Goal: Task Accomplishment & Management: Complete application form

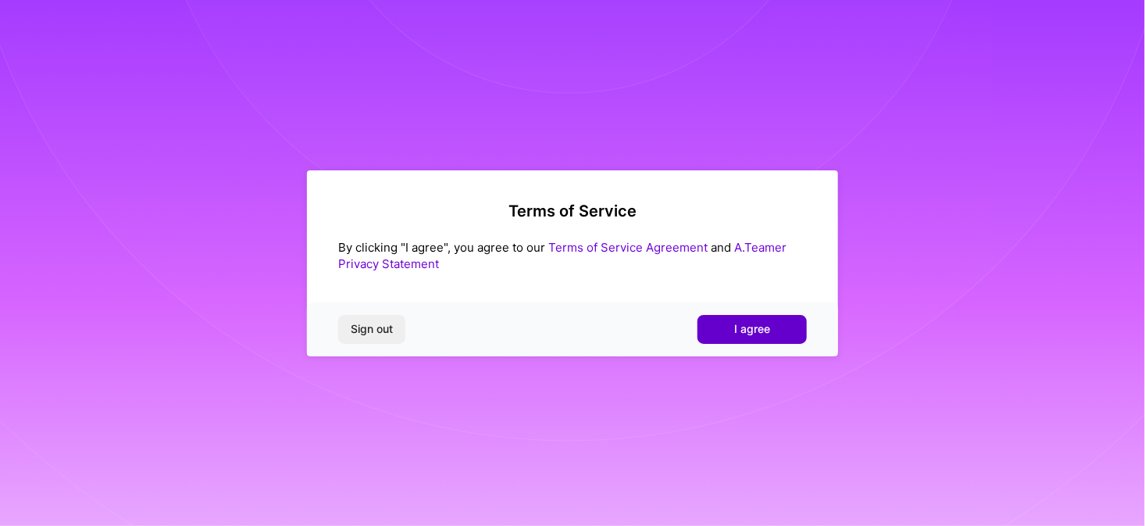
click at [768, 328] on span "I agree" at bounding box center [752, 329] width 36 height 16
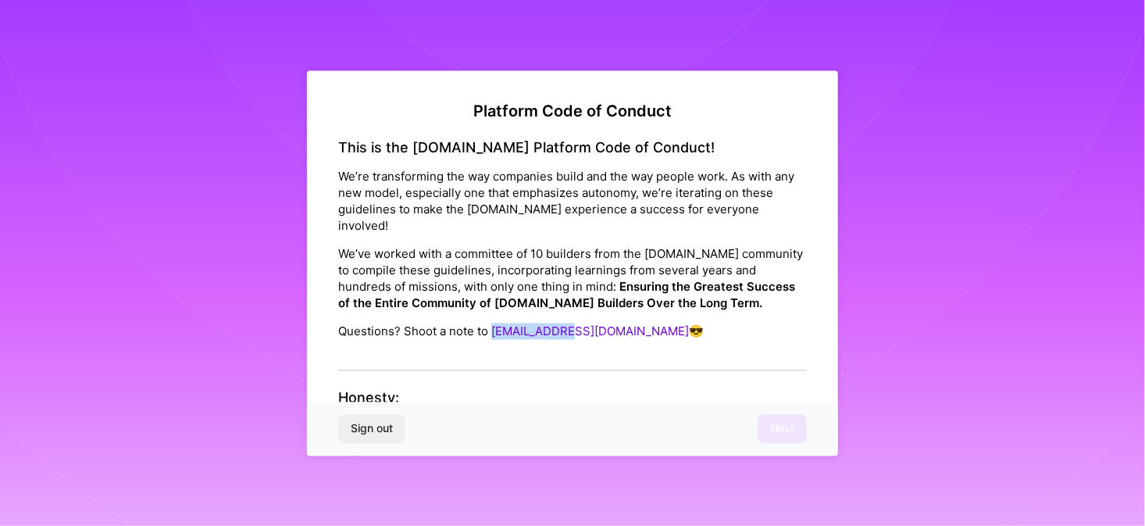
drag, startPoint x: 567, startPoint y: 316, endPoint x: 494, endPoint y: 320, distance: 73.5
click at [494, 323] on p "Questions? Shoot a note to [EMAIL_ADDRESS][DOMAIN_NAME] 😎" at bounding box center [572, 331] width 469 height 16
copy link "[EMAIL_ADDRESS][DOMAIN_NAME]"
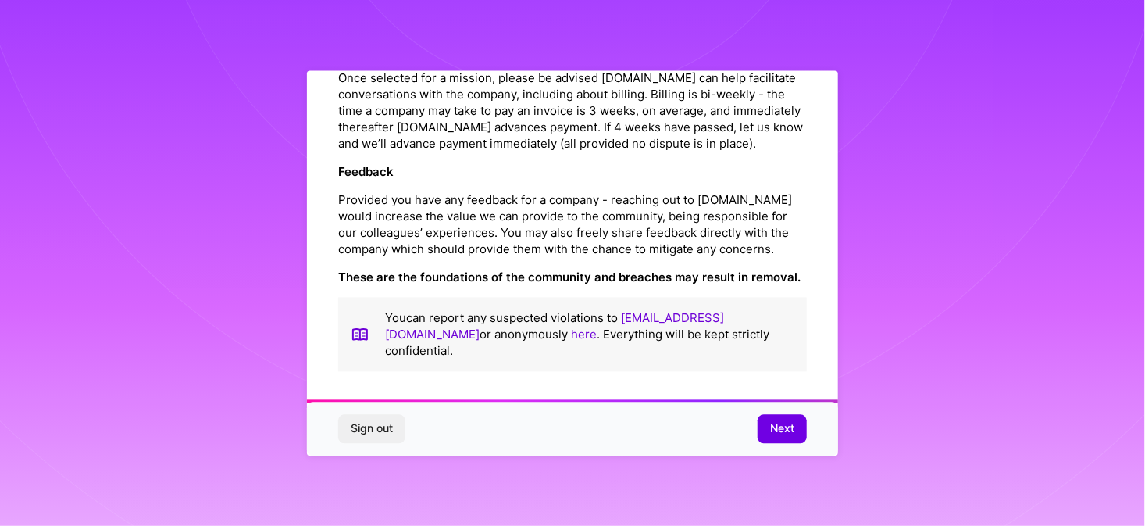
scroll to position [1828, 0]
click at [774, 430] on span "Next" at bounding box center [782, 429] width 24 height 16
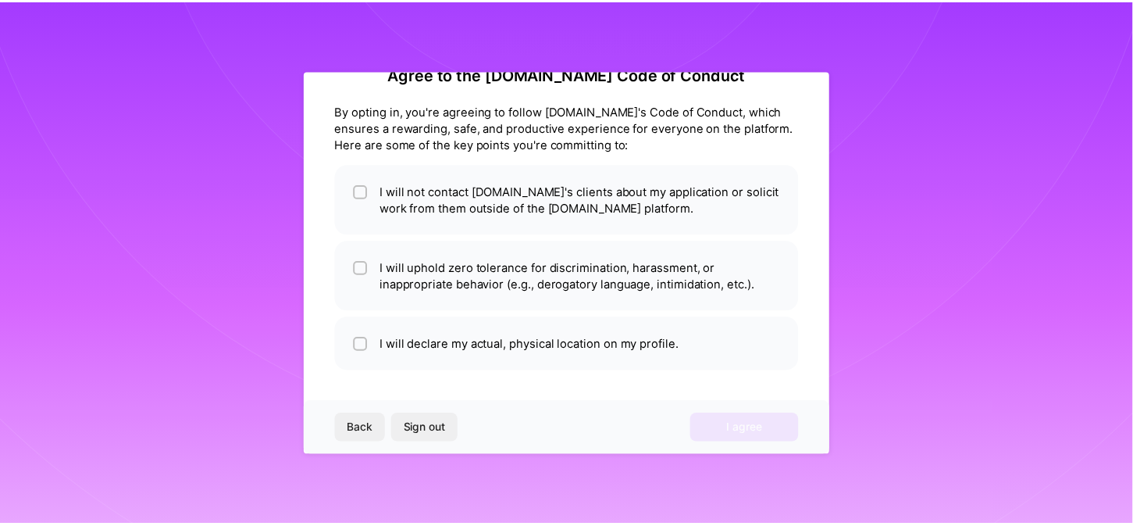
scroll to position [36, 0]
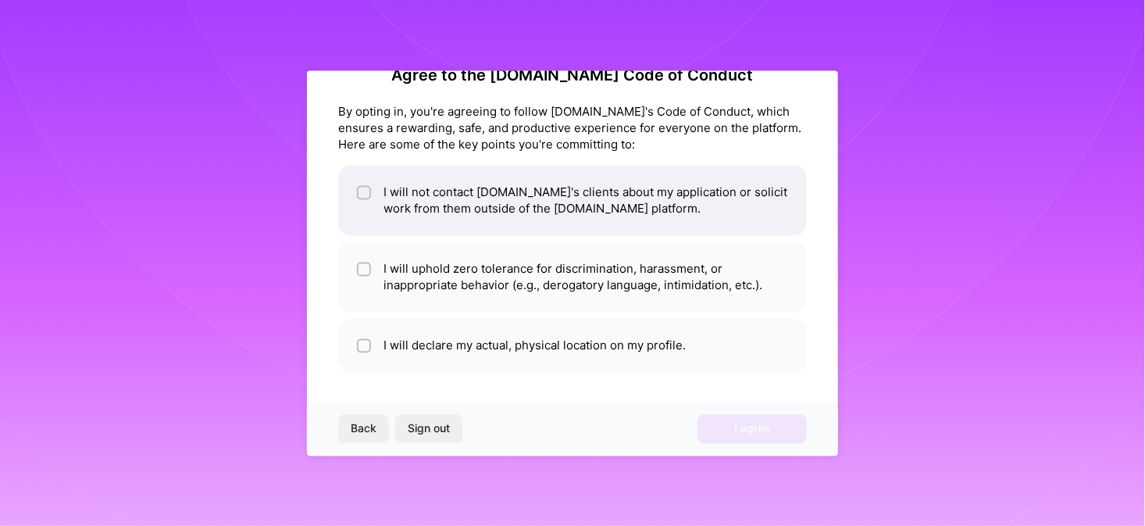
click at [365, 189] on input "checkbox" at bounding box center [365, 192] width 11 height 11
checkbox input "true"
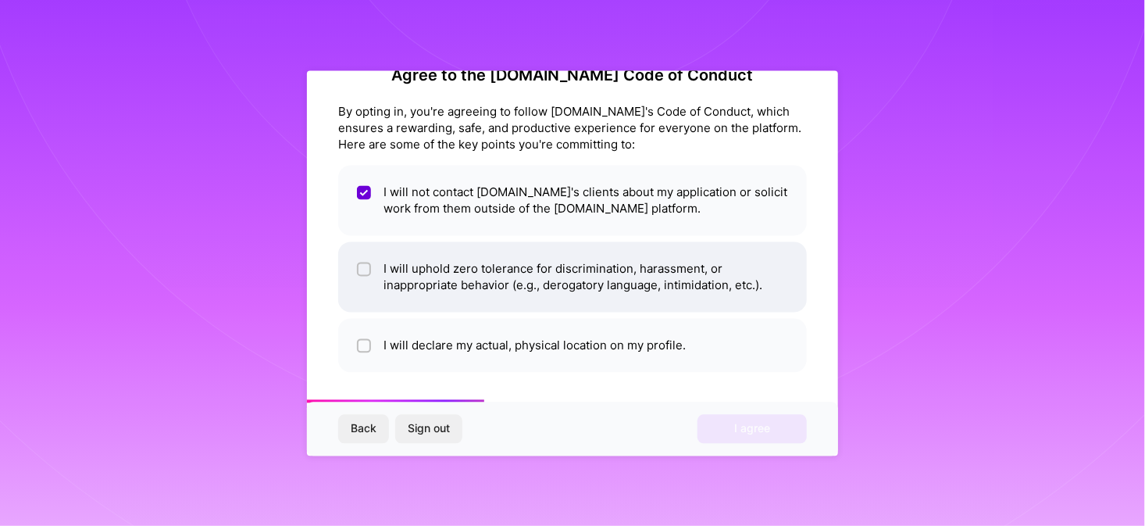
click at [363, 266] on input "checkbox" at bounding box center [365, 269] width 11 height 11
checkbox input "true"
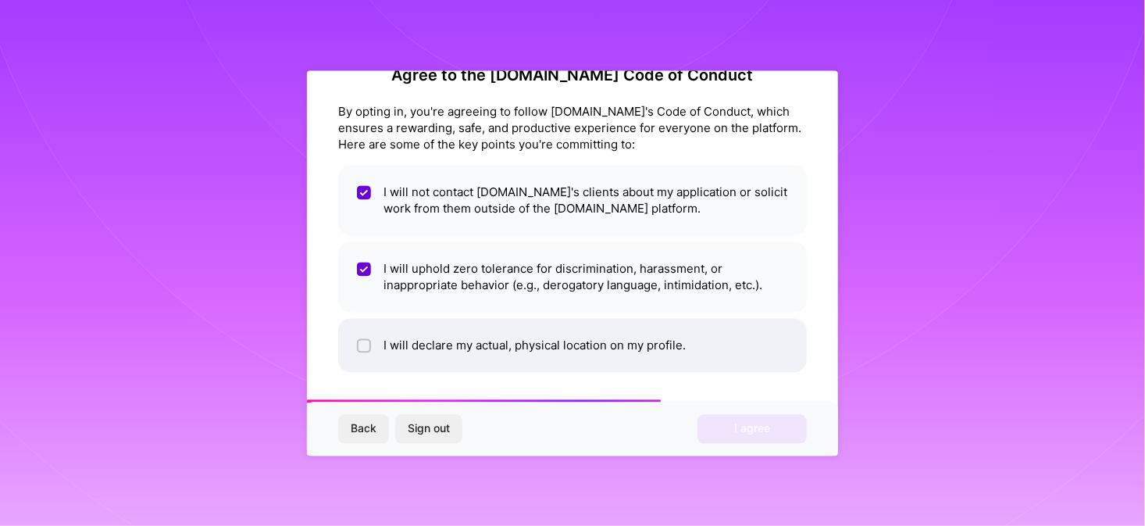
click at [360, 344] on input "checkbox" at bounding box center [365, 346] width 11 height 11
checkbox input "true"
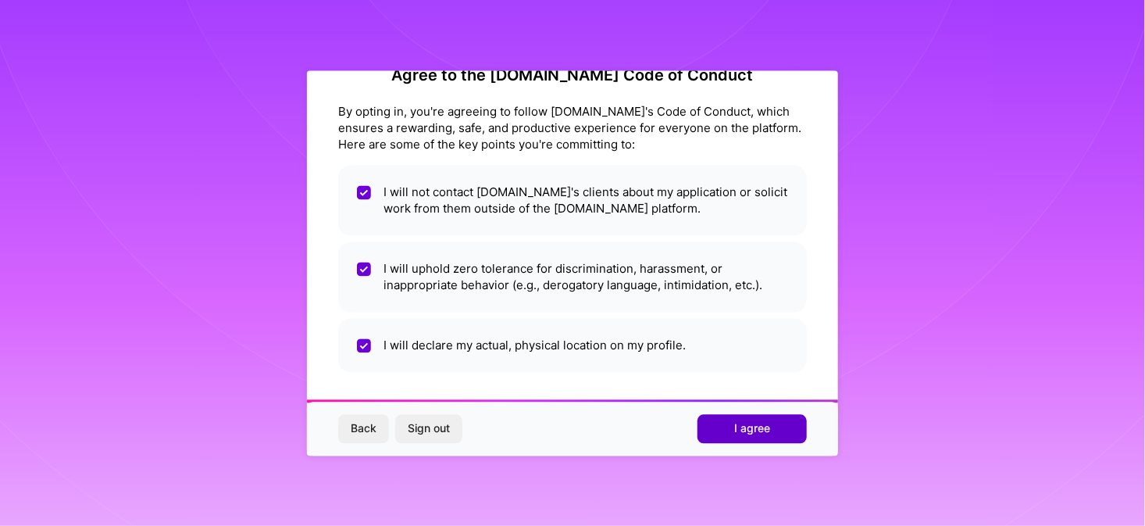
click at [738, 426] on span "I agree" at bounding box center [752, 429] width 36 height 16
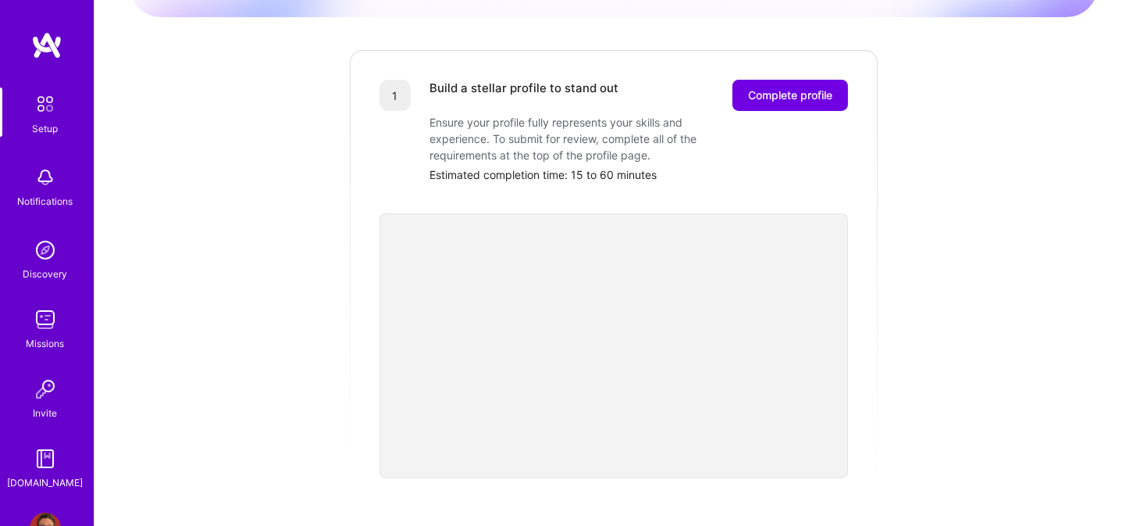
scroll to position [234, 0]
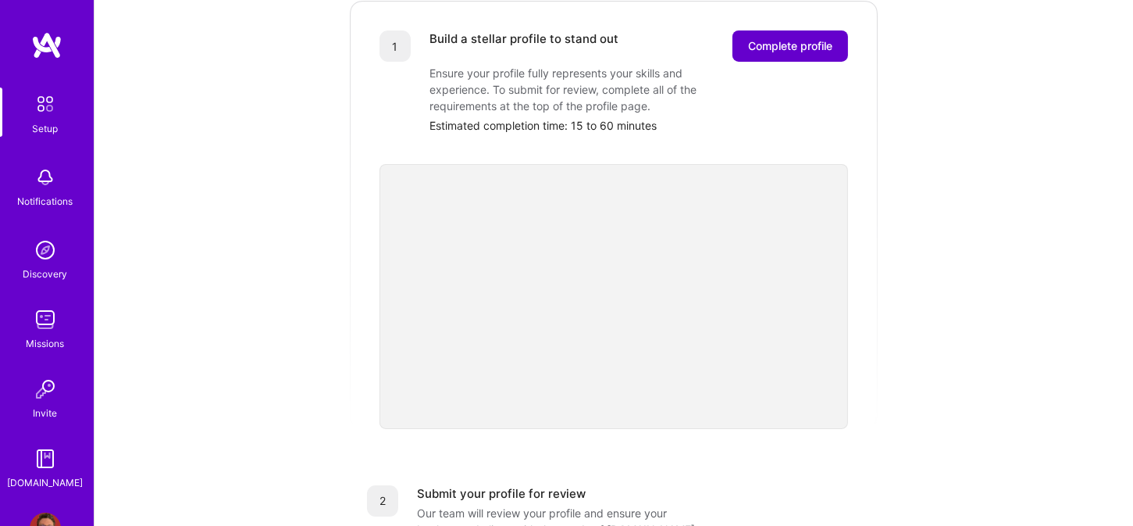
click at [794, 38] on span "Complete profile" at bounding box center [790, 46] width 84 height 16
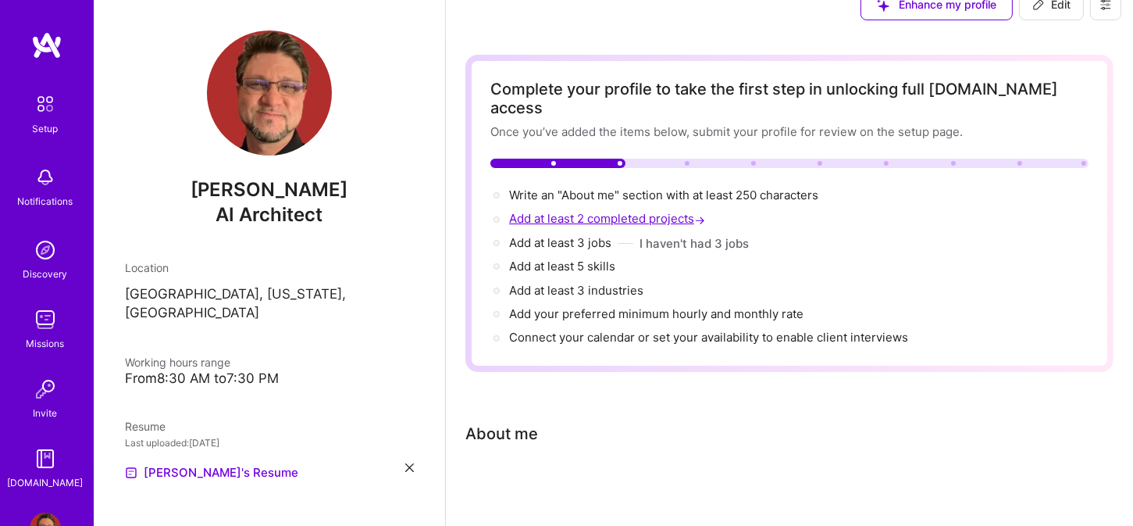
scroll to position [41, 0]
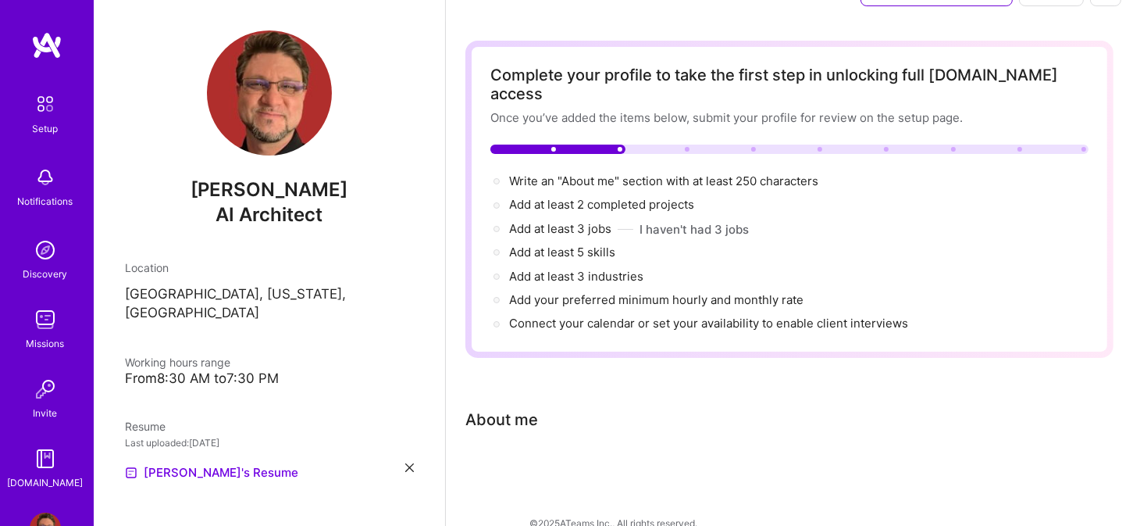
click at [514, 408] on div "About me" at bounding box center [501, 419] width 73 height 23
click at [531, 480] on div "Complete your profile to take the first step in unlocking full [DOMAIN_NAME] ac…" at bounding box center [789, 277] width 648 height 472
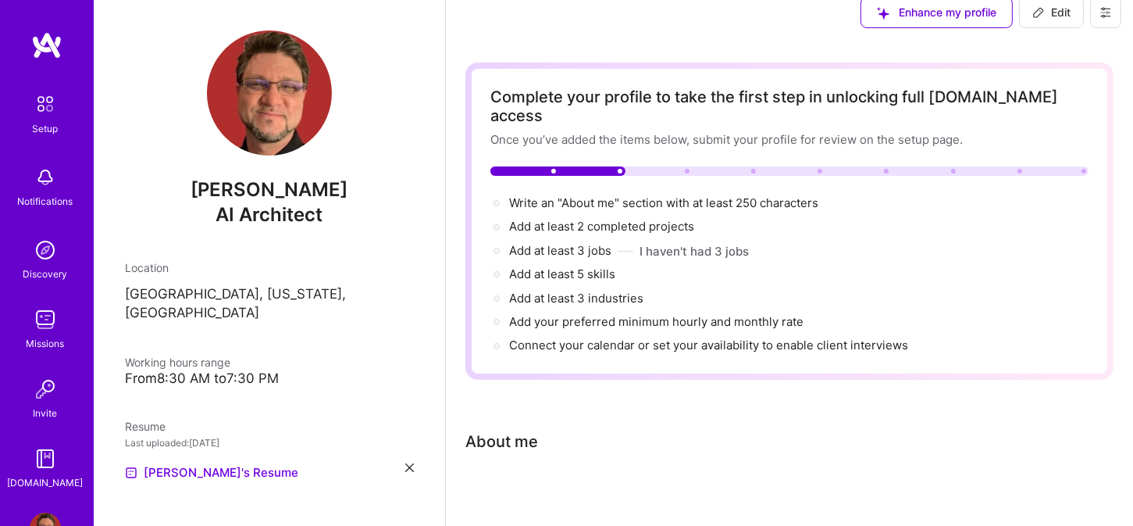
scroll to position [0, 0]
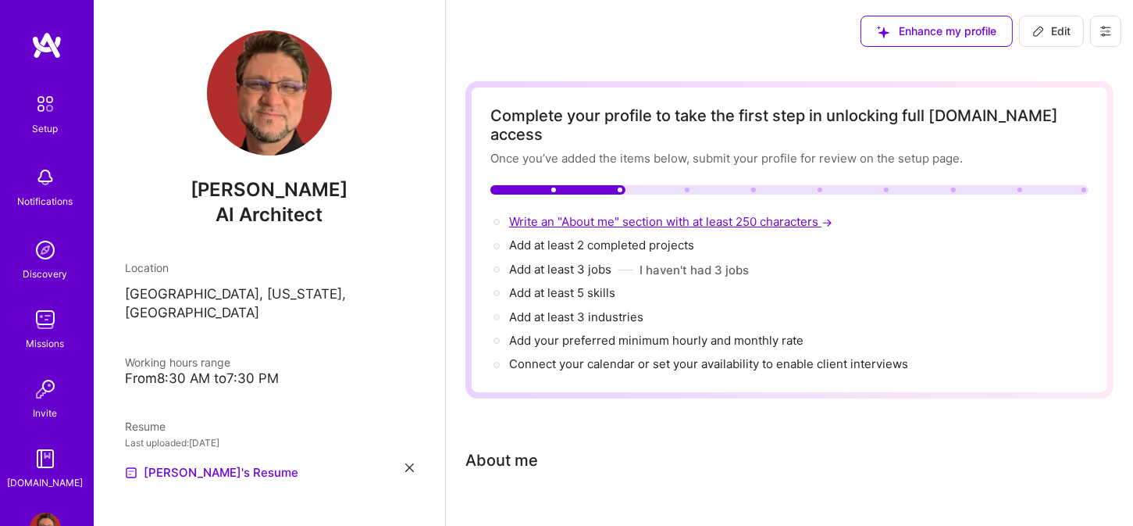
click at [788, 214] on span "Write an "About me" section with at least 250 characters →" at bounding box center [672, 221] width 326 height 15
select select "US"
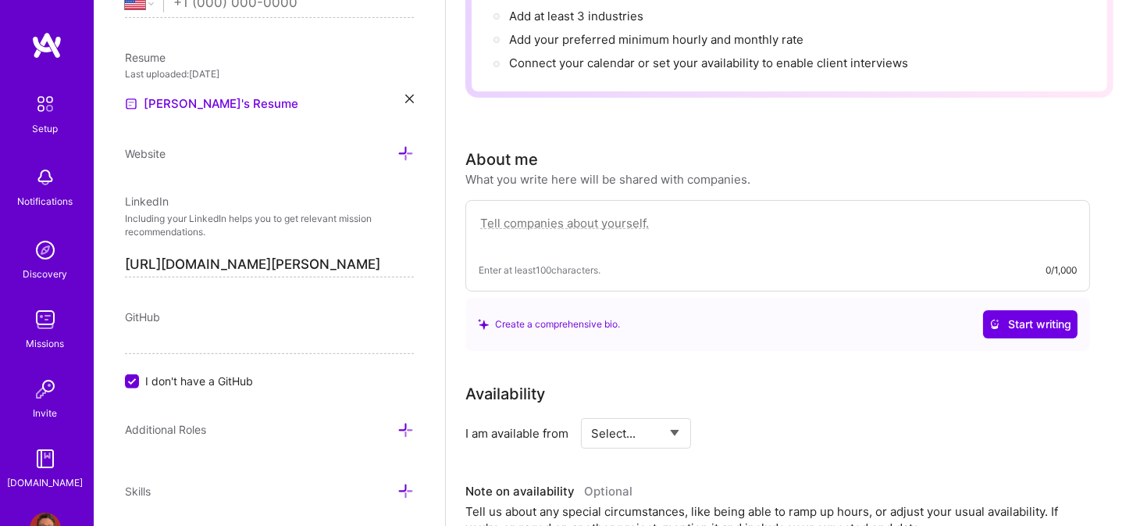
scroll to position [269, 0]
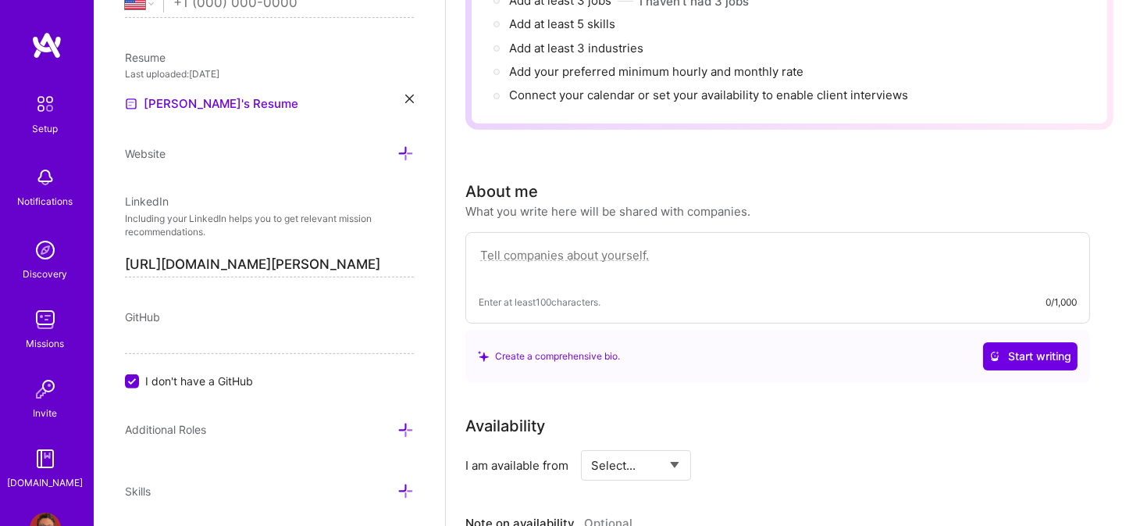
click at [647, 245] on textarea at bounding box center [778, 263] width 598 height 36
paste textarea "I am a hands-on AI Solutions Architect specializing in Generative AI, LLMs, Ret…"
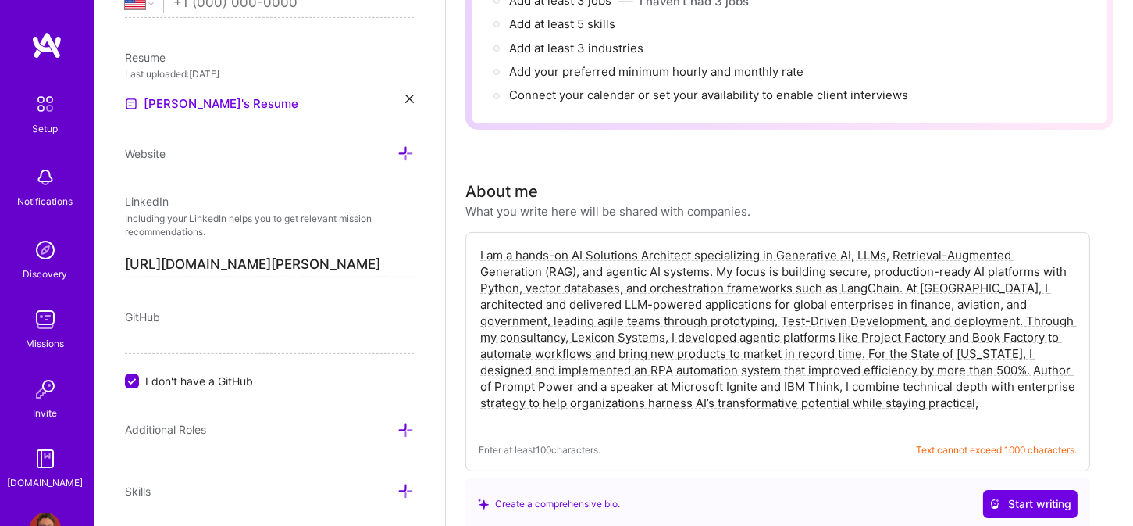
click at [611, 245] on textarea "I am a hands-on AI Solutions Architect specializing in Generative AI, LLMs, Ret…" at bounding box center [778, 337] width 598 height 184
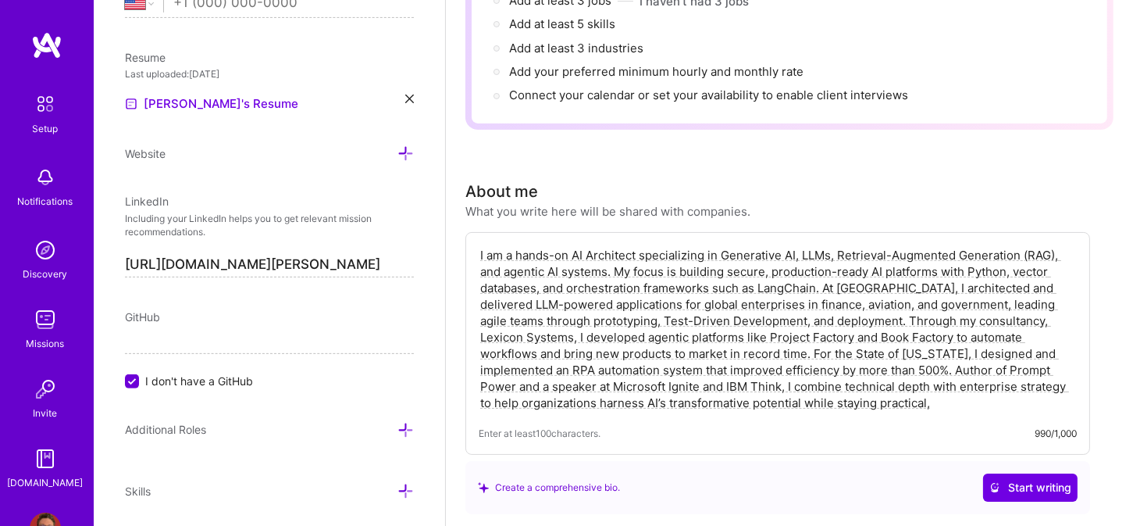
drag, startPoint x: 882, startPoint y: 346, endPoint x: 733, endPoint y: 332, distance: 149.1
click at [733, 332] on textarea "I am a hands-on AI Architect specializing in Generative AI, LLMs, Retrieval-Aug…" at bounding box center [778, 328] width 598 height 167
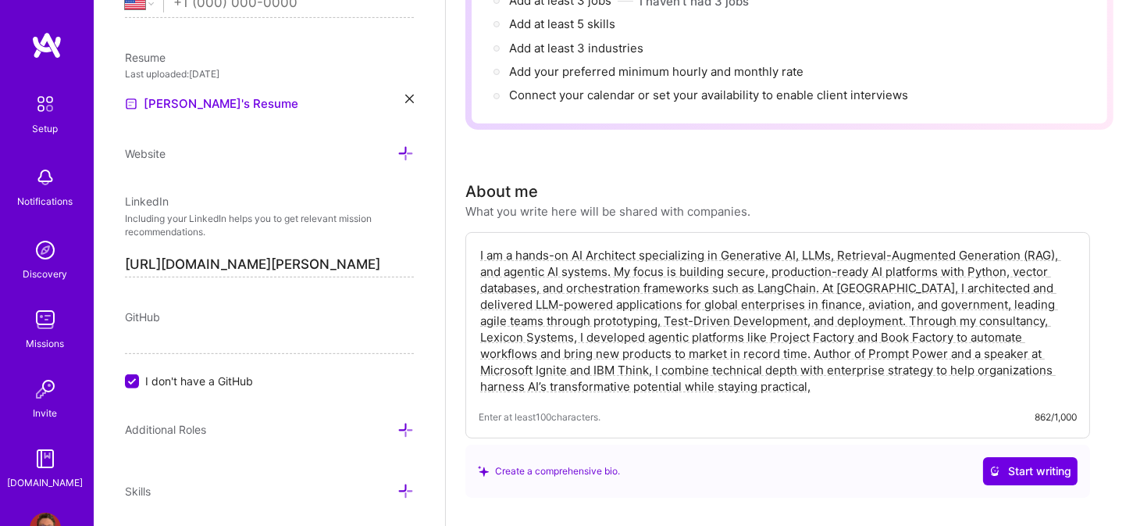
click at [1054, 333] on textarea "I am a hands-on AI Architect specializing in Generative AI, LLMs, Retrieval-Aug…" at bounding box center [778, 320] width 598 height 151
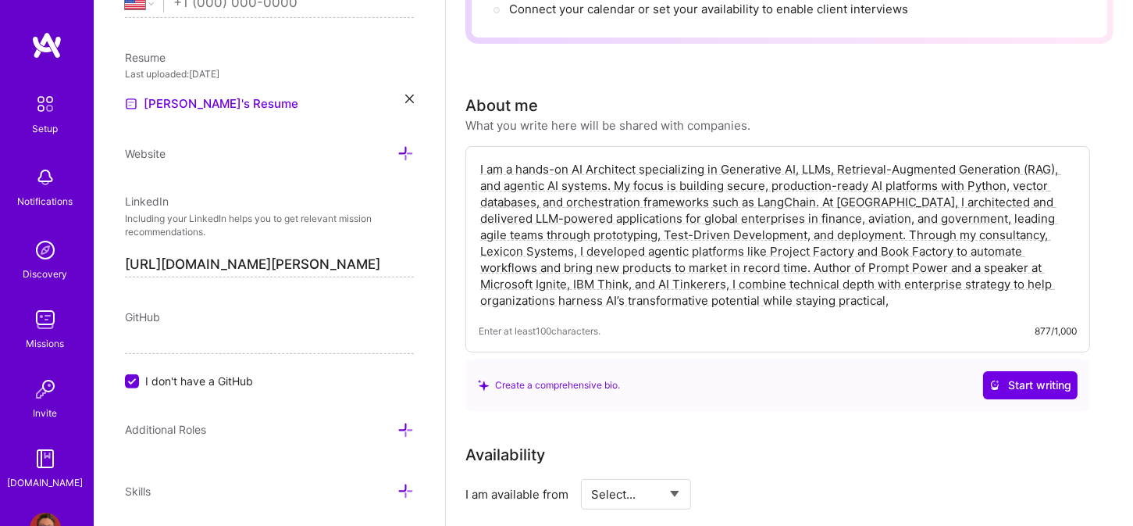
scroll to position [347, 0]
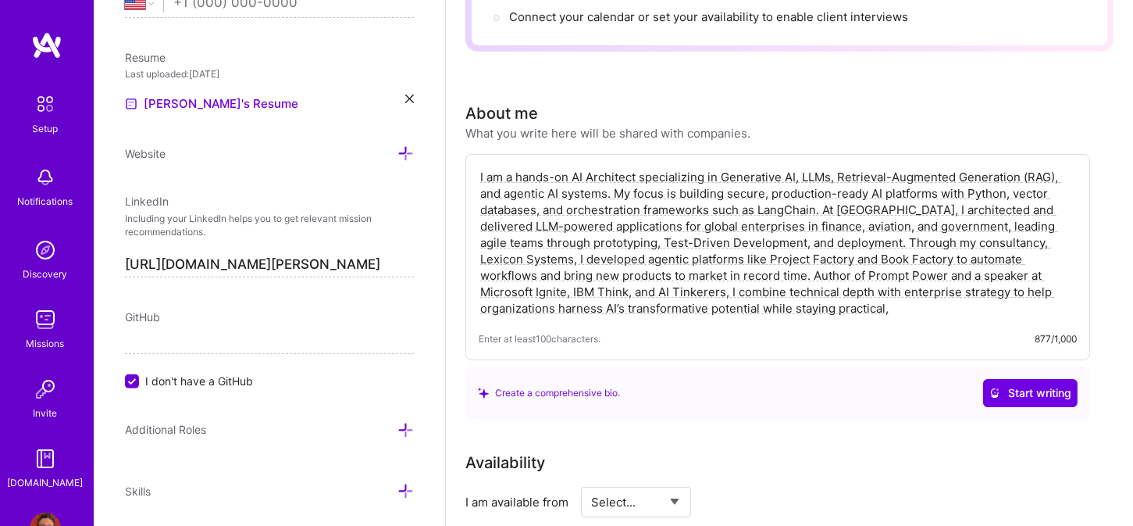
click at [811, 287] on textarea "I am a hands-on AI Architect specializing in Generative AI, LLMs, Retrieval-Aug…" at bounding box center [778, 242] width 598 height 151
click at [651, 239] on textarea "I am a hands-on AI Architect specializing in Generative AI, LLMs, Retrieval-Aug…" at bounding box center [778, 242] width 598 height 151
drag, startPoint x: 813, startPoint y: 288, endPoint x: 637, endPoint y: 267, distance: 177.8
click at [637, 267] on textarea "I am a hands-on AI Architect specializing in Generative AI, LLMs, Retrieval-Aug…" at bounding box center [778, 242] width 598 height 151
paste textarea "scalable, and cost-conscious."
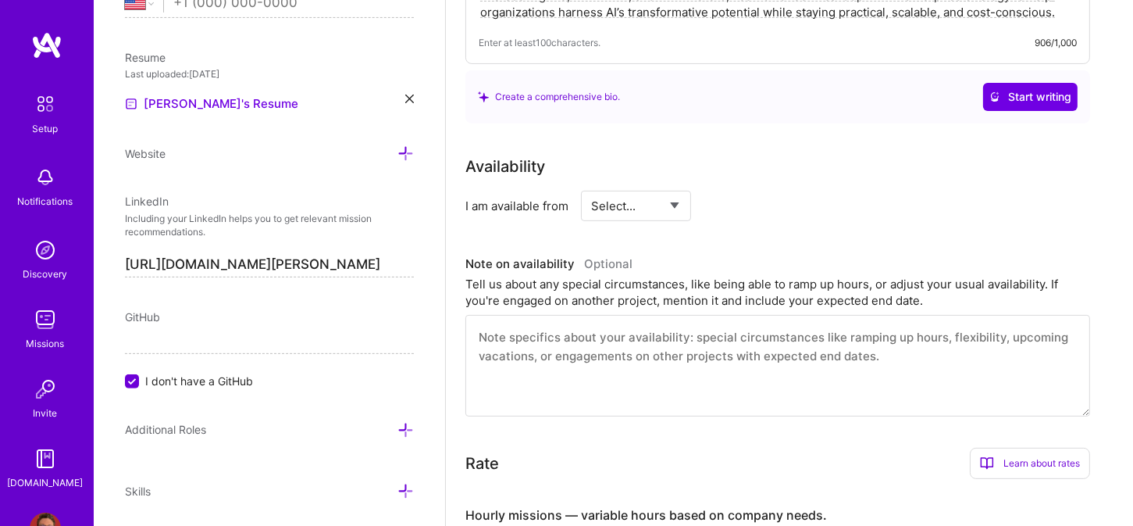
scroll to position [659, 0]
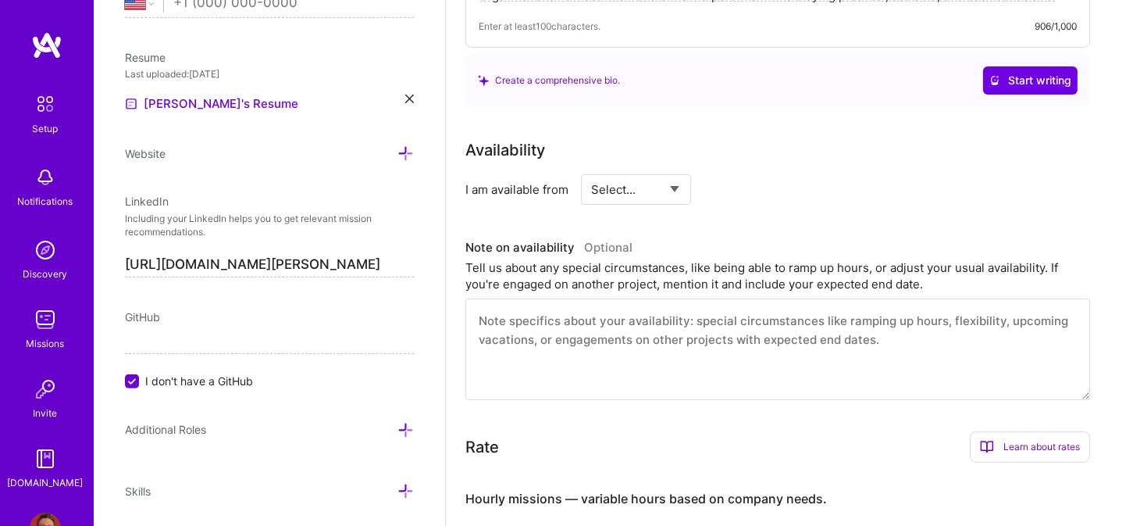
type textarea "I am a hands-on AI Architect specializing in Generative AI, LLMs, Retrieval-Aug…"
click at [673, 169] on select "Select... Right Now Future Date Not Available" at bounding box center [636, 189] width 90 height 40
select select "Right Now"
click at [591, 169] on select "Select... Right Now Future Date Not Available" at bounding box center [636, 189] width 90 height 40
click at [606, 298] on textarea at bounding box center [777, 349] width 625 height 102
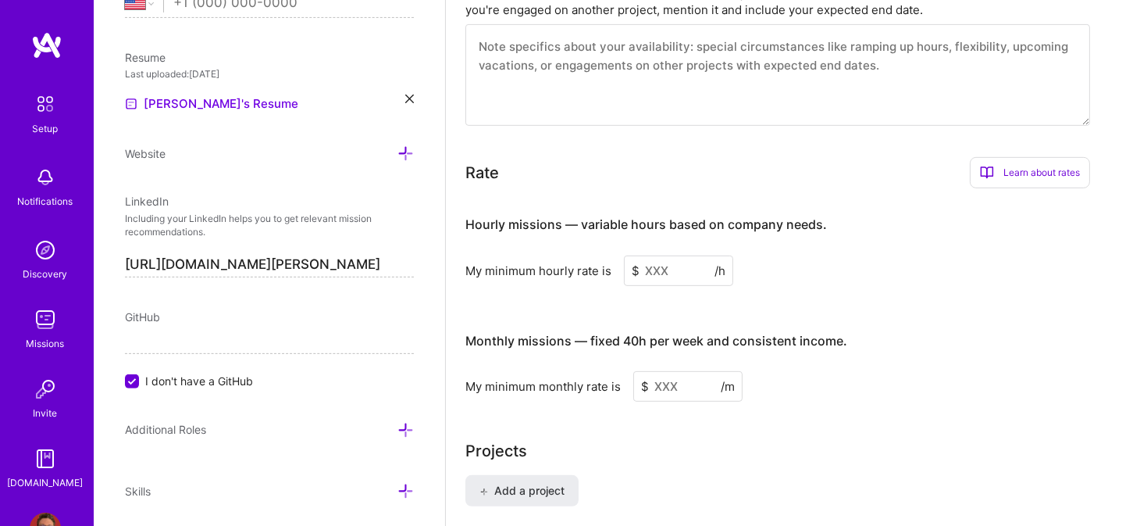
scroll to position [972, 0]
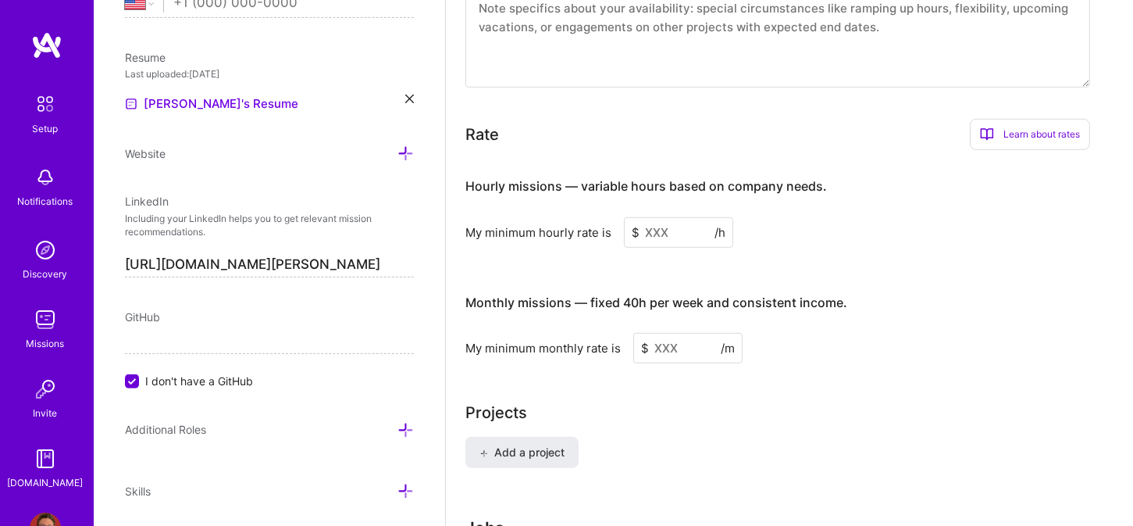
click at [647, 217] on input at bounding box center [678, 232] width 109 height 30
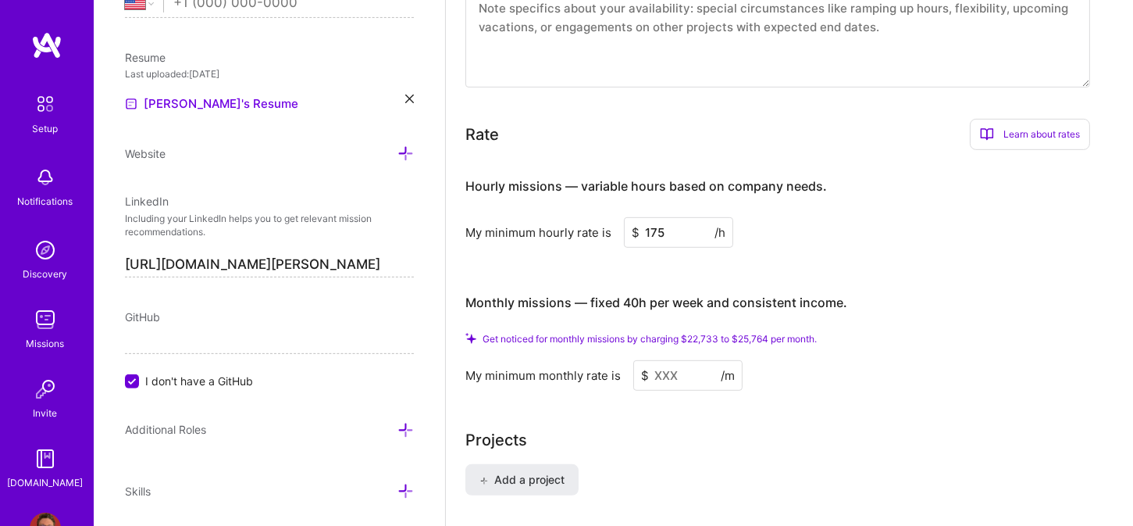
click at [784, 243] on div "Hourly missions — variable hours based on company needs. My minimum hourly rate…" at bounding box center [777, 276] width 625 height 228
click at [677, 360] on input at bounding box center [687, 375] width 109 height 30
click at [669, 217] on input "175" at bounding box center [678, 232] width 109 height 30
drag, startPoint x: 662, startPoint y: 205, endPoint x: 640, endPoint y: 208, distance: 22.0
click at [640, 217] on input "190" at bounding box center [678, 232] width 109 height 30
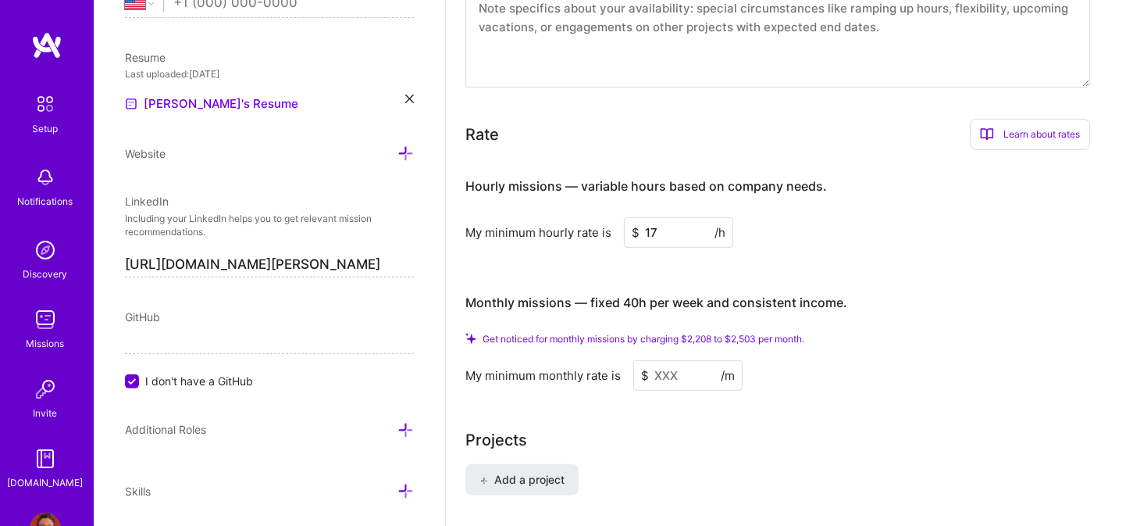
type input "175"
drag, startPoint x: 688, startPoint y: 348, endPoint x: 609, endPoint y: 351, distance: 78.9
click at [609, 360] on div "My minimum monthly rate is $ /m" at bounding box center [777, 375] width 625 height 30
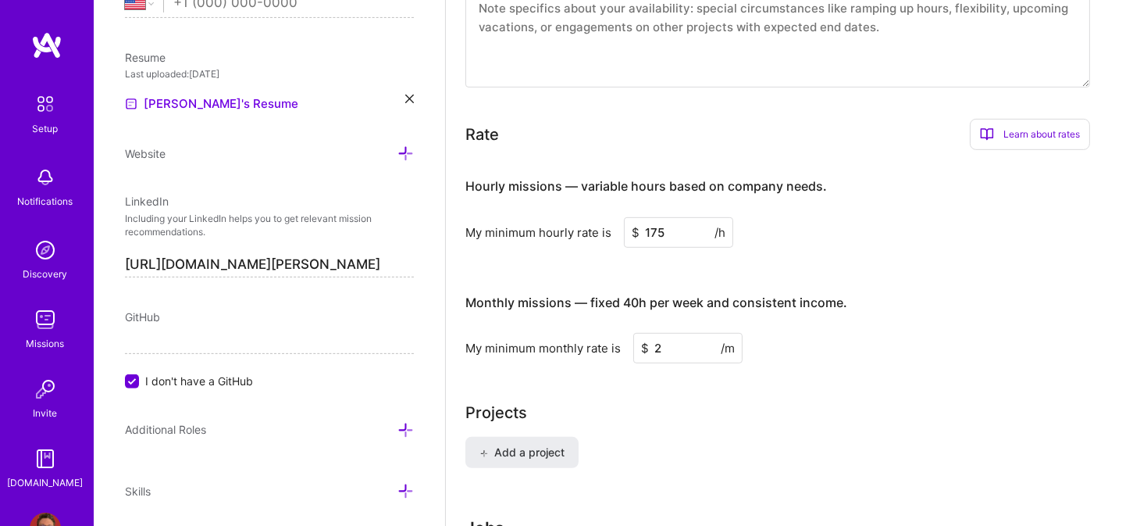
type input "23"
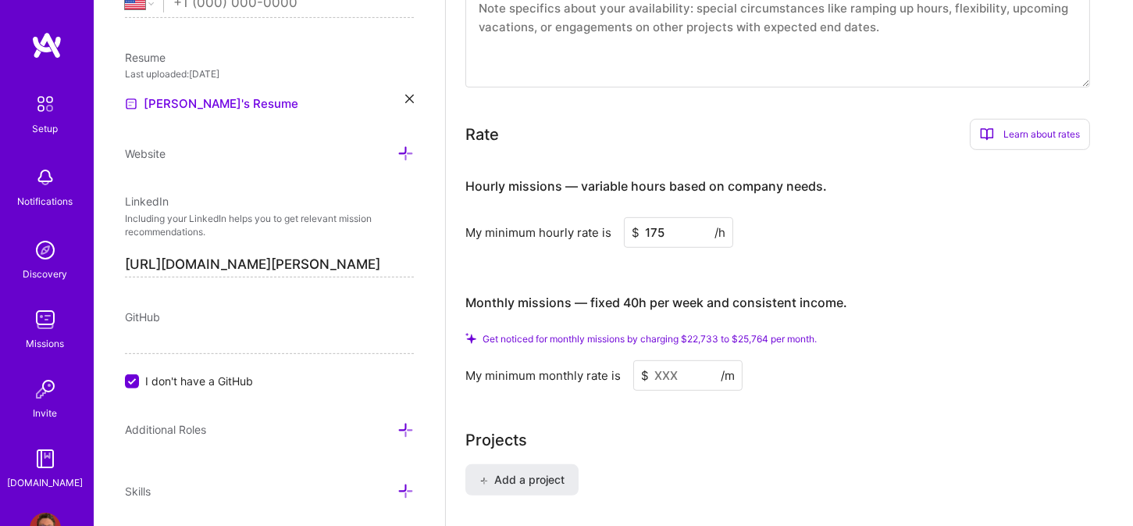
click at [683, 360] on input at bounding box center [687, 375] width 109 height 30
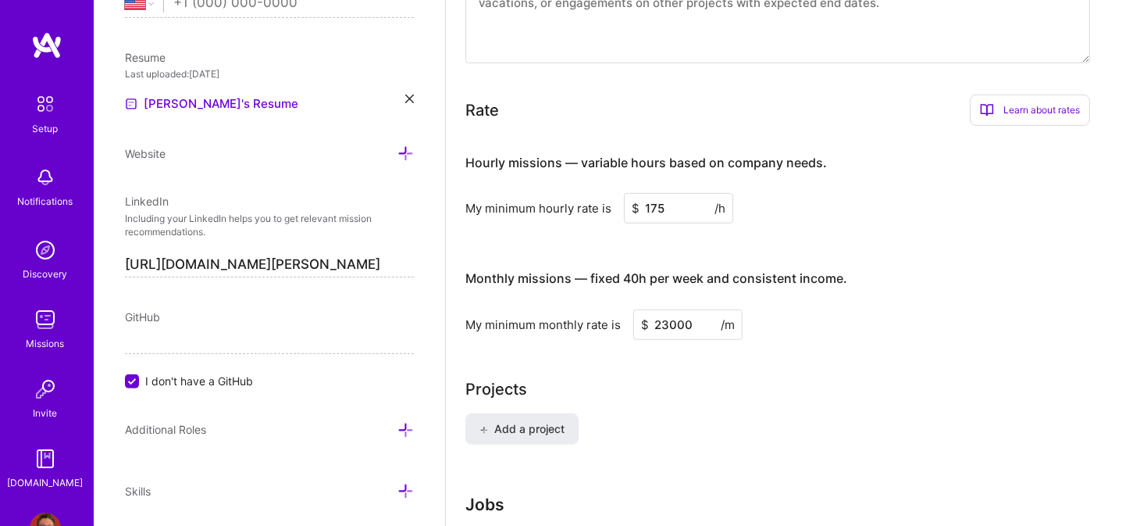
type input "23000"
click at [692, 377] on div "Projects" at bounding box center [789, 388] width 648 height 23
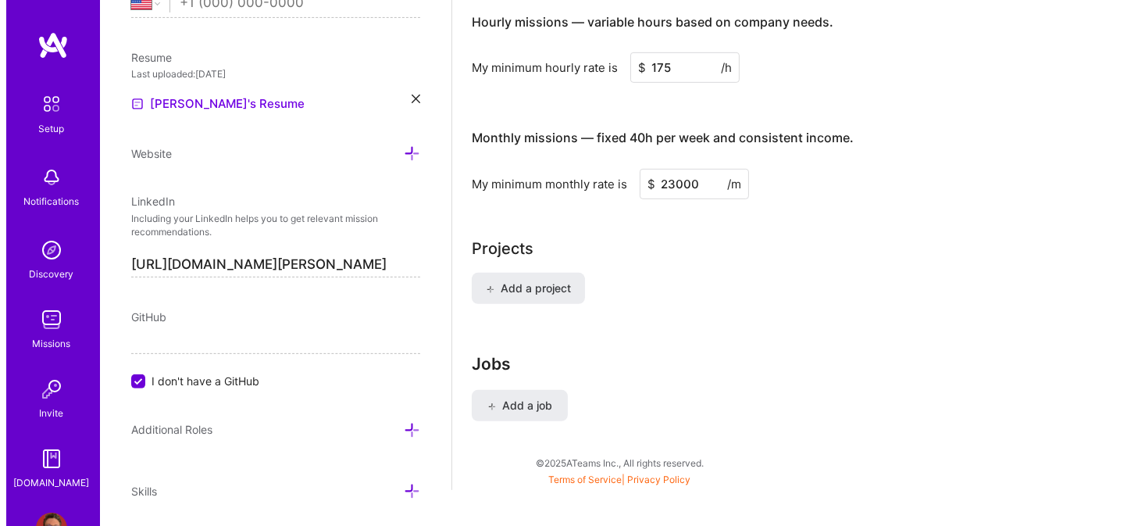
scroll to position [1121, 0]
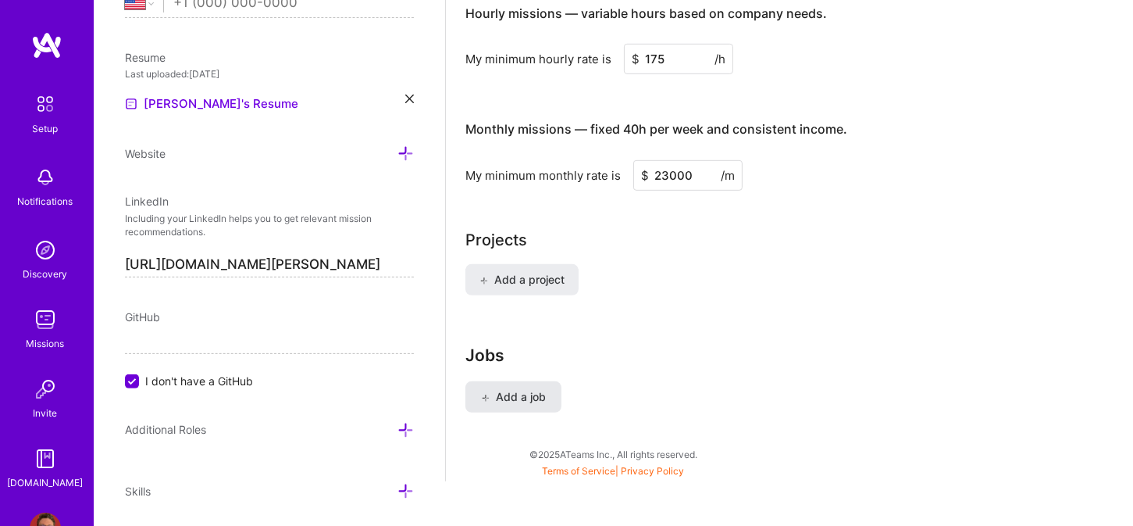
click at [509, 389] on span "Add a job" at bounding box center [513, 397] width 65 height 16
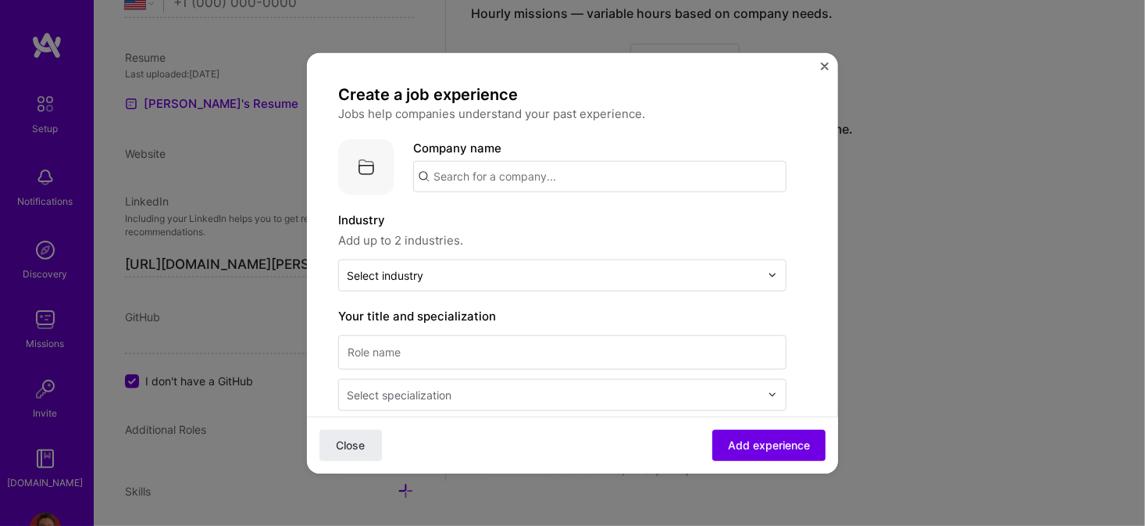
click at [504, 180] on input "text" at bounding box center [599, 175] width 373 height 31
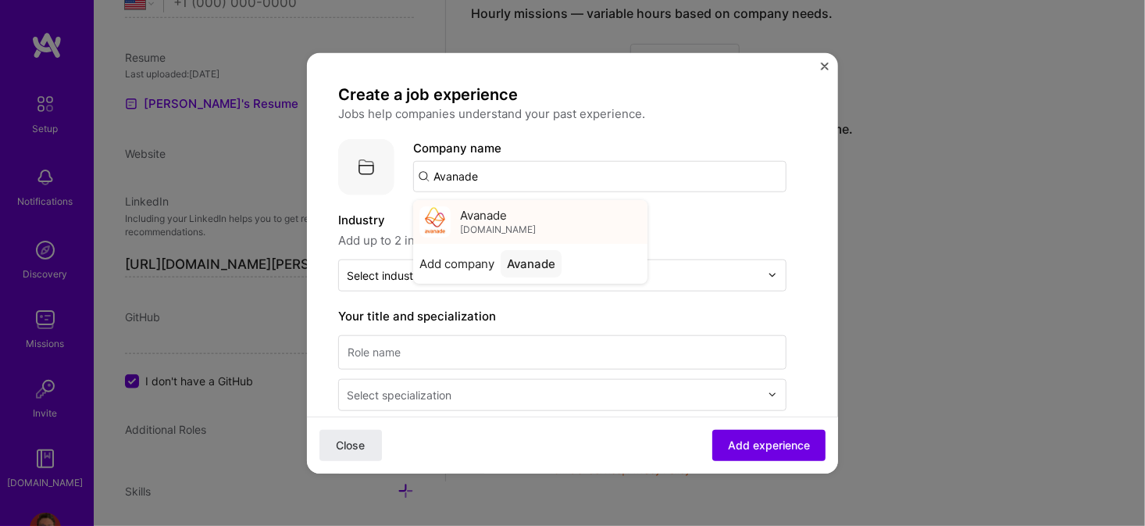
type input "Avanade"
click at [482, 218] on span "Avanade" at bounding box center [483, 215] width 47 height 16
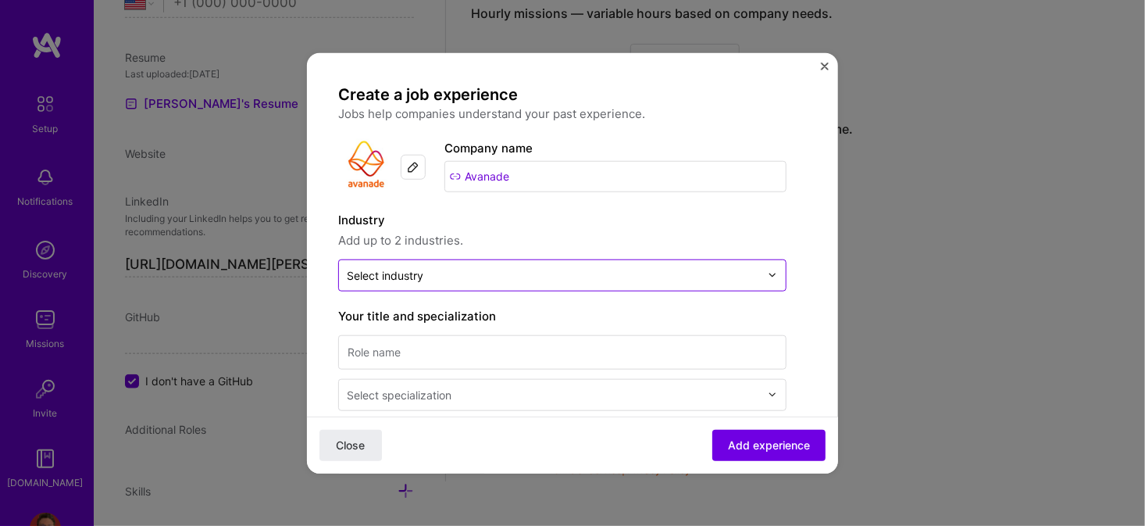
click at [445, 273] on input "text" at bounding box center [553, 274] width 413 height 16
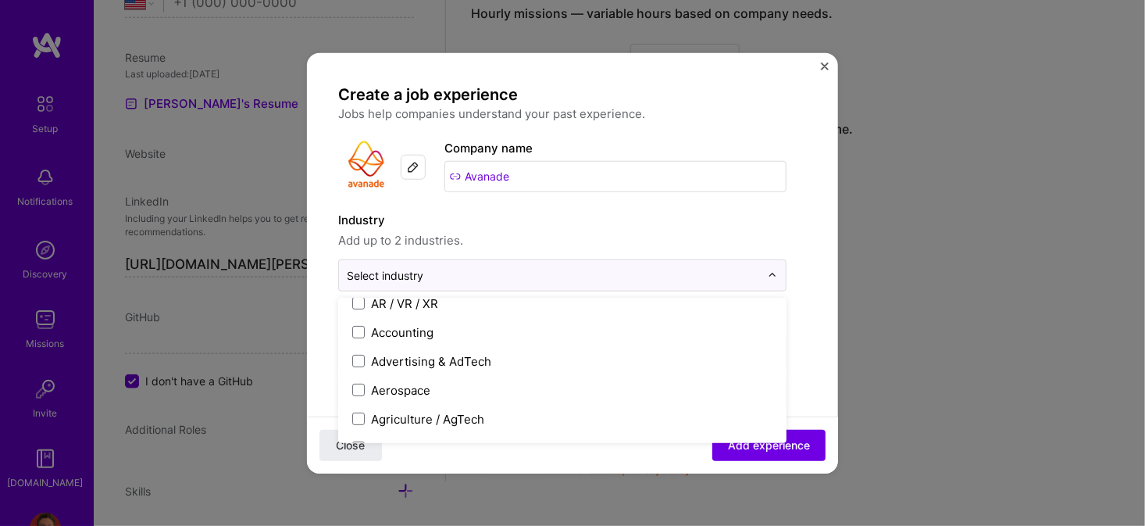
scroll to position [156, 0]
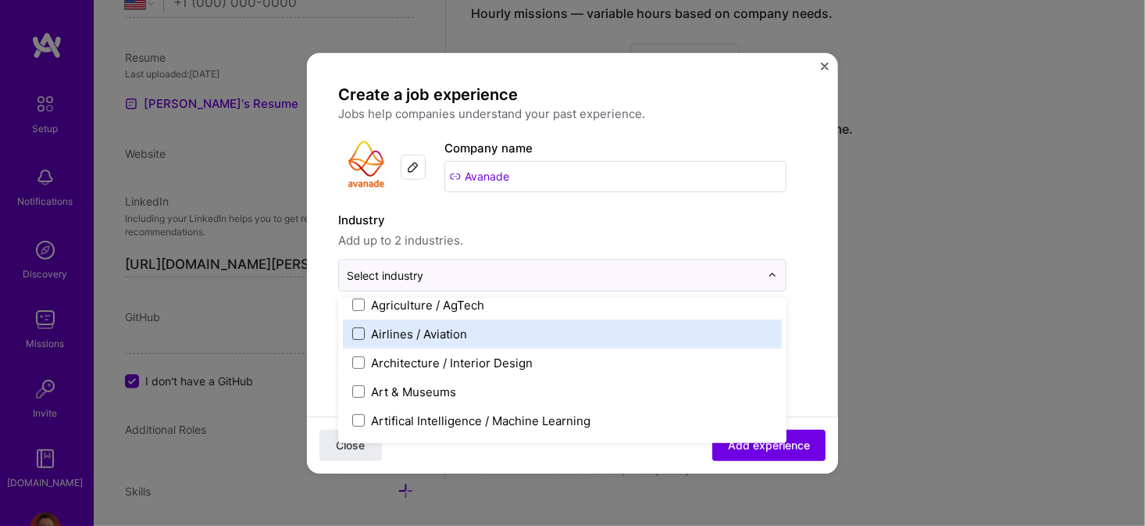
click at [360, 332] on span at bounding box center [358, 333] width 12 height 12
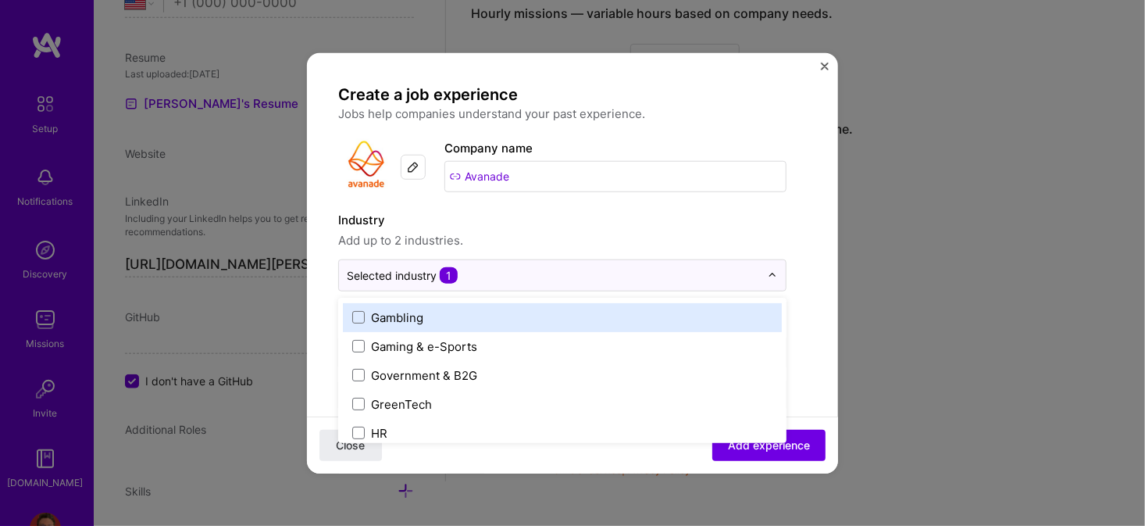
scroll to position [1796, 0]
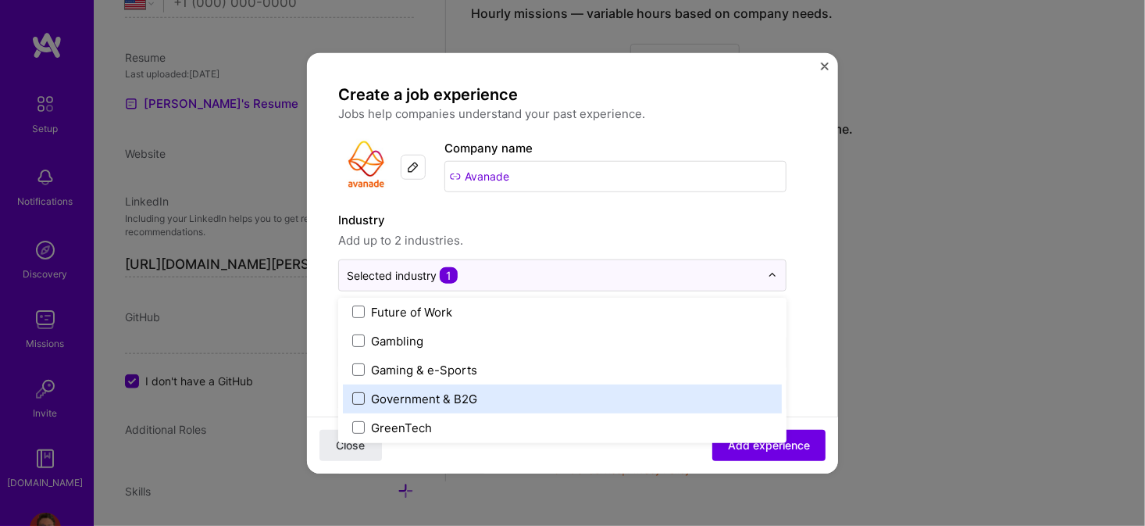
click at [356, 394] on span at bounding box center [358, 398] width 12 height 12
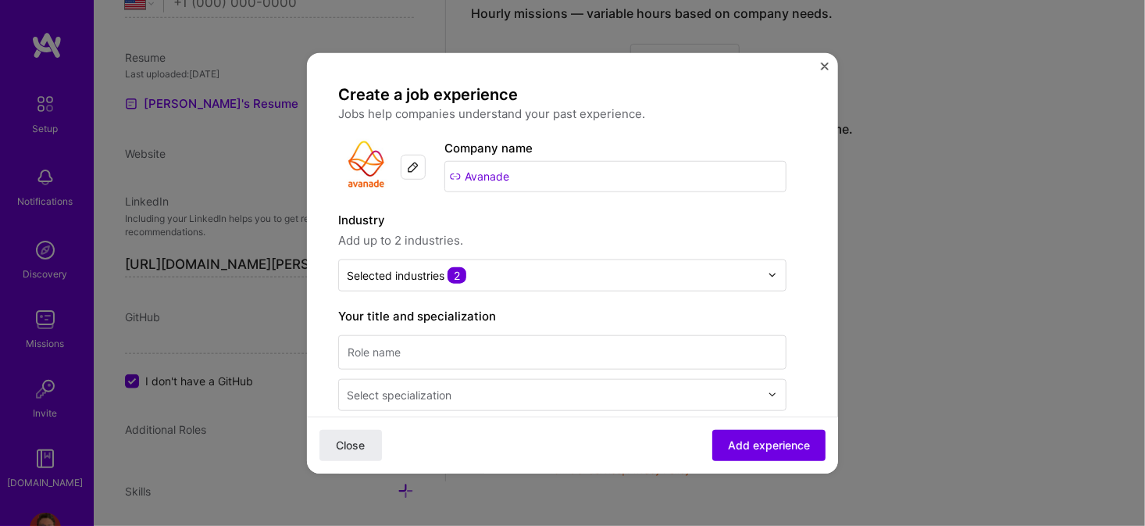
click at [563, 233] on span "Add up to 2 industries." at bounding box center [562, 239] width 448 height 19
click at [492, 347] on input at bounding box center [562, 351] width 448 height 34
type input "AI Architect"
click at [549, 309] on label "Your title and specialization" at bounding box center [562, 315] width 448 height 19
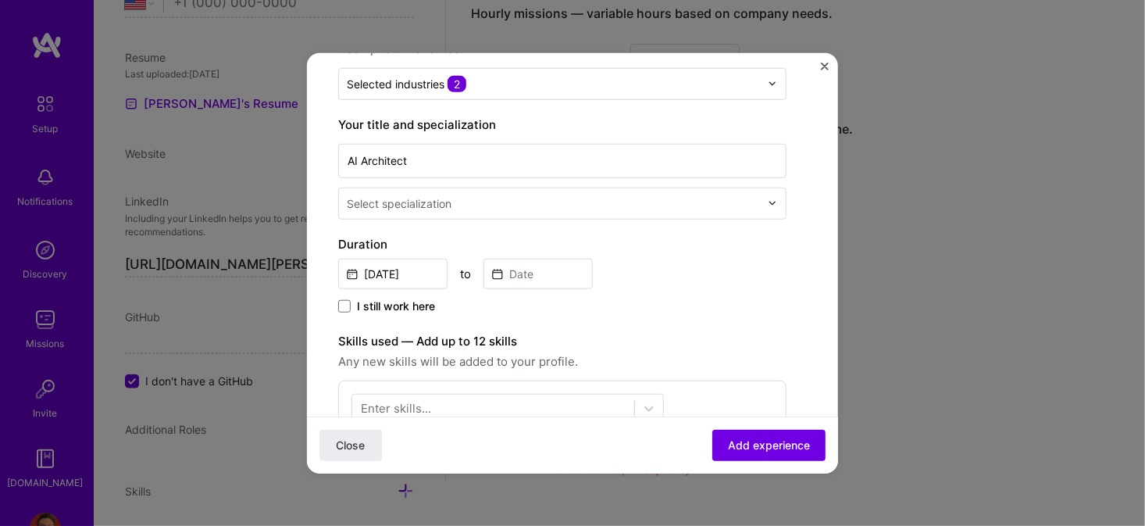
scroll to position [156, 0]
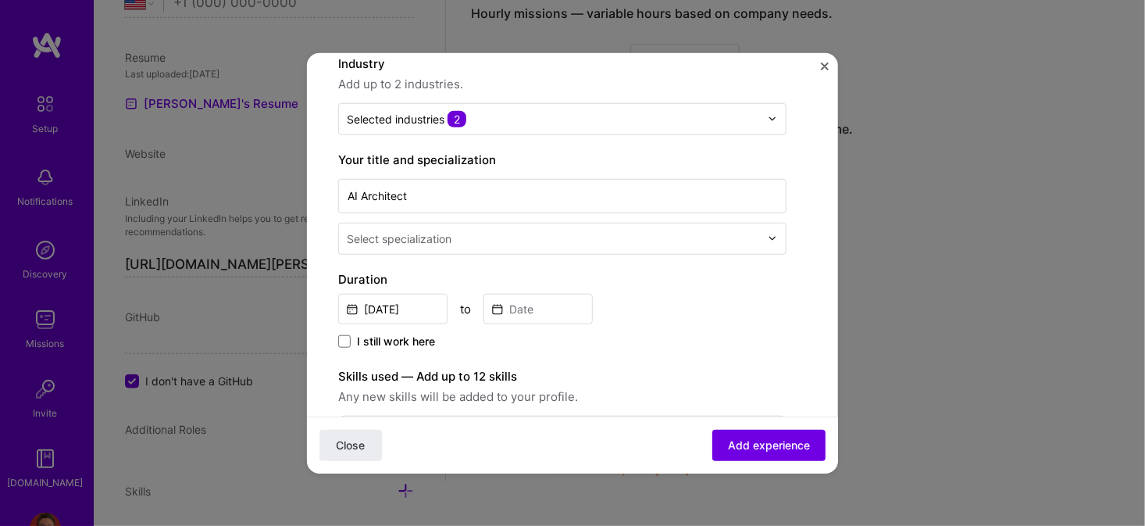
click at [478, 241] on input "text" at bounding box center [555, 238] width 416 height 16
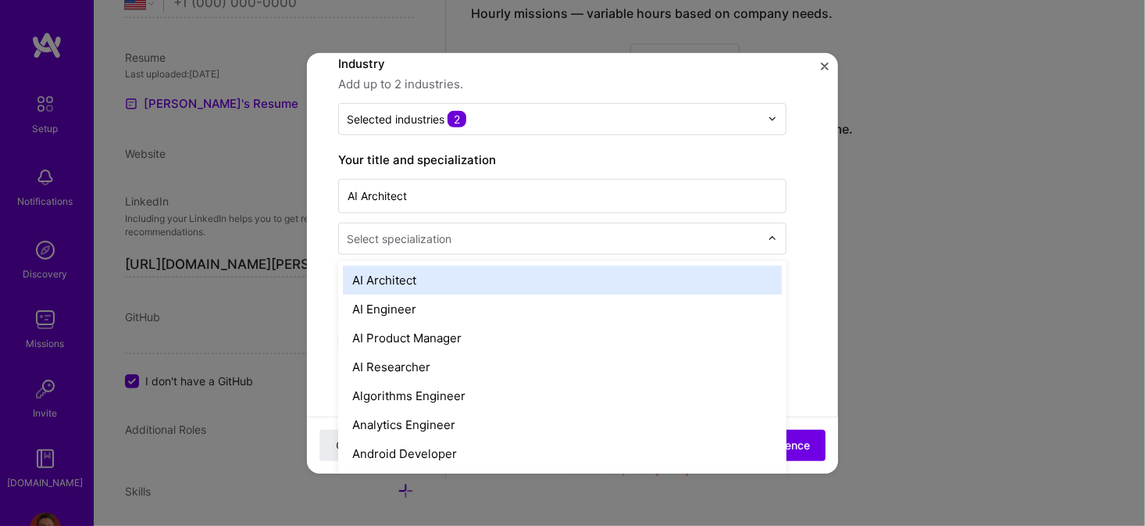
click at [454, 284] on div "AI Architect" at bounding box center [562, 279] width 439 height 29
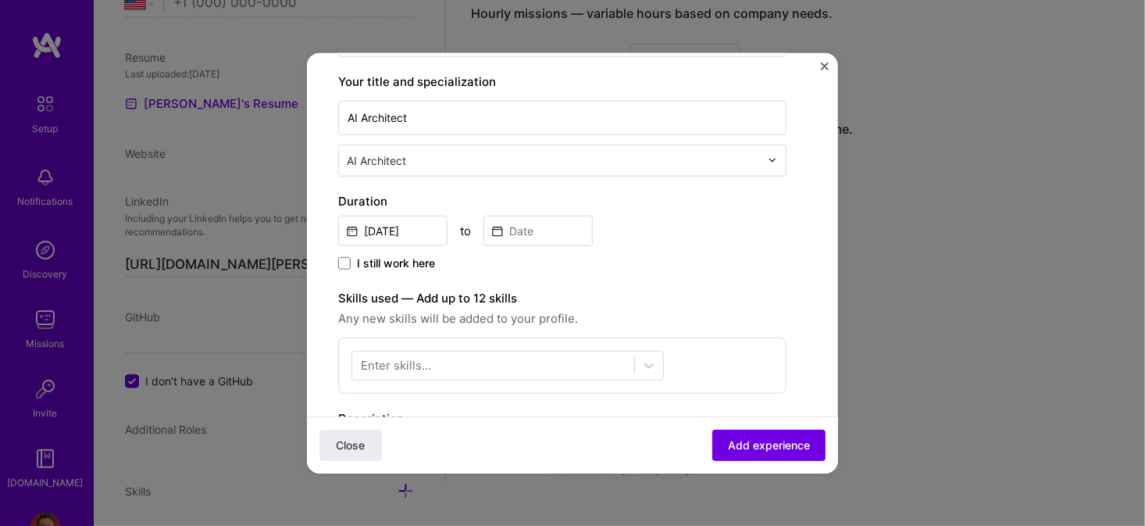
scroll to position [312, 0]
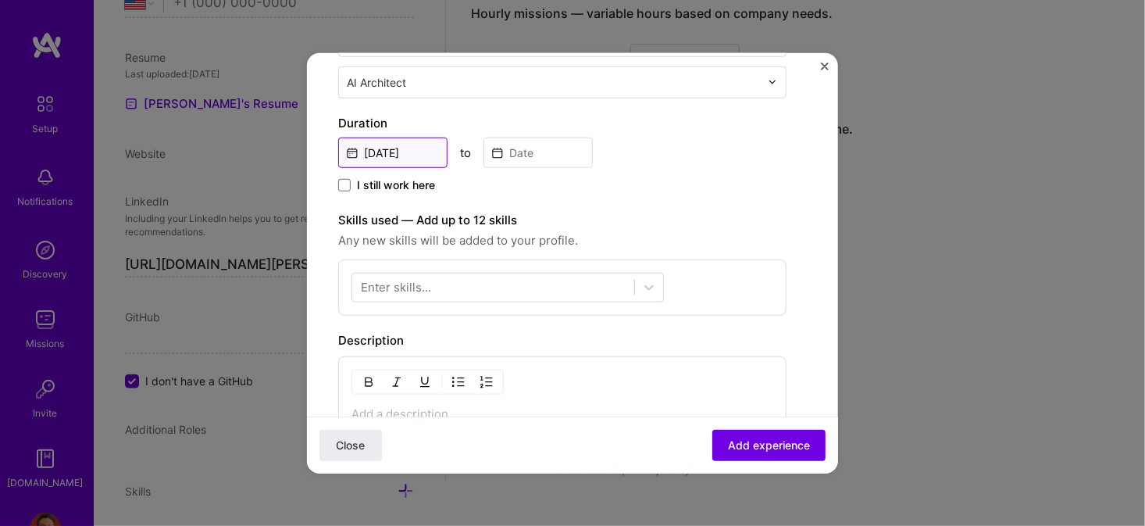
click at [408, 150] on input "[DATE]" at bounding box center [392, 152] width 109 height 30
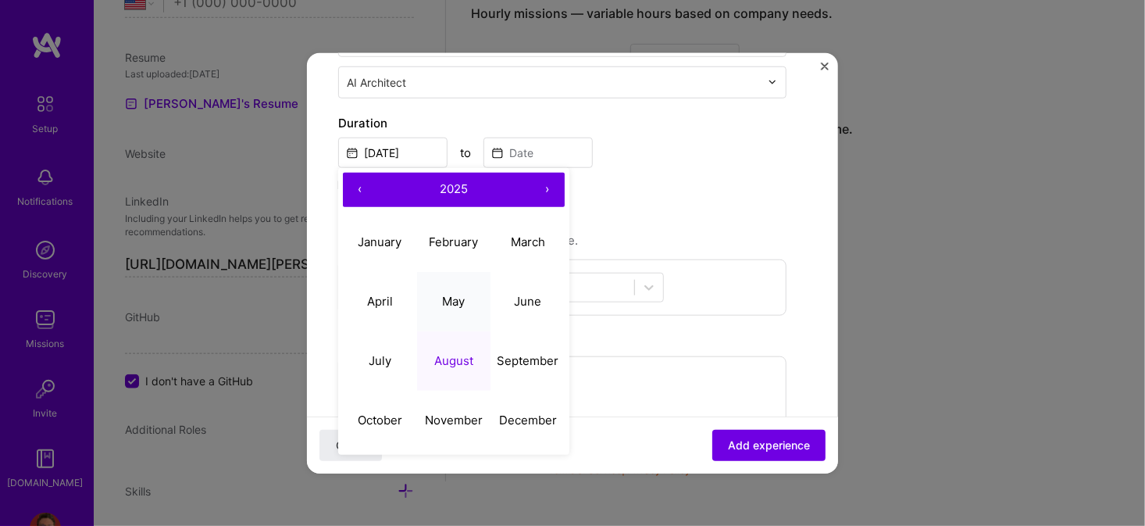
click at [458, 303] on abbr "May" at bounding box center [453, 301] width 23 height 15
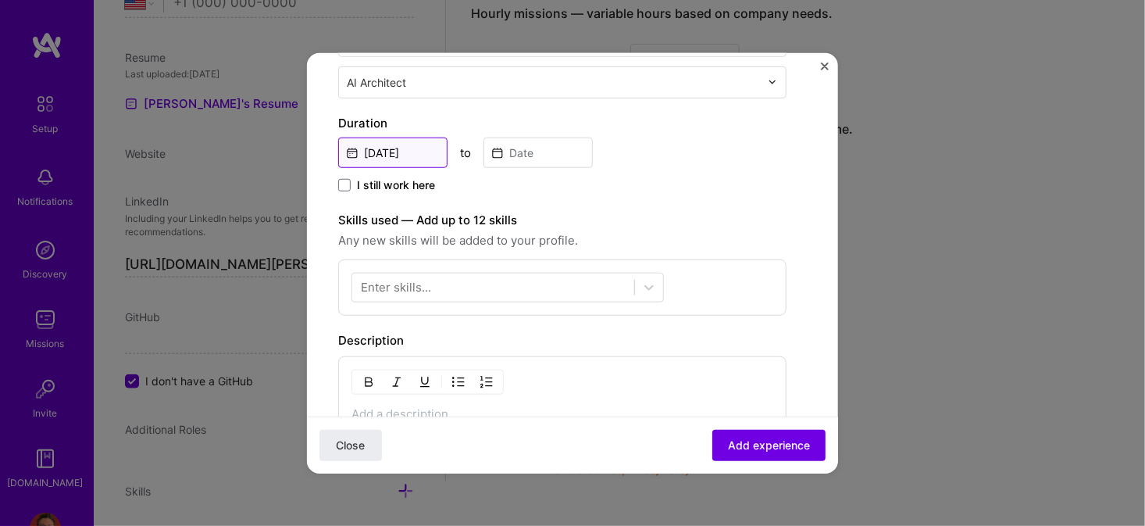
click at [403, 148] on input "[DATE]" at bounding box center [392, 152] width 109 height 30
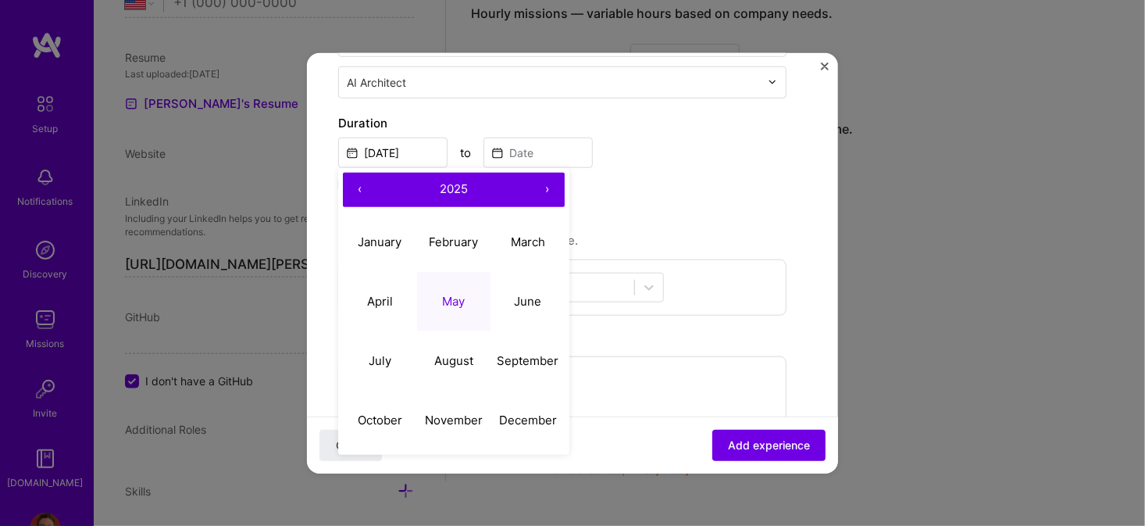
click at [374, 187] on button "‹" at bounding box center [360, 189] width 34 height 34
click at [552, 187] on button "›" at bounding box center [547, 189] width 34 height 34
click at [365, 187] on button "‹" at bounding box center [360, 189] width 34 height 34
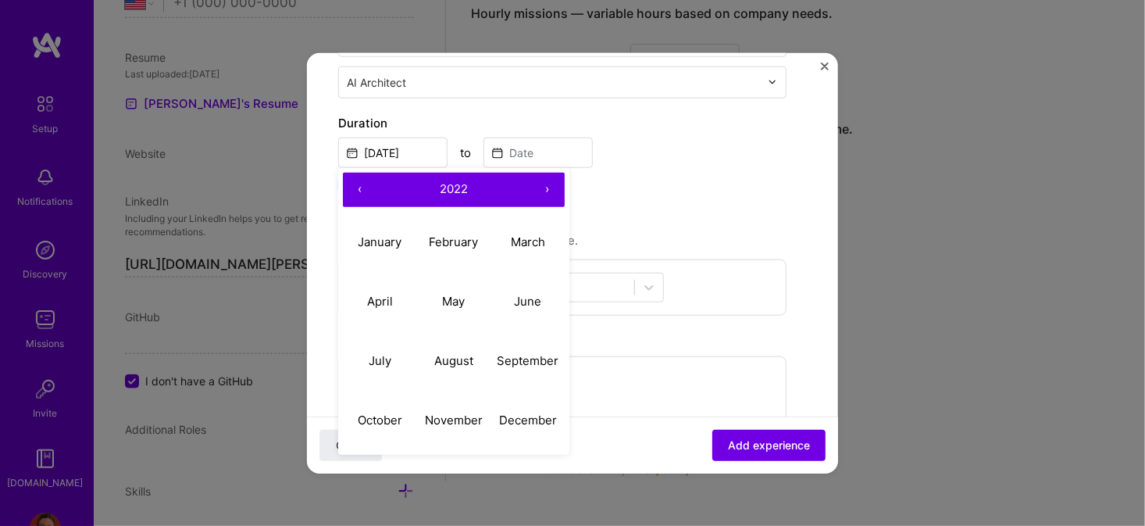
click at [358, 189] on button "‹" at bounding box center [360, 189] width 34 height 34
click at [455, 301] on abbr "May" at bounding box center [453, 301] width 23 height 15
type input "[DATE]"
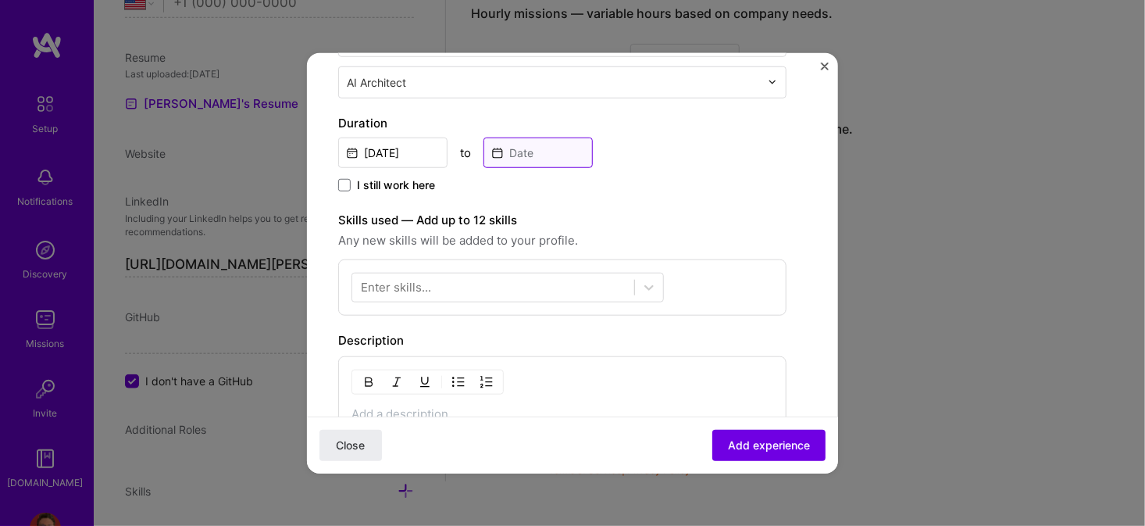
click at [509, 146] on input at bounding box center [537, 152] width 109 height 30
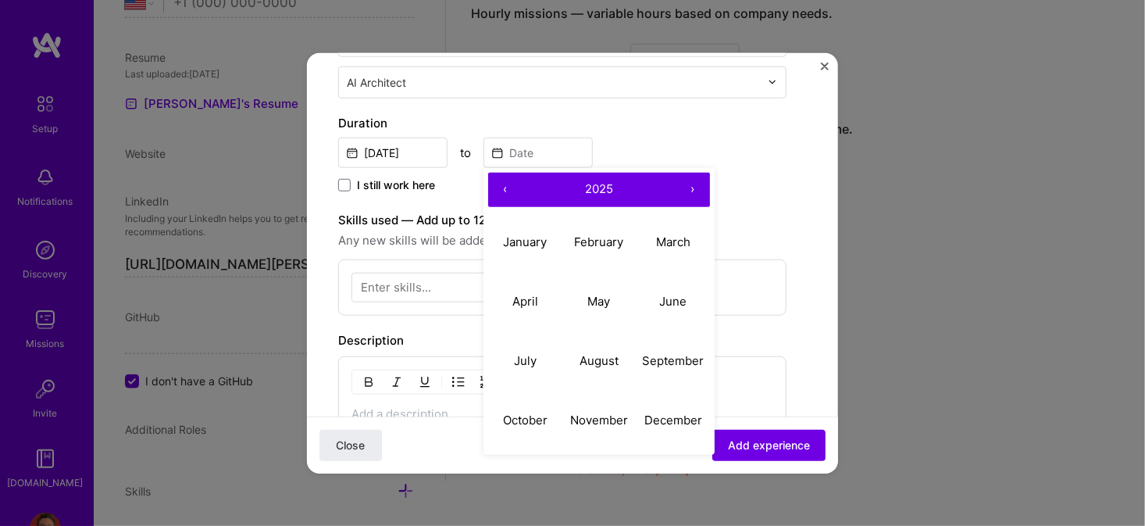
click at [508, 183] on button "‹" at bounding box center [505, 189] width 34 height 34
click at [612, 244] on abbr "February" at bounding box center [598, 241] width 49 height 15
type input "[DATE]"
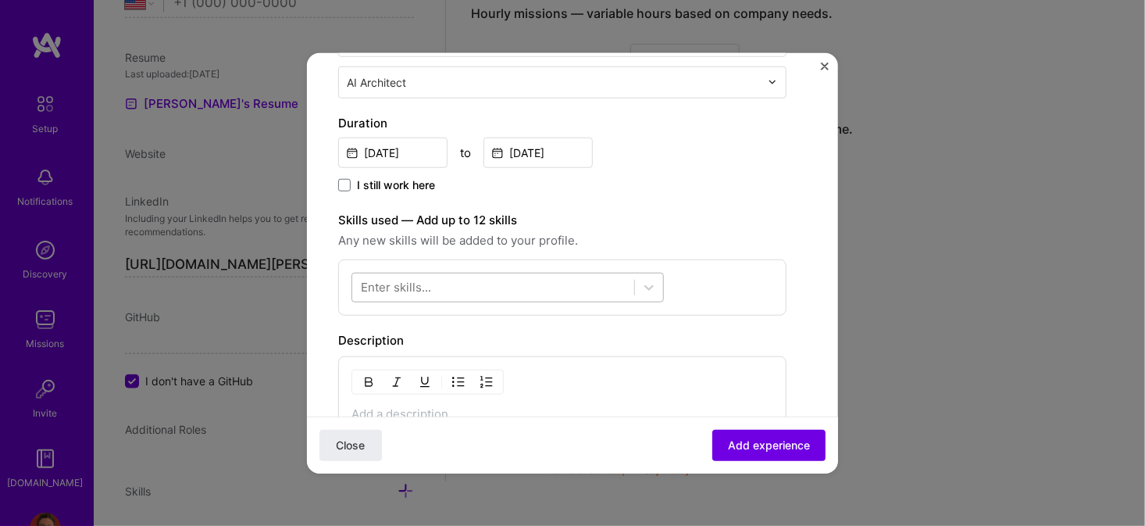
click at [451, 289] on div at bounding box center [493, 287] width 282 height 26
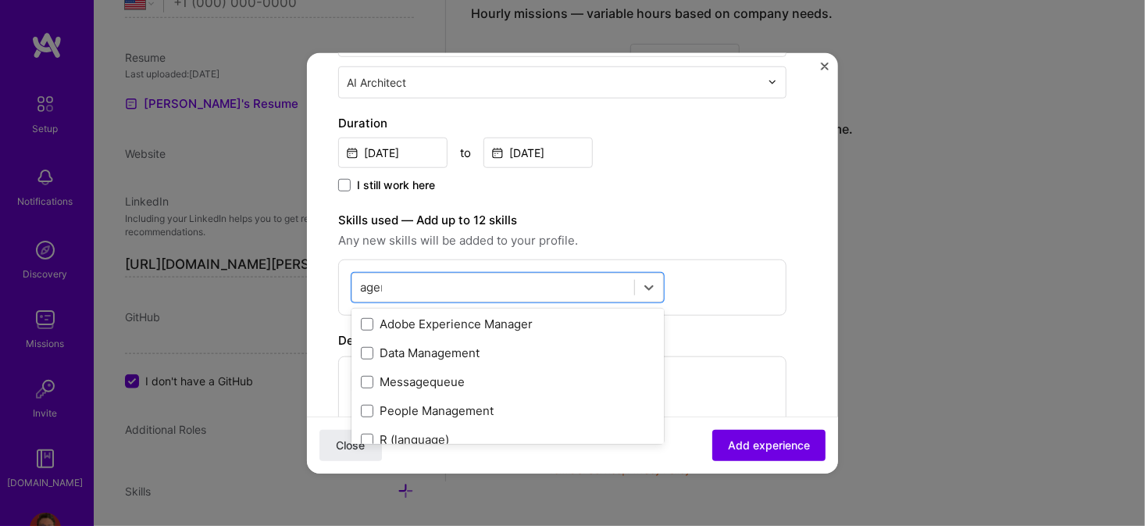
scroll to position [0, 0]
type input "a"
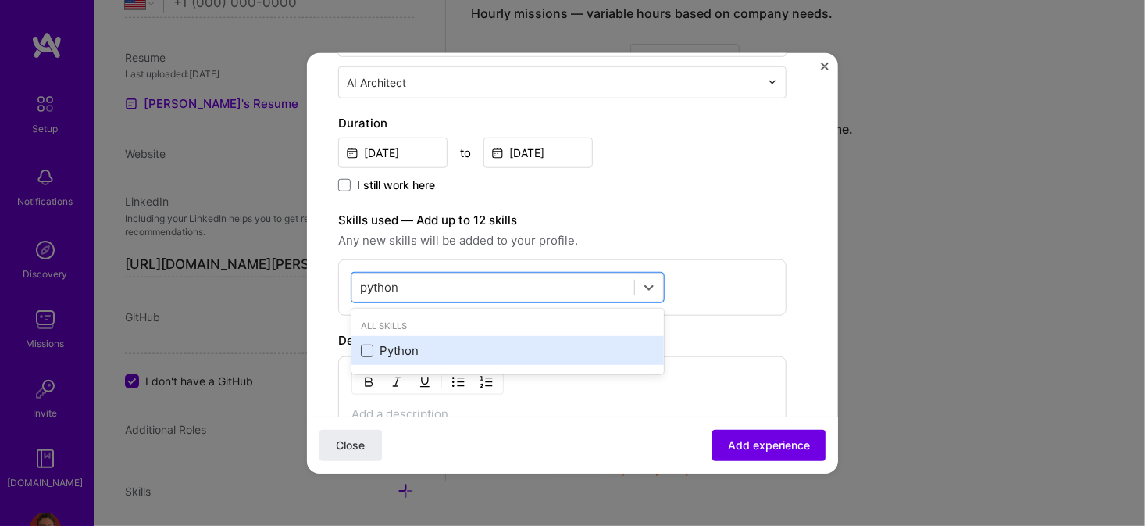
click at [368, 348] on span at bounding box center [367, 350] width 12 height 12
click at [0, 0] on input "checkbox" at bounding box center [0, 0] width 0 height 0
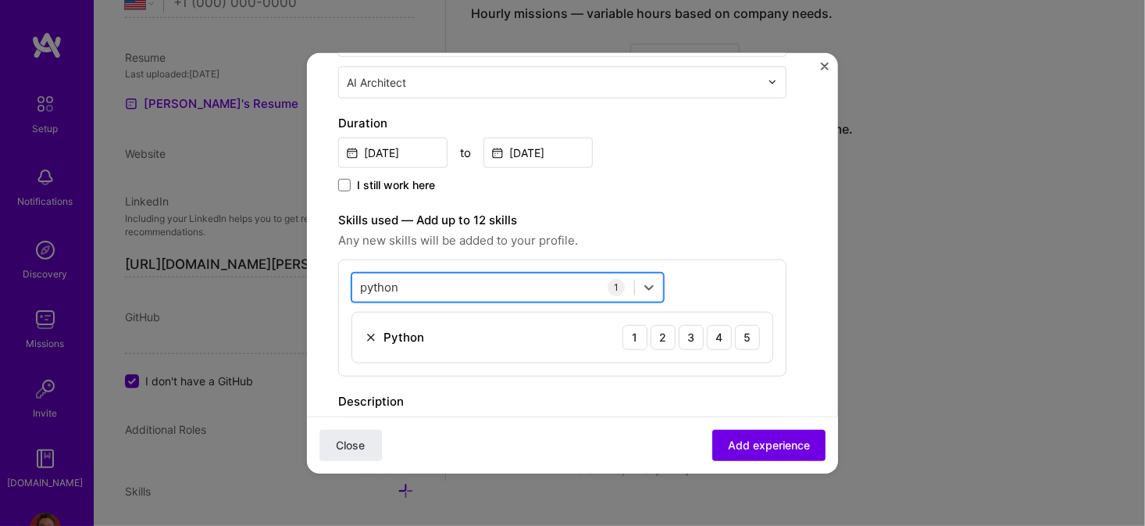
drag, startPoint x: 433, startPoint y: 289, endPoint x: 352, endPoint y: 286, distance: 81.3
click at [352, 286] on div "python python" at bounding box center [493, 287] width 282 height 26
click at [383, 286] on input "python" at bounding box center [380, 287] width 40 height 16
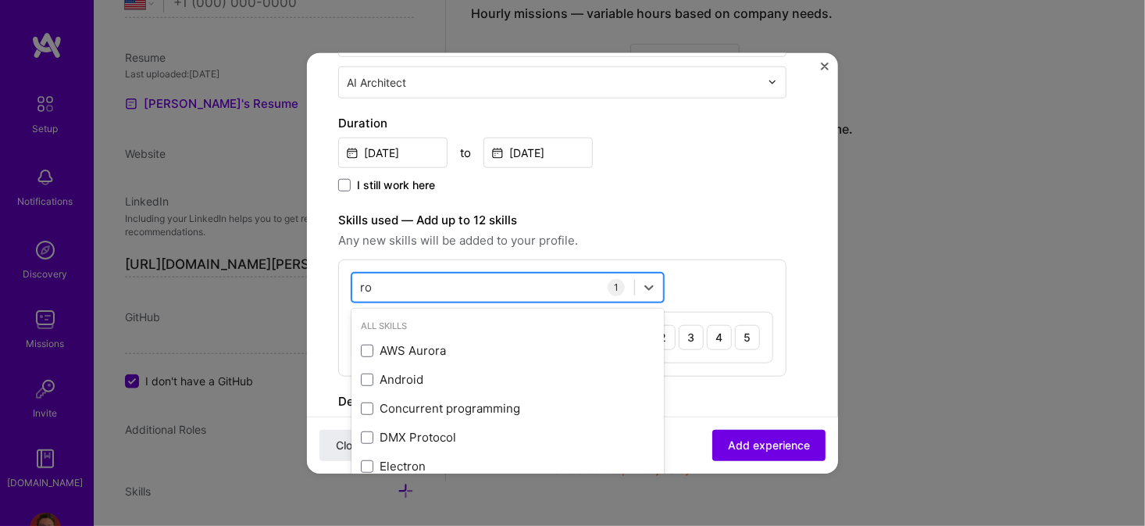
type input "r"
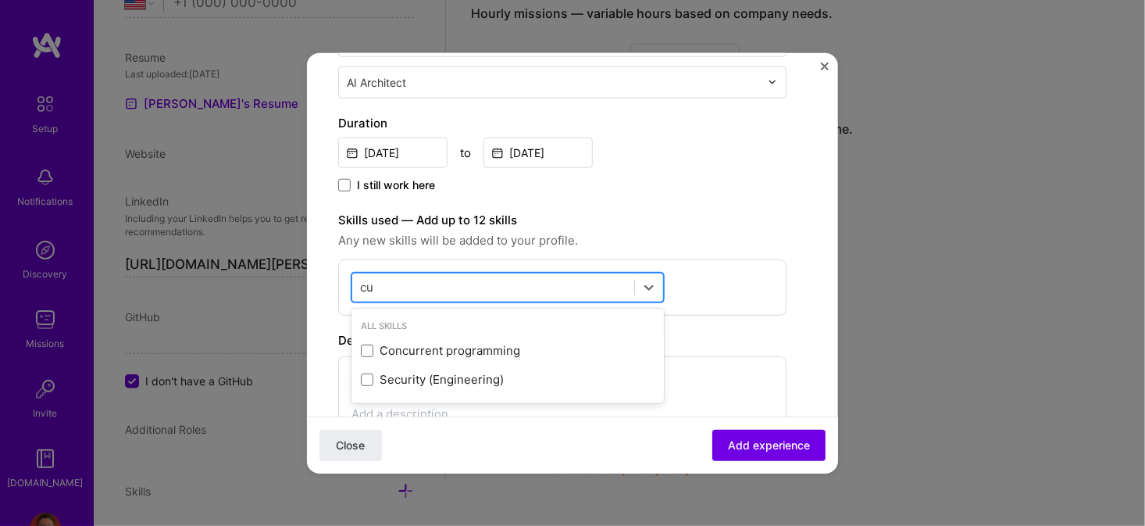
type input "c"
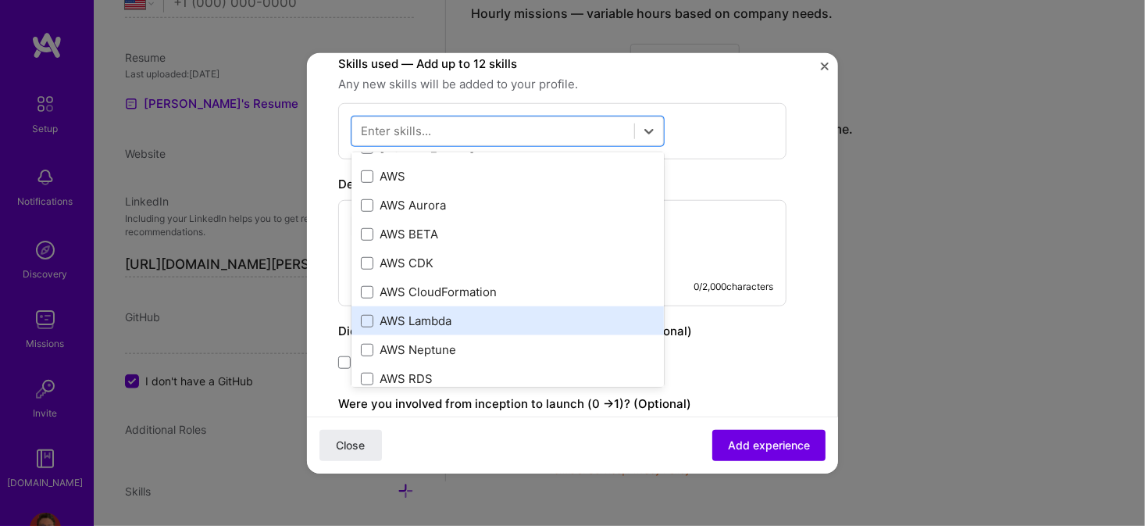
scroll to position [234, 0]
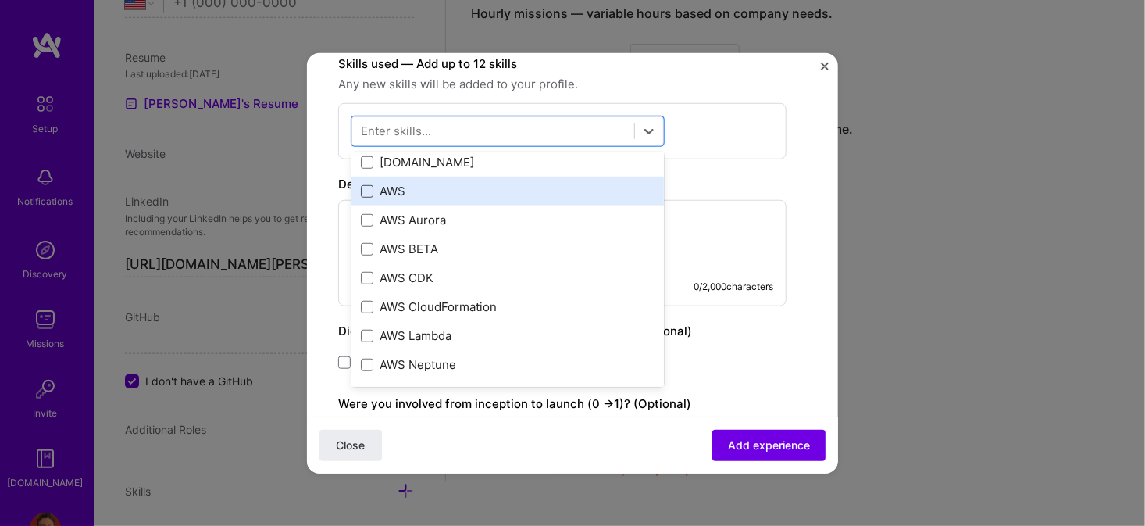
click at [364, 190] on span at bounding box center [367, 191] width 12 height 12
click at [0, 0] on input "checkbox" at bounding box center [0, 0] width 0 height 0
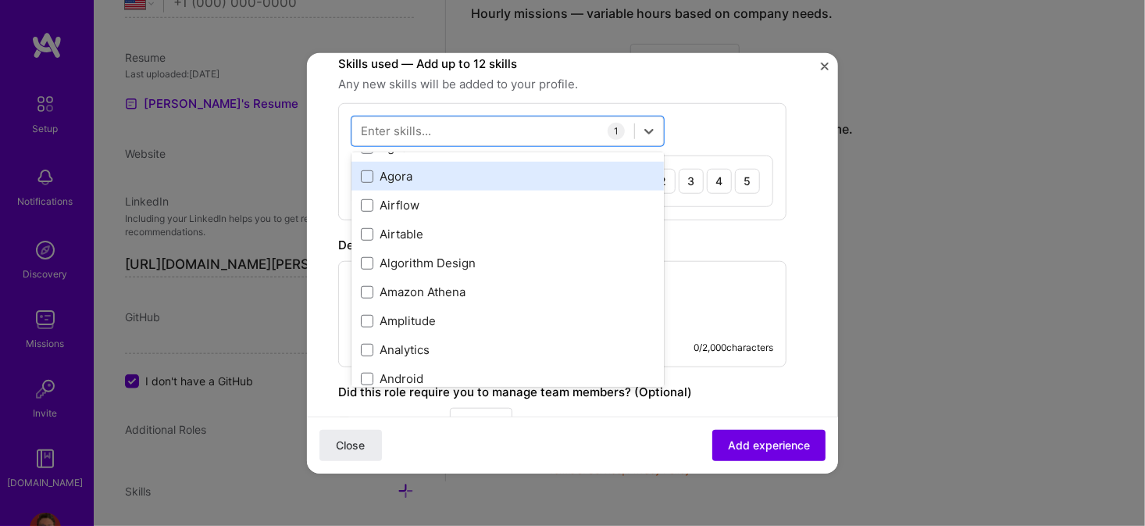
scroll to position [547, 0]
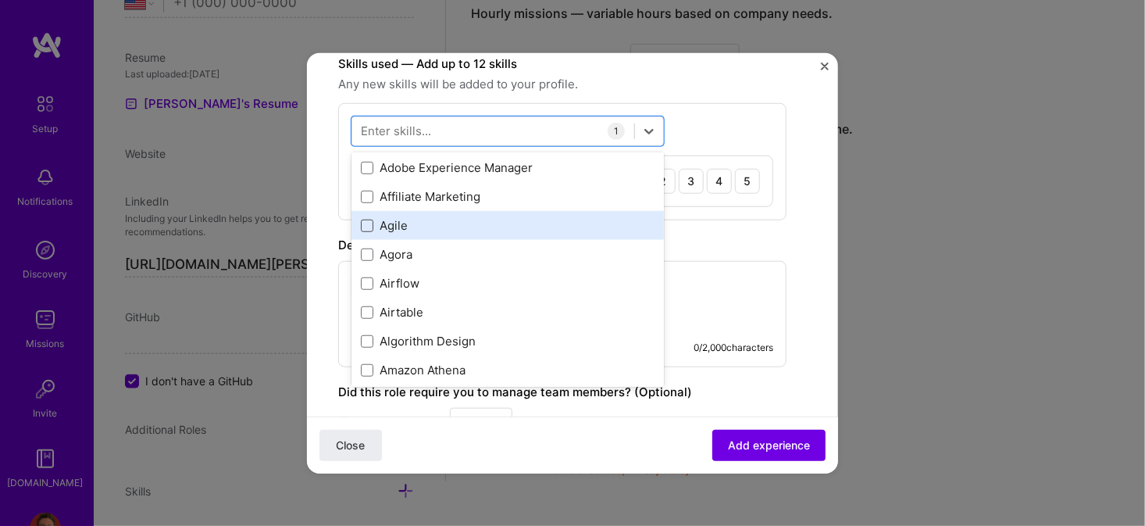
click at [365, 223] on span at bounding box center [367, 225] width 12 height 12
click at [0, 0] on input "checkbox" at bounding box center [0, 0] width 0 height 0
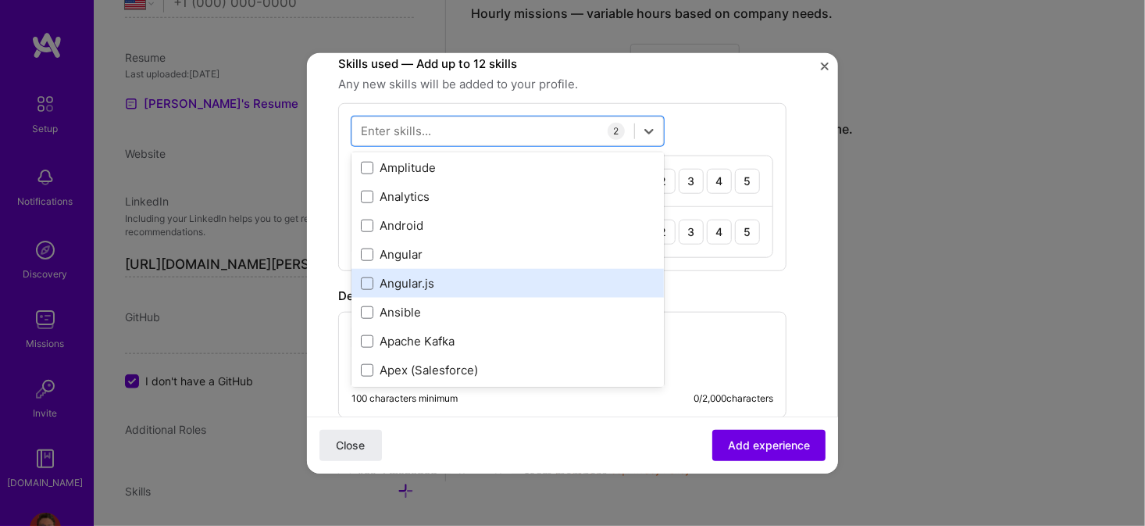
scroll to position [781, 0]
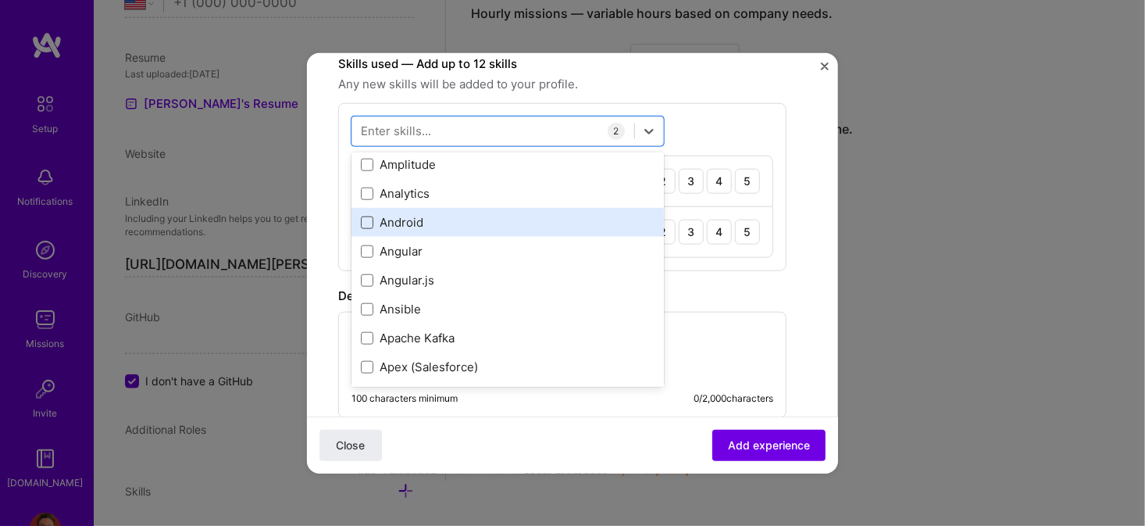
click at [369, 220] on span at bounding box center [367, 222] width 12 height 12
click at [0, 0] on input "checkbox" at bounding box center [0, 0] width 0 height 0
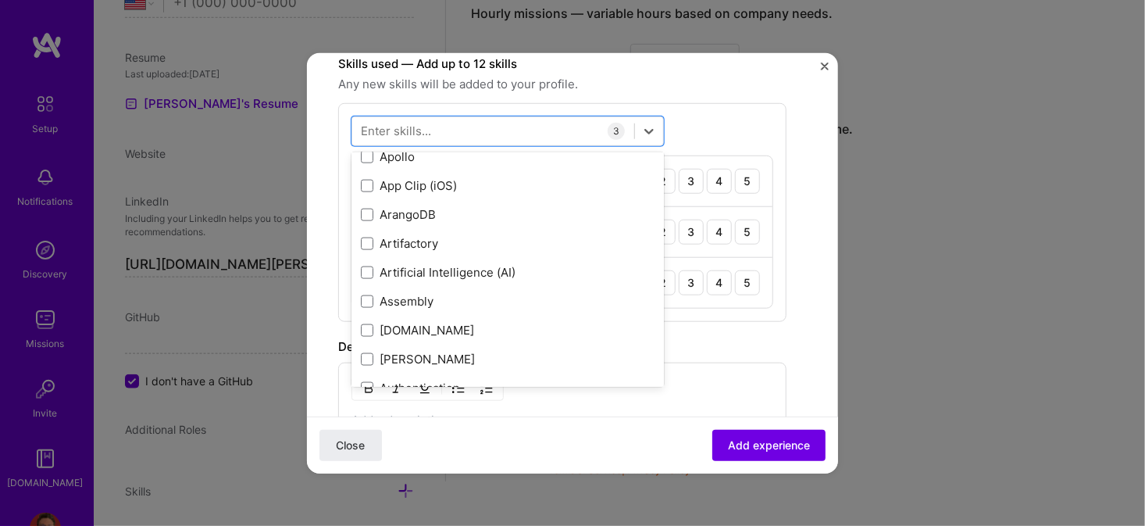
scroll to position [1093, 0]
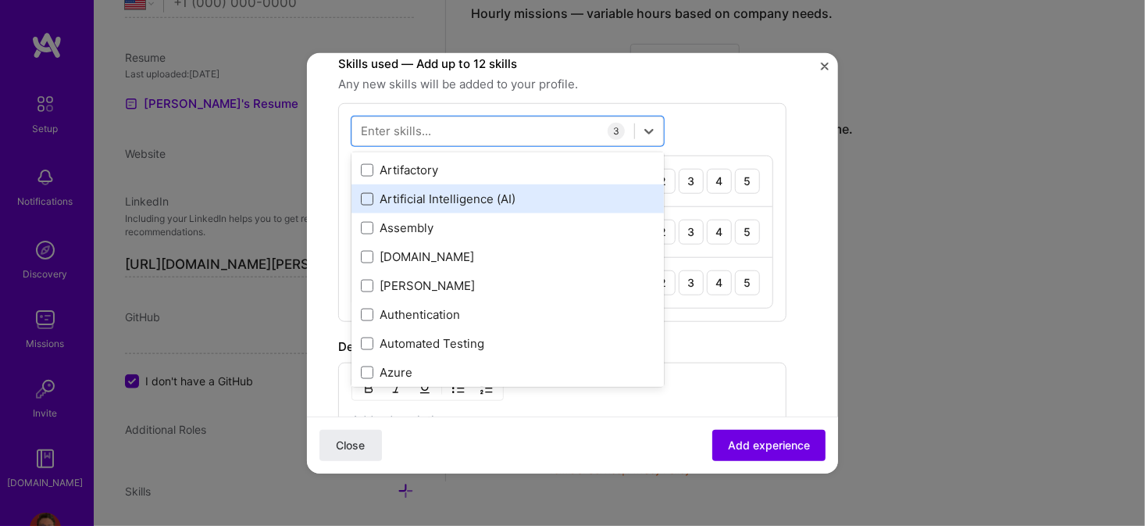
click at [368, 198] on span at bounding box center [367, 199] width 12 height 12
click at [0, 0] on input "checkbox" at bounding box center [0, 0] width 0 height 0
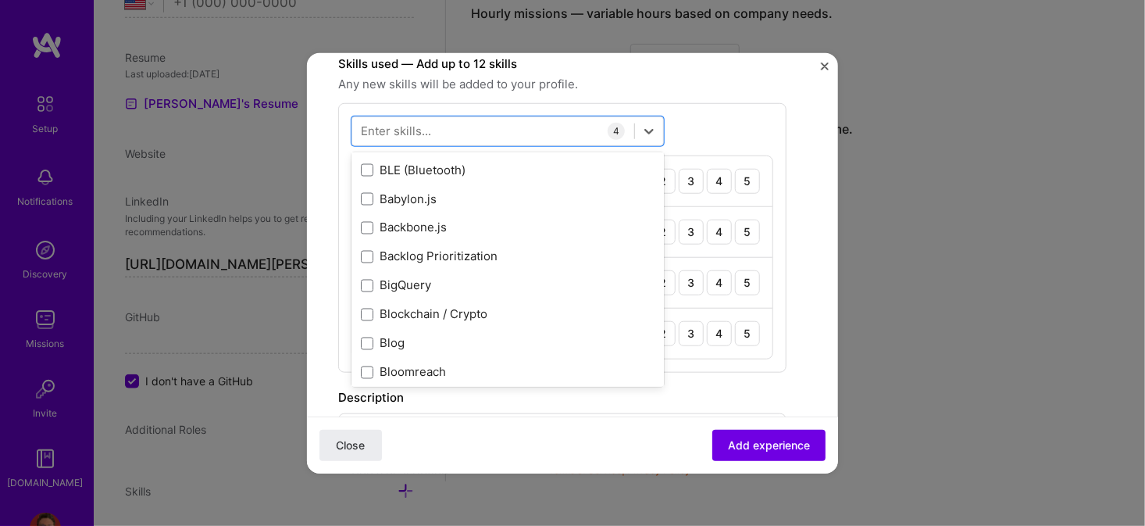
scroll to position [1250, 0]
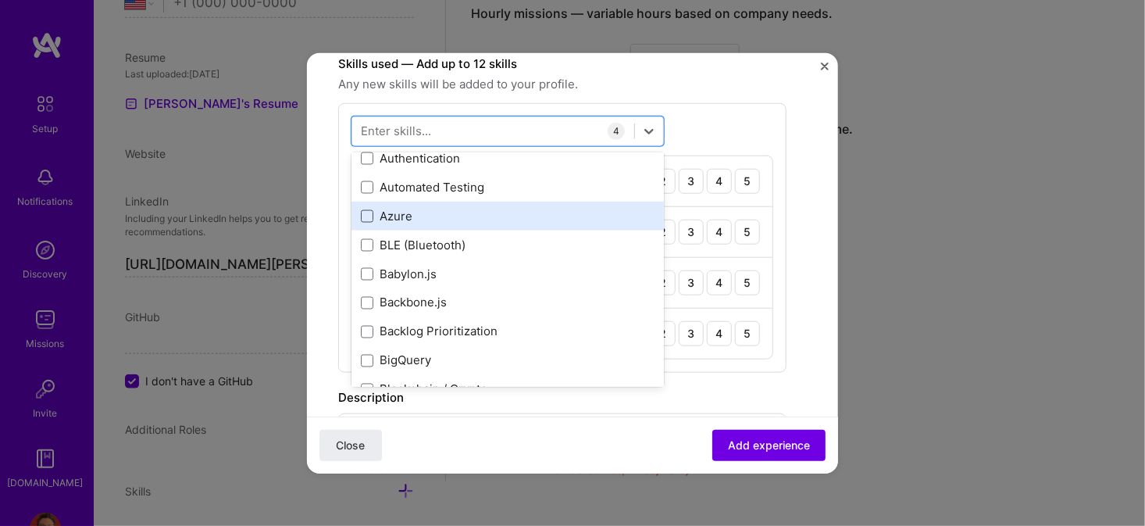
click at [366, 213] on span at bounding box center [367, 216] width 12 height 12
click at [0, 0] on input "checkbox" at bounding box center [0, 0] width 0 height 0
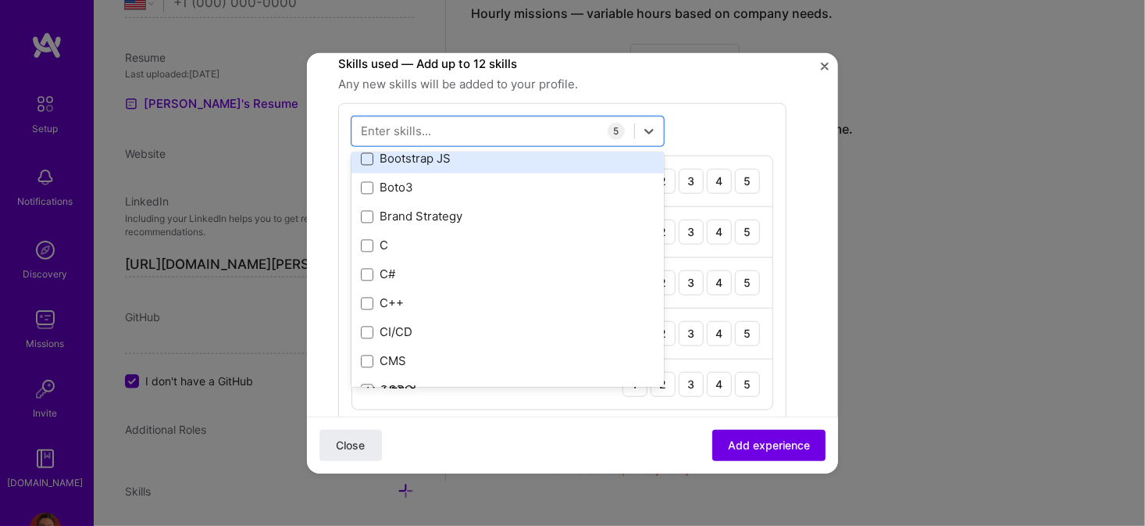
scroll to position [1640, 0]
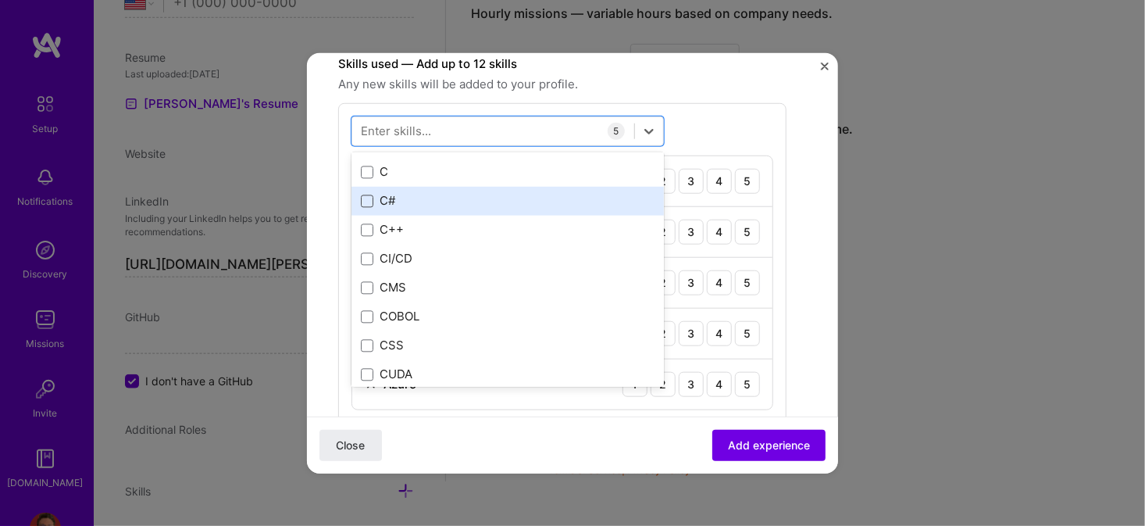
click at [366, 200] on span at bounding box center [367, 201] width 12 height 12
click at [0, 0] on input "checkbox" at bounding box center [0, 0] width 0 height 0
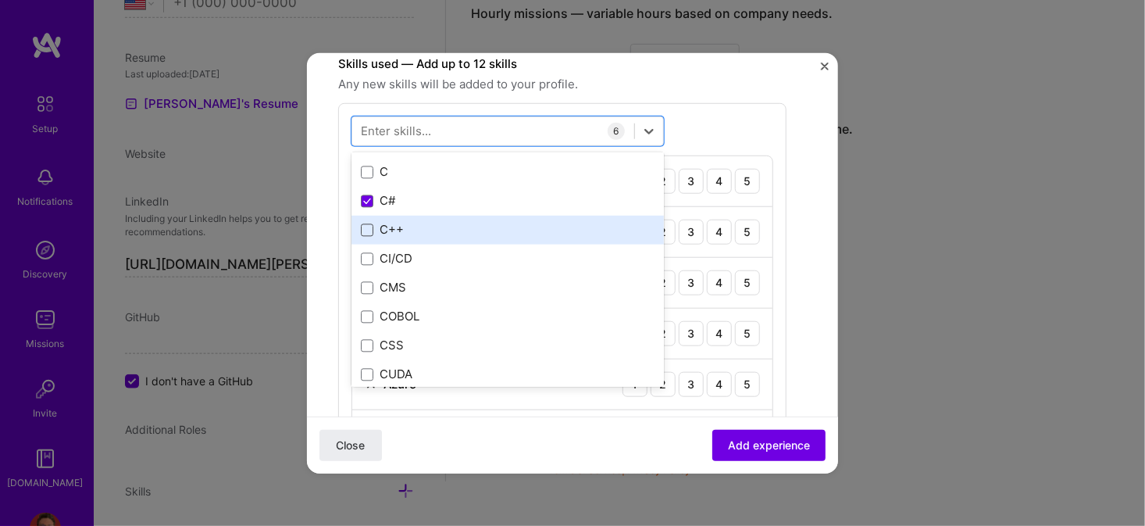
click at [366, 226] on span at bounding box center [367, 230] width 12 height 12
click at [0, 0] on input "checkbox" at bounding box center [0, 0] width 0 height 0
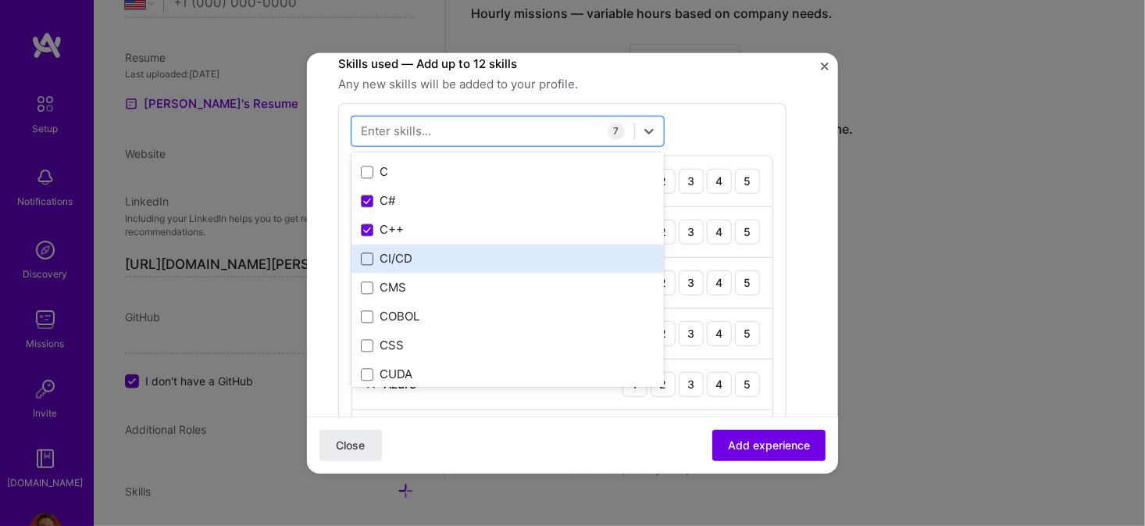
click at [367, 255] on span at bounding box center [367, 259] width 12 height 12
click at [0, 0] on input "checkbox" at bounding box center [0, 0] width 0 height 0
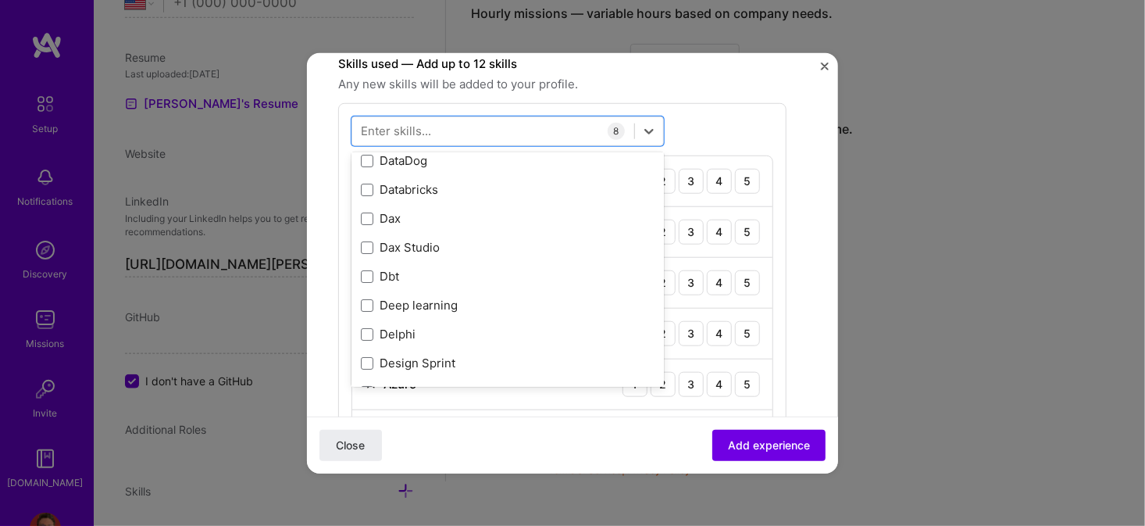
scroll to position [2655, 0]
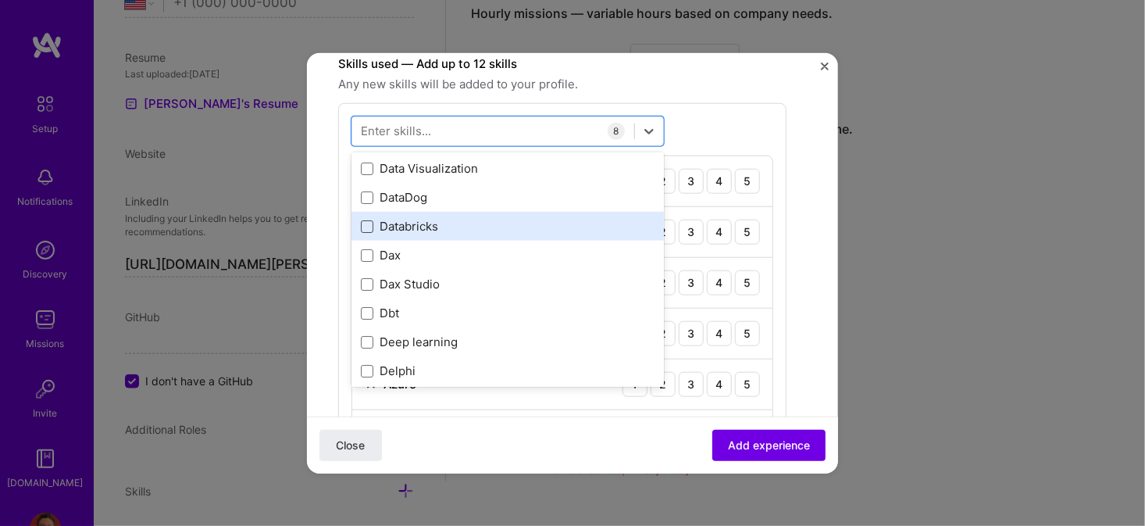
click at [369, 223] on span at bounding box center [367, 226] width 12 height 12
click at [0, 0] on input "checkbox" at bounding box center [0, 0] width 0 height 0
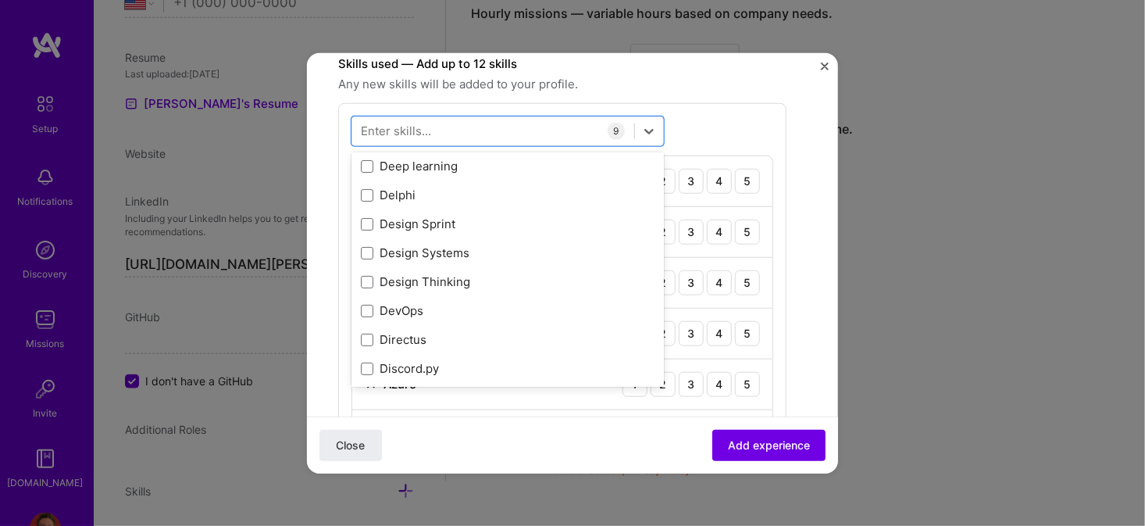
scroll to position [2890, 0]
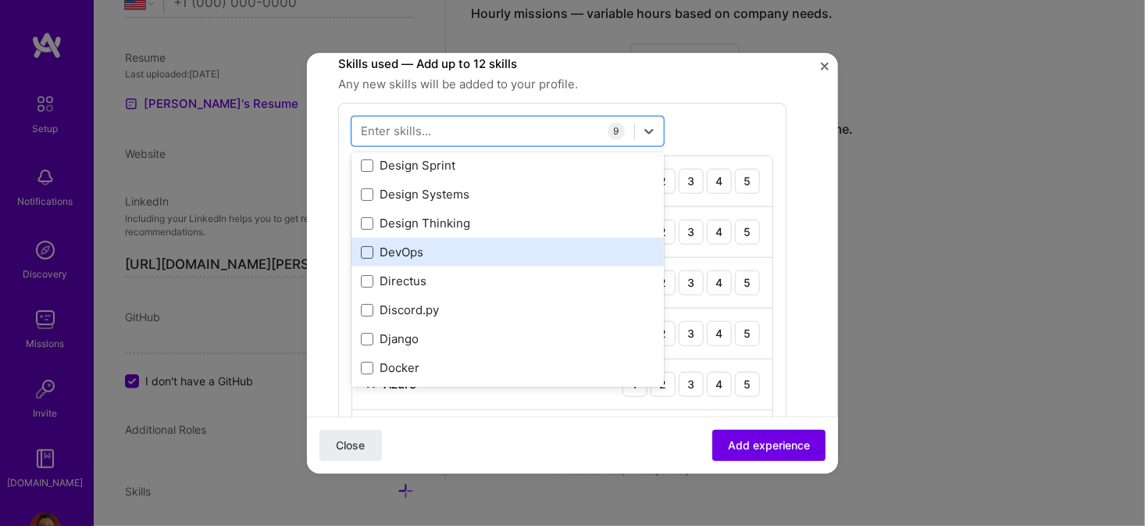
click at [365, 248] on span at bounding box center [367, 252] width 12 height 12
click at [0, 0] on input "checkbox" at bounding box center [0, 0] width 0 height 0
click at [365, 250] on icon at bounding box center [367, 252] width 8 height 6
click at [0, 0] on input "checkbox" at bounding box center [0, 0] width 0 height 0
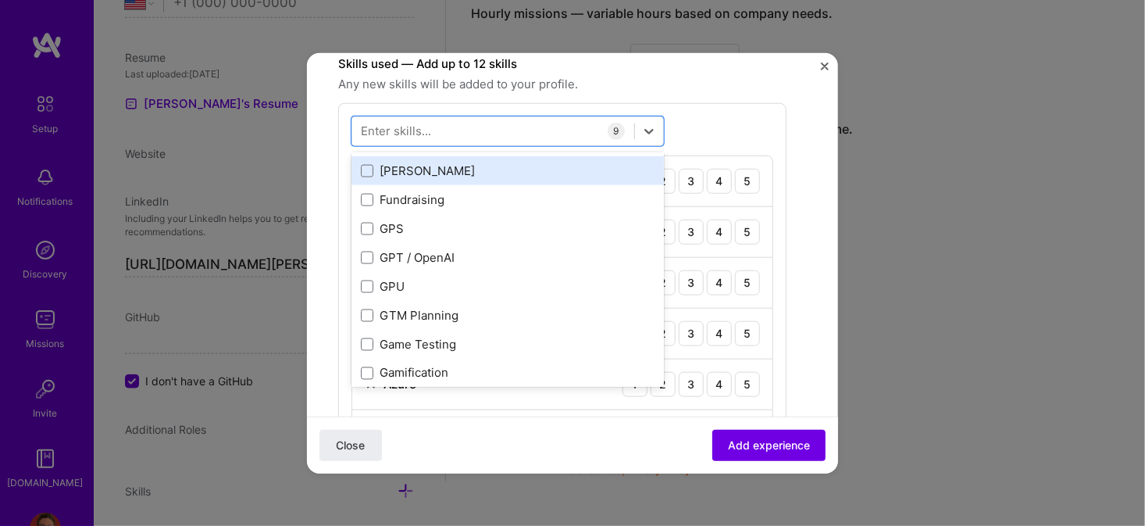
scroll to position [3905, 0]
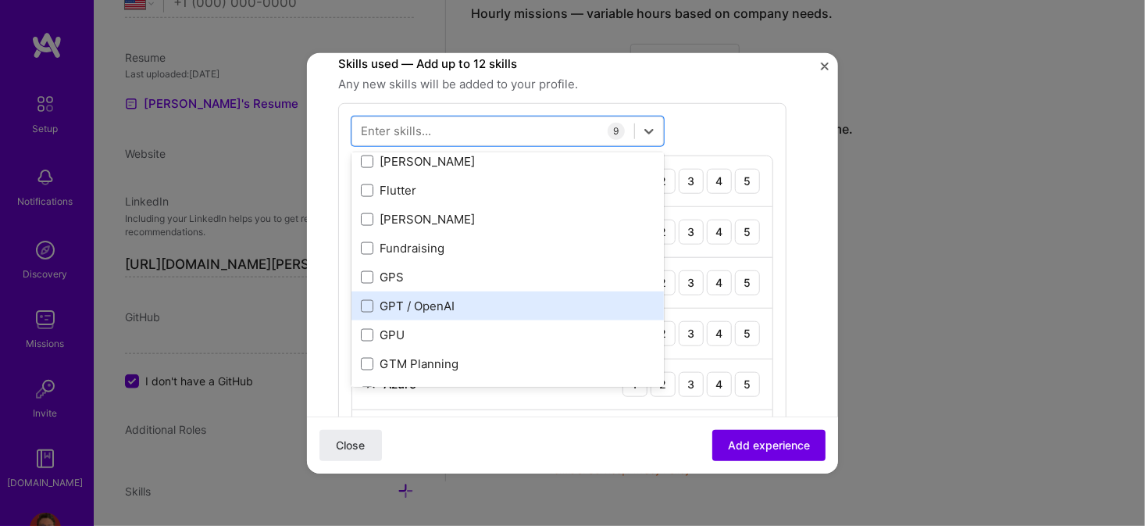
click at [370, 298] on div "GPT / OpenAI" at bounding box center [508, 306] width 294 height 16
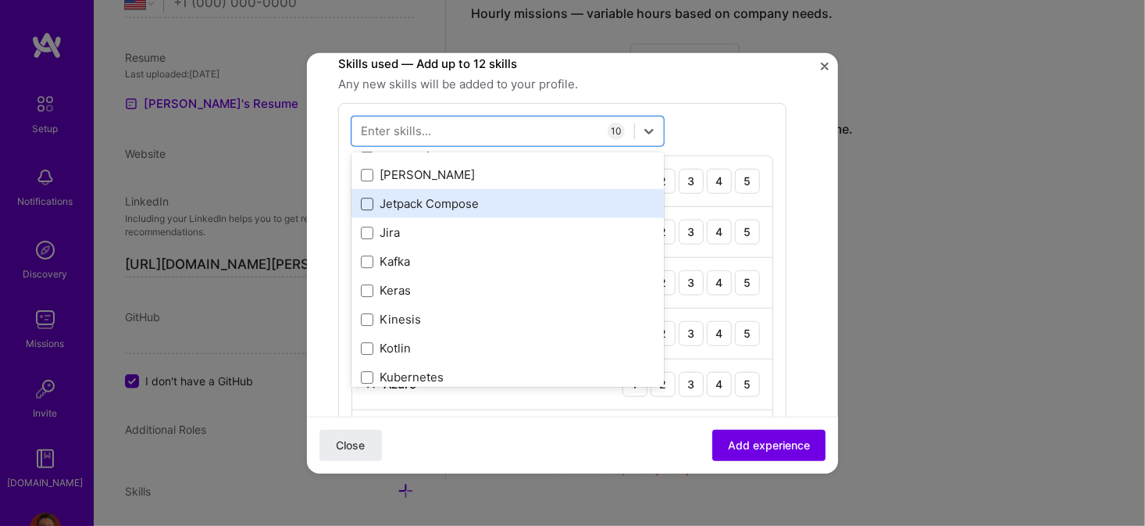
scroll to position [5311, 0]
click at [366, 198] on span at bounding box center [367, 200] width 12 height 12
click at [0, 0] on input "checkbox" at bounding box center [0, 0] width 0 height 0
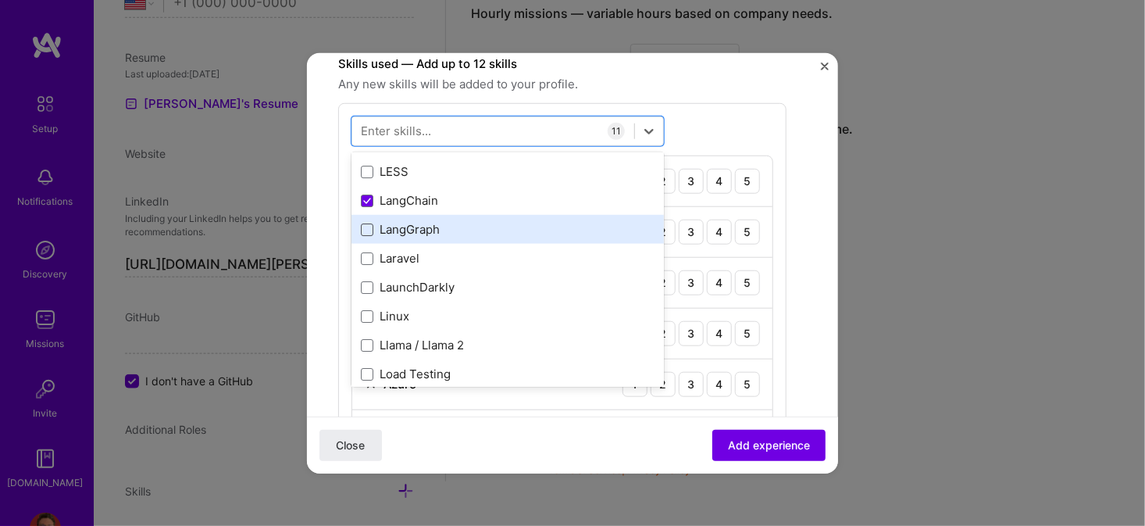
click at [365, 223] on span at bounding box center [367, 229] width 12 height 12
click at [0, 0] on input "checkbox" at bounding box center [0, 0] width 0 height 0
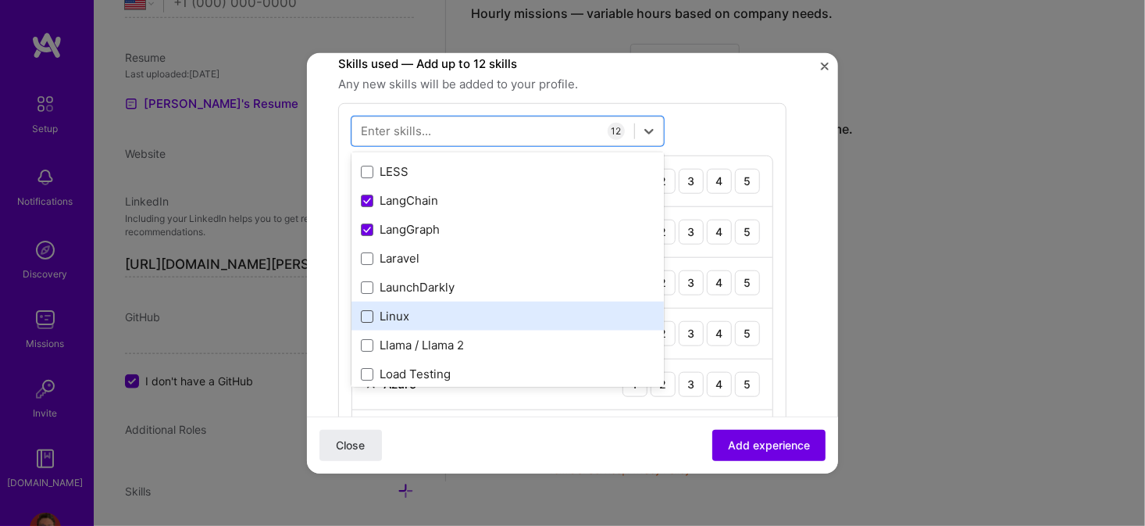
click at [370, 310] on span at bounding box center [367, 316] width 12 height 12
click at [0, 0] on input "checkbox" at bounding box center [0, 0] width 0 height 0
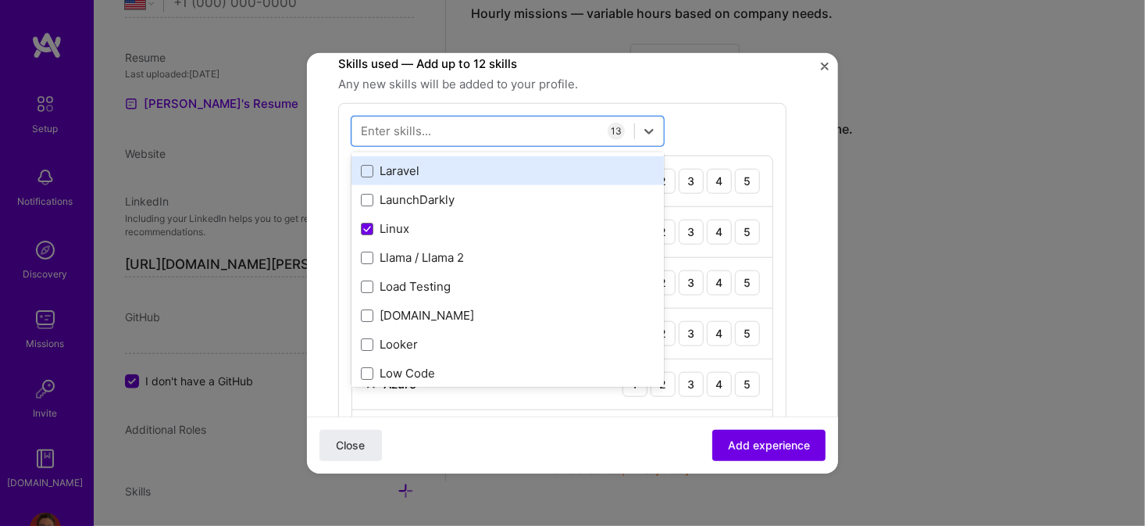
scroll to position [5623, 0]
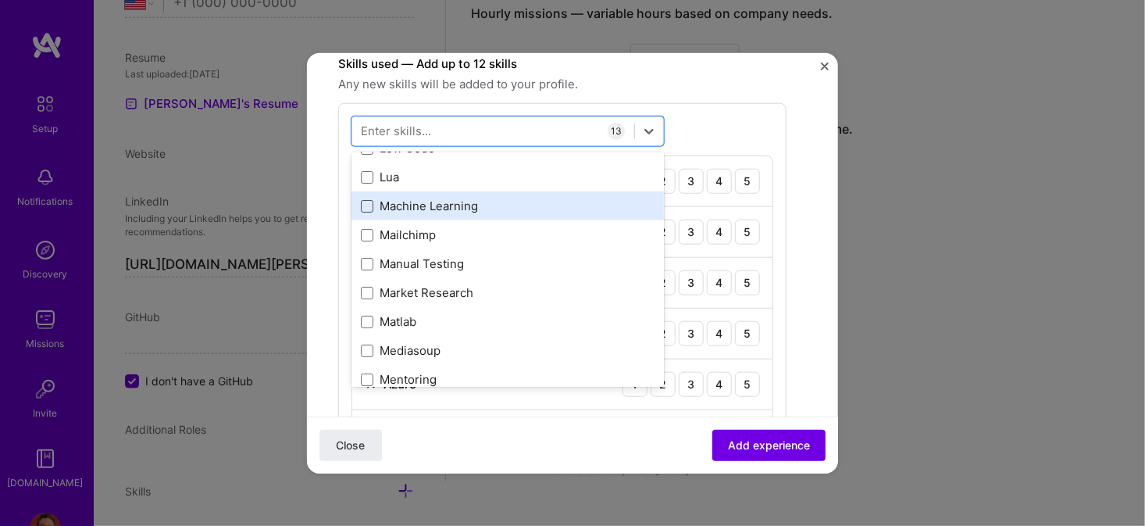
click at [370, 202] on span at bounding box center [367, 206] width 12 height 12
click at [0, 0] on input "checkbox" at bounding box center [0, 0] width 0 height 0
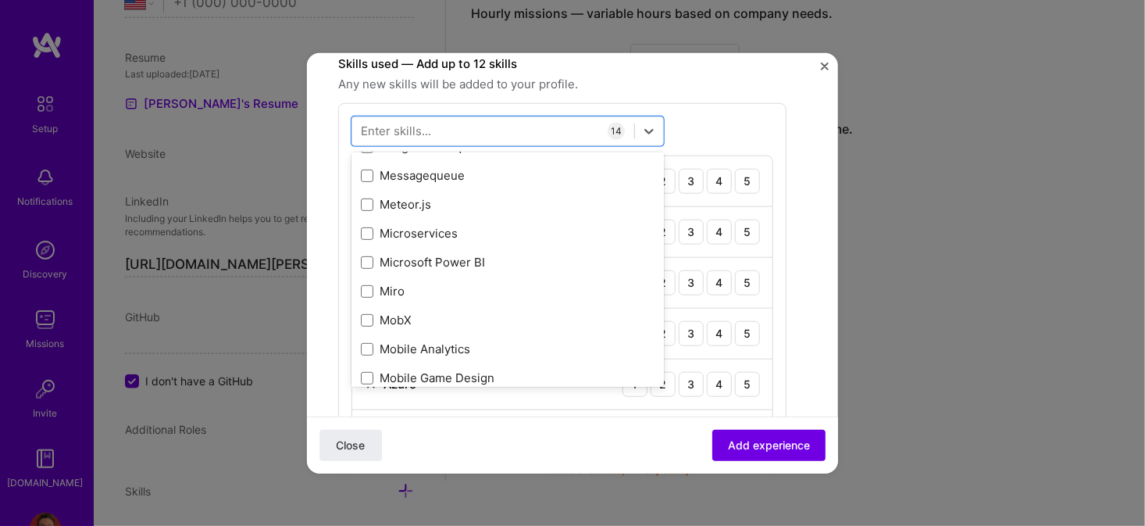
scroll to position [5936, 0]
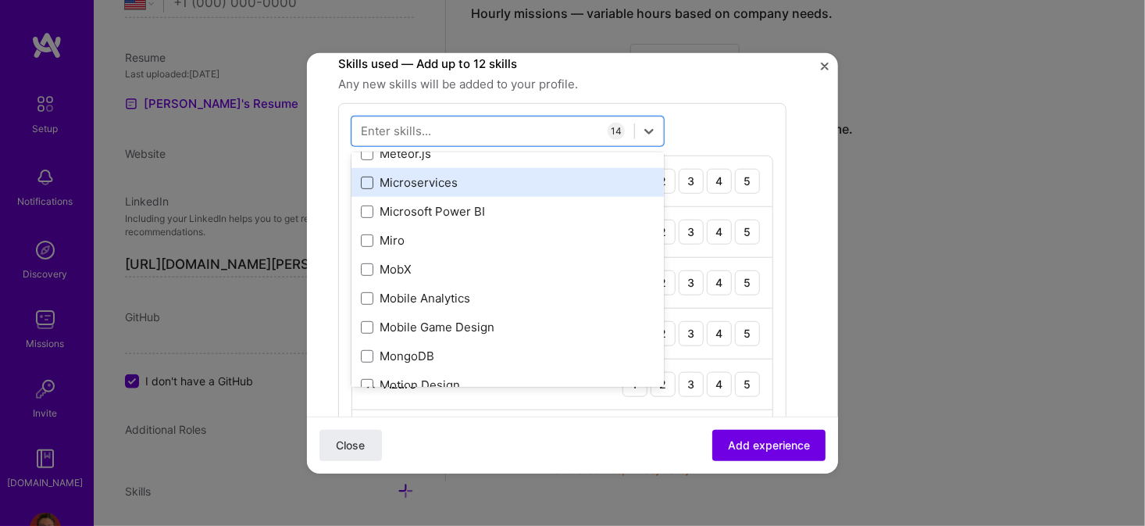
click at [370, 177] on span at bounding box center [367, 183] width 12 height 12
click at [0, 0] on input "checkbox" at bounding box center [0, 0] width 0 height 0
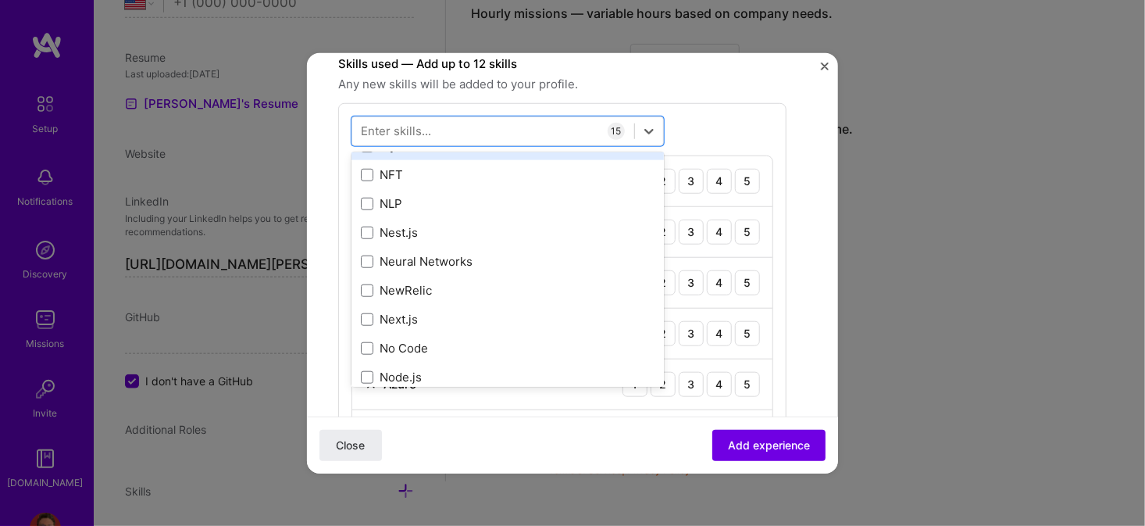
scroll to position [6326, 0]
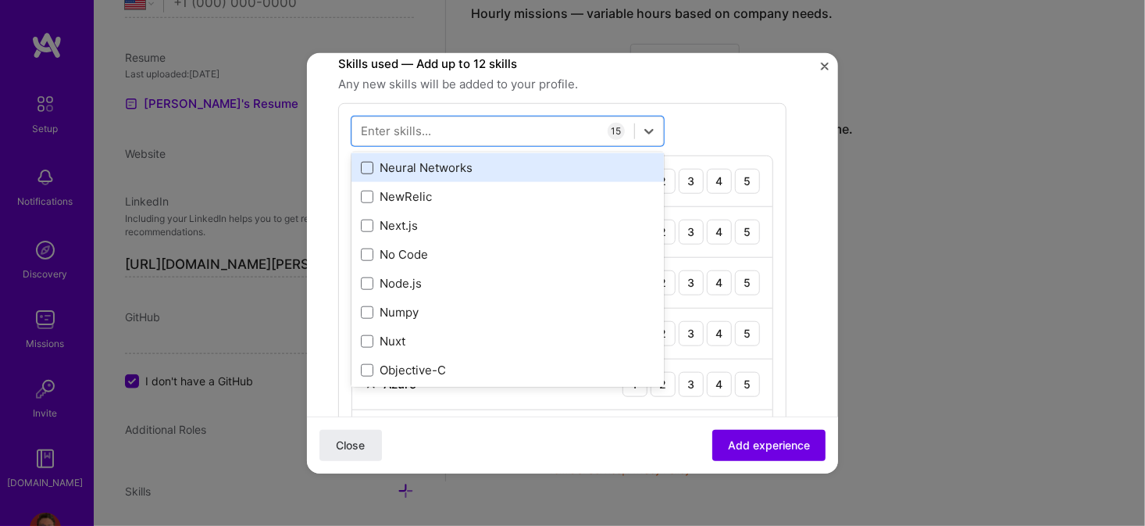
click at [369, 162] on span at bounding box center [367, 168] width 12 height 12
click at [0, 0] on input "checkbox" at bounding box center [0, 0] width 0 height 0
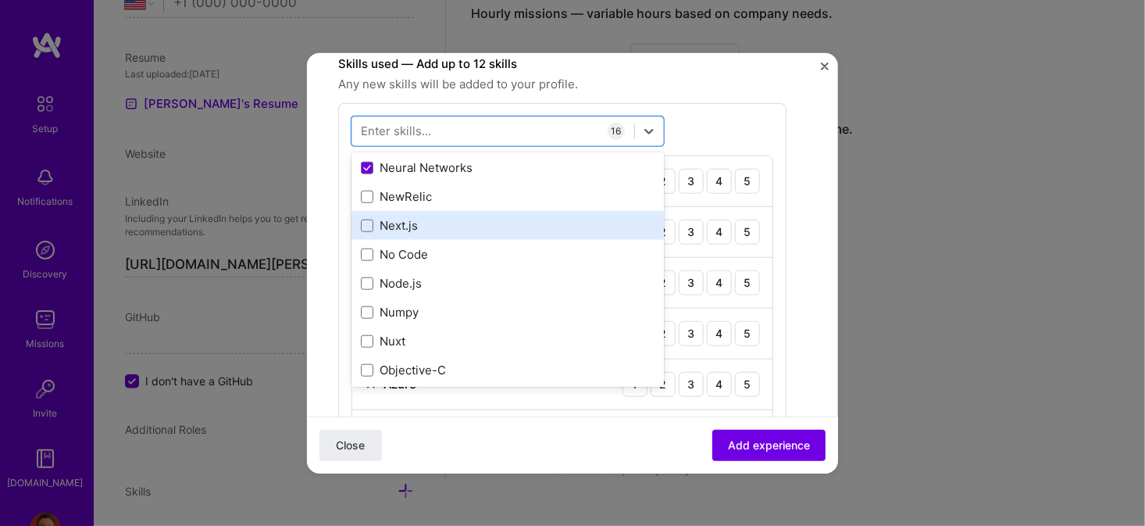
scroll to position [6404, 0]
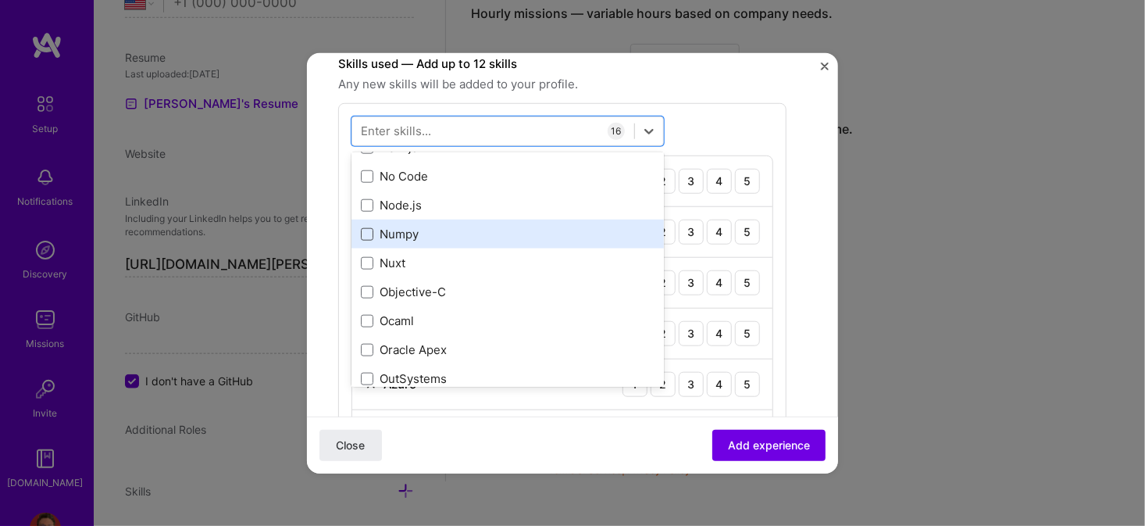
click at [365, 228] on span at bounding box center [367, 234] width 12 height 12
click at [0, 0] on input "checkbox" at bounding box center [0, 0] width 0 height 0
click at [373, 233] on span at bounding box center [367, 234] width 12 height 12
click at [0, 0] on input "checkbox" at bounding box center [0, 0] width 0 height 0
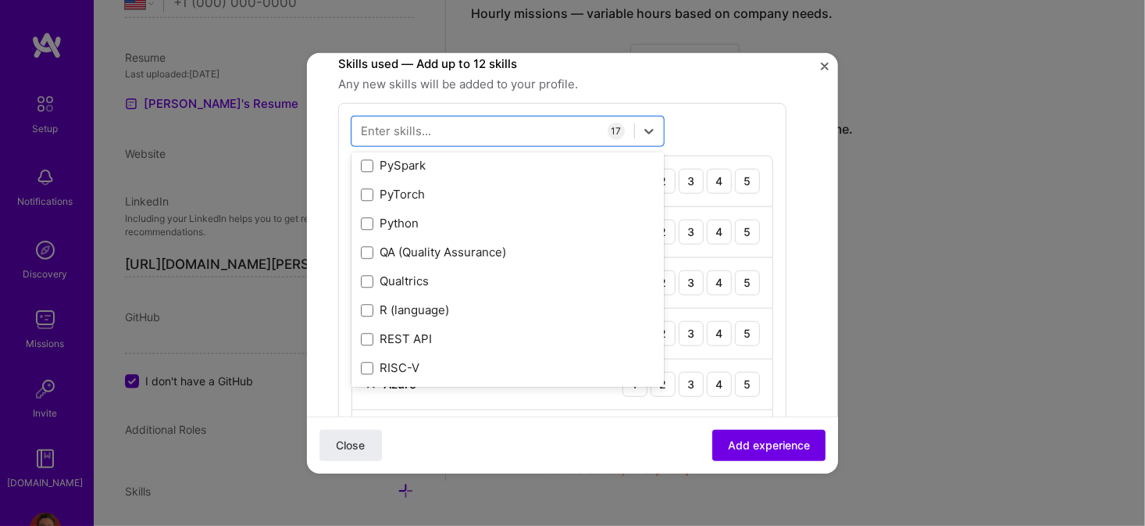
scroll to position [7420, 0]
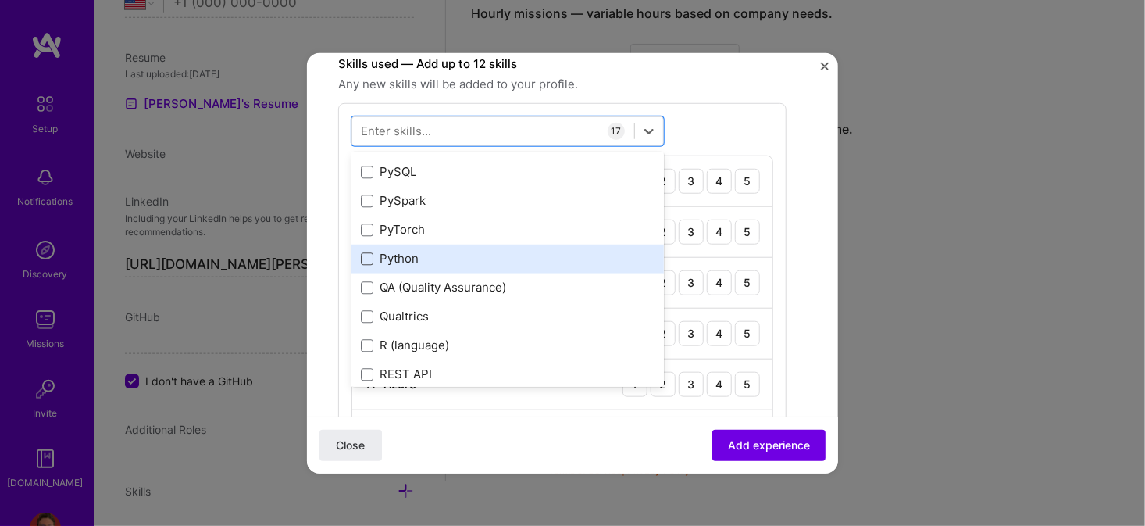
click at [370, 253] on span at bounding box center [367, 259] width 12 height 12
click at [0, 0] on input "checkbox" at bounding box center [0, 0] width 0 height 0
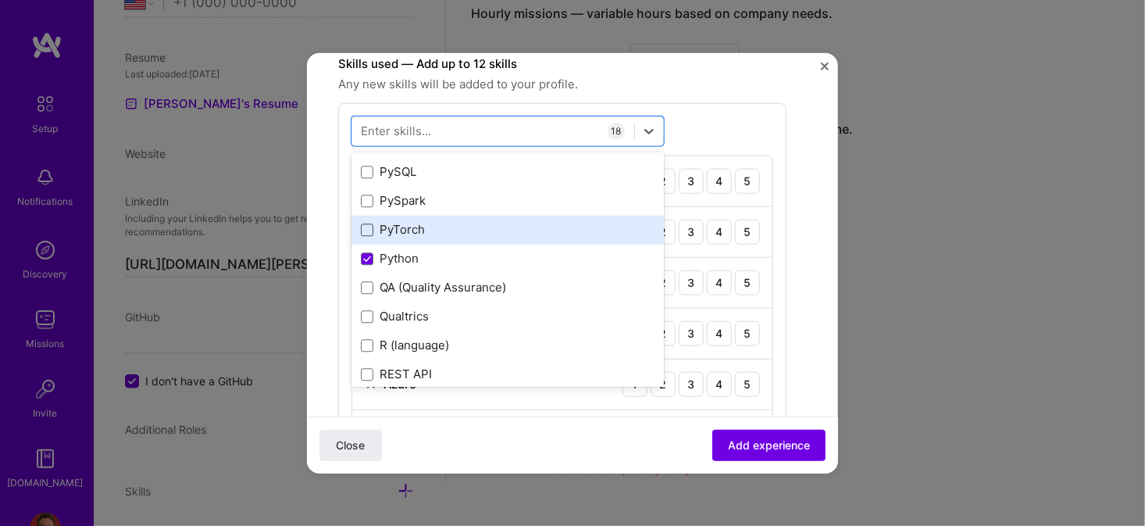
click at [370, 227] on span at bounding box center [367, 230] width 12 height 12
click at [0, 0] on input "checkbox" at bounding box center [0, 0] width 0 height 0
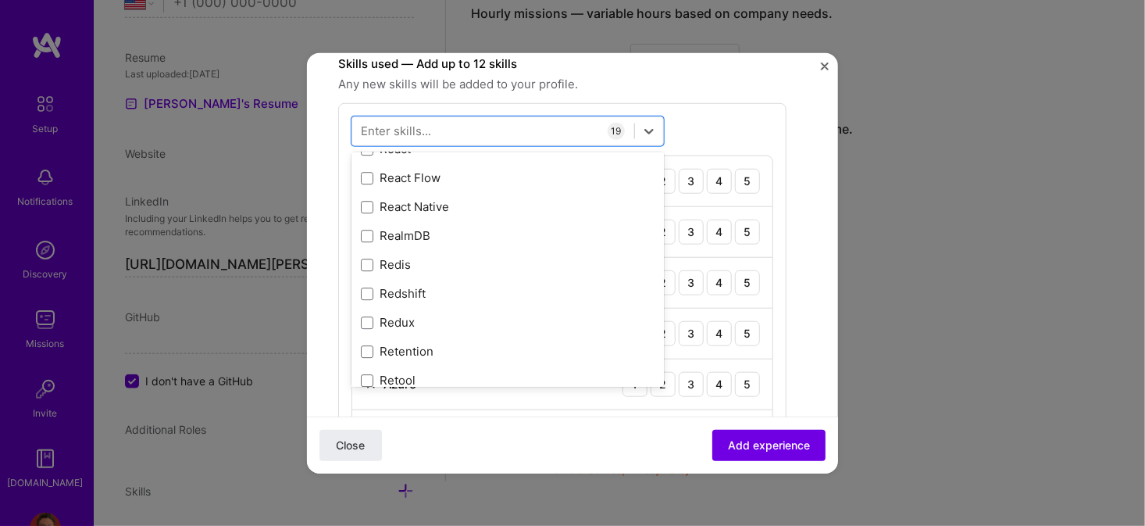
scroll to position [7654, 0]
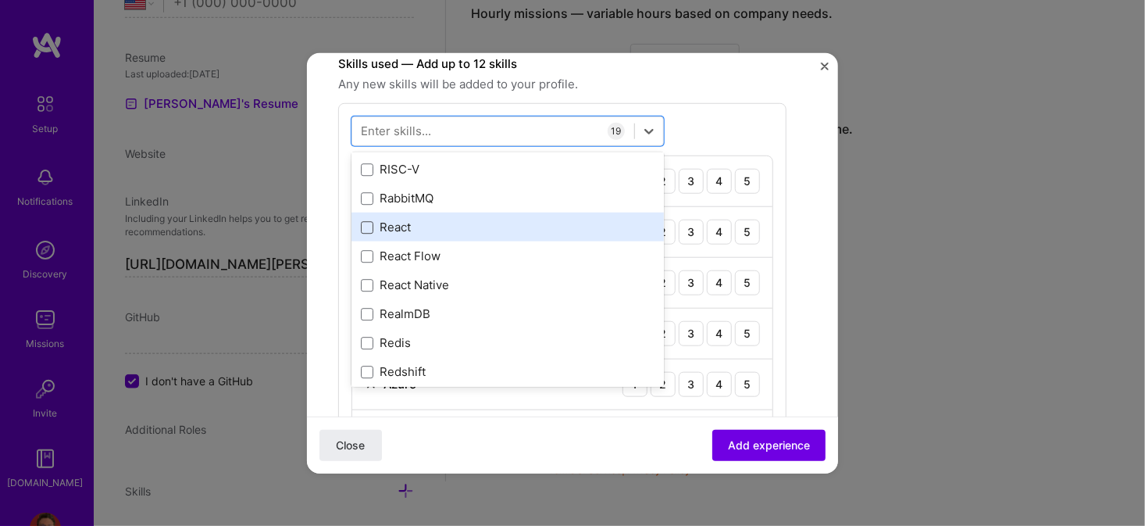
click at [365, 225] on span at bounding box center [367, 227] width 12 height 12
click at [0, 0] on input "checkbox" at bounding box center [0, 0] width 0 height 0
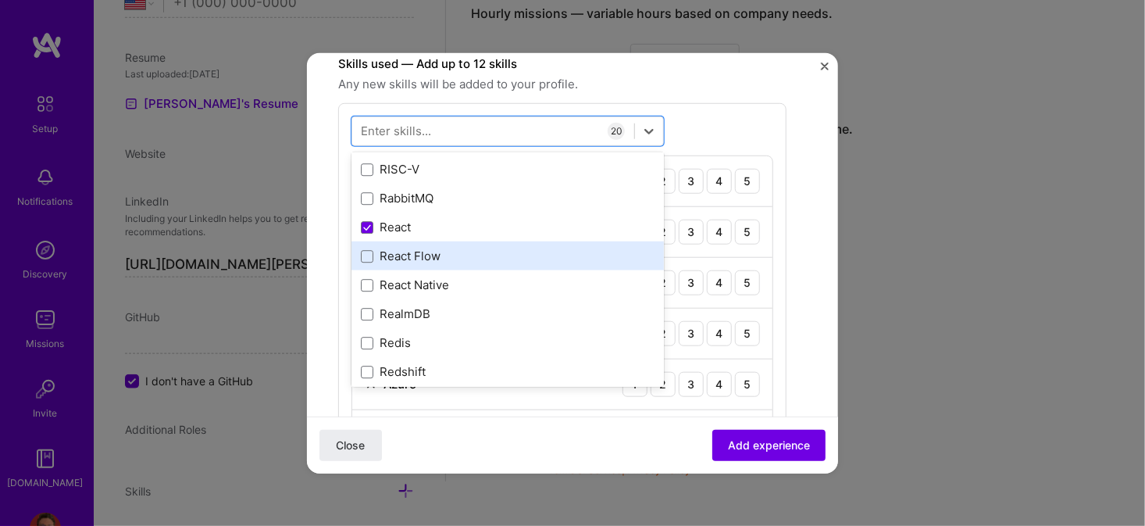
scroll to position [7732, 0]
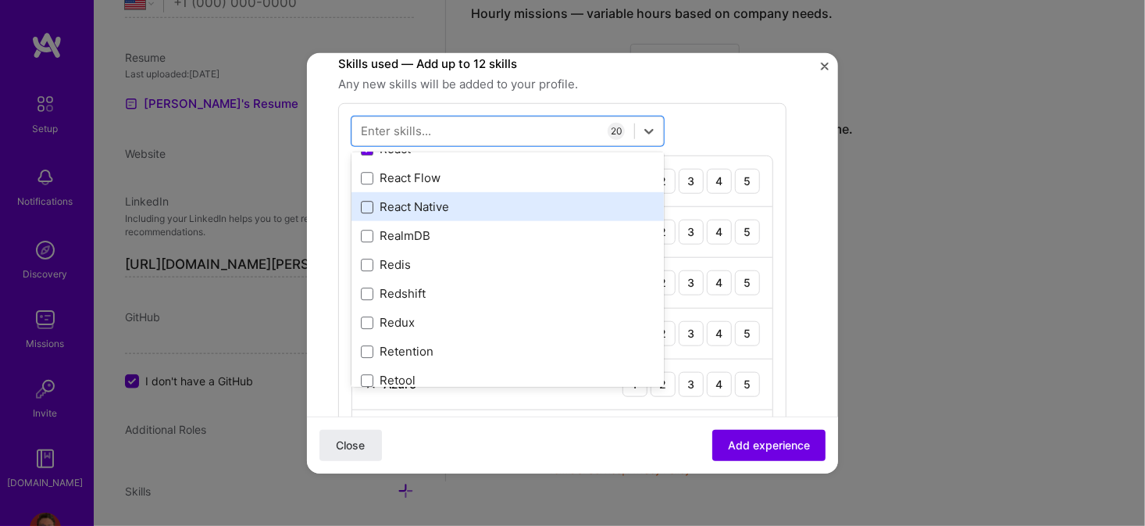
click at [366, 202] on span at bounding box center [367, 207] width 12 height 12
click at [0, 0] on input "checkbox" at bounding box center [0, 0] width 0 height 0
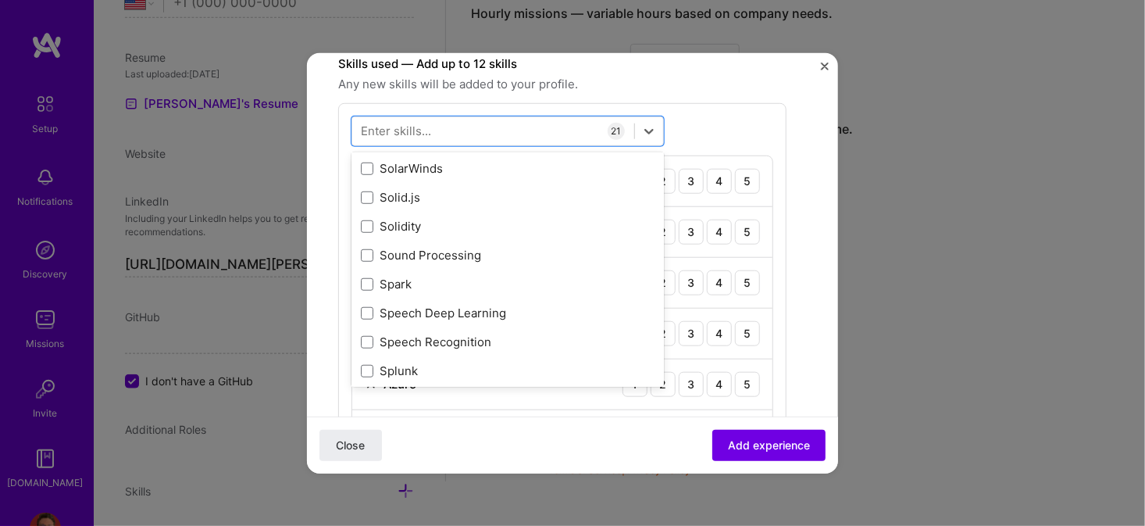
scroll to position [8982, 0]
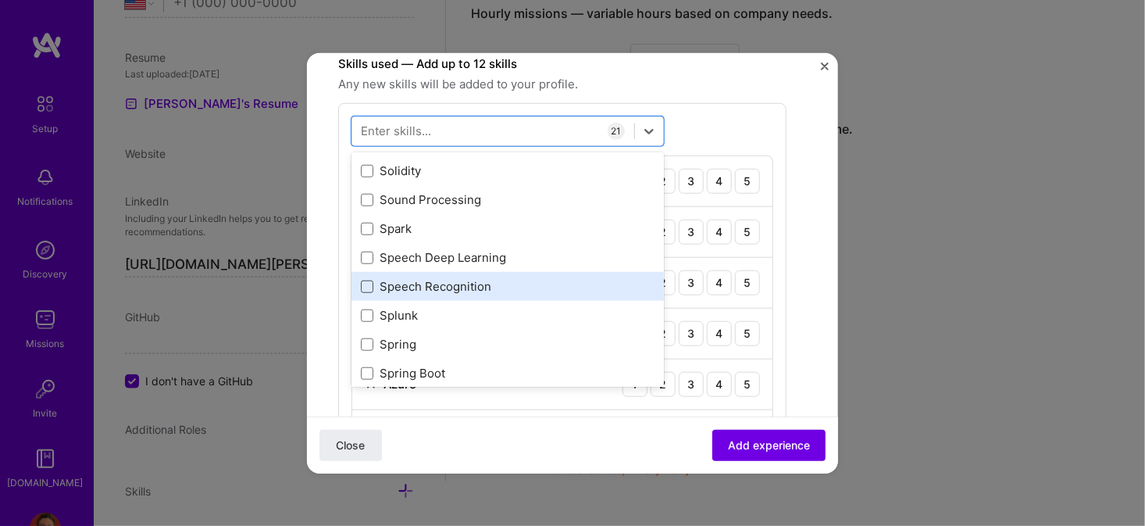
click at [366, 280] on span at bounding box center [367, 286] width 12 height 12
click at [0, 0] on input "checkbox" at bounding box center [0, 0] width 0 height 0
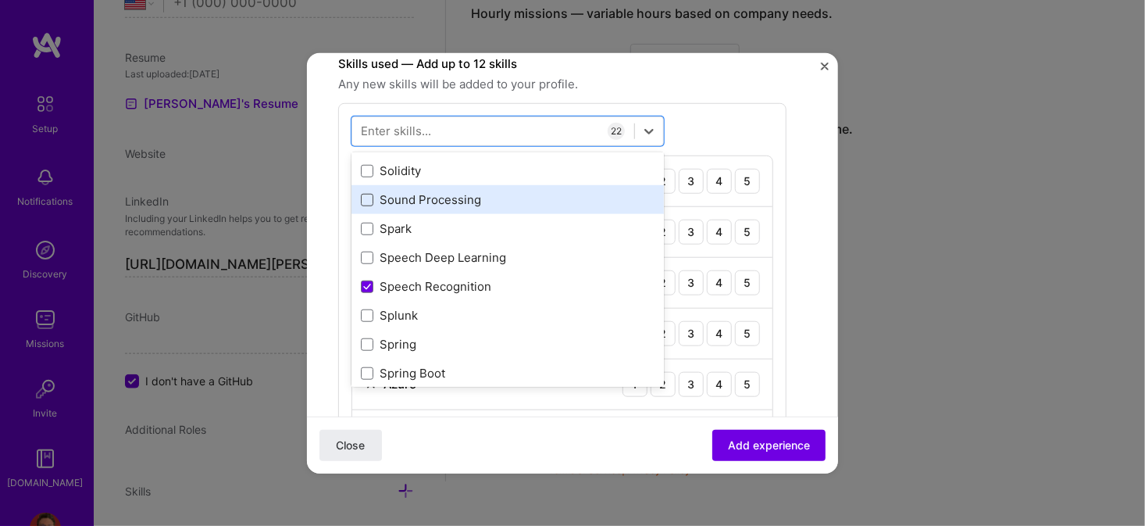
click at [367, 196] on span at bounding box center [367, 200] width 12 height 12
click at [0, 0] on input "checkbox" at bounding box center [0, 0] width 0 height 0
click at [367, 198] on icon at bounding box center [367, 200] width 6 height 5
click at [0, 0] on input "checkbox" at bounding box center [0, 0] width 0 height 0
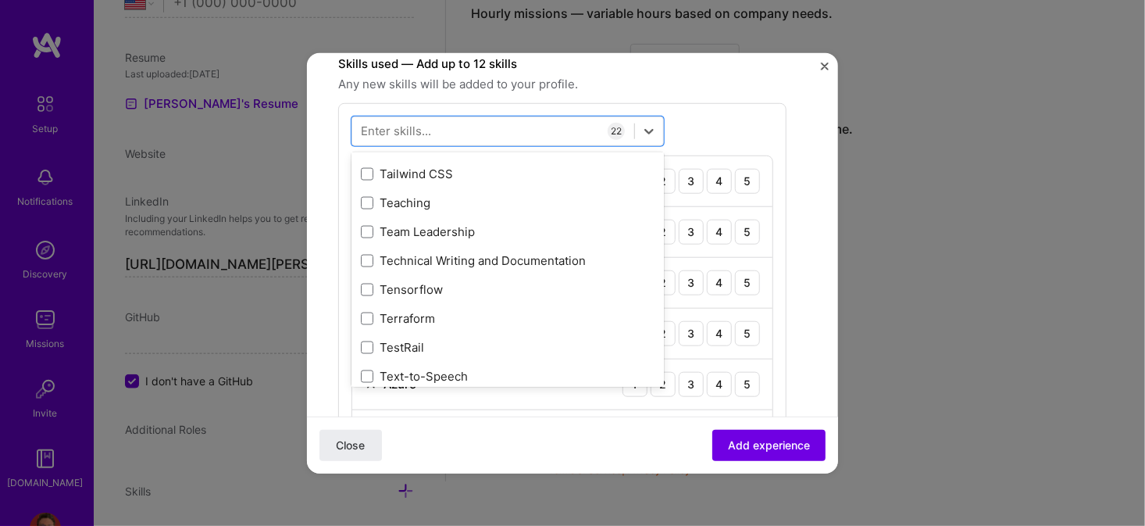
scroll to position [9528, 0]
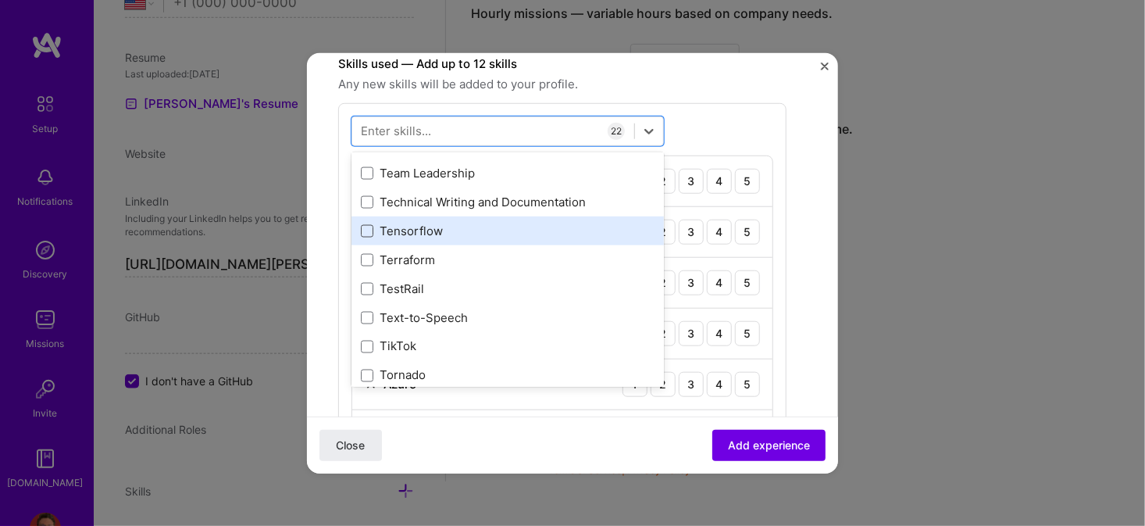
click at [366, 225] on span at bounding box center [367, 231] width 12 height 12
click at [0, 0] on input "checkbox" at bounding box center [0, 0] width 0 height 0
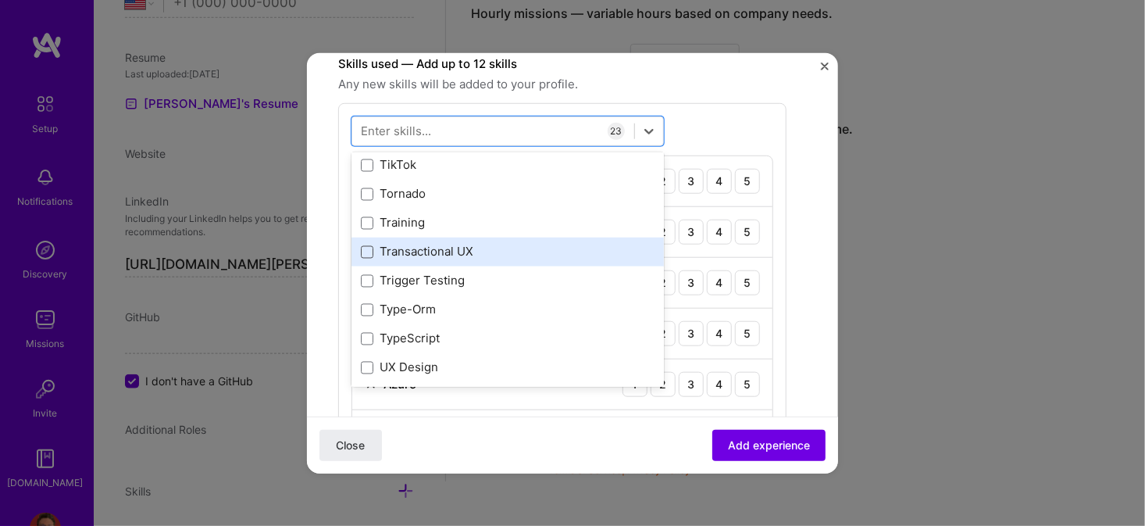
scroll to position [9685, 0]
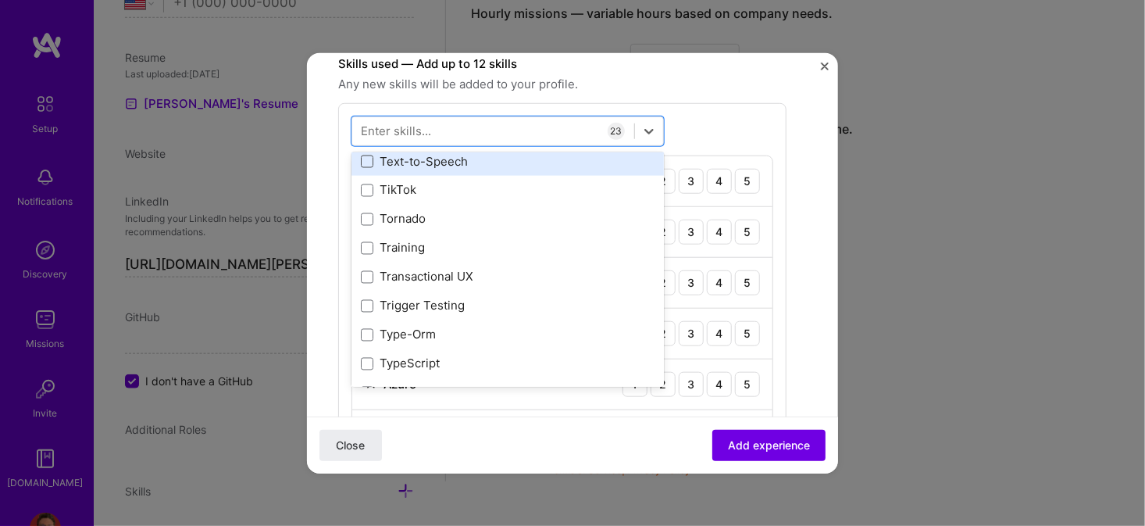
click at [366, 159] on span at bounding box center [367, 161] width 12 height 12
click at [0, 0] on input "checkbox" at bounding box center [0, 0] width 0 height 0
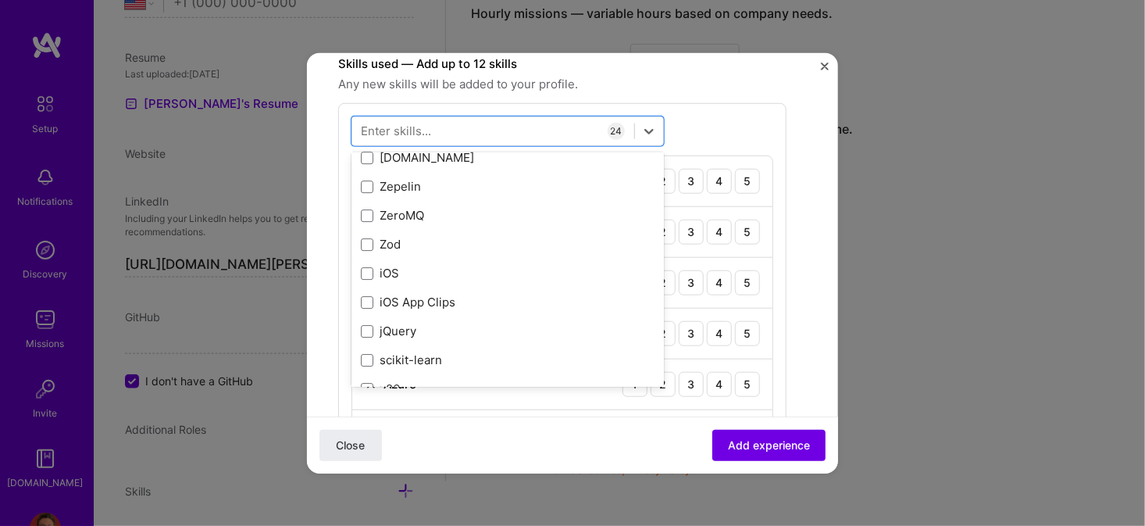
scroll to position [10723, 0]
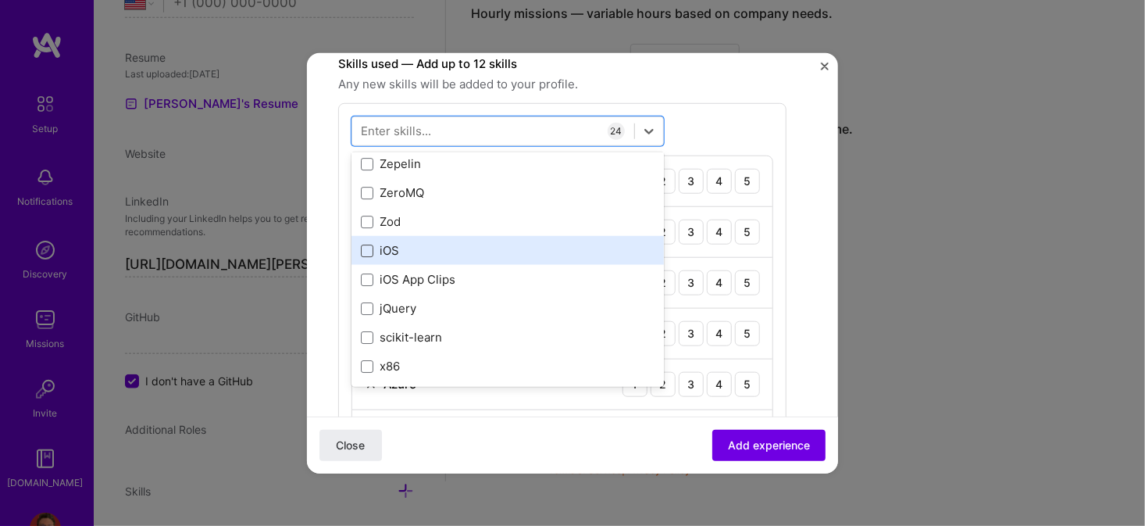
click at [369, 246] on span at bounding box center [367, 250] width 12 height 12
click at [0, 0] on input "checkbox" at bounding box center [0, 0] width 0 height 0
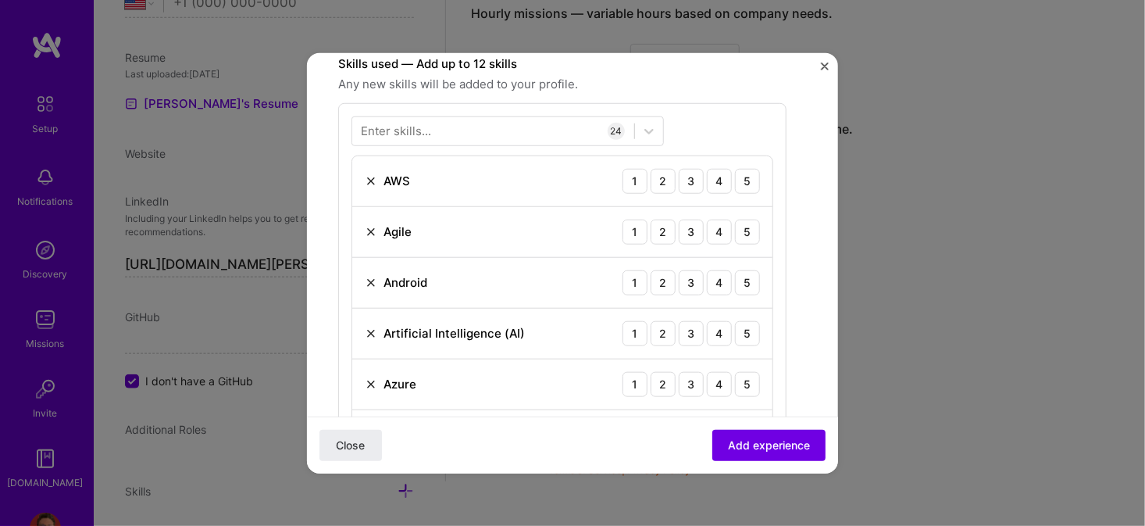
click at [720, 178] on div "4" at bounding box center [719, 180] width 25 height 25
click at [750, 230] on div "5" at bounding box center [747, 231] width 25 height 25
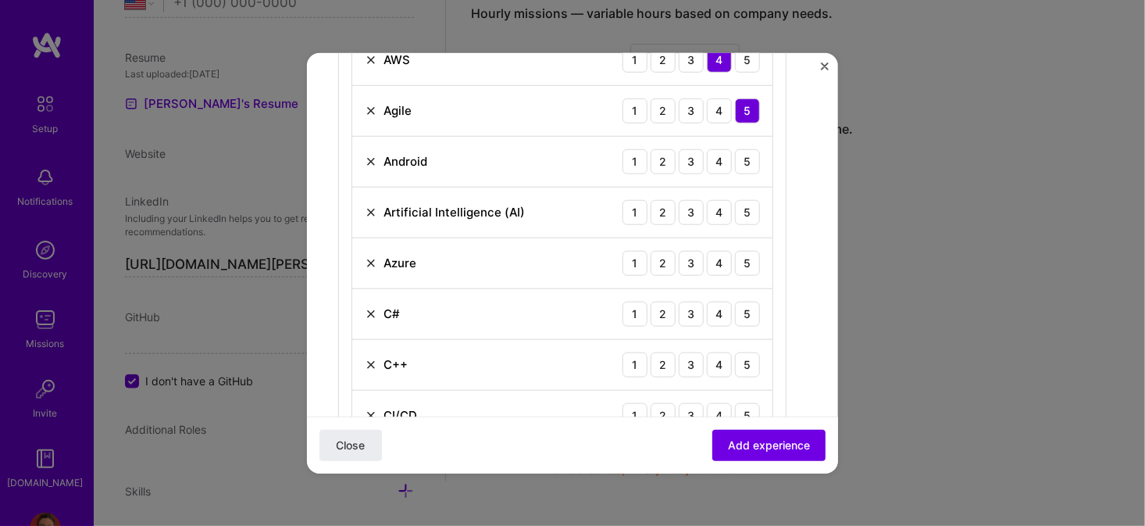
scroll to position [625, 0]
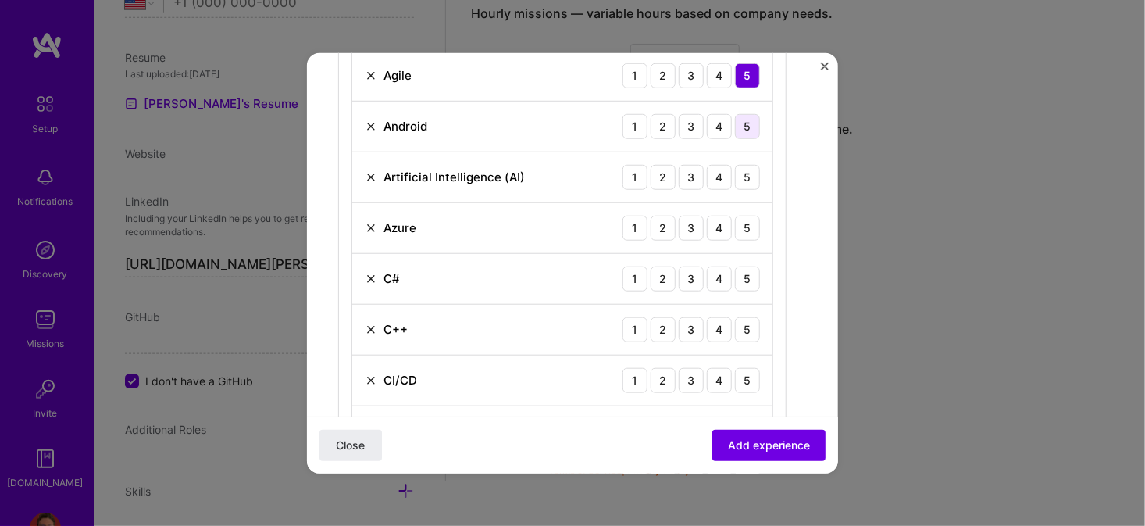
click at [745, 130] on div "5" at bounding box center [747, 125] width 25 height 25
click at [746, 177] on div "5" at bounding box center [747, 176] width 25 height 25
click at [745, 219] on div "5" at bounding box center [747, 227] width 25 height 25
click at [749, 273] on div "5" at bounding box center [747, 278] width 25 height 25
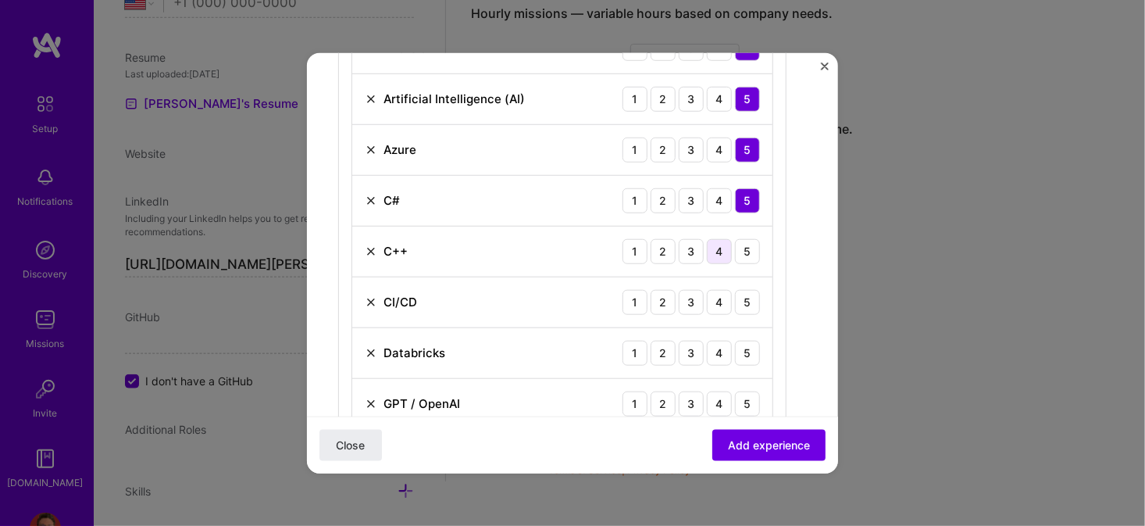
click at [715, 248] on div "4" at bounding box center [719, 250] width 25 height 25
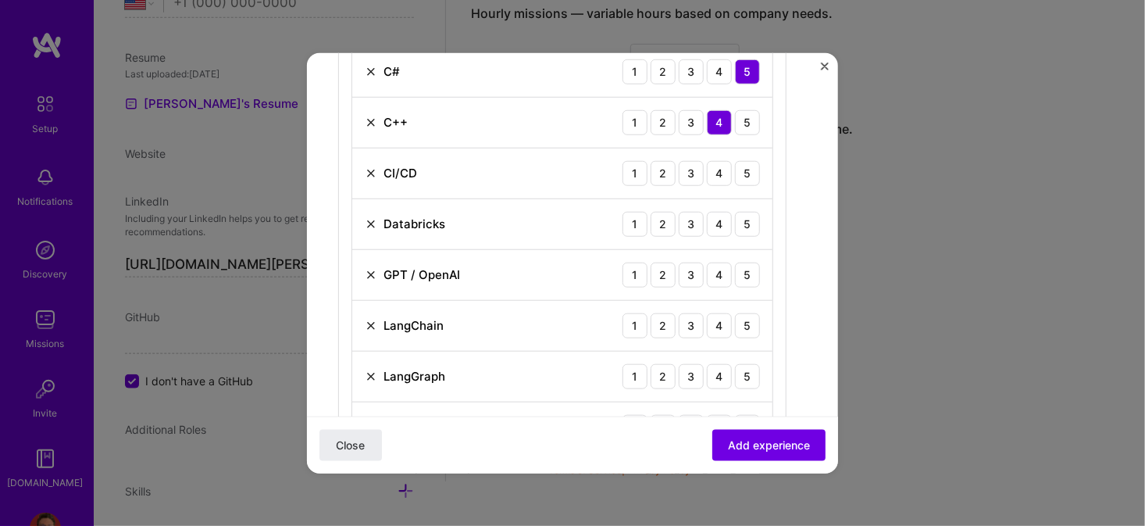
scroll to position [859, 0]
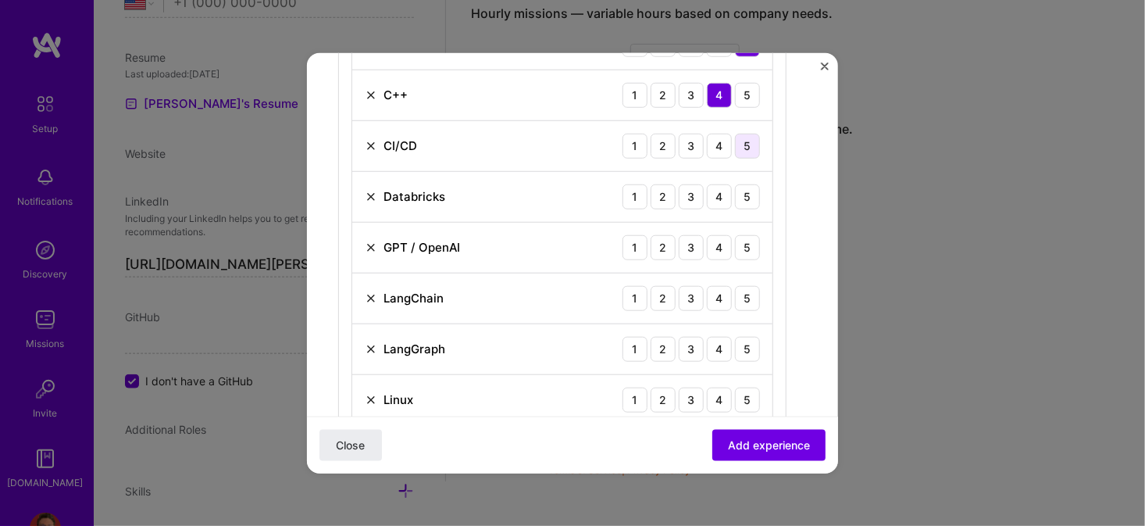
click at [742, 144] on div "5" at bounding box center [747, 145] width 25 height 25
click at [725, 194] on div "4" at bounding box center [719, 196] width 25 height 25
click at [748, 242] on div "5" at bounding box center [747, 246] width 25 height 25
click at [725, 296] on div "4" at bounding box center [719, 297] width 25 height 25
click at [719, 296] on div "4" at bounding box center [719, 297] width 25 height 25
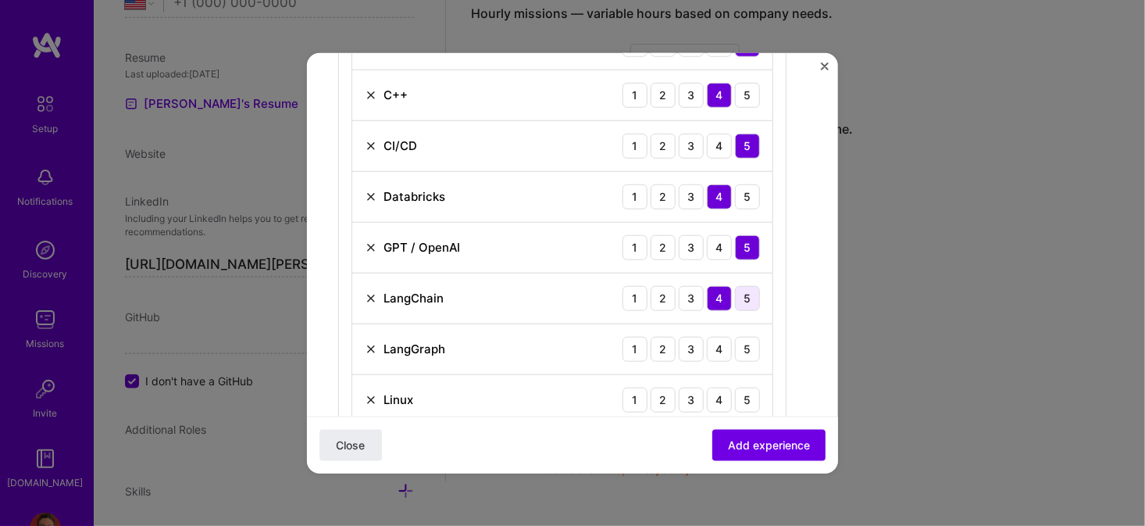
click at [744, 298] on div "5" at bounding box center [747, 297] width 25 height 25
click at [746, 341] on div "5" at bounding box center [747, 348] width 25 height 25
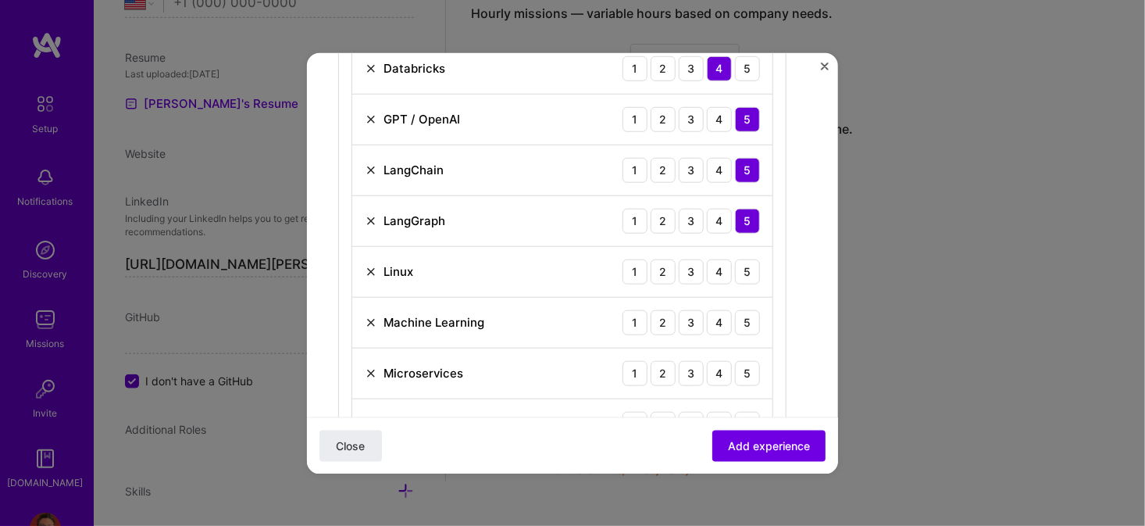
scroll to position [1015, 0]
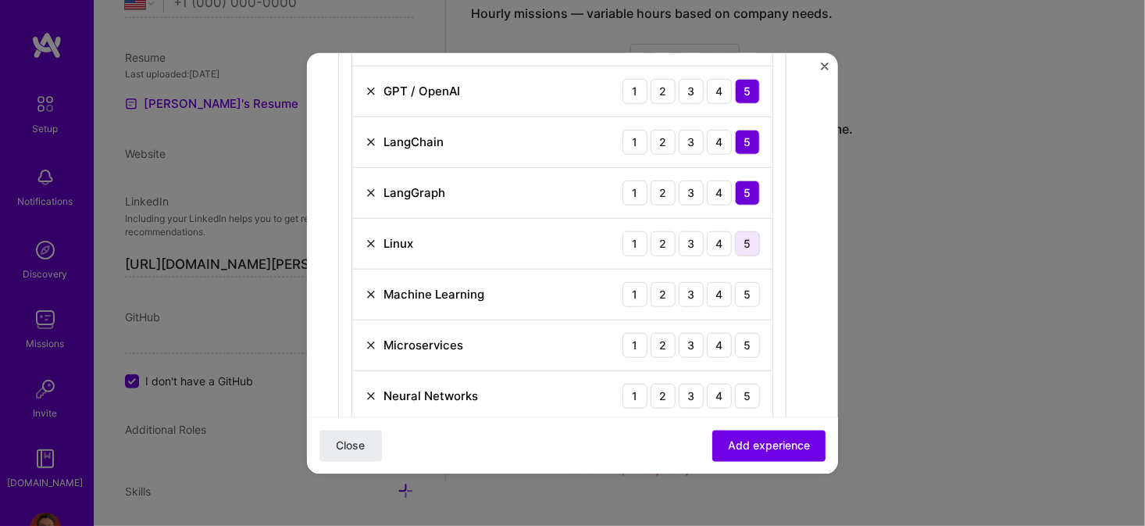
click at [745, 245] on div "5" at bounding box center [747, 242] width 25 height 25
click at [745, 290] on div "5" at bounding box center [747, 293] width 25 height 25
click at [744, 337] on div "5" at bounding box center [747, 344] width 25 height 25
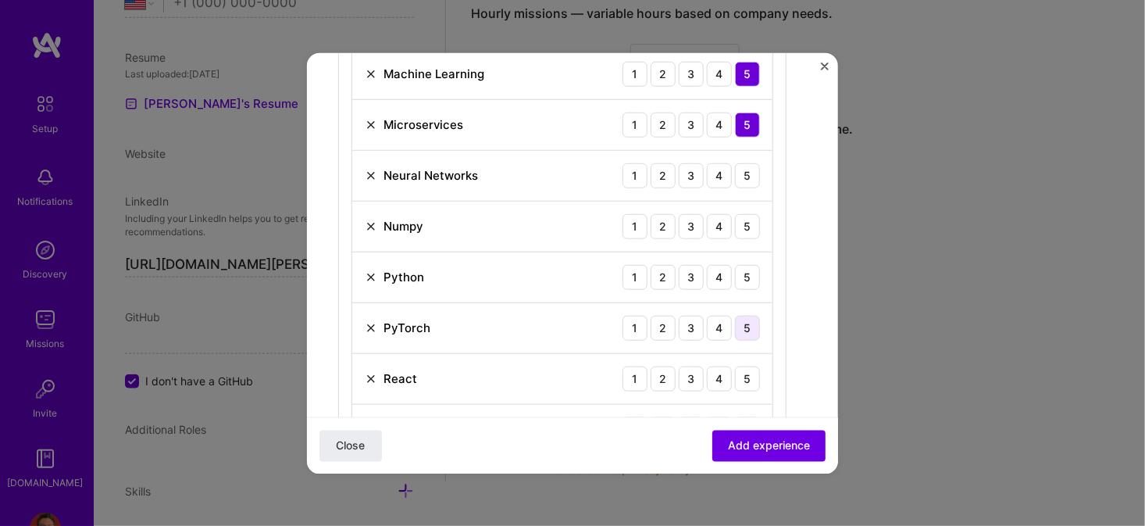
scroll to position [1250, 0]
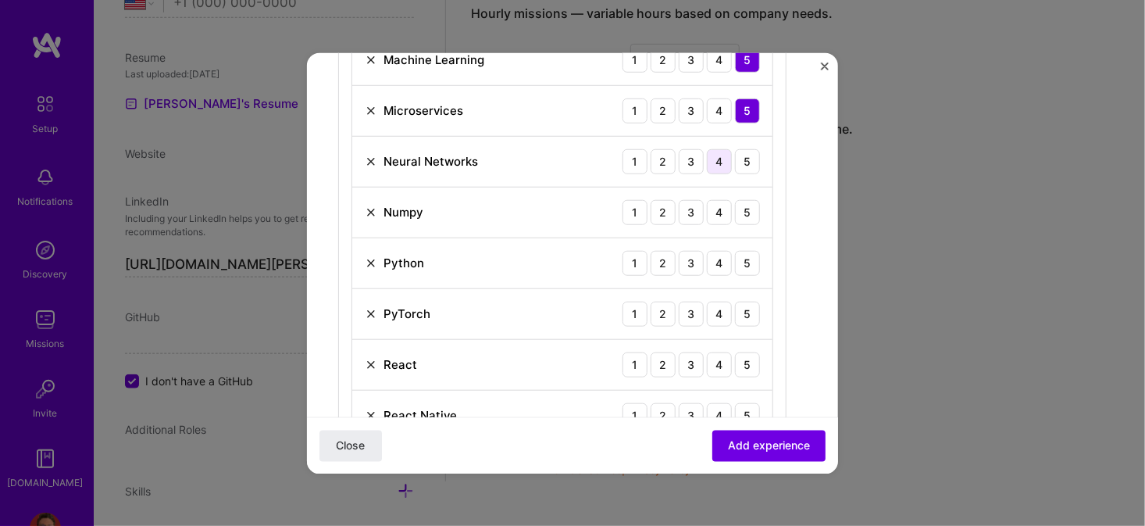
click at [719, 155] on div "4" at bounding box center [719, 160] width 25 height 25
click at [747, 207] on div "5" at bounding box center [747, 211] width 25 height 25
click at [749, 258] on div "5" at bounding box center [747, 262] width 25 height 25
click at [745, 303] on div "5" at bounding box center [747, 313] width 25 height 25
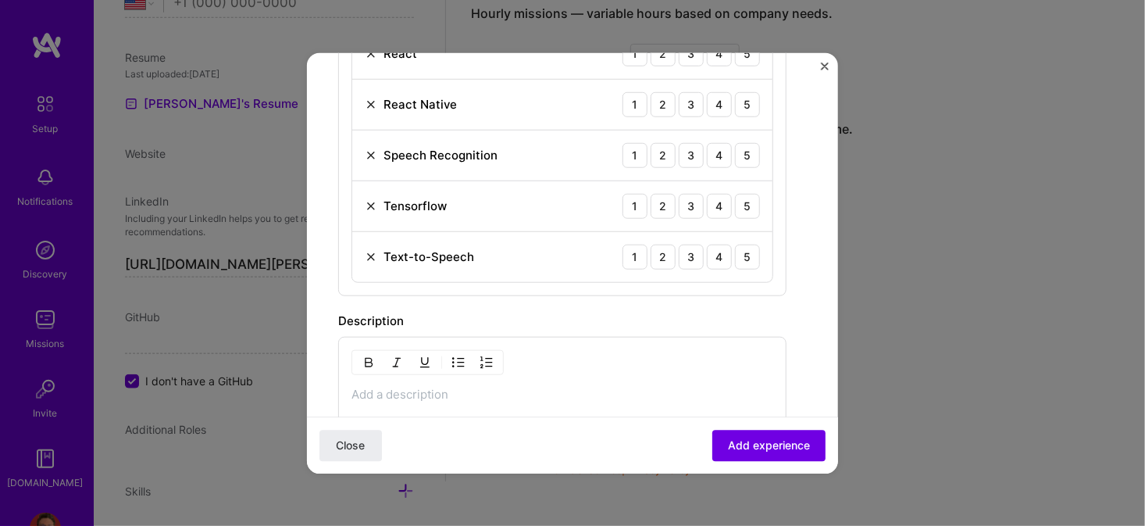
scroll to position [1484, 0]
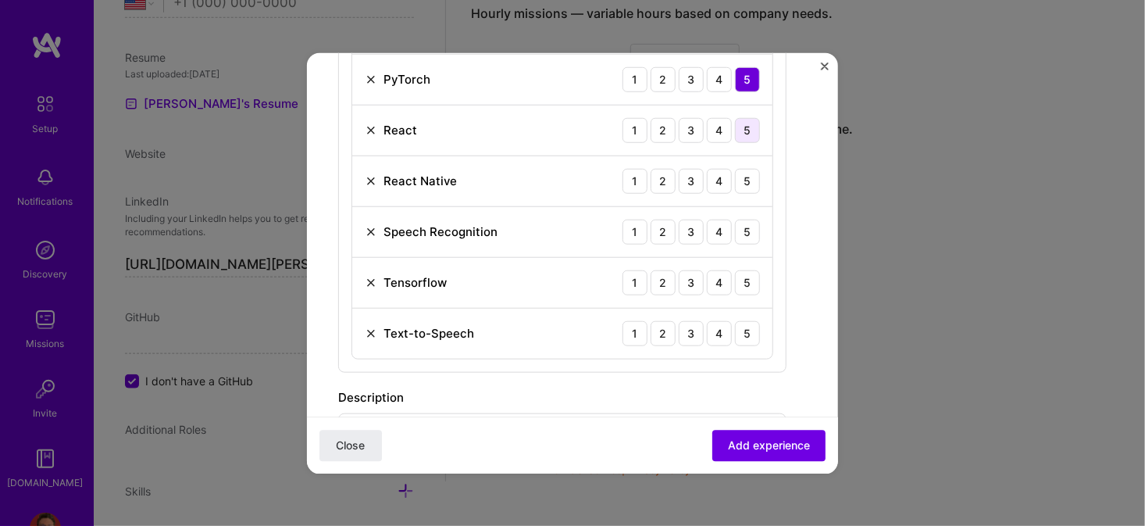
click at [745, 132] on div "5" at bounding box center [747, 129] width 25 height 25
click at [745, 173] on div "5" at bounding box center [747, 180] width 25 height 25
click at [748, 227] on div "5" at bounding box center [747, 231] width 25 height 25
click at [748, 273] on div "5" at bounding box center [747, 281] width 25 height 25
click at [747, 330] on div "5" at bounding box center [747, 332] width 25 height 25
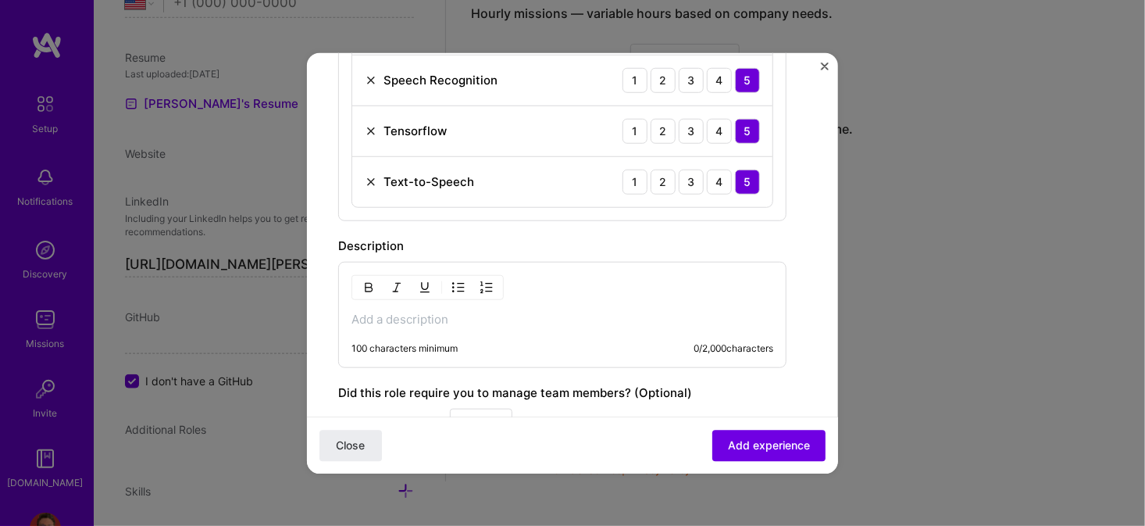
scroll to position [1718, 0]
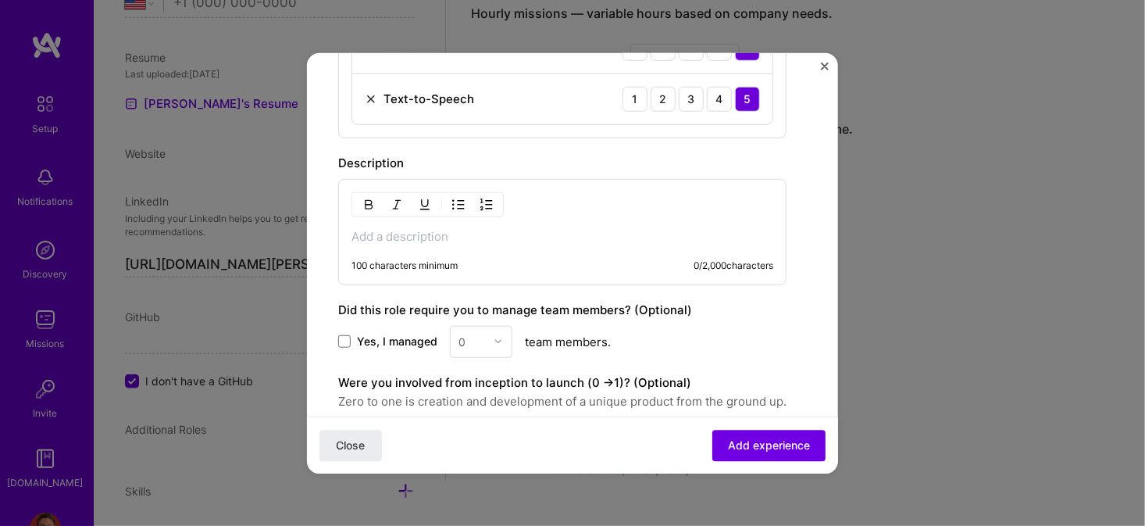
click at [590, 228] on p at bounding box center [562, 236] width 422 height 16
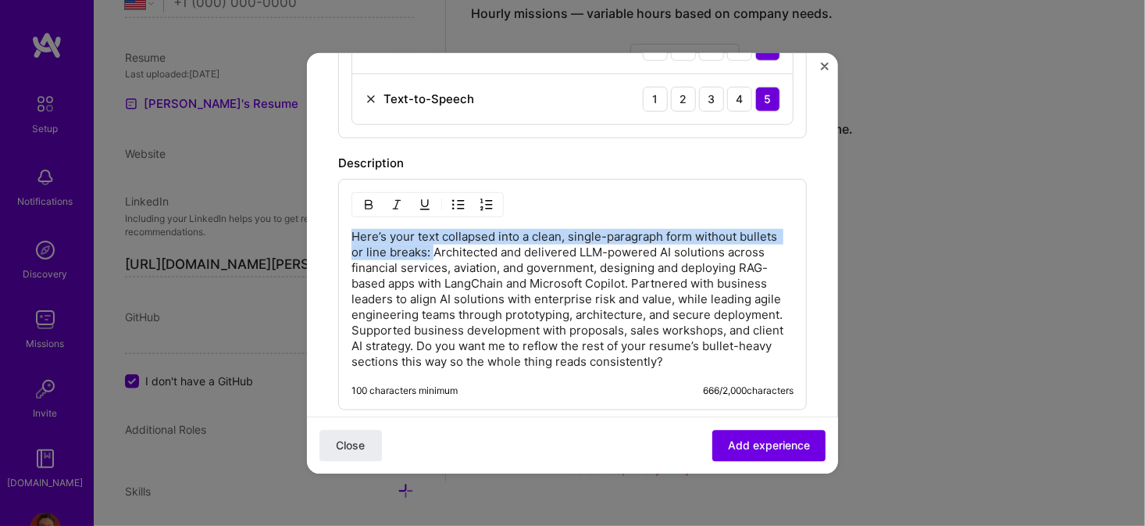
drag, startPoint x: 430, startPoint y: 246, endPoint x: 266, endPoint y: 159, distance: 185.5
click at [266, 159] on div "Create a job experience Jobs help companies understand your past experience. Co…" at bounding box center [572, 263] width 1145 height 526
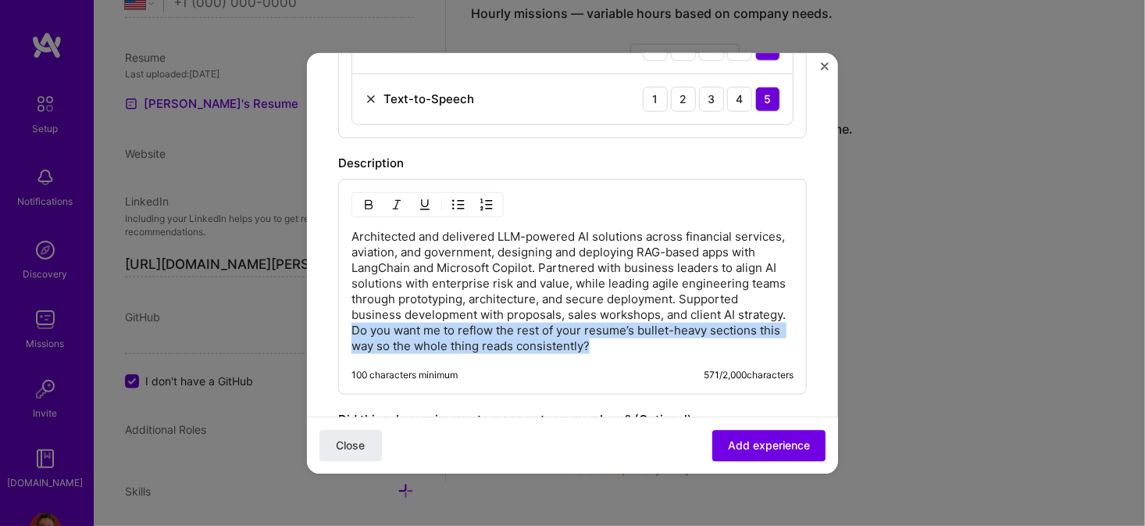
drag, startPoint x: 519, startPoint y: 351, endPoint x: 544, endPoint y: 326, distance: 35.3
click at [544, 326] on p "Architected and delivered LLM-powered AI solutions across financial services, a…" at bounding box center [572, 290] width 442 height 125
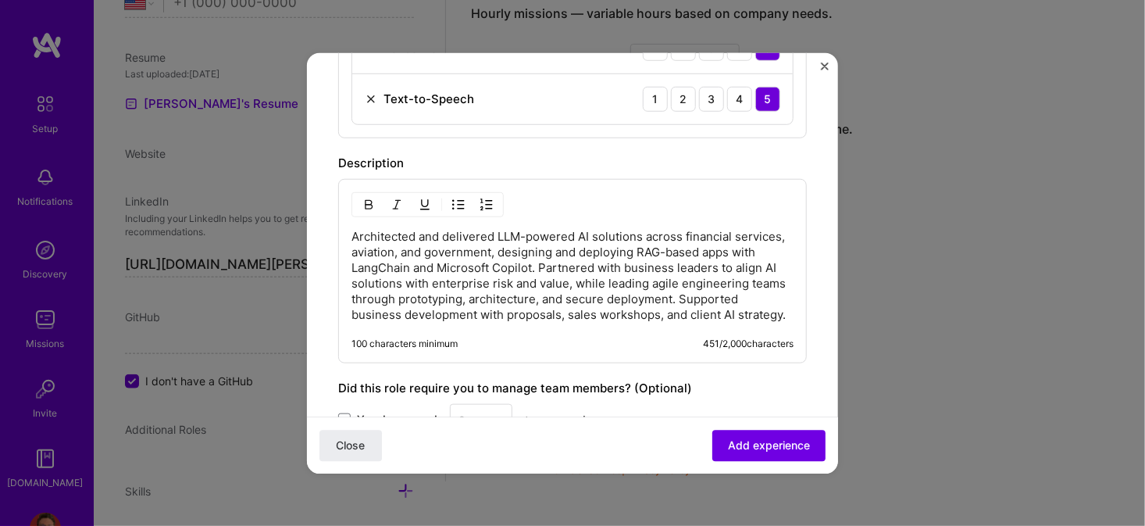
click at [685, 251] on p "Architected and delivered LLM-powered AI solutions across financial services, a…" at bounding box center [572, 275] width 442 height 94
click at [551, 242] on p "Architected and delivered LLM-powered AI solutions across financial services, a…" at bounding box center [572, 275] width 442 height 94
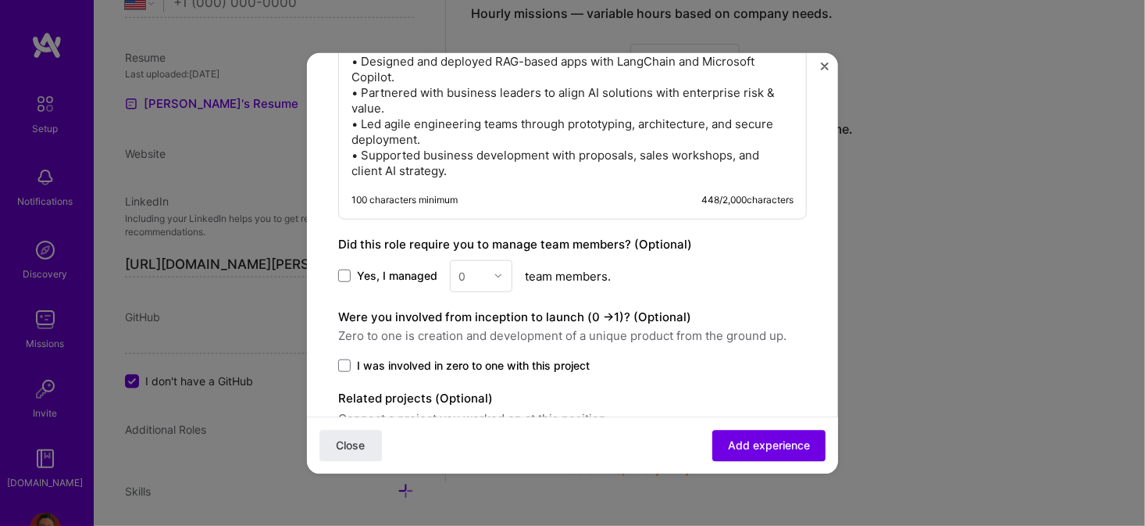
scroll to position [1999, 0]
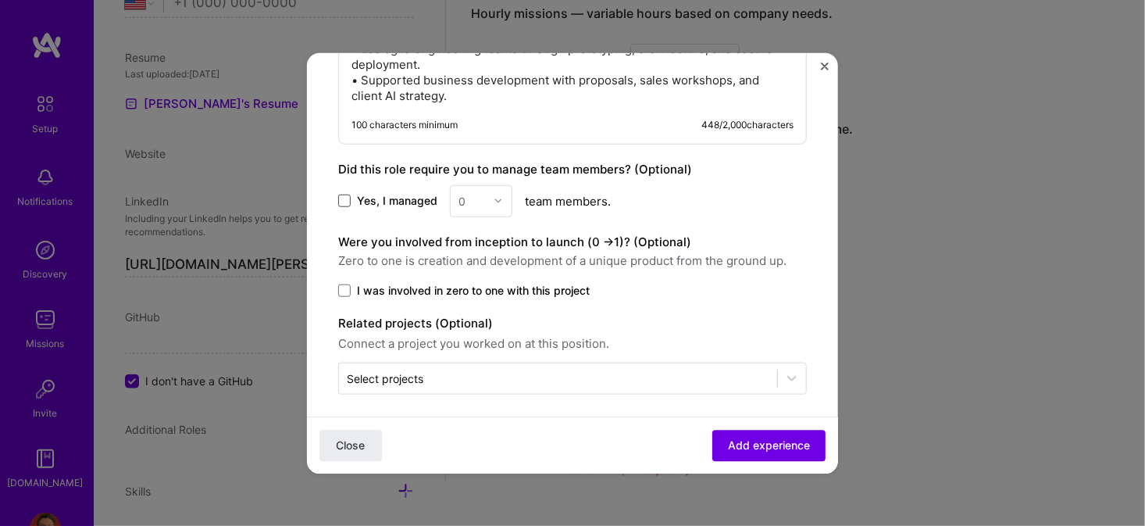
click at [345, 194] on span at bounding box center [344, 200] width 12 height 12
click at [0, 0] on input "Yes, I managed" at bounding box center [0, 0] width 0 height 0
click at [497, 198] on div at bounding box center [503, 200] width 18 height 30
click at [471, 333] on div "10" at bounding box center [481, 345] width 53 height 29
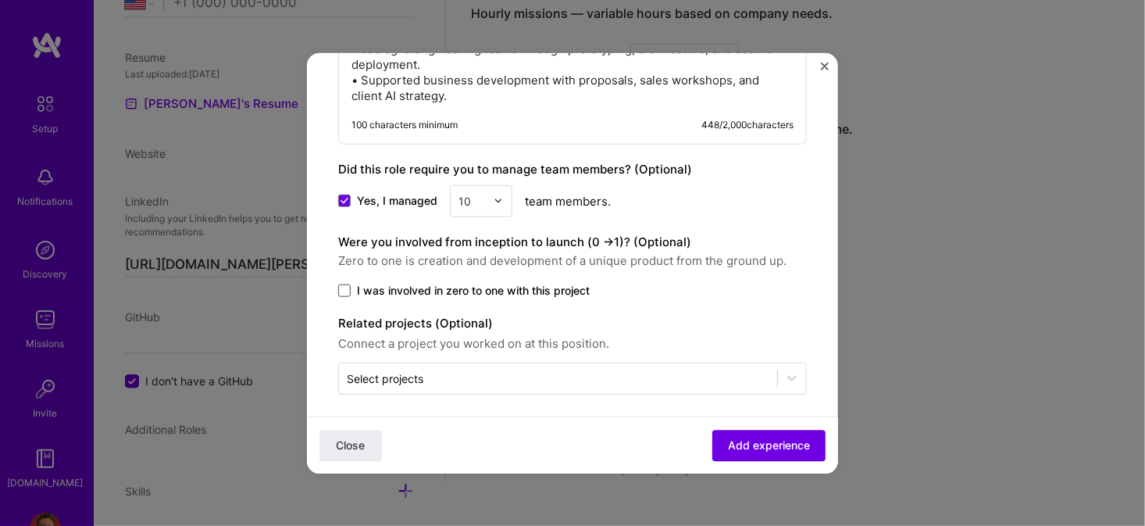
click at [348, 284] on span at bounding box center [344, 290] width 12 height 12
click at [0, 0] on input "I was involved in zero to one with this project" at bounding box center [0, 0] width 0 height 0
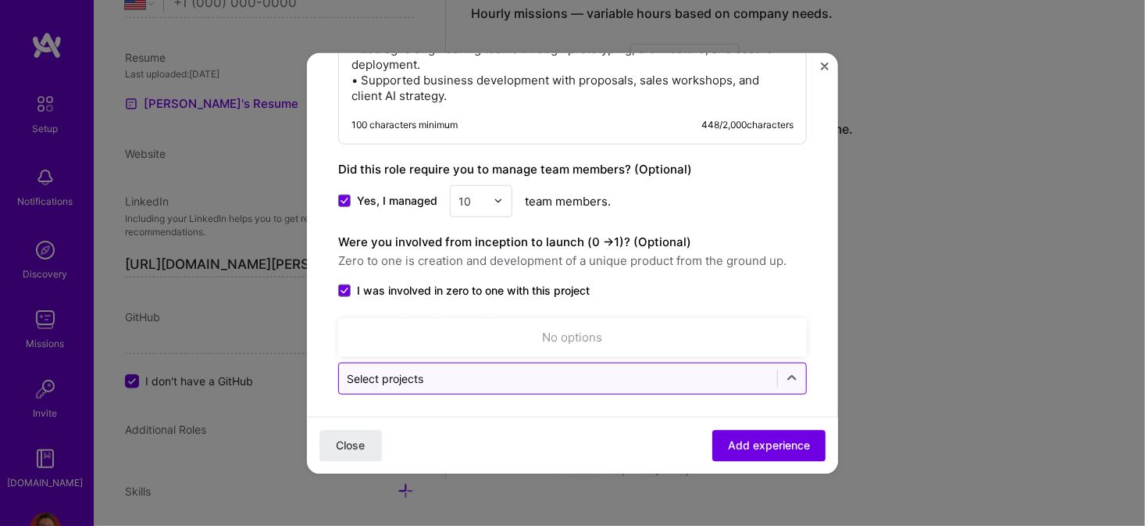
click at [561, 376] on input "text" at bounding box center [558, 377] width 423 height 16
click at [569, 330] on div "No options" at bounding box center [572, 336] width 459 height 29
click at [576, 369] on input "text" at bounding box center [558, 377] width 423 height 16
click at [607, 369] on input "text" at bounding box center [558, 377] width 423 height 16
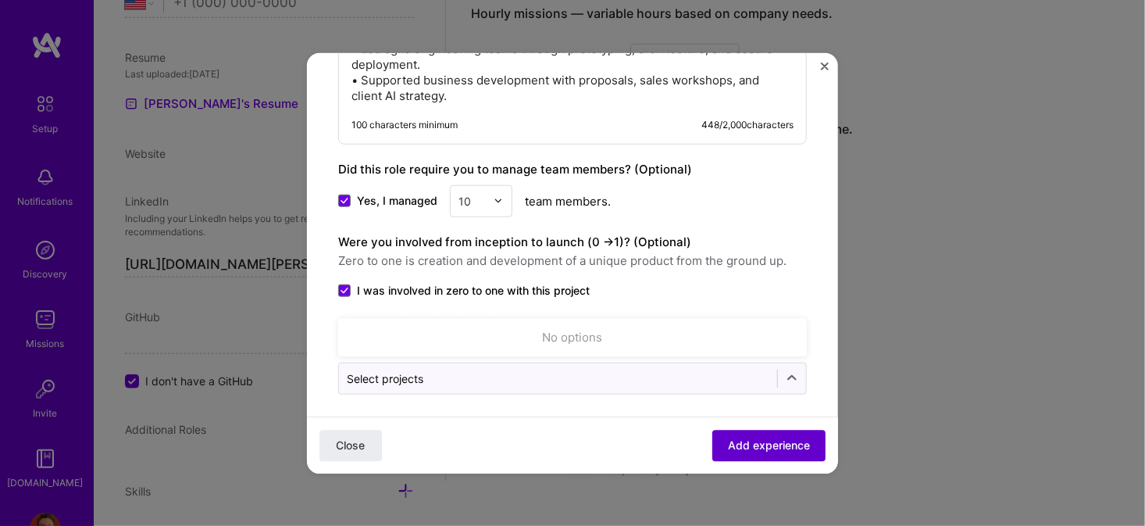
click at [738, 444] on span "Add experience" at bounding box center [769, 445] width 82 height 16
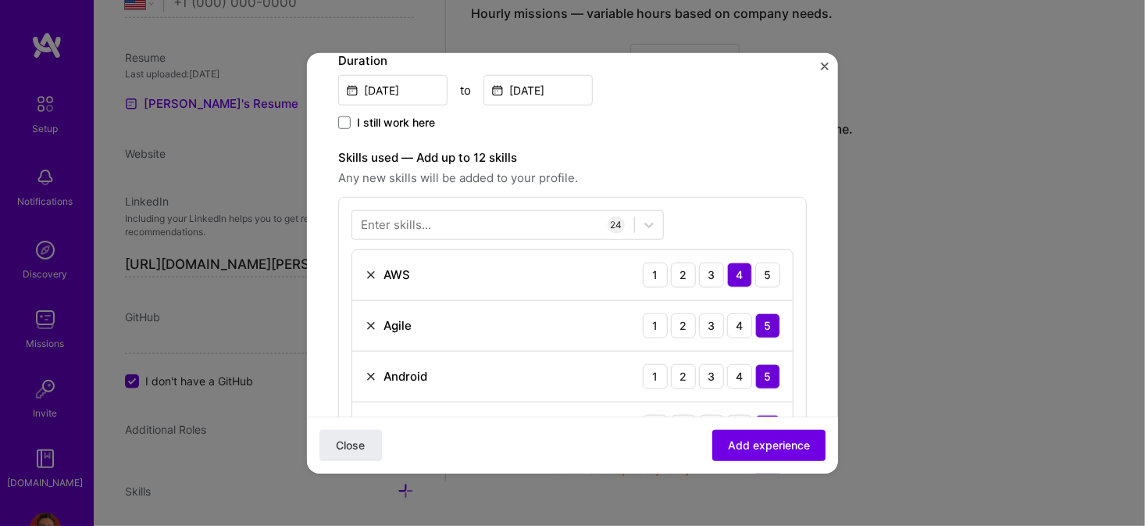
scroll to position [469, 0]
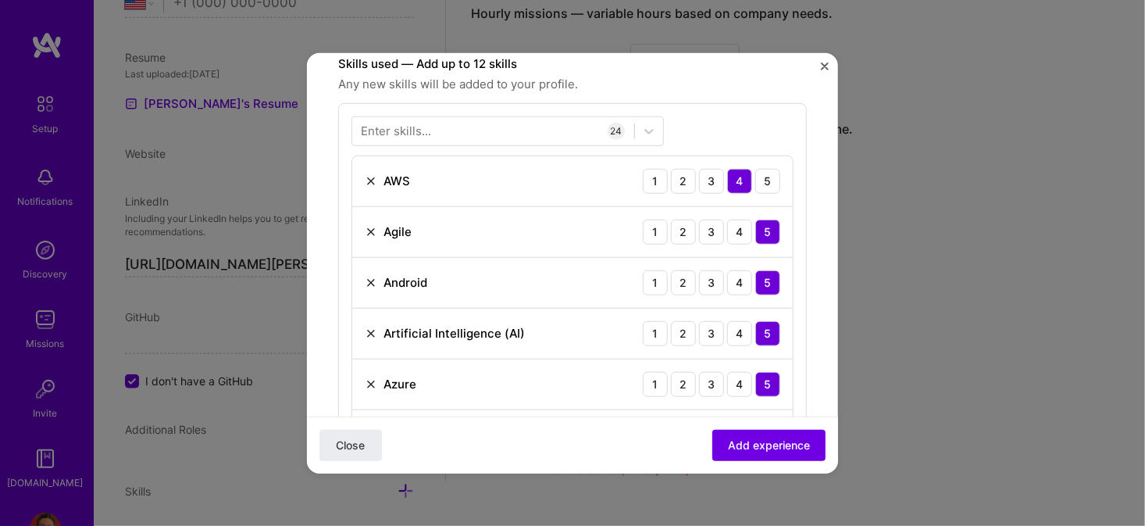
click at [373, 180] on img at bounding box center [371, 180] width 12 height 12
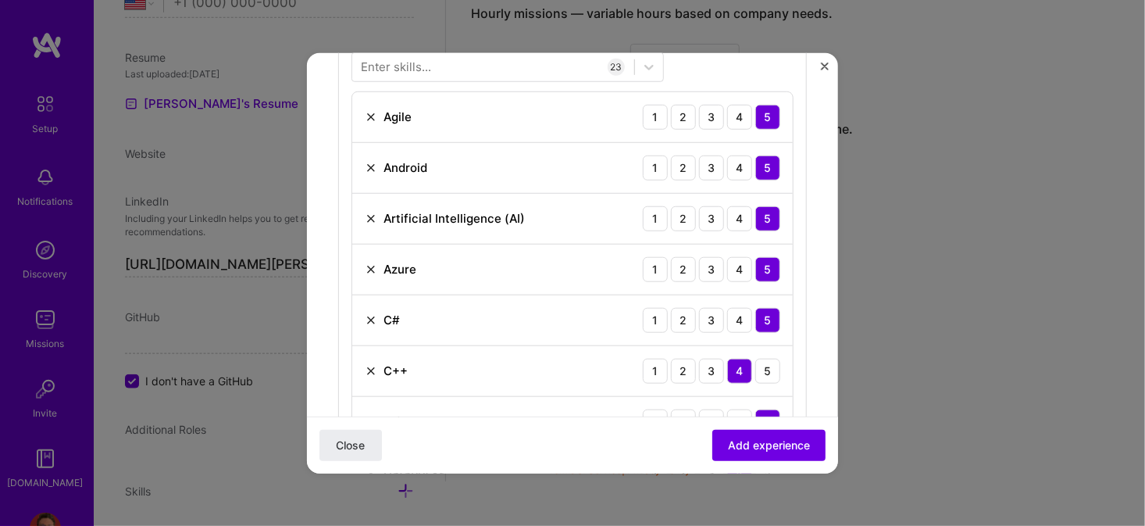
scroll to position [625, 0]
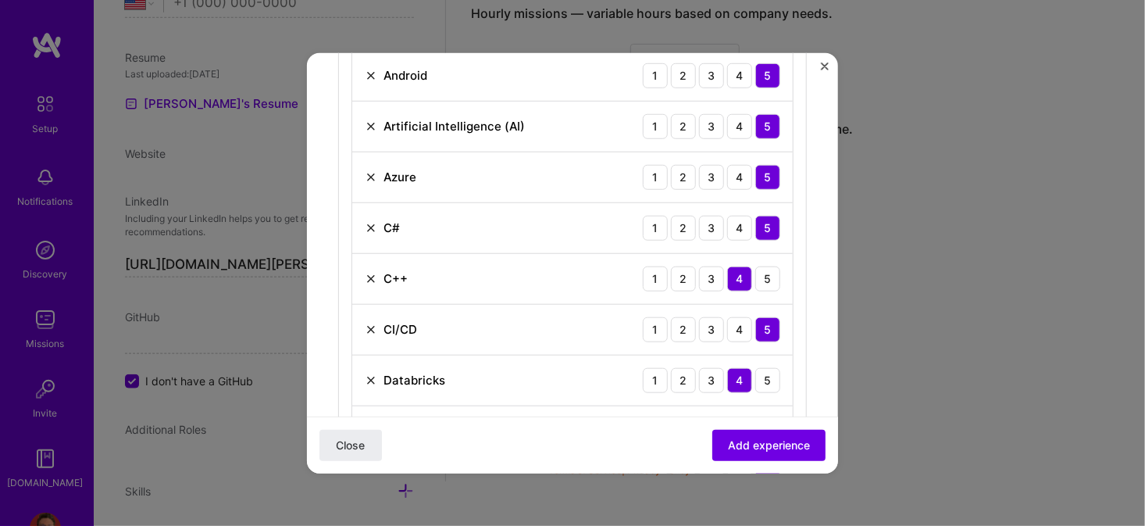
click at [373, 274] on img at bounding box center [371, 278] width 12 height 12
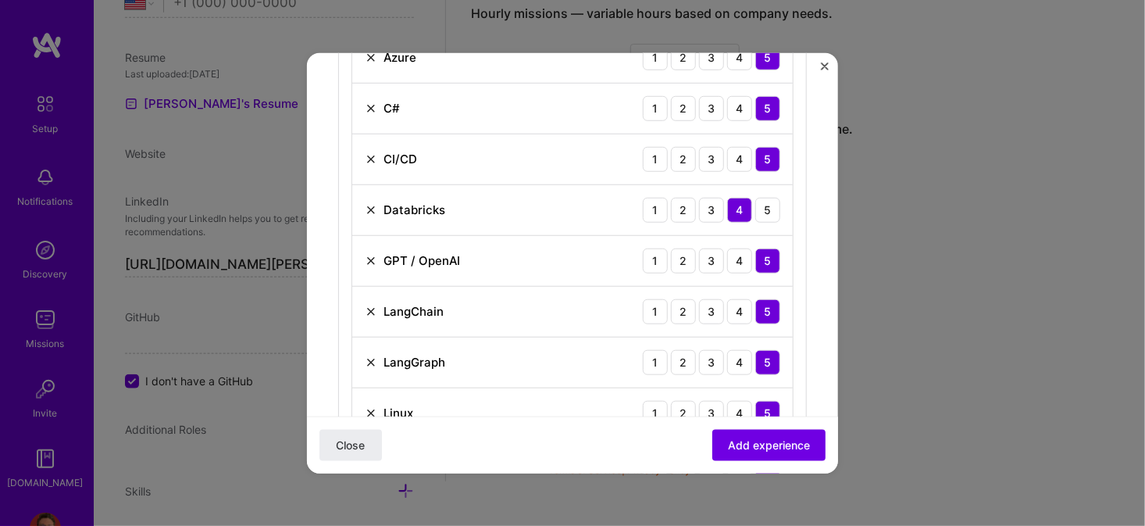
scroll to position [781, 0]
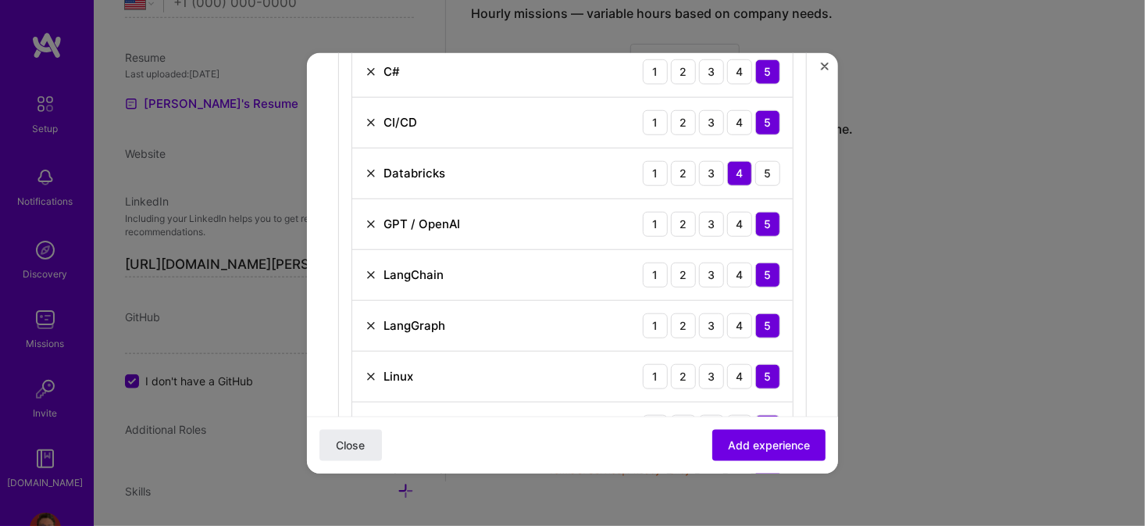
click at [368, 117] on img at bounding box center [371, 122] width 12 height 12
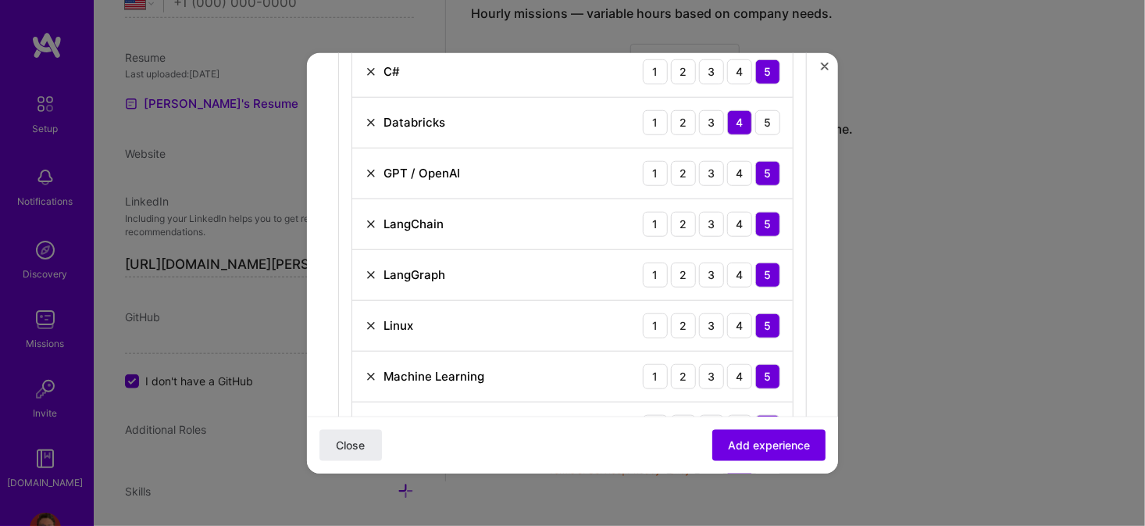
click at [371, 116] on img at bounding box center [371, 122] width 12 height 12
click at [370, 268] on img at bounding box center [371, 274] width 12 height 12
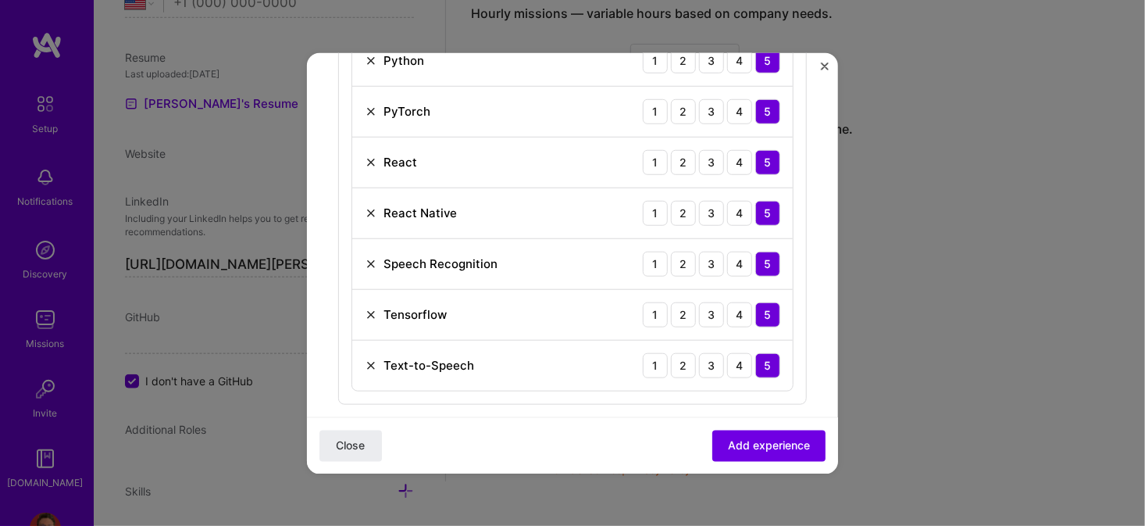
scroll to position [1172, 0]
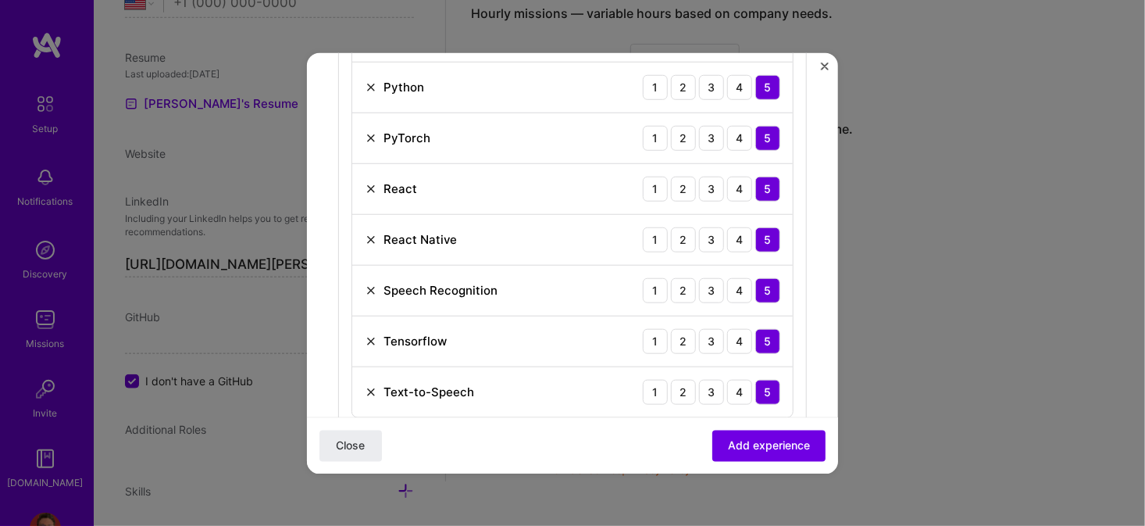
click at [370, 182] on img at bounding box center [371, 188] width 12 height 12
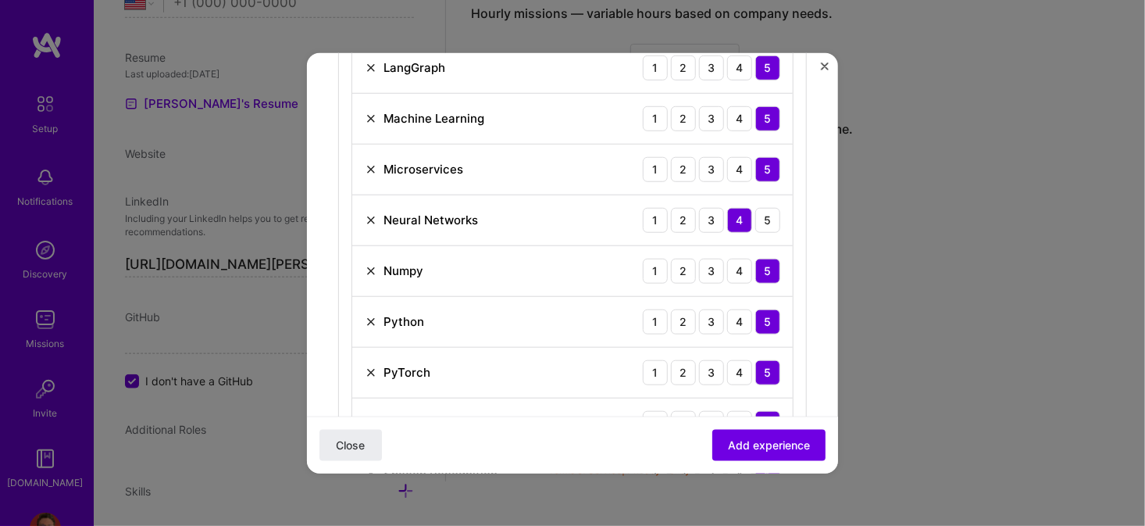
scroll to position [859, 0]
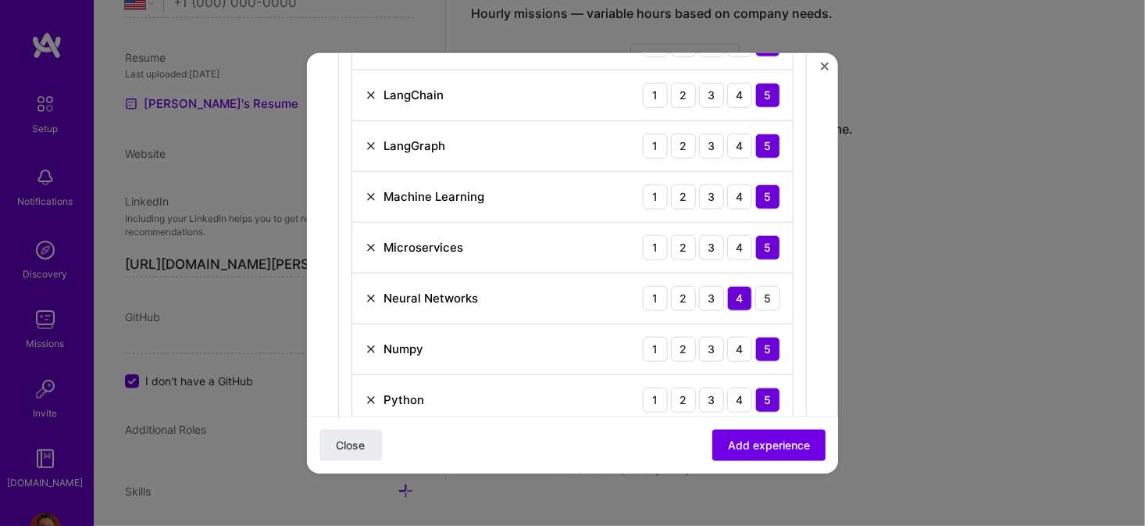
click at [370, 243] on img at bounding box center [371, 247] width 12 height 12
click at [370, 190] on img at bounding box center [371, 196] width 12 height 12
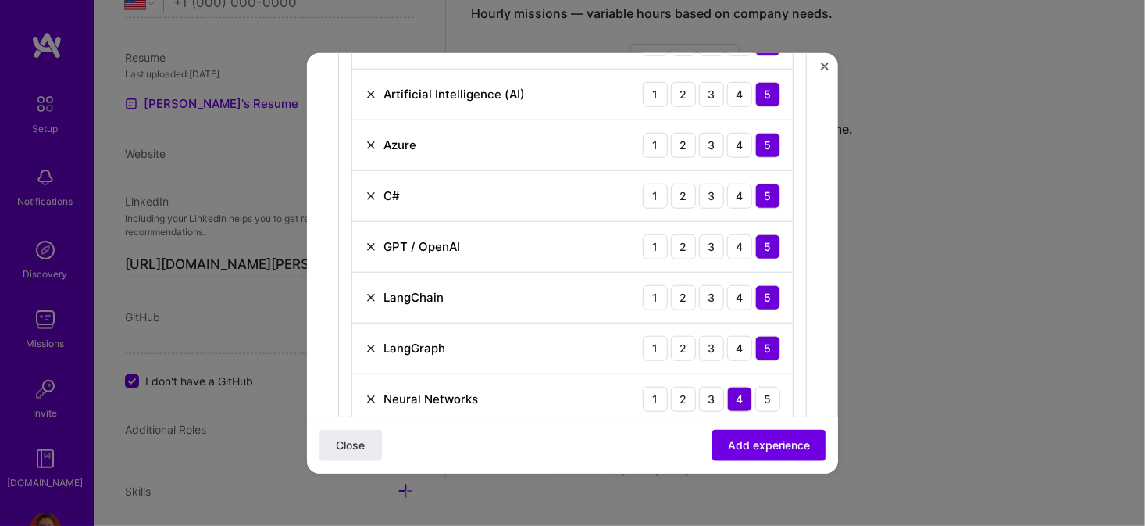
scroll to position [625, 0]
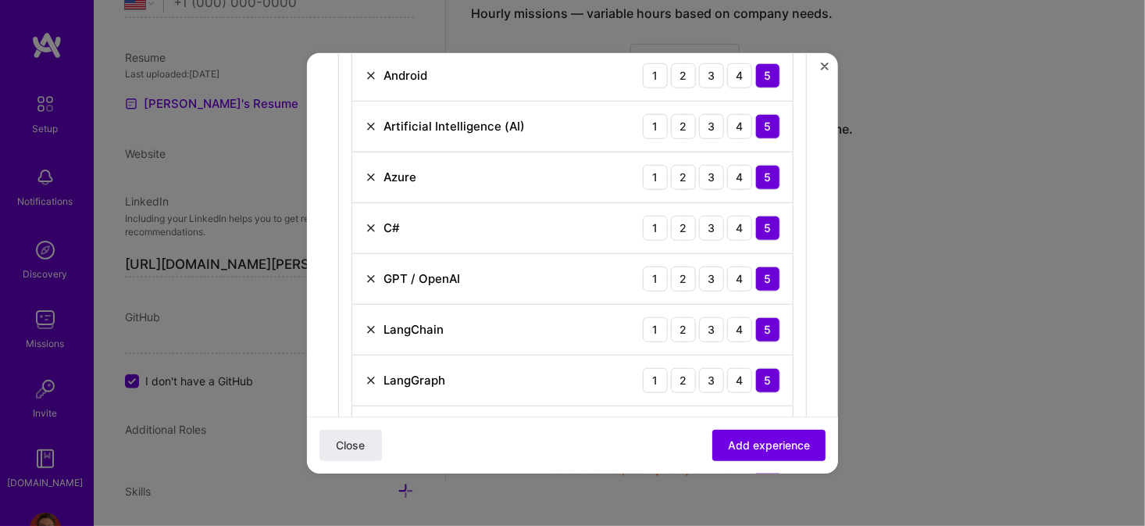
click at [373, 375] on img at bounding box center [371, 379] width 12 height 12
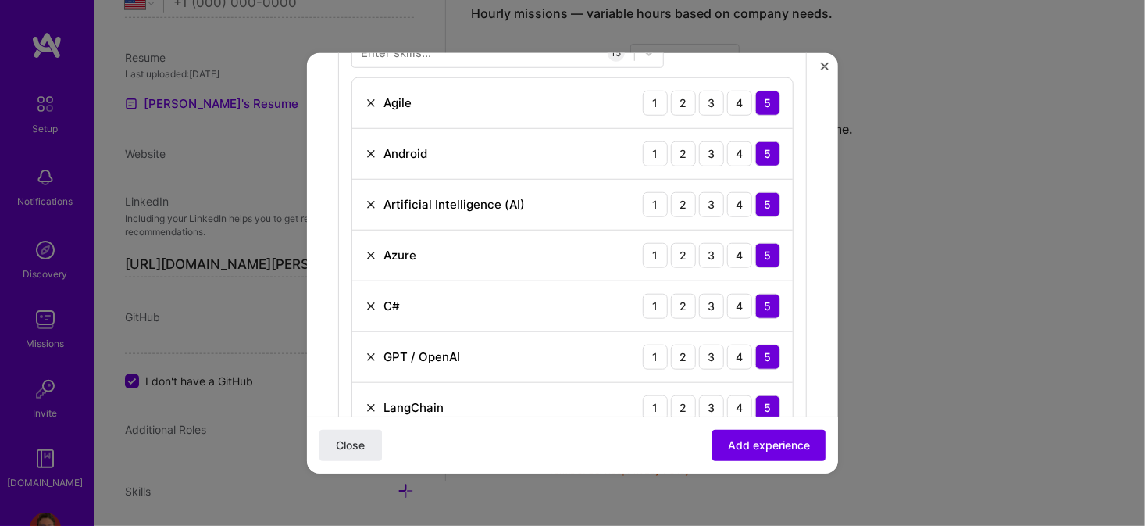
click at [370, 102] on img at bounding box center [371, 102] width 12 height 12
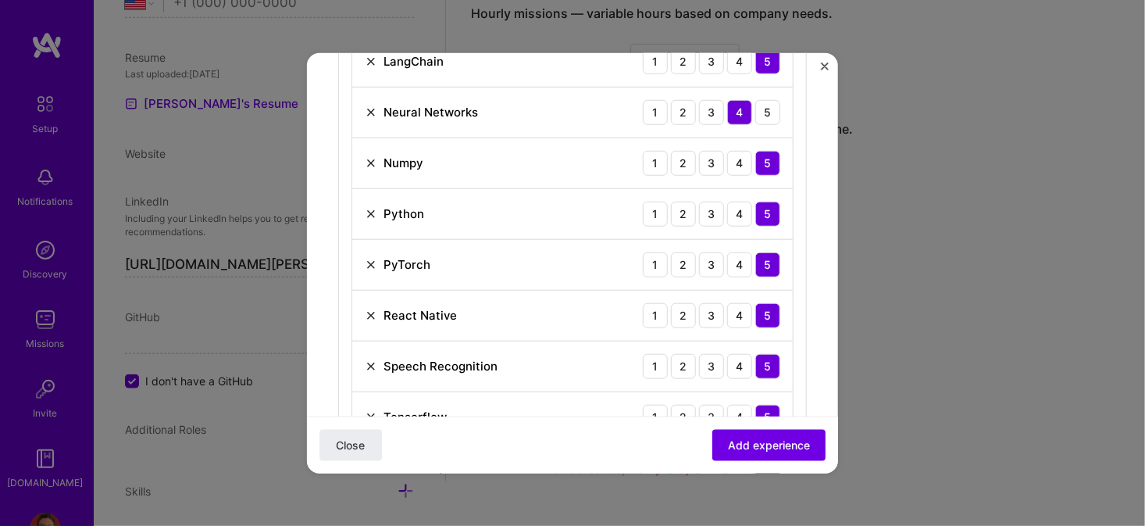
scroll to position [859, 0]
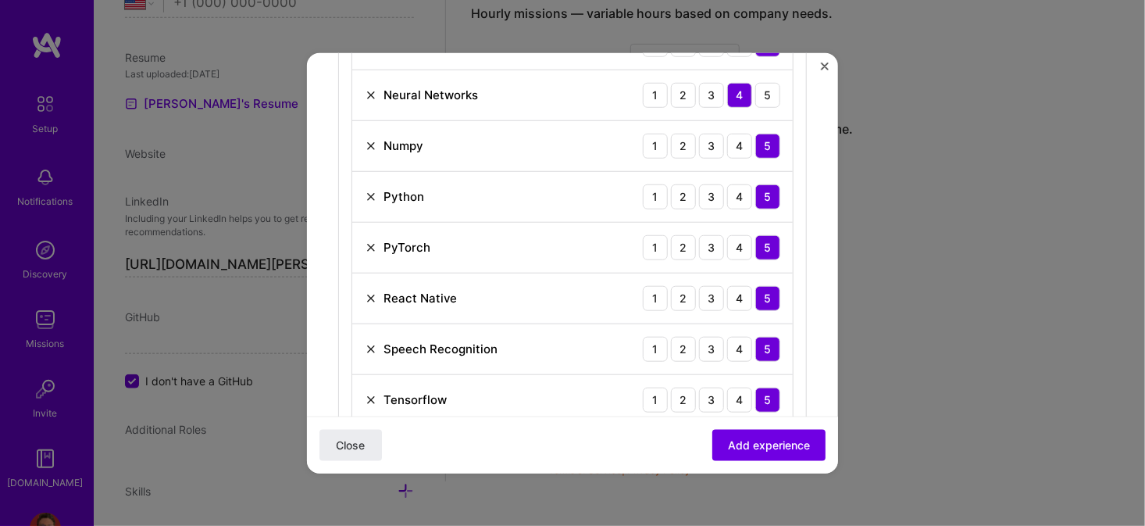
click at [372, 88] on img at bounding box center [371, 94] width 12 height 12
click at [370, 91] on img at bounding box center [371, 94] width 12 height 12
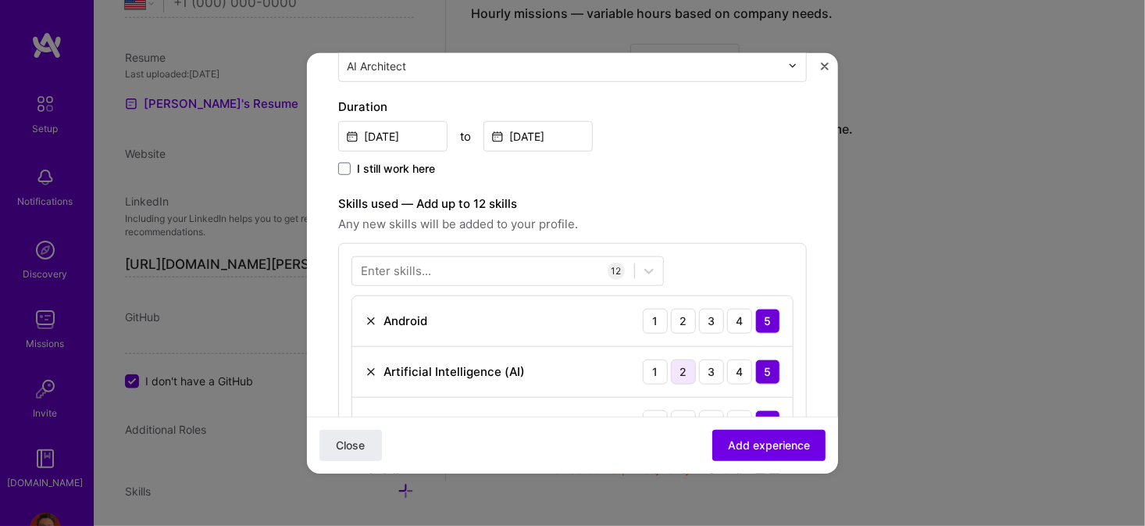
scroll to position [312, 0]
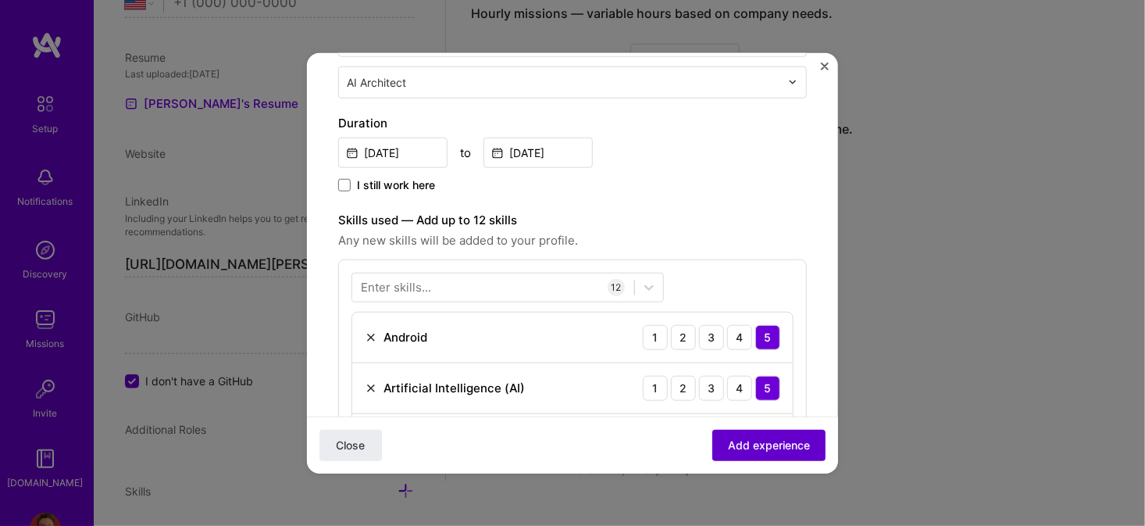
click at [751, 439] on span "Add experience" at bounding box center [769, 445] width 82 height 16
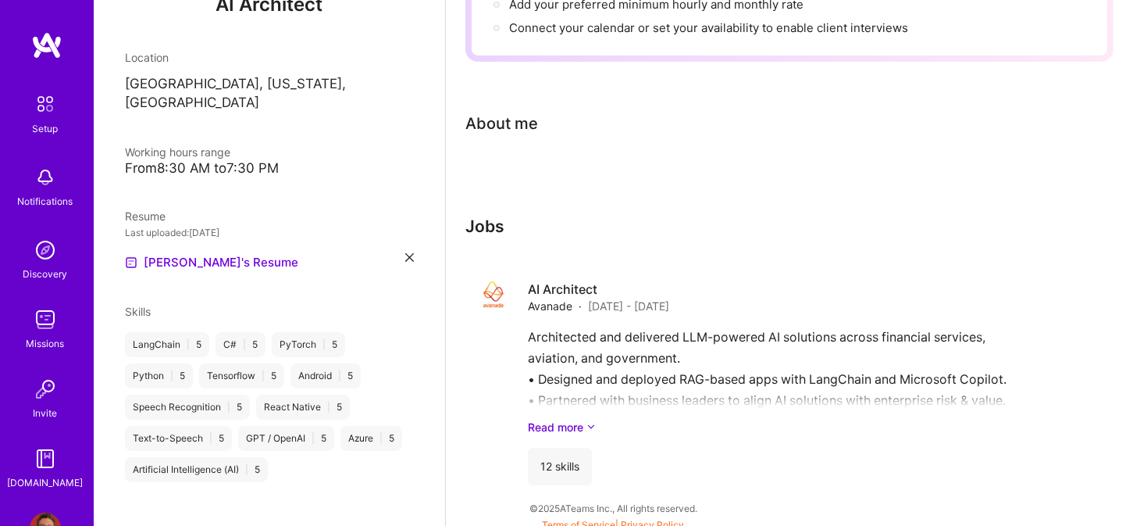
click at [498, 142] on div "Complete your profile to take the first step in unlocking full [DOMAIN_NAME] ac…" at bounding box center [789, 133] width 648 height 729
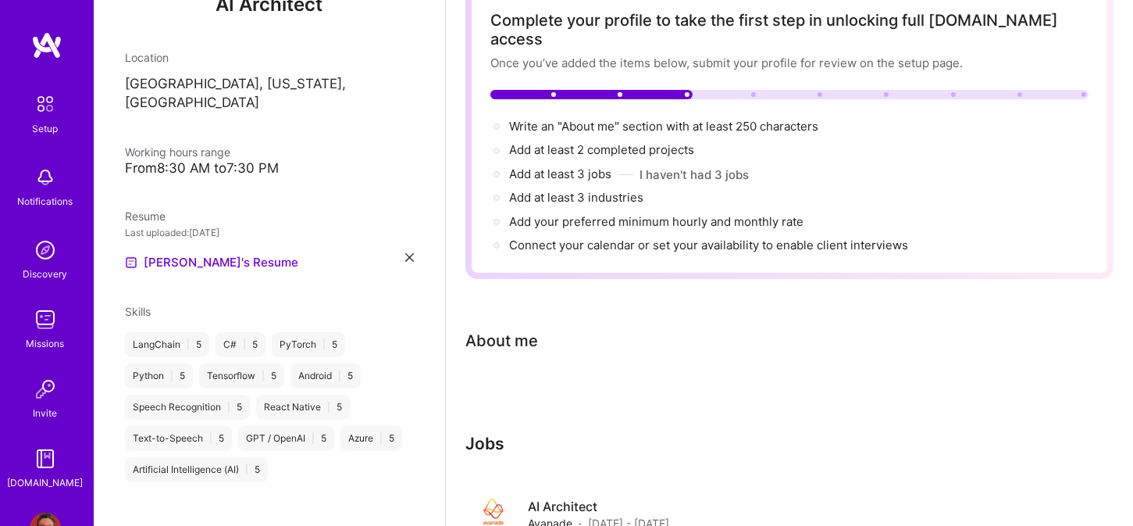
scroll to position [78, 0]
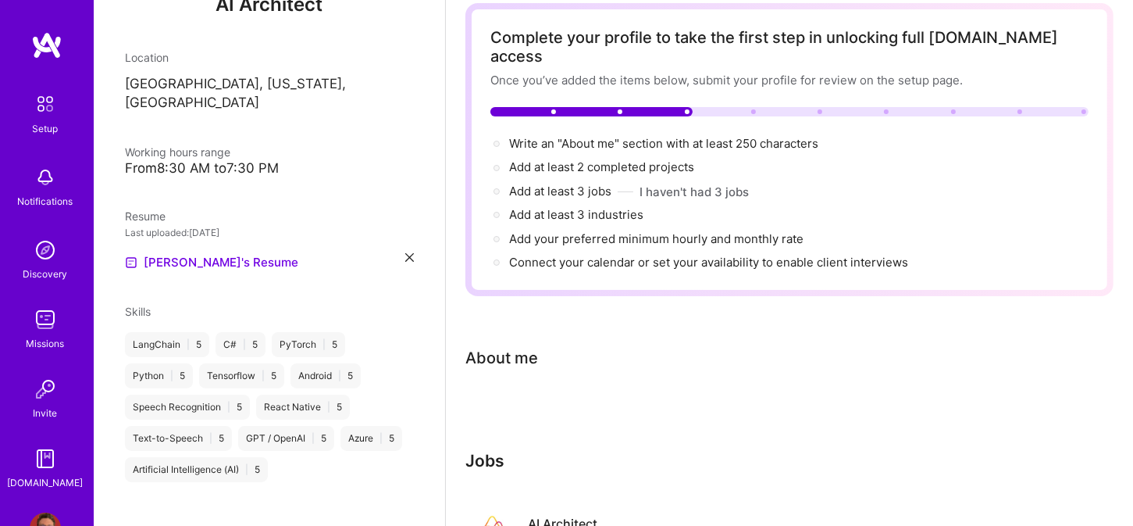
click at [512, 348] on div "Complete your profile to take the first step in unlocking full [DOMAIN_NAME] ac…" at bounding box center [789, 367] width 648 height 729
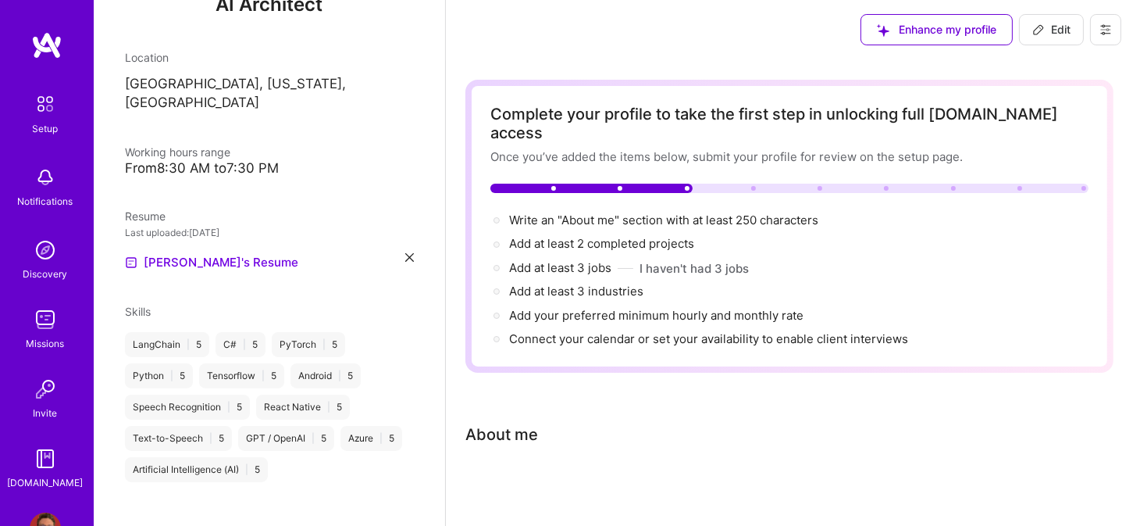
scroll to position [0, 0]
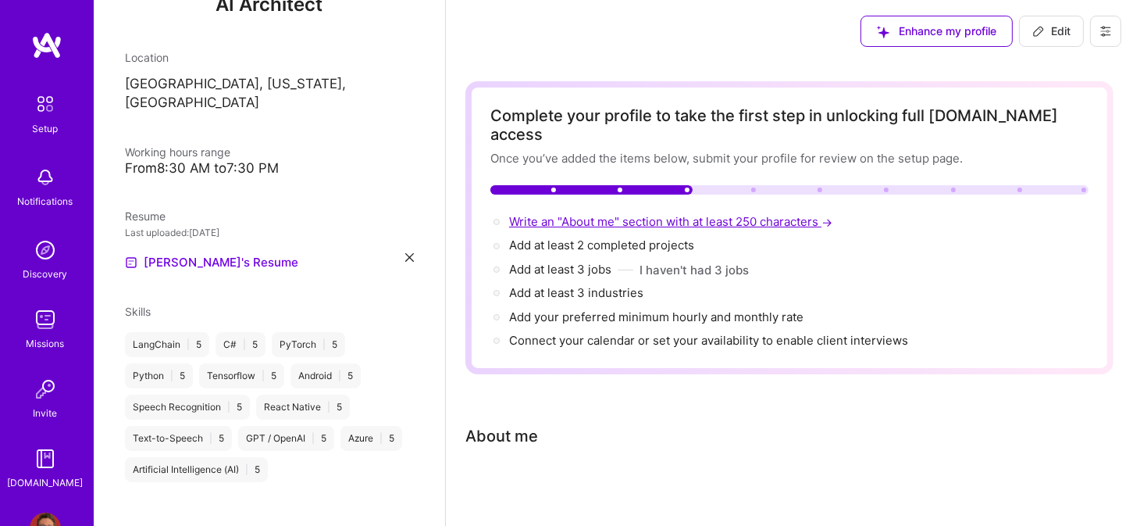
click at [559, 214] on span "Write an "About me" section with at least 250 characters →" at bounding box center [672, 221] width 326 height 15
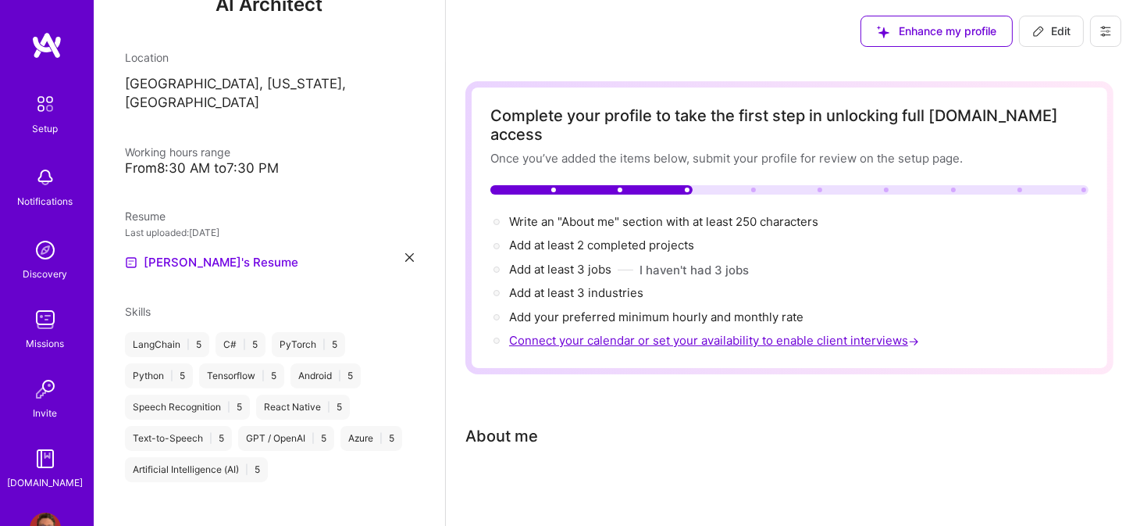
select select "US"
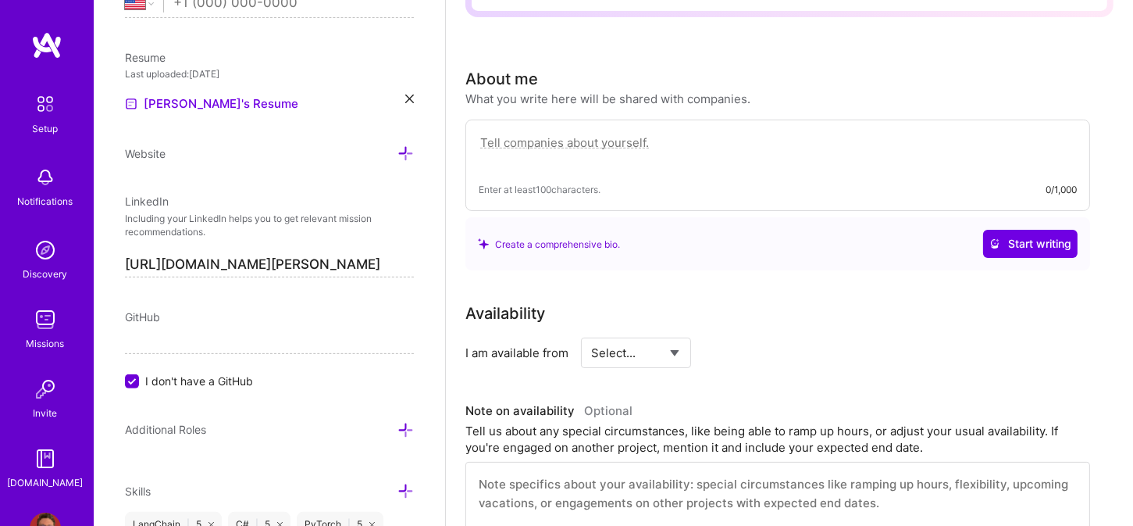
scroll to position [401, 0]
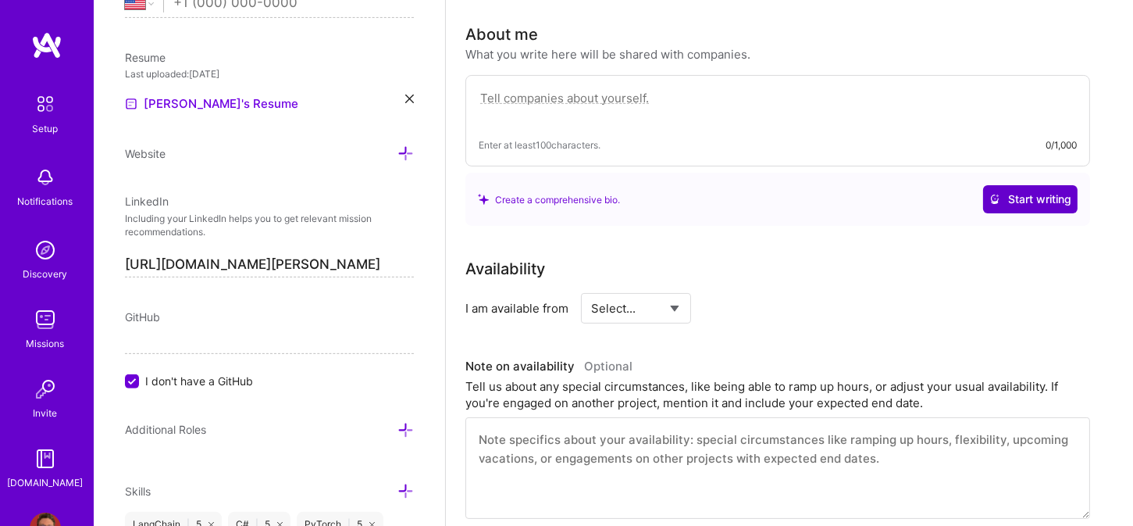
click at [1006, 191] on span "Start writing" at bounding box center [1031, 199] width 82 height 16
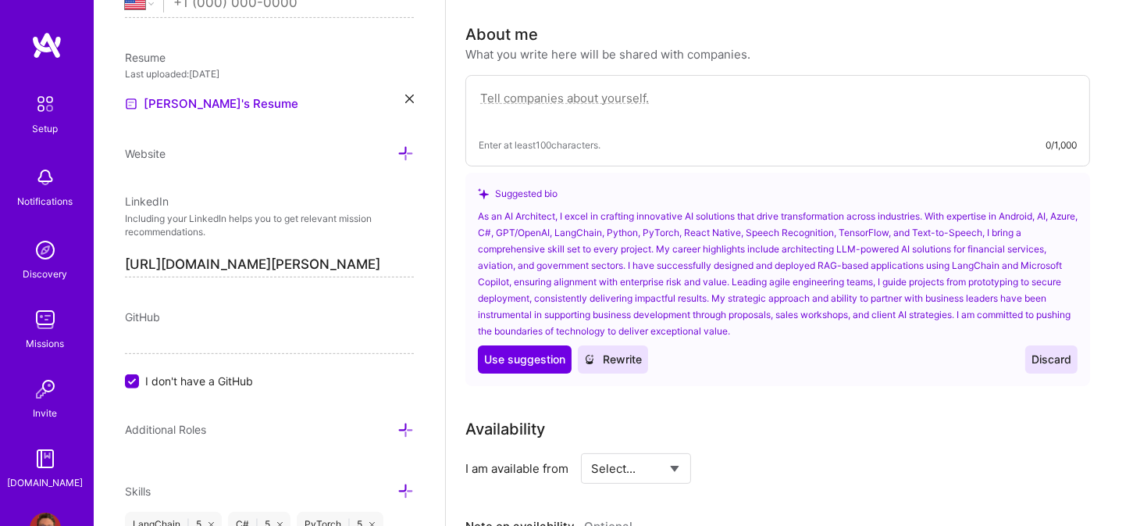
click at [480, 208] on div "As an AI Architect, I excel in crafting innovative AI solutions that drive tran…" at bounding box center [778, 273] width 600 height 131
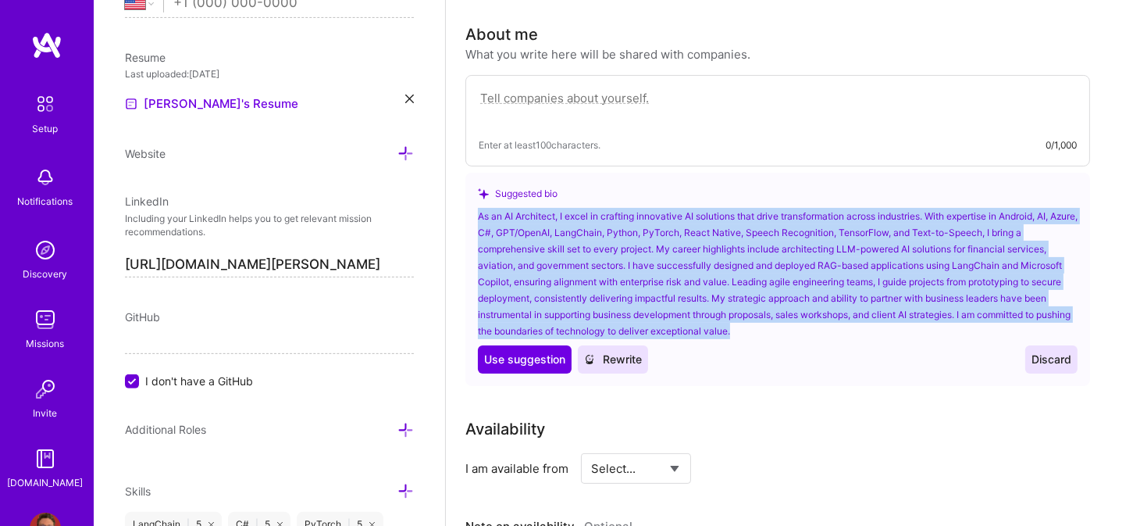
drag, startPoint x: 776, startPoint y: 308, endPoint x: 467, endPoint y: 189, distance: 331.3
click at [467, 189] on div "Suggested bio As an AI Architect, I excel in crafting innovative AI solutions t…" at bounding box center [777, 279] width 625 height 213
copy div "As an AI Architect, I excel in crafting innovative AI solutions that drive tran…"
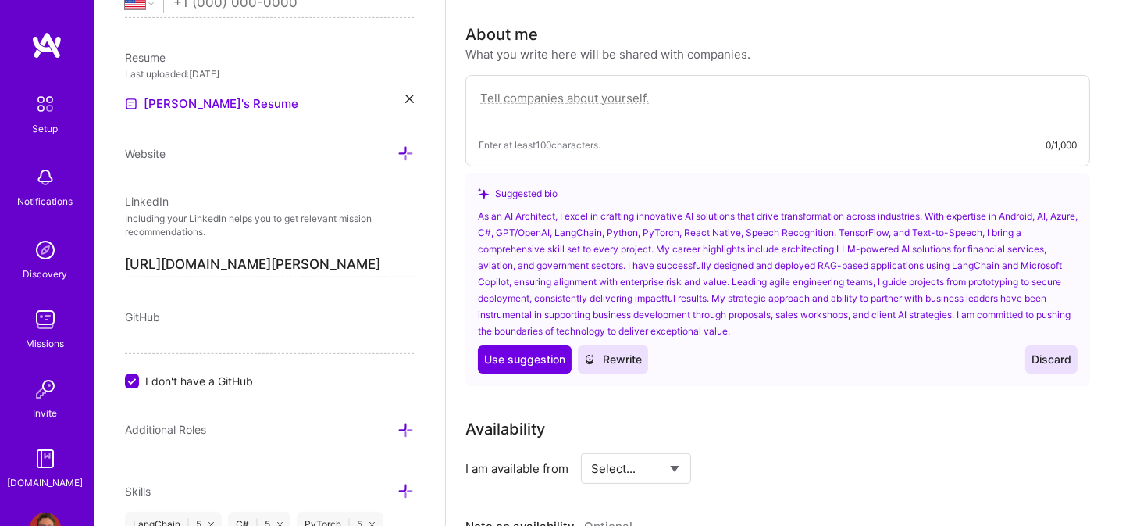
click at [687, 88] on textarea at bounding box center [778, 106] width 598 height 36
paste textarea "As an AI Architect, I excel in crafting innovative AI solutions that drive tran…"
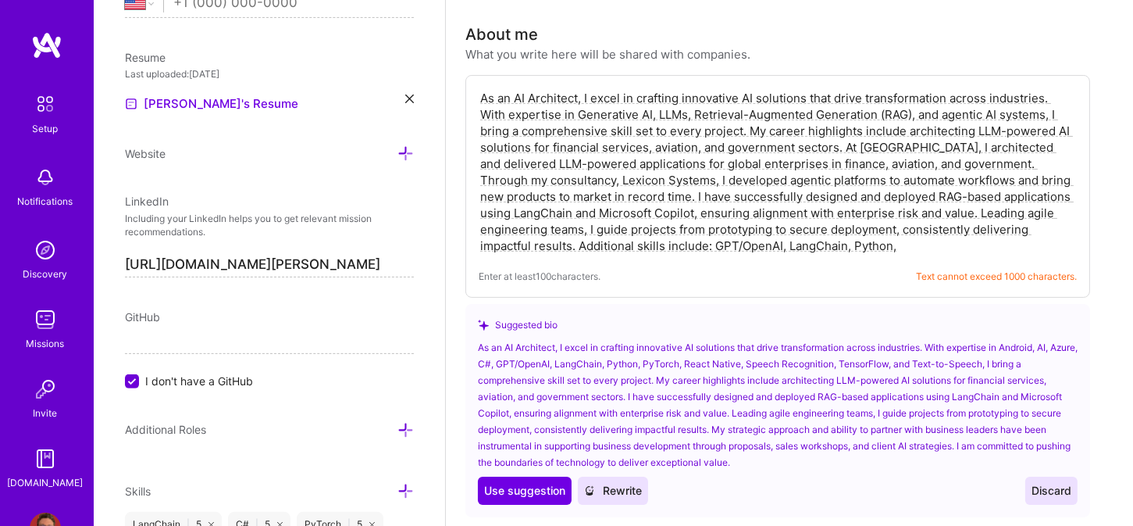
drag, startPoint x: 915, startPoint y: 222, endPoint x: 358, endPoint y: 41, distance: 585.6
paste textarea "Leading agile engineering teams, I guide projects from prototyping to secure de…"
drag, startPoint x: 838, startPoint y: 217, endPoint x: 413, endPoint y: 78, distance: 447.0
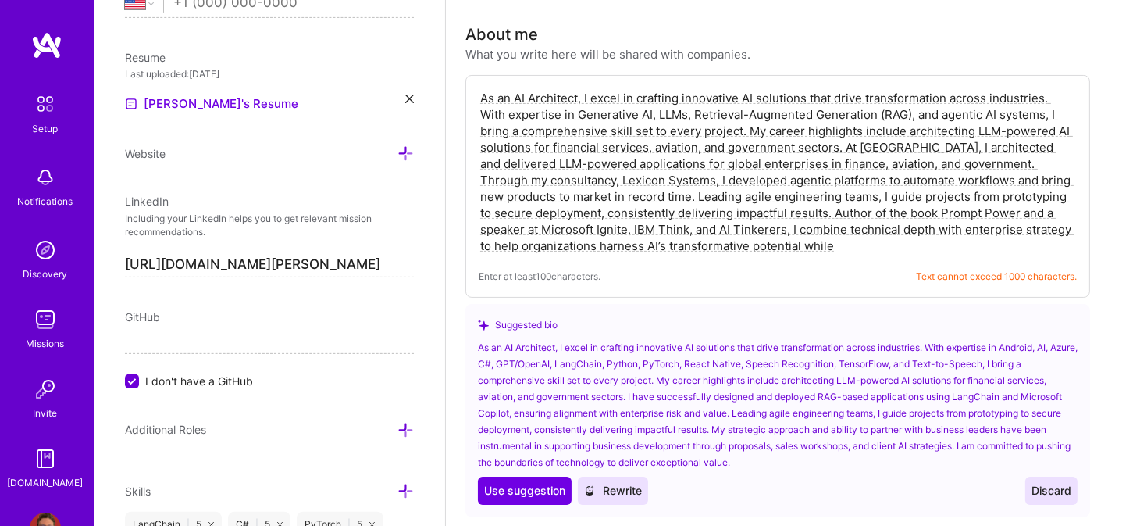
paste textarea ", I have built AI solutions for financial services, aviation, and government se…"
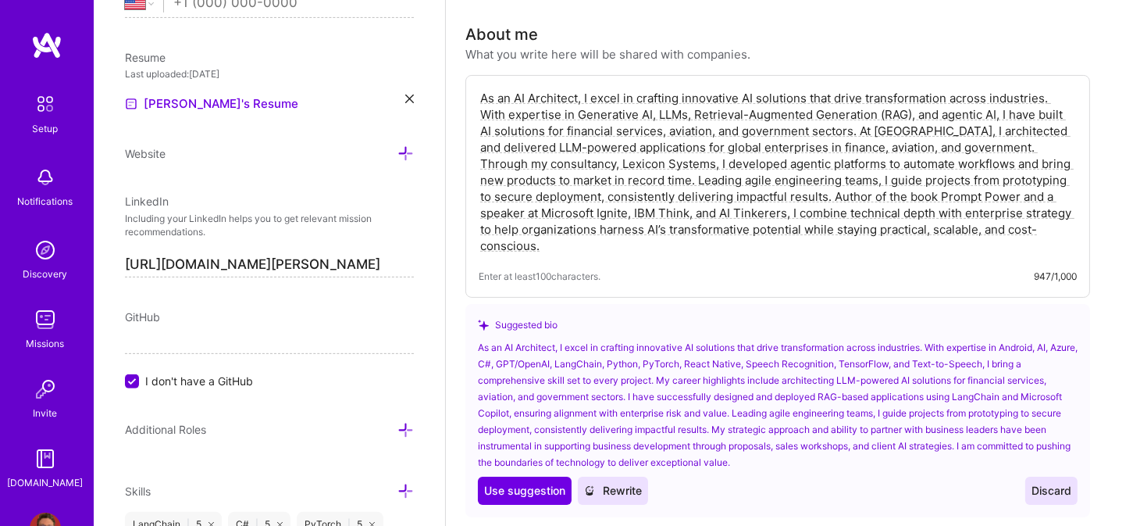
drag, startPoint x: 591, startPoint y: 220, endPoint x: 433, endPoint y: 70, distance: 217.7
type textarea "As an AI Architect, I excel in crafting innovative AI solutions that drive tran…"
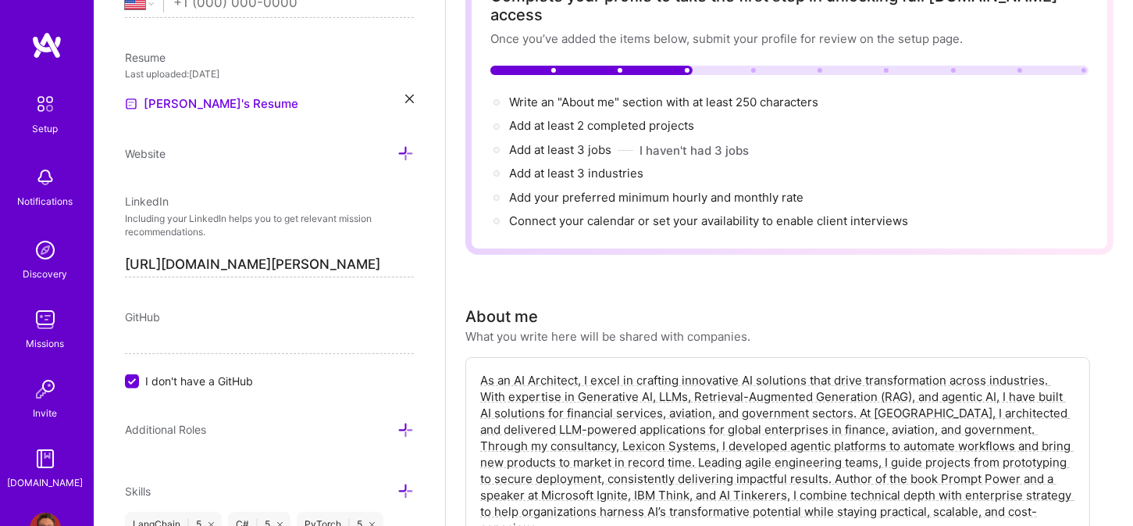
scroll to position [0, 0]
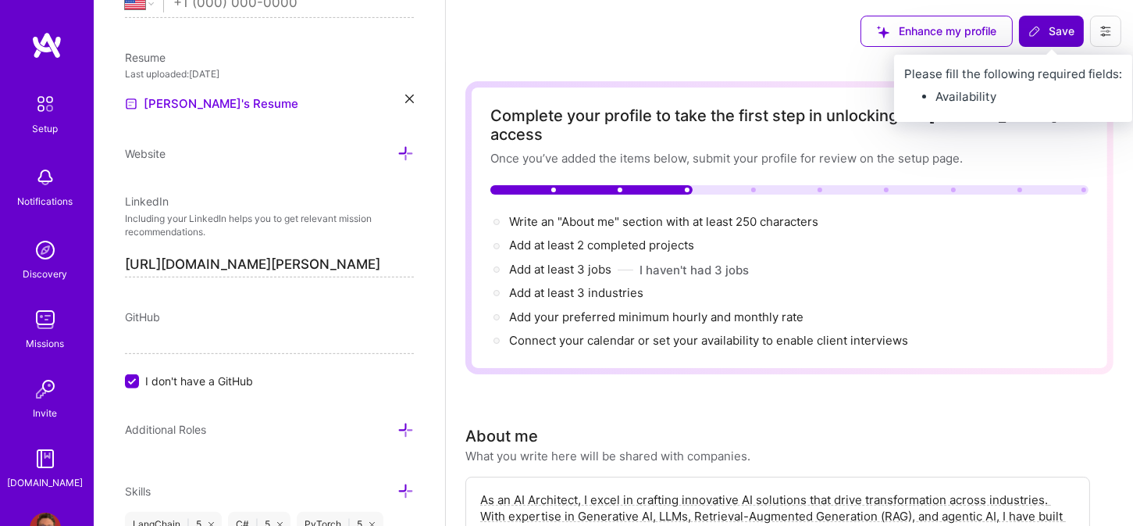
click at [1025, 37] on button "Save" at bounding box center [1051, 31] width 65 height 31
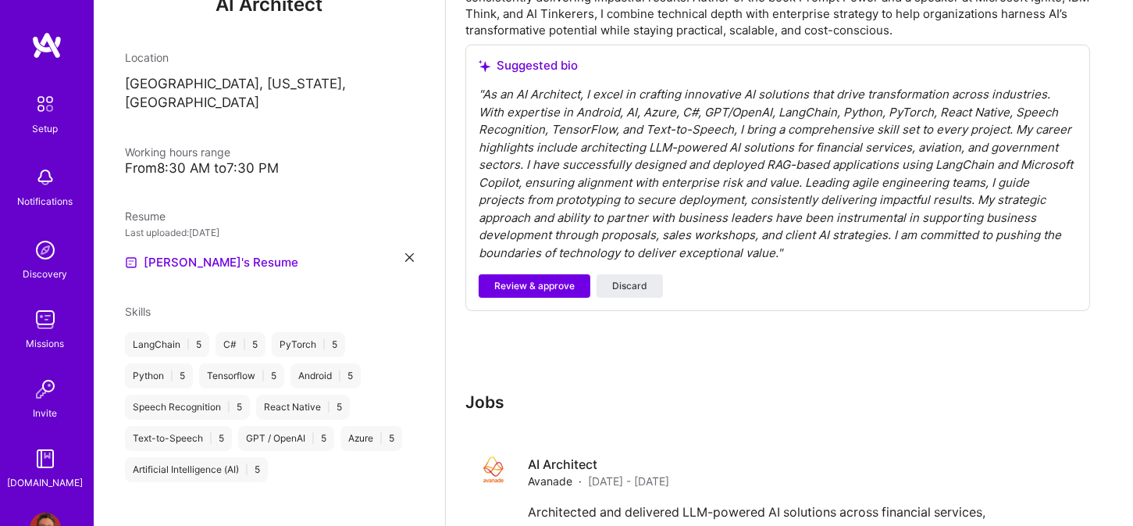
scroll to position [547, 0]
click at [619, 278] on span "Discard" at bounding box center [629, 285] width 35 height 14
click at [621, 278] on span "Discard" at bounding box center [629, 285] width 35 height 14
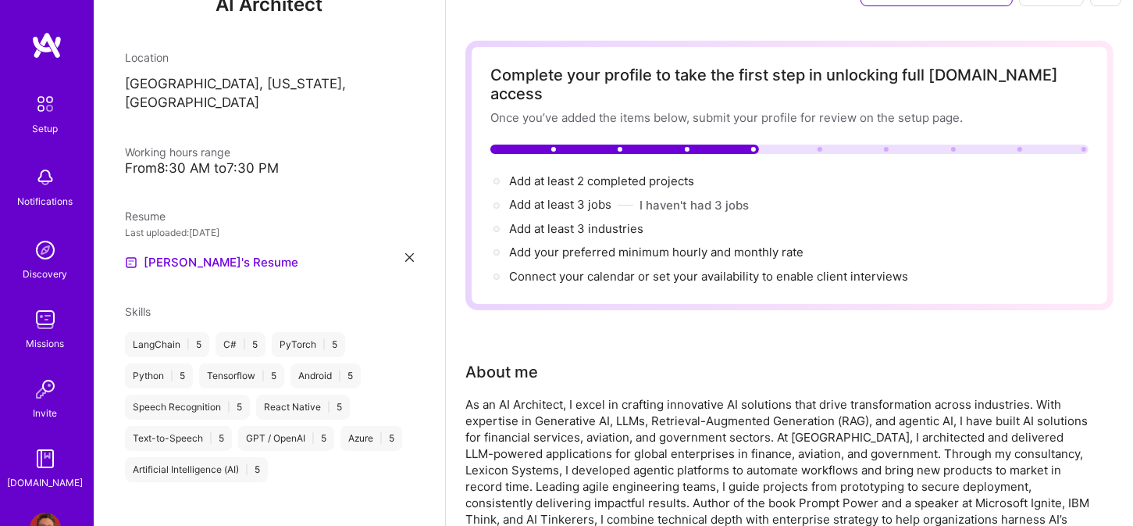
scroll to position [78, 0]
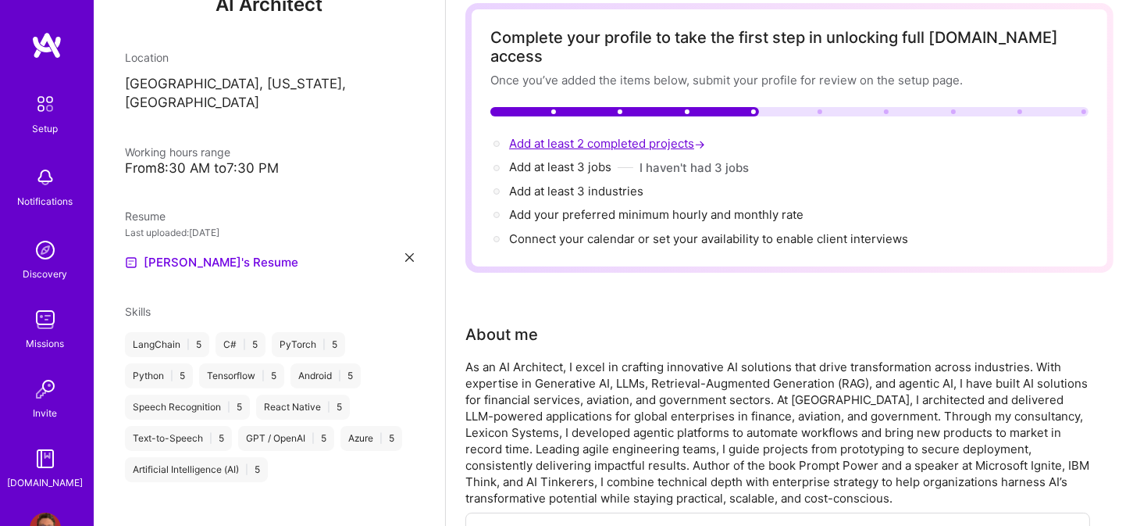
click at [558, 136] on span "Add at least 2 completed projects →" at bounding box center [608, 143] width 199 height 15
select select "US"
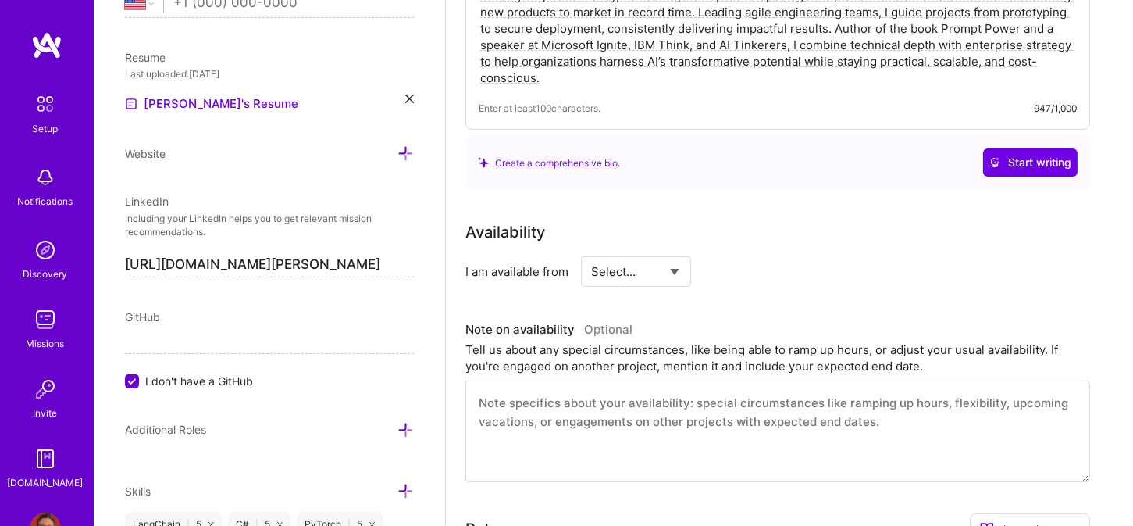
scroll to position [625, 0]
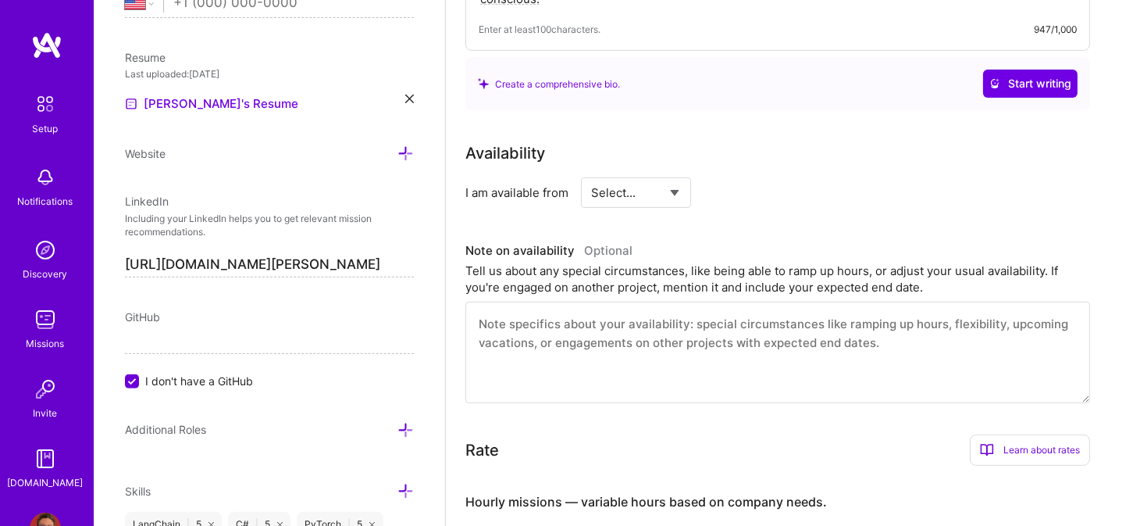
click at [672, 173] on select "Select... Right Now Future Date Not Available" at bounding box center [636, 193] width 90 height 40
select select "Right Now"
click at [591, 173] on select "Select... Right Now Future Date Not Available" at bounding box center [636, 193] width 90 height 40
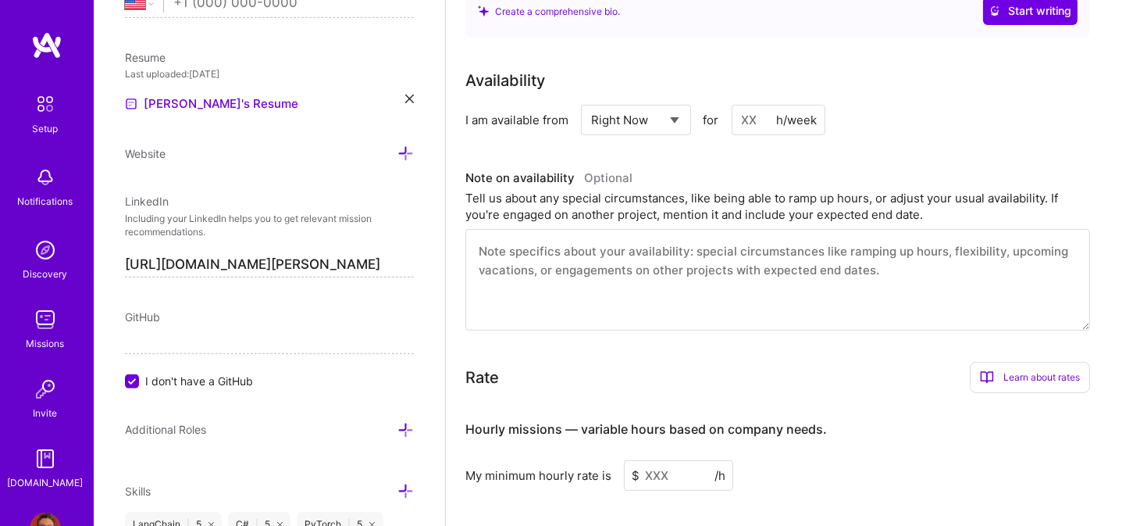
scroll to position [937, 0]
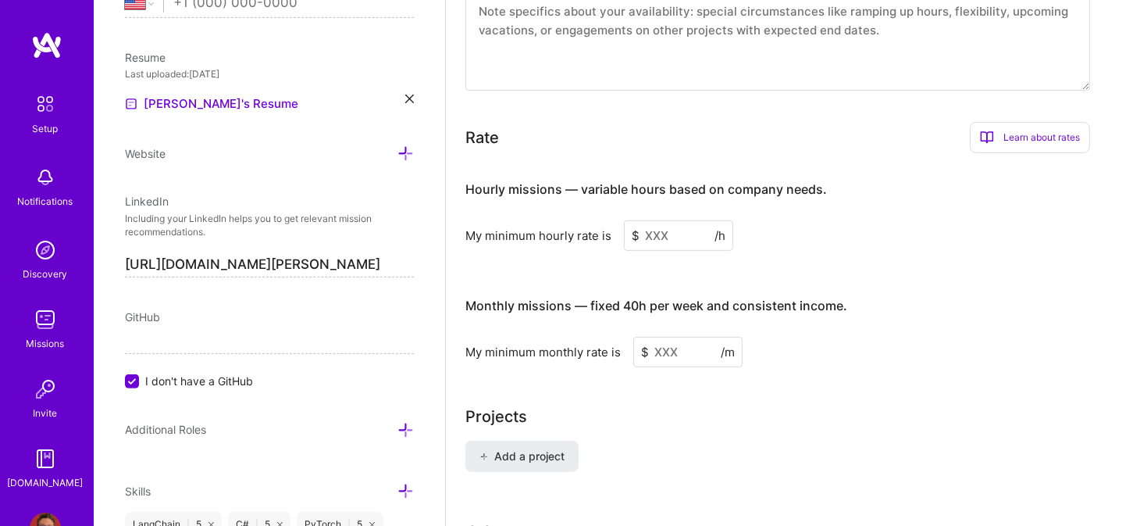
drag, startPoint x: 685, startPoint y: 215, endPoint x: 615, endPoint y: 215, distance: 69.5
click at [615, 220] on div "My minimum hourly rate is $ /h" at bounding box center [777, 235] width 625 height 30
type input "2"
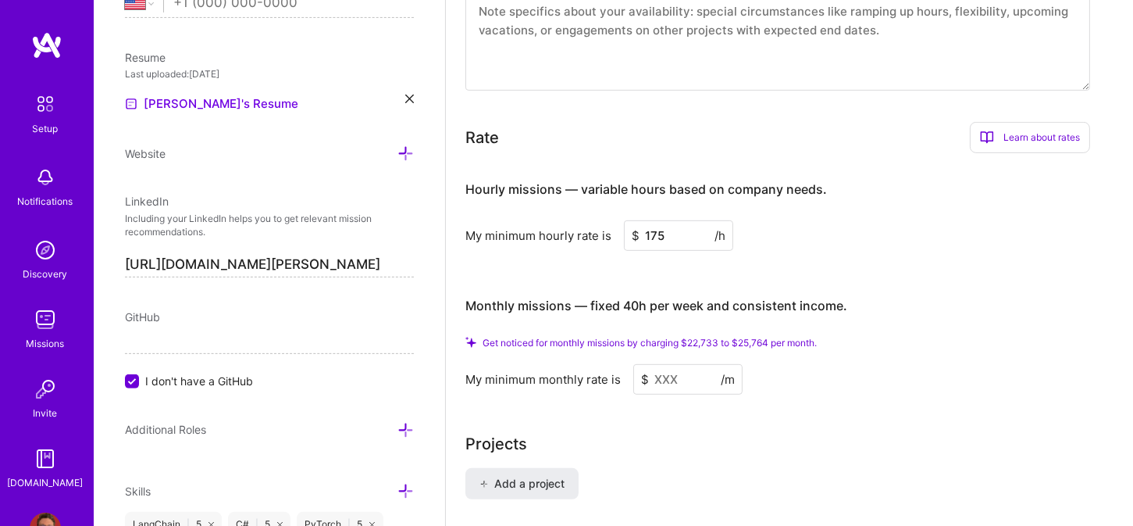
type input "175"
drag, startPoint x: 680, startPoint y: 356, endPoint x: 629, endPoint y: 355, distance: 50.8
click at [629, 364] on div "My minimum monthly rate is $ /m" at bounding box center [777, 379] width 625 height 30
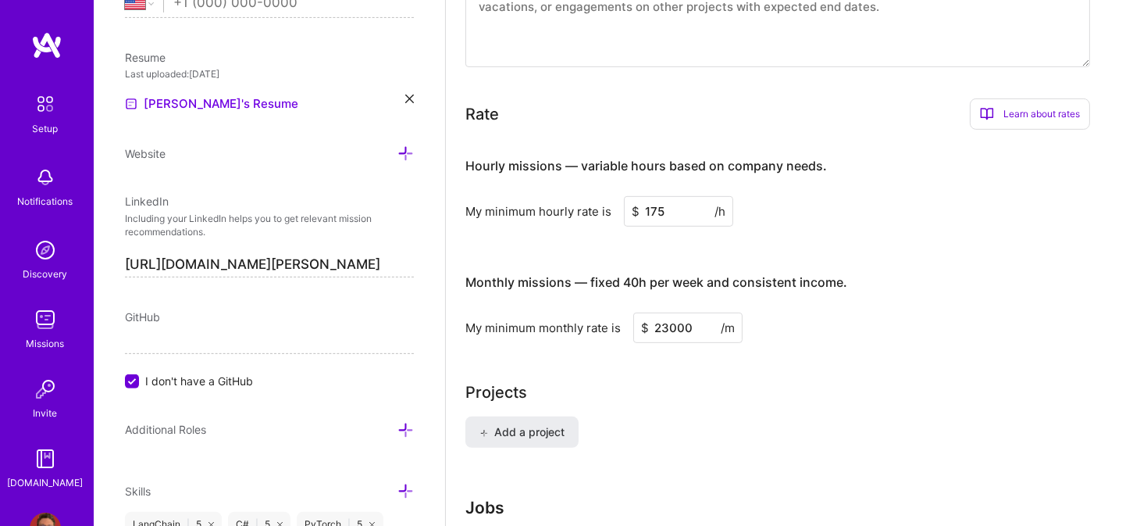
type input "23000"
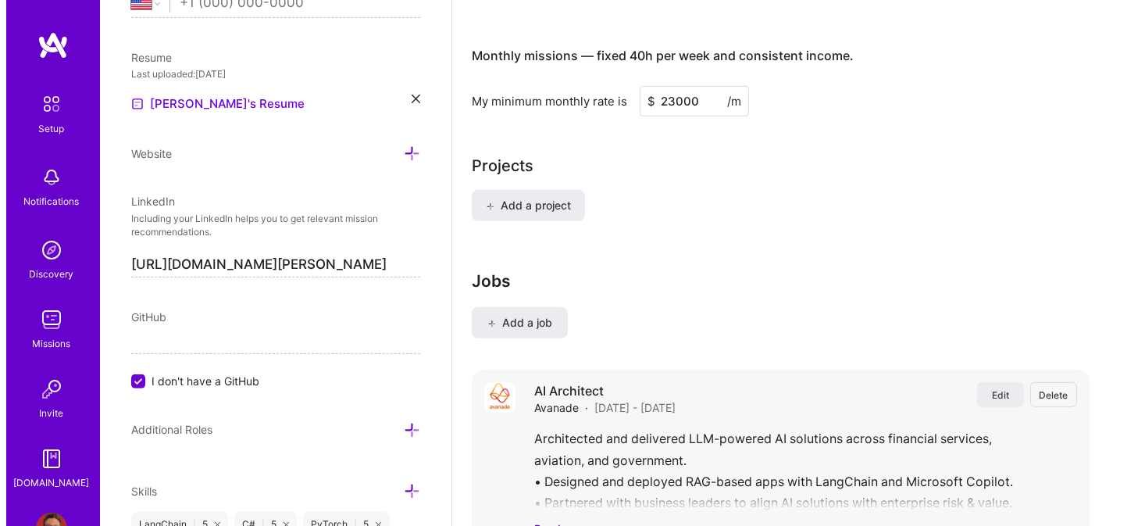
scroll to position [1172, 0]
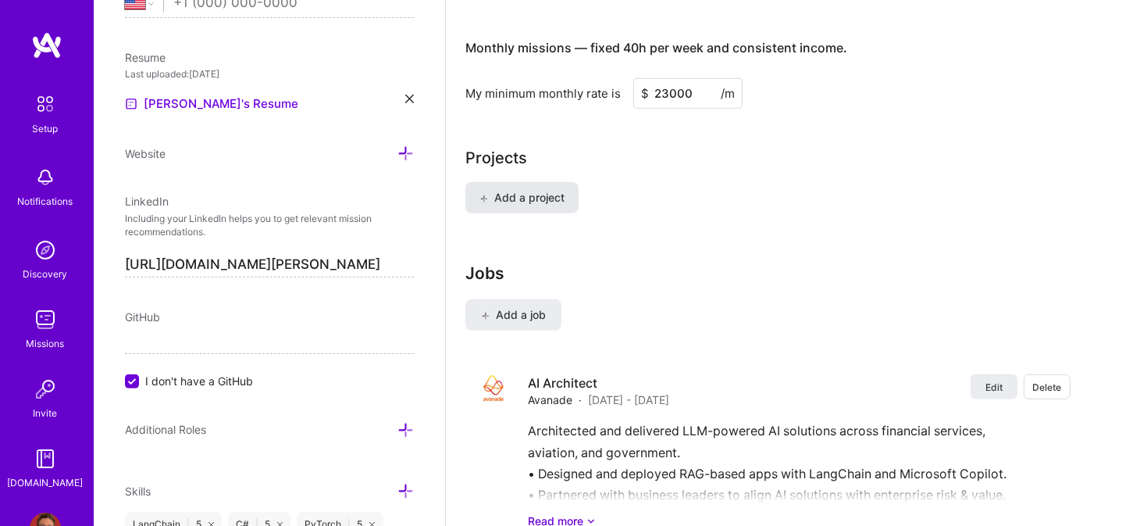
click at [522, 190] on span "Add a project" at bounding box center [522, 198] width 85 height 16
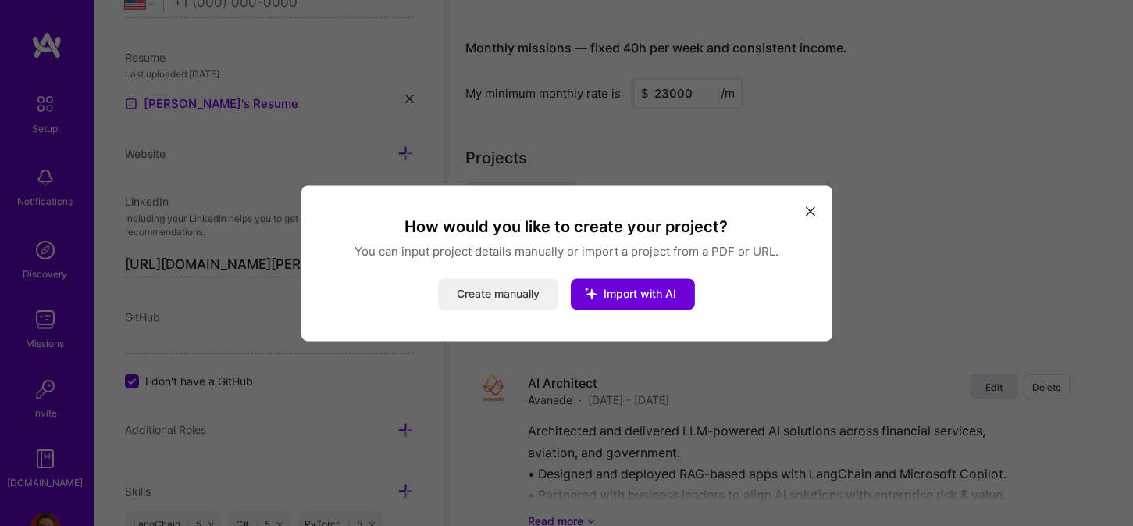
click at [523, 300] on button "Create manually" at bounding box center [498, 293] width 120 height 31
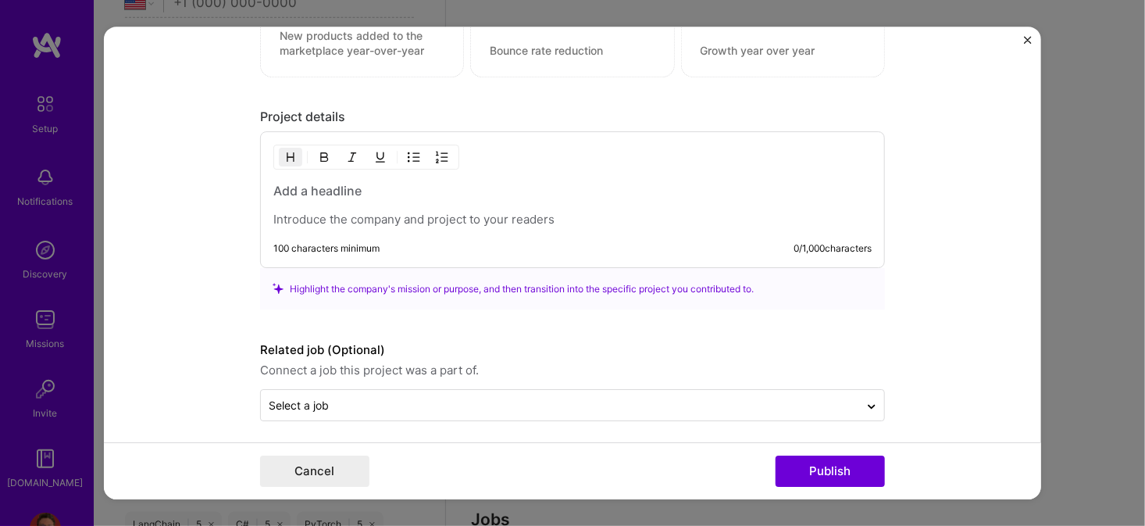
scroll to position [1161, 0]
click at [378, 215] on p at bounding box center [572, 217] width 598 height 16
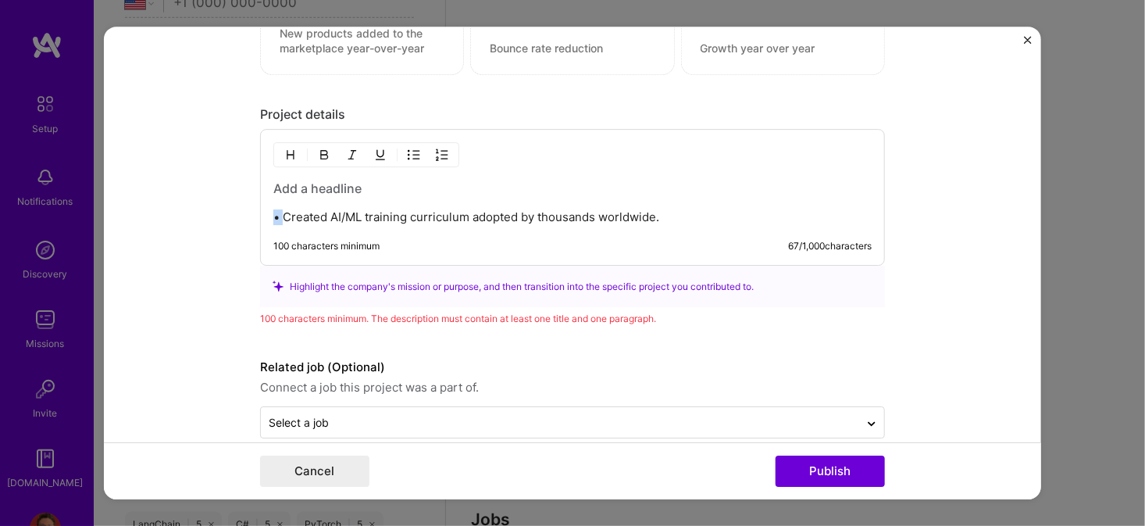
drag, startPoint x: 276, startPoint y: 213, endPoint x: 224, endPoint y: 209, distance: 52.5
click at [224, 209] on form "Project title Company Project industry Industry Project Link (Optional) Drag an…" at bounding box center [572, 263] width 937 height 473
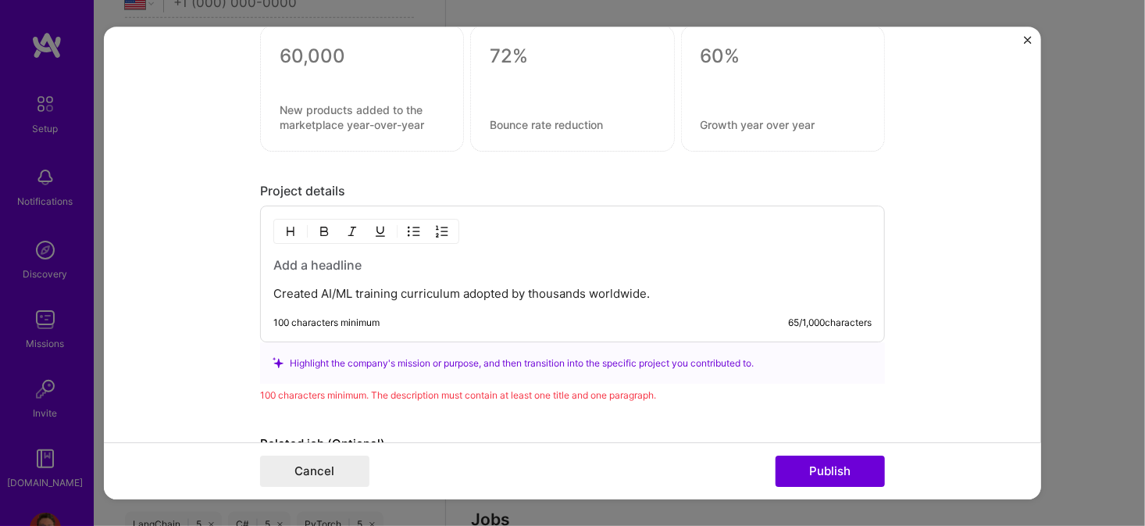
scroll to position [1093, 0]
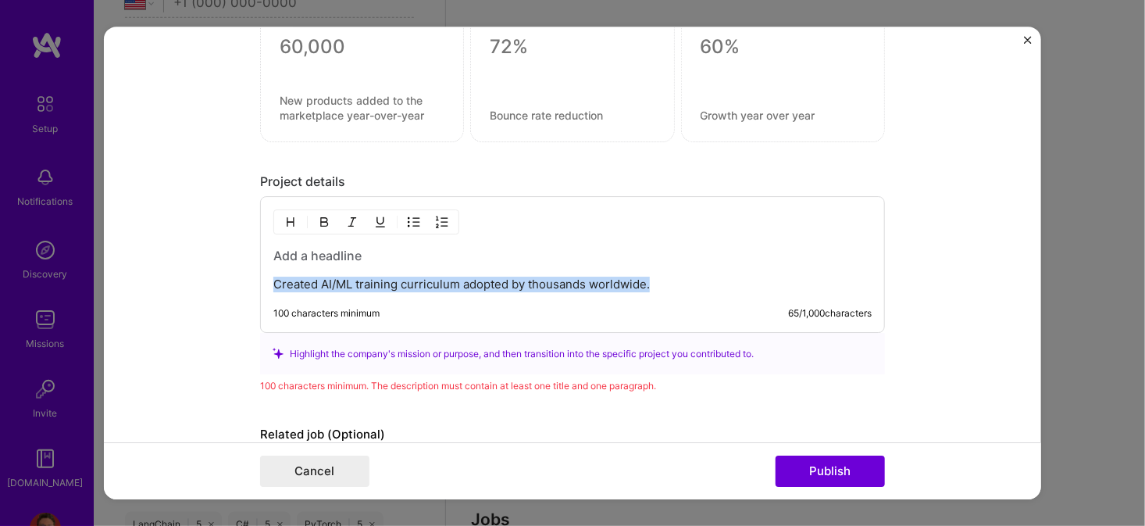
drag, startPoint x: 657, startPoint y: 284, endPoint x: 241, endPoint y: 276, distance: 416.4
click at [241, 276] on form "Project title Company Project industry Industry Project Link (Optional) Drag an…" at bounding box center [572, 263] width 937 height 473
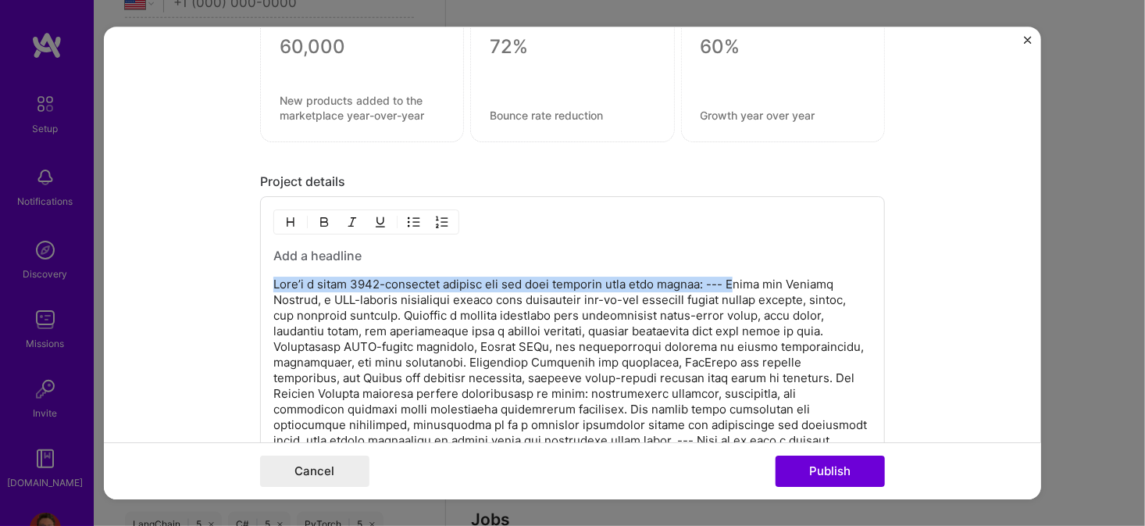
drag, startPoint x: 721, startPoint y: 280, endPoint x: 212, endPoint y: 268, distance: 509.4
click at [212, 268] on form "Project title Company Project industry Industry Project Link (Optional) Drag an…" at bounding box center [572, 263] width 937 height 473
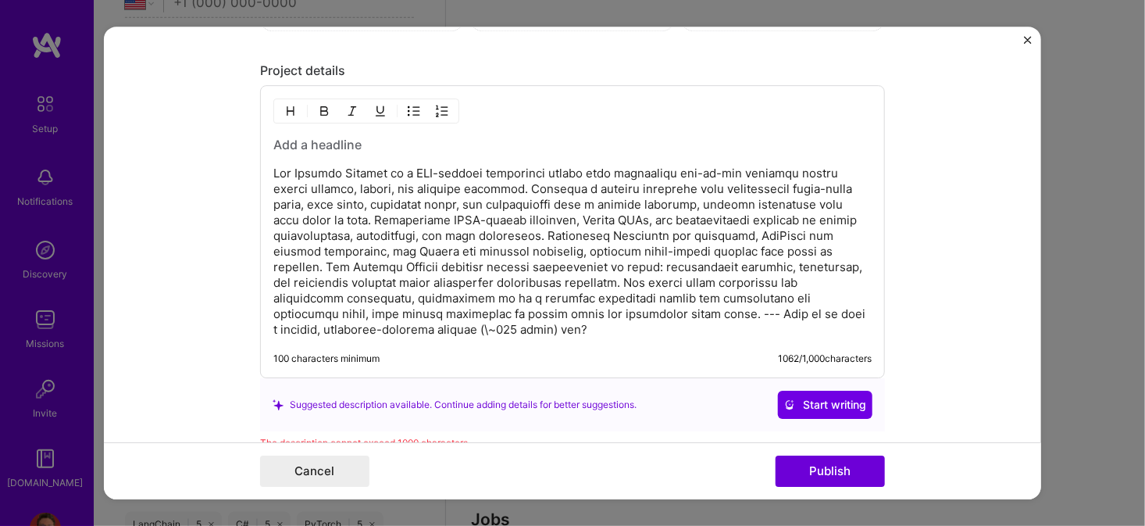
scroll to position [1250, 0]
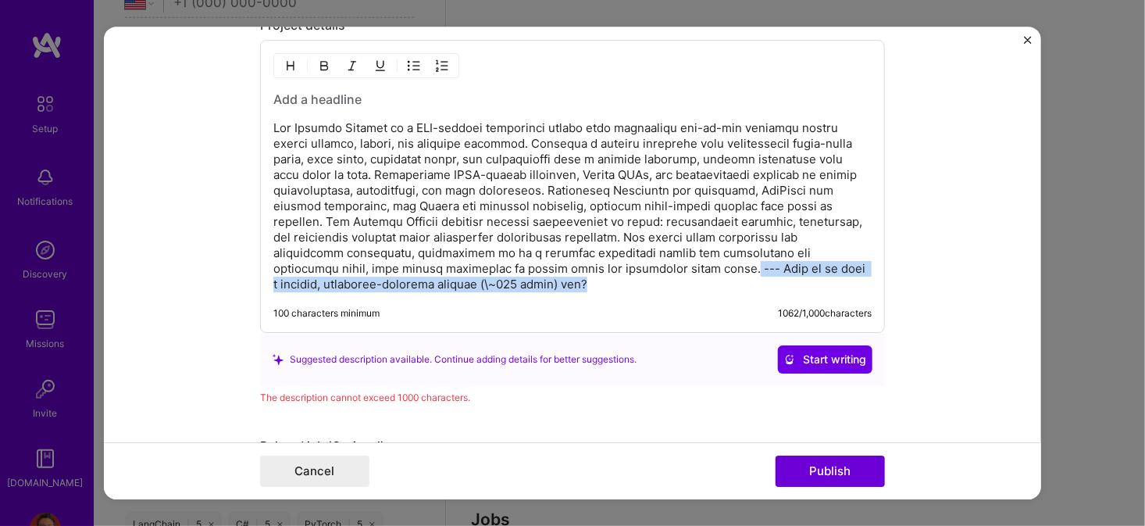
drag, startPoint x: 483, startPoint y: 282, endPoint x: 517, endPoint y: 266, distance: 37.0
click at [517, 266] on p at bounding box center [572, 206] width 598 height 172
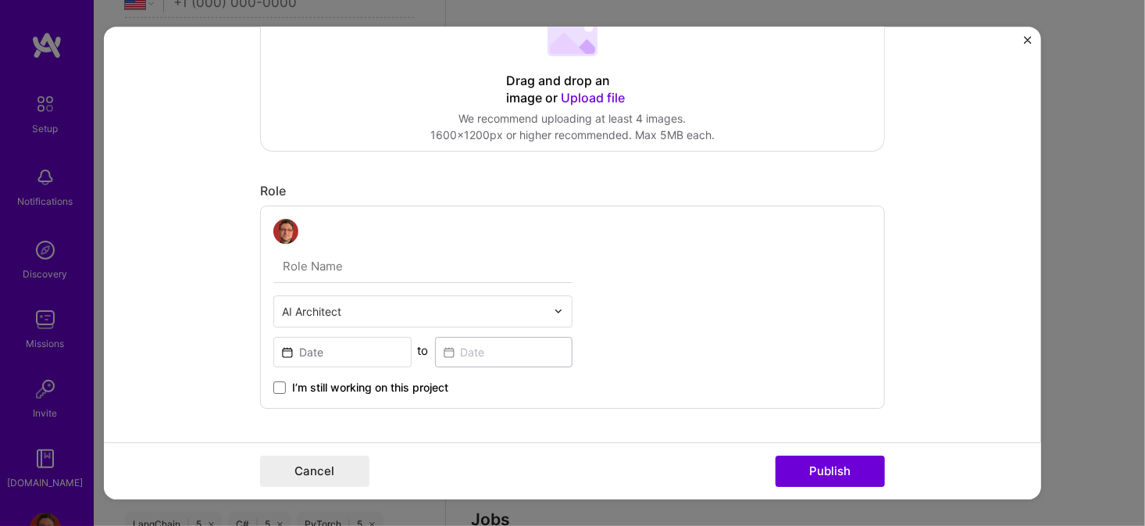
scroll to position [0, 0]
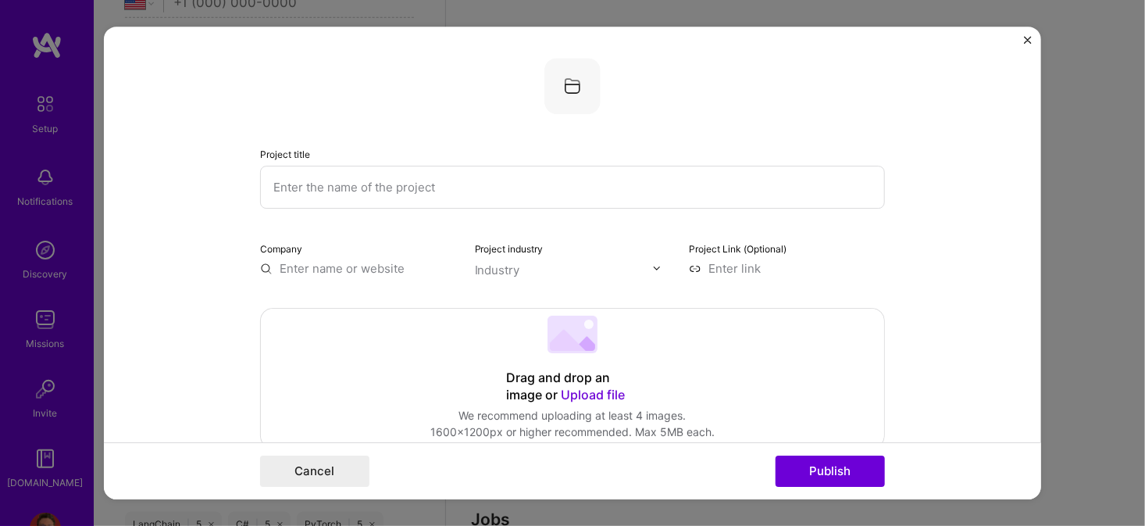
click at [425, 187] on input "text" at bounding box center [572, 187] width 625 height 43
type input "Project Factory"
click at [483, 268] on div "Industry" at bounding box center [497, 270] width 45 height 16
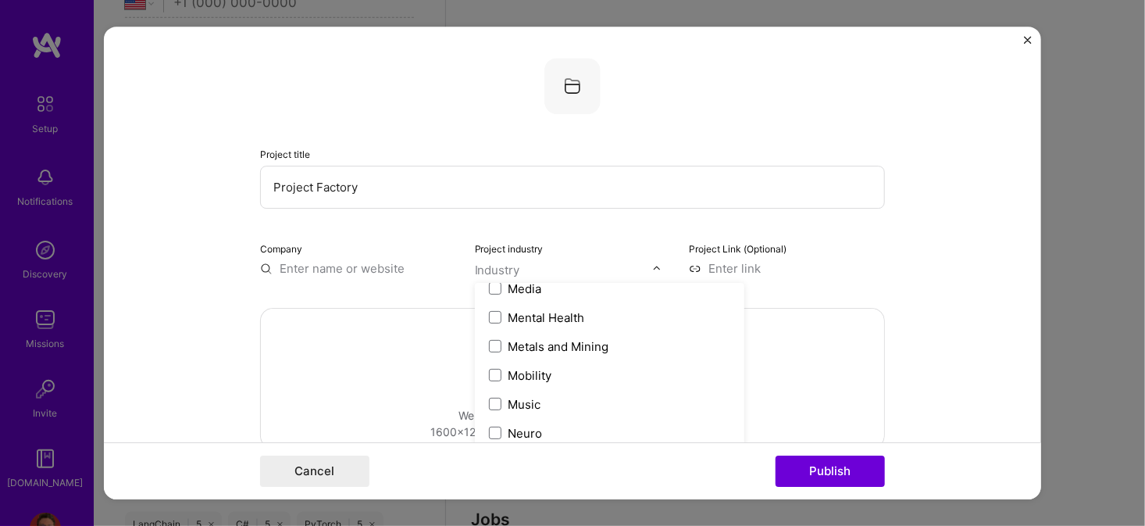
scroll to position [2448, 0]
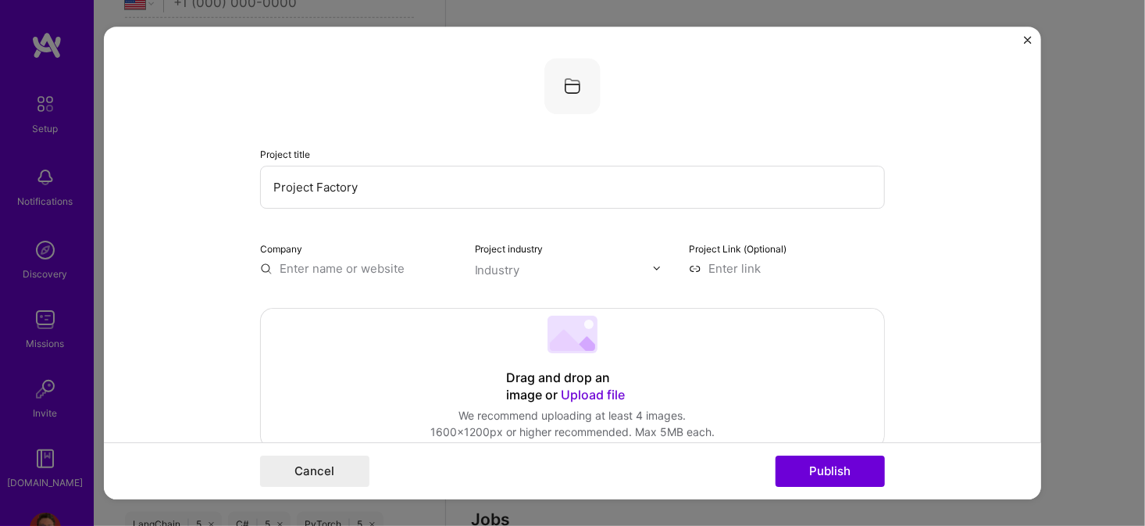
click at [313, 269] on input "text" at bounding box center [358, 268] width 196 height 16
type input "Lexicon Systems"
click at [181, 303] on form "Project title Project Factory Company Lexicon Systems Project industry Industry…" at bounding box center [572, 263] width 937 height 473
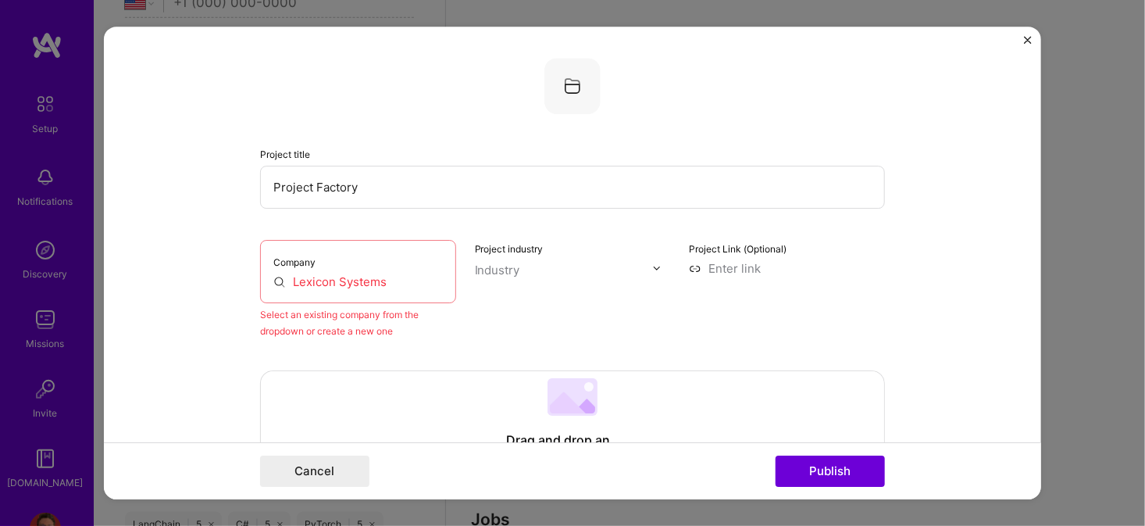
click at [295, 285] on input "Lexicon Systems" at bounding box center [357, 281] width 169 height 16
click at [373, 274] on input "Lexicon Systems" at bounding box center [357, 281] width 169 height 16
click at [539, 305] on div "Project industry Industry" at bounding box center [573, 289] width 196 height 99
click at [387, 283] on input "Lexicon Systems" at bounding box center [357, 281] width 169 height 16
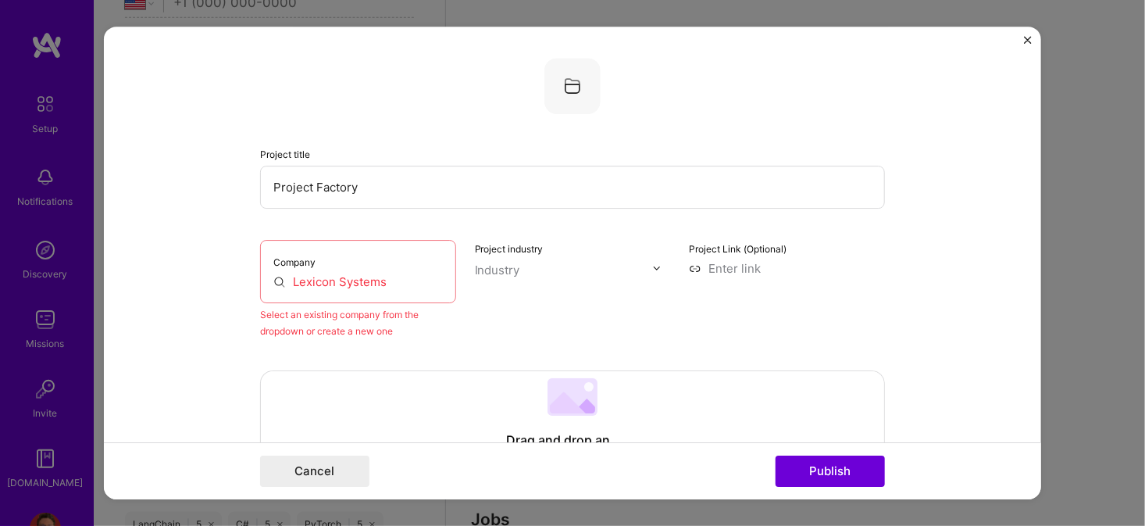
click at [387, 283] on input "Lexicon Systems" at bounding box center [357, 281] width 169 height 16
click at [158, 287] on form "Project title Project Factory Company Lexicon Systems Select an existing compan…" at bounding box center [572, 263] width 937 height 473
click at [333, 330] on div "Select an existing company from the dropdown or create a new one" at bounding box center [358, 322] width 196 height 33
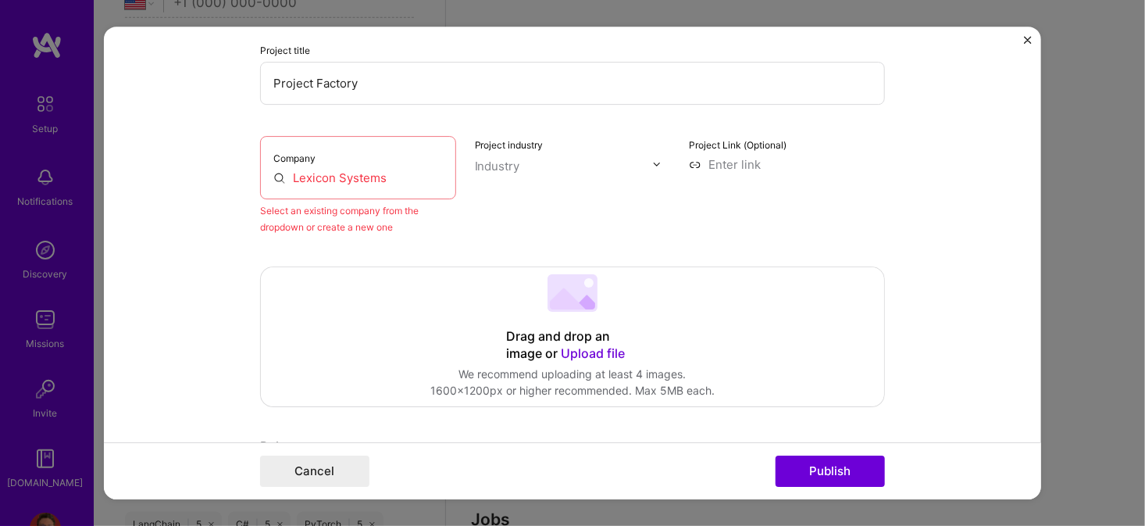
scroll to position [78, 0]
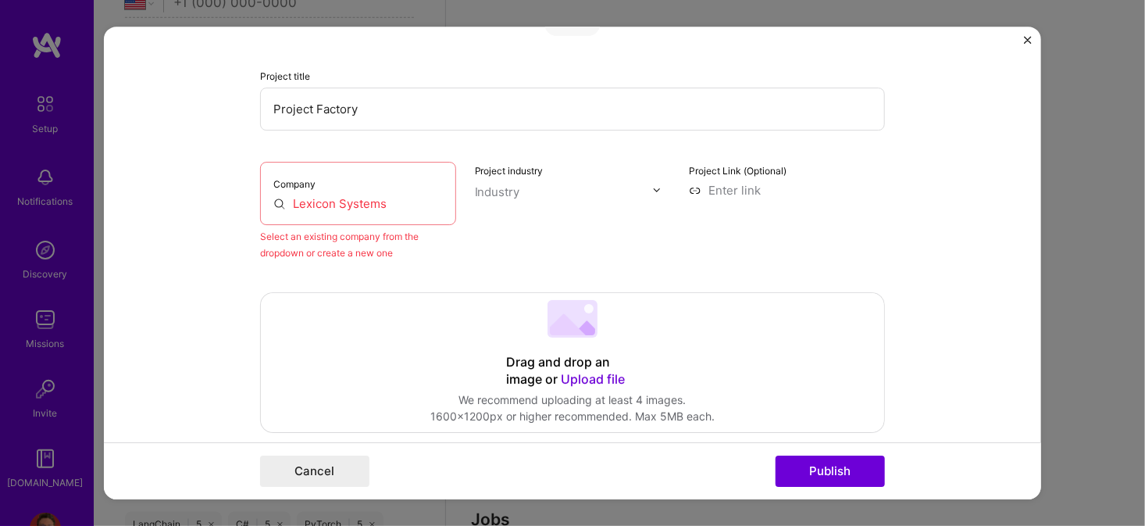
drag, startPoint x: 380, startPoint y: 202, endPoint x: 184, endPoint y: 195, distance: 196.9
click at [184, 195] on form "Project title Project Factory Company Lexicon Systems Select an existing compan…" at bounding box center [572, 263] width 937 height 473
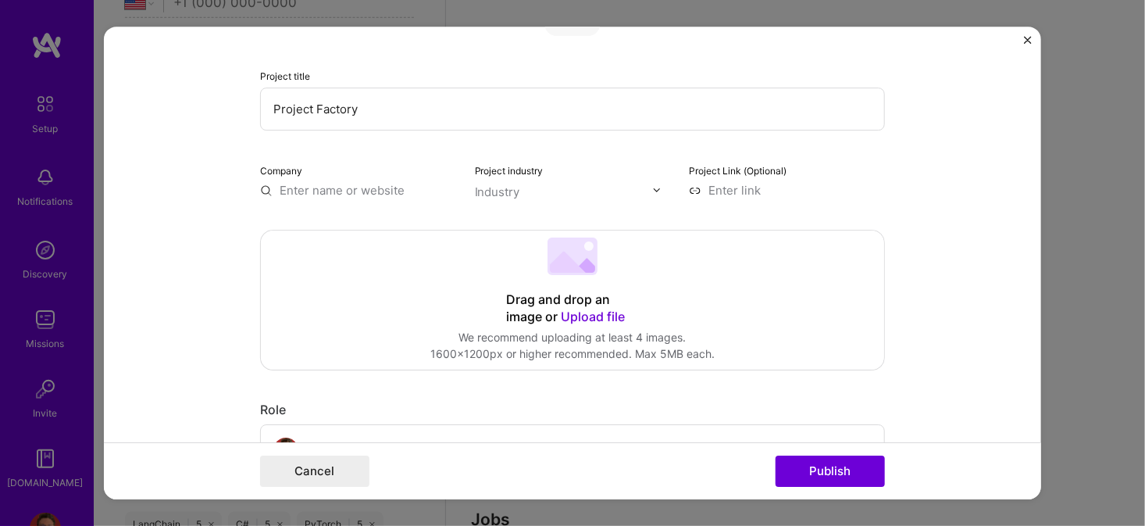
click at [211, 205] on form "Project title Project Factory Company Project industry Industry Project Link (O…" at bounding box center [572, 263] width 937 height 473
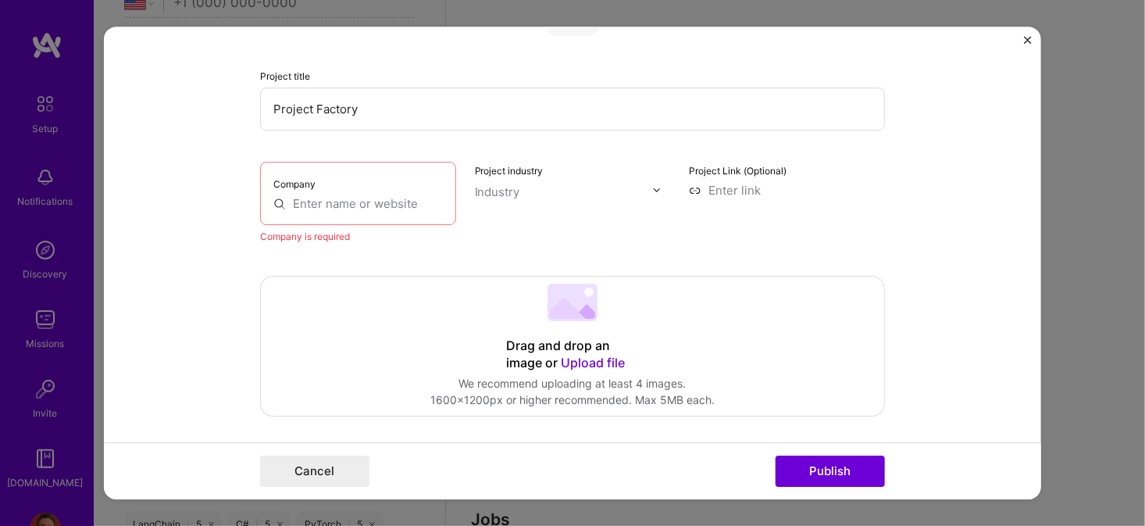
click at [380, 205] on input "text" at bounding box center [357, 203] width 169 height 16
click at [77, 209] on div "Project title Project Factory Company Company is required Project industry Indu…" at bounding box center [572, 263] width 1145 height 526
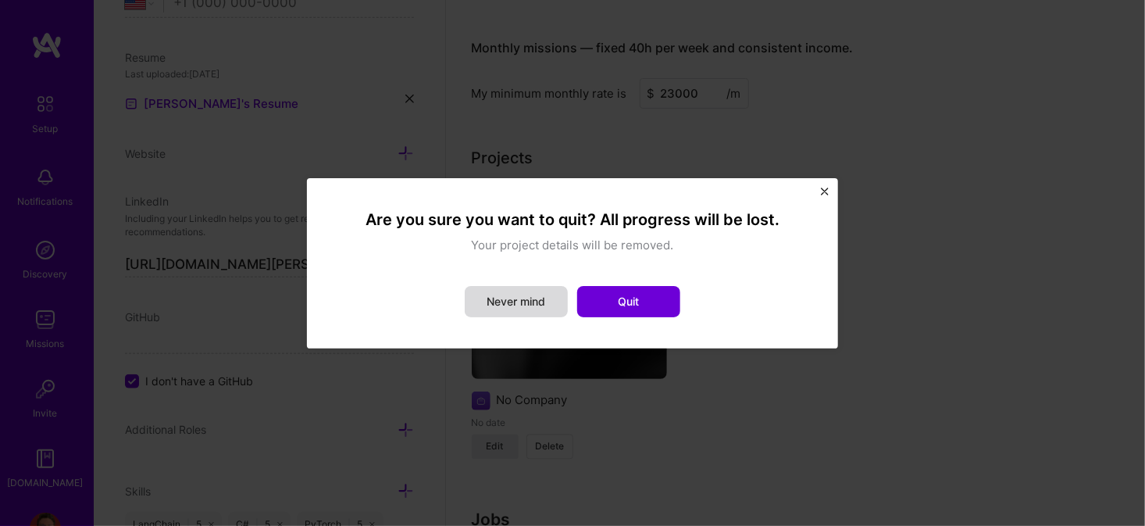
click at [519, 306] on button "Never mind" at bounding box center [516, 301] width 103 height 31
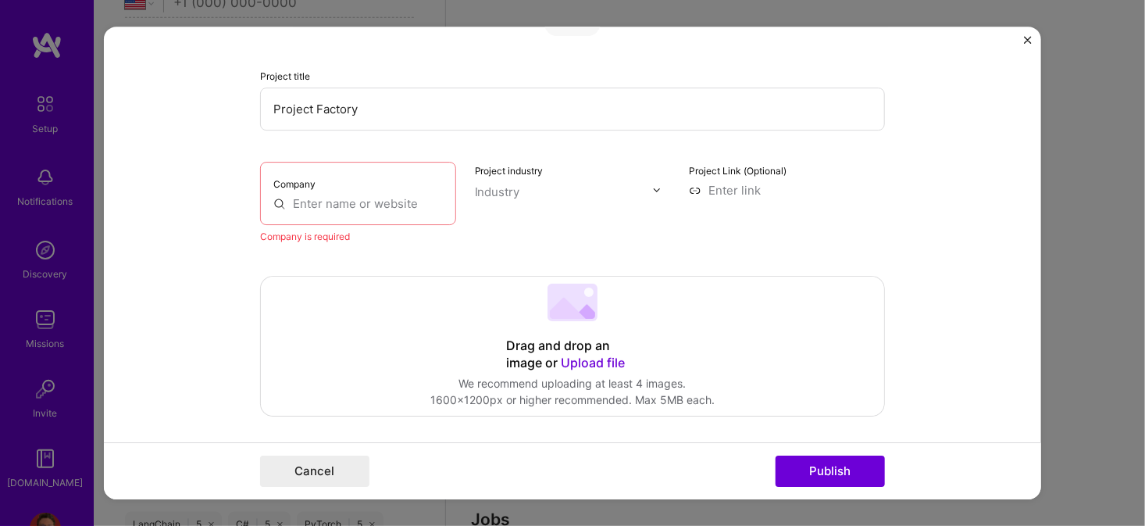
click at [364, 205] on input "text" at bounding box center [357, 203] width 169 height 16
click at [342, 191] on div "Company" at bounding box center [358, 193] width 196 height 63
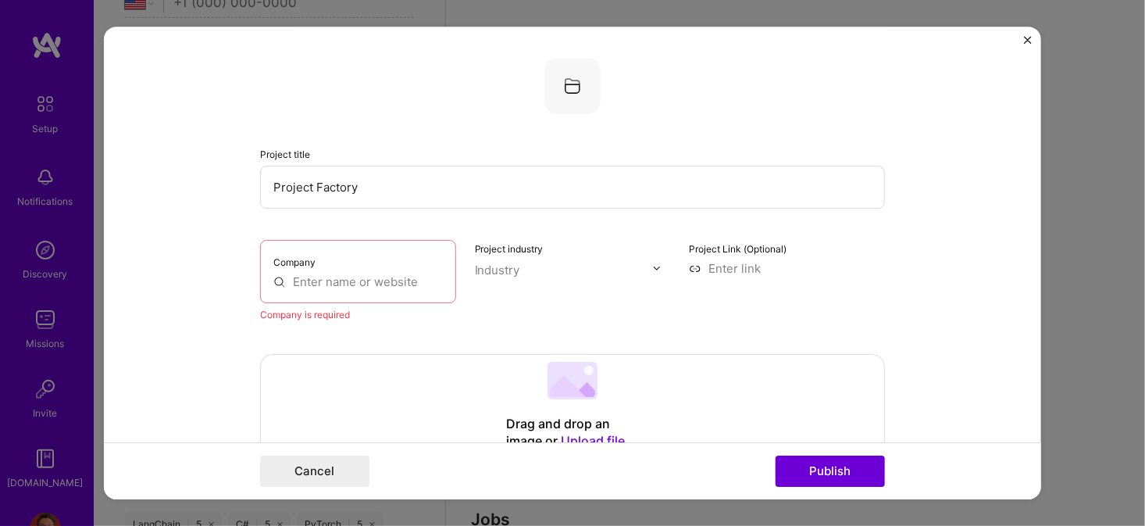
click at [335, 196] on div "Project title Project Factory Company Company is required Project industry Indu…" at bounding box center [572, 190] width 625 height 265
click at [159, 283] on form "Project title Project Factory Company Company is required Project industry Indu…" at bounding box center [572, 263] width 937 height 473
click at [327, 280] on input "text" at bounding box center [357, 281] width 169 height 16
click at [273, 279] on input "text" at bounding box center [357, 281] width 169 height 16
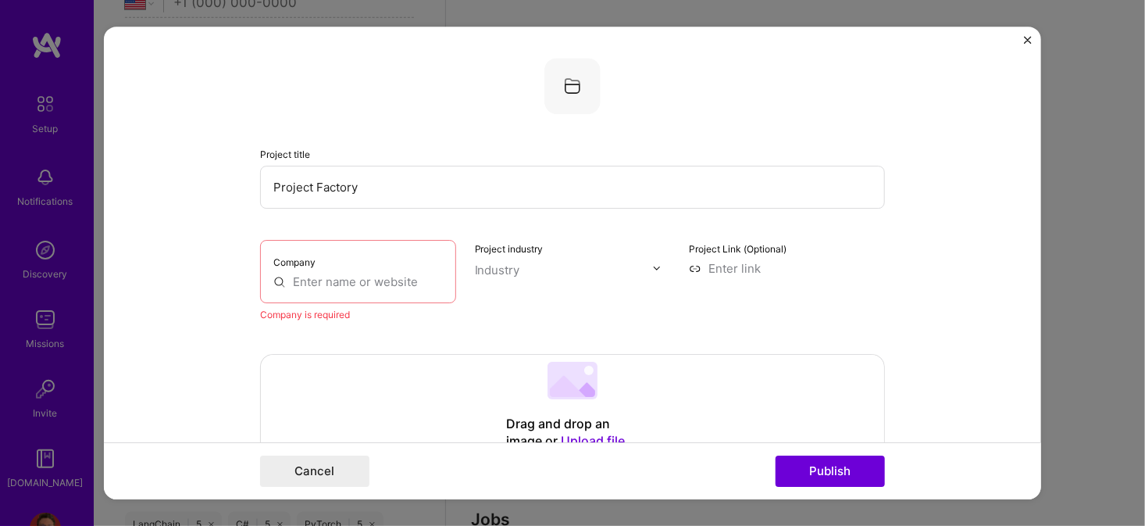
click at [273, 279] on input "text" at bounding box center [357, 281] width 169 height 16
click at [273, 280] on input "text" at bounding box center [357, 281] width 169 height 16
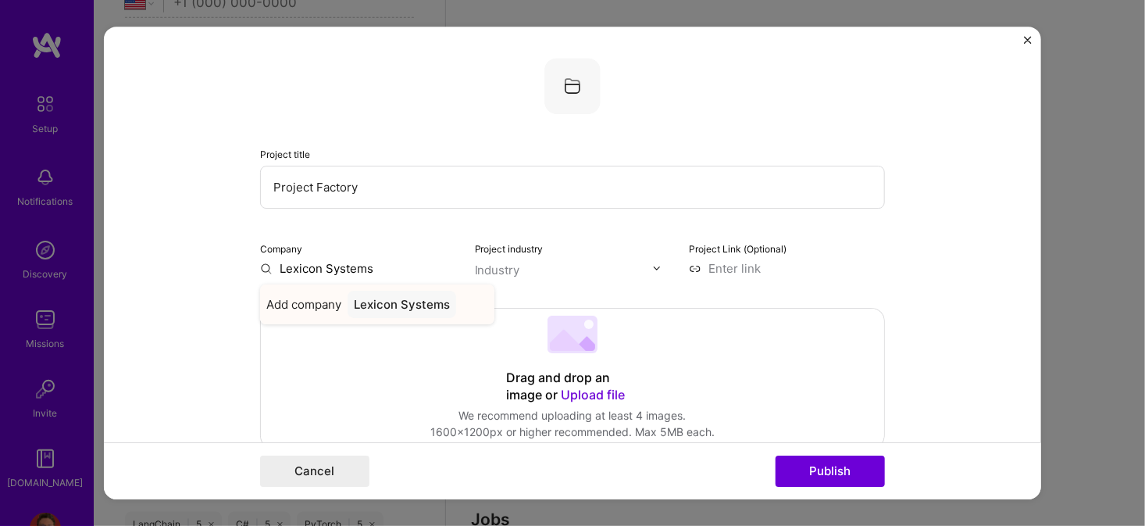
type input "Lexicon Systems"
click at [409, 306] on div "Lexicon Systems" at bounding box center [402, 304] width 109 height 27
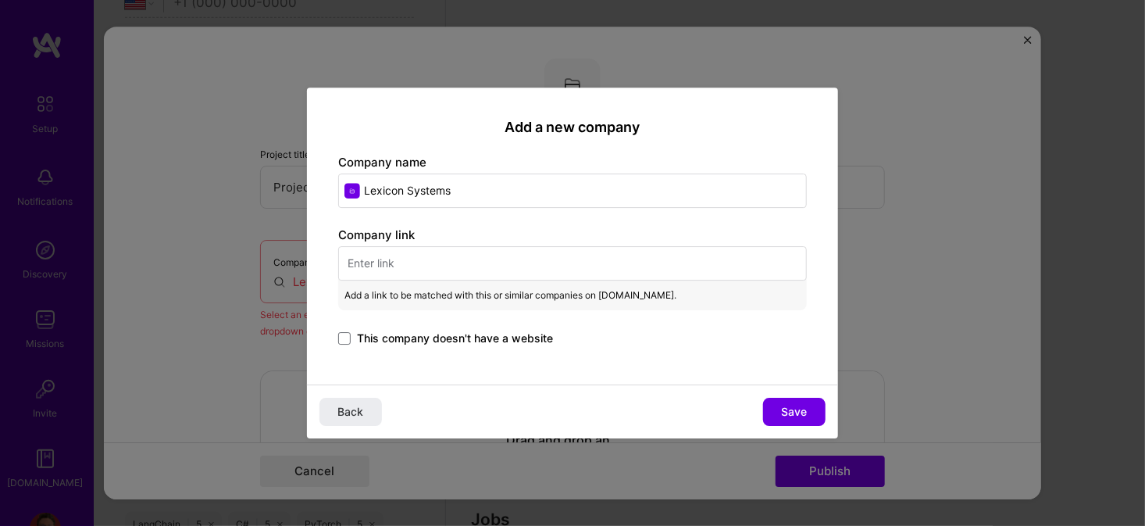
click at [444, 259] on input "text" at bounding box center [572, 263] width 469 height 34
paste input "[URL][DOMAIN_NAME]"
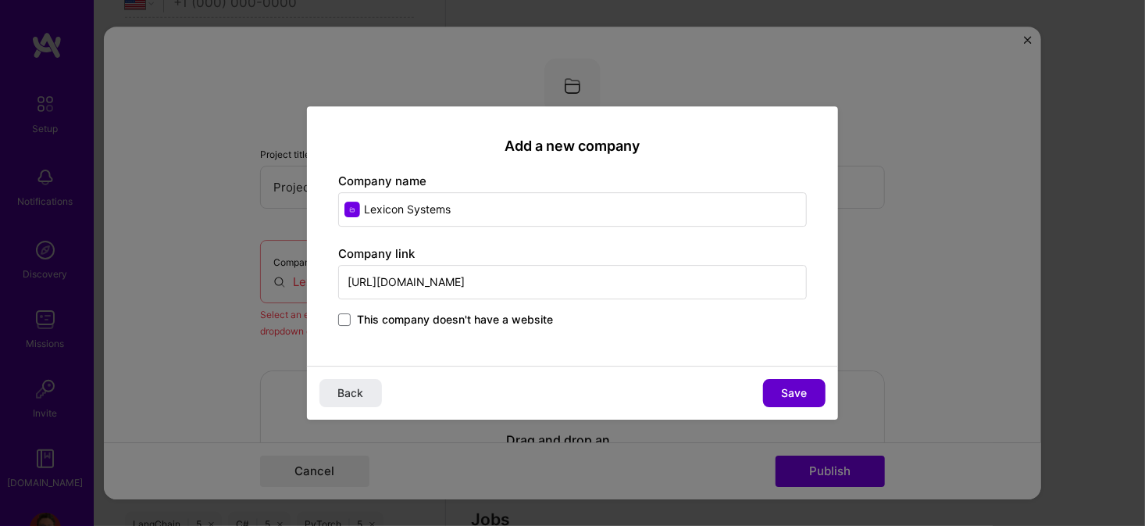
type input "[URL][DOMAIN_NAME]"
click at [779, 387] on button "Save" at bounding box center [794, 393] width 62 height 28
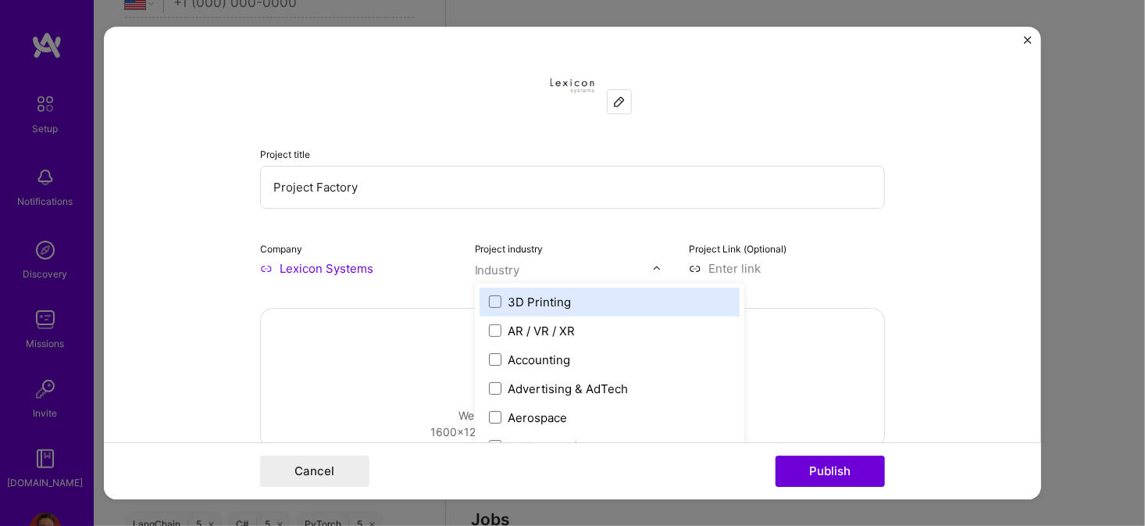
click at [652, 263] on img at bounding box center [656, 267] width 9 height 9
click at [649, 223] on div "Project title Project Factory Company Lexicon Systems Project industry option 3…" at bounding box center [572, 167] width 625 height 219
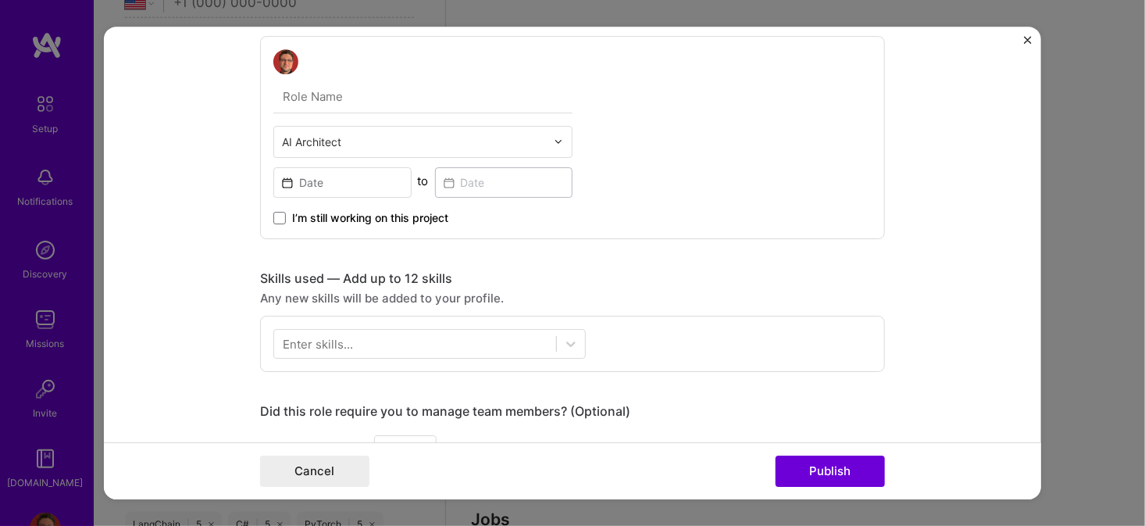
scroll to position [469, 0]
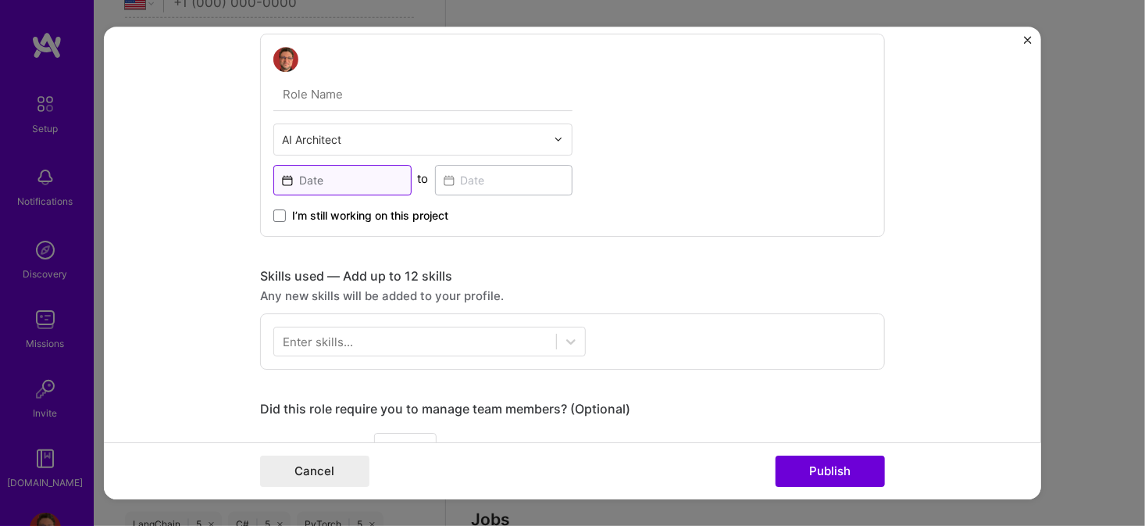
click at [341, 177] on input at bounding box center [342, 180] width 138 height 30
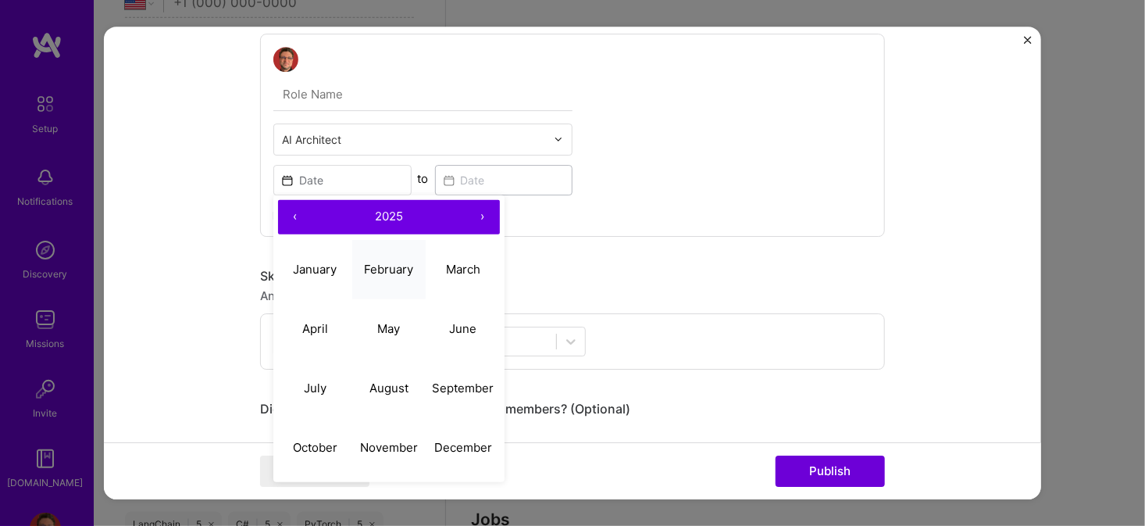
click at [383, 263] on abbr "February" at bounding box center [388, 269] width 49 height 15
type input "[DATE]"
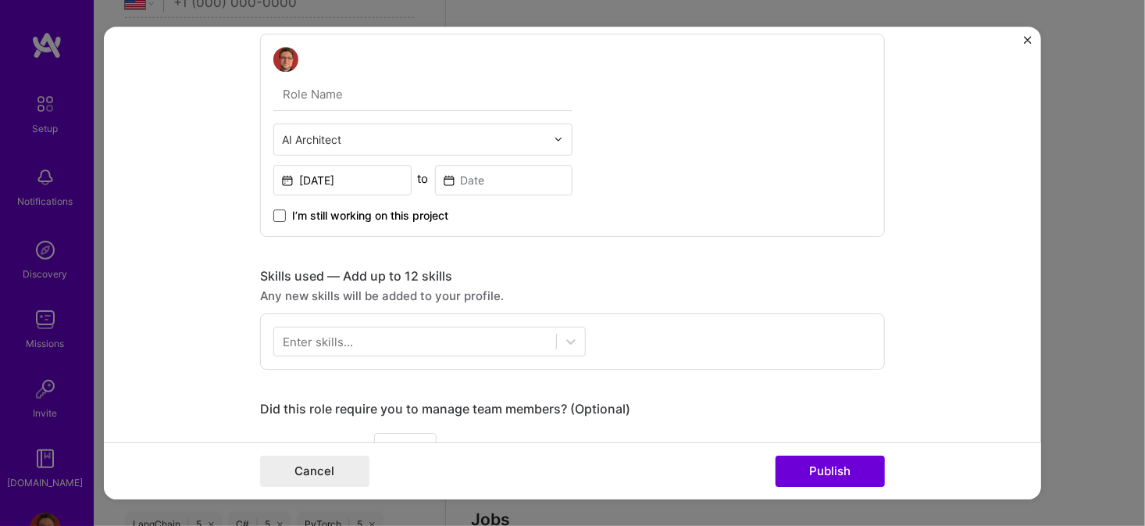
click at [273, 213] on span at bounding box center [279, 215] width 12 height 12
click at [0, 0] on input "I’m still working on this project" at bounding box center [0, 0] width 0 height 0
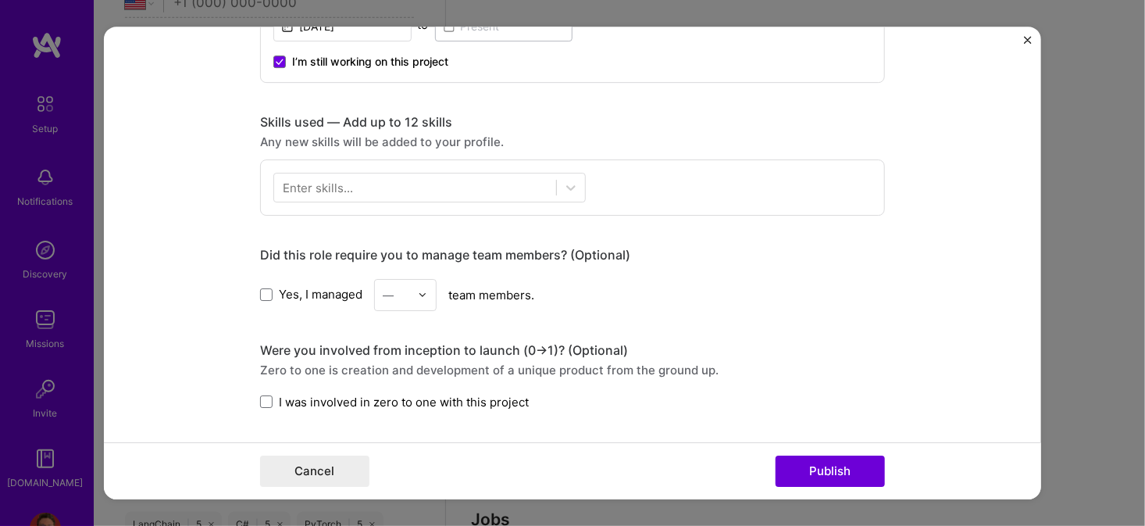
scroll to position [625, 0]
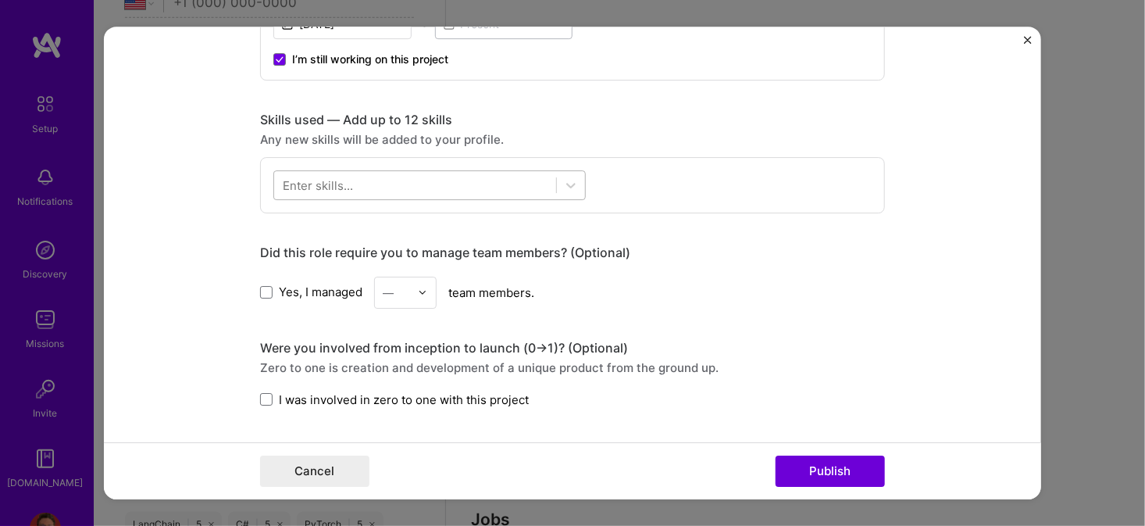
click at [455, 184] on div at bounding box center [415, 185] width 282 height 26
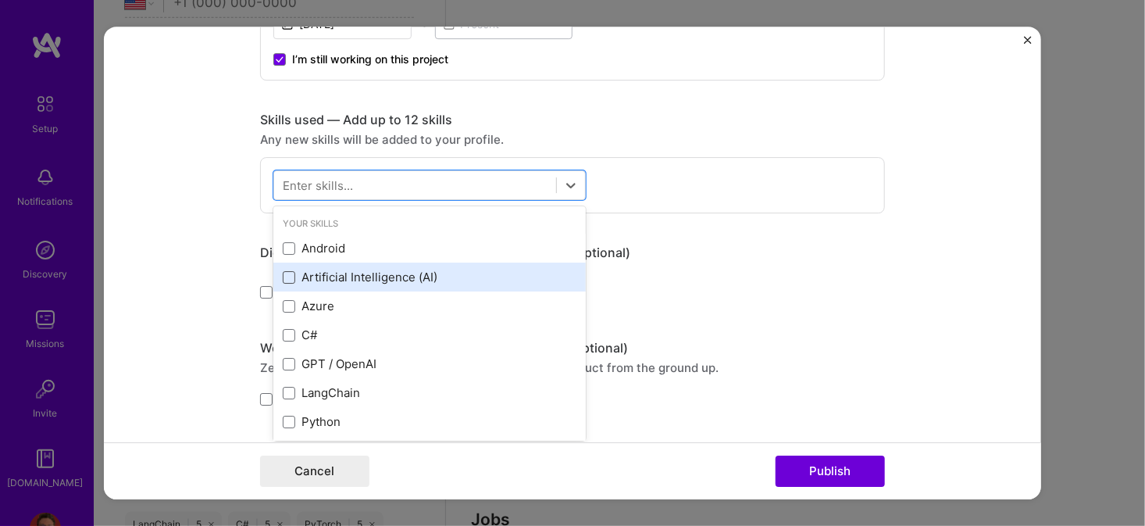
click at [283, 271] on span at bounding box center [289, 277] width 12 height 12
click at [0, 0] on input "checkbox" at bounding box center [0, 0] width 0 height 0
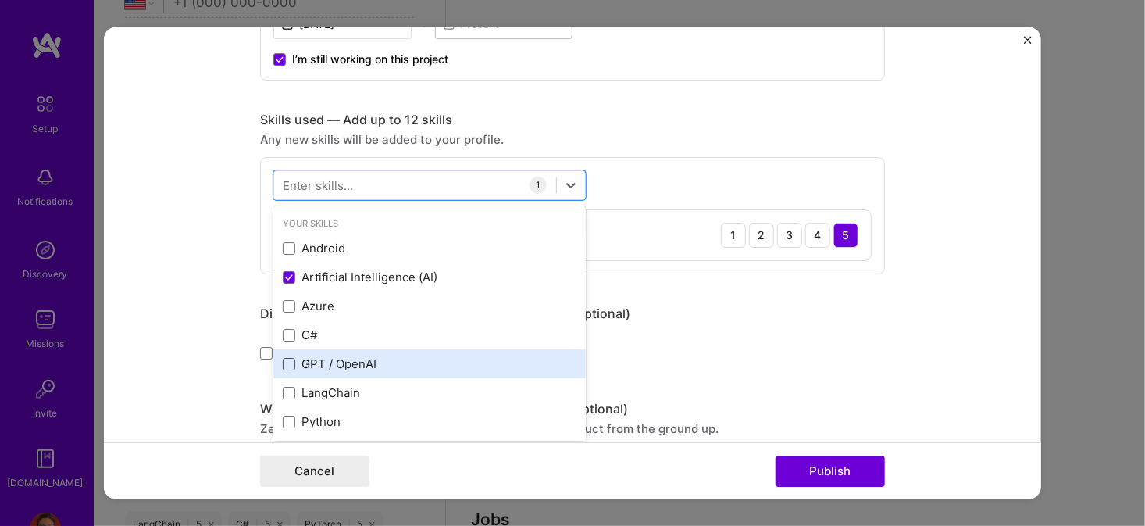
click at [284, 358] on span at bounding box center [289, 364] width 12 height 12
click at [0, 0] on input "checkbox" at bounding box center [0, 0] width 0 height 0
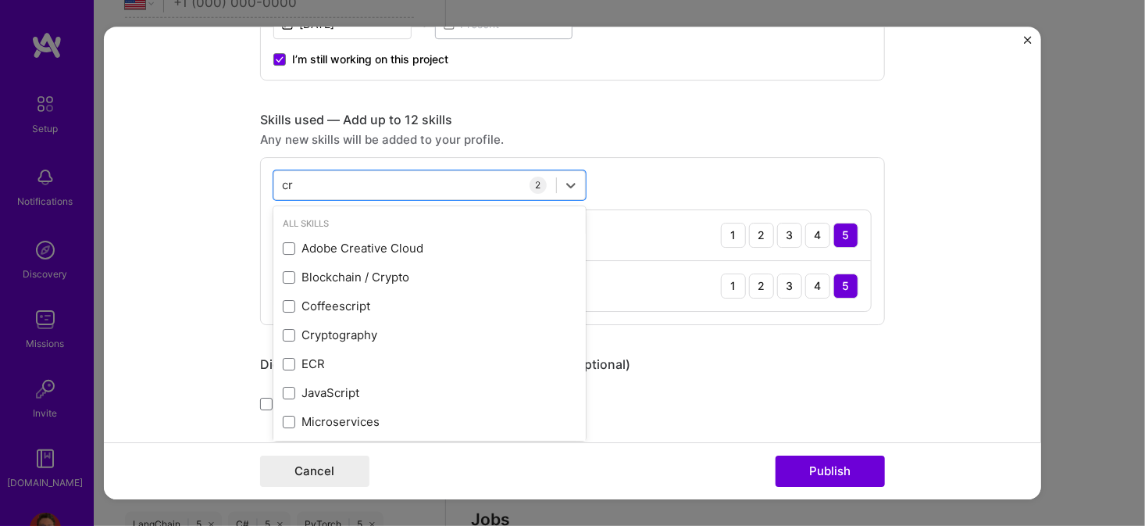
type input "c"
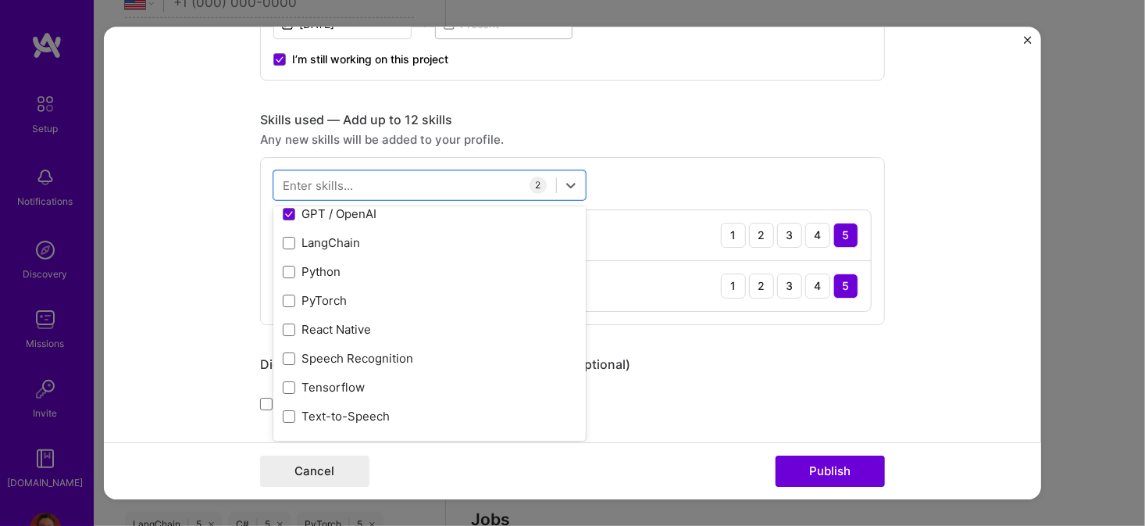
scroll to position [156, 0]
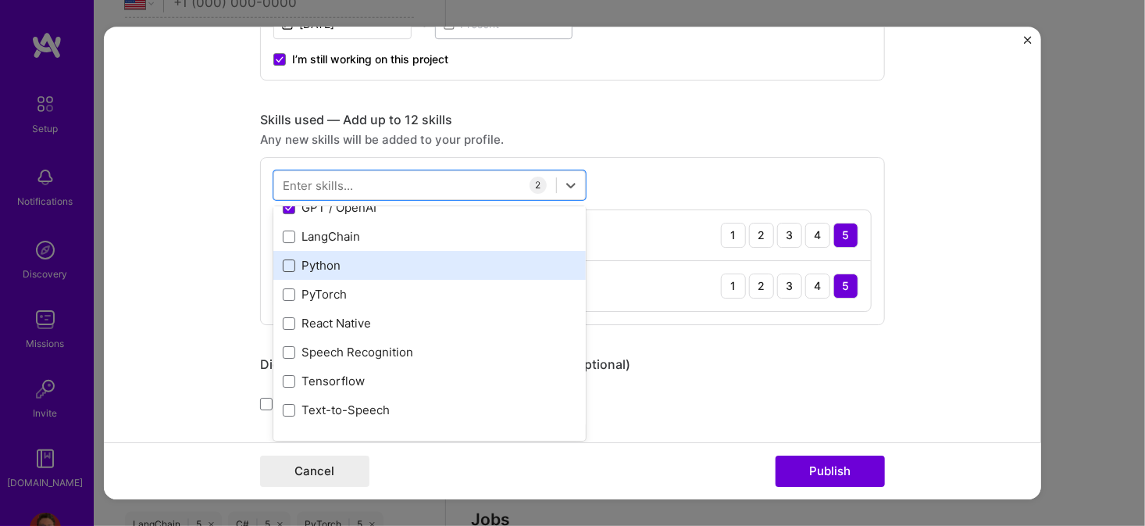
click at [286, 262] on span at bounding box center [289, 265] width 12 height 12
click at [0, 0] on input "checkbox" at bounding box center [0, 0] width 0 height 0
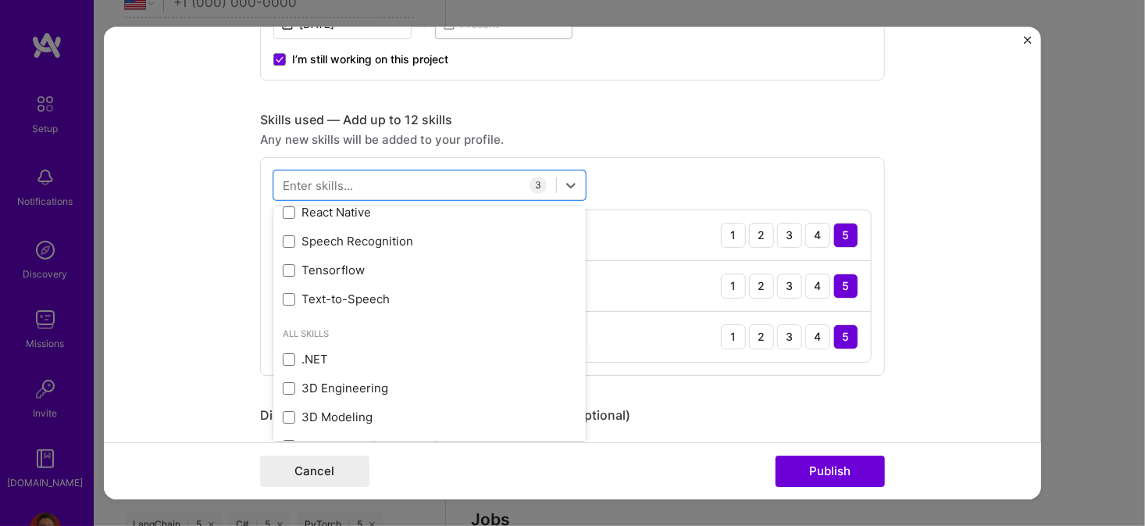
scroll to position [312, 0]
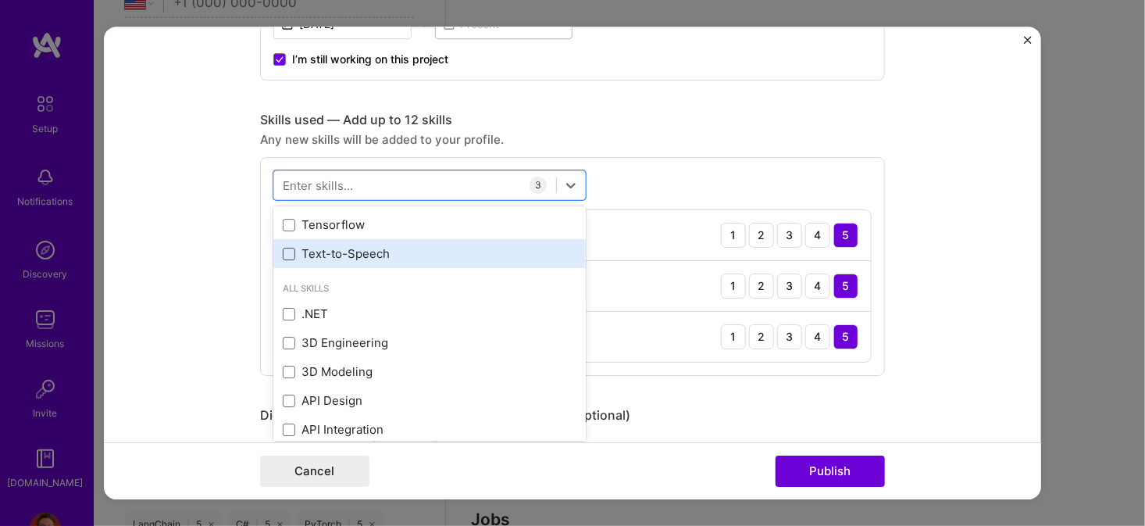
click at [286, 252] on span at bounding box center [289, 254] width 12 height 12
click at [0, 0] on input "checkbox" at bounding box center [0, 0] width 0 height 0
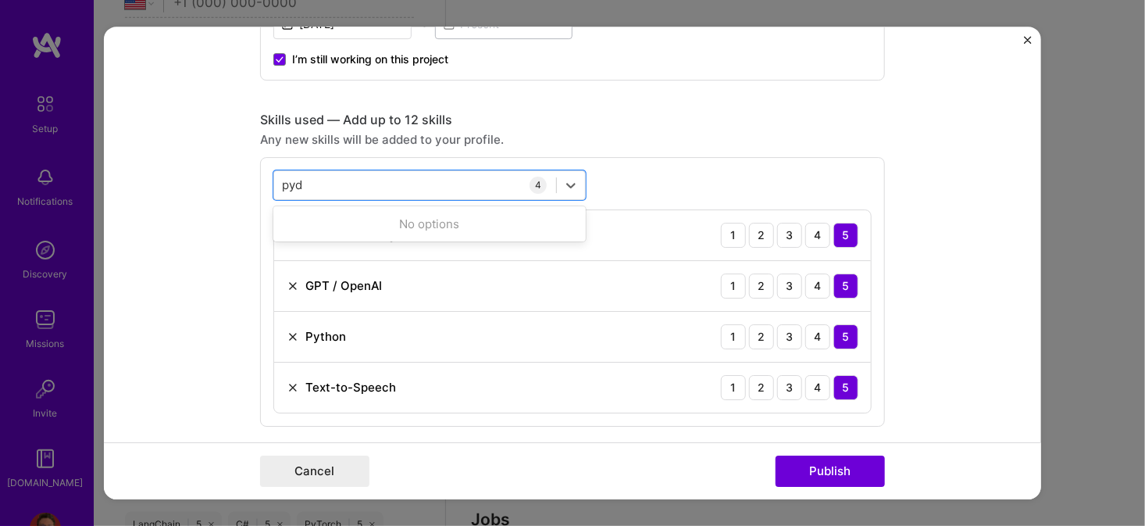
scroll to position [0, 0]
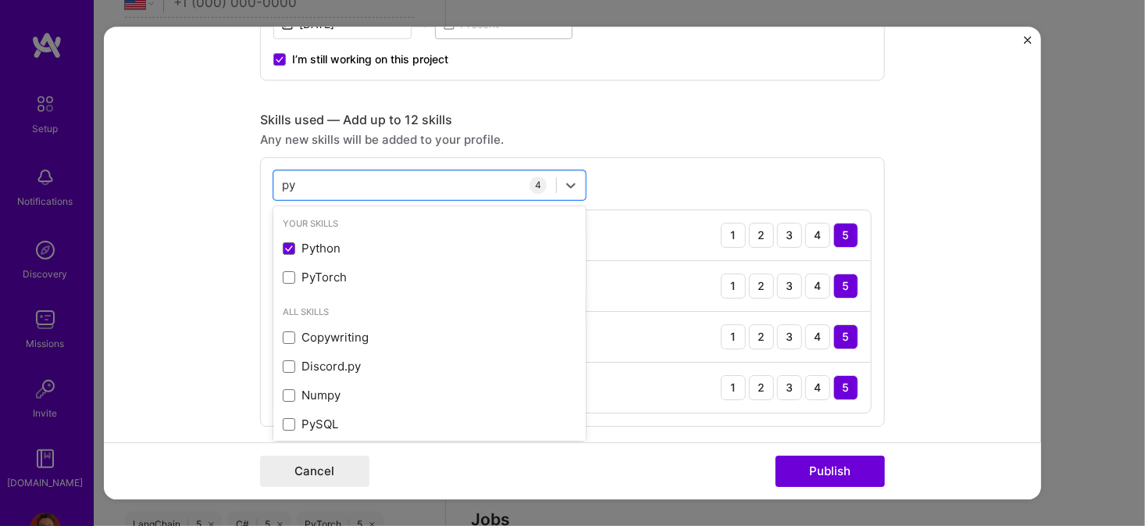
type input "p"
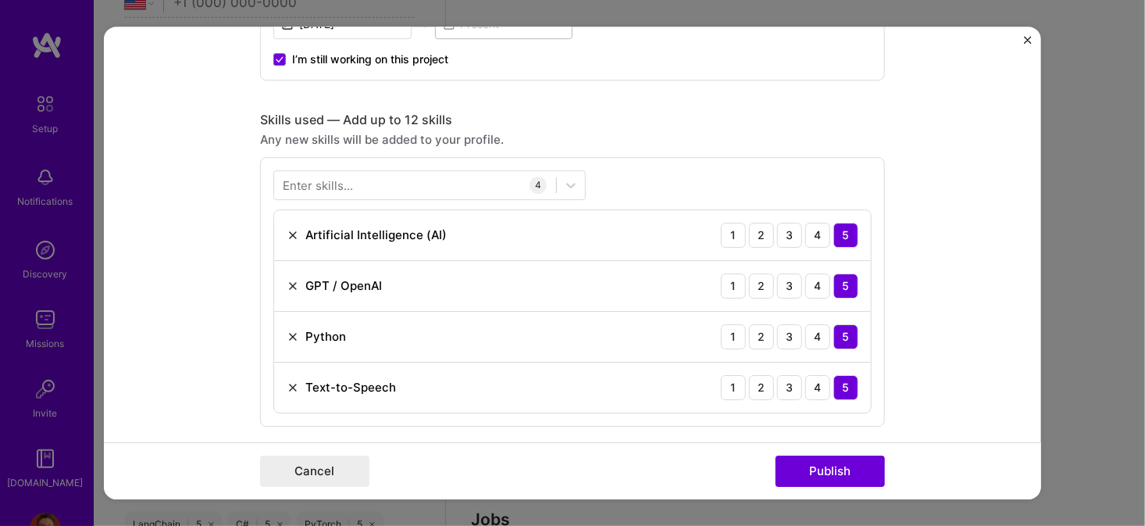
click at [496, 114] on div "Skills used — Add up to 12 skills" at bounding box center [572, 120] width 625 height 16
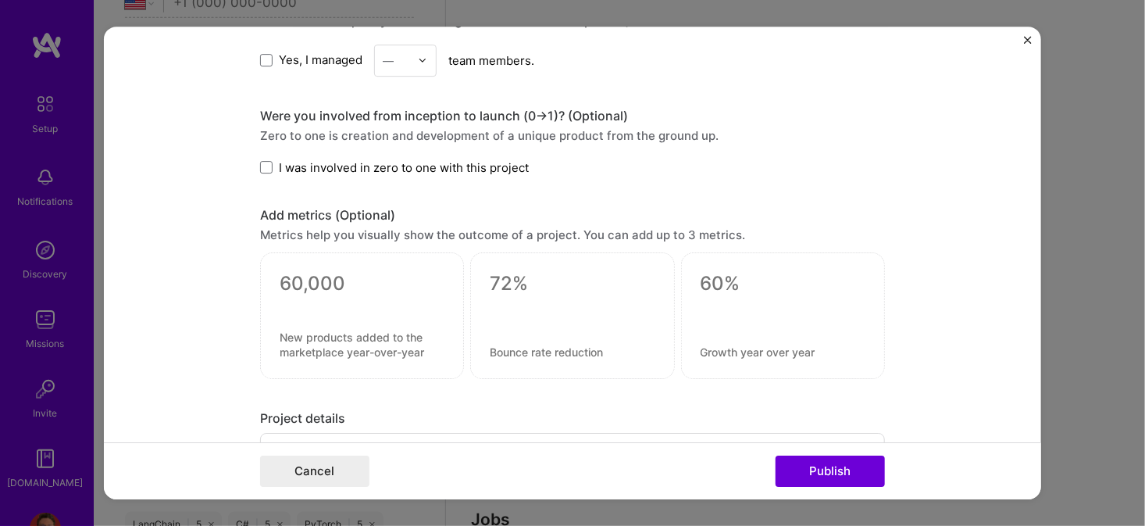
scroll to position [1093, 0]
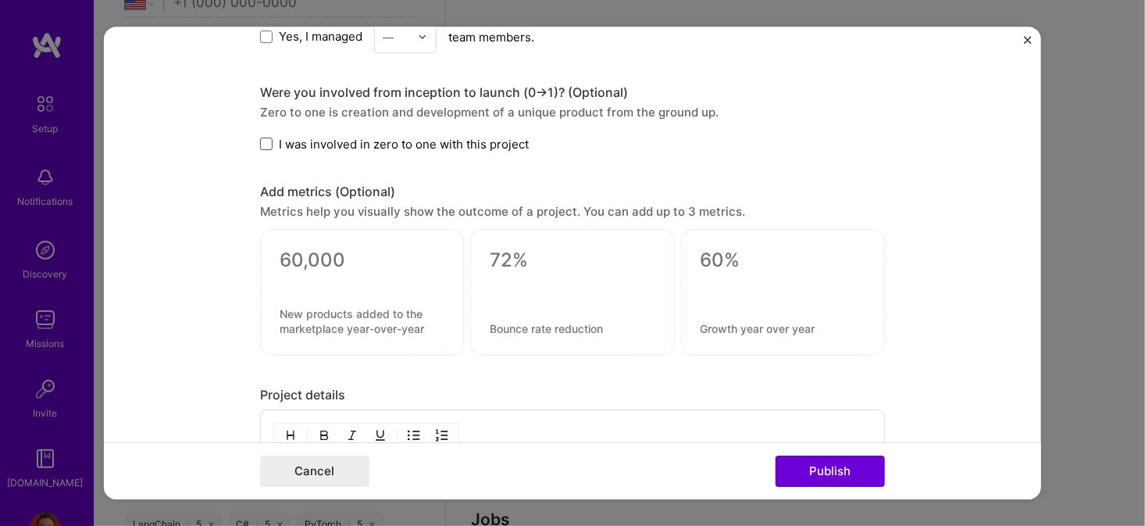
click at [265, 138] on span at bounding box center [266, 143] width 12 height 12
click at [0, 0] on input "I was involved in zero to one with this project" at bounding box center [0, 0] width 0 height 0
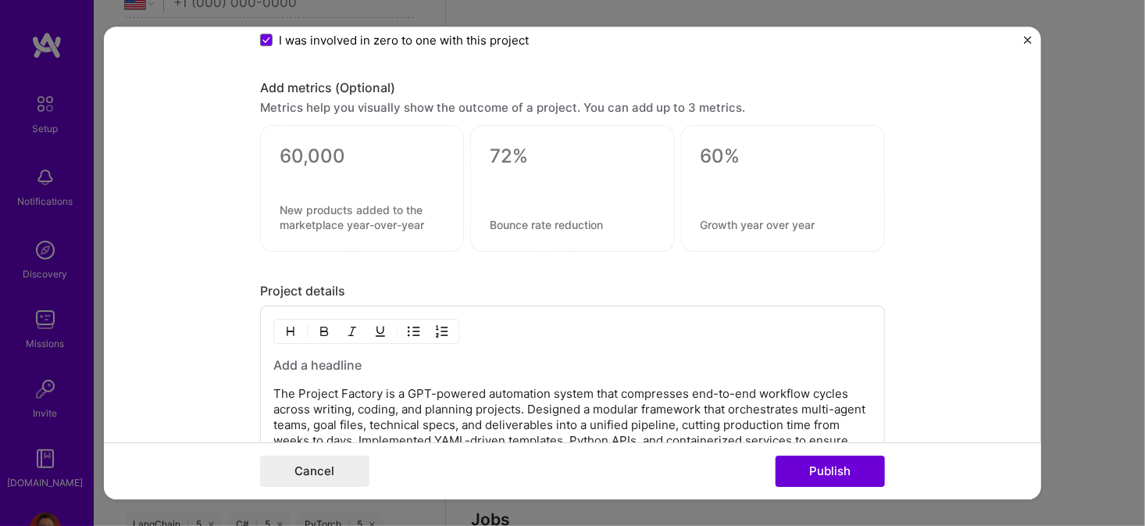
scroll to position [1172, 0]
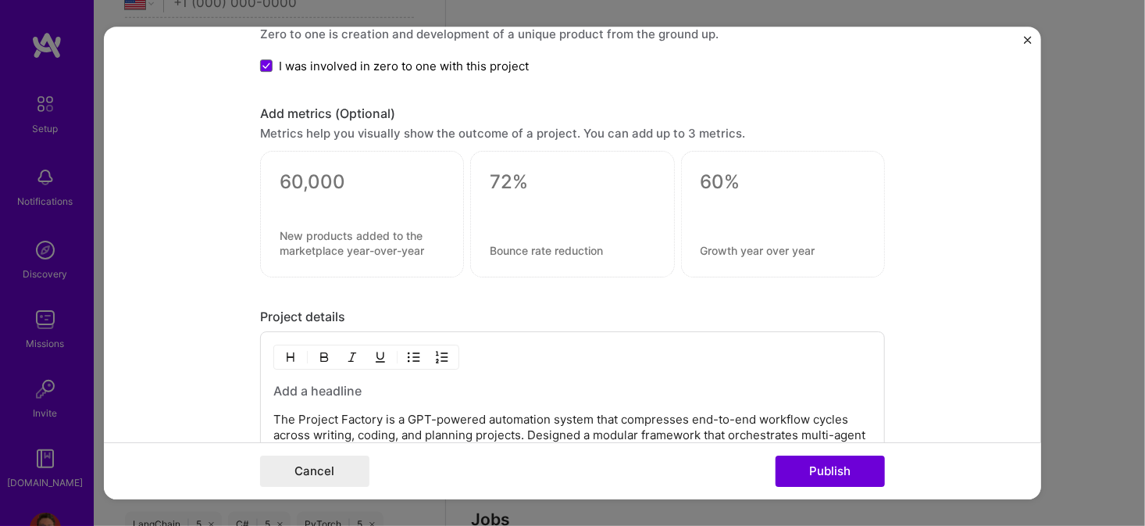
click at [335, 195] on div at bounding box center [362, 202] width 165 height 16
click at [471, 206] on div at bounding box center [572, 214] width 204 height 127
click at [310, 198] on div at bounding box center [362, 202] width 165 height 16
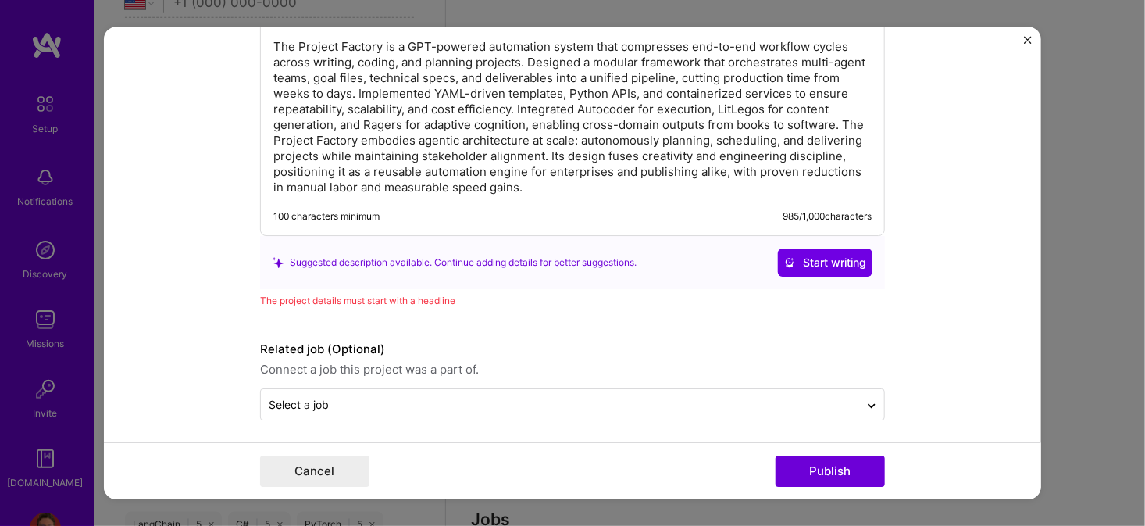
scroll to position [1544, 0]
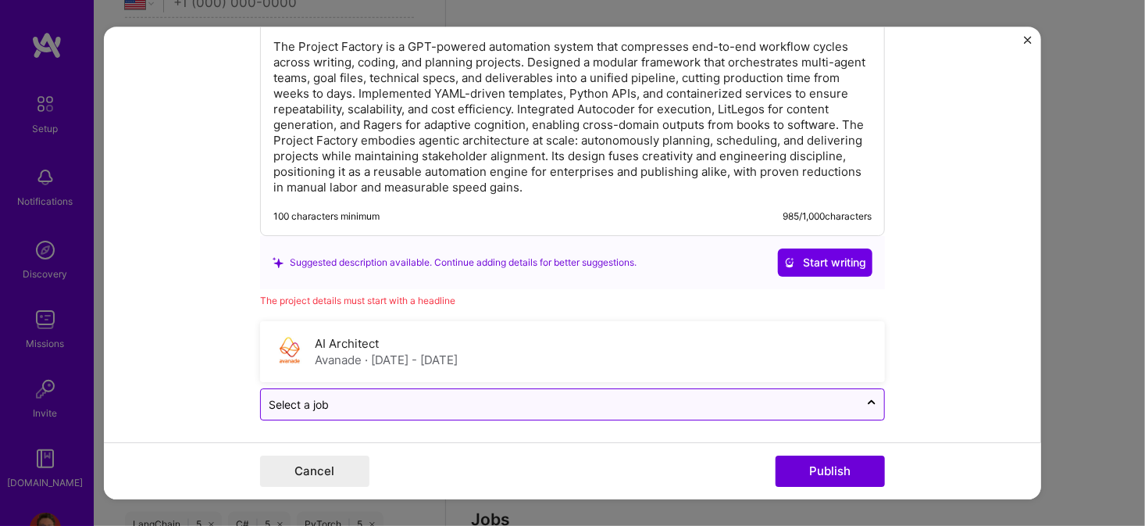
click at [386, 396] on input "text" at bounding box center [560, 404] width 583 height 16
click at [368, 397] on input "text" at bounding box center [560, 404] width 583 height 16
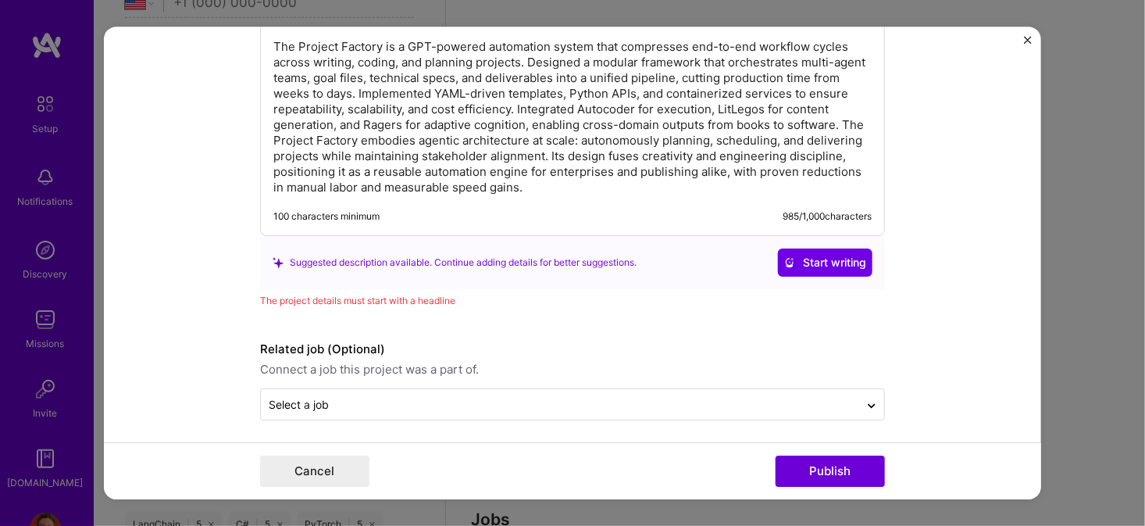
click at [108, 330] on form "Project title Project Factory Company Lexicon Systems Project industry Industry…" at bounding box center [572, 263] width 937 height 473
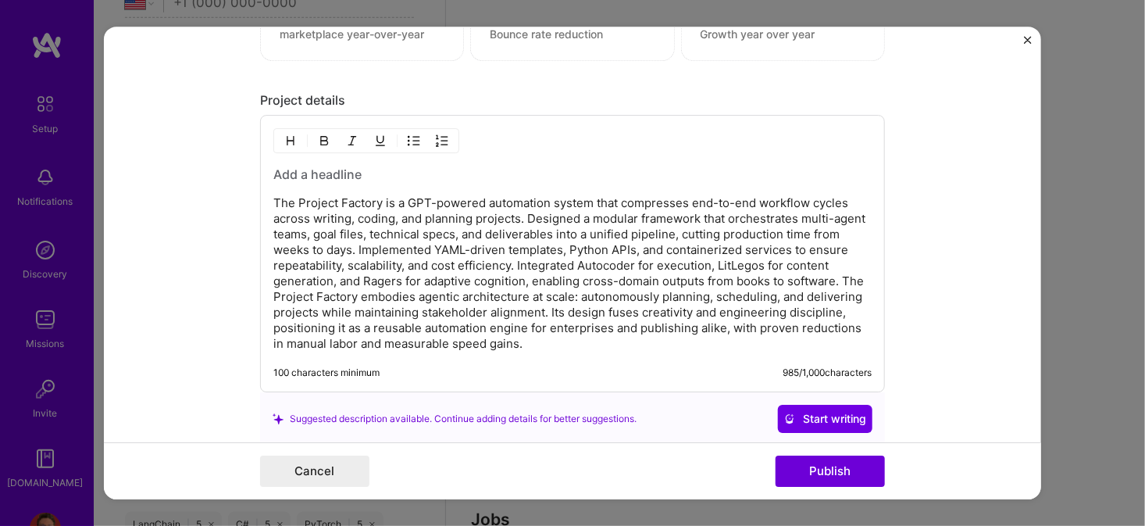
scroll to position [1466, 0]
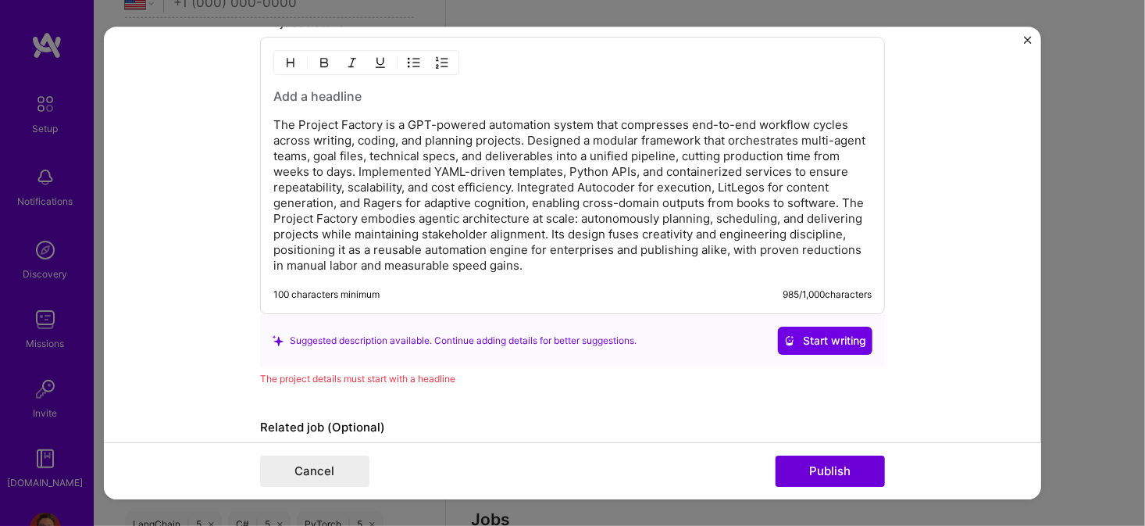
click at [284, 89] on h3 at bounding box center [572, 95] width 598 height 17
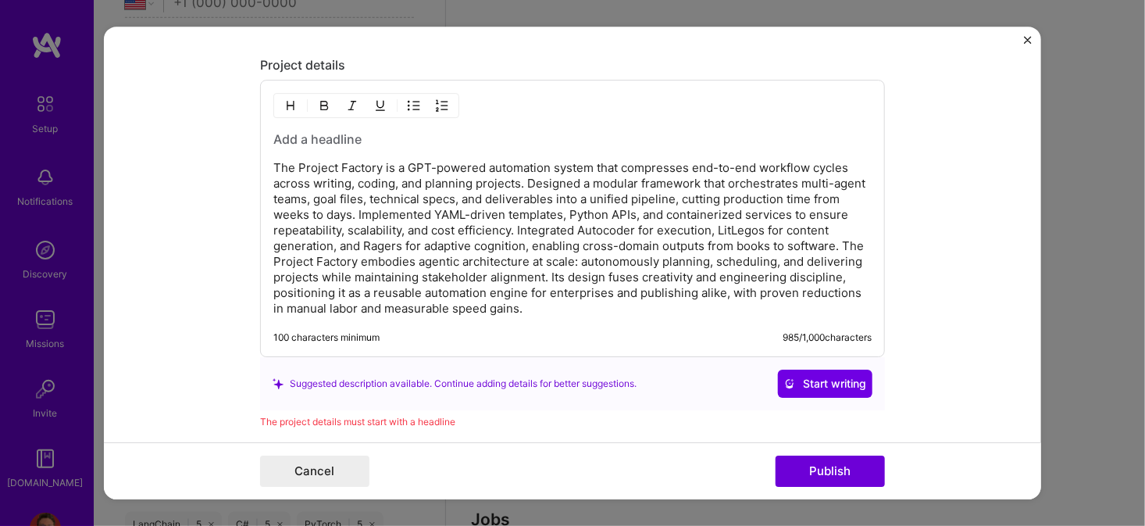
scroll to position [1388, 0]
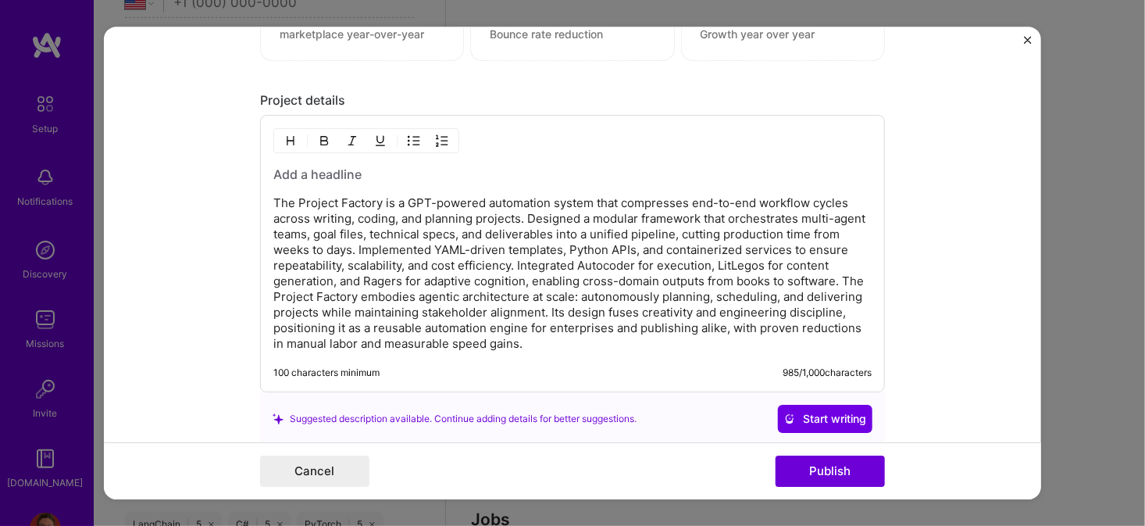
click at [298, 167] on h3 at bounding box center [572, 174] width 598 height 17
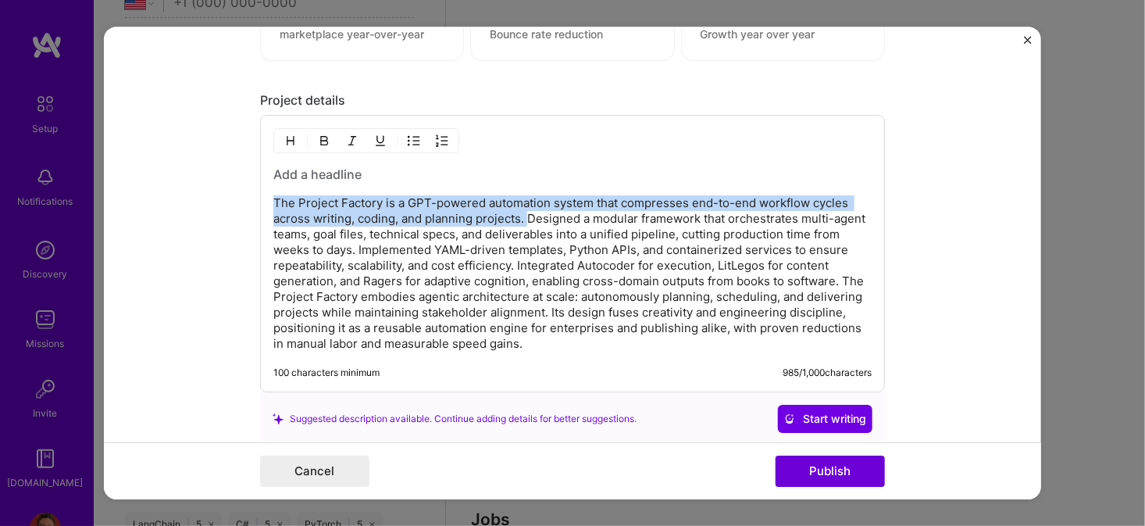
drag, startPoint x: 521, startPoint y: 213, endPoint x: 255, endPoint y: 198, distance: 266.8
click at [260, 198] on div "The Project Factory is a GPT-powered automation system that compresses end-to-e…" at bounding box center [572, 253] width 625 height 277
copy p "The Project Factory is a GPT-powered automation system that compresses end-to-e…"
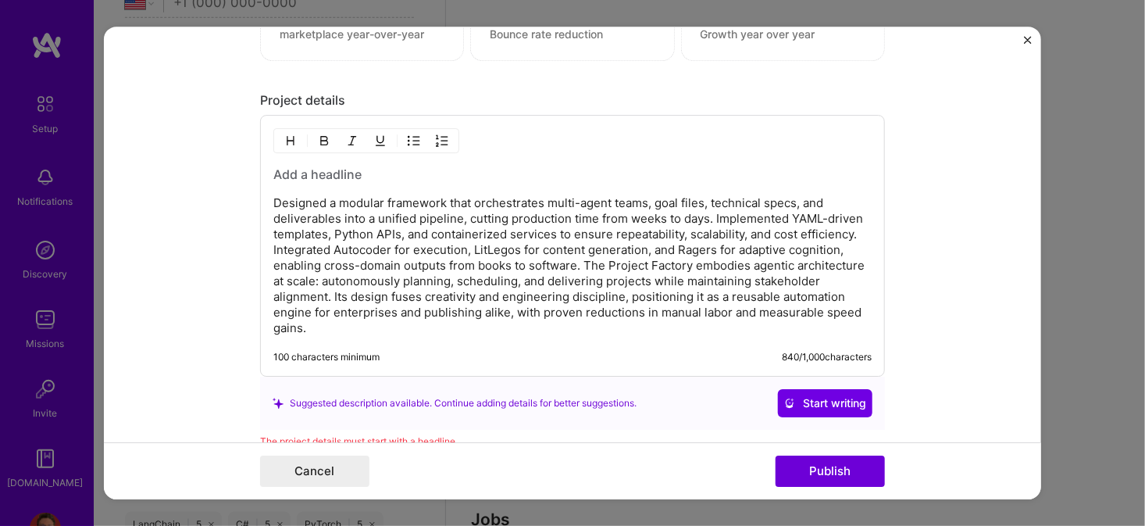
click at [312, 166] on h3 at bounding box center [572, 174] width 598 height 17
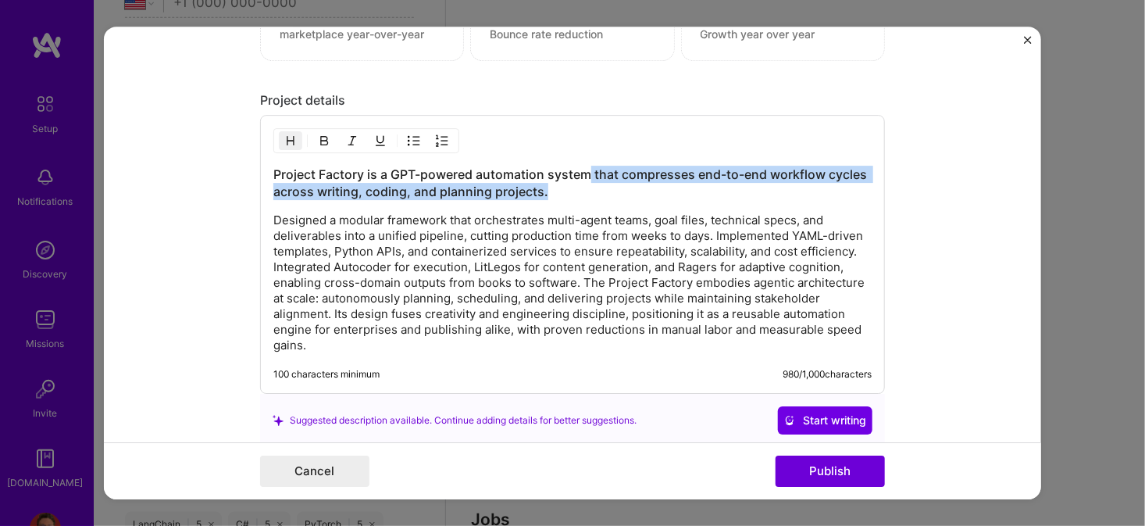
drag, startPoint x: 558, startPoint y: 183, endPoint x: 586, endPoint y: 167, distance: 31.5
click at [587, 167] on h3 "Project Factory is a GPT-powered automation system that compresses end-to-end w…" at bounding box center [572, 183] width 598 height 34
click at [591, 168] on h3 "Project Factory is a GPT-powered automation system that compresses end-to-end w…" at bounding box center [572, 183] width 598 height 34
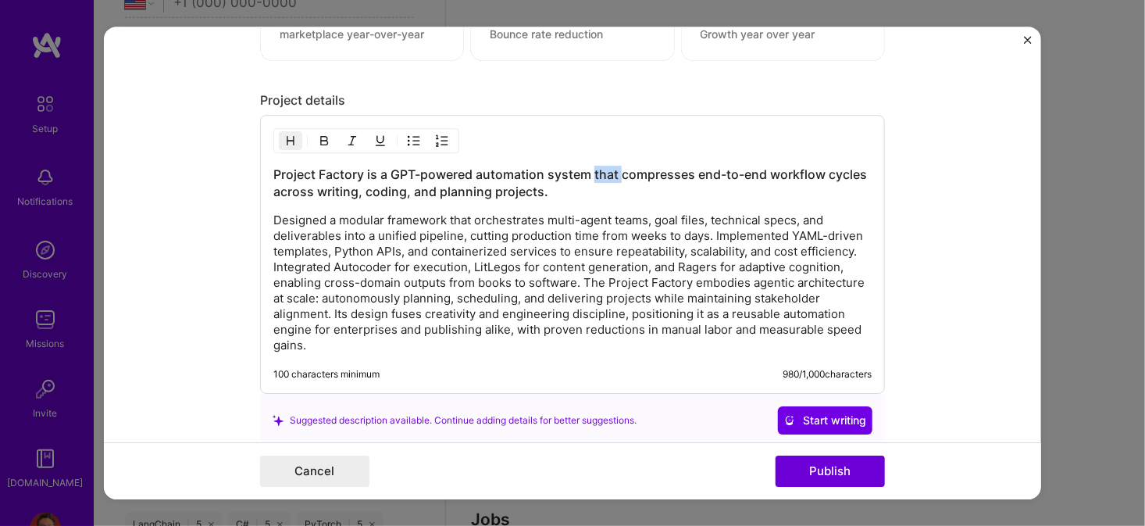
click at [591, 168] on h3 "Project Factory is a GPT-powered automation system that compresses end-to-end w…" at bounding box center [572, 183] width 598 height 34
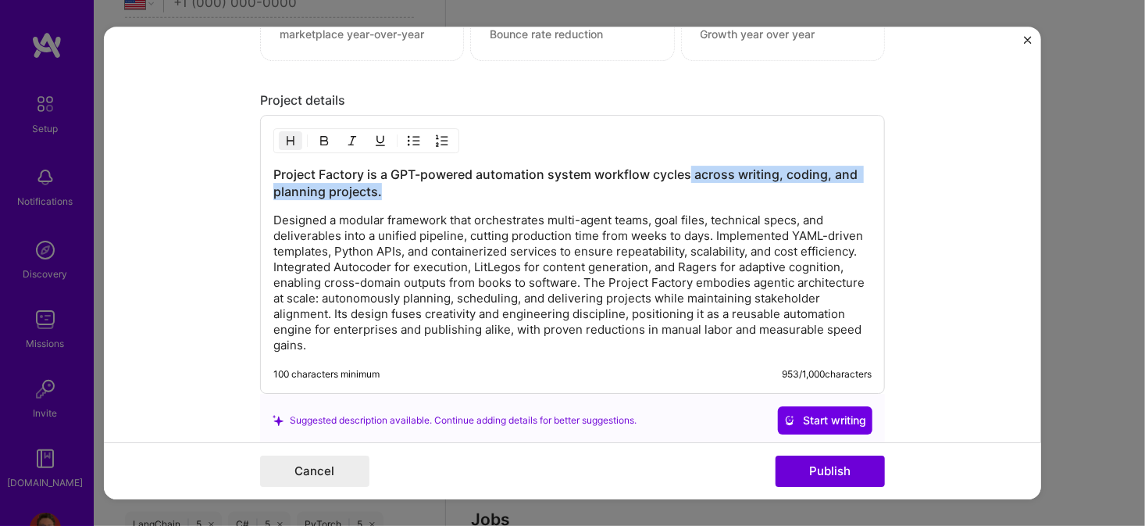
drag, startPoint x: 681, startPoint y: 185, endPoint x: 687, endPoint y: 169, distance: 16.5
click at [687, 169] on h3 "Project Factory is a GPT-powered automation system workflow cycles across writi…" at bounding box center [572, 183] width 598 height 34
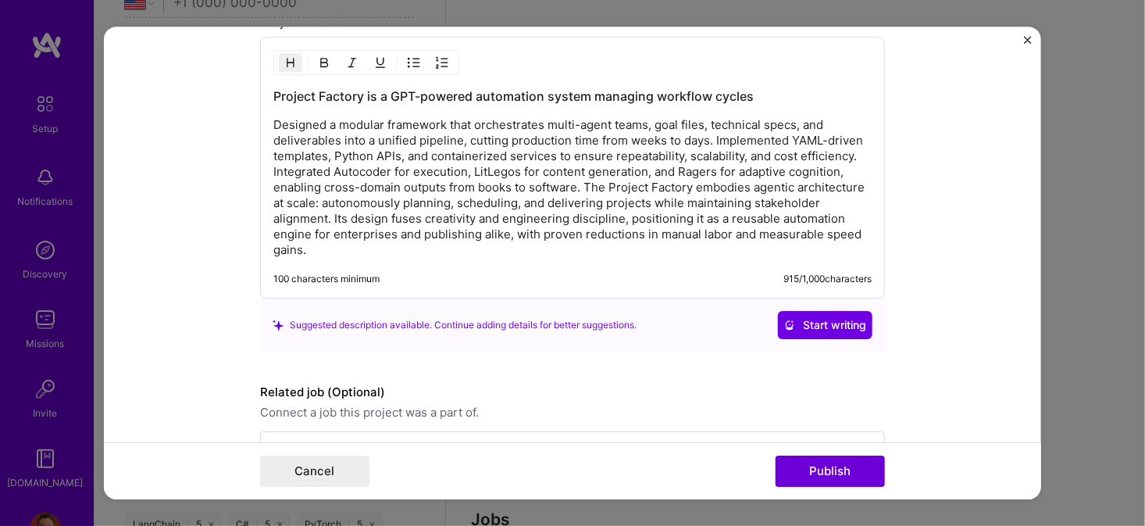
scroll to position [1509, 0]
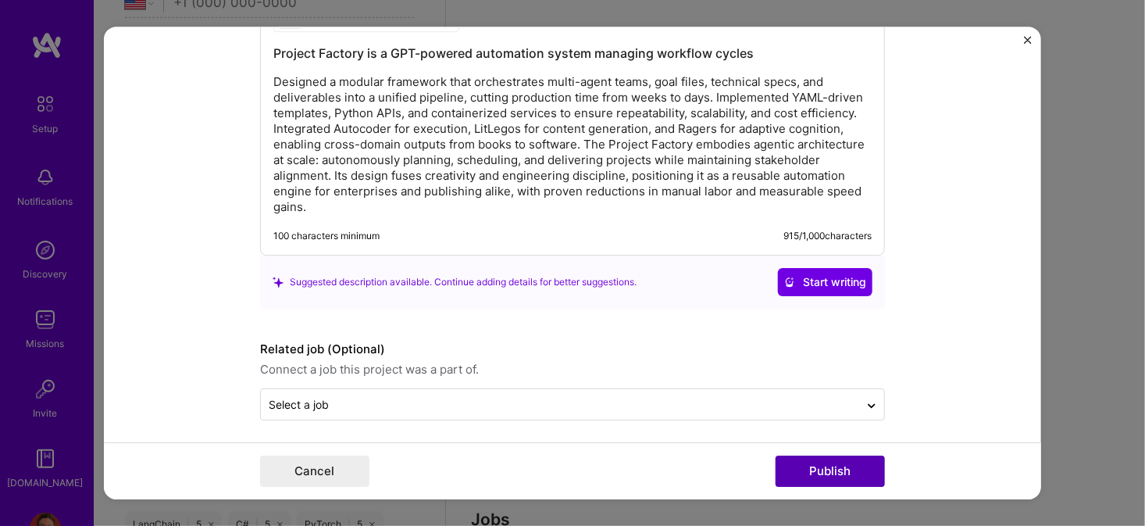
click at [840, 472] on button "Publish" at bounding box center [830, 470] width 109 height 31
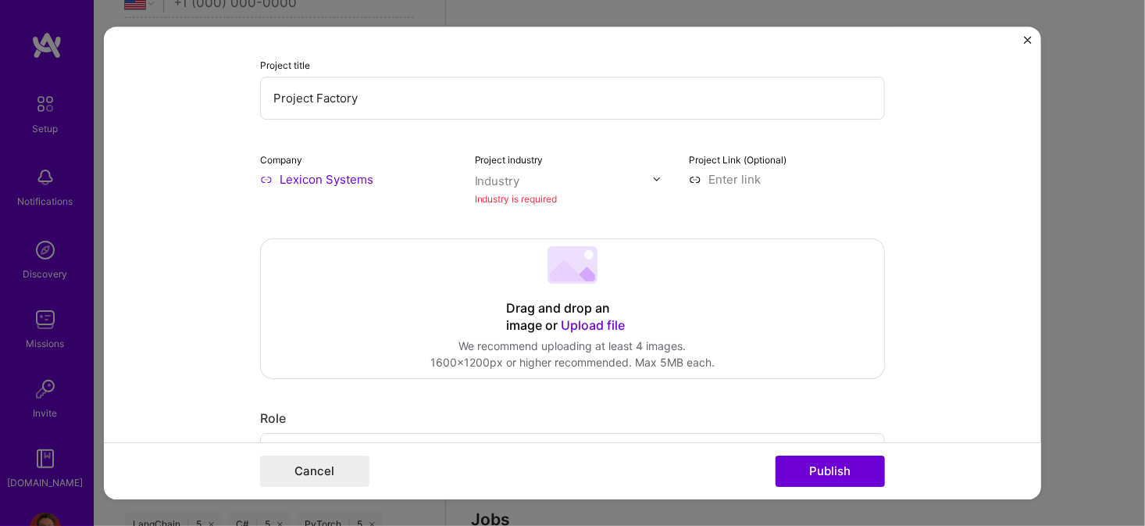
scroll to position [30, 0]
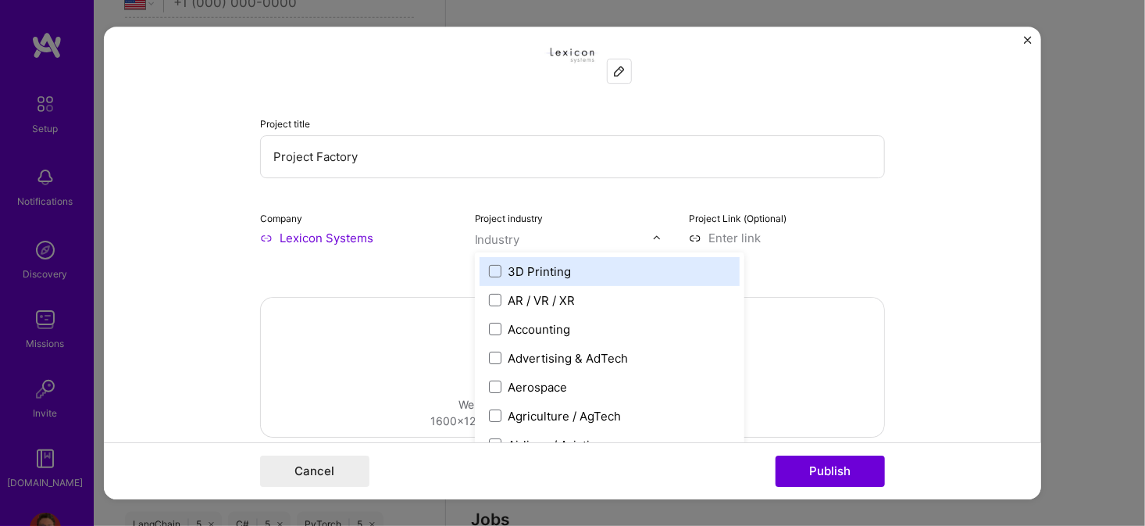
click at [501, 235] on div "Industry" at bounding box center [497, 239] width 45 height 16
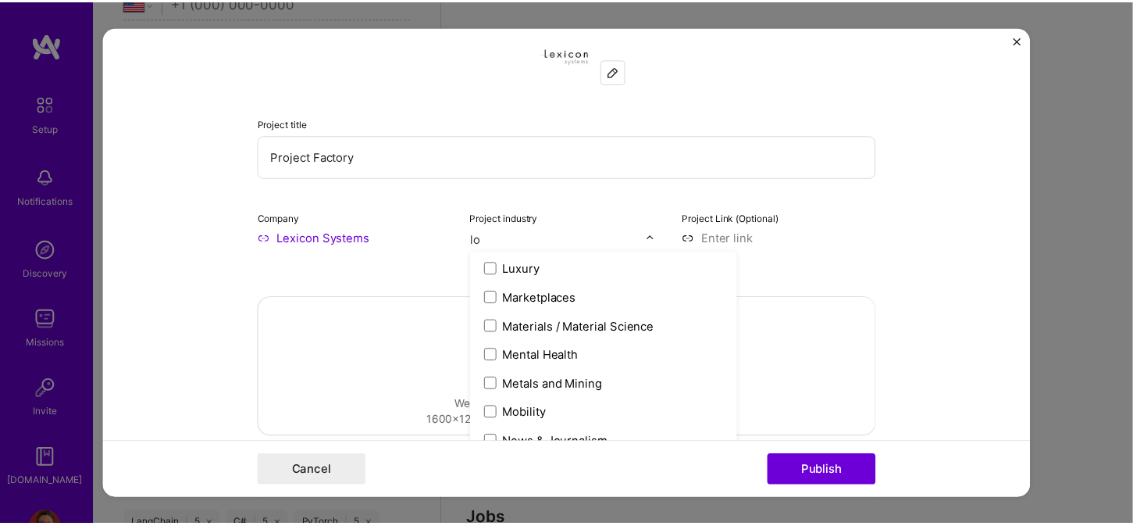
scroll to position [0, 0]
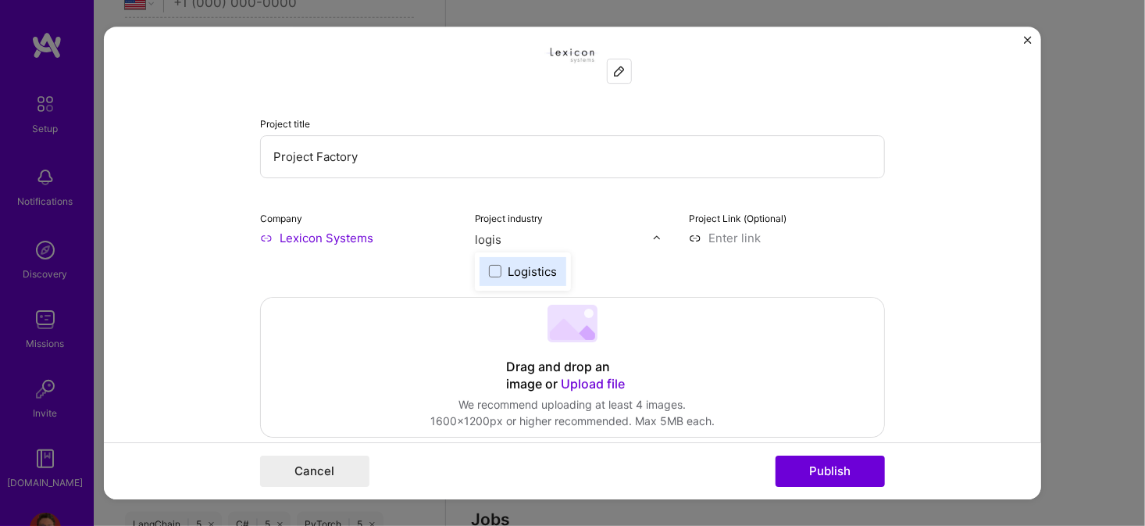
type input "logist"
click at [489, 268] on span at bounding box center [495, 271] width 12 height 12
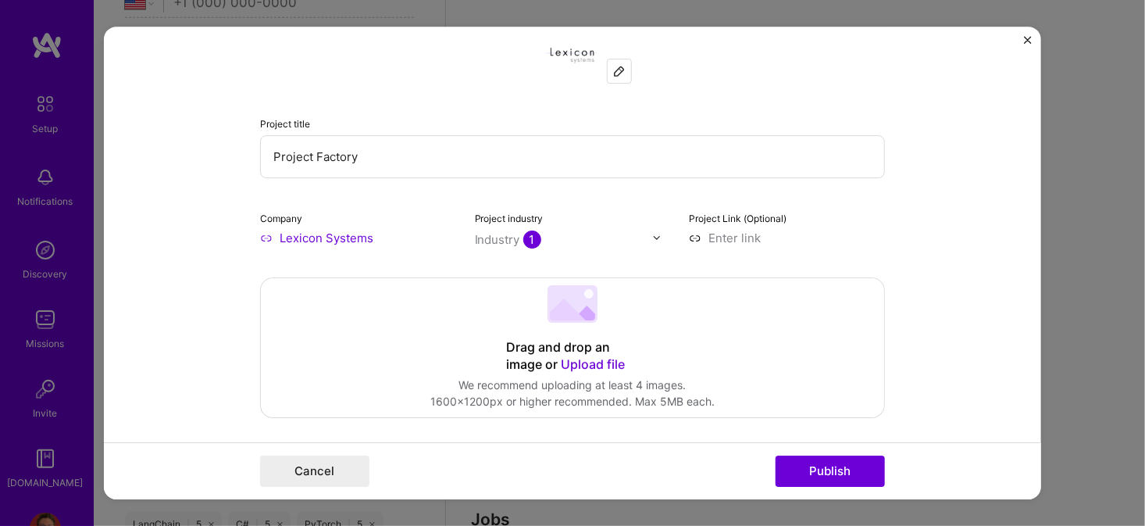
click at [932, 214] on form "Project title Project Factory Company Lexicon Systems Project industry Industry…" at bounding box center [572, 263] width 937 height 473
click at [811, 476] on button "Publish" at bounding box center [830, 470] width 109 height 31
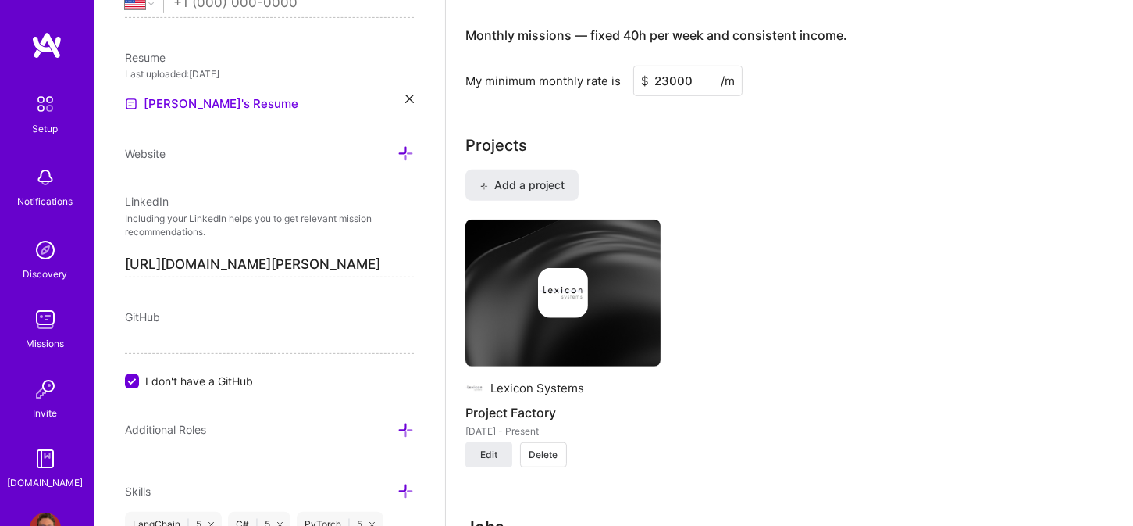
scroll to position [1125, 0]
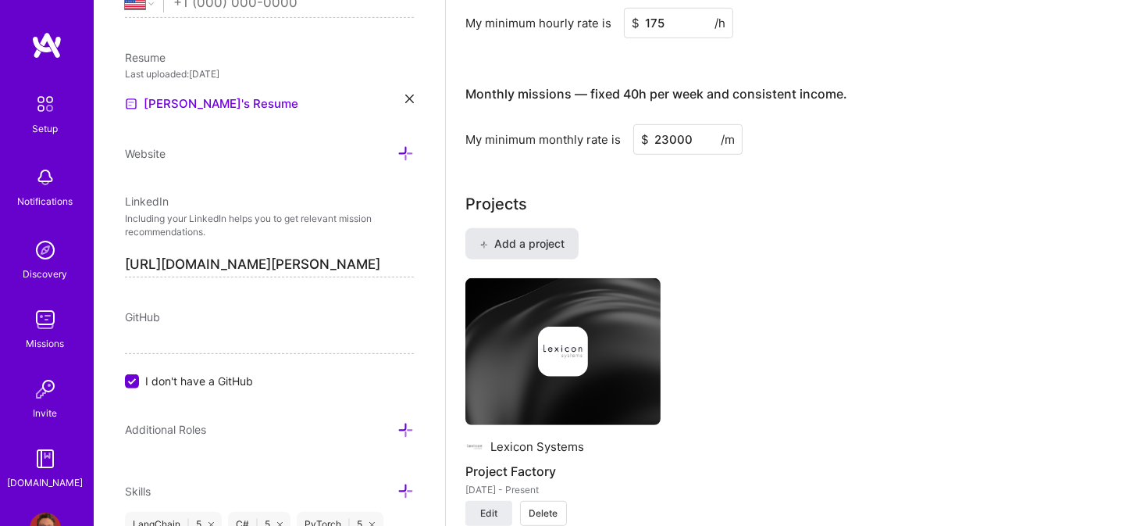
click at [531, 236] on span "Add a project" at bounding box center [522, 244] width 85 height 16
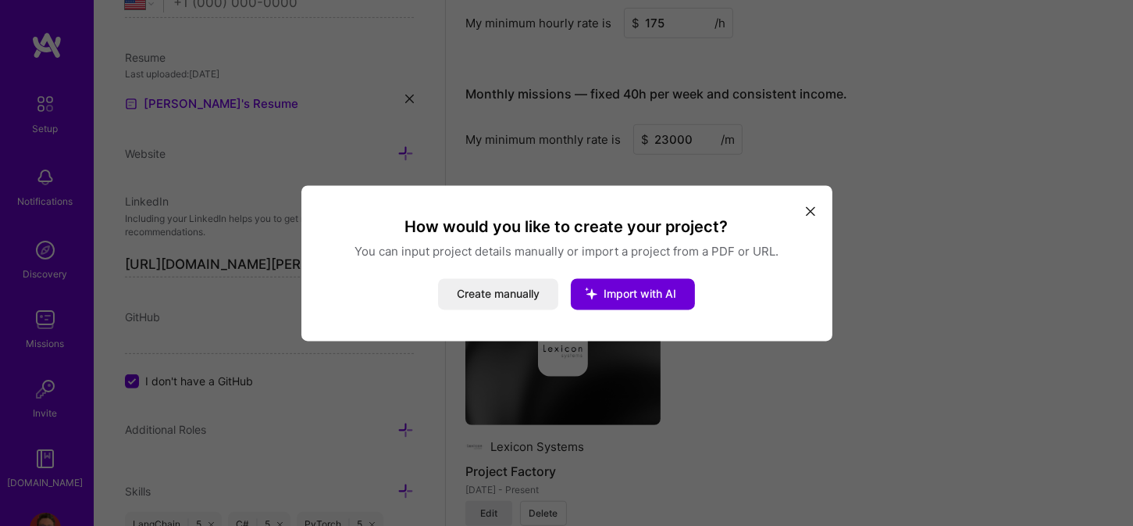
click at [800, 212] on div "How would you like to create your project? You can input project details manual…" at bounding box center [566, 262] width 531 height 155
drag, startPoint x: 808, startPoint y: 214, endPoint x: 848, endPoint y: 211, distance: 40.0
click at [808, 215] on icon "modal" at bounding box center [810, 211] width 9 height 9
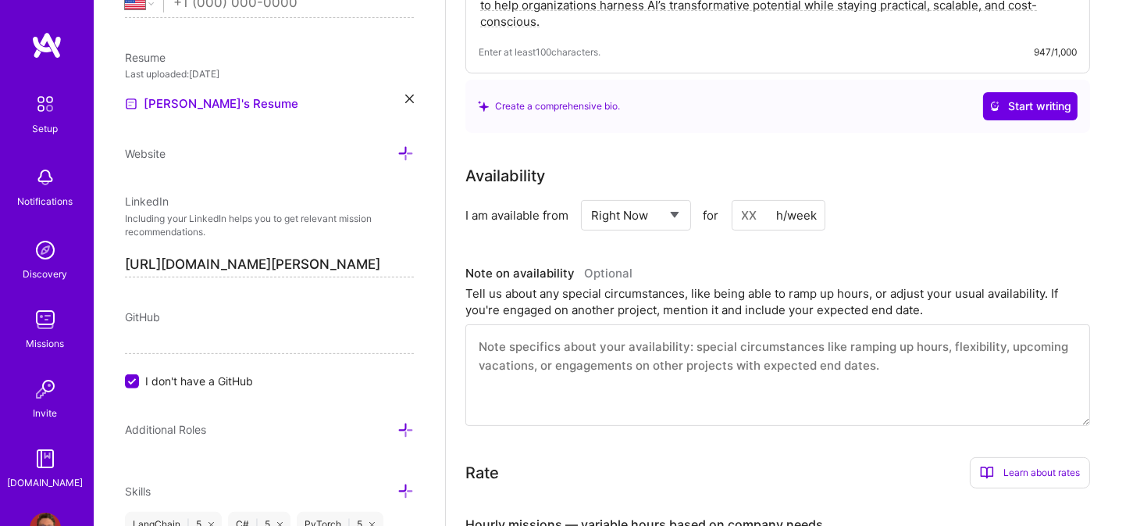
scroll to position [0, 0]
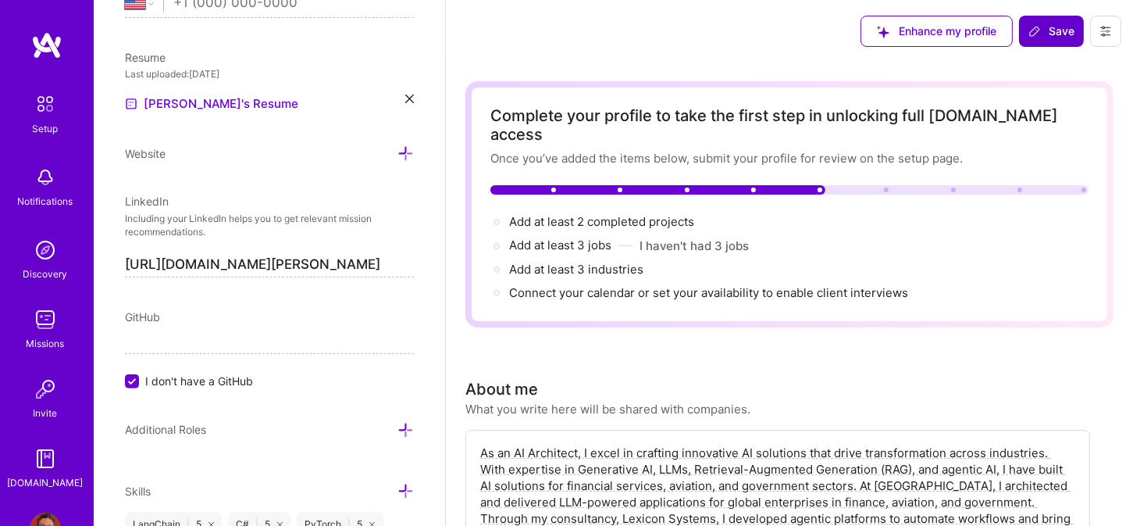
click at [1043, 38] on span "Save" at bounding box center [1052, 31] width 46 height 16
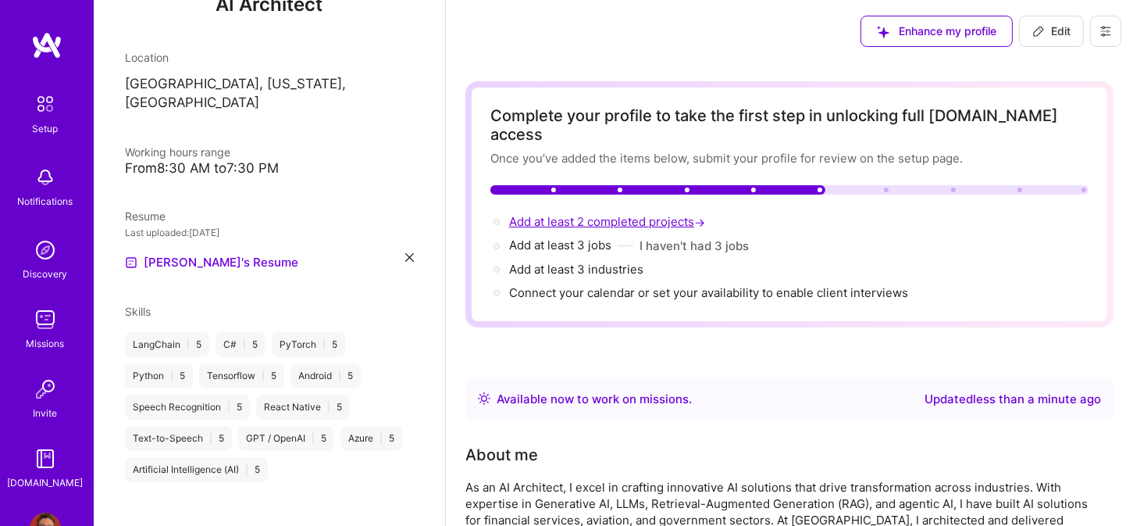
click at [567, 214] on span "Add at least 2 completed projects →" at bounding box center [608, 221] width 199 height 15
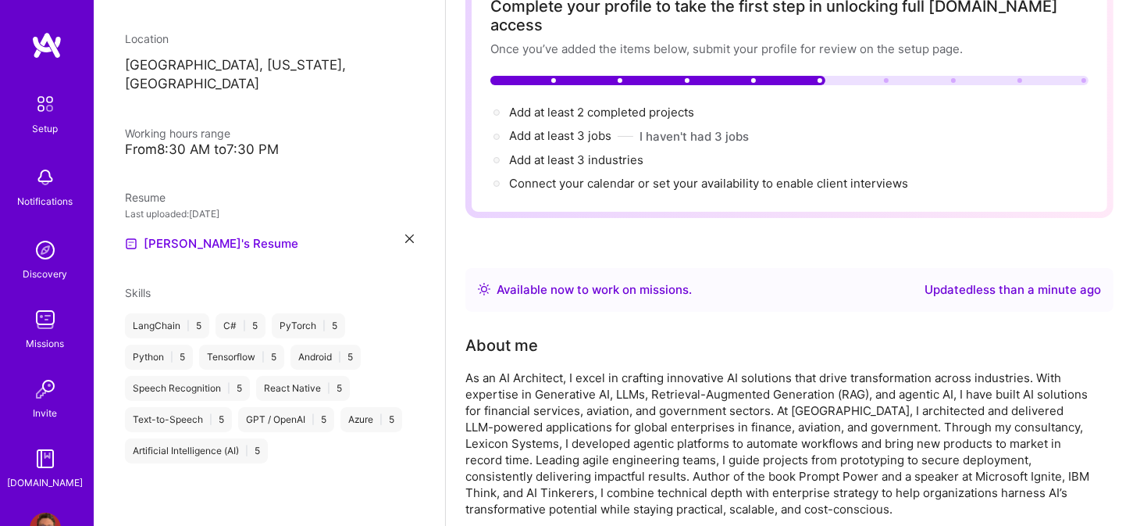
select select "US"
select select "Right Now"
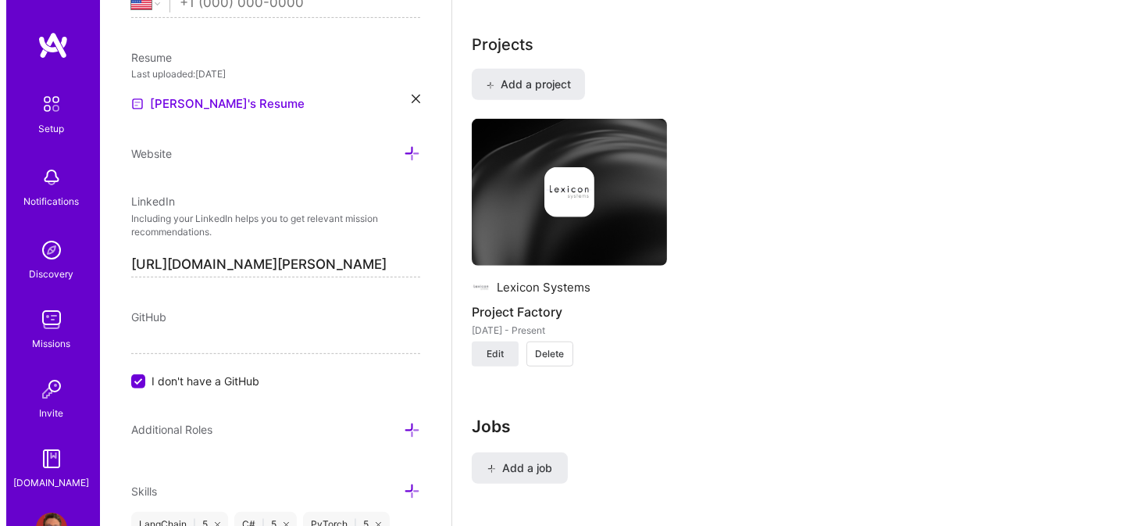
scroll to position [1293, 0]
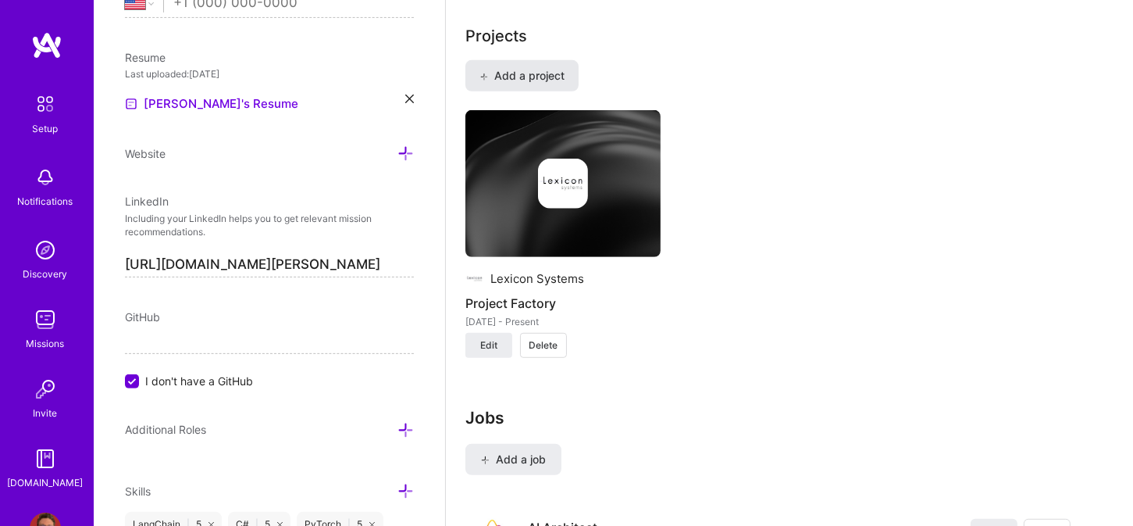
click at [499, 68] on span "Add a project" at bounding box center [522, 76] width 85 height 16
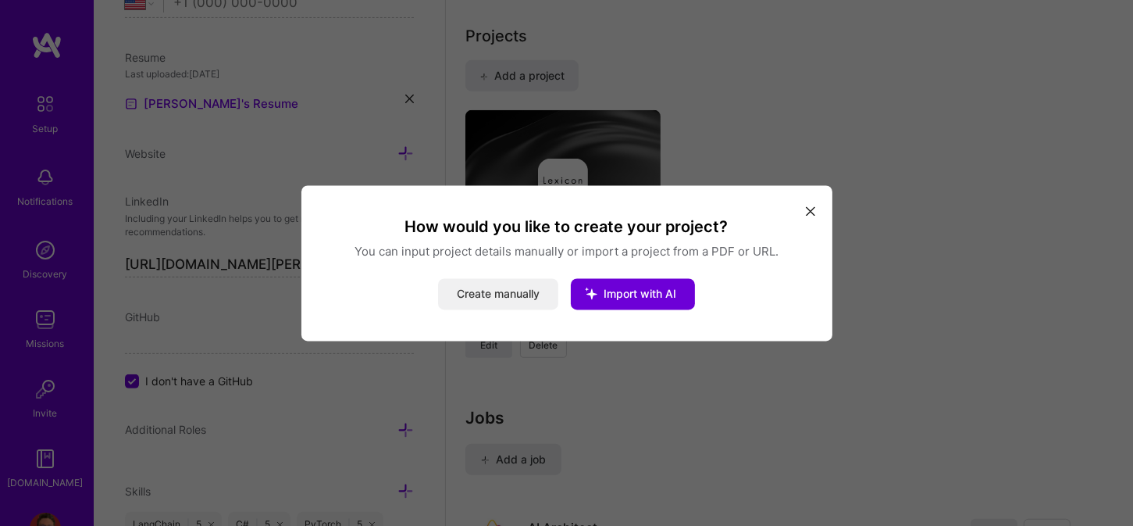
click at [506, 297] on button "Create manually" at bounding box center [498, 293] width 120 height 31
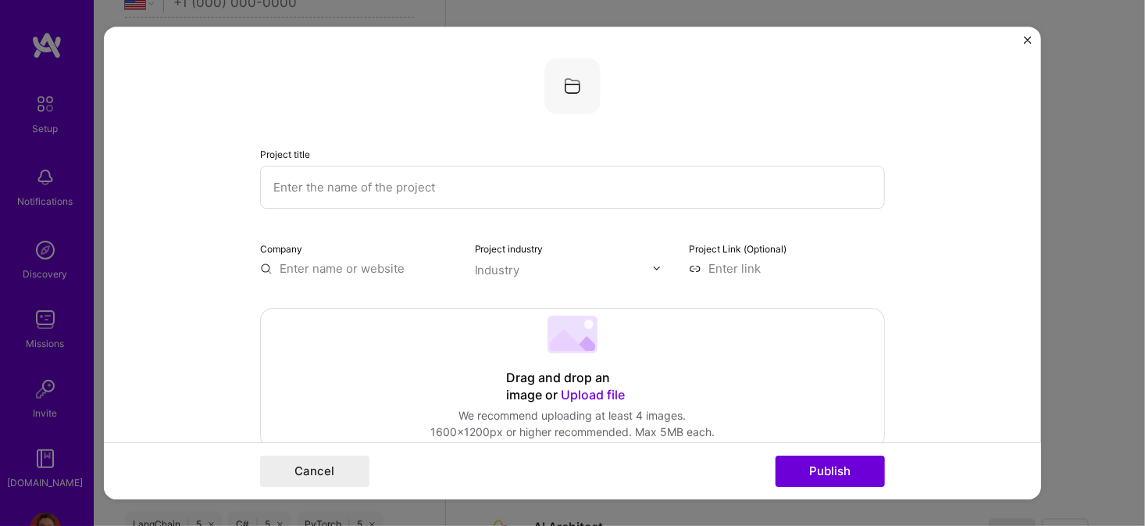
click at [437, 190] on input "text" at bounding box center [572, 187] width 625 height 43
click at [387, 190] on input "text" at bounding box center [572, 187] width 625 height 43
paste input "Efficient Data Feeding & Labeling for Model Training"
type input "Efficient Data Feeding & Labeling for Model Training"
click at [333, 266] on input "text" at bounding box center [358, 268] width 196 height 16
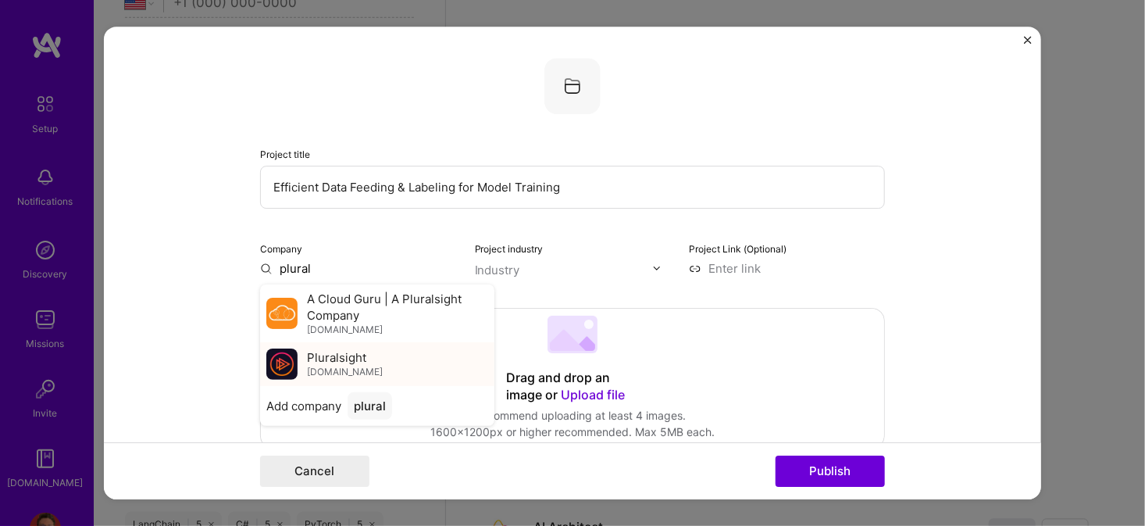
click at [323, 358] on span "Pluralsight" at bounding box center [336, 357] width 59 height 16
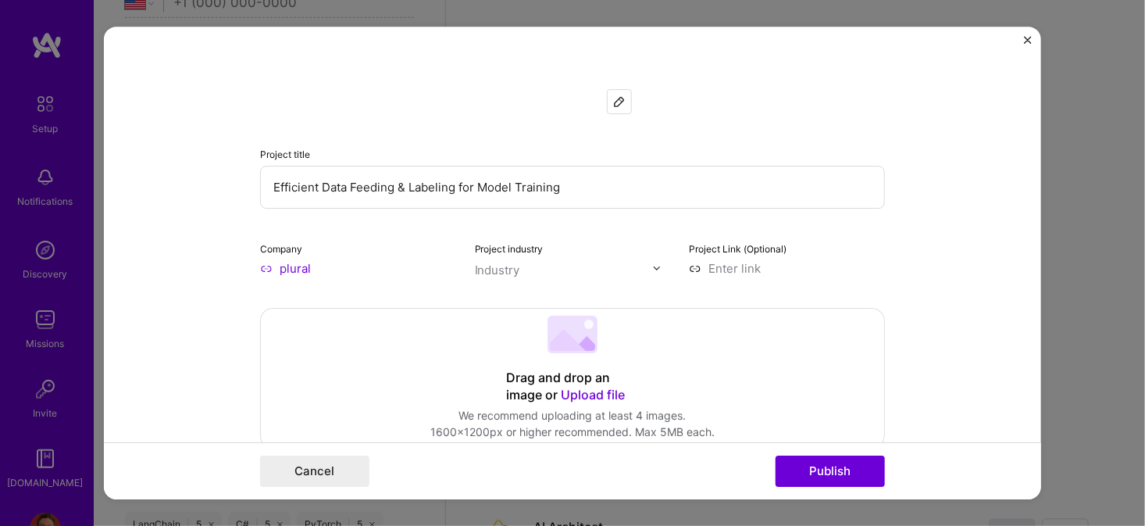
type input "Pluralsight"
click at [495, 268] on div "Industry" at bounding box center [497, 270] width 45 height 16
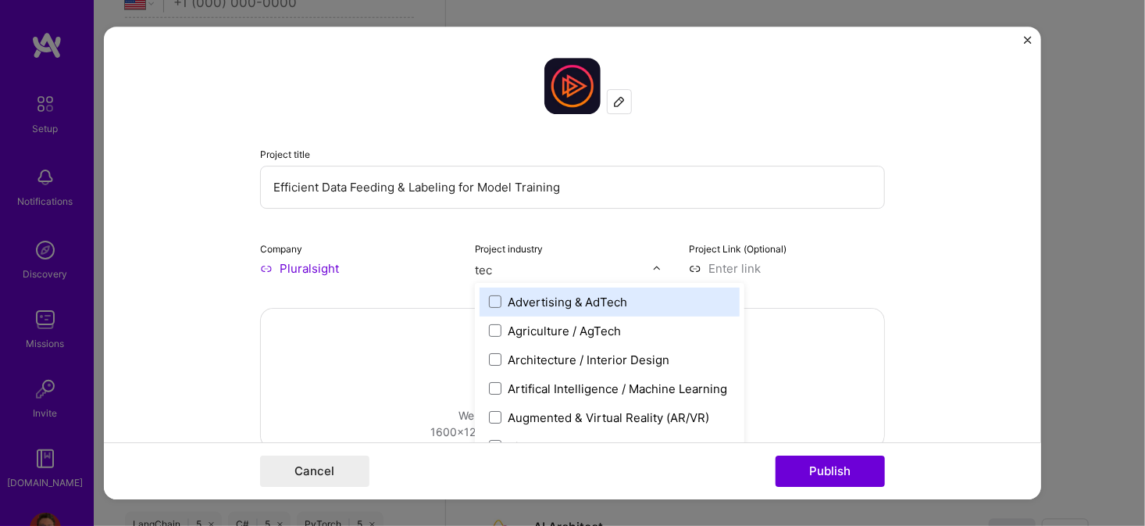
type input "tech"
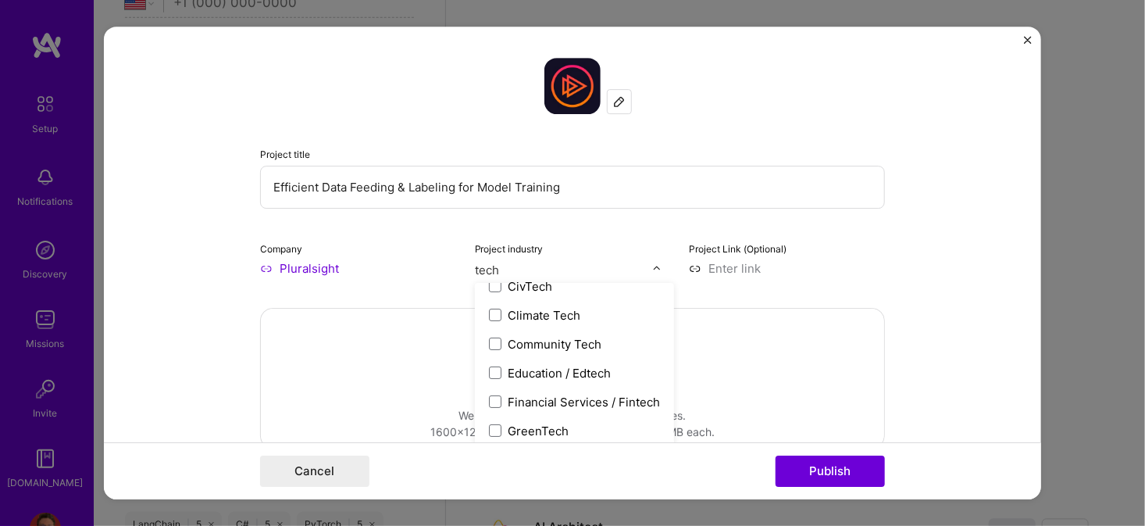
scroll to position [151, 0]
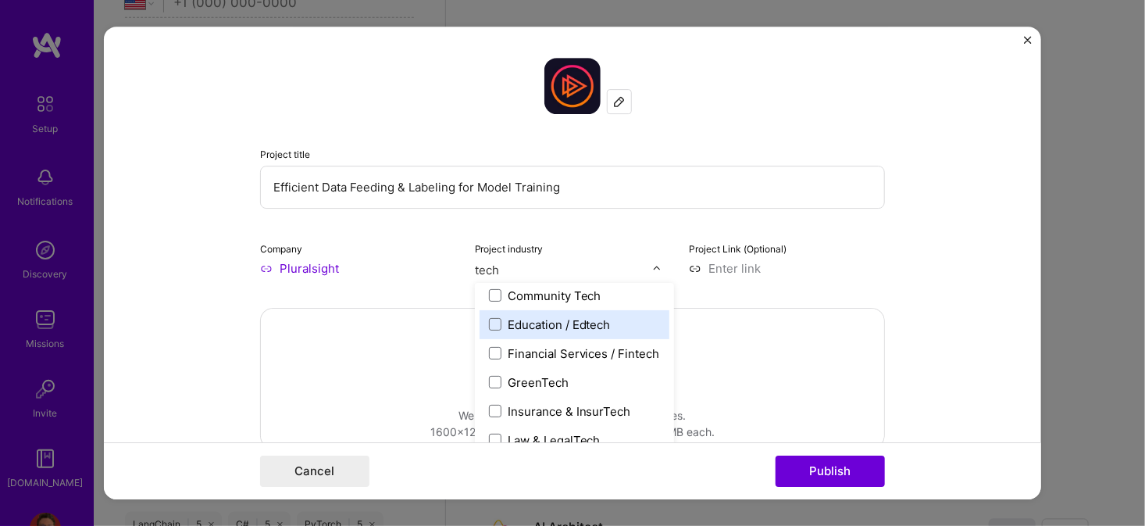
click at [536, 322] on div "Education / Edtech" at bounding box center [559, 324] width 103 height 16
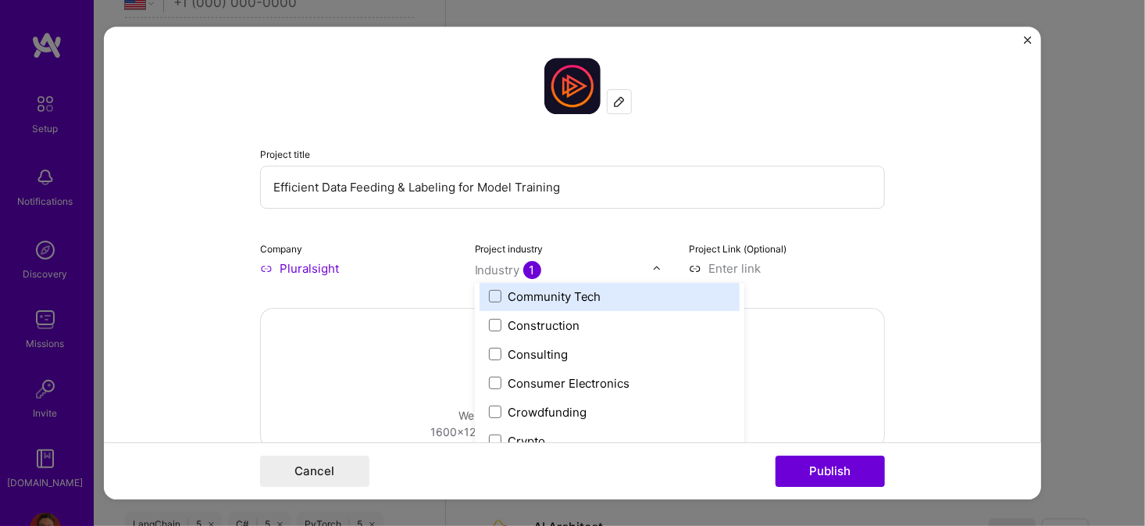
click at [904, 223] on form "Project title Efficient Data Feeding & Labeling for Model Training Company Plur…" at bounding box center [572, 263] width 937 height 473
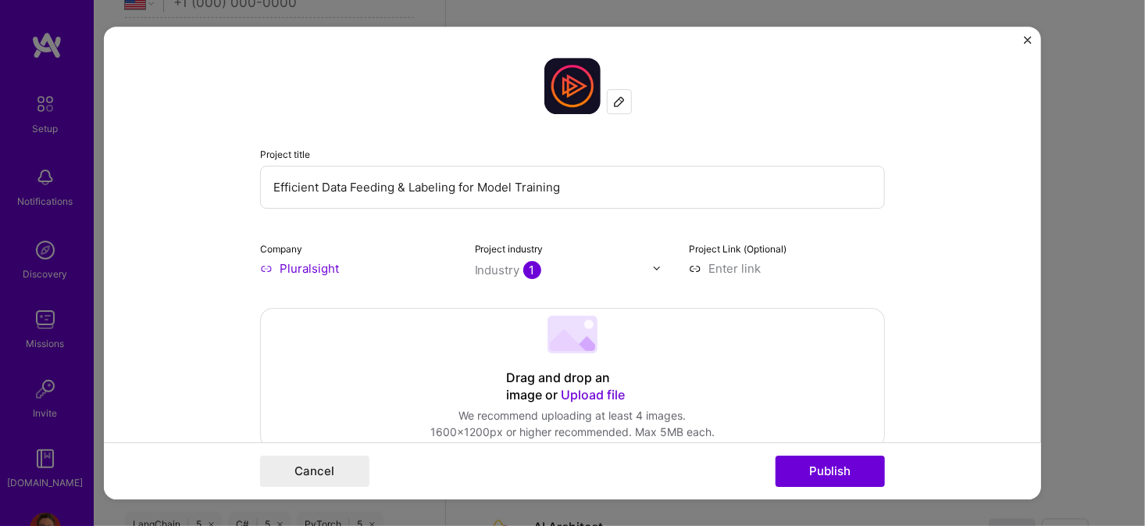
click at [741, 268] on input at bounding box center [787, 268] width 196 height 16
paste input "[URL][DOMAIN_NAME]"
type input "[URL][DOMAIN_NAME]"
click at [979, 196] on form "Project title Efficient Data Feeding & Labeling for Model Training Company Plur…" at bounding box center [572, 263] width 937 height 473
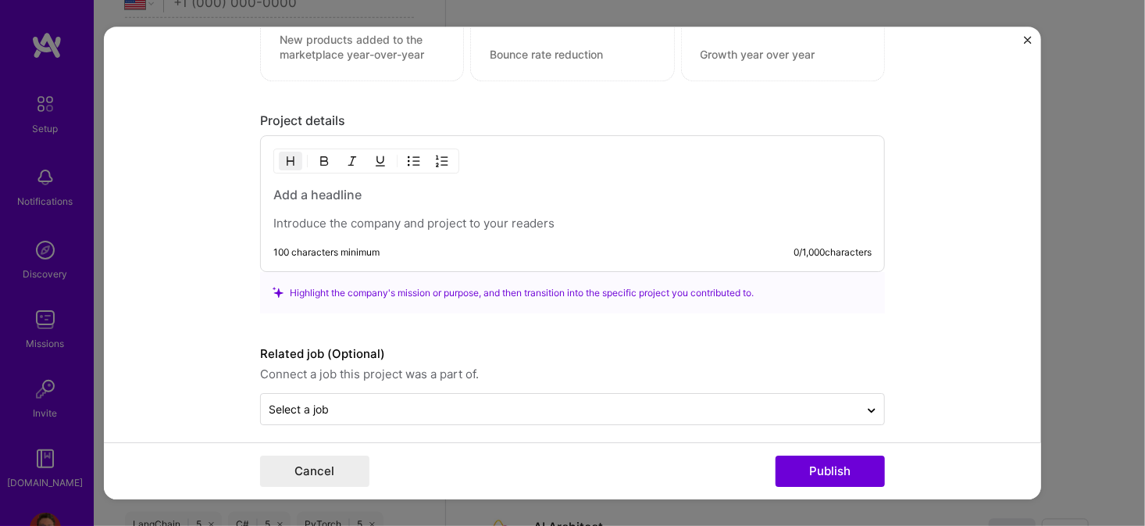
scroll to position [1161, 0]
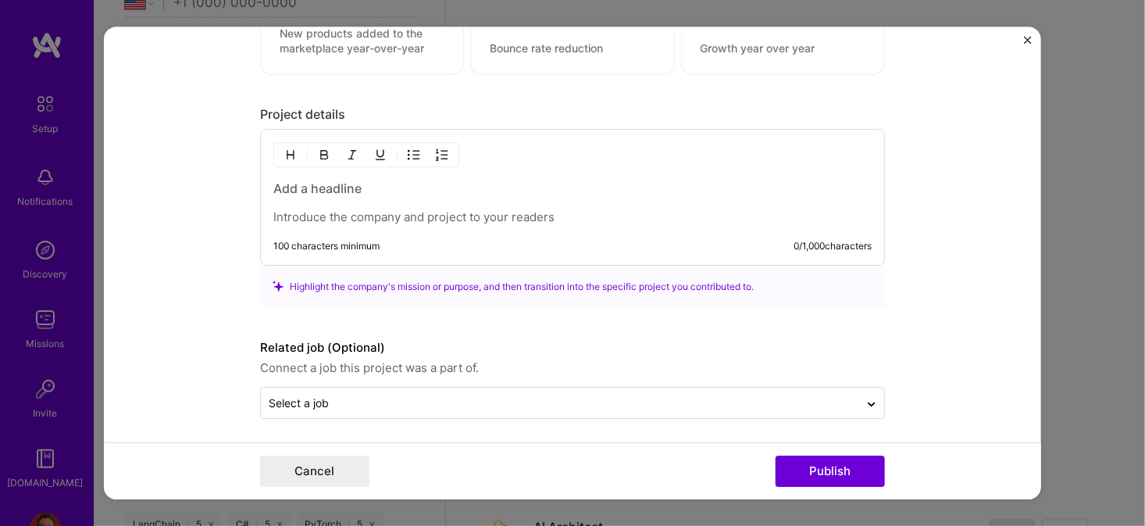
click at [433, 209] on p at bounding box center [572, 217] width 598 height 16
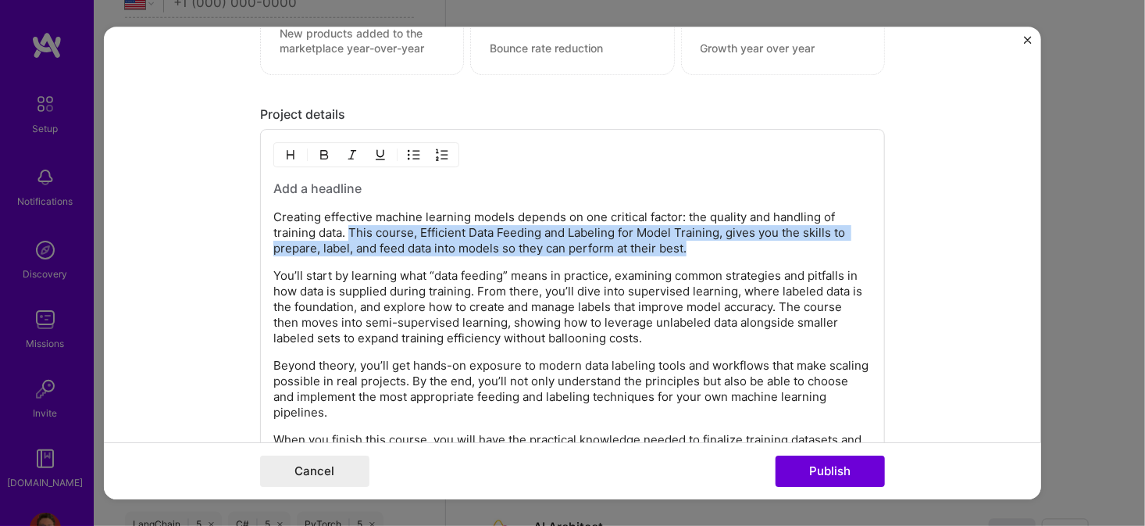
drag, startPoint x: 345, startPoint y: 227, endPoint x: 705, endPoint y: 247, distance: 360.6
click at [705, 247] on p "Creating effective machine learning models depends on one critical factor: the …" at bounding box center [572, 232] width 598 height 47
copy p "This course, Efficient Data Feeding and Labeling for Model Training, gives you …"
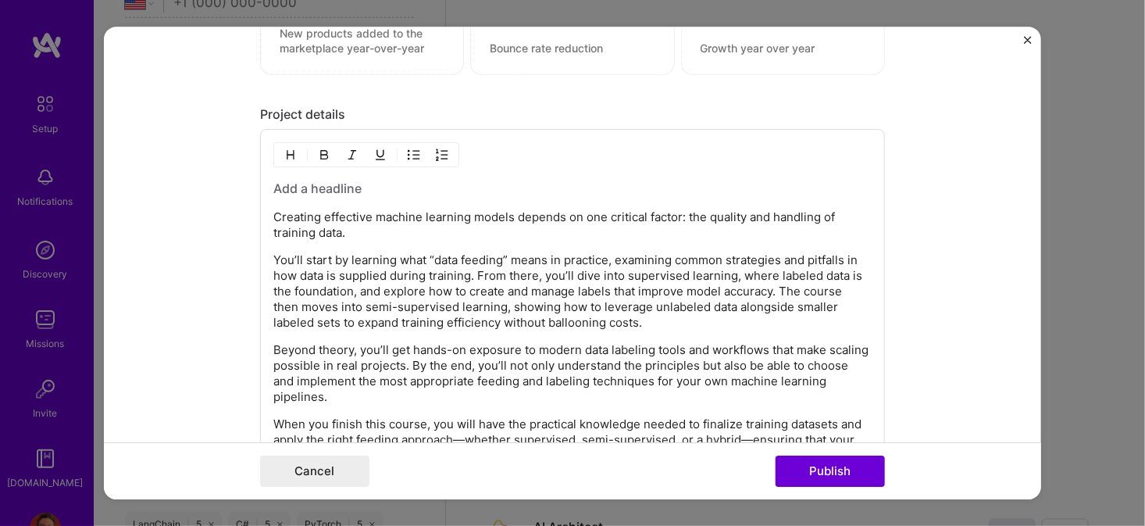
click at [284, 181] on h3 at bounding box center [572, 188] width 598 height 17
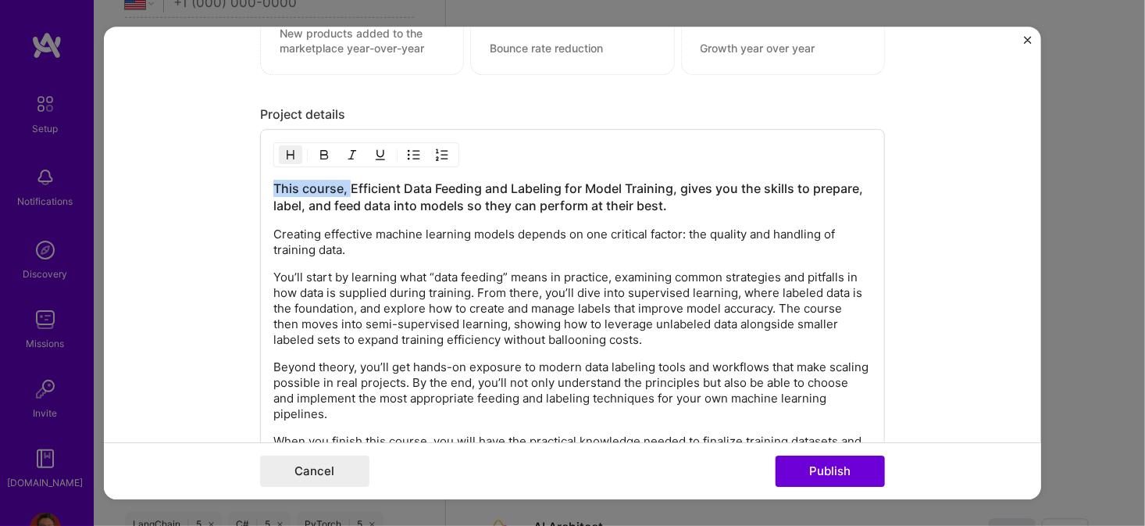
drag, startPoint x: 343, startPoint y: 181, endPoint x: 226, endPoint y: 182, distance: 117.2
click at [226, 182] on form "Project title Efficient Data Feeding & Labeling for Model Training Company Plur…" at bounding box center [572, 263] width 937 height 473
click at [363, 249] on p "Creating effective machine learning models depends on one critical factor: the …" at bounding box center [572, 241] width 598 height 31
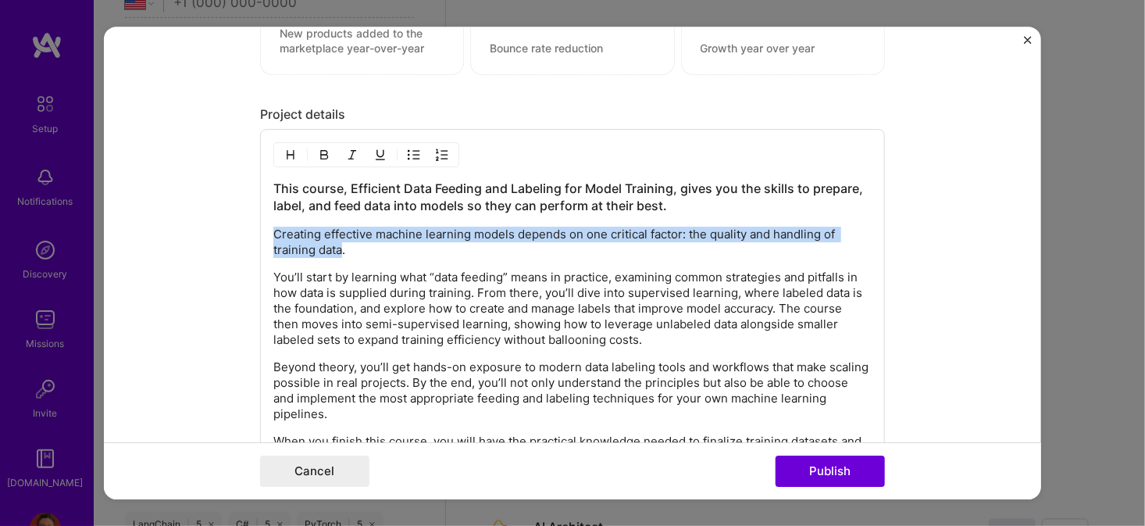
drag, startPoint x: 338, startPoint y: 245, endPoint x: 231, endPoint y: 236, distance: 107.4
click at [231, 236] on form "Project title Efficient Data Feeding & Labeling for Model Training Company Plur…" at bounding box center [572, 263] width 937 height 473
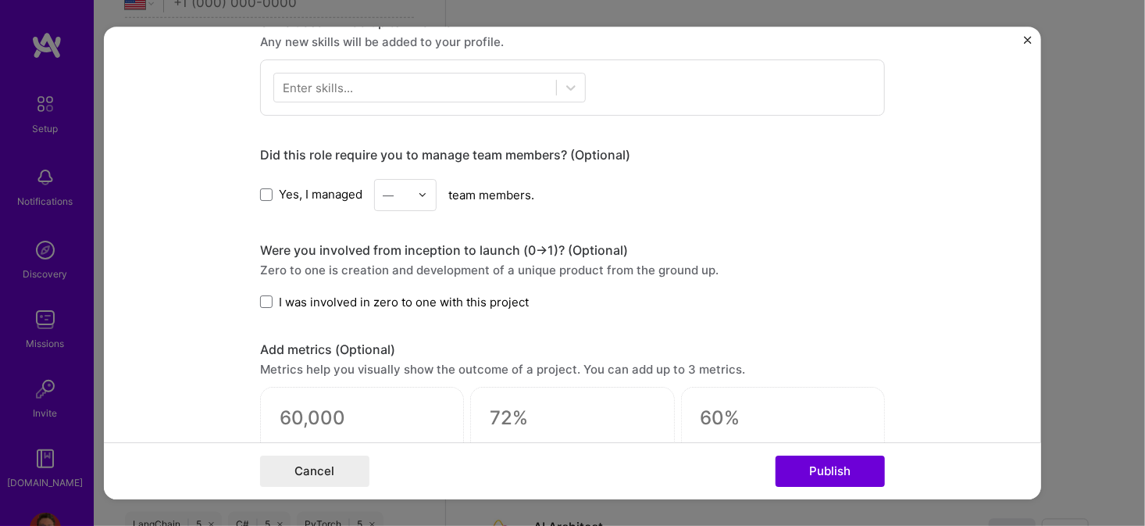
scroll to position [701, 0]
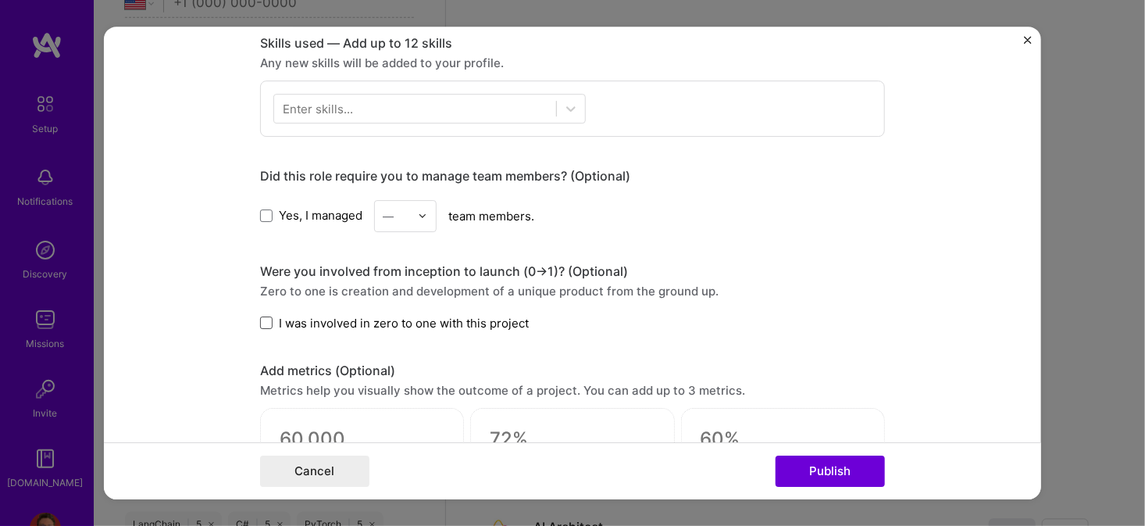
click at [260, 318] on span at bounding box center [266, 322] width 12 height 12
click at [0, 0] on input "I was involved in zero to one with this project" at bounding box center [0, 0] width 0 height 0
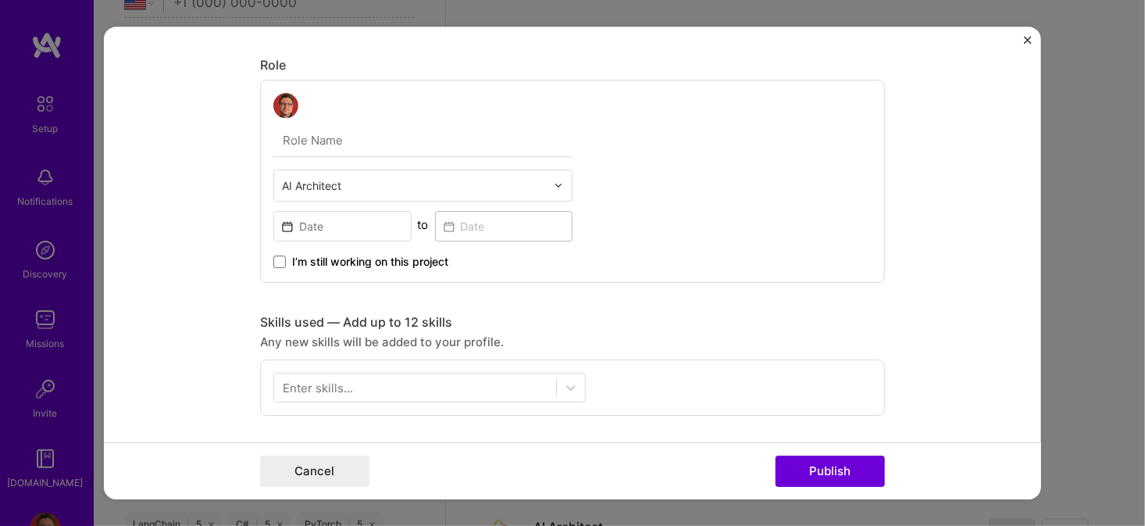
scroll to position [389, 0]
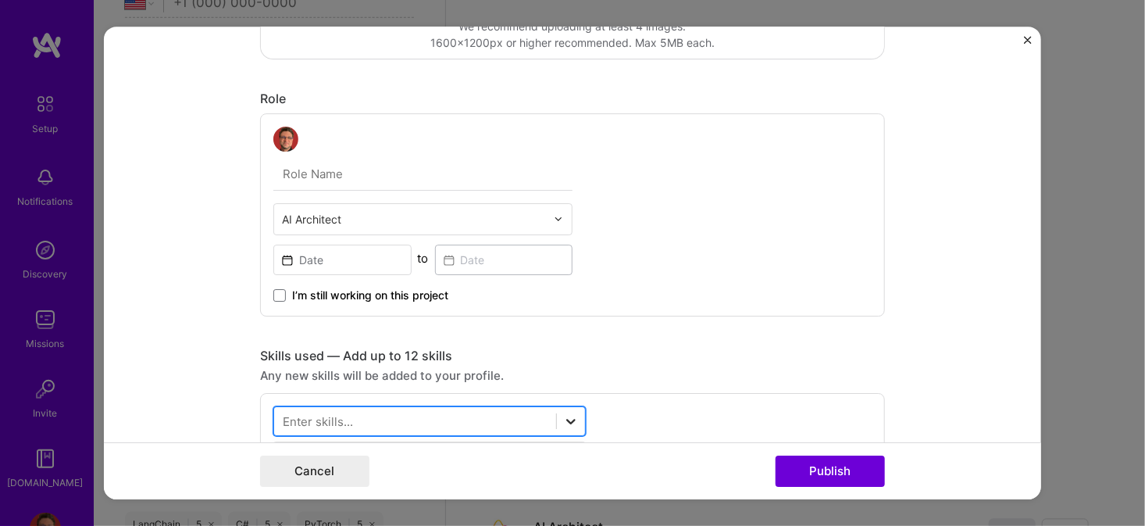
click at [563, 419] on icon at bounding box center [571, 421] width 16 height 16
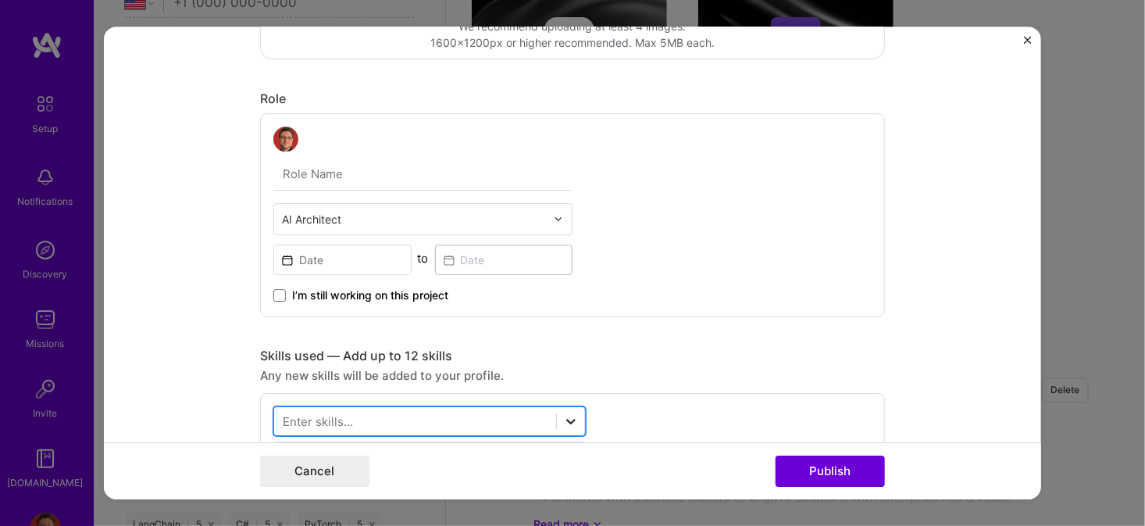
scroll to position [1447, 0]
click at [477, 418] on div at bounding box center [415, 421] width 282 height 26
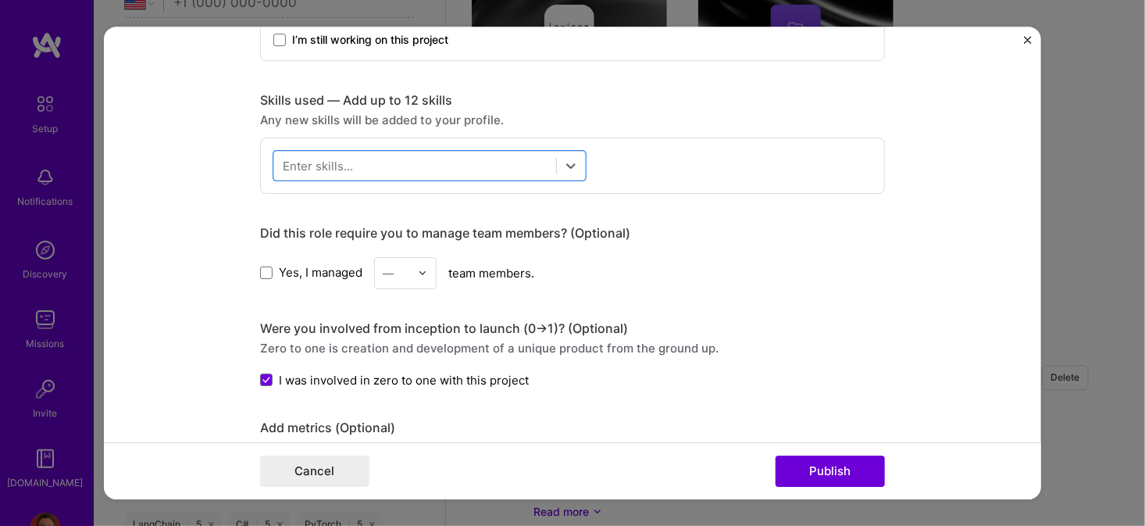
scroll to position [701, 0]
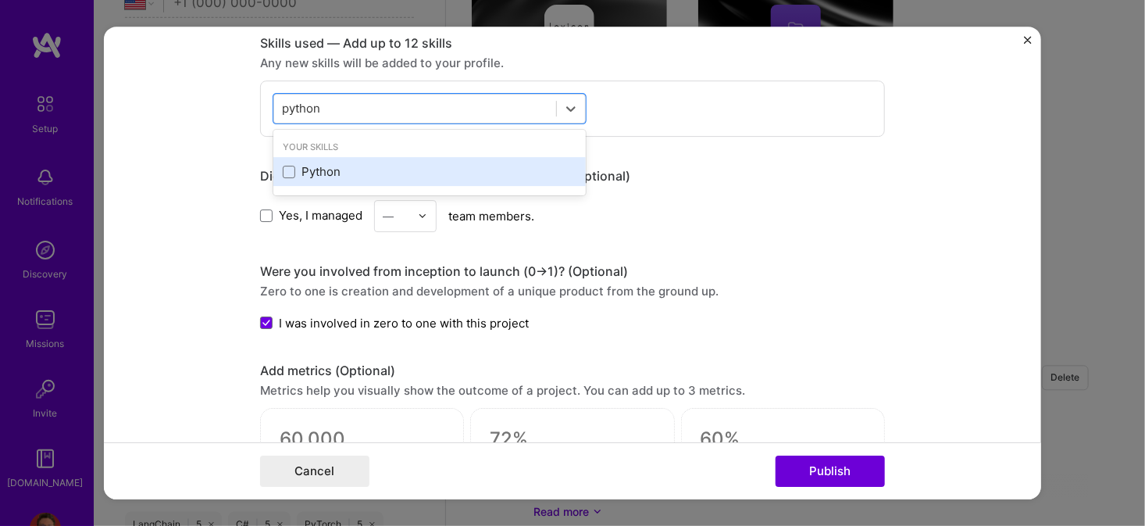
click at [326, 164] on div "Python" at bounding box center [430, 171] width 294 height 16
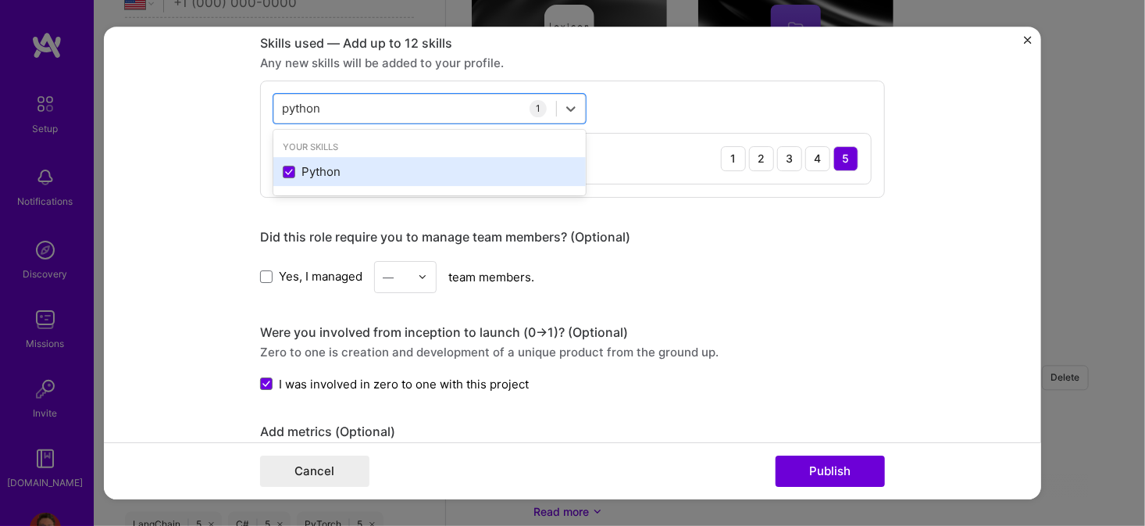
click at [387, 164] on div "Python" at bounding box center [430, 171] width 294 height 16
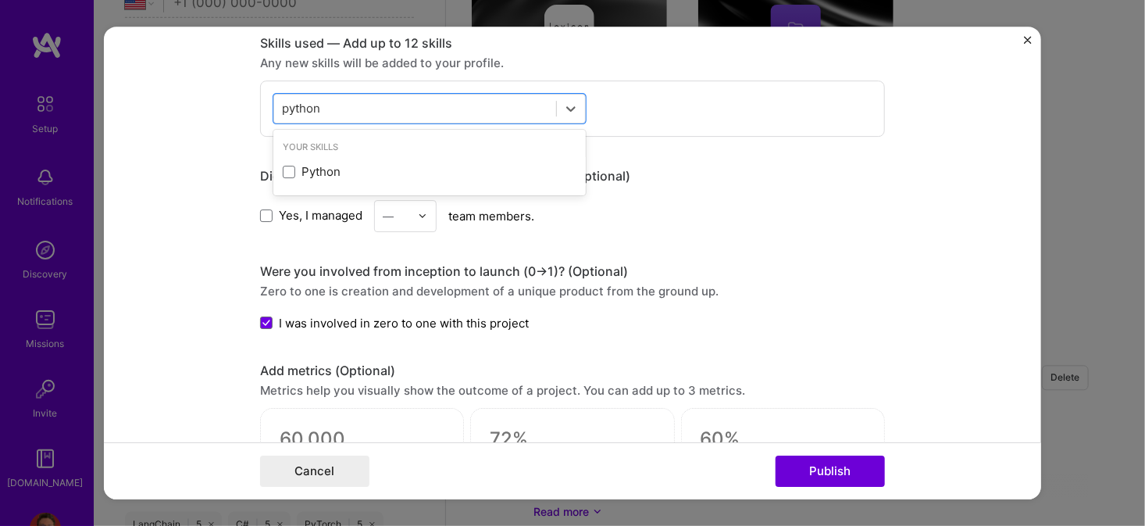
click at [622, 69] on div "Skills used — Add up to 12 skills Any new skills will be added to your profile.…" at bounding box center [572, 86] width 625 height 102
click at [566, 104] on icon at bounding box center [571, 109] width 16 height 16
click at [654, 142] on div "Project title Efficient Data Feeding & Labeling for Model Training Company Plur…" at bounding box center [572, 238] width 625 height 1765
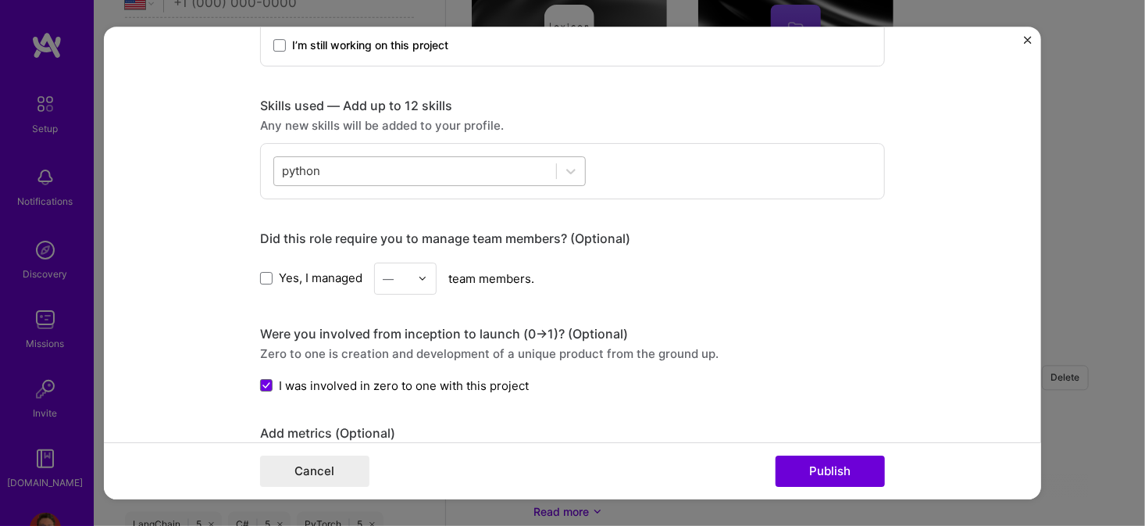
scroll to position [545, 0]
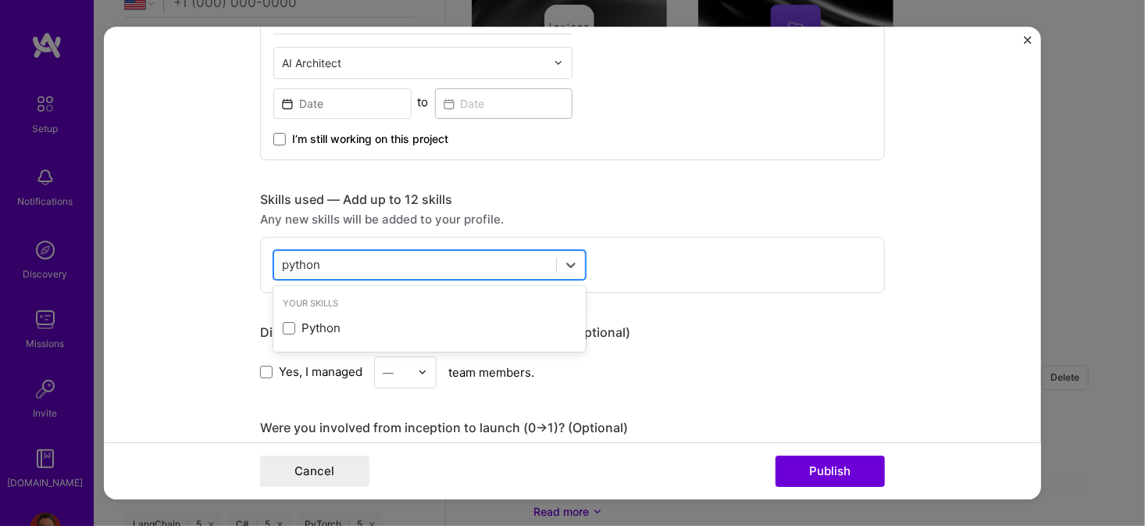
click at [374, 273] on div "python python" at bounding box center [415, 264] width 282 height 26
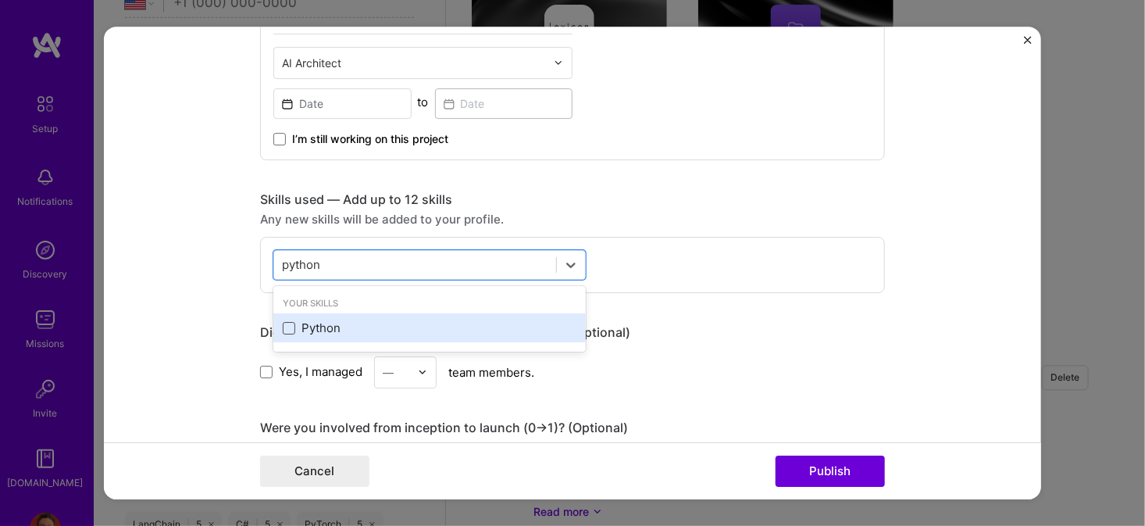
click at [287, 322] on span at bounding box center [289, 328] width 12 height 12
click at [0, 0] on input "checkbox" at bounding box center [0, 0] width 0 height 0
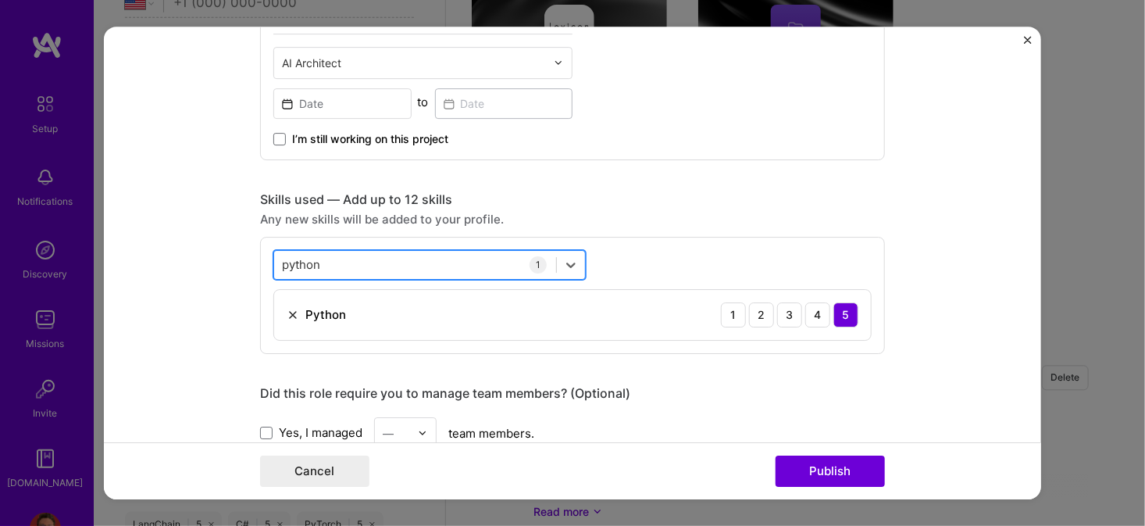
click at [360, 256] on div "python python" at bounding box center [415, 264] width 282 height 26
click at [301, 264] on input "python" at bounding box center [302, 264] width 40 height 16
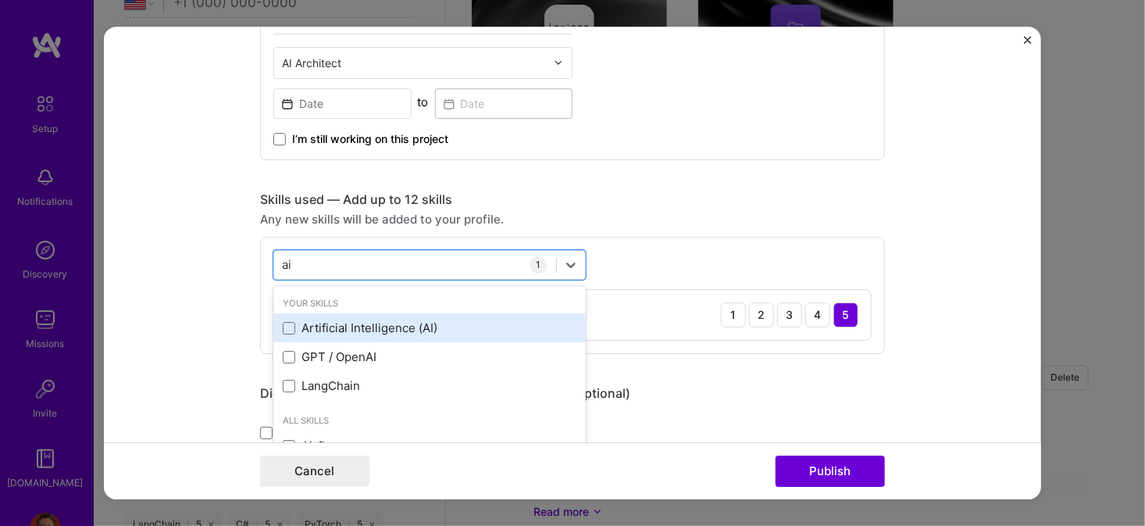
drag, startPoint x: 287, startPoint y: 328, endPoint x: 284, endPoint y: 336, distance: 8.2
click at [284, 332] on div "Artificial Intelligence (AI)" at bounding box center [430, 327] width 294 height 16
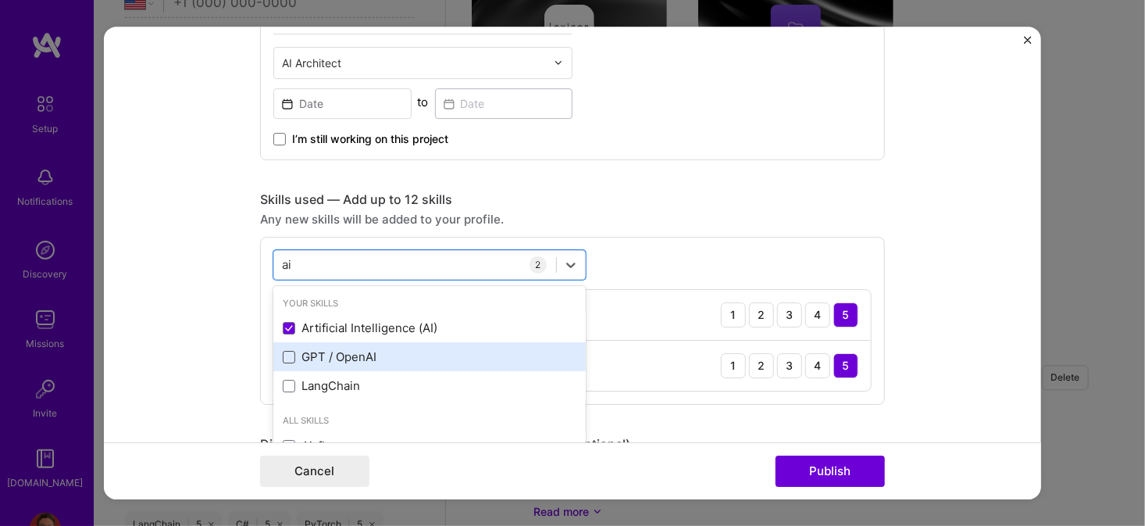
click at [283, 354] on span at bounding box center [289, 357] width 12 height 12
click at [0, 0] on input "checkbox" at bounding box center [0, 0] width 0 height 0
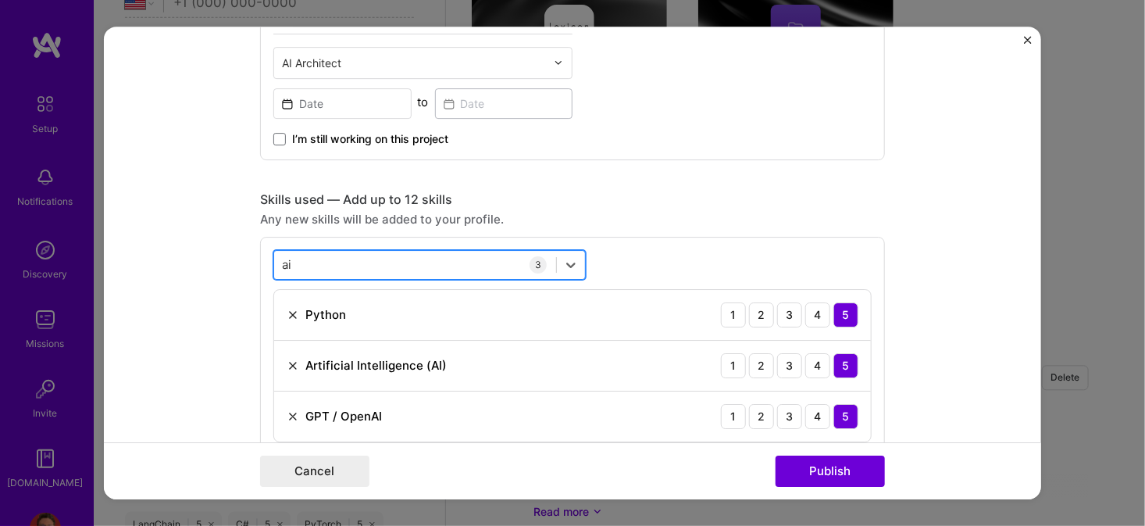
click at [338, 270] on div "ai ai" at bounding box center [415, 264] width 282 height 26
type input "ai"
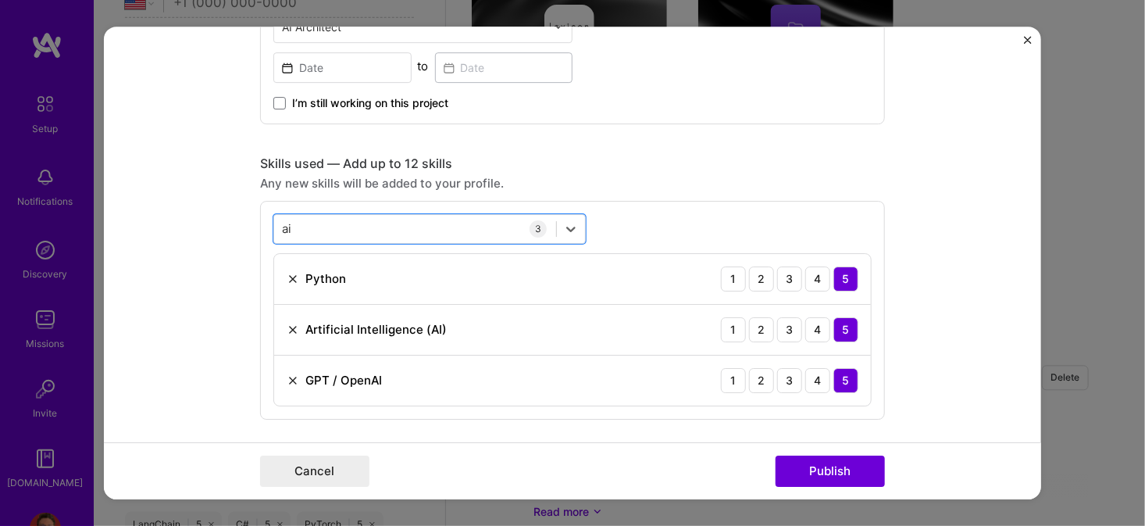
scroll to position [389, 0]
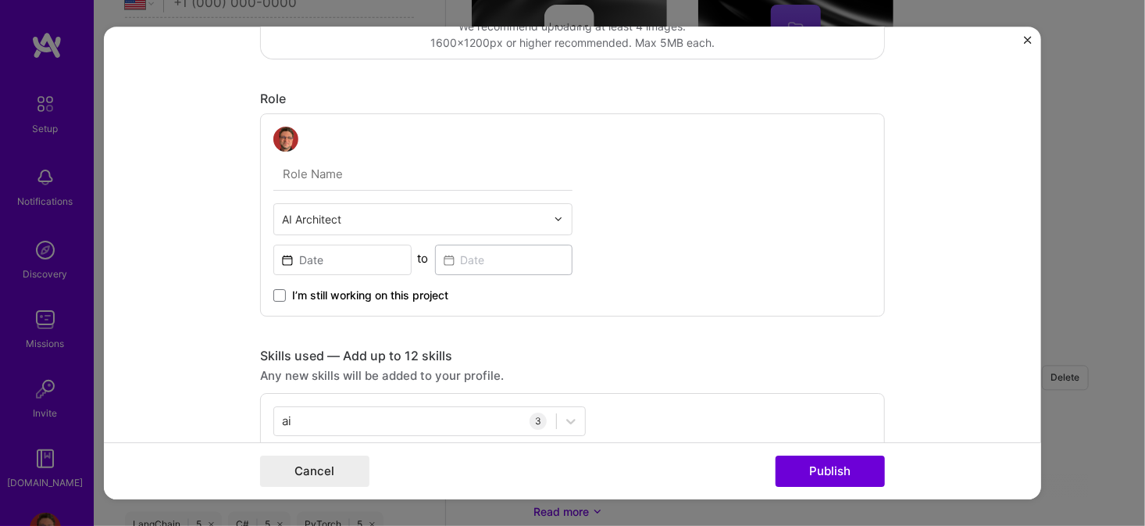
click at [385, 168] on input "text" at bounding box center [422, 174] width 299 height 33
type input "AI Architect / Author"
click at [784, 154] on div "AI Architect / Author AI Architect to I’m still working on this project" at bounding box center [572, 214] width 625 height 203
click at [327, 266] on input at bounding box center [342, 259] width 138 height 30
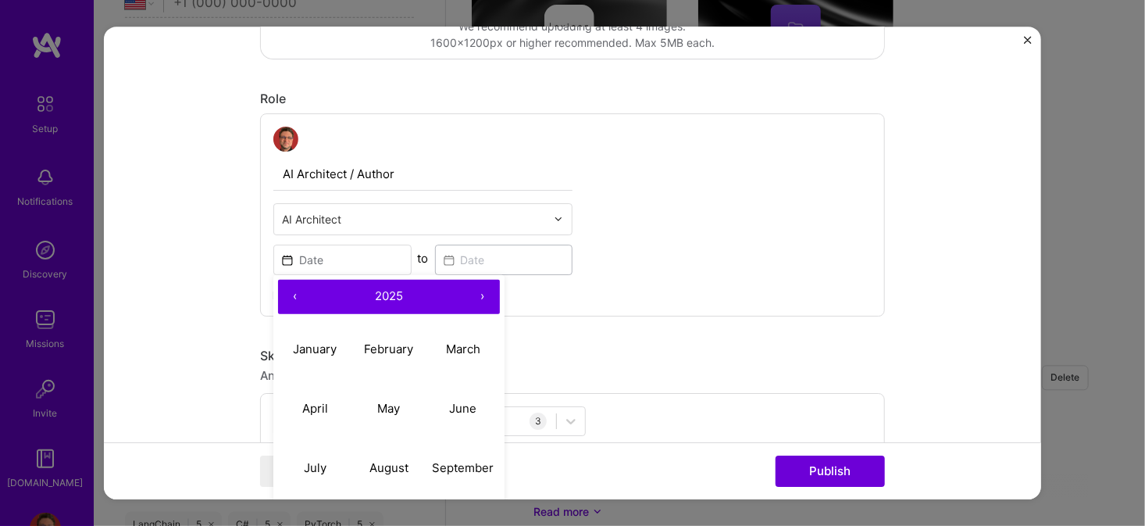
click at [290, 292] on button "‹" at bounding box center [295, 297] width 34 height 34
click at [289, 288] on button "‹" at bounding box center [295, 297] width 34 height 34
click at [383, 401] on abbr "May" at bounding box center [388, 408] width 23 height 15
type input "[DATE]"
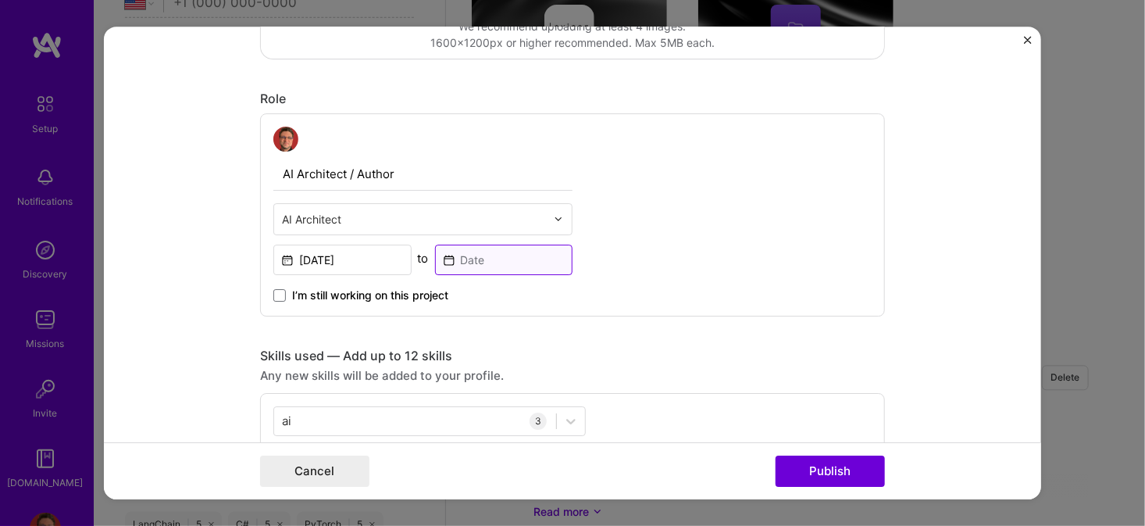
click at [461, 260] on input at bounding box center [504, 259] width 138 height 30
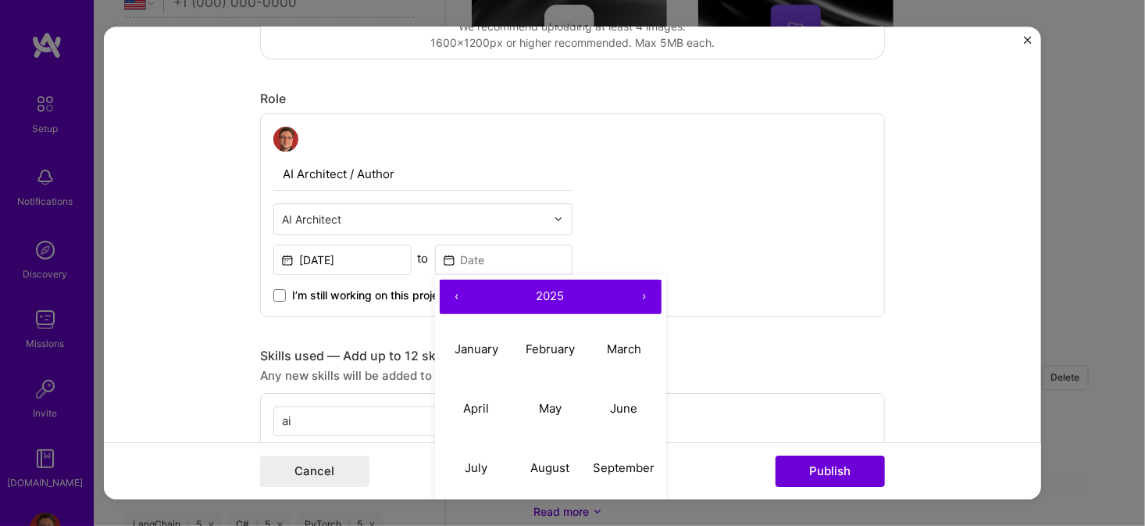
click at [458, 295] on button "‹" at bounding box center [457, 297] width 34 height 34
click at [448, 294] on button "‹" at bounding box center [457, 297] width 34 height 34
click at [476, 406] on abbr "April" at bounding box center [476, 408] width 26 height 15
type input "[DATE]"
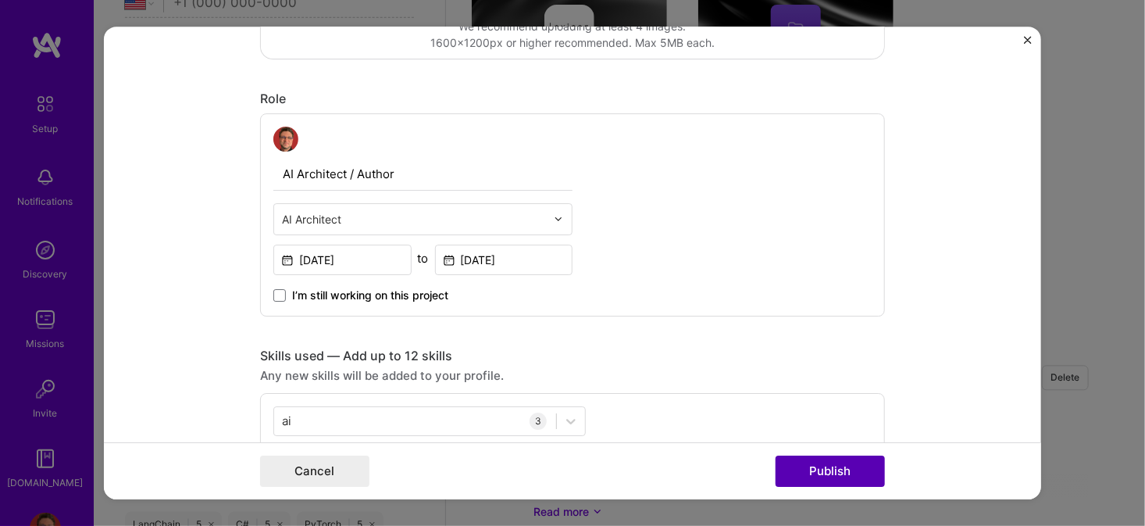
click at [794, 472] on button "Publish" at bounding box center [830, 470] width 109 height 31
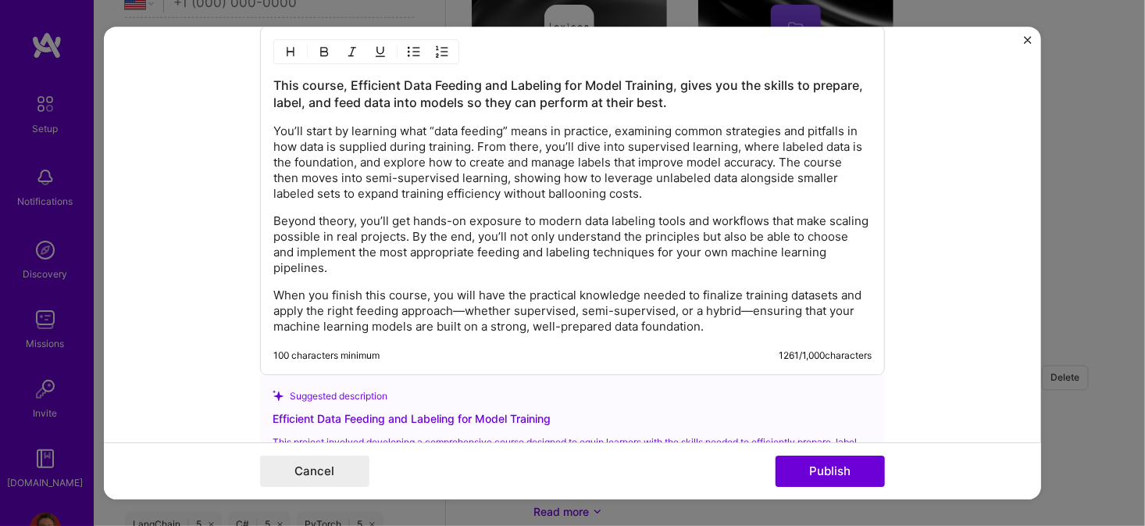
scroll to position [1392, 0]
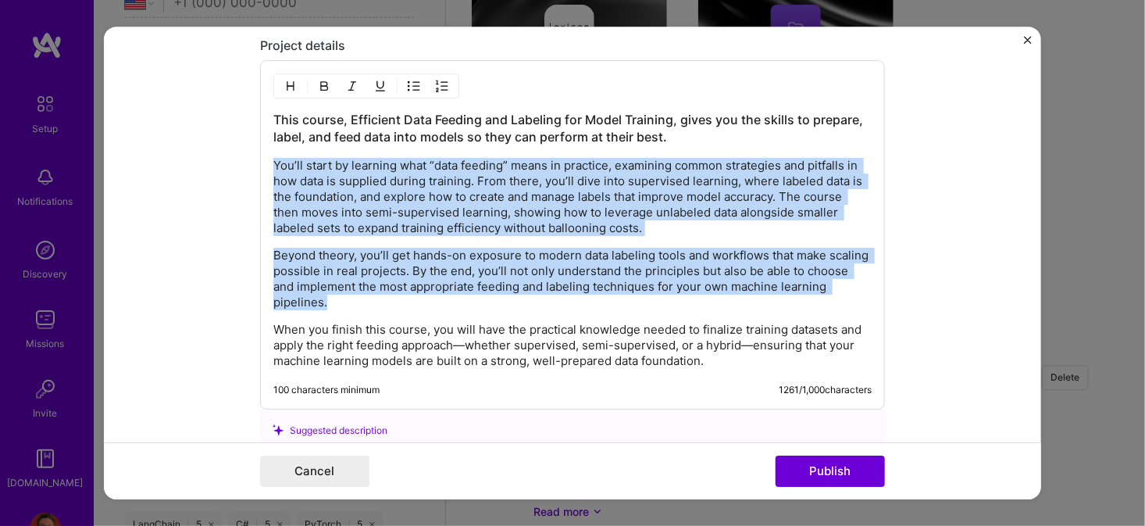
drag, startPoint x: 339, startPoint y: 293, endPoint x: 209, endPoint y: 162, distance: 184.5
click at [209, 162] on form "Project title Efficient Data Feeding & Labeling for Model Training Company Plur…" at bounding box center [572, 263] width 937 height 473
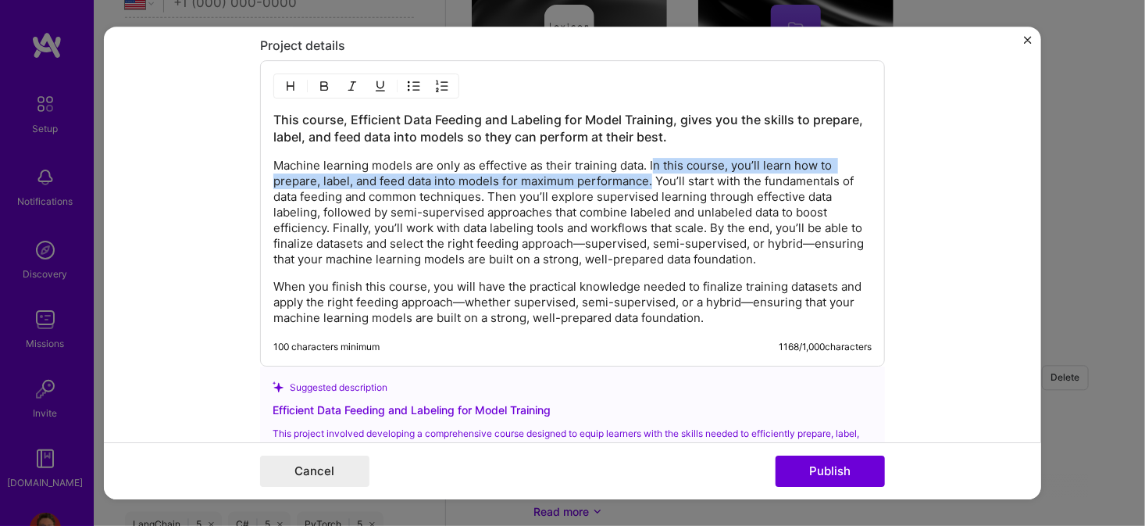
drag, startPoint x: 647, startPoint y: 177, endPoint x: 648, endPoint y: 167, distance: 10.2
click at [648, 167] on p "Machine learning models are only as effective as their training data. In this c…" at bounding box center [572, 212] width 598 height 109
click at [724, 162] on p "Machine learning models are only as effective as their training data. In this c…" at bounding box center [572, 212] width 598 height 109
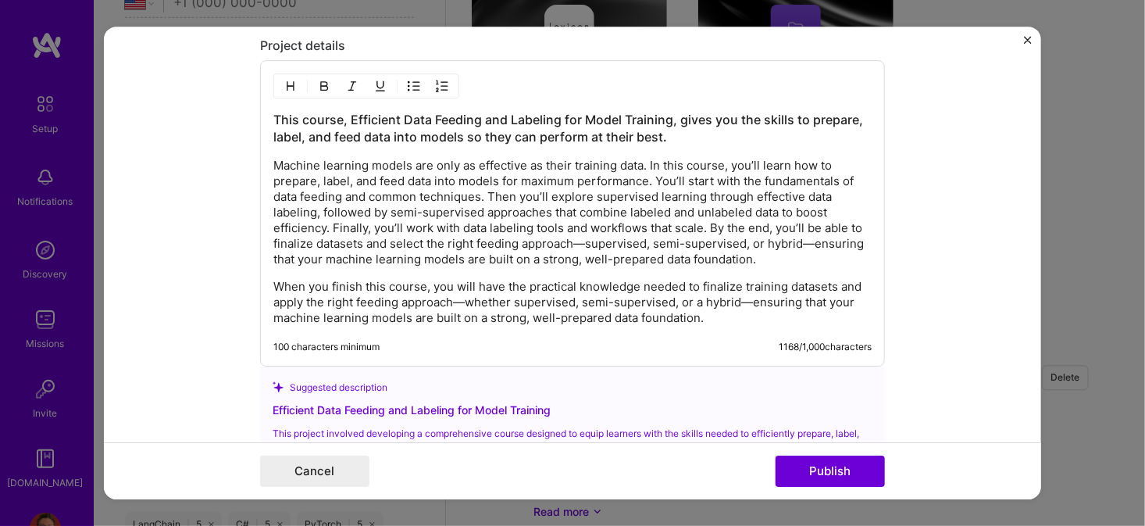
click at [726, 161] on p "Machine learning models are only as effective as their training data. In this c…" at bounding box center [572, 212] width 598 height 109
drag, startPoint x: 726, startPoint y: 161, endPoint x: 654, endPoint y: 165, distance: 72.0
click at [654, 165] on p "Machine learning models are only as effective as their training data. In this c…" at bounding box center [572, 212] width 598 height 109
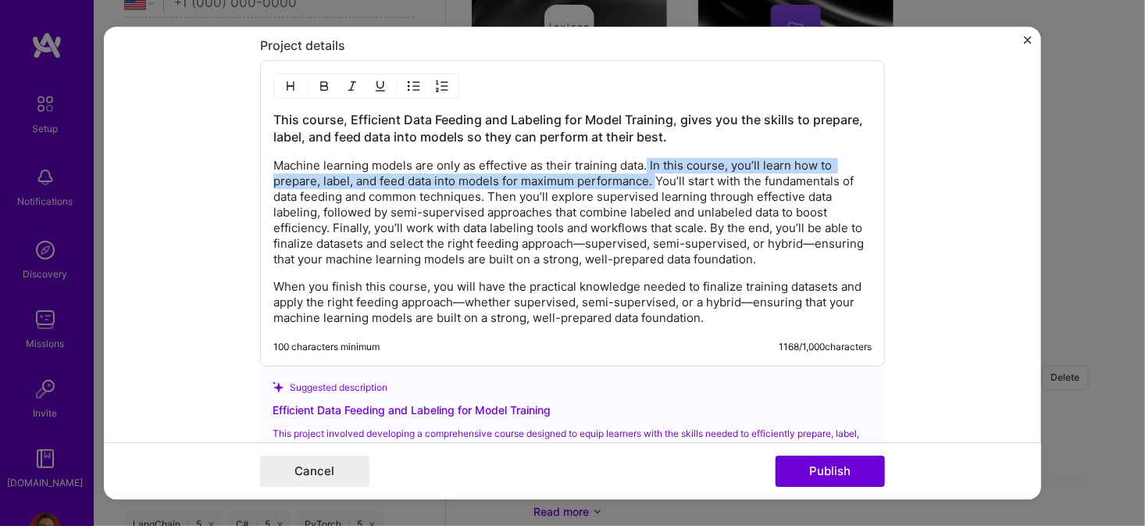
drag, startPoint x: 642, startPoint y: 159, endPoint x: 651, endPoint y: 178, distance: 20.6
click at [651, 178] on p "Machine learning models are only as effective as their training data. In this c…" at bounding box center [572, 212] width 598 height 109
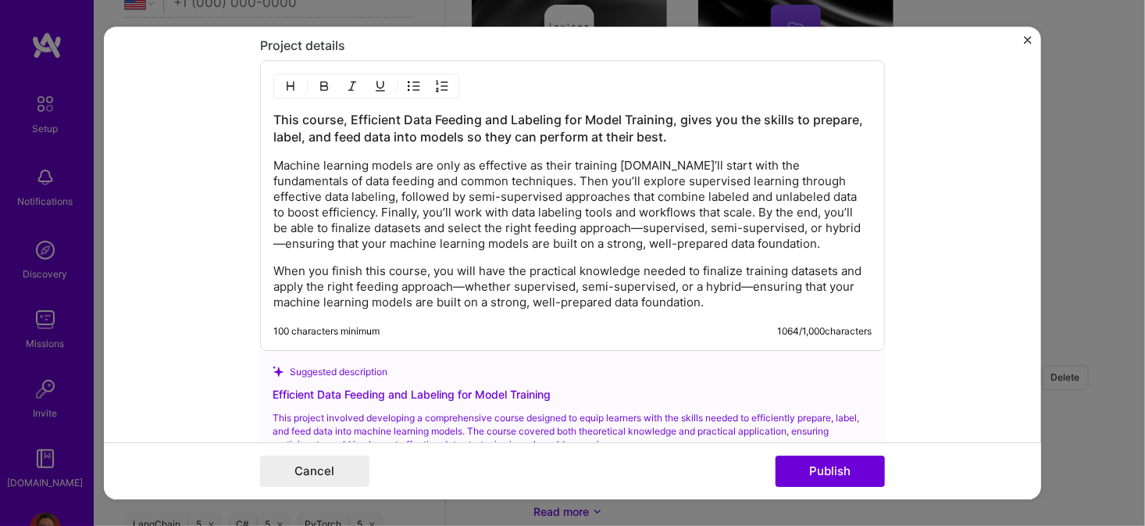
click at [644, 159] on p "Machine learning models are only as effective as their training [DOMAIN_NAME]’l…" at bounding box center [572, 205] width 598 height 94
click at [635, 161] on p "Machine learning models are only as effective as their training data. You’ll st…" at bounding box center [572, 205] width 598 height 94
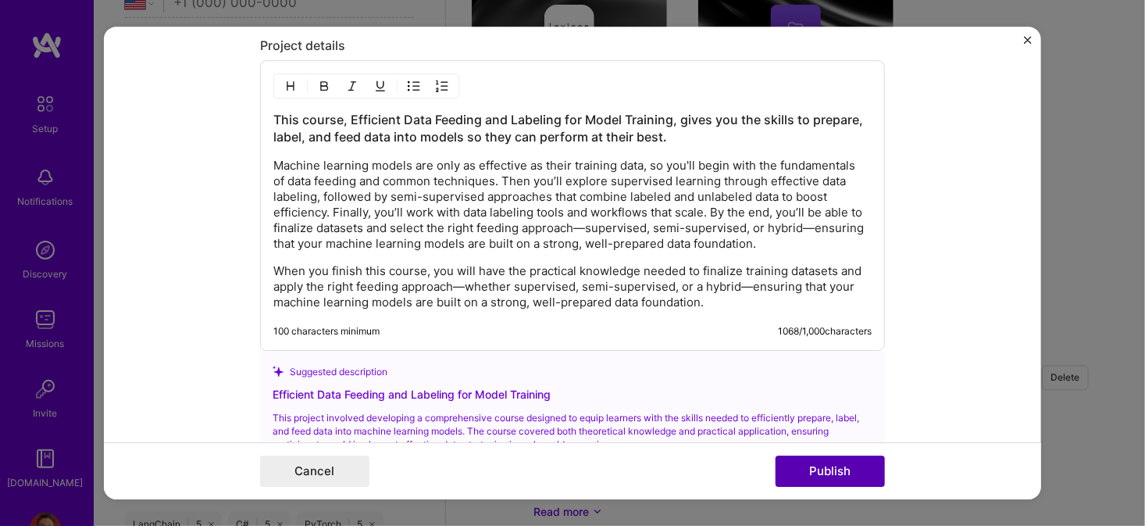
click at [816, 469] on button "Publish" at bounding box center [830, 470] width 109 height 31
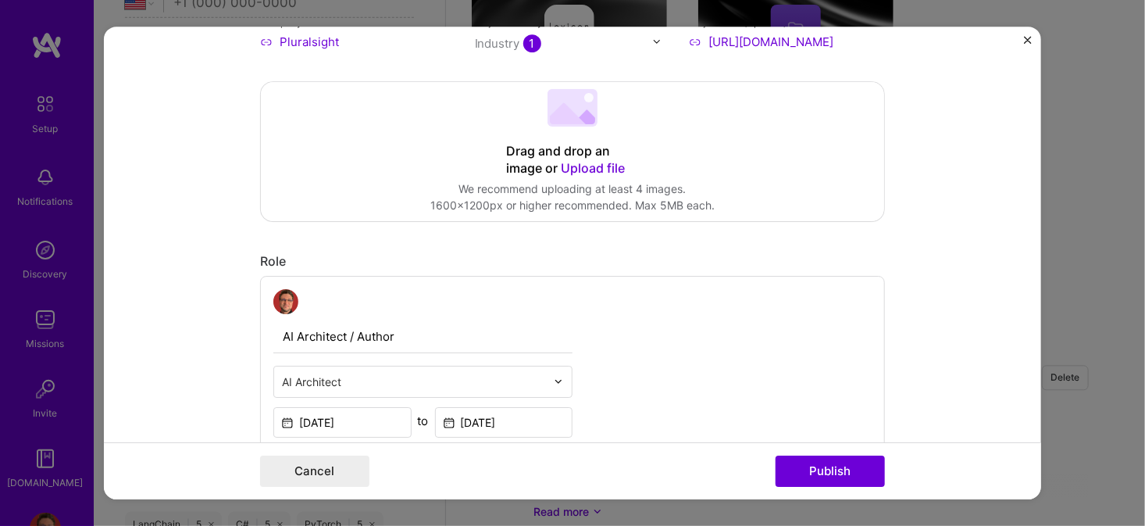
scroll to position [0, 0]
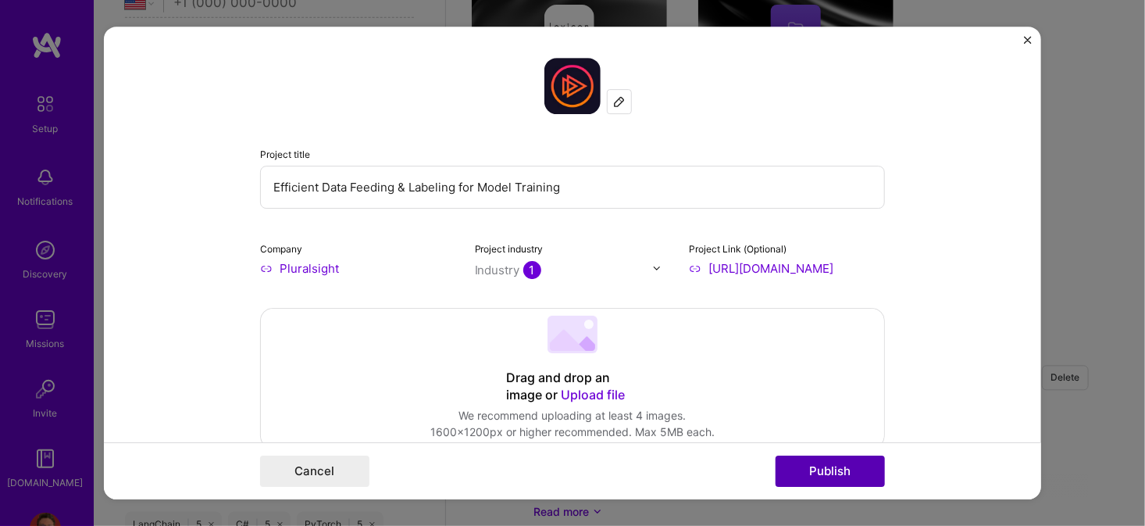
click at [817, 465] on button "Publish" at bounding box center [830, 470] width 109 height 31
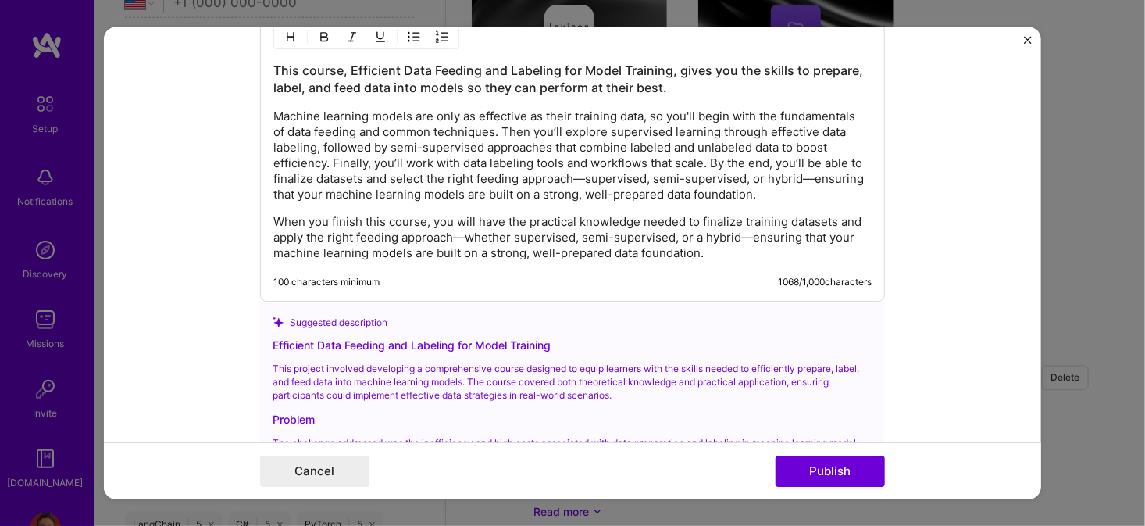
scroll to position [1398, 0]
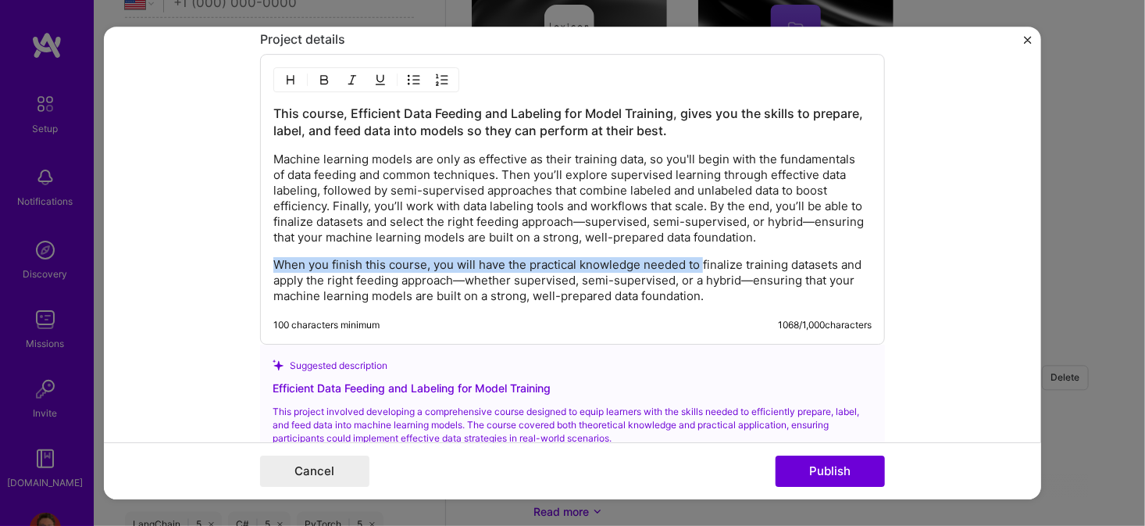
drag, startPoint x: 695, startPoint y: 258, endPoint x: 248, endPoint y: 263, distance: 447.6
click at [248, 263] on form "Project title Efficient Data Feeding & Labeling for Model Training Company Plur…" at bounding box center [572, 263] width 937 height 473
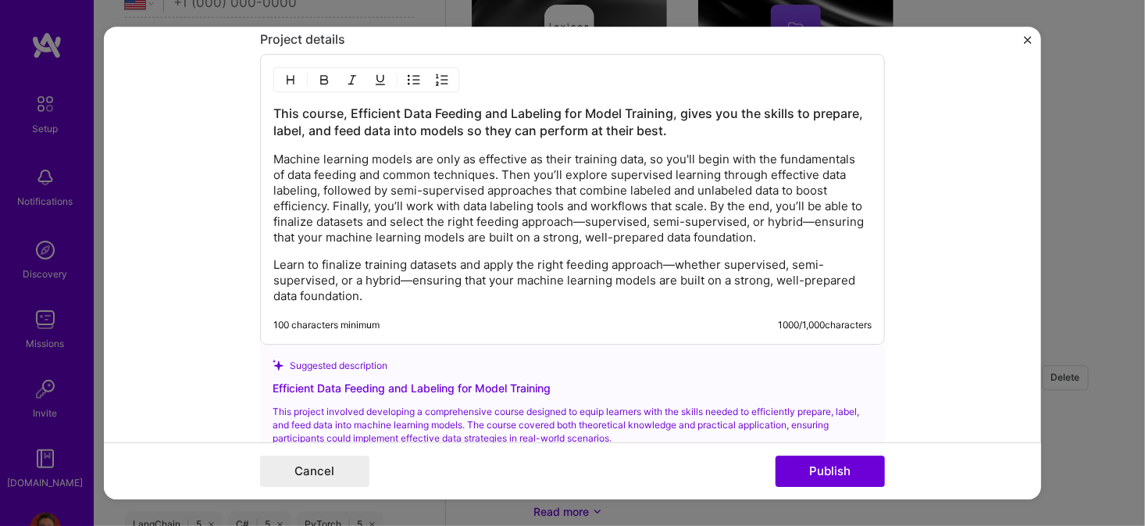
click at [402, 276] on p "Learn to finalize training datasets and apply the right feeding approach—whethe…" at bounding box center [572, 280] width 598 height 47
click at [665, 259] on p "Learn to finalize training datasets and apply the right feeding approach—whethe…" at bounding box center [572, 280] width 598 height 47
click at [843, 465] on button "Publish" at bounding box center [830, 470] width 109 height 31
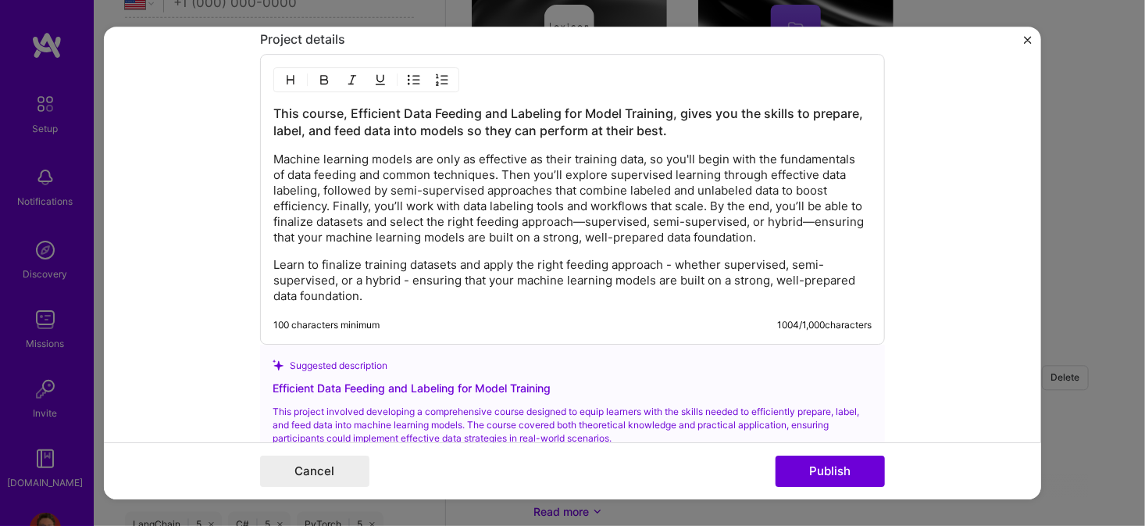
click at [575, 216] on p "Machine learning models are only as effective as their training data, so you'll…" at bounding box center [572, 199] width 598 height 94
click at [808, 218] on p "Machine learning models are only as effective as their training data, so you'll…" at bounding box center [572, 199] width 598 height 94
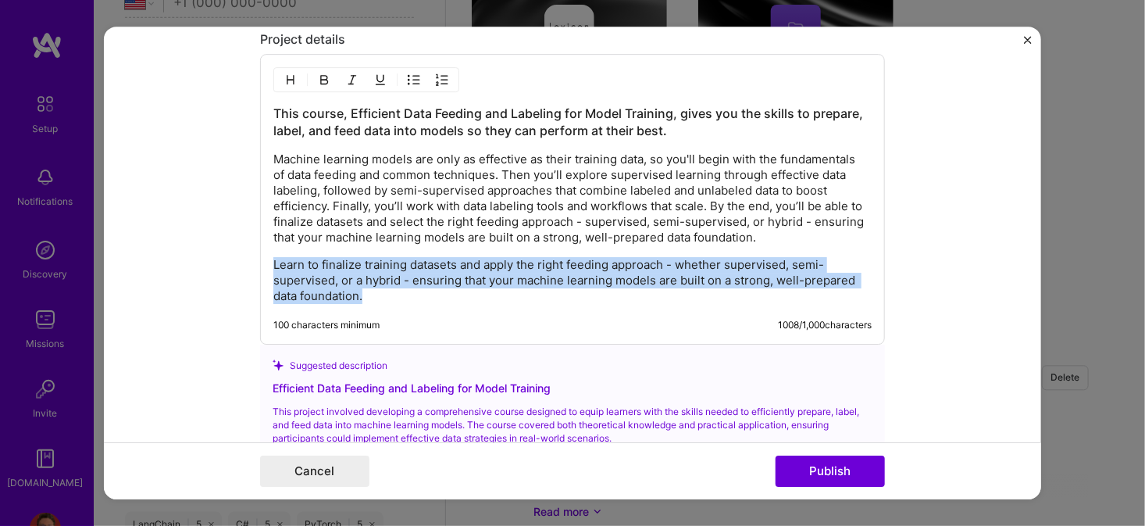
drag, startPoint x: 385, startPoint y: 288, endPoint x: 216, endPoint y: 250, distance: 173.0
click at [216, 250] on form "Project title Efficient Data Feeding & Labeling for Model Training Company Plur…" at bounding box center [572, 263] width 937 height 473
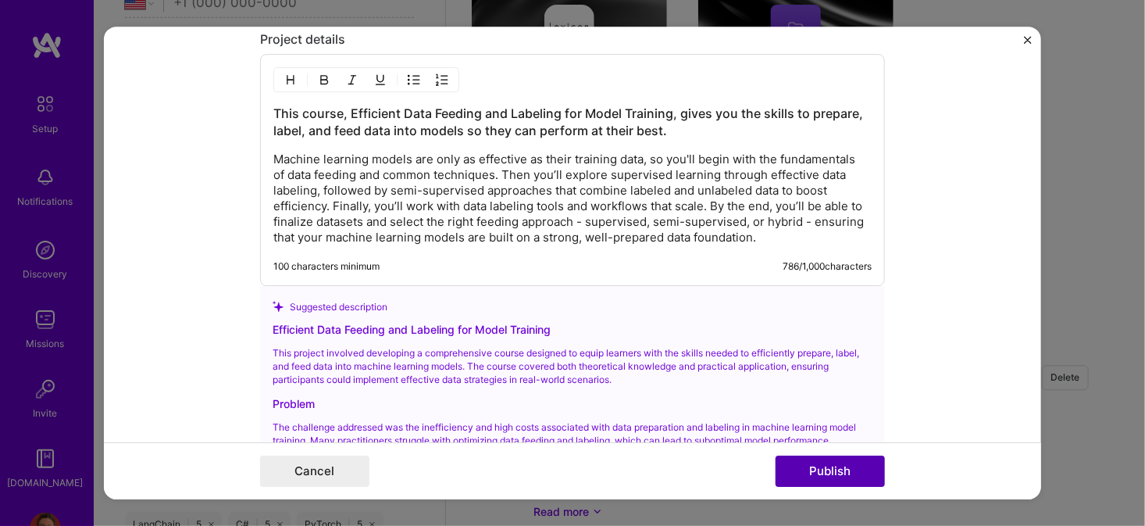
click at [807, 472] on button "Publish" at bounding box center [830, 470] width 109 height 31
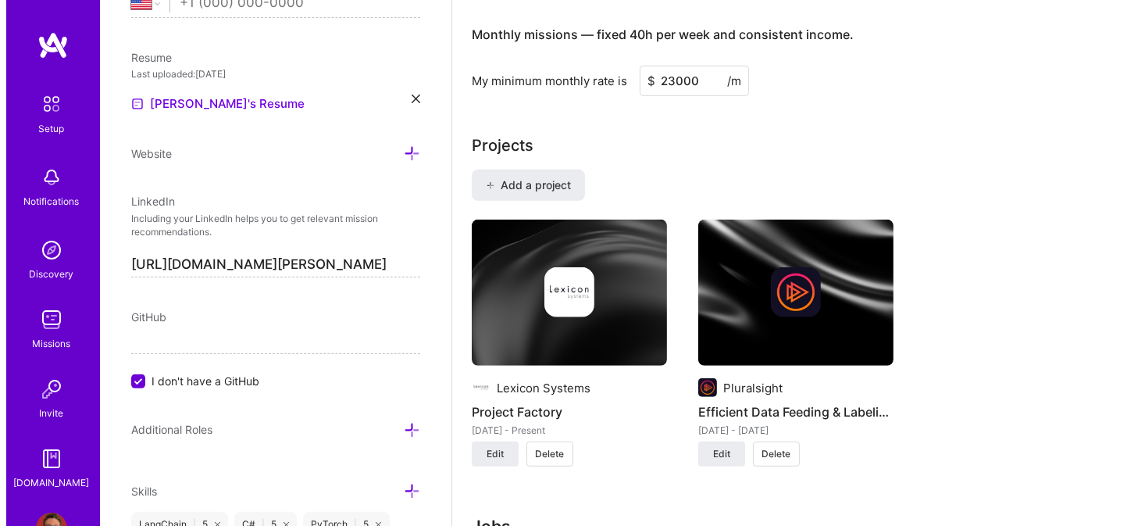
scroll to position [1239, 0]
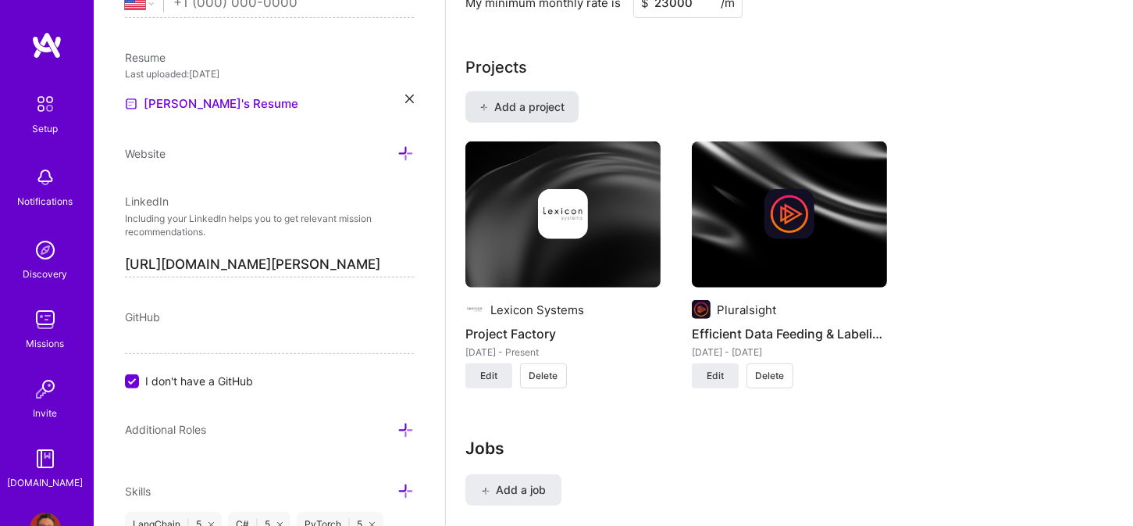
click at [523, 99] on span "Add a project" at bounding box center [522, 107] width 85 height 16
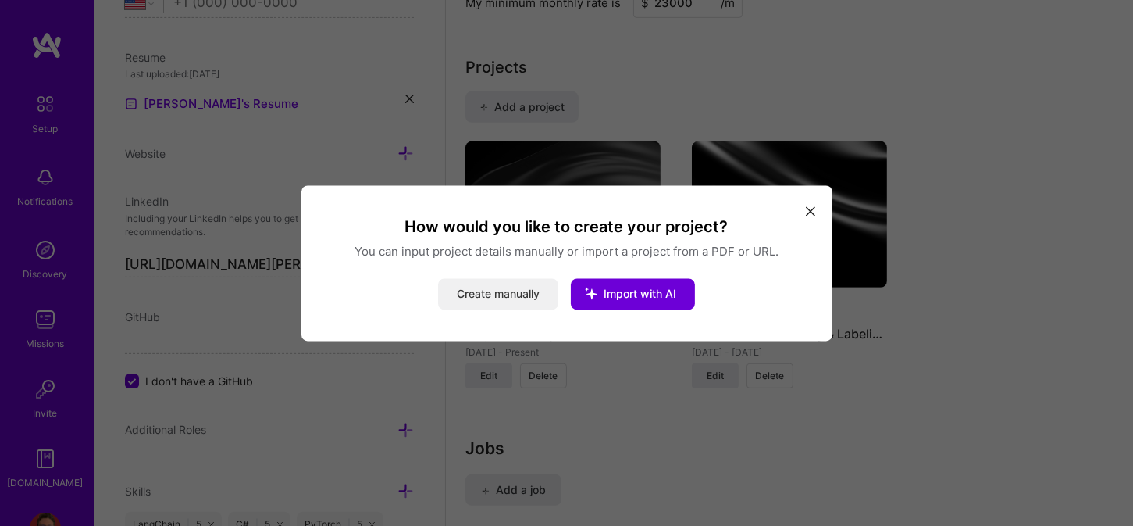
click at [514, 293] on button "Create manually" at bounding box center [498, 293] width 120 height 31
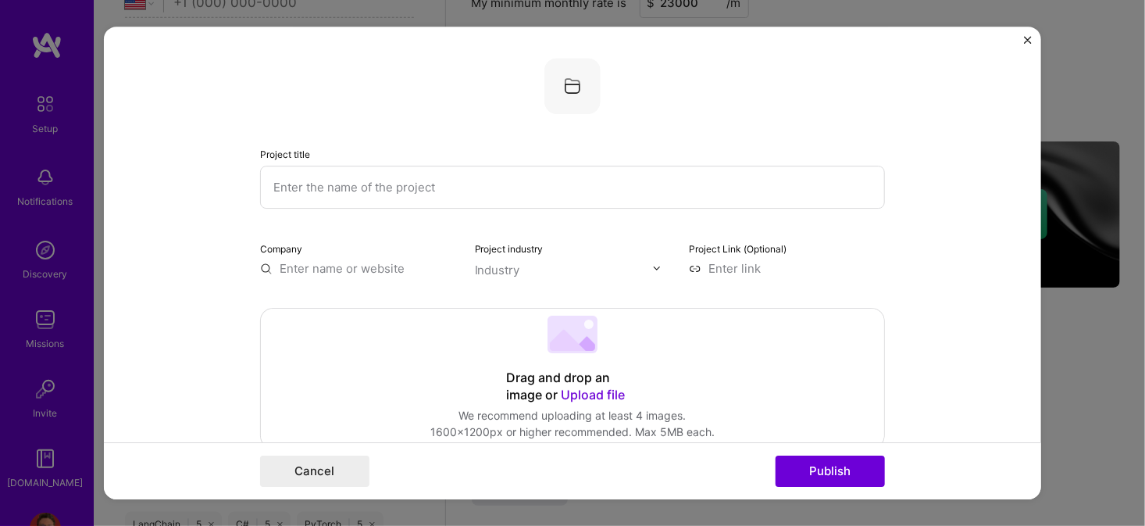
click at [494, 195] on input "text" at bounding box center [572, 187] width 625 height 43
paste input "Microsoft - Senior Solutions Consultant"
type input "Microsoft - Senior Solutions Consultant"
click at [336, 264] on input "text" at bounding box center [358, 268] width 196 height 16
type input "f"
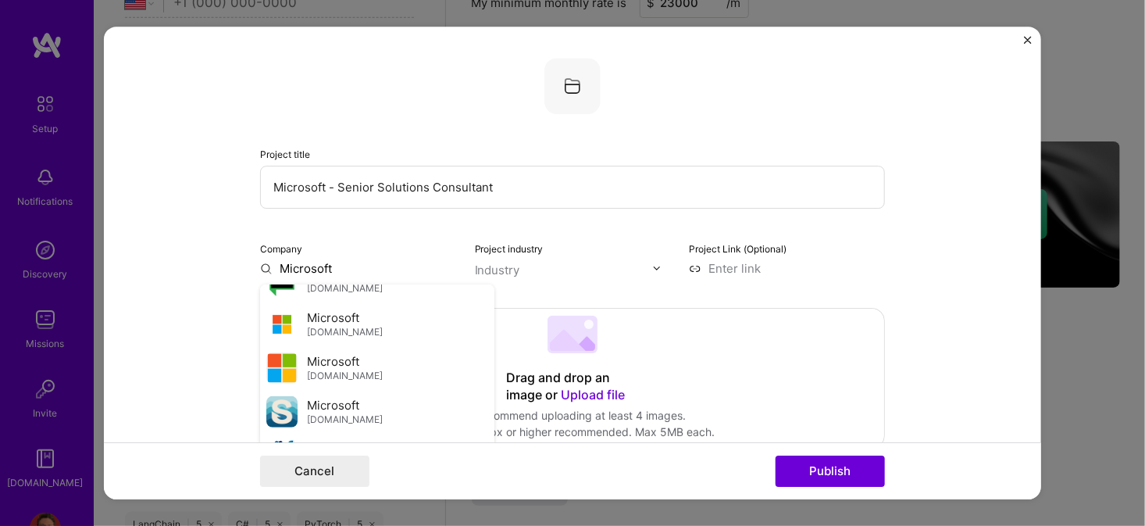
scroll to position [469, 0]
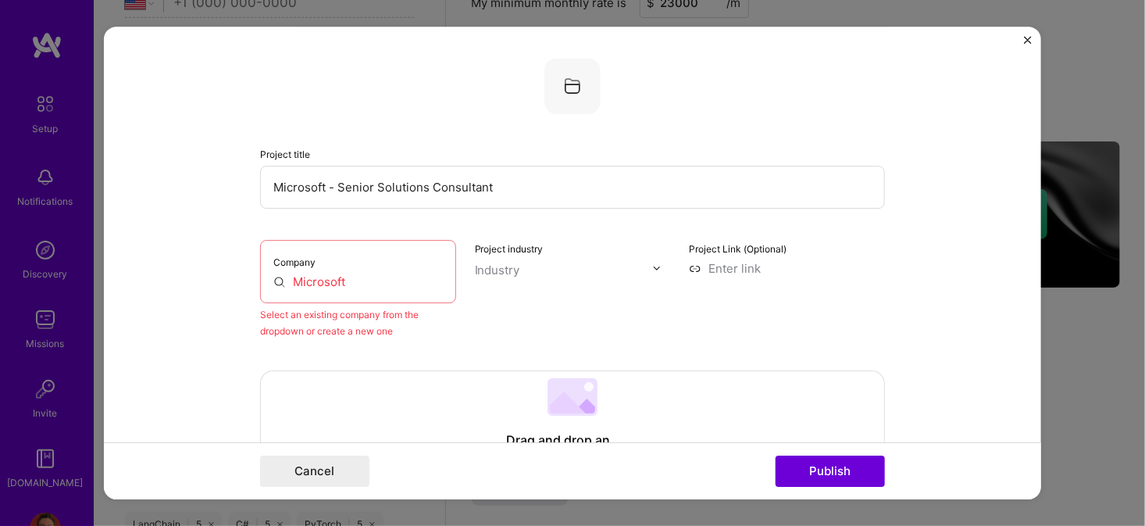
click at [351, 280] on input "Microsoft" at bounding box center [357, 281] width 169 height 16
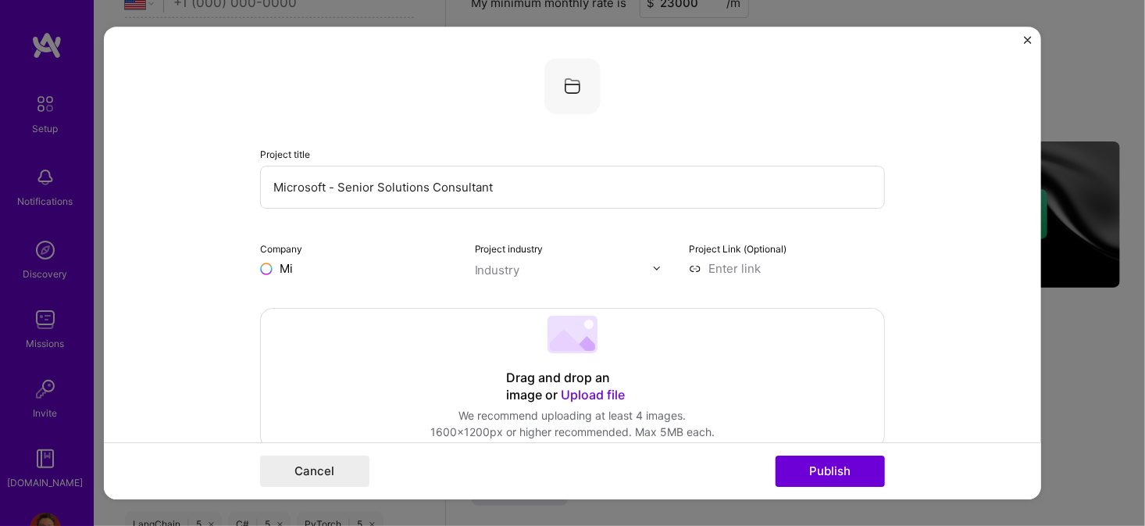
type input "M"
type input "Microsoft"
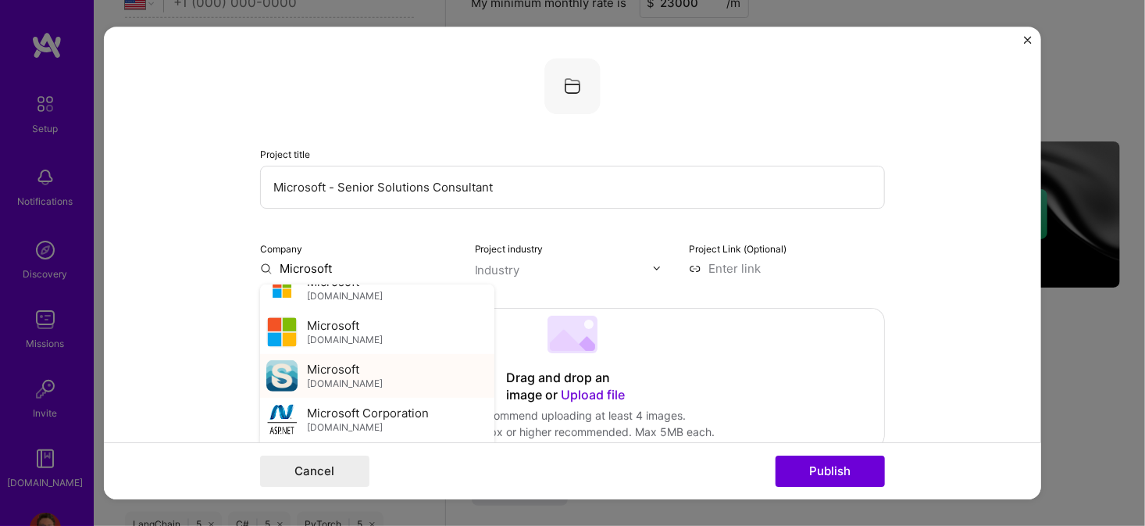
scroll to position [391, 0]
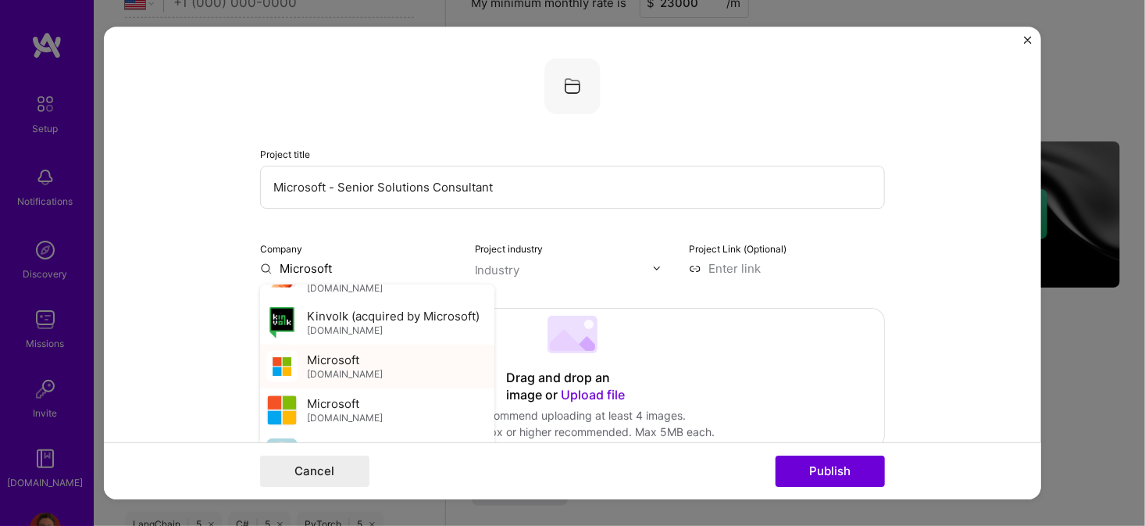
click at [273, 376] on img at bounding box center [281, 366] width 31 height 31
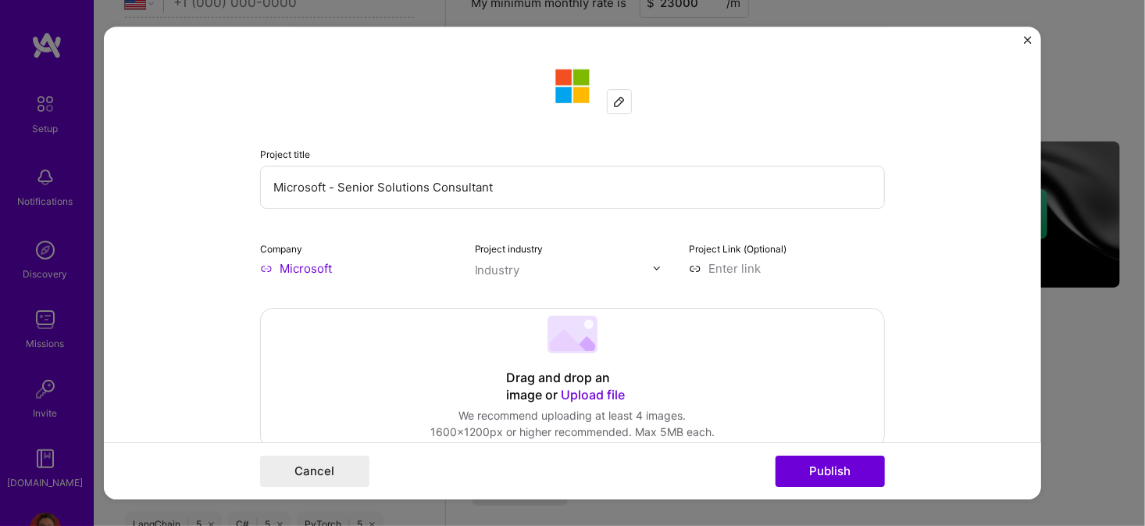
click at [525, 270] on input "text" at bounding box center [564, 270] width 178 height 16
type input "f"
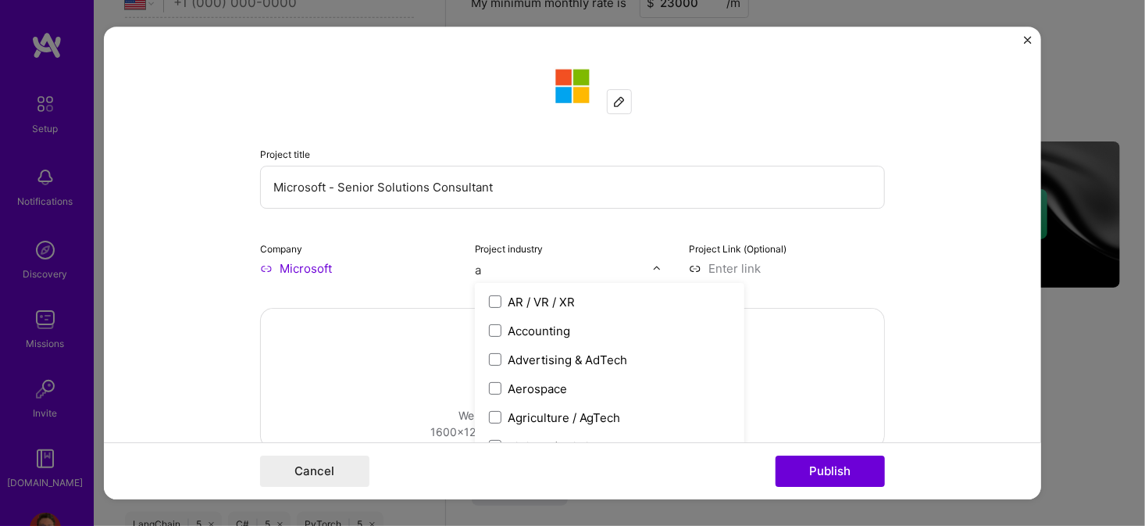
type input "ag"
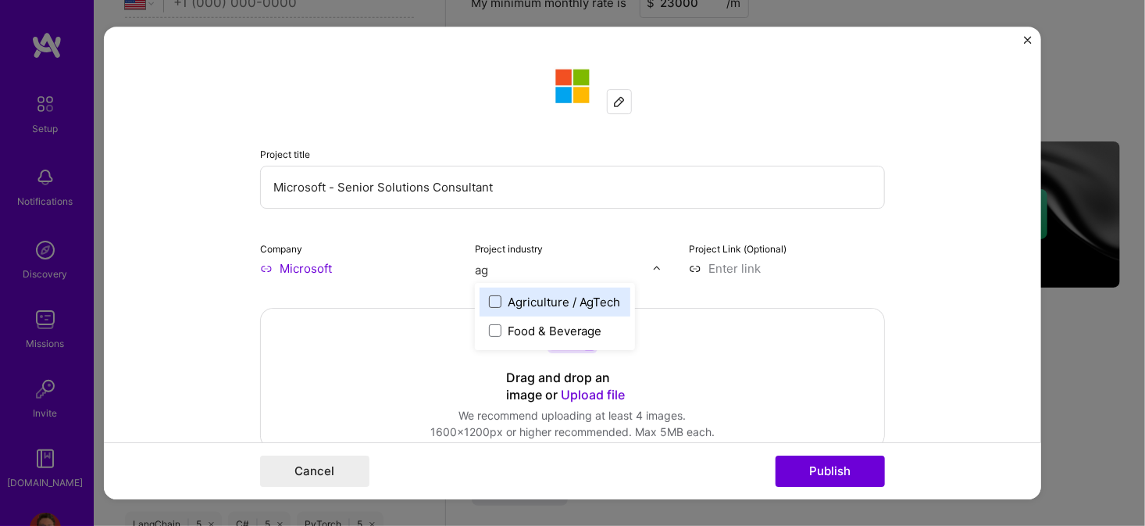
click at [490, 300] on span at bounding box center [495, 301] width 12 height 12
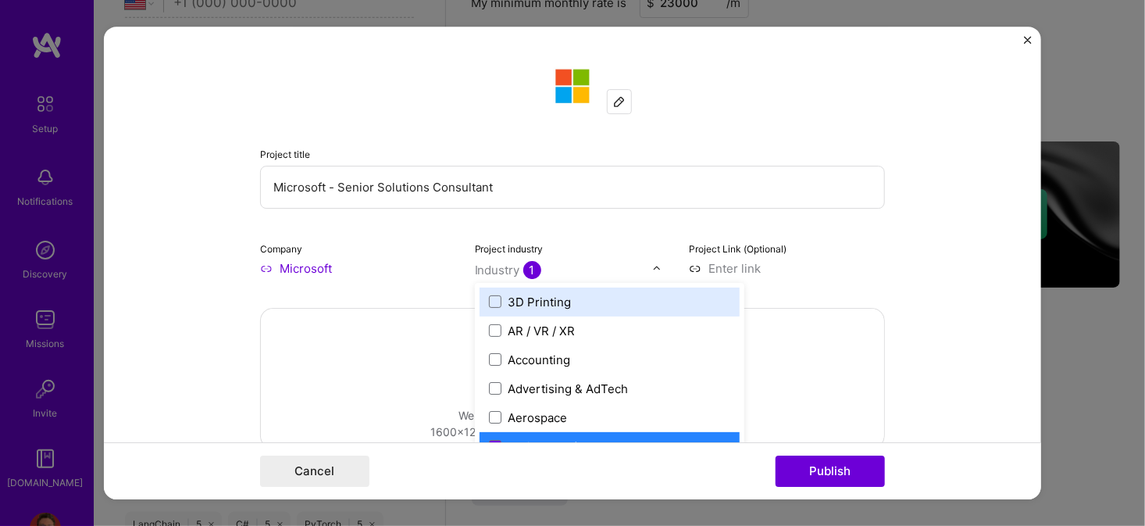
click at [721, 108] on div at bounding box center [572, 86] width 625 height 56
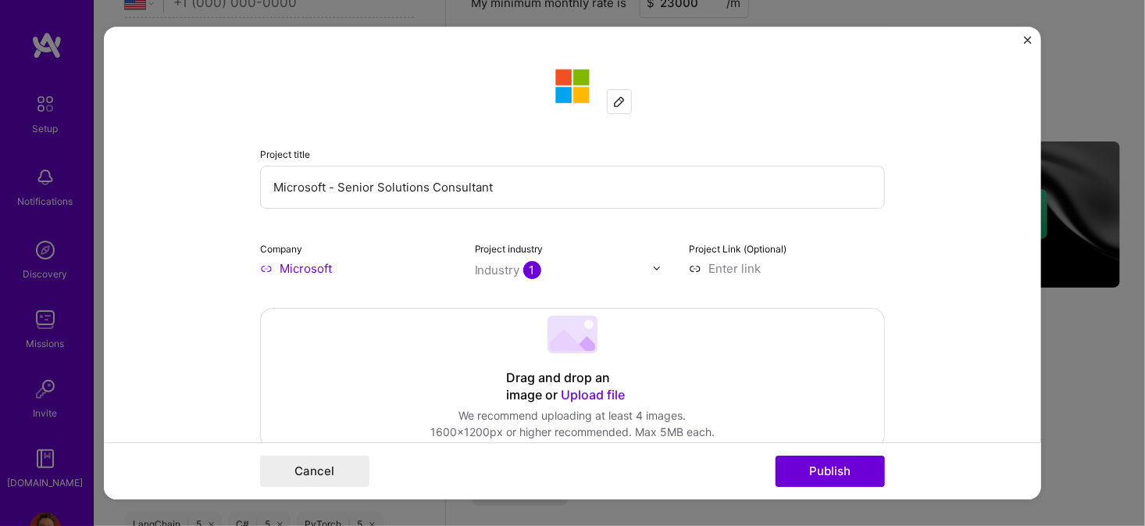
drag, startPoint x: 511, startPoint y: 191, endPoint x: 251, endPoint y: 189, distance: 260.1
click at [251, 189] on form "Project title Microsoft - Senior Solutions Consultant Company Microsoft Project…" at bounding box center [572, 263] width 937 height 473
click at [271, 187] on input "Microsoft - Senior Solutions Consultant" at bounding box center [572, 187] width 625 height 43
type input "t"
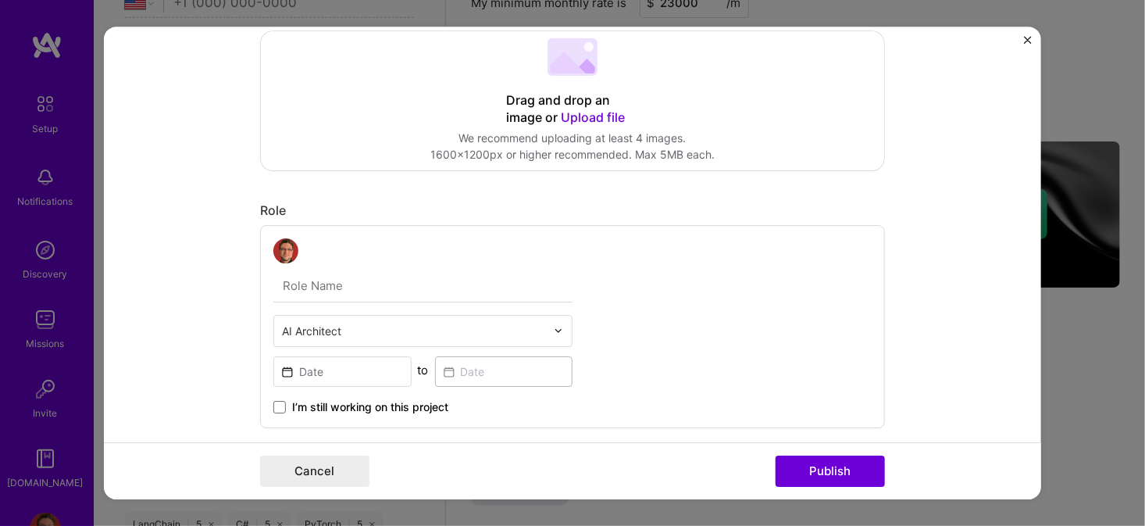
scroll to position [312, 0]
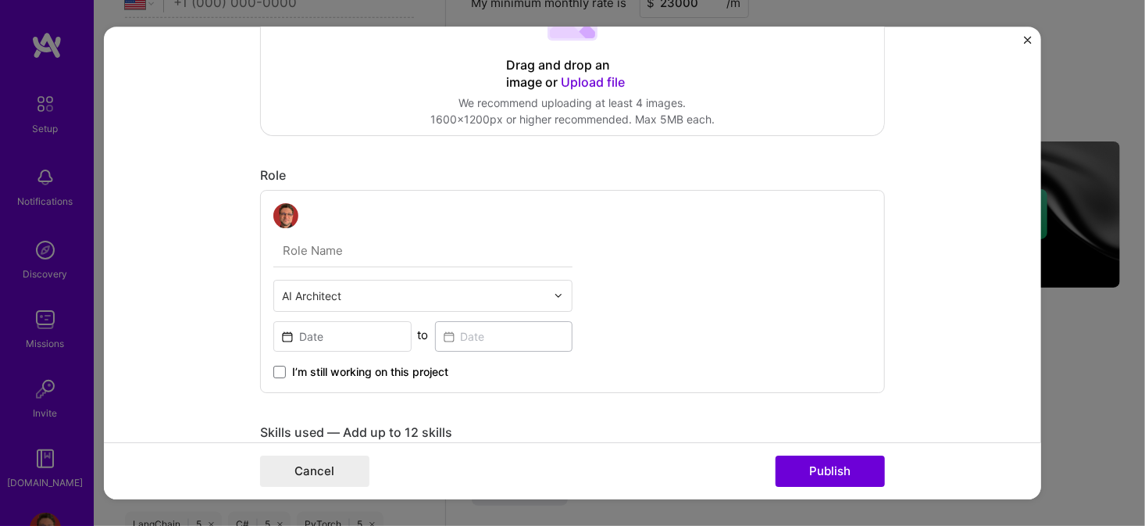
type input "Future Farmers of America (FFoA)"
click at [332, 243] on input "text" at bounding box center [422, 250] width 299 height 33
type input "AI Architect"
click at [679, 252] on div "AI Architect AI Architect to I’m still working on this project" at bounding box center [572, 291] width 625 height 203
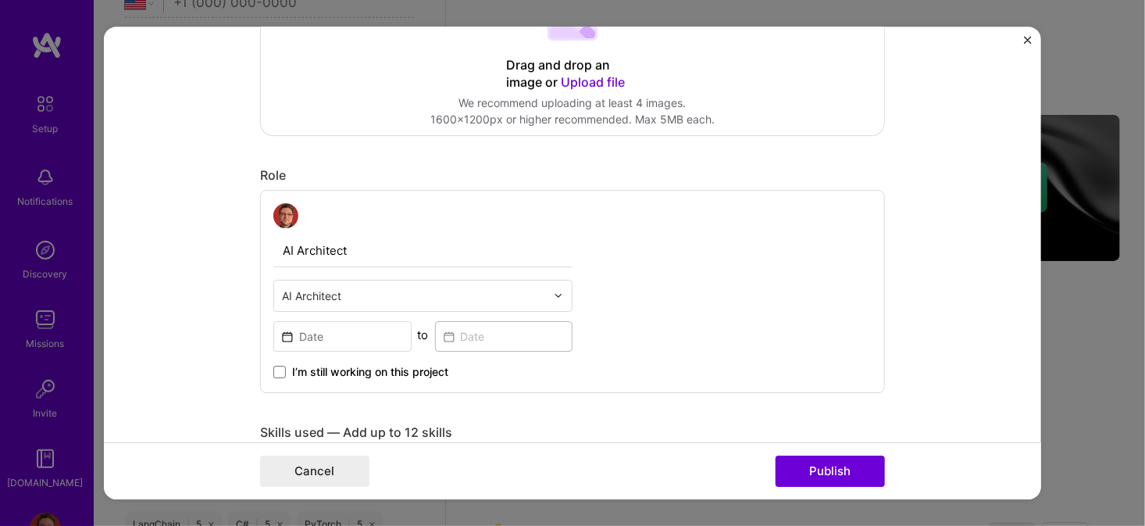
click at [458, 298] on input "text" at bounding box center [414, 295] width 264 height 16
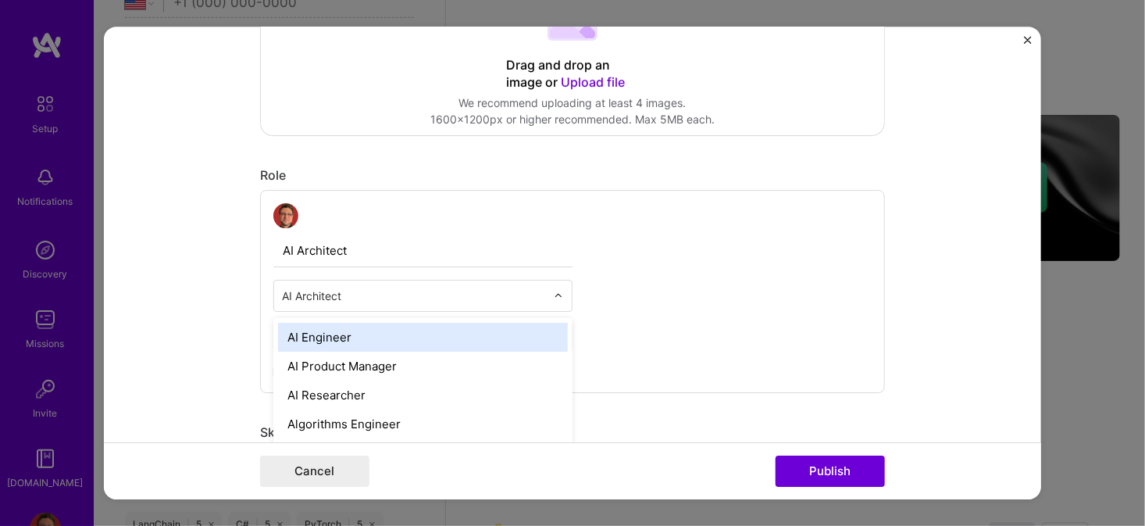
scroll to position [1269, 0]
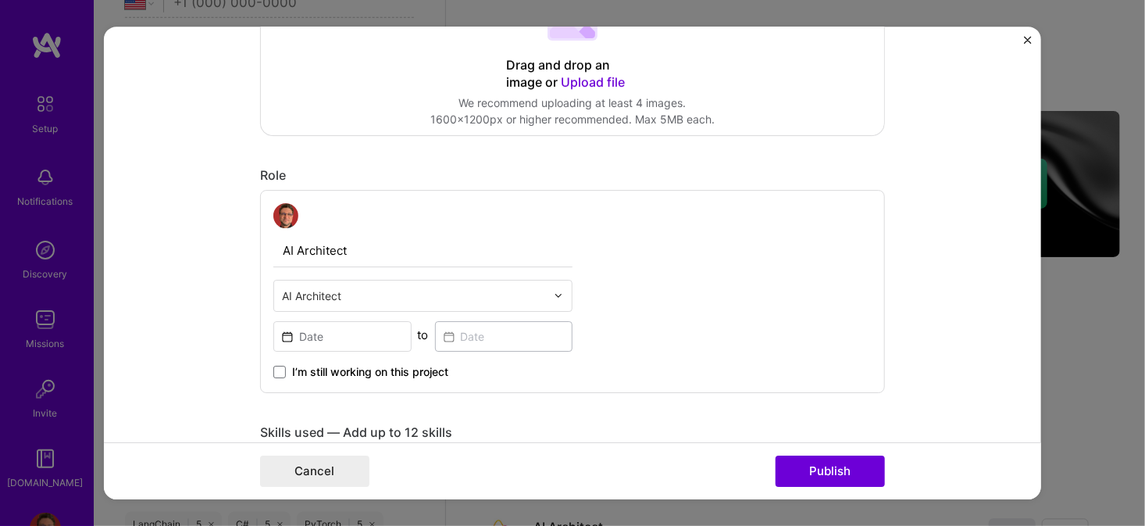
click at [647, 258] on div "AI Architect AI Architect to I’m still working on this project" at bounding box center [572, 291] width 625 height 203
click at [735, 227] on div "AI Architect AI Architect to I’m still working on this project" at bounding box center [572, 291] width 625 height 203
click at [307, 331] on input at bounding box center [342, 336] width 138 height 30
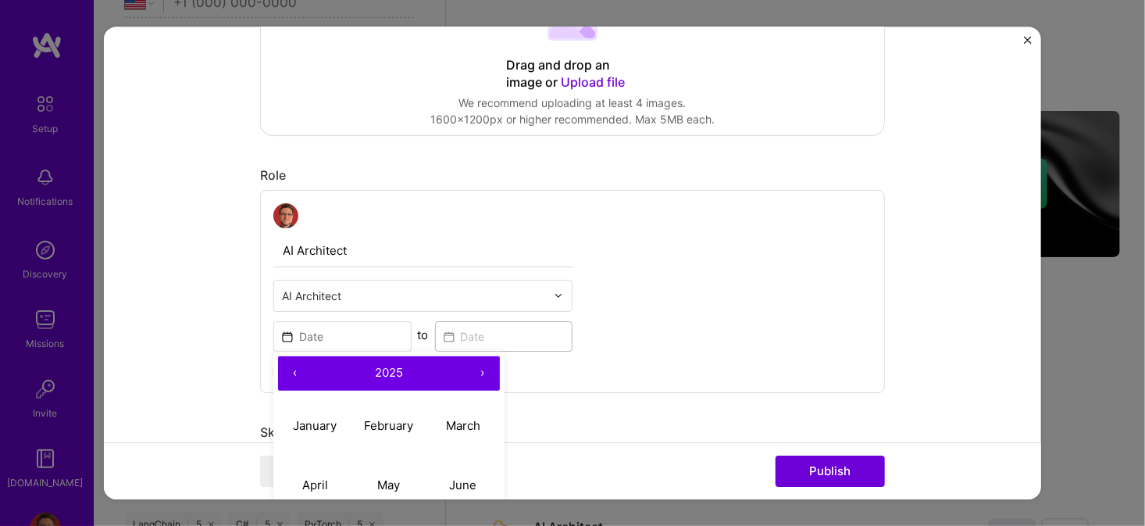
click at [287, 373] on button "‹" at bounding box center [295, 373] width 34 height 34
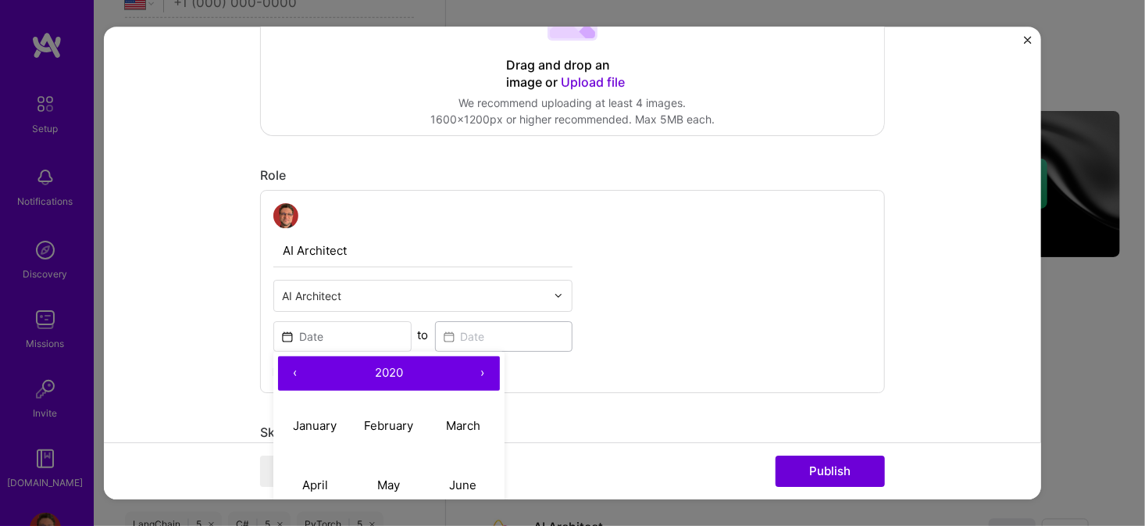
click at [287, 373] on button "‹" at bounding box center [295, 373] width 34 height 34
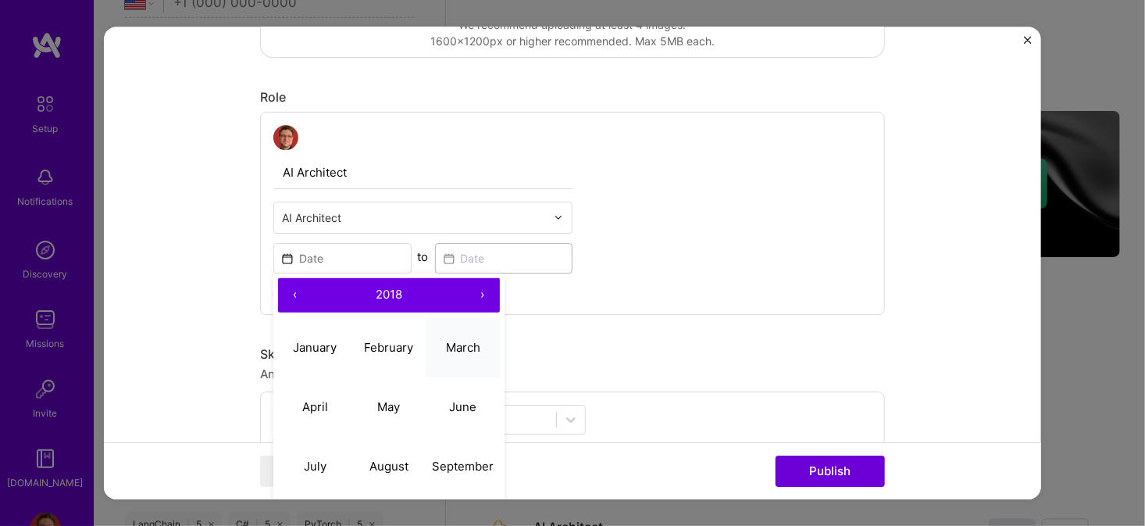
click at [453, 342] on abbr "March" at bounding box center [463, 347] width 34 height 15
type input "[DATE]"
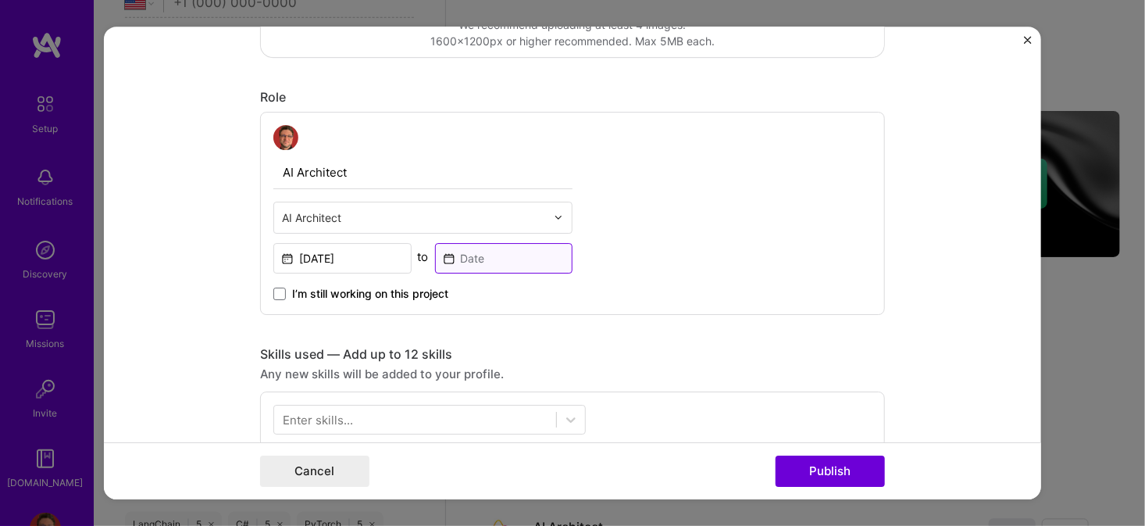
click at [483, 250] on input at bounding box center [504, 258] width 138 height 30
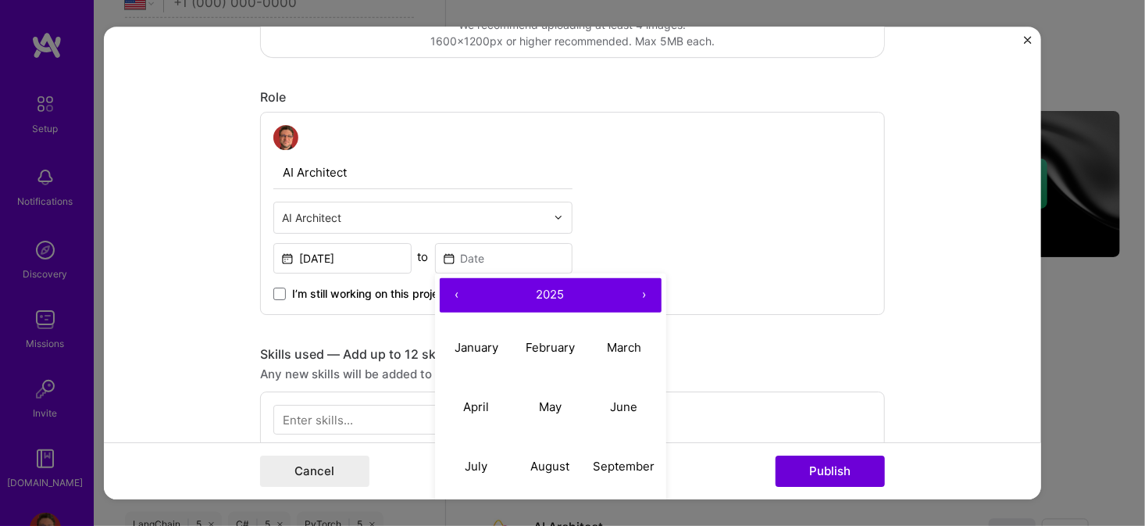
click at [445, 301] on button "‹" at bounding box center [457, 295] width 34 height 34
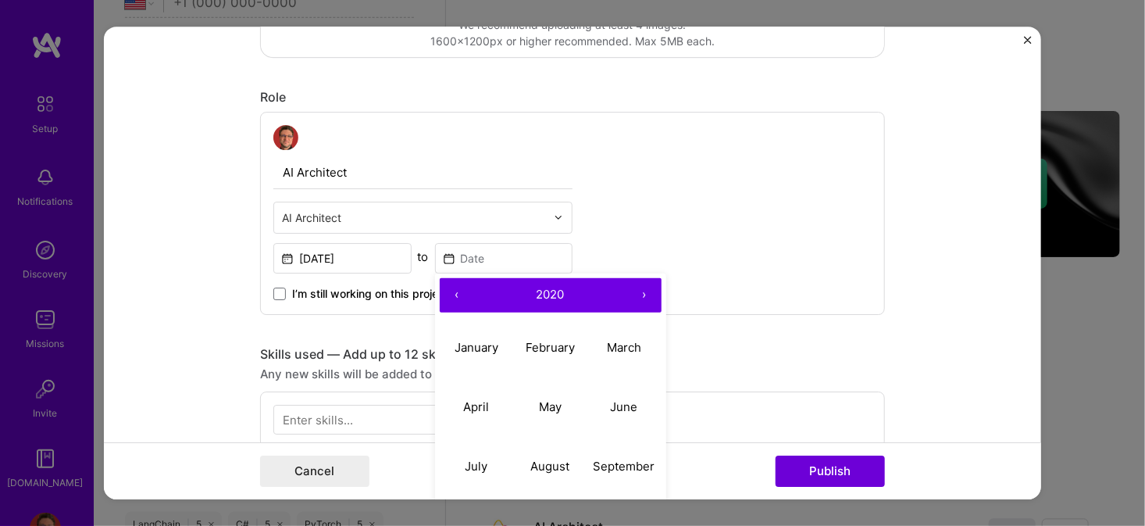
click at [445, 301] on button "‹" at bounding box center [457, 295] width 34 height 34
click at [638, 296] on button "›" at bounding box center [644, 295] width 34 height 34
click at [549, 466] on abbr "August" at bounding box center [549, 465] width 39 height 15
type input "[DATE]"
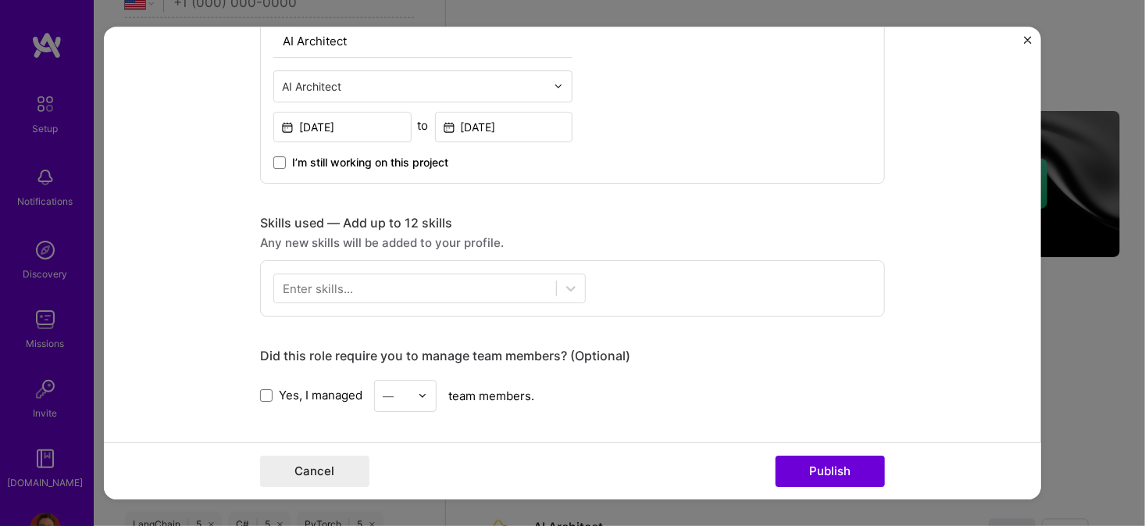
scroll to position [625, 0]
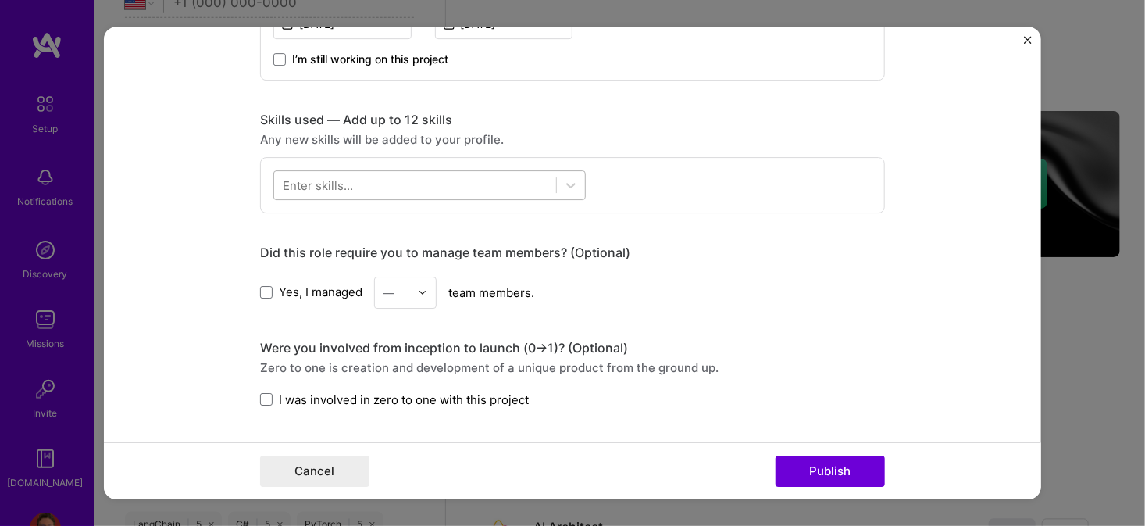
click at [381, 180] on div at bounding box center [415, 185] width 282 height 26
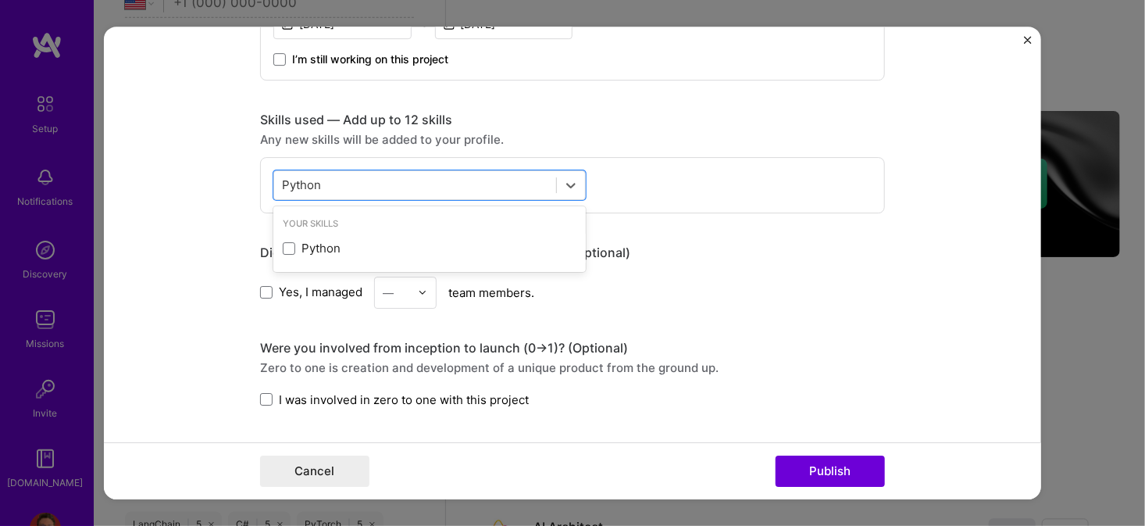
type input "Python"
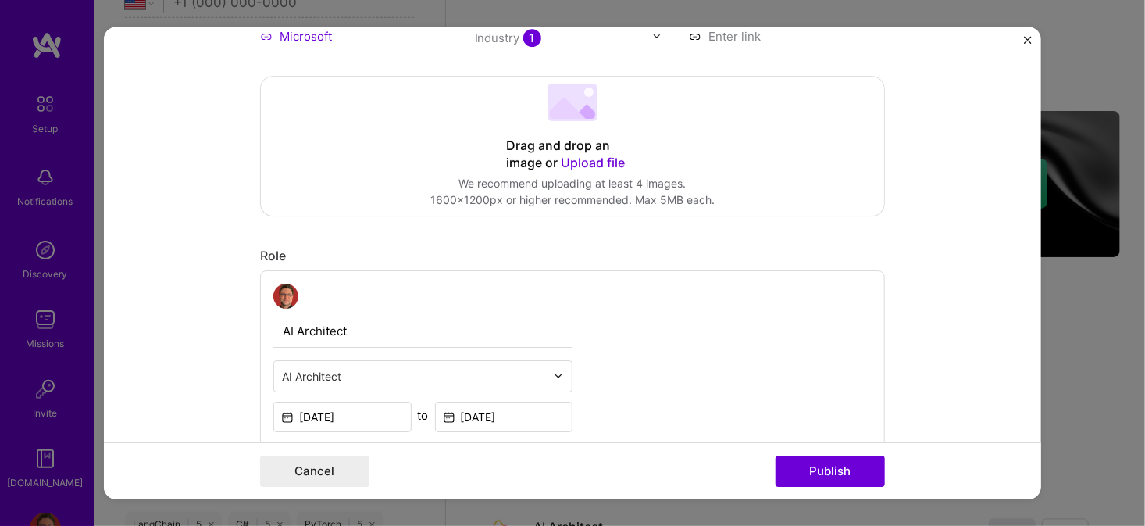
scroll to position [0, 0]
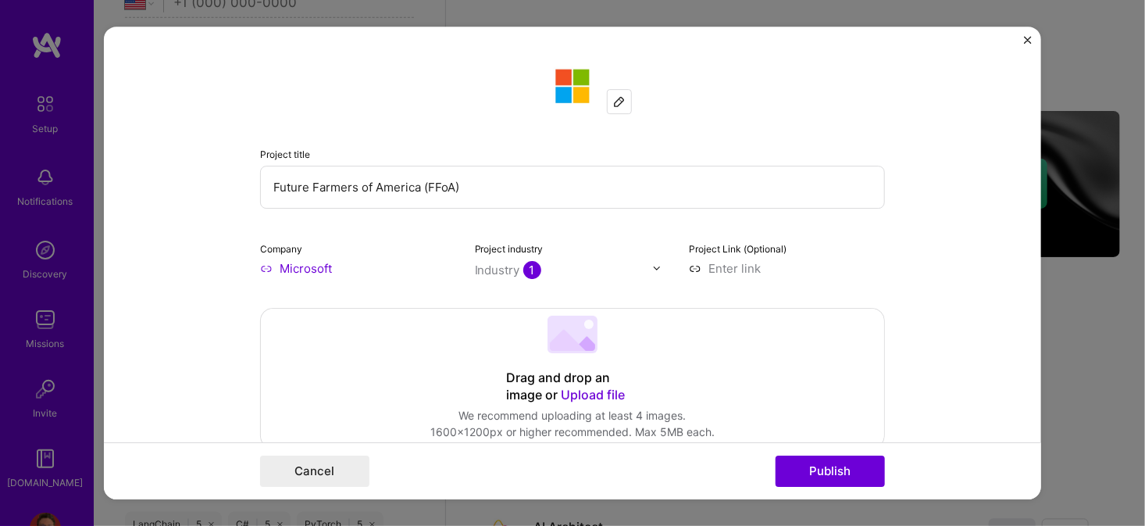
click at [440, 185] on input "Future Farmers of America (FFoA)" at bounding box center [572, 187] width 625 height 43
type input "Future Farmers of America (FFOA)"
click at [375, 122] on div "Project title Future Farmers of America (FFOA) Company Microsoft Project indust…" at bounding box center [572, 167] width 625 height 219
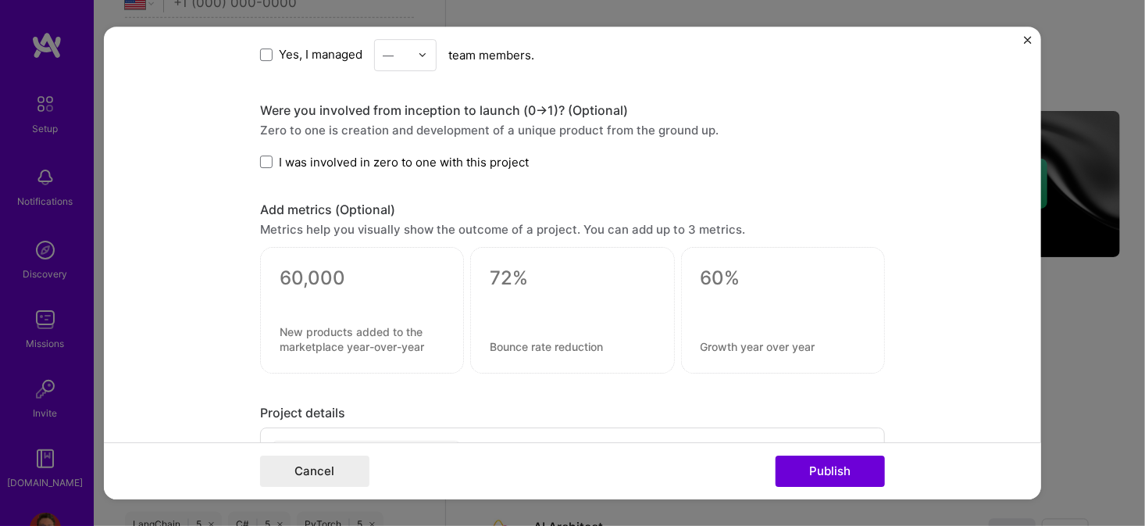
scroll to position [1015, 0]
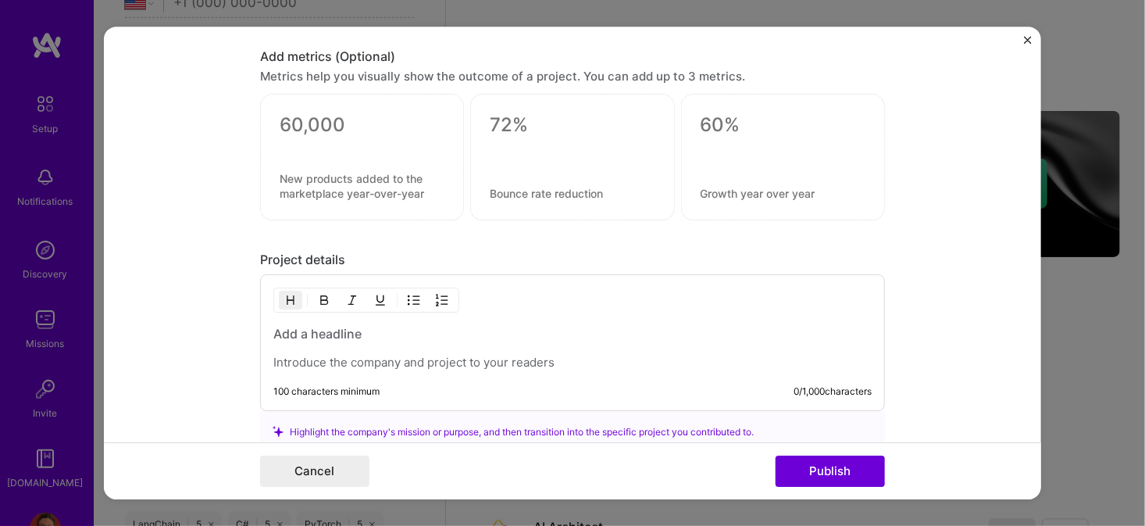
click at [384, 356] on p at bounding box center [572, 363] width 598 height 16
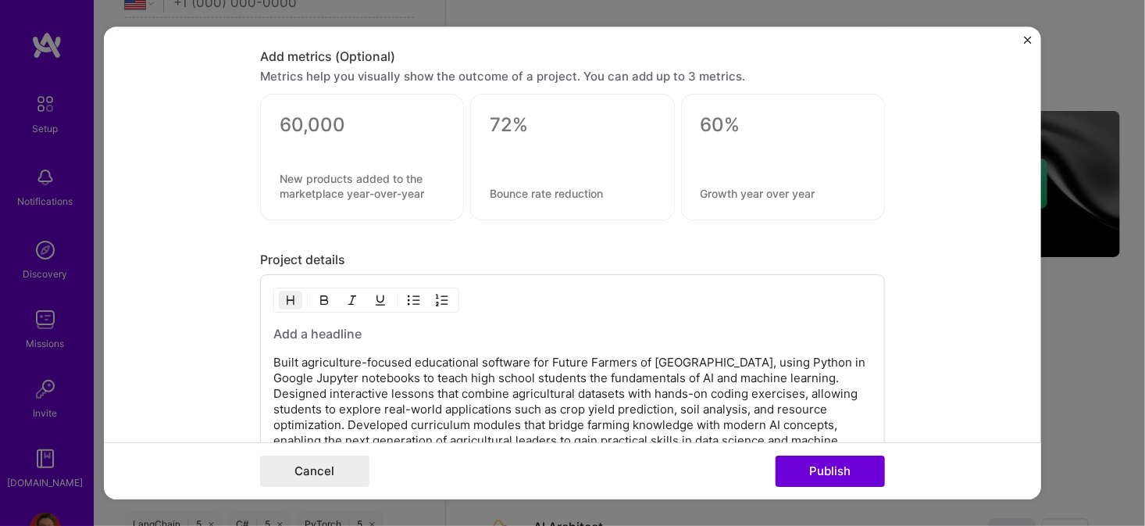
click at [323, 330] on h3 at bounding box center [572, 333] width 598 height 17
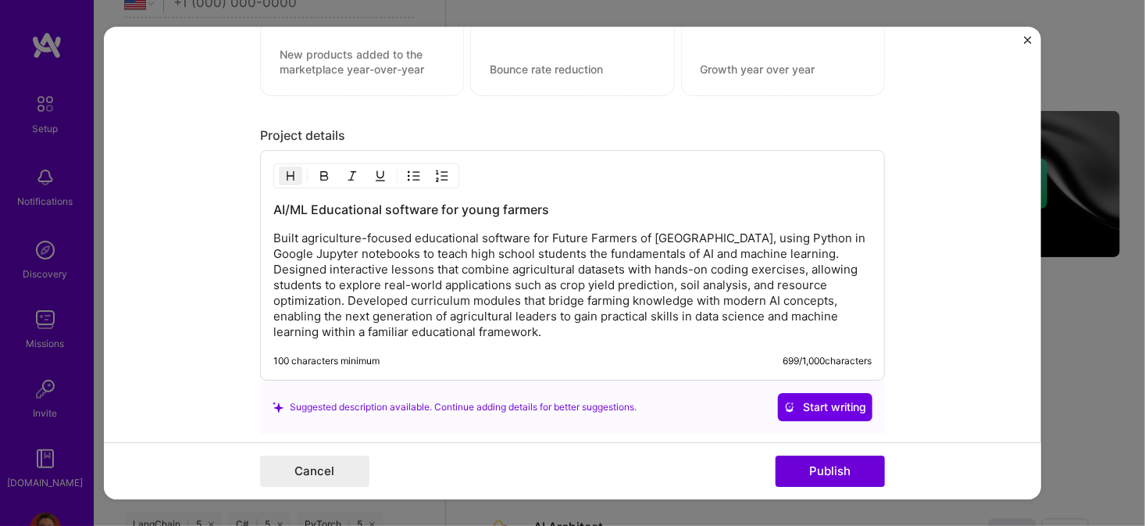
scroll to position [1172, 0]
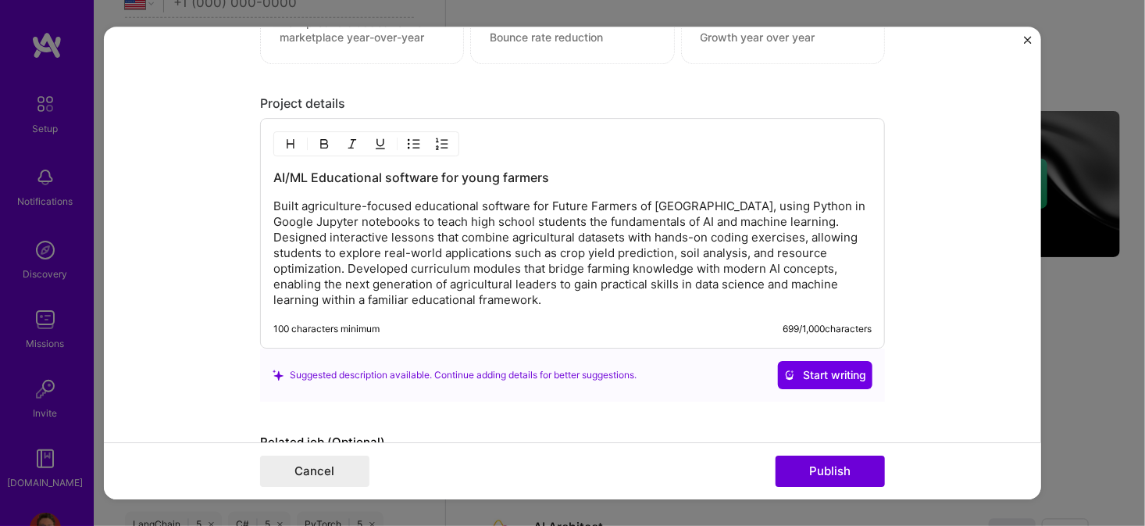
click at [690, 199] on p "Built agriculture-focused educational software for Future Farmers of [GEOGRAPHI…" at bounding box center [572, 252] width 598 height 109
click at [693, 198] on p "Built agriculture-focused educational software for Future Farmers of America(FF…" at bounding box center [572, 252] width 598 height 109
drag, startPoint x: 351, startPoint y: 215, endPoint x: 264, endPoint y: 220, distance: 87.6
click at [264, 220] on div "AI/ML Educational software for young farmers Built agriculture-focused educatio…" at bounding box center [572, 233] width 625 height 230
copy p "Google Jupyter"
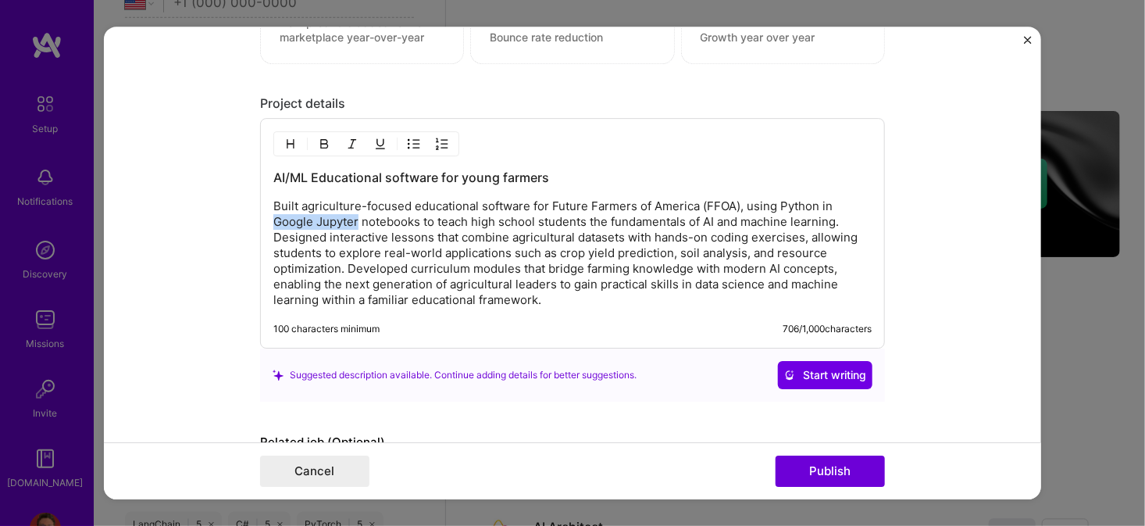
click at [309, 216] on p "Built agriculture-focused educational software for Future Farmers of America (F…" at bounding box center [572, 252] width 598 height 109
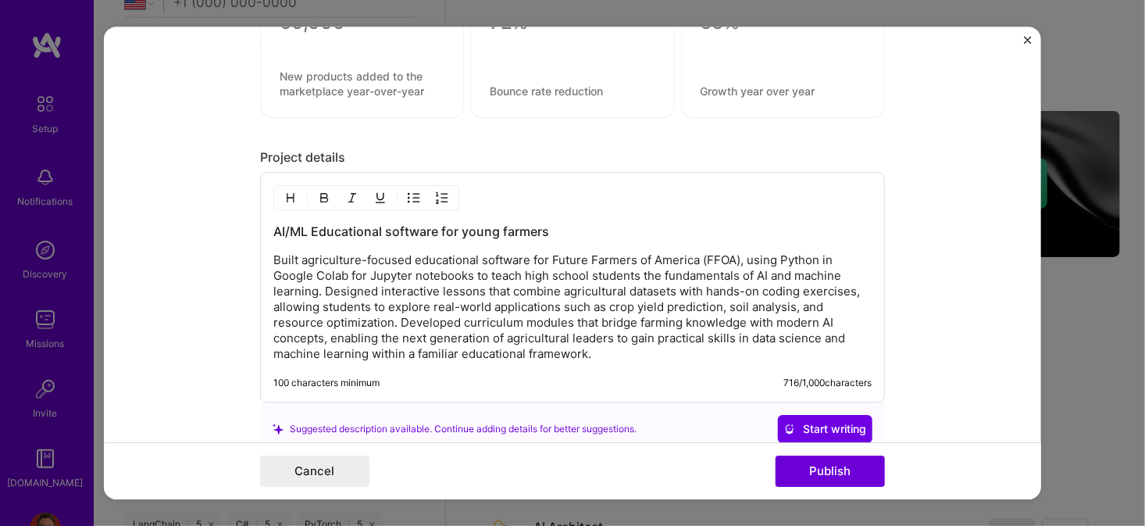
scroll to position [1093, 0]
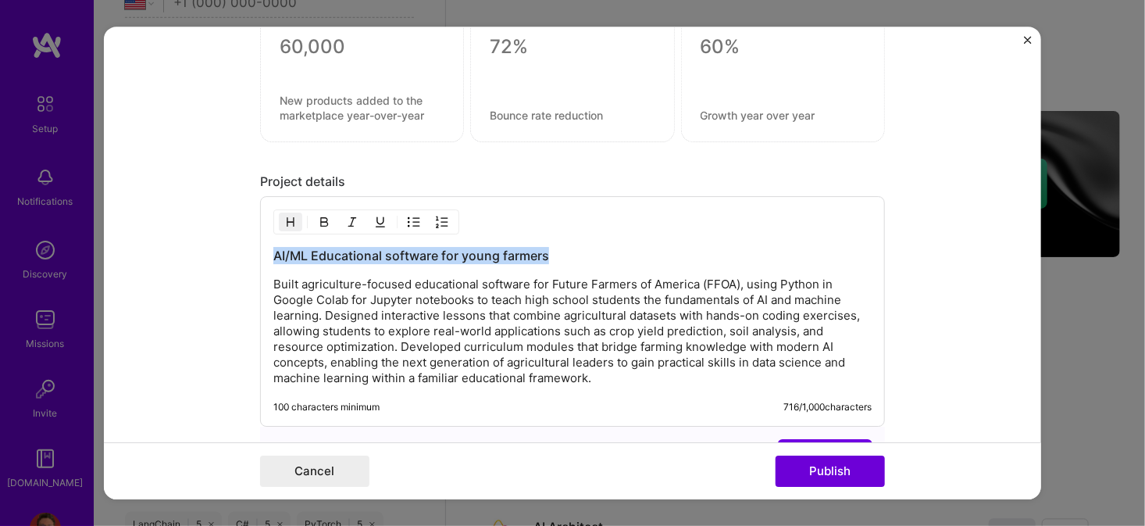
drag, startPoint x: 552, startPoint y: 252, endPoint x: 238, endPoint y: 253, distance: 314.0
click at [238, 253] on form "Project title Future Farmers of America (FFOA) Company Microsoft Project indust…" at bounding box center [572, 263] width 937 height 473
click at [318, 219] on img "button" at bounding box center [324, 222] width 12 height 12
click at [351, 248] on strong "AI/ML Educational software for young farmers" at bounding box center [411, 256] width 276 height 16
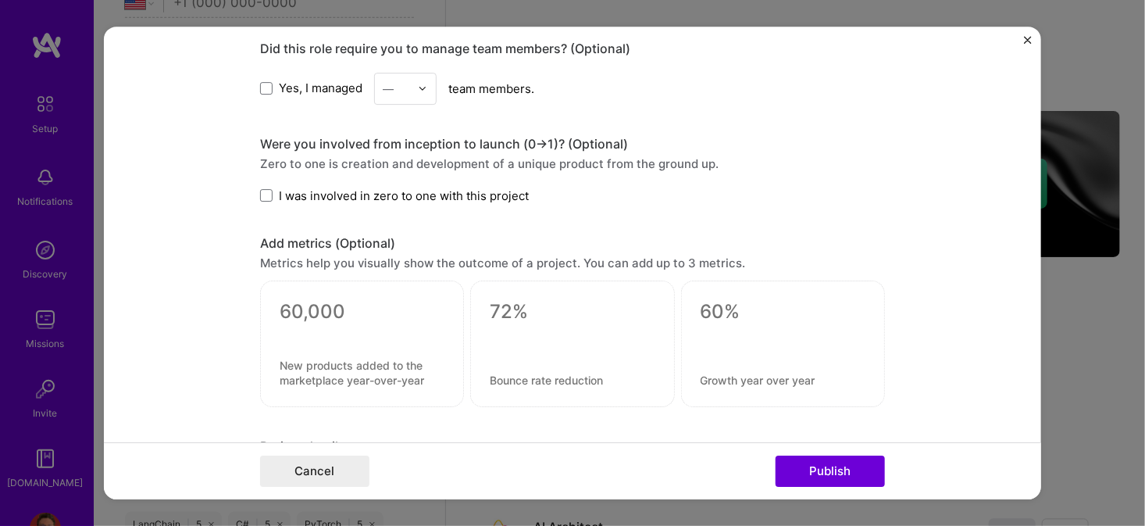
scroll to position [797, 0]
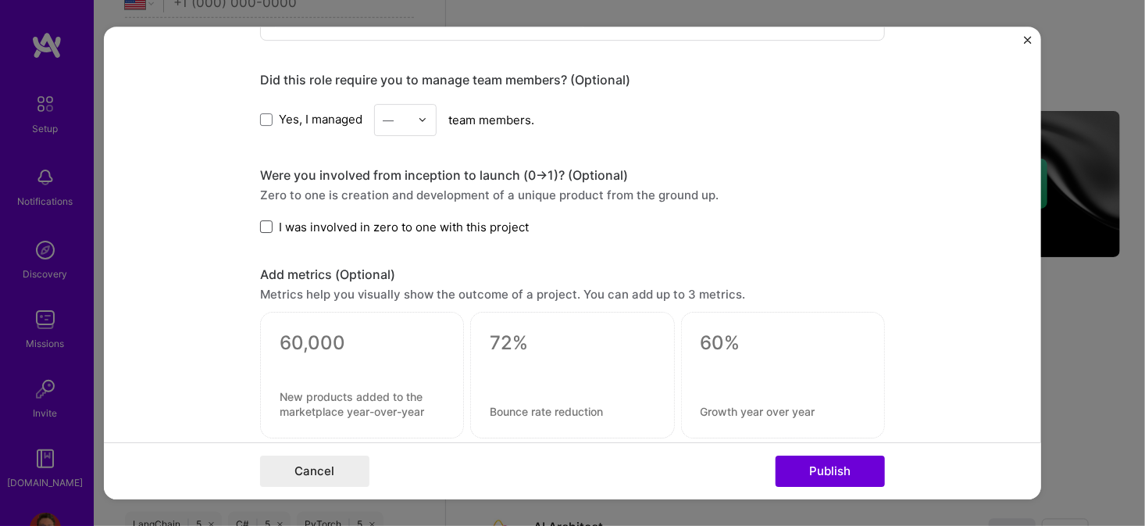
click at [260, 225] on span at bounding box center [266, 226] width 12 height 12
click at [0, 0] on input "I was involved in zero to one with this project" at bounding box center [0, 0] width 0 height 0
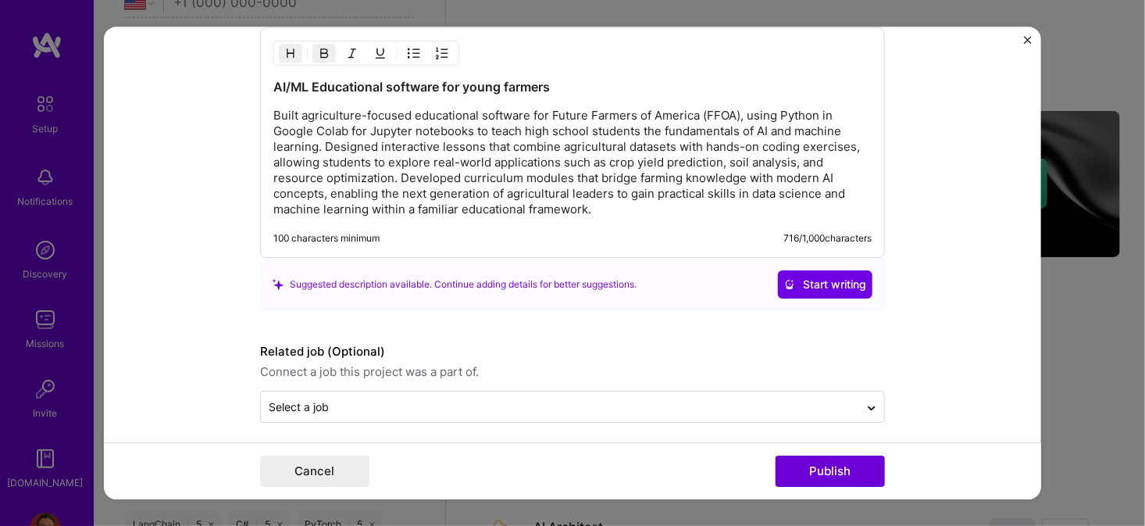
scroll to position [1266, 0]
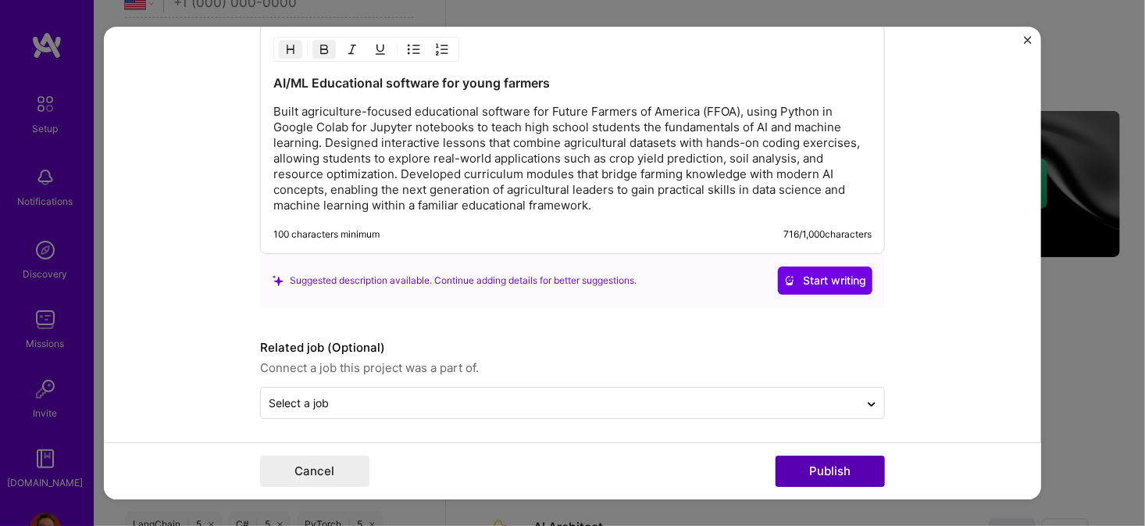
click at [801, 472] on button "Publish" at bounding box center [830, 470] width 109 height 31
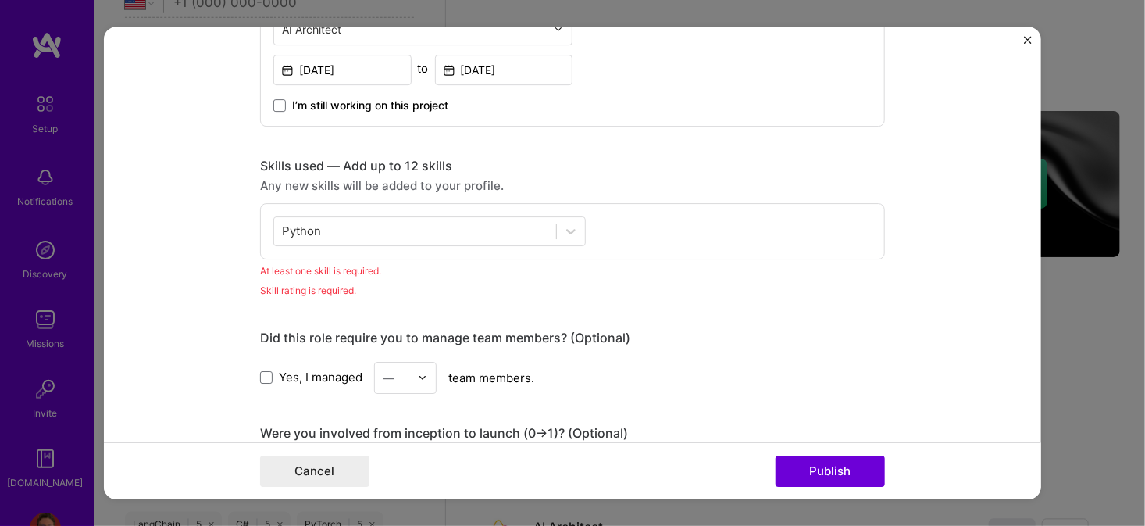
scroll to position [551, 0]
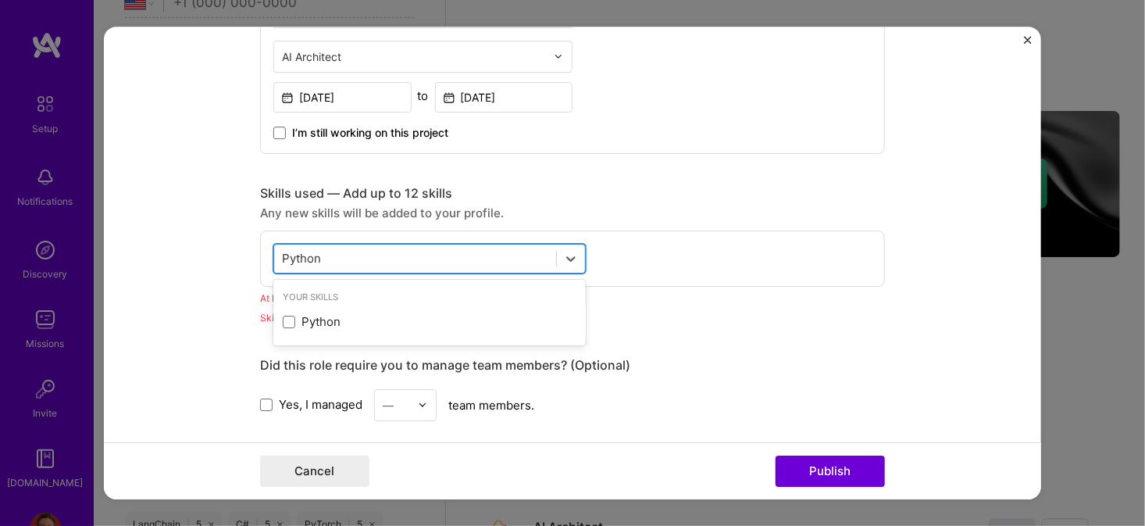
click at [486, 255] on div "Python Python" at bounding box center [415, 258] width 282 height 26
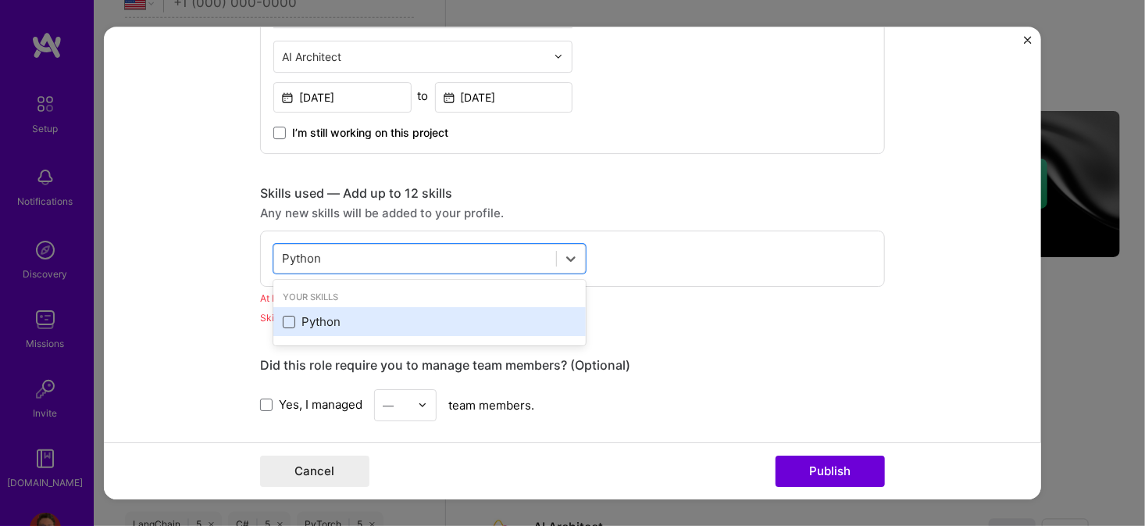
click at [283, 316] on span at bounding box center [289, 322] width 12 height 12
click at [0, 0] on input "checkbox" at bounding box center [0, 0] width 0 height 0
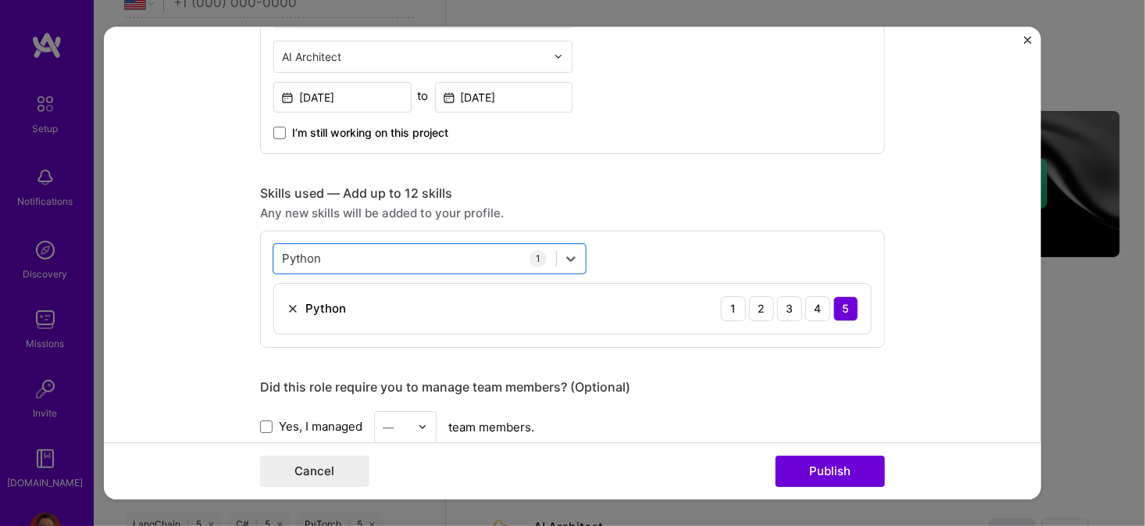
drag, startPoint x: 417, startPoint y: 258, endPoint x: 212, endPoint y: 255, distance: 205.4
click at [212, 255] on form "Project title Future Farmers of America (FFOA) Company Microsoft Project indust…" at bounding box center [572, 263] width 937 height 473
type input "P"
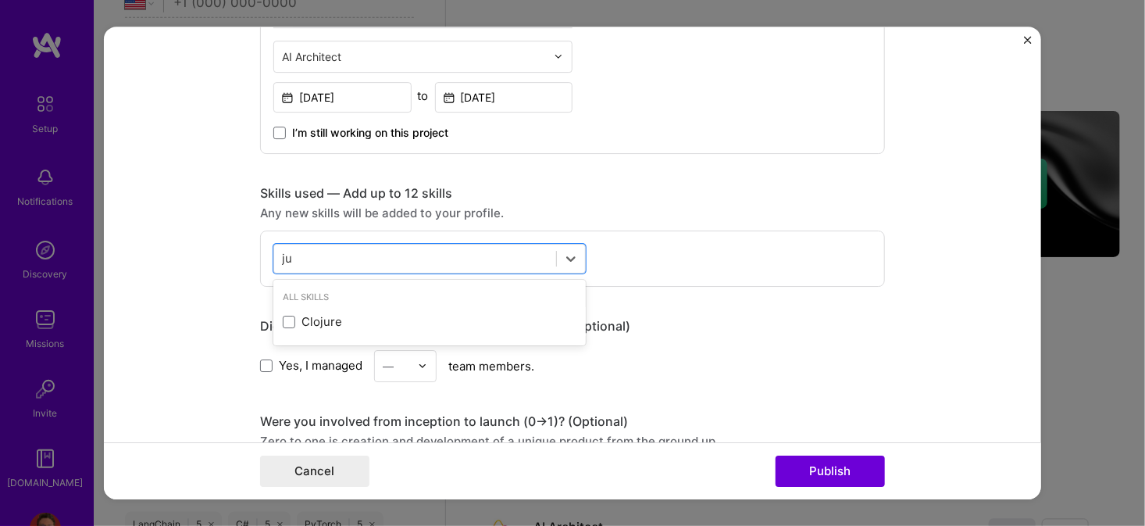
type input "j"
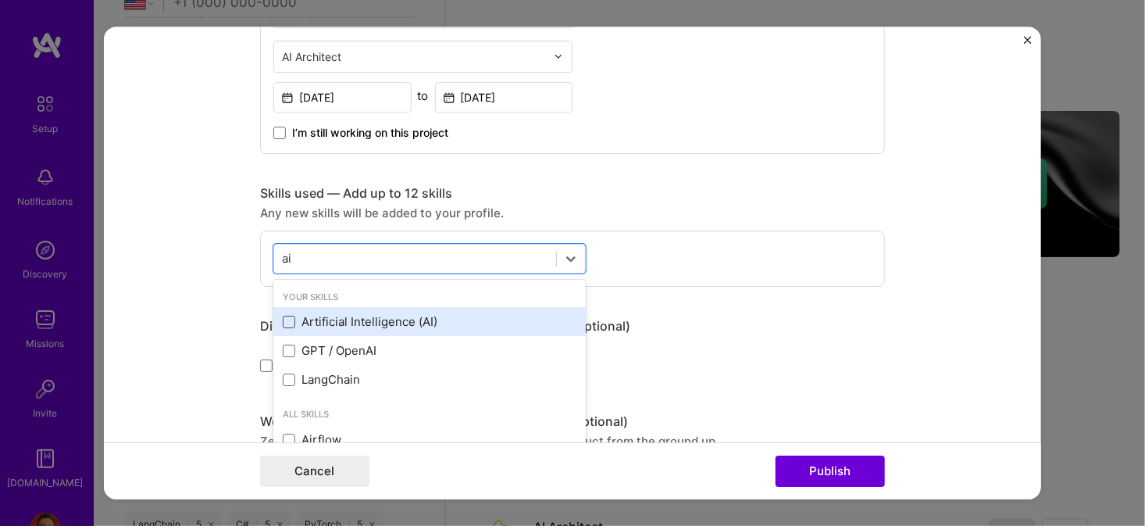
click at [283, 319] on span at bounding box center [289, 322] width 12 height 12
click at [0, 0] on input "checkbox" at bounding box center [0, 0] width 0 height 0
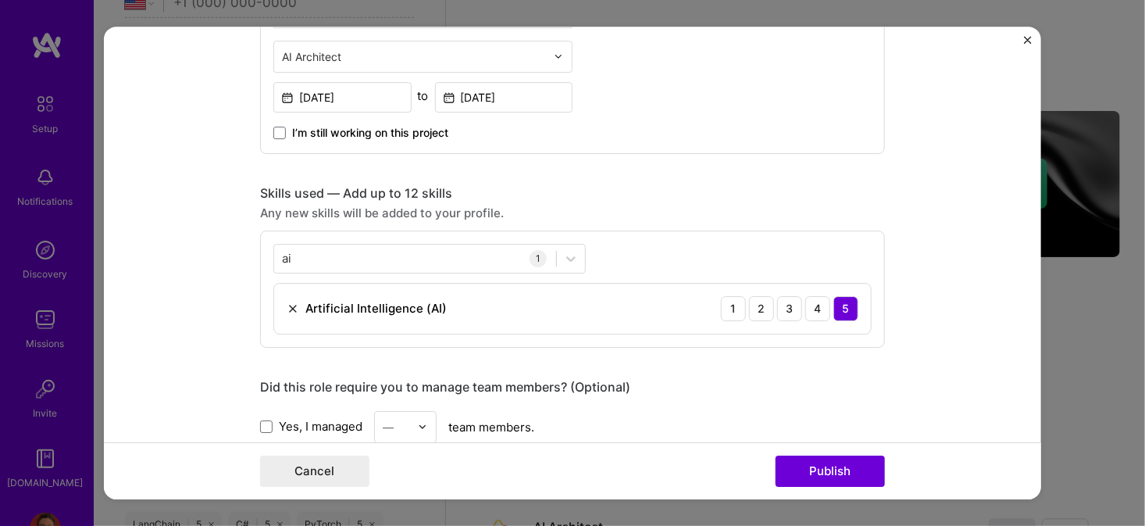
click at [191, 233] on form "Project title Future Farmers of America (FFOA) Company Microsoft Project indust…" at bounding box center [572, 263] width 937 height 473
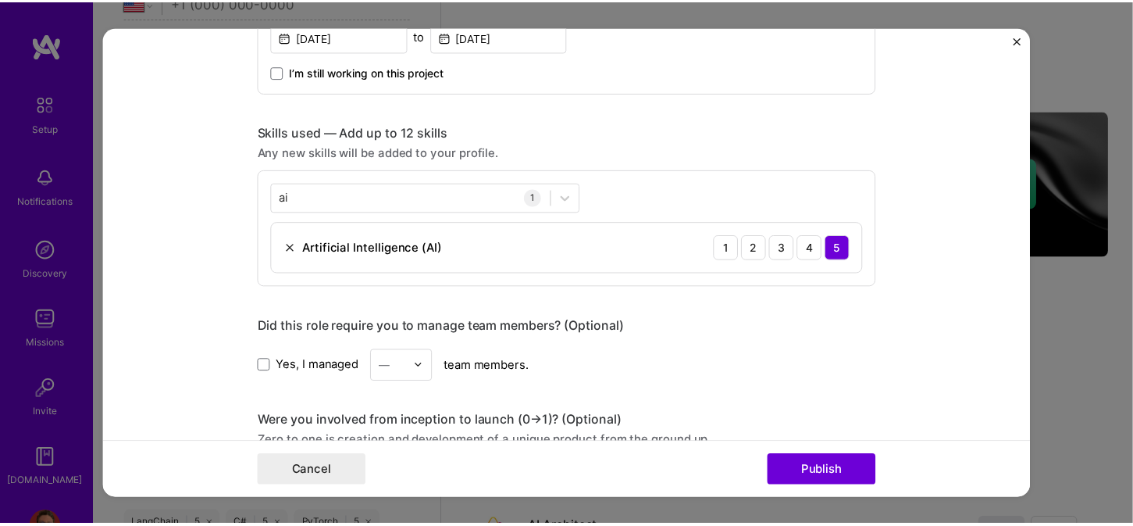
scroll to position [629, 0]
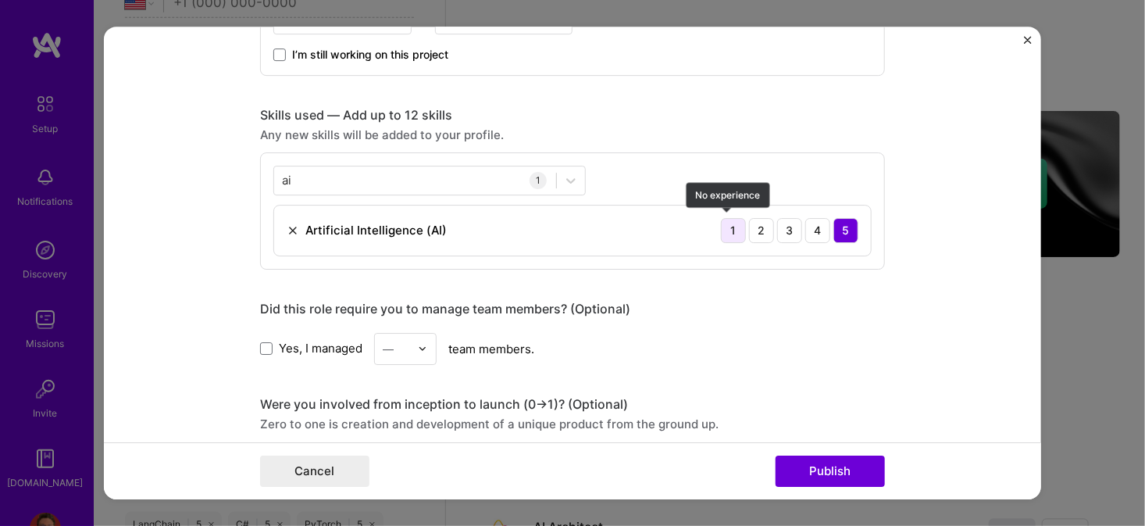
click at [728, 227] on div "1" at bounding box center [733, 230] width 25 height 25
click at [345, 180] on div "ai ai" at bounding box center [415, 180] width 282 height 26
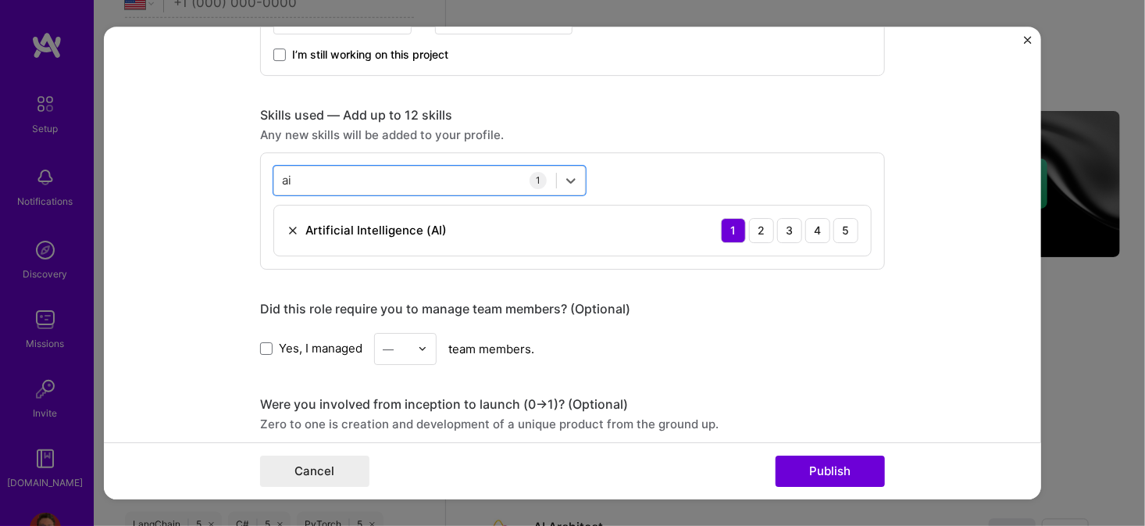
drag, startPoint x: 345, startPoint y: 180, endPoint x: 241, endPoint y: 177, distance: 104.7
click at [241, 177] on form "Project title Future Farmers of America (FFOA) Company Microsoft Project indust…" at bounding box center [572, 263] width 937 height 473
type input "a"
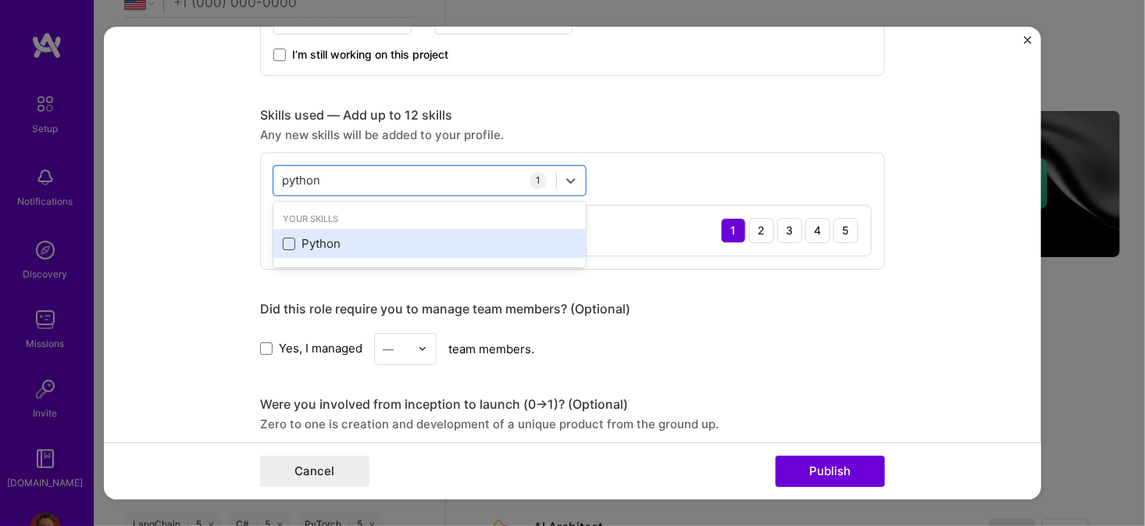
click at [285, 241] on span at bounding box center [289, 243] width 12 height 12
click at [0, 0] on input "checkbox" at bounding box center [0, 0] width 0 height 0
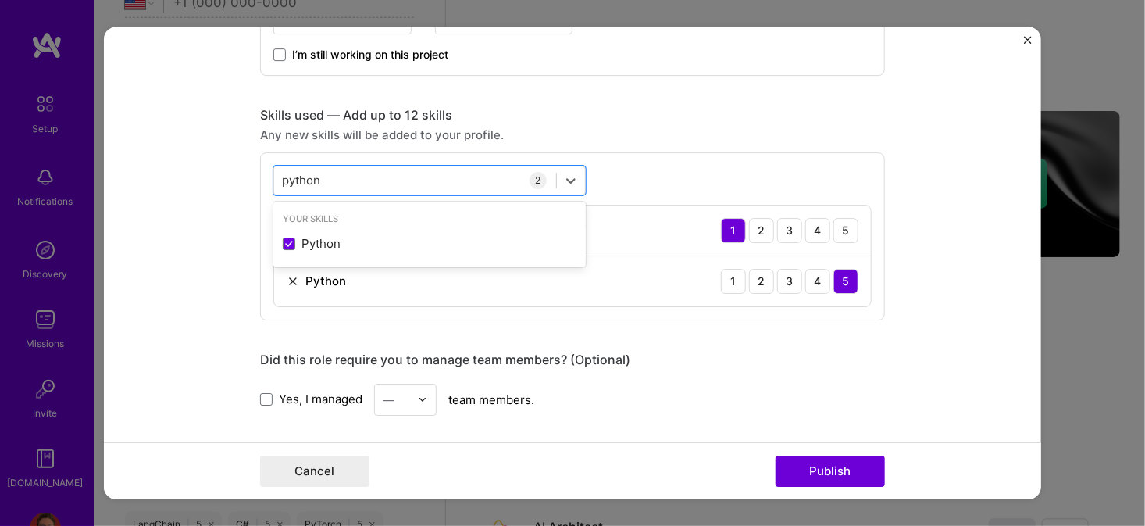
type input "python"
click at [198, 173] on form "Project title Future Farmers of America (FFOA) Company Microsoft Project indust…" at bounding box center [572, 263] width 937 height 473
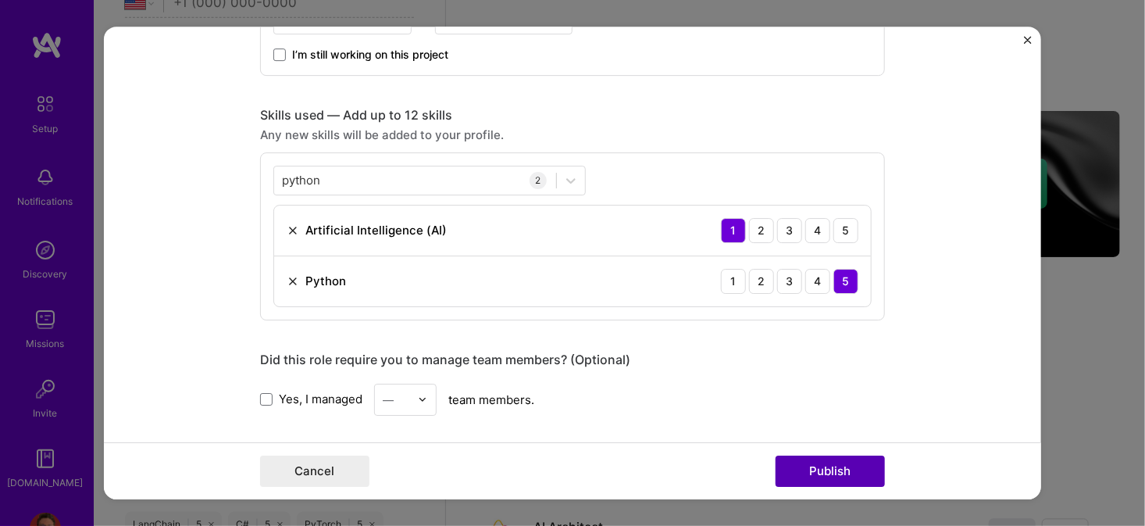
click at [838, 472] on button "Publish" at bounding box center [830, 470] width 109 height 31
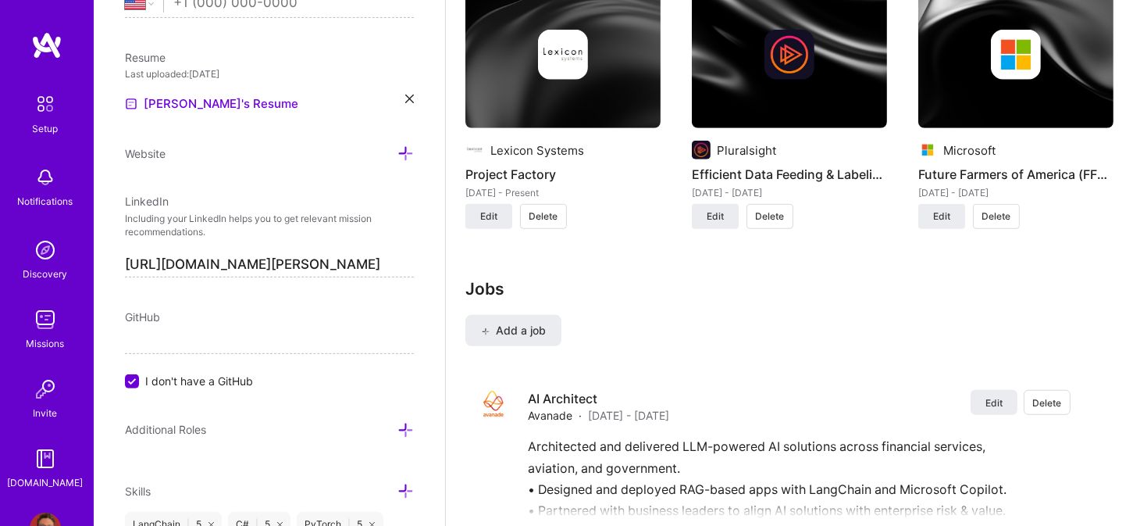
scroll to position [1415, 0]
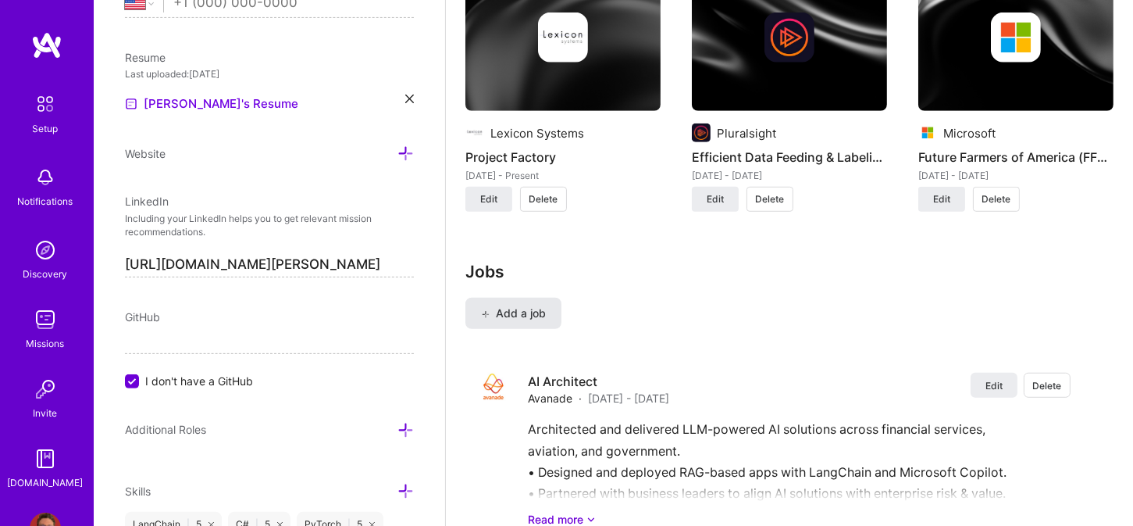
click at [527, 305] on span "Add a job" at bounding box center [513, 313] width 65 height 16
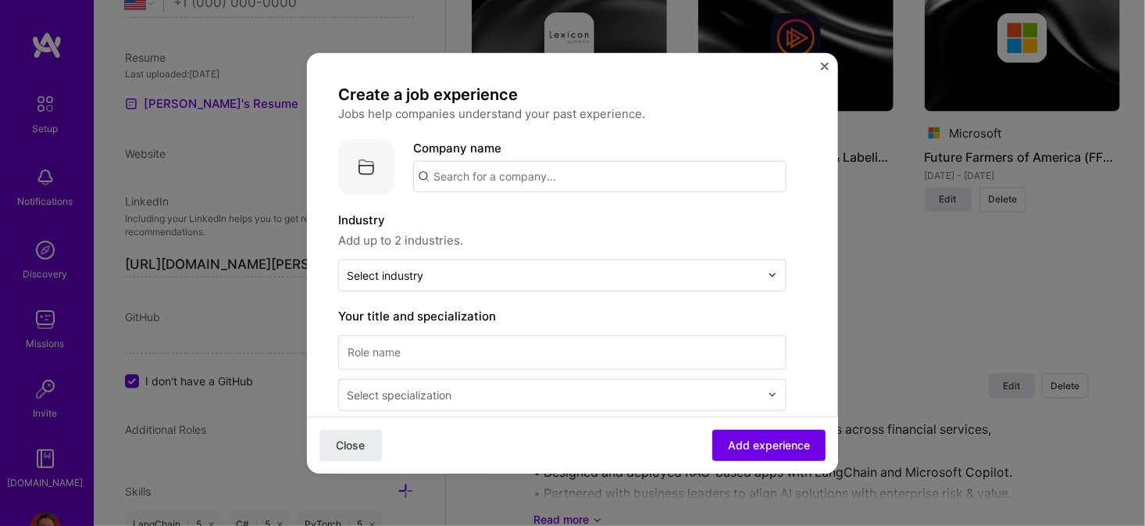
click at [478, 172] on input "text" at bounding box center [599, 175] width 373 height 31
click at [343, 450] on span "Close" at bounding box center [351, 445] width 29 height 16
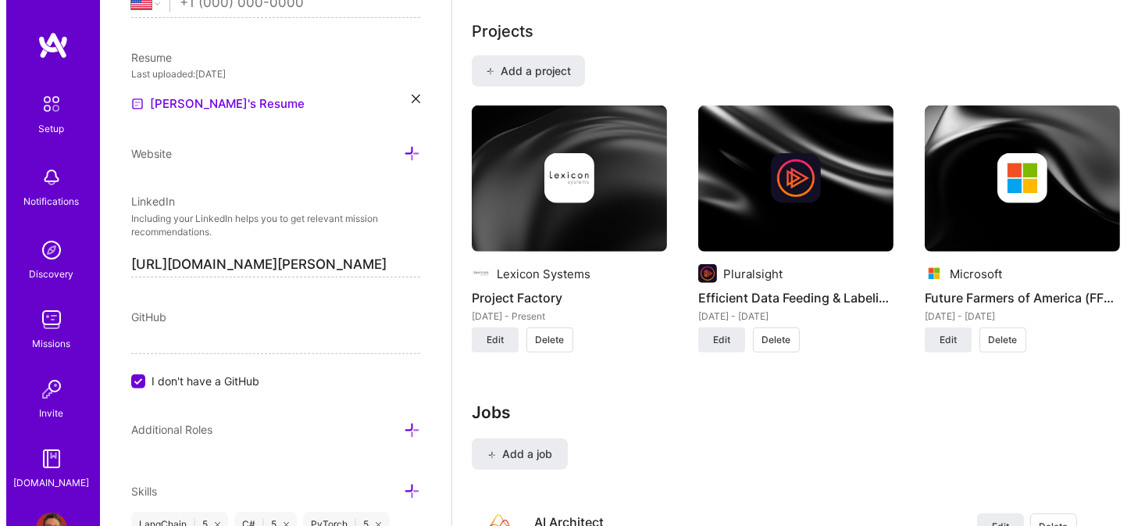
scroll to position [1103, 0]
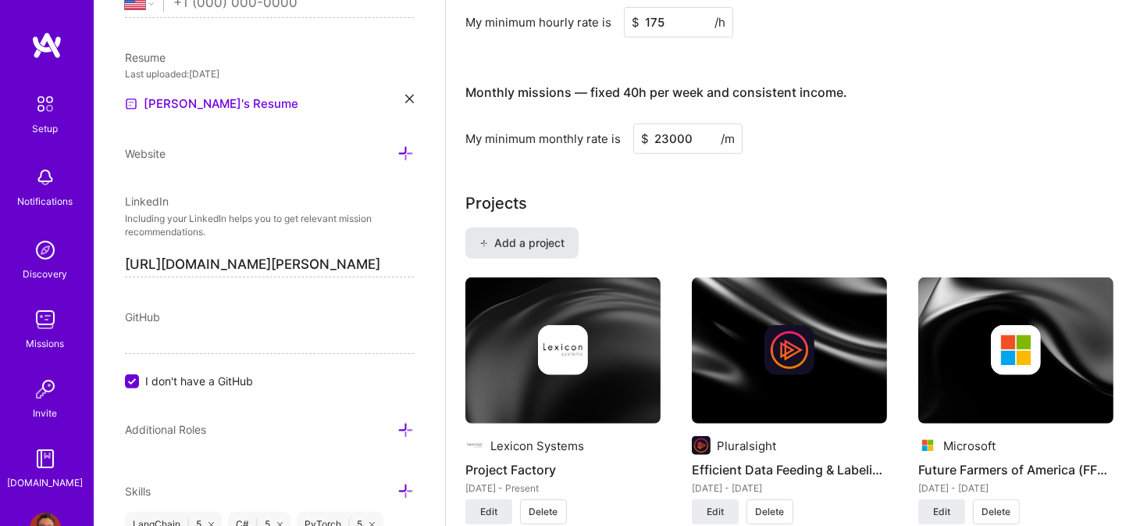
click at [543, 235] on span "Add a project" at bounding box center [522, 243] width 85 height 16
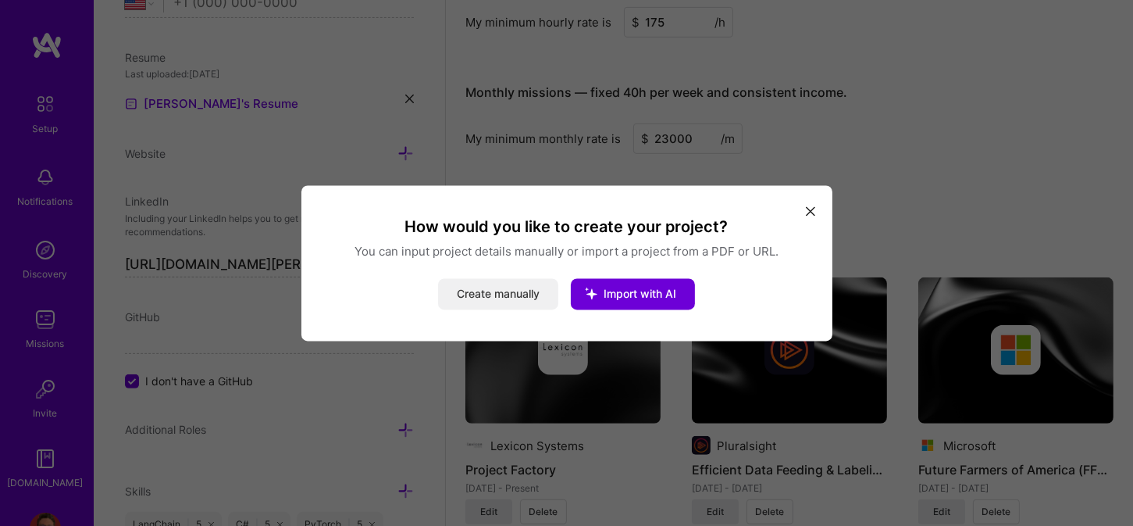
click at [496, 287] on button "Create manually" at bounding box center [498, 293] width 120 height 31
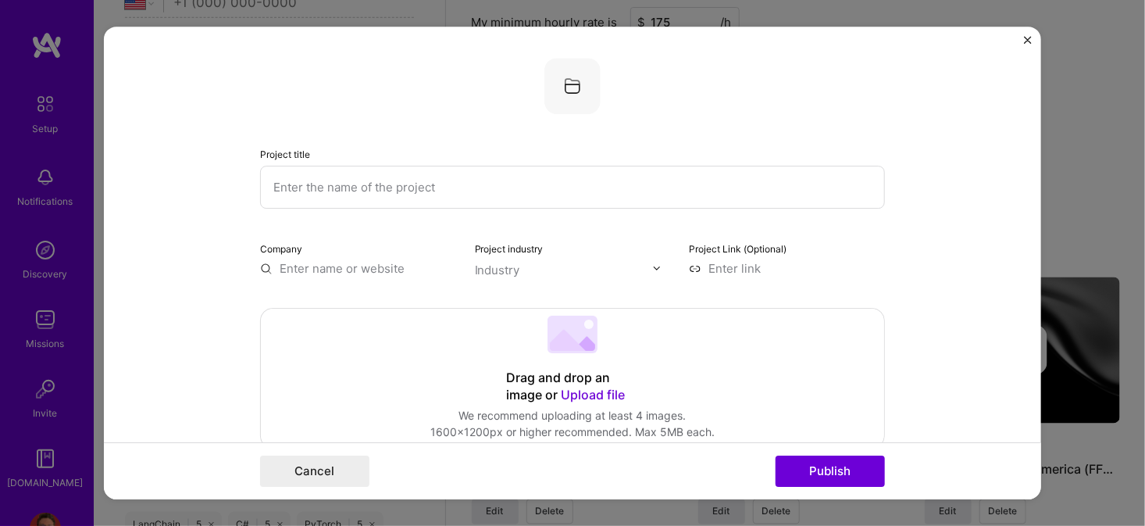
click at [413, 180] on input "text" at bounding box center [572, 187] width 625 height 43
click at [339, 185] on input "text" at bounding box center [572, 187] width 625 height 43
paste input "Azure Cognitive APIs"
type input "Azure Cognitive APIs"
click at [355, 113] on div at bounding box center [572, 86] width 625 height 56
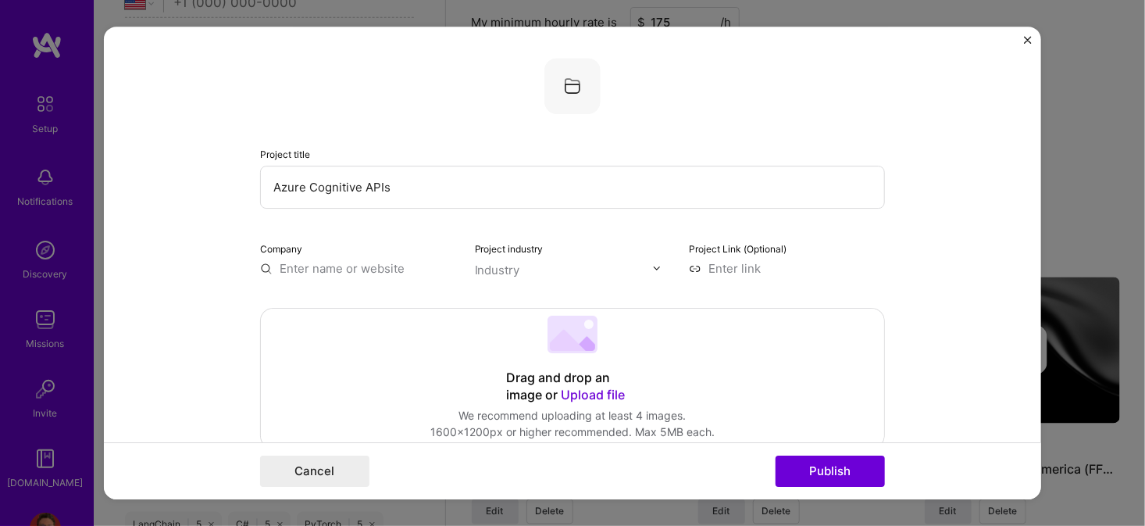
click at [337, 266] on input "text" at bounding box center [358, 268] width 196 height 16
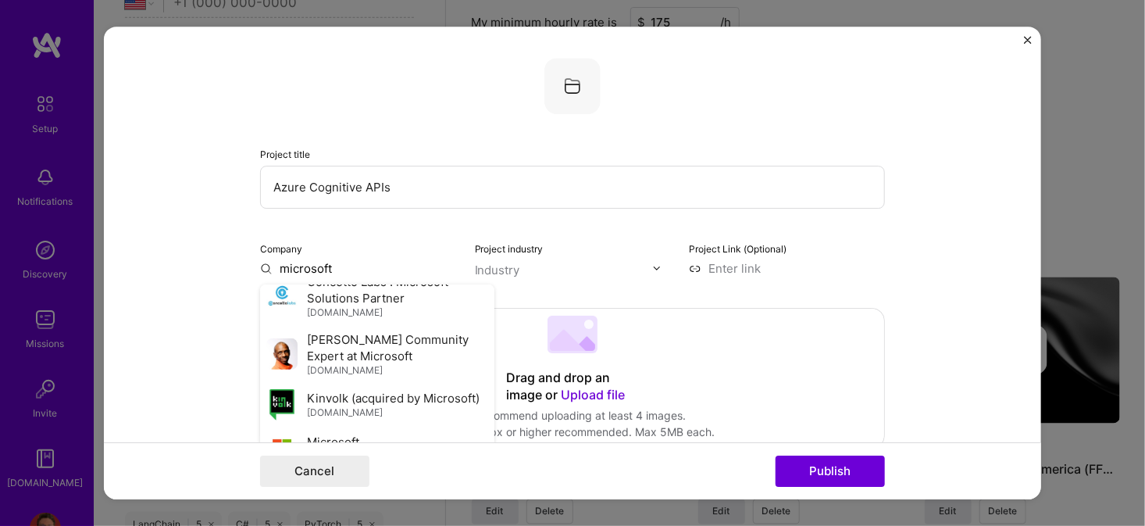
scroll to position [391, 0]
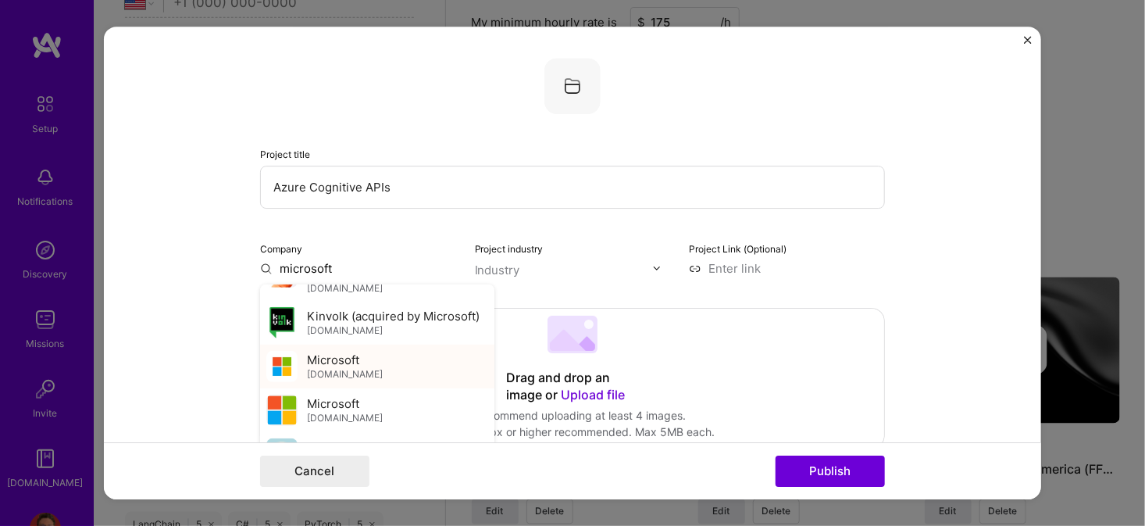
click at [274, 379] on img at bounding box center [281, 366] width 31 height 31
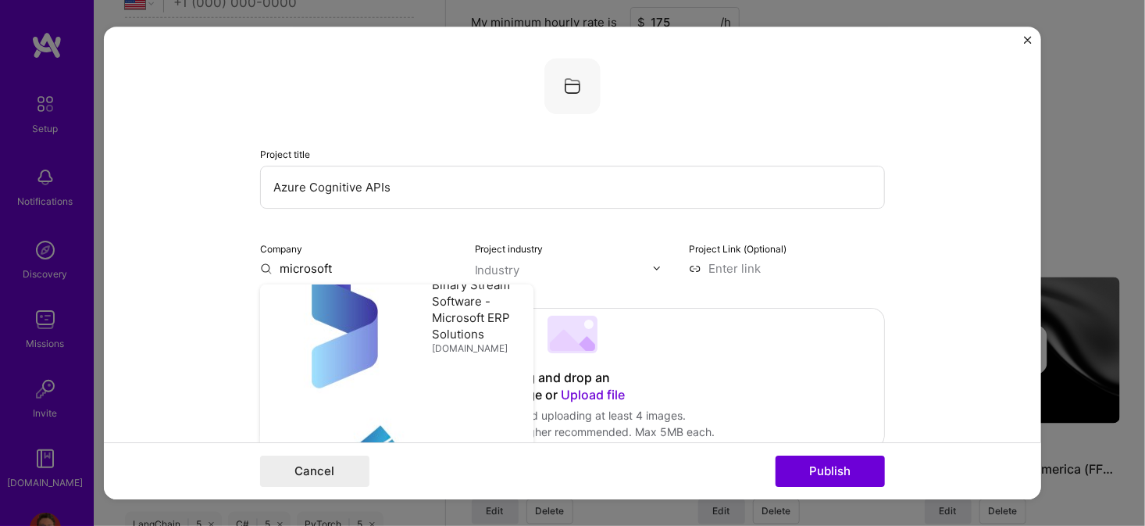
type input "Microsoft"
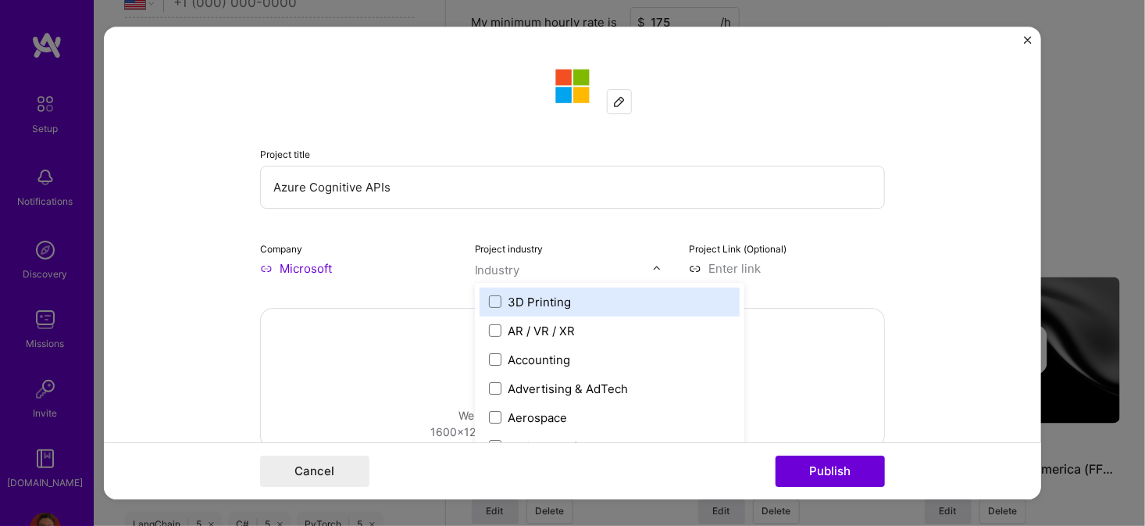
click at [652, 266] on img at bounding box center [656, 267] width 9 height 9
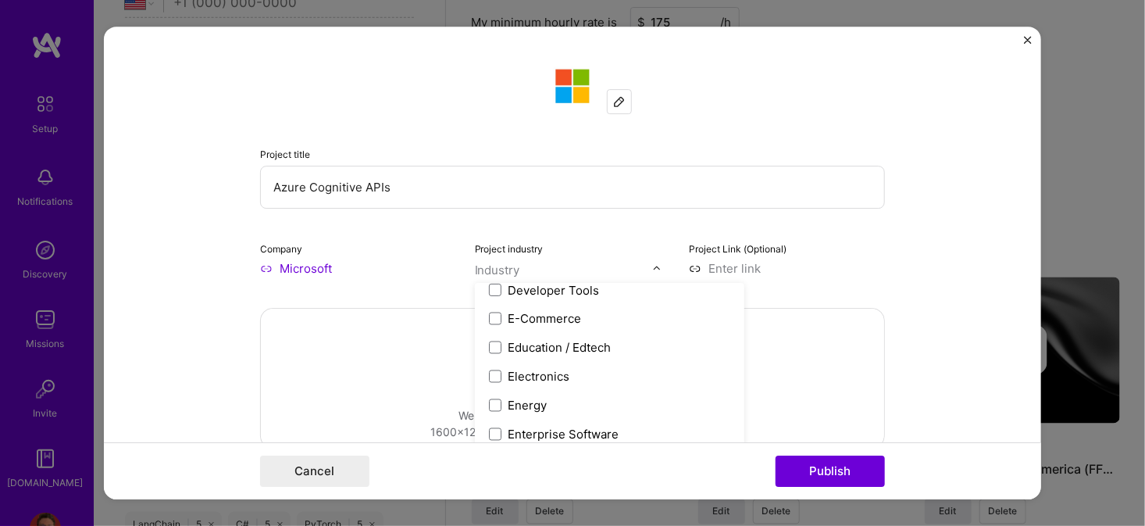
scroll to position [1406, 0]
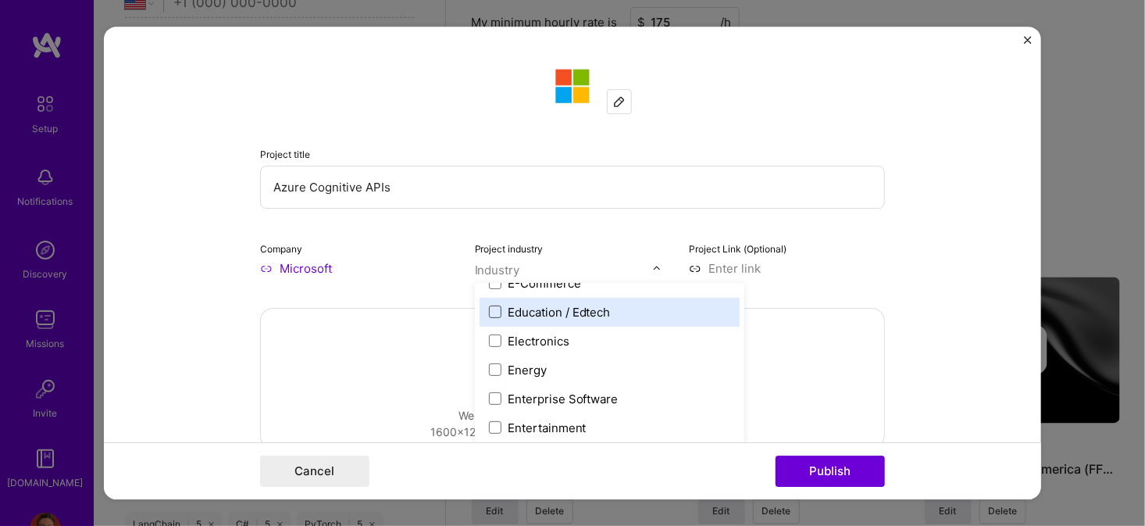
click at [489, 309] on span at bounding box center [495, 311] width 12 height 12
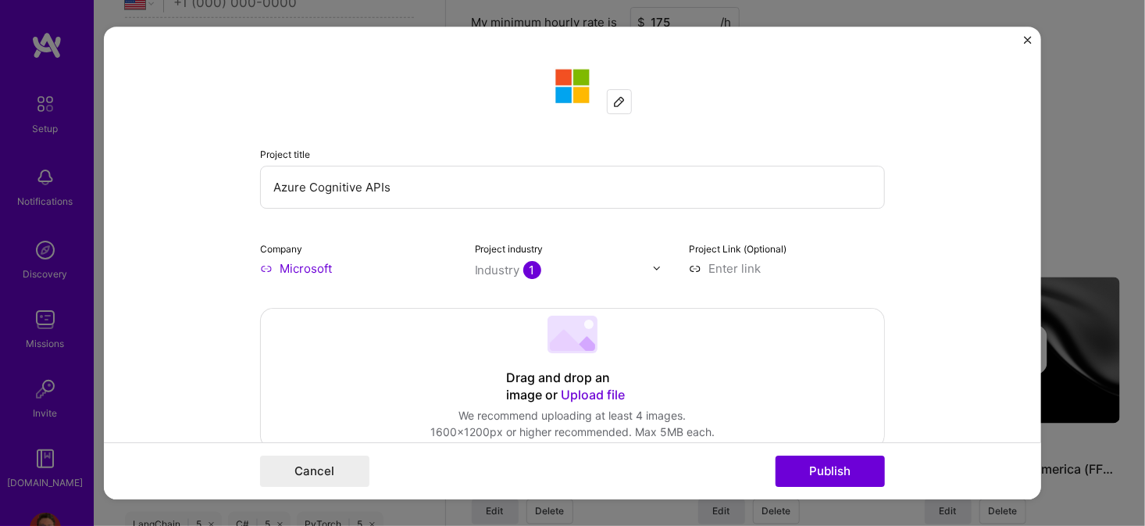
click at [880, 243] on form "Project title Azure Cognitive APIs Company Microsoft Project industry Industry …" at bounding box center [572, 263] width 937 height 473
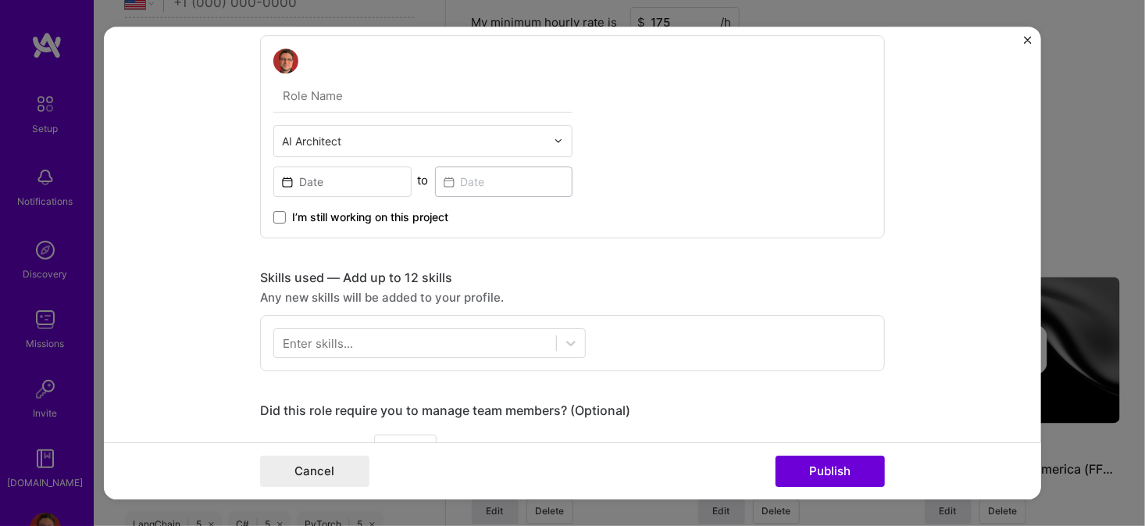
scroll to position [469, 0]
click at [363, 97] on input "text" at bounding box center [422, 94] width 299 height 33
type input "AI Architect"
click at [684, 147] on div "AI Architect AI Architect to I’m still working on this project" at bounding box center [572, 135] width 625 height 203
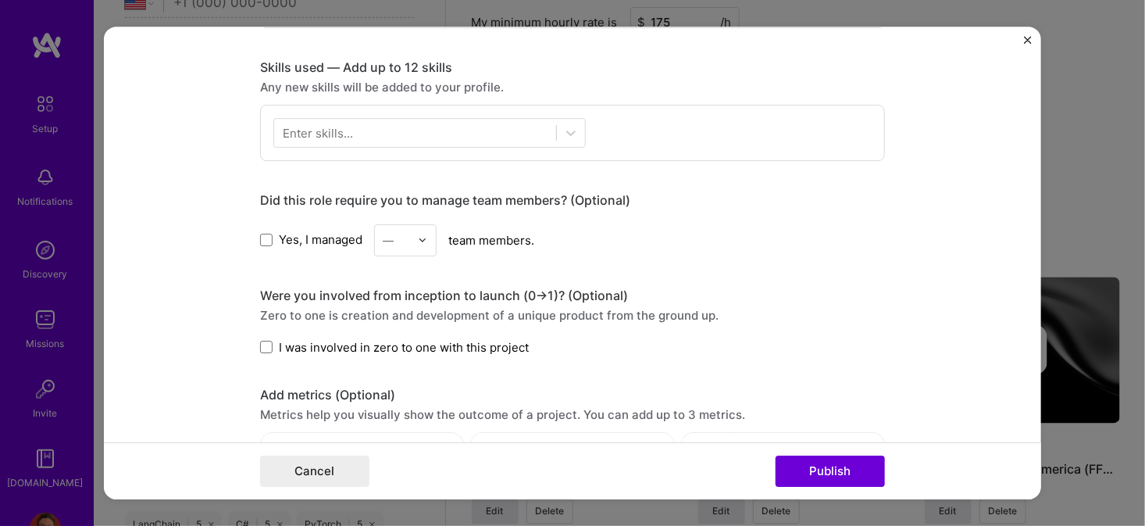
scroll to position [703, 0]
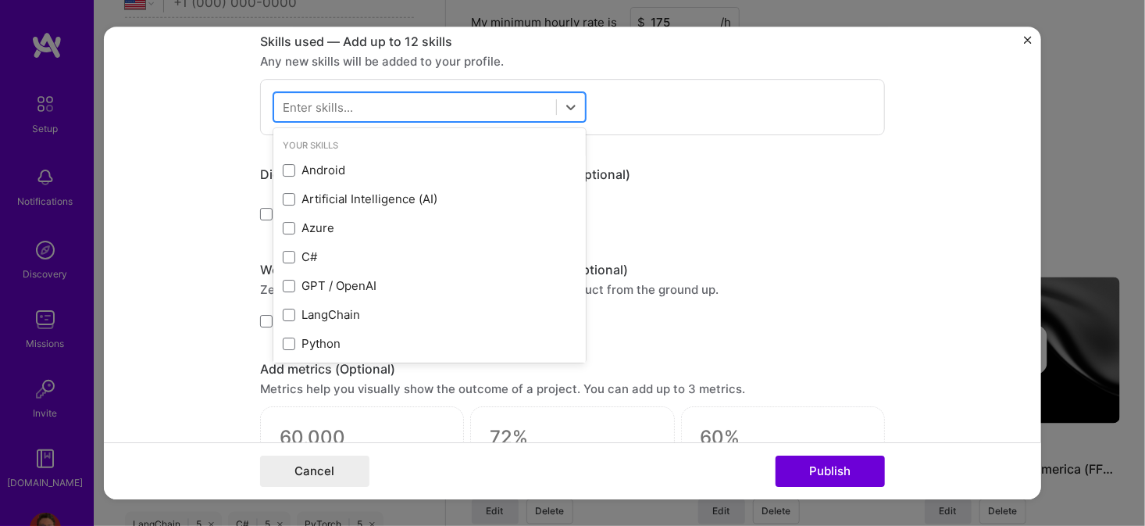
click at [469, 109] on div at bounding box center [415, 107] width 282 height 26
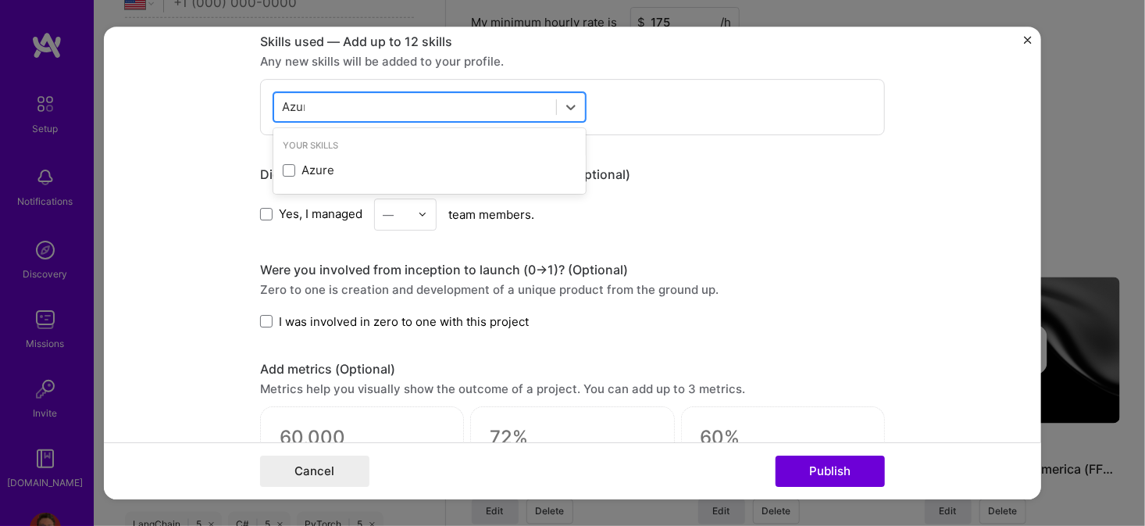
type input "Azure"
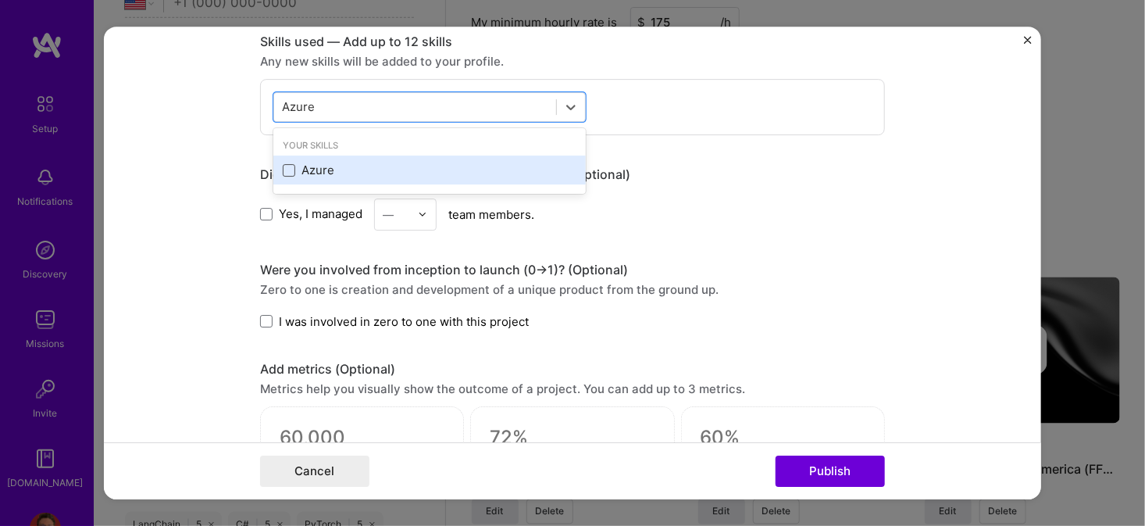
click at [284, 168] on span at bounding box center [289, 170] width 12 height 12
click at [0, 0] on input "checkbox" at bounding box center [0, 0] width 0 height 0
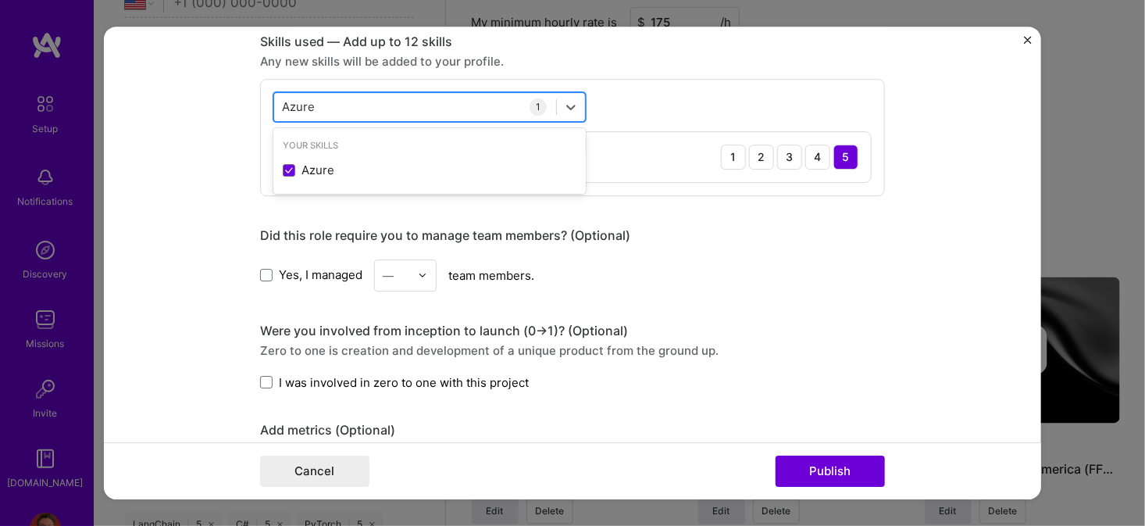
click at [291, 105] on input "Azure" at bounding box center [299, 106] width 34 height 16
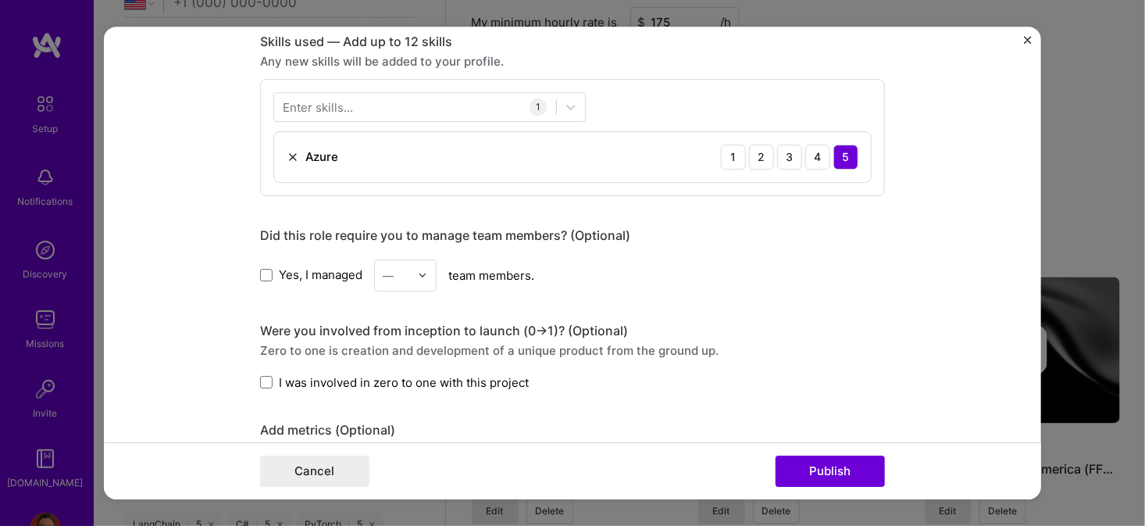
click at [204, 111] on form "Project title Azure Cognitive APIs Company Microsoft Project industry Industry …" at bounding box center [572, 263] width 937 height 473
click at [345, 105] on div "Enter skills..." at bounding box center [318, 106] width 70 height 16
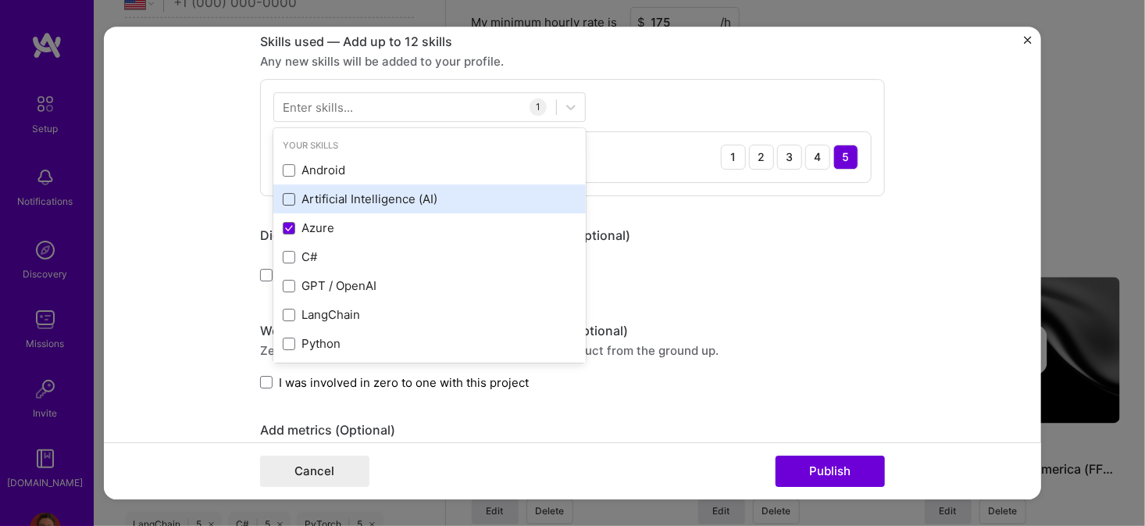
click at [286, 197] on span at bounding box center [289, 199] width 12 height 12
click at [0, 0] on input "checkbox" at bounding box center [0, 0] width 0 height 0
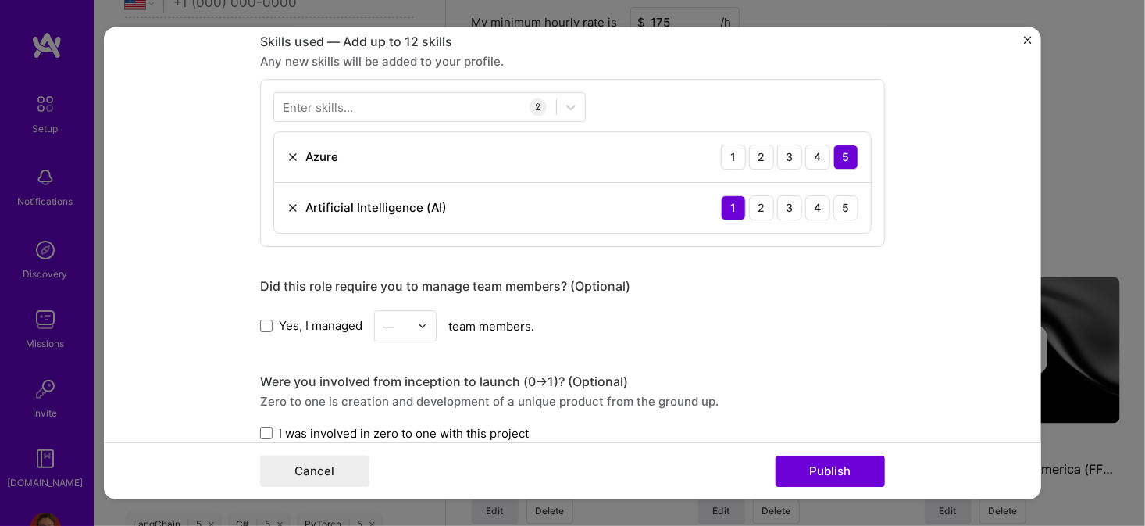
click at [206, 133] on form "Project title Azure Cognitive APIs Company Microsoft Project industry Industry …" at bounding box center [572, 263] width 937 height 473
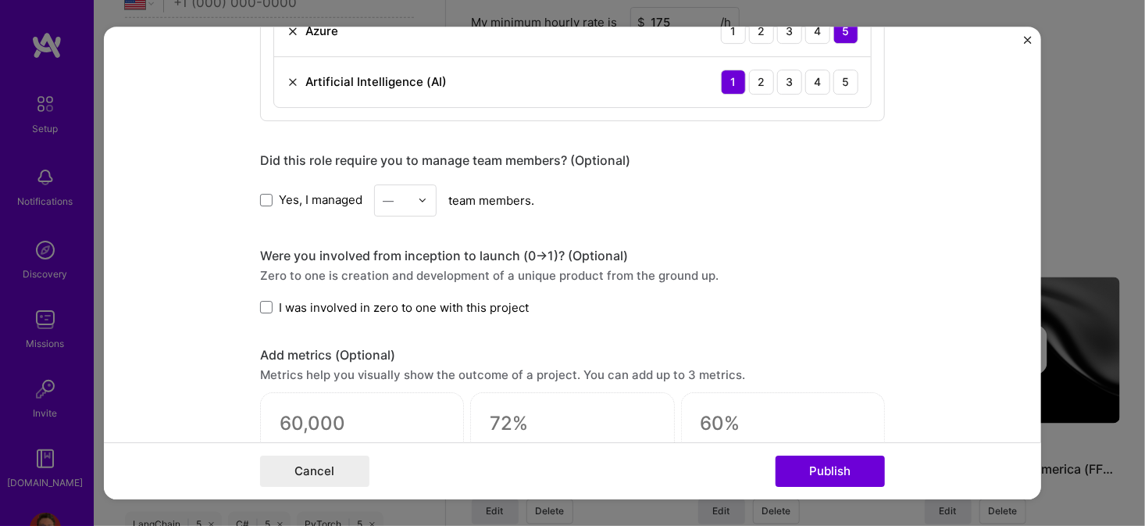
scroll to position [937, 0]
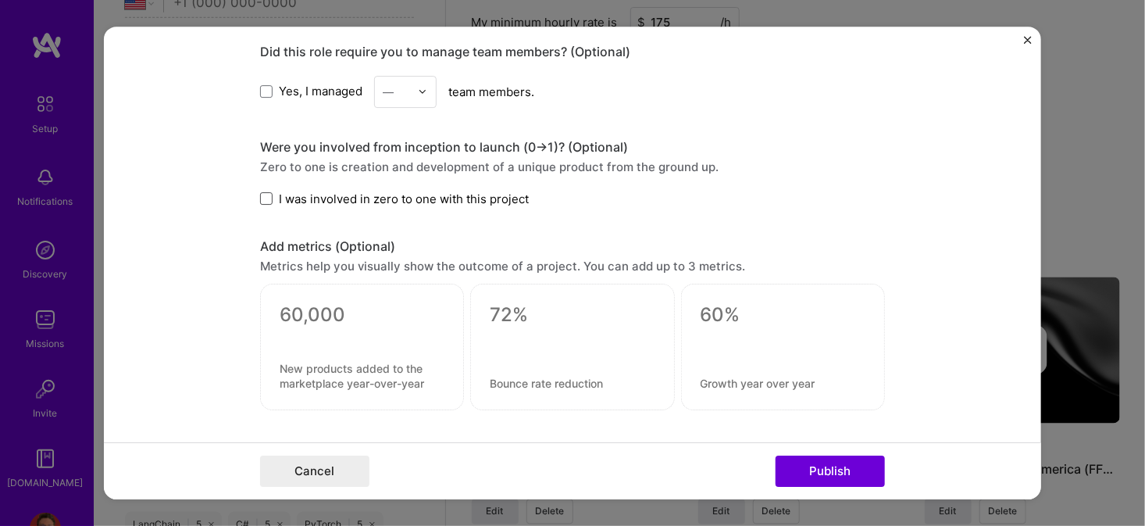
click at [262, 194] on span at bounding box center [266, 198] width 12 height 12
click at [0, 0] on input "I was involved in zero to one with this project" at bounding box center [0, 0] width 0 height 0
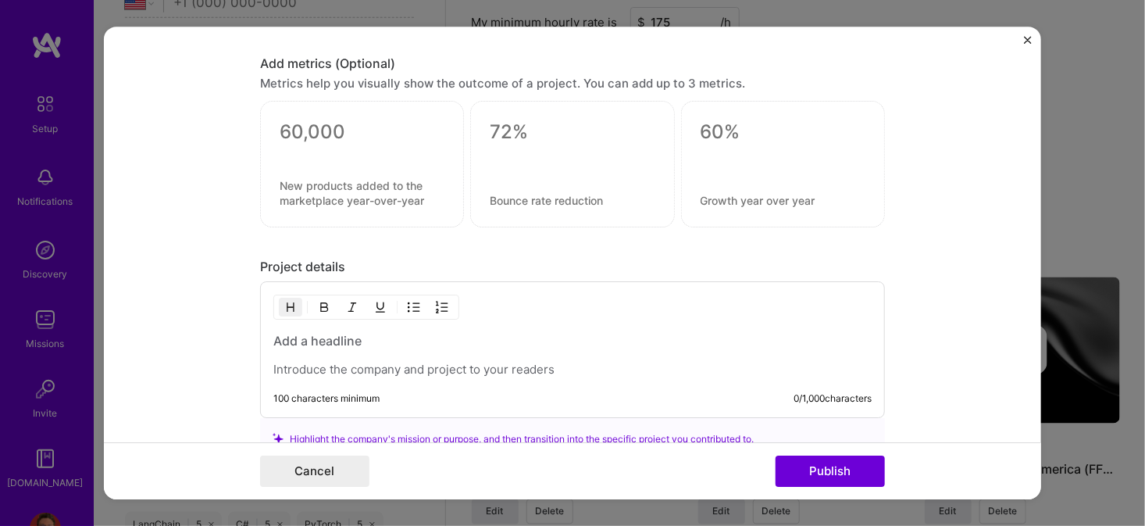
scroll to position [1272, 0]
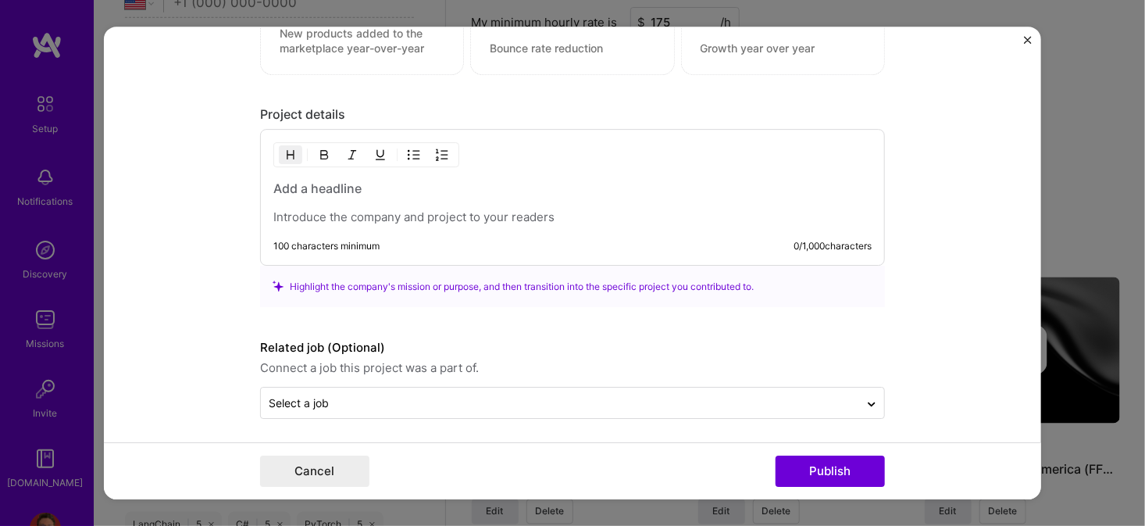
click at [365, 193] on div at bounding box center [572, 202] width 598 height 45
paste div
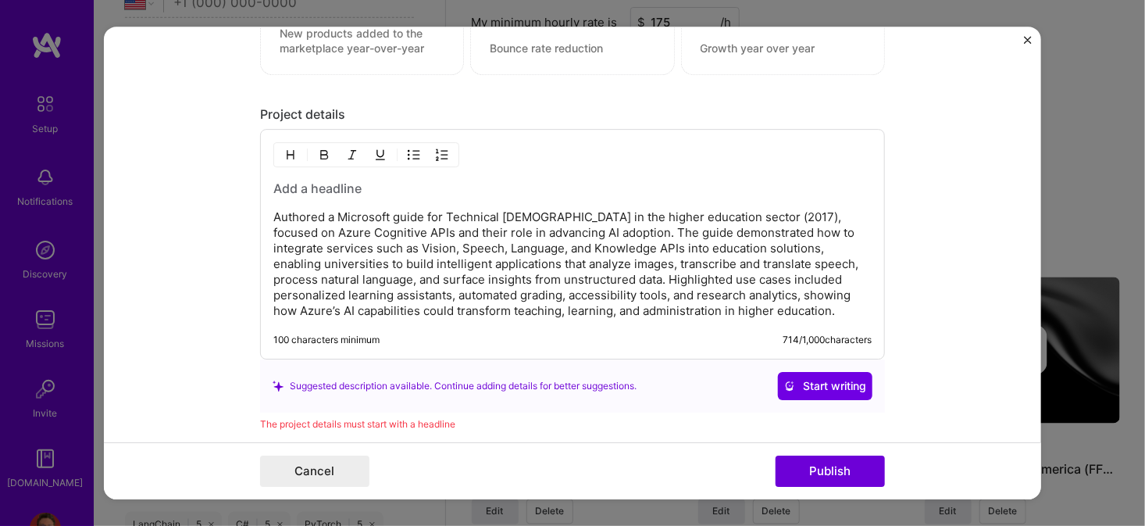
click at [442, 215] on p "Authored a Microsoft guide for Technical [DEMOGRAPHIC_DATA] in the higher educa…" at bounding box center [572, 263] width 598 height 109
click at [793, 214] on p "Authored a Microsoft guide for their Technical [DEMOGRAPHIC_DATA] in the higher…" at bounding box center [572, 263] width 598 height 109
click at [443, 226] on p "Authored a Microsoft guide for their Technical [DEMOGRAPHIC_DATA] in the higher…" at bounding box center [572, 263] width 598 height 109
click at [525, 229] on p "Authored a Microsoft guide for their Technical [DEMOGRAPHIC_DATA] in the higher…" at bounding box center [572, 263] width 598 height 109
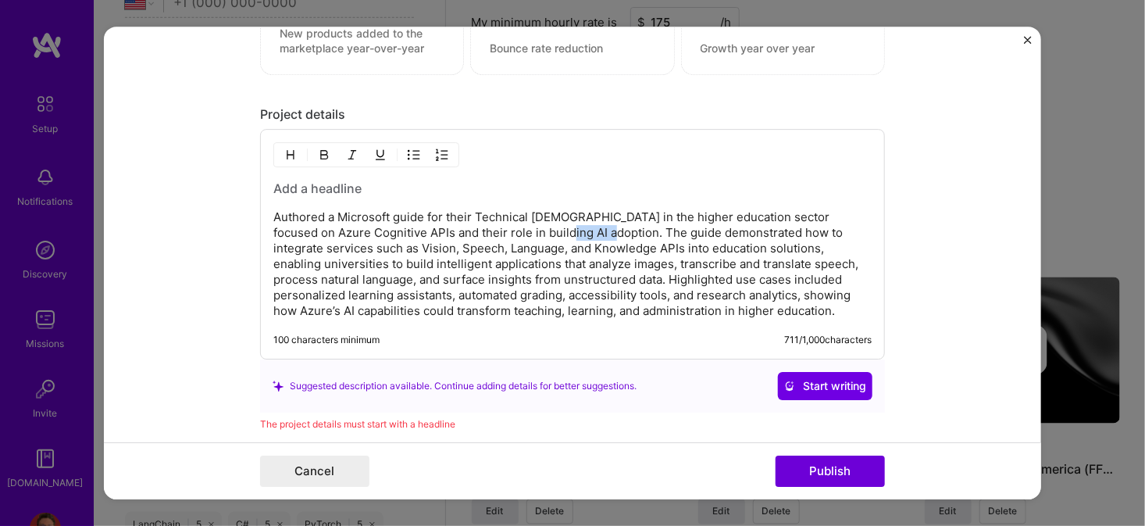
click at [525, 229] on p "Authored a Microsoft guide for their Technical [DEMOGRAPHIC_DATA] in the higher…" at bounding box center [572, 263] width 598 height 109
click at [531, 226] on p "Authored a Microsoft guide for their Technical [DEMOGRAPHIC_DATA] in the higher…" at bounding box center [572, 263] width 598 height 109
click at [344, 182] on h3 at bounding box center [572, 188] width 598 height 17
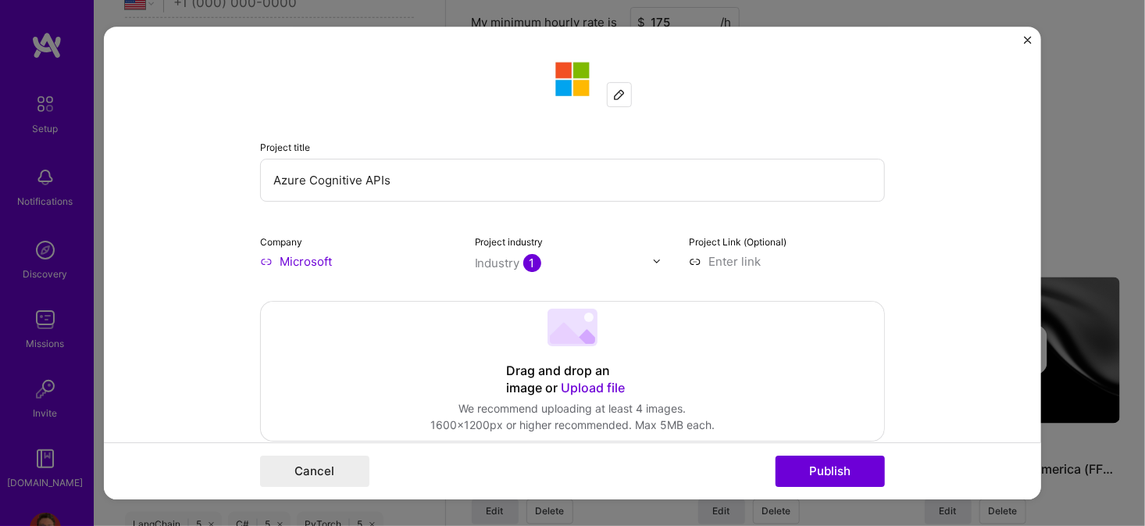
scroll to position [0, 0]
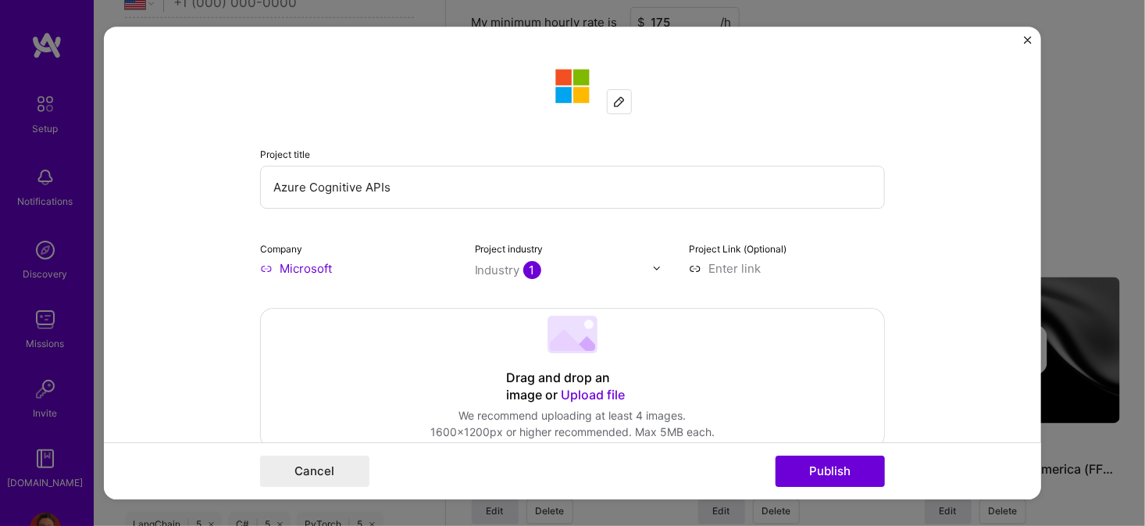
click at [406, 182] on input "Azure Cognitive APIs" at bounding box center [572, 187] width 625 height 43
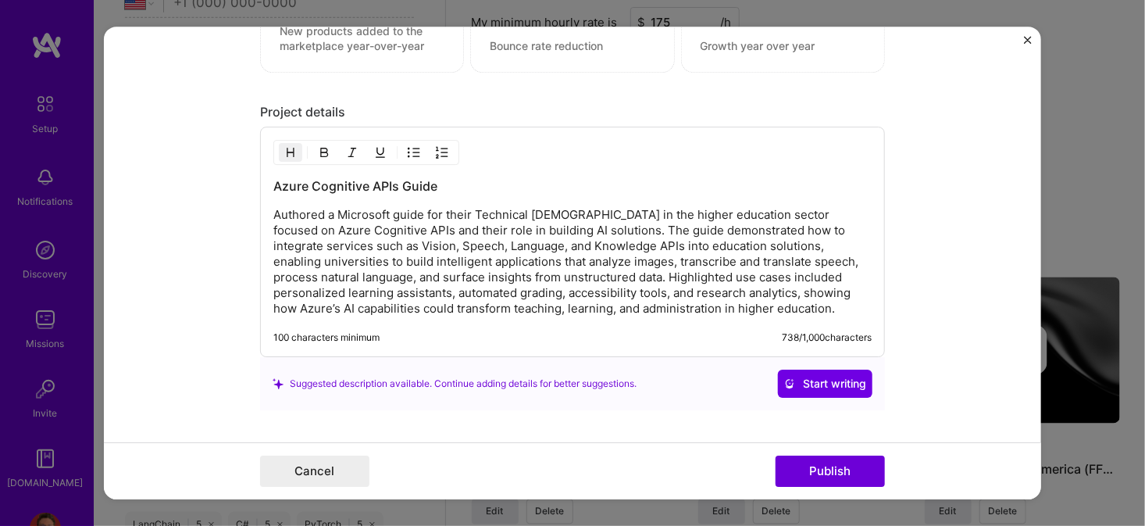
scroll to position [1328, 0]
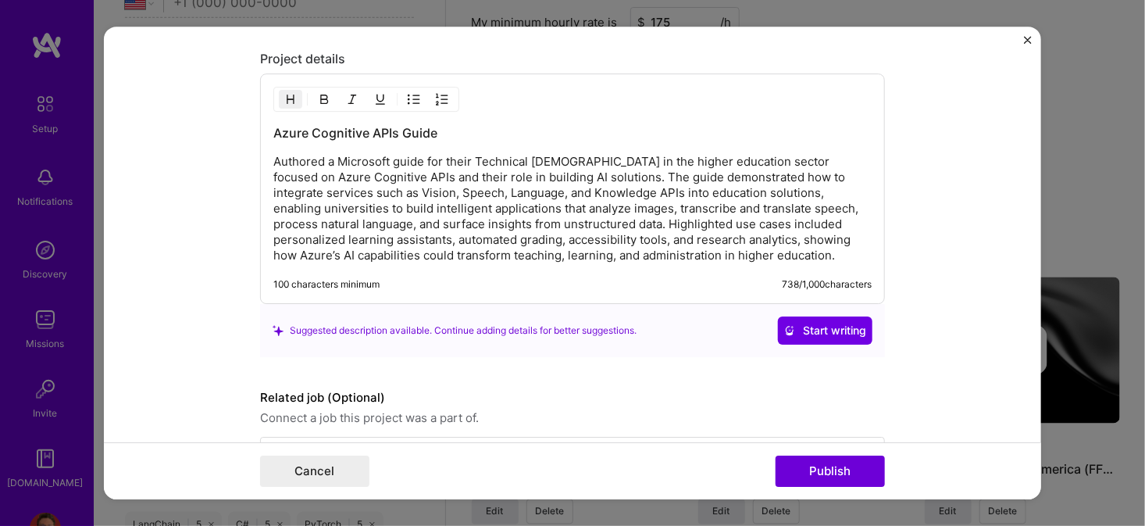
click at [440, 127] on h3 "Azure Cognitive APIs Guide" at bounding box center [572, 132] width 598 height 17
click at [591, 158] on p "Authored a Microsoft guide for their Technical [DEMOGRAPHIC_DATA] in the higher…" at bounding box center [572, 208] width 598 height 109
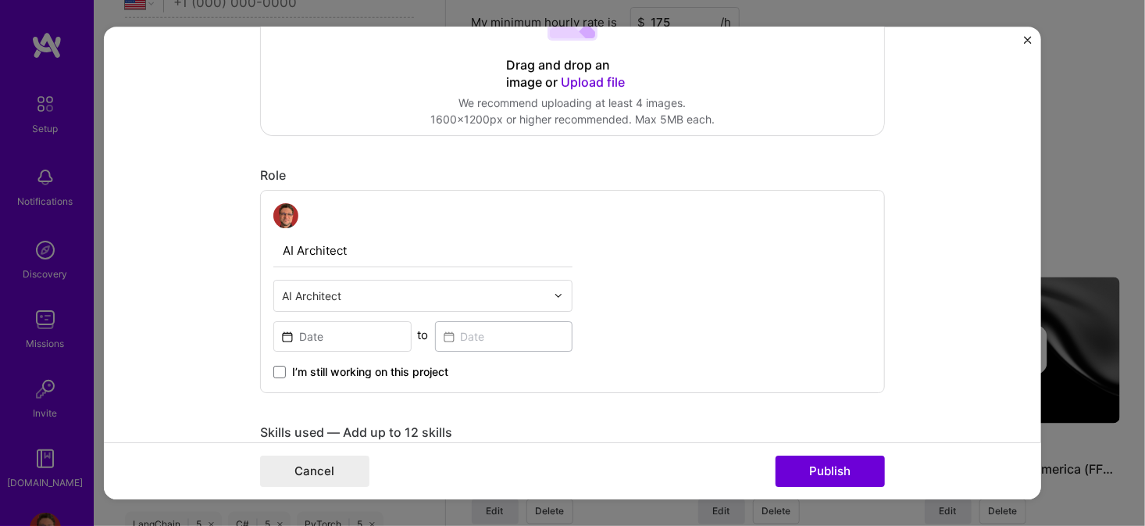
scroll to position [0, 0]
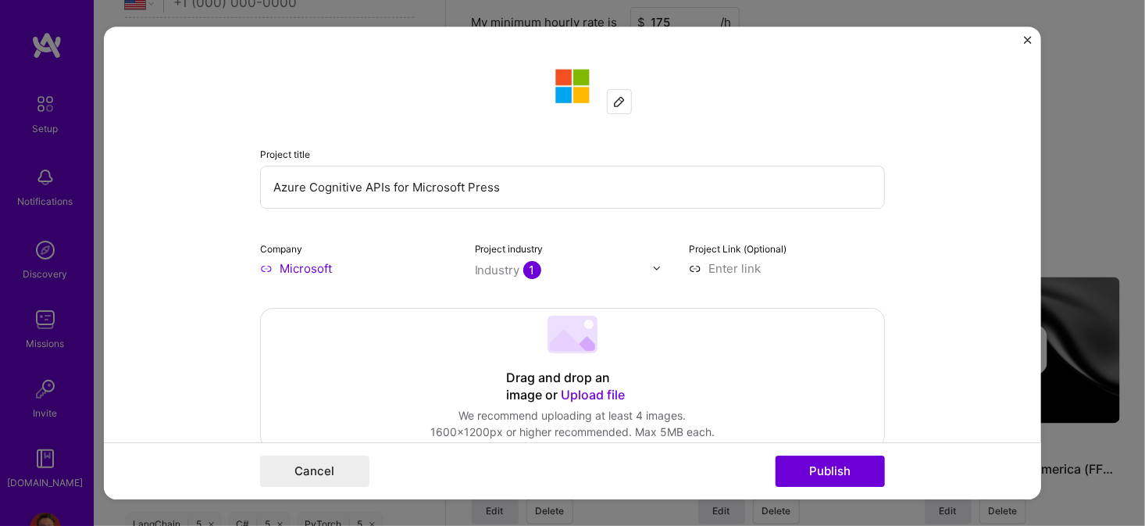
drag, startPoint x: 519, startPoint y: 177, endPoint x: 383, endPoint y: 185, distance: 136.1
click at [383, 185] on input "Azure Cognitive APIs for Microsoft Press" at bounding box center [572, 187] width 625 height 43
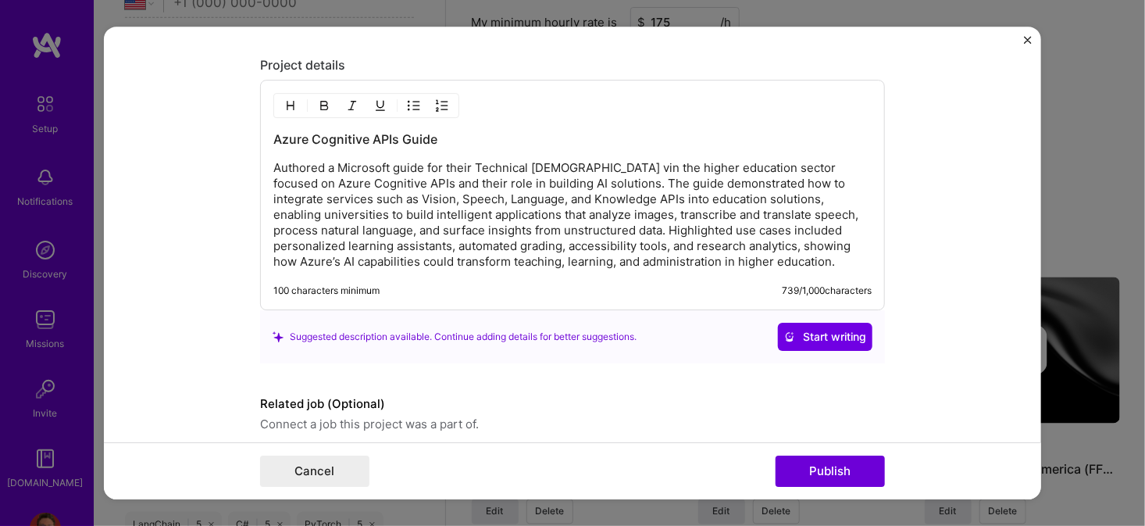
scroll to position [1377, 0]
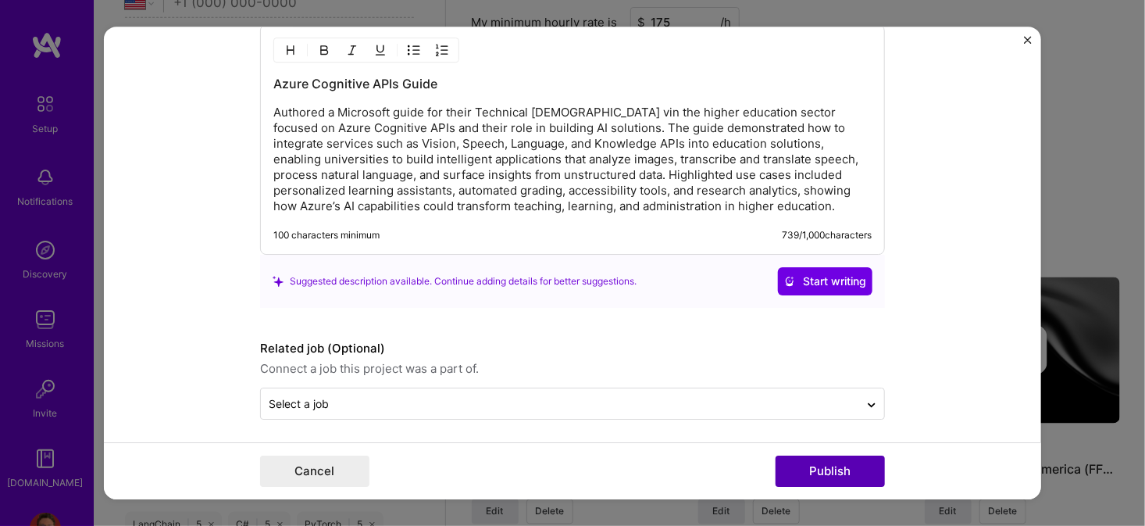
type input "Azure Cognitive APIs Guide"
click at [826, 468] on button "Publish" at bounding box center [830, 470] width 109 height 31
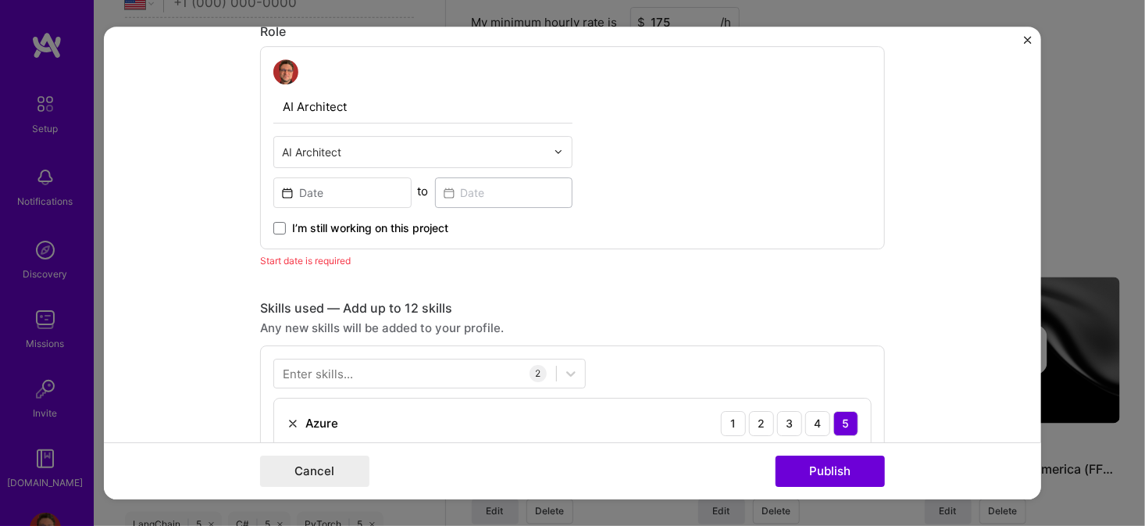
scroll to position [451, 0]
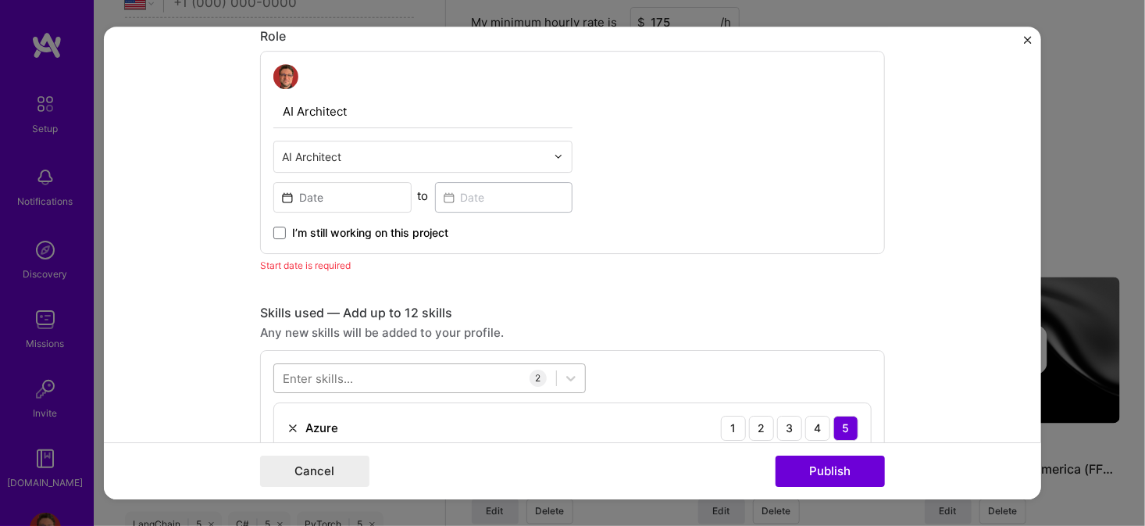
click at [403, 376] on div at bounding box center [415, 378] width 282 height 26
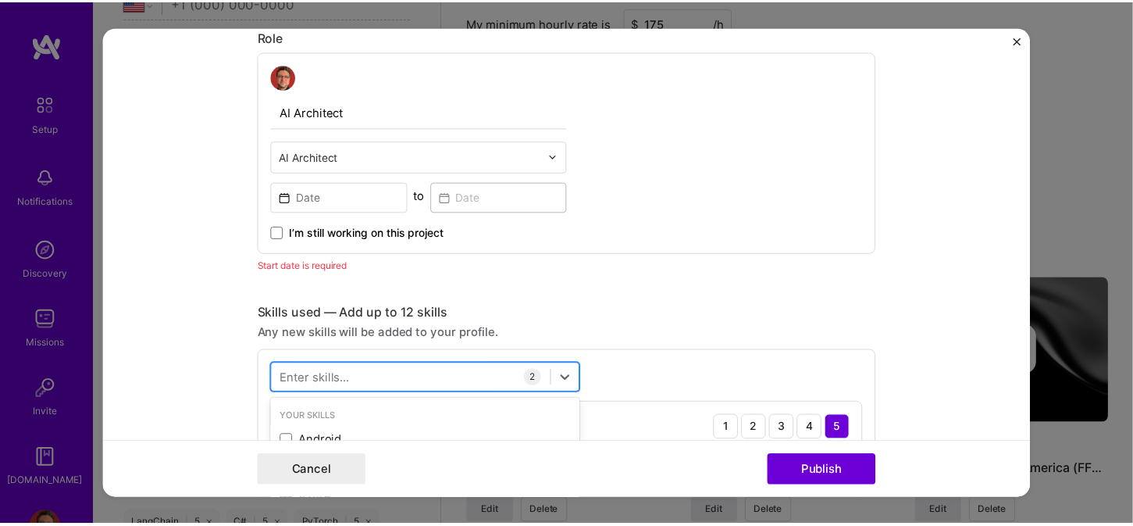
scroll to position [1214, 0]
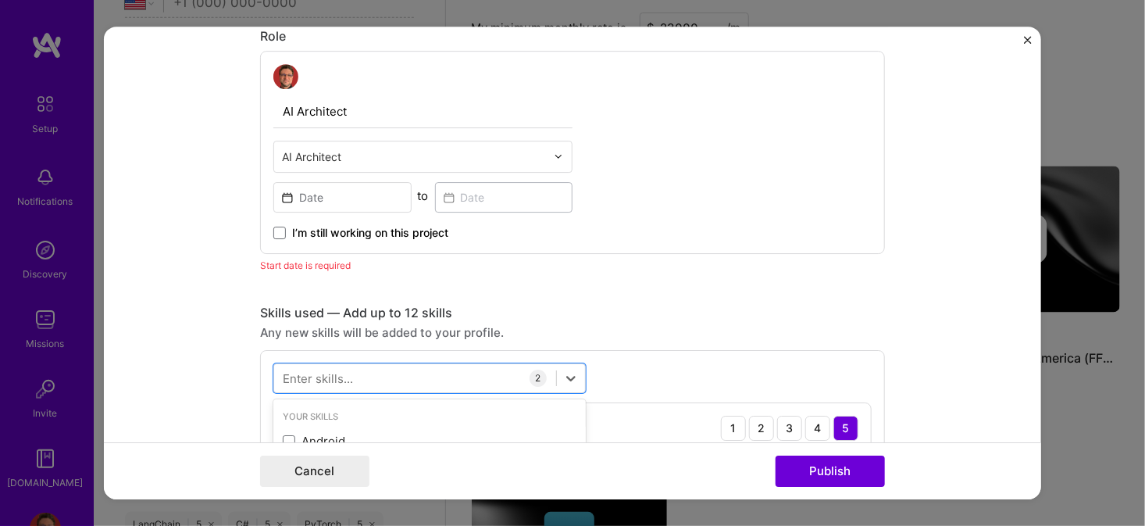
click at [514, 305] on div "Skills used — Add up to 12 skills" at bounding box center [572, 313] width 625 height 16
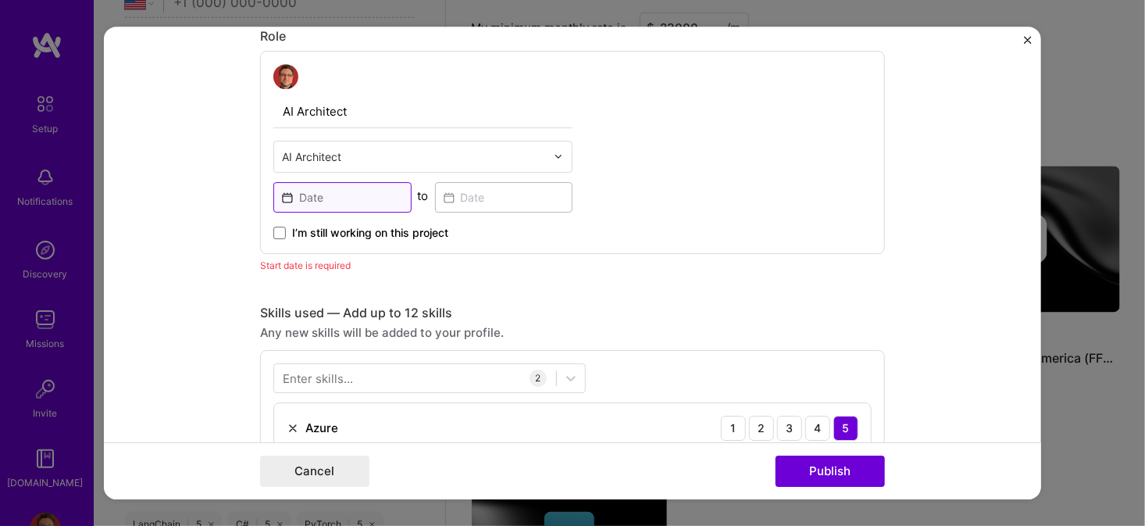
click at [330, 201] on input at bounding box center [342, 197] width 138 height 30
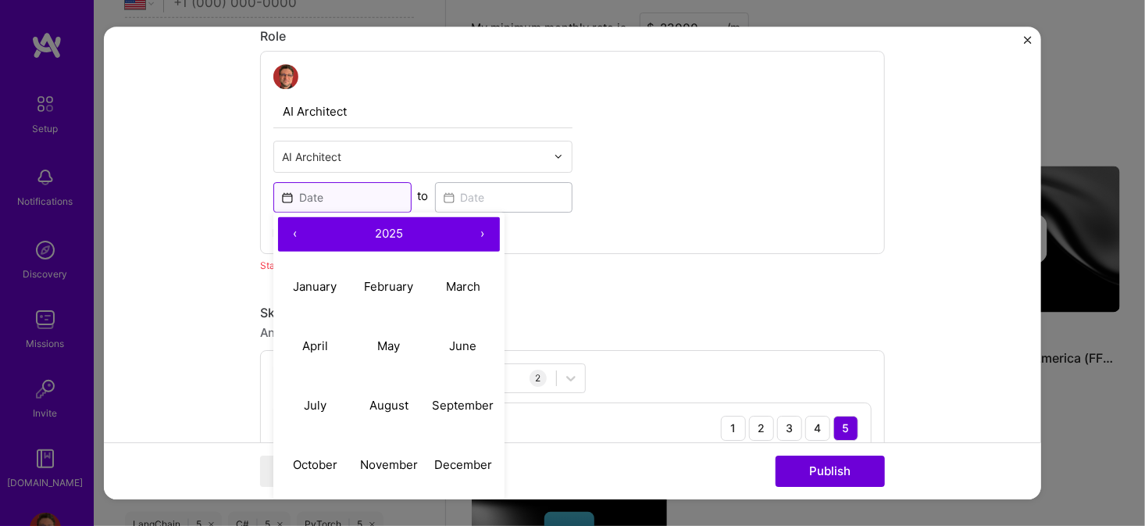
click at [331, 200] on input at bounding box center [342, 197] width 138 height 30
click at [291, 239] on button "‹" at bounding box center [295, 234] width 34 height 34
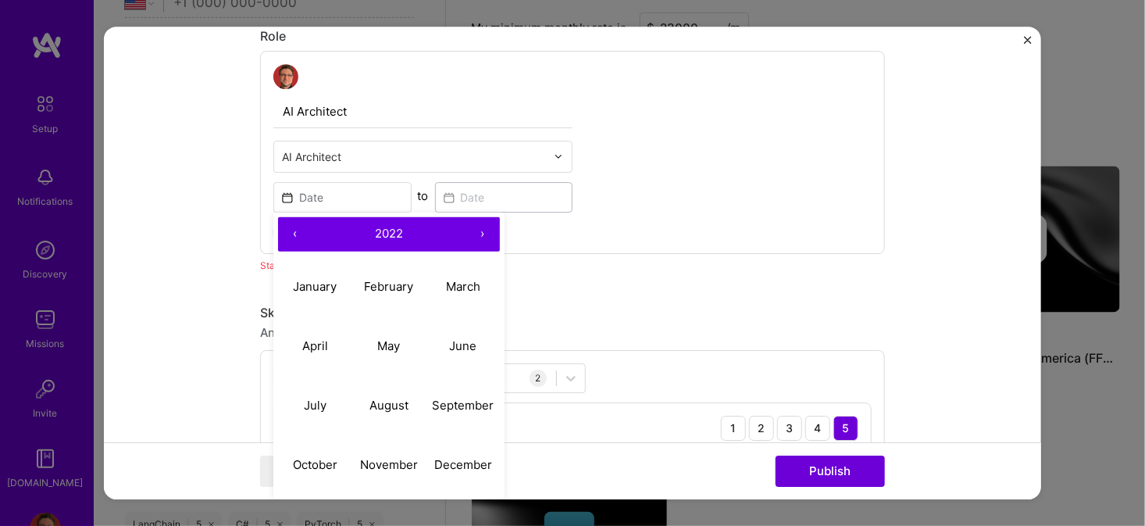
click at [291, 239] on button "‹" at bounding box center [295, 234] width 34 height 34
click at [323, 457] on abbr "October" at bounding box center [315, 464] width 45 height 15
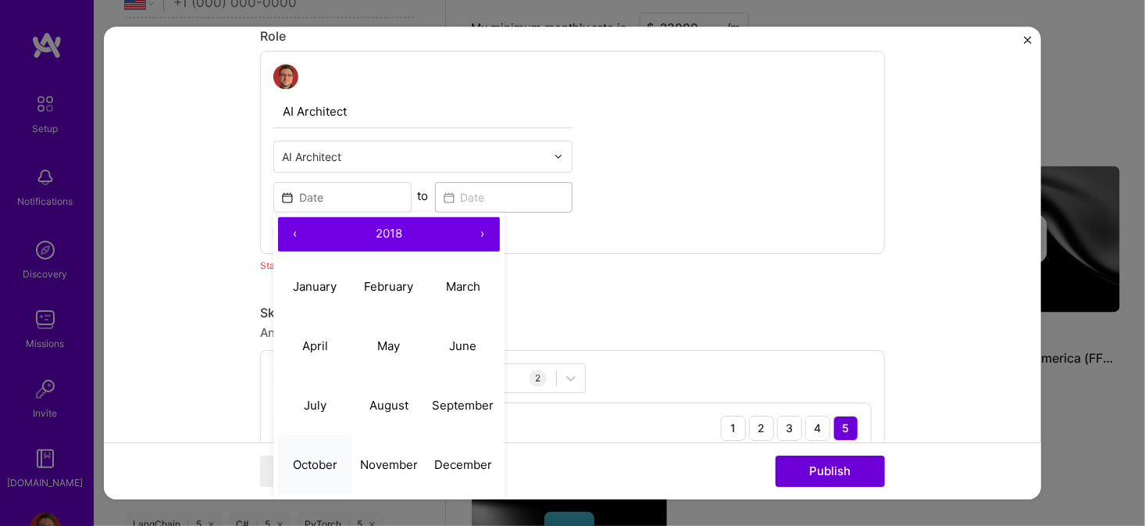
type input "[DATE]"
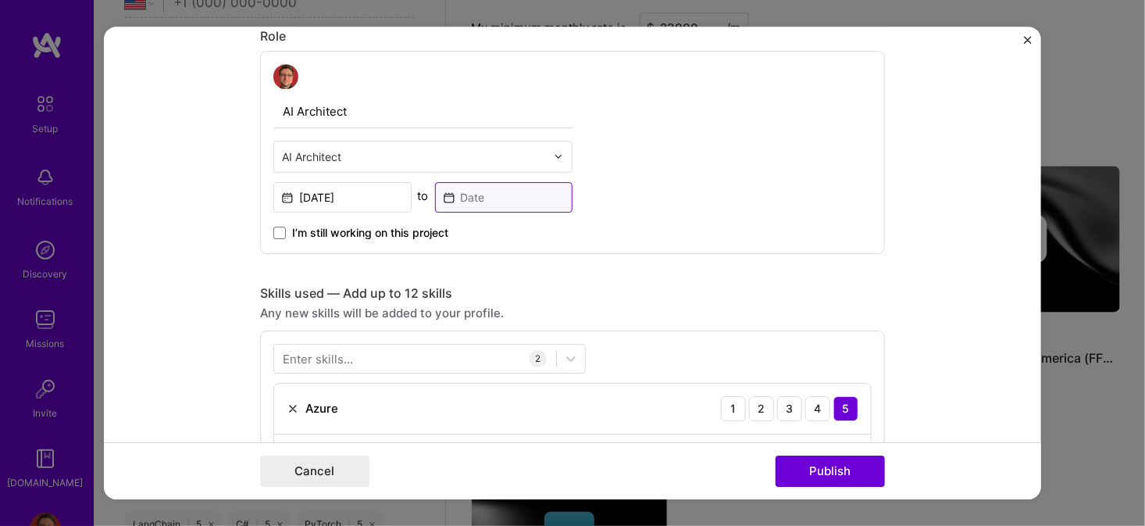
click at [453, 185] on input at bounding box center [504, 197] width 138 height 30
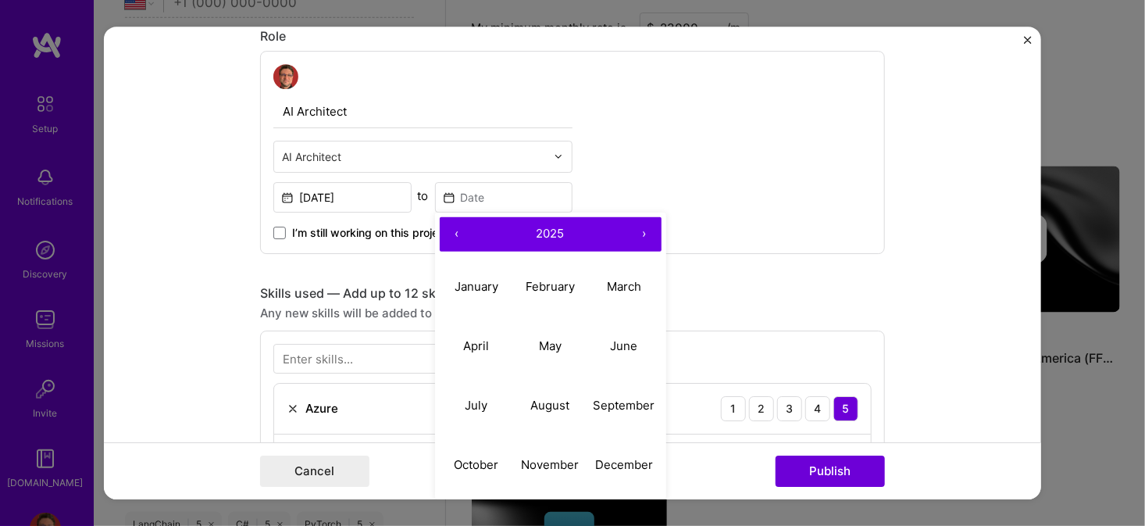
click at [455, 232] on button "‹" at bounding box center [457, 234] width 34 height 34
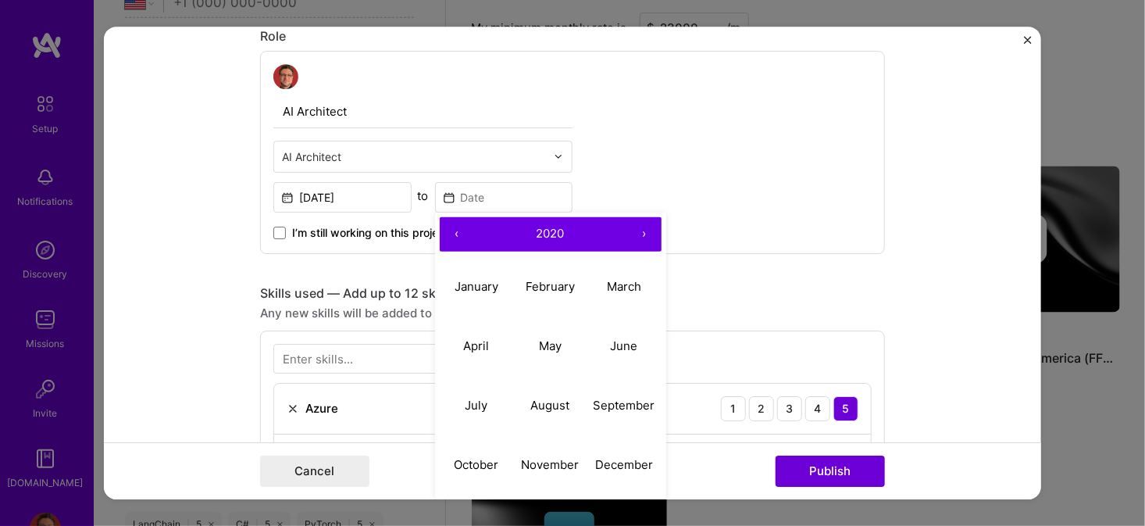
click at [455, 232] on button "‹" at bounding box center [457, 234] width 34 height 34
click at [626, 354] on button "June" at bounding box center [624, 345] width 74 height 59
type input "[DATE]"
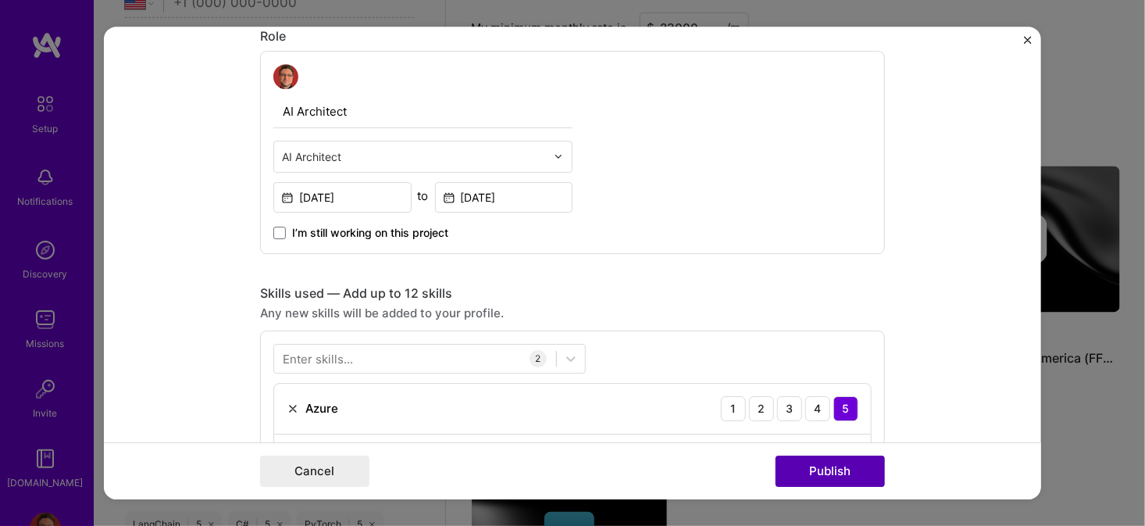
click at [829, 476] on button "Publish" at bounding box center [830, 470] width 109 height 31
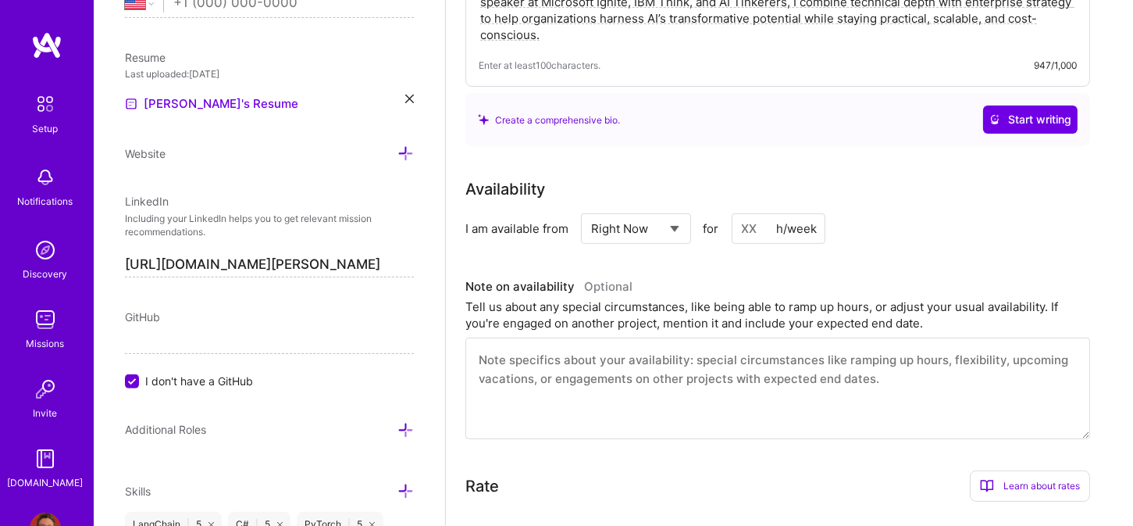
scroll to position [0, 0]
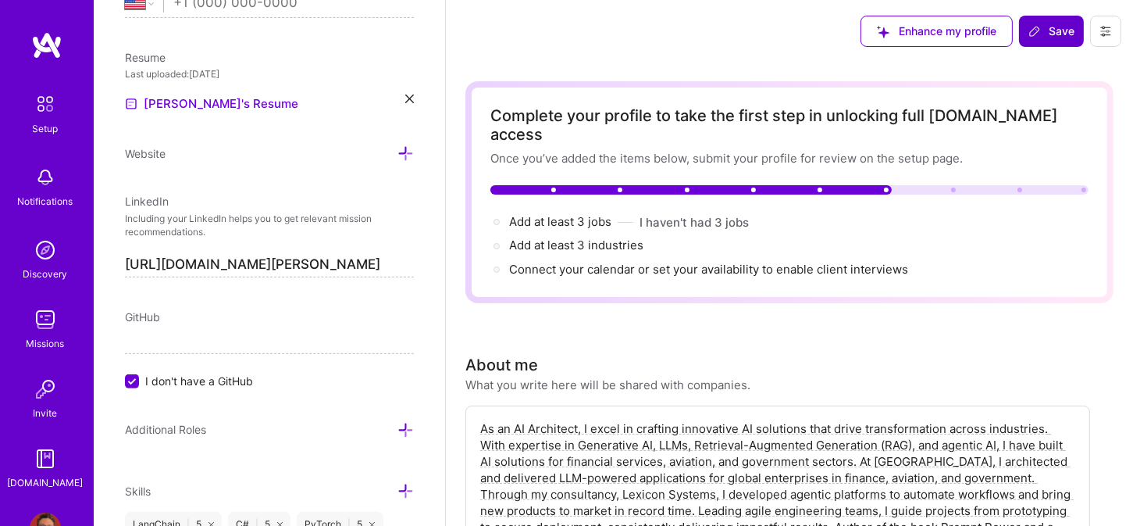
click at [1050, 38] on span "Save" at bounding box center [1052, 31] width 46 height 16
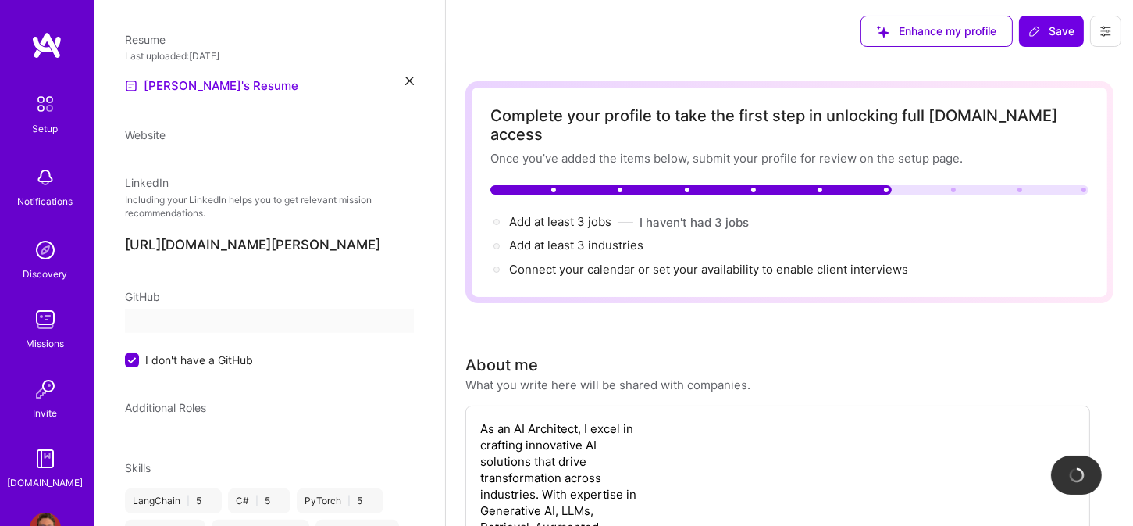
scroll to position [211, 0]
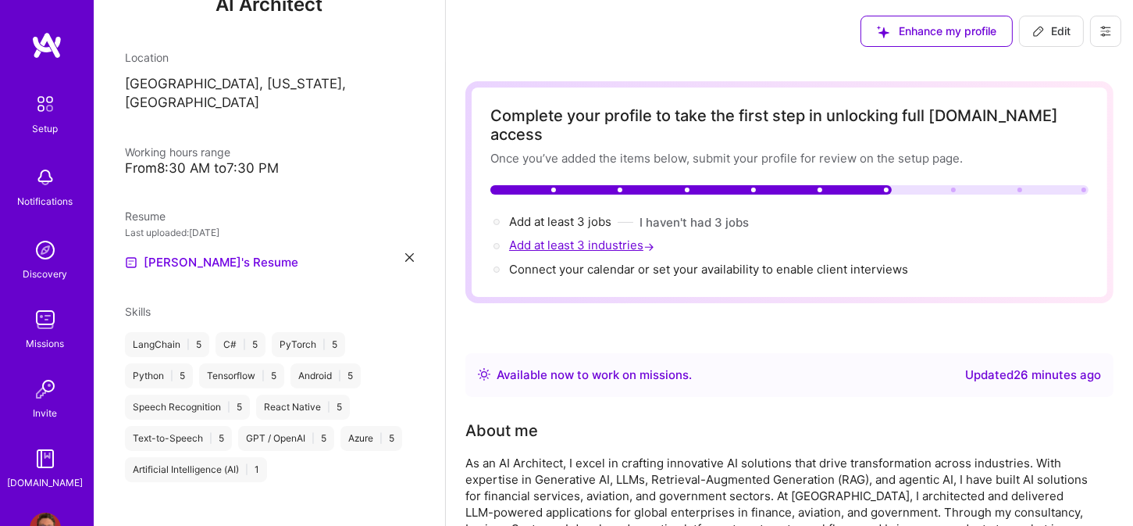
click at [555, 237] on span "Add at least 3 industries →" at bounding box center [583, 244] width 148 height 15
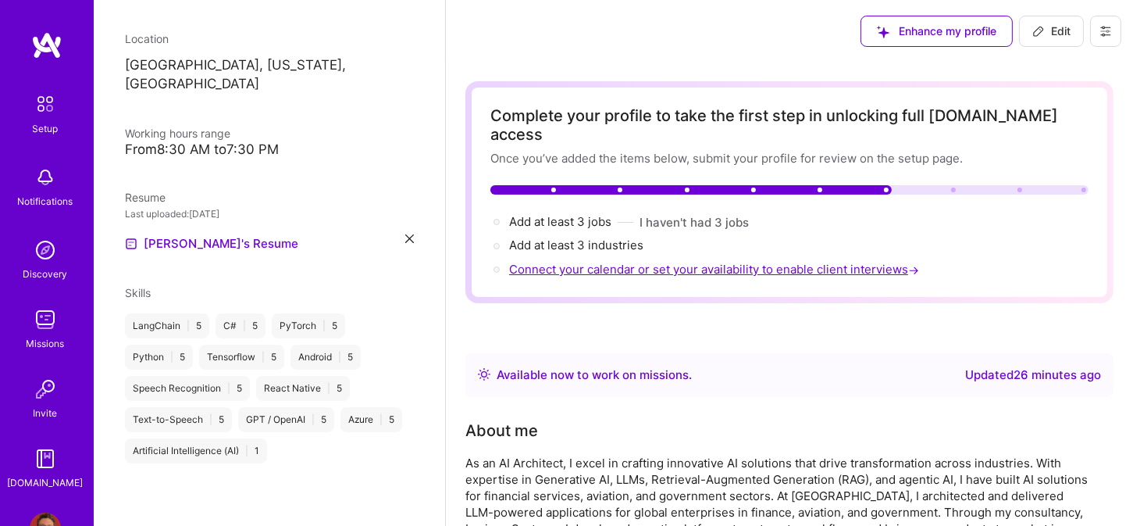
select select "US"
select select "Right Now"
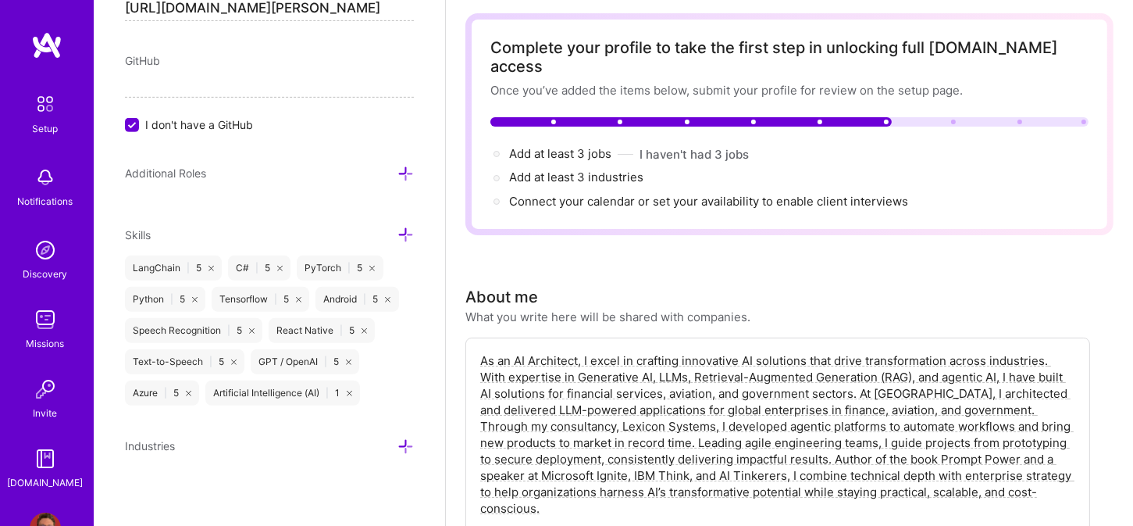
scroll to position [156, 0]
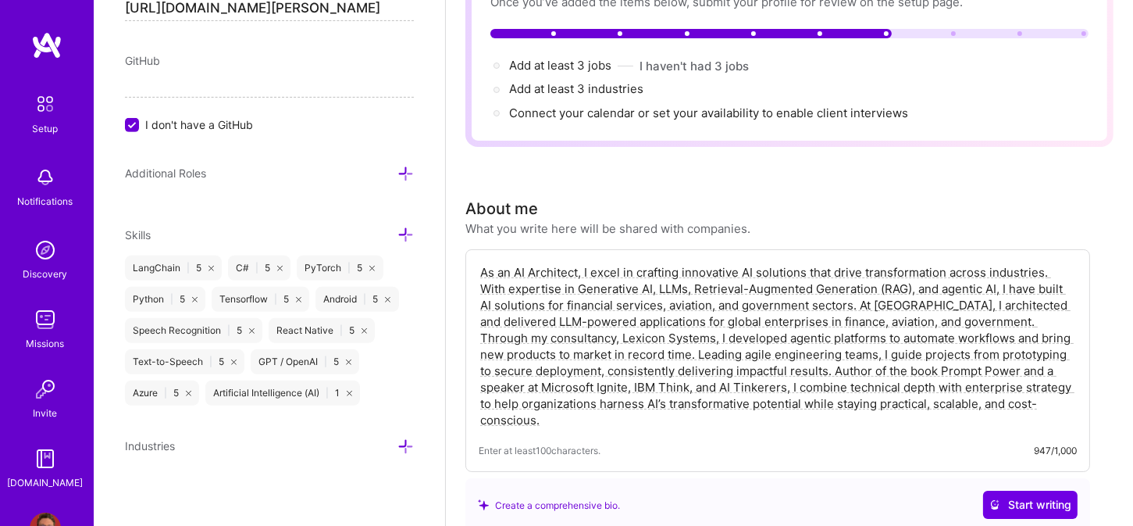
click at [398, 444] on icon at bounding box center [406, 446] width 16 height 16
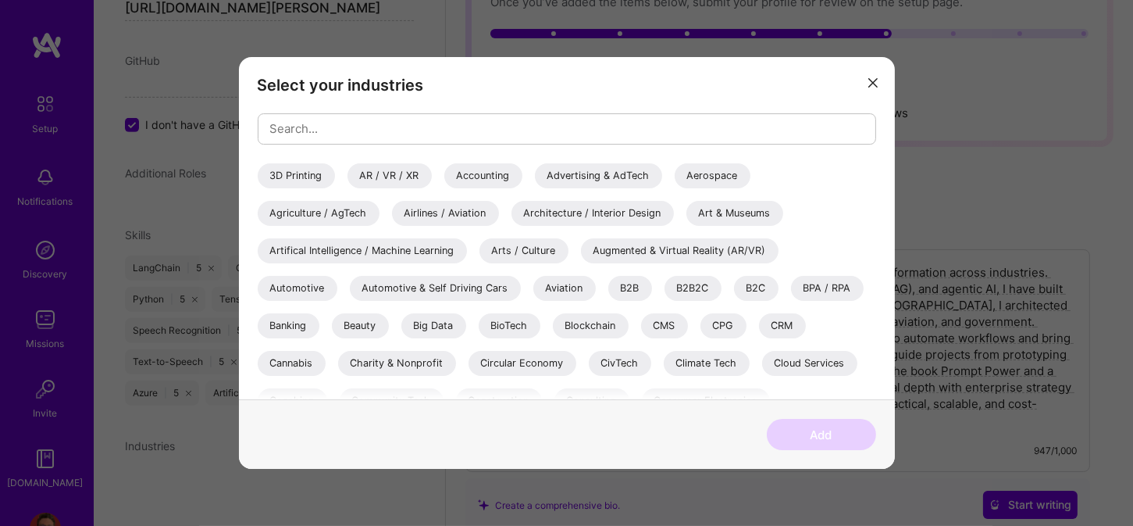
click at [443, 215] on div "Airlines / Aviation" at bounding box center [445, 213] width 107 height 25
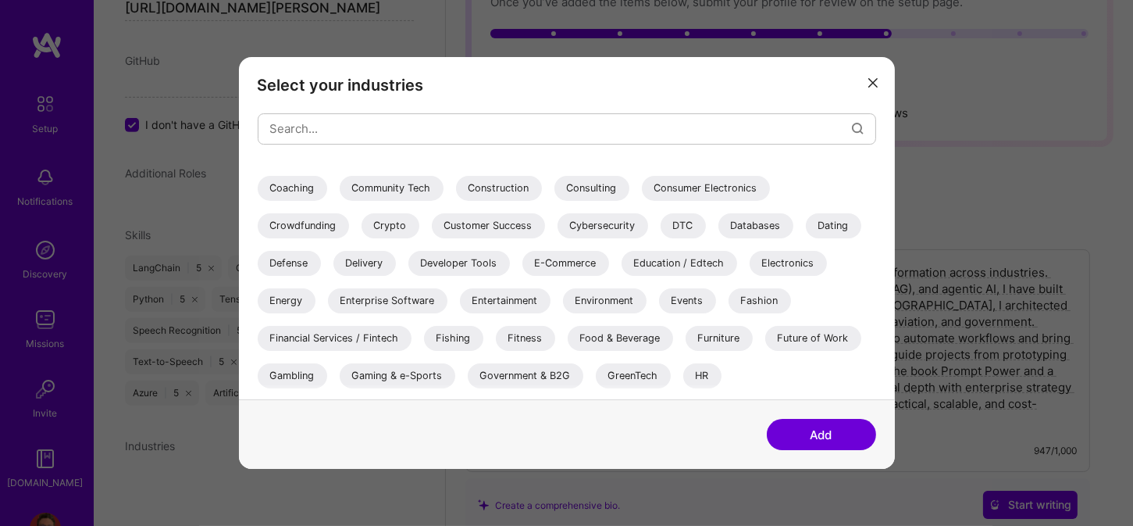
scroll to position [234, 0]
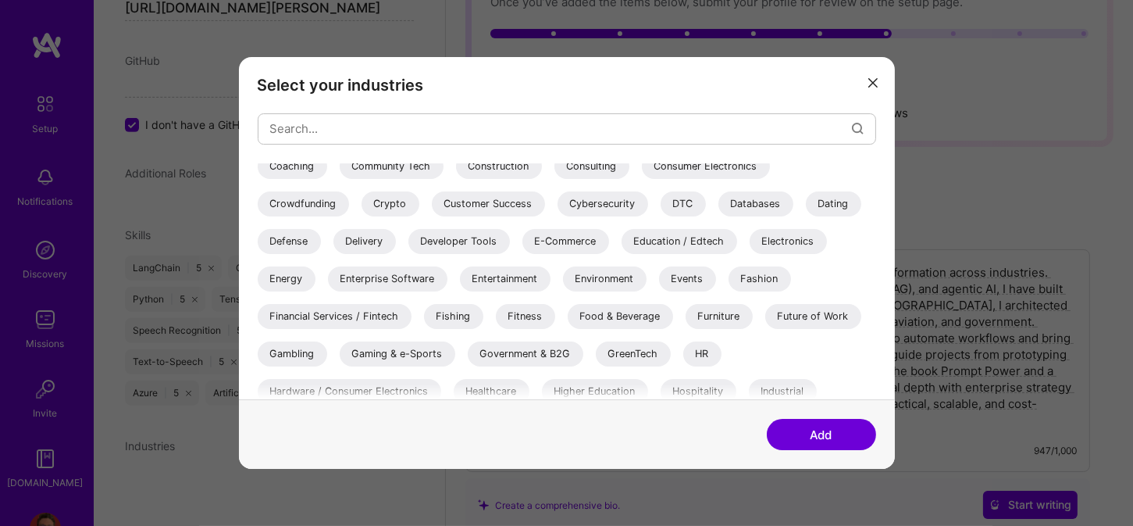
click at [677, 239] on div "Education / Edtech" at bounding box center [680, 241] width 116 height 25
click at [501, 284] on div "Entertainment" at bounding box center [505, 278] width 91 height 25
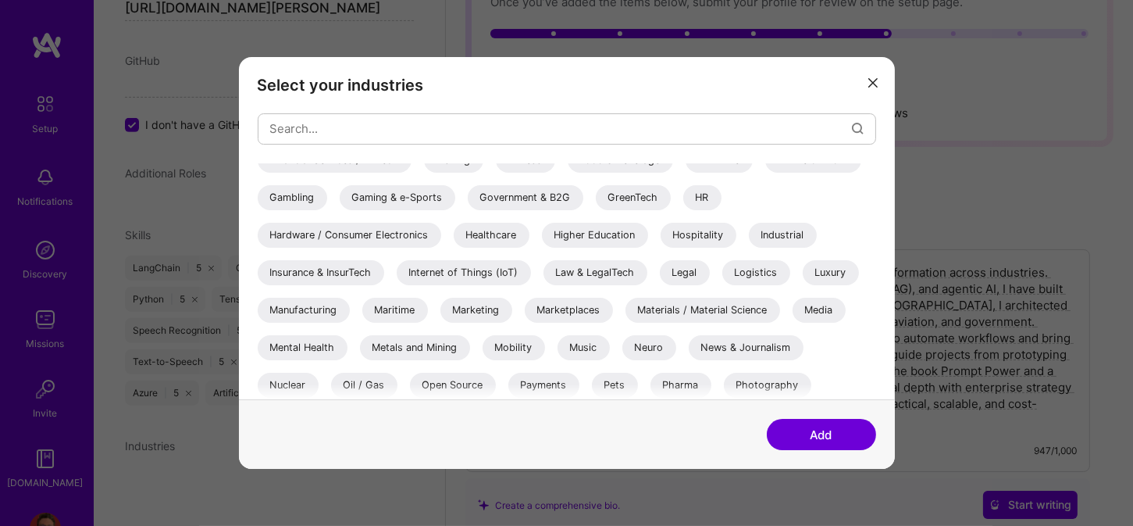
scroll to position [312, 0]
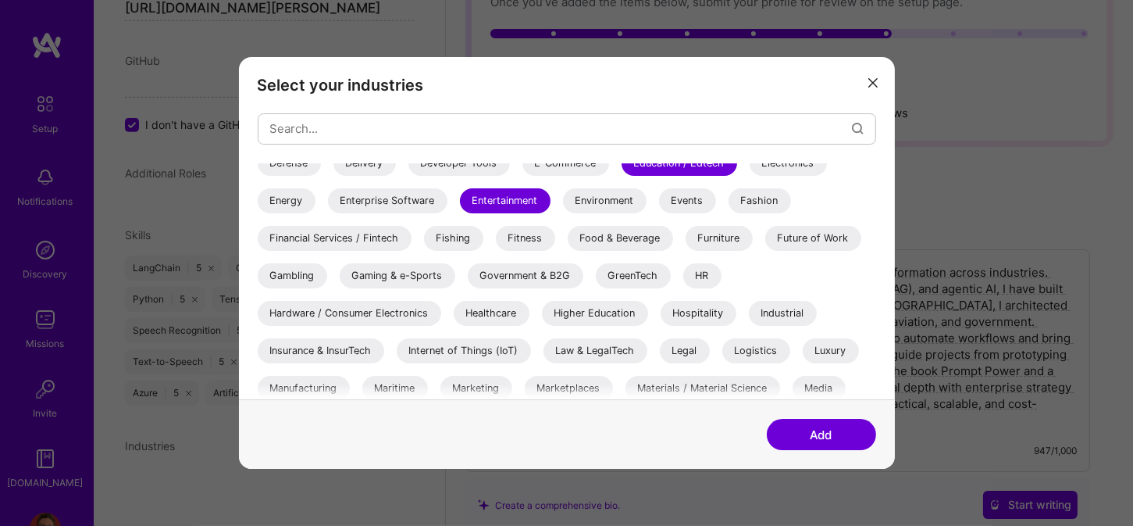
click at [340, 237] on div "Financial Services / Fintech" at bounding box center [335, 238] width 154 height 25
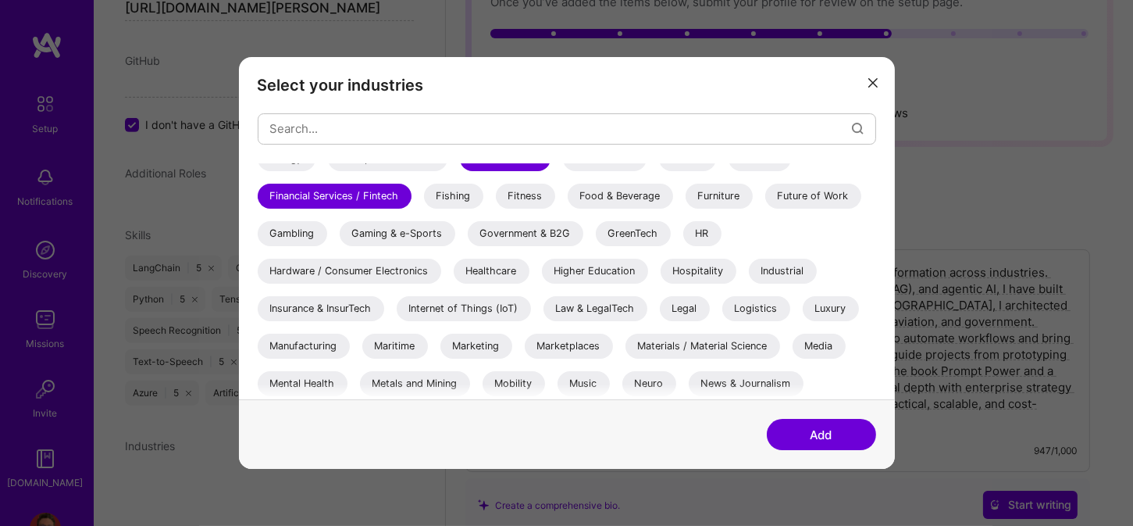
scroll to position [391, 0]
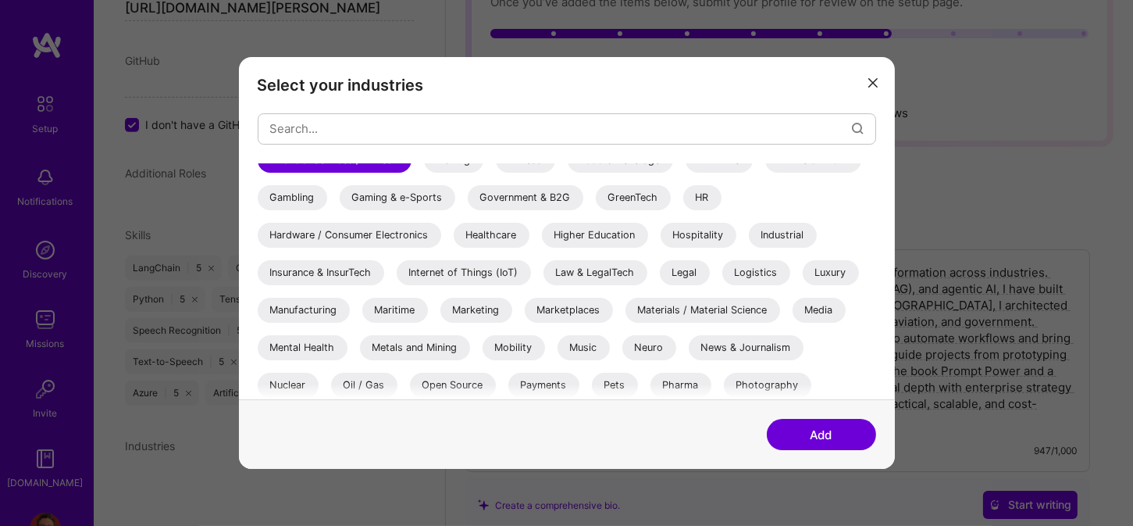
click at [486, 238] on div "Healthcare" at bounding box center [492, 235] width 76 height 25
click at [601, 234] on div "Higher Education" at bounding box center [595, 235] width 106 height 25
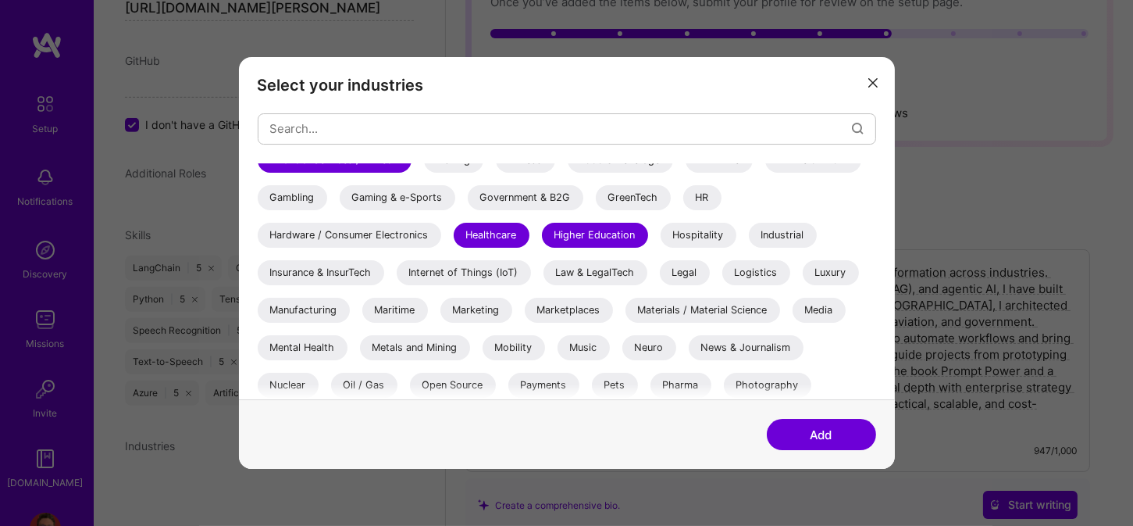
click at [781, 232] on div "Industrial" at bounding box center [783, 235] width 68 height 25
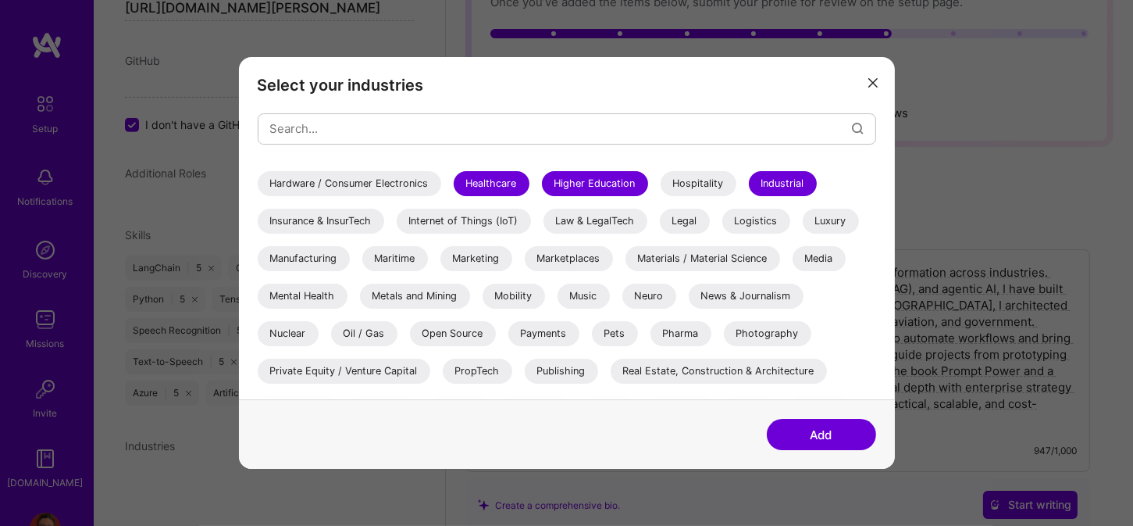
scroll to position [469, 0]
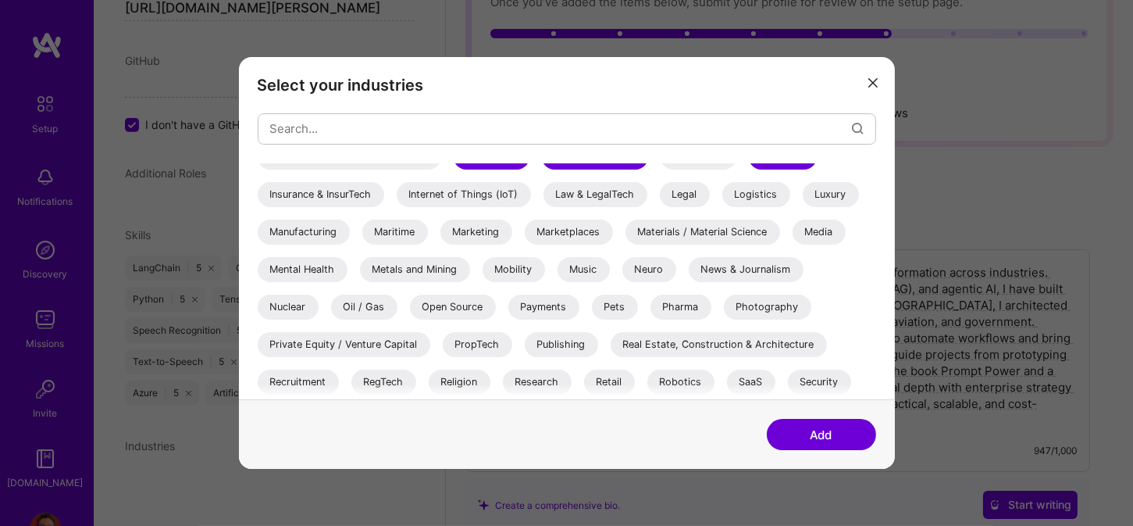
click at [370, 305] on div "Oil / Gas" at bounding box center [364, 306] width 66 height 25
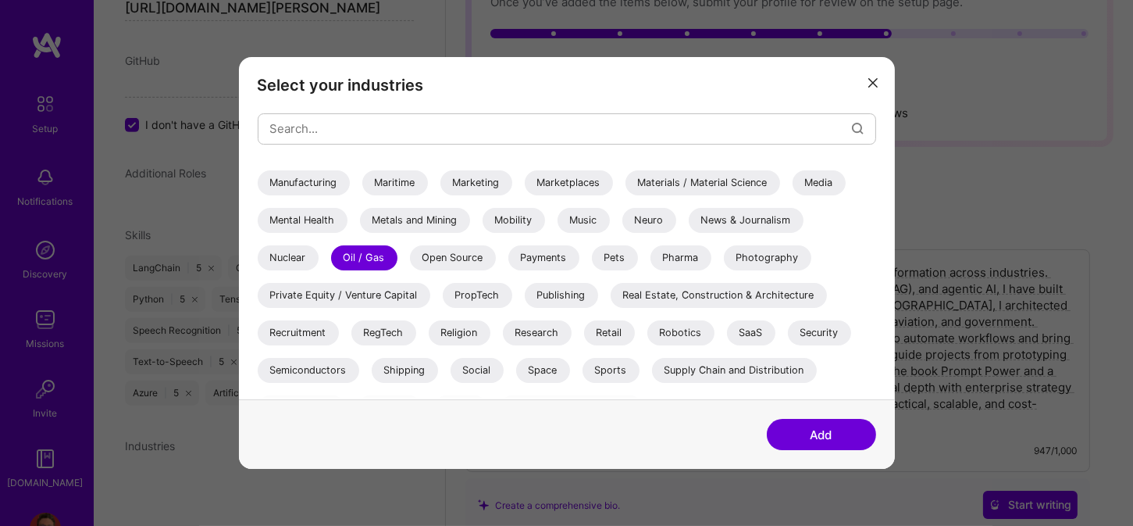
scroll to position [544, 0]
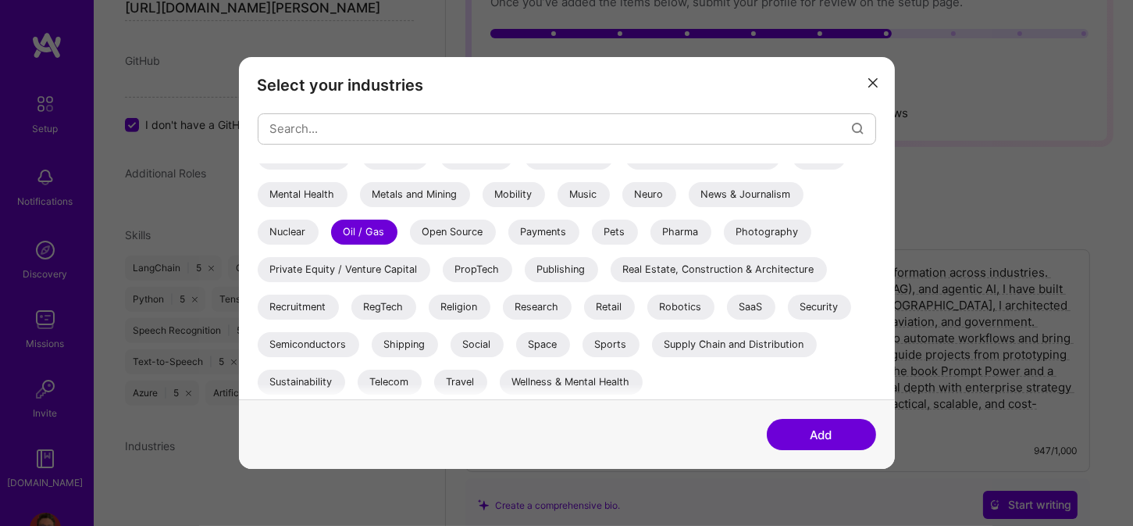
click at [547, 266] on div "Publishing" at bounding box center [561, 269] width 73 height 25
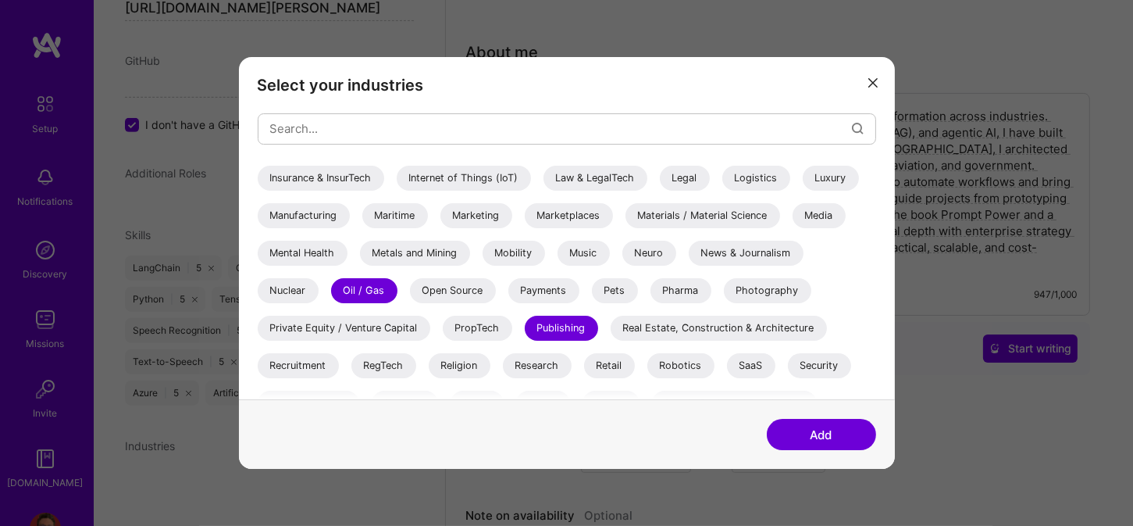
scroll to position [465, 0]
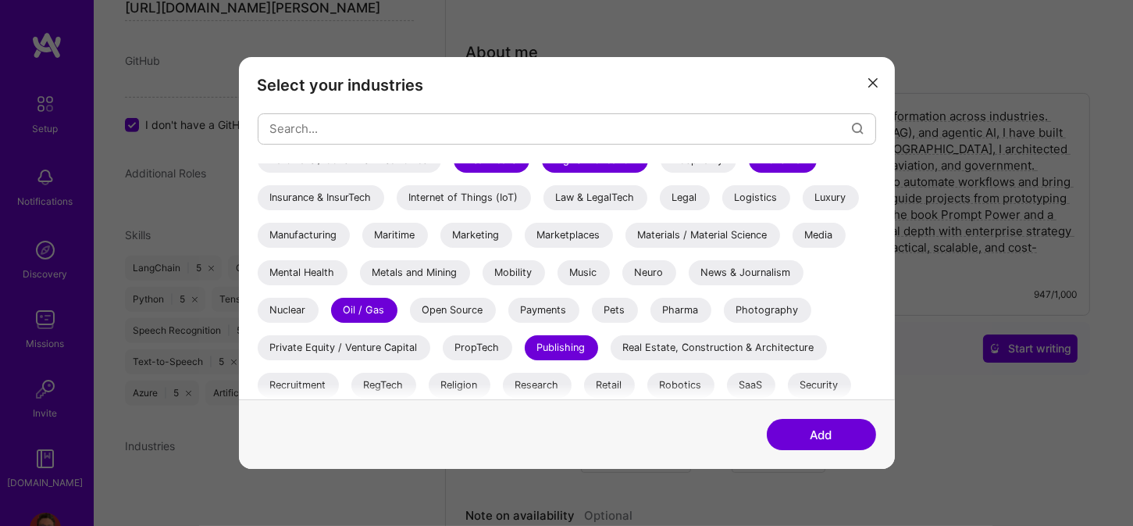
click at [687, 383] on div "Robotics" at bounding box center [680, 385] width 67 height 25
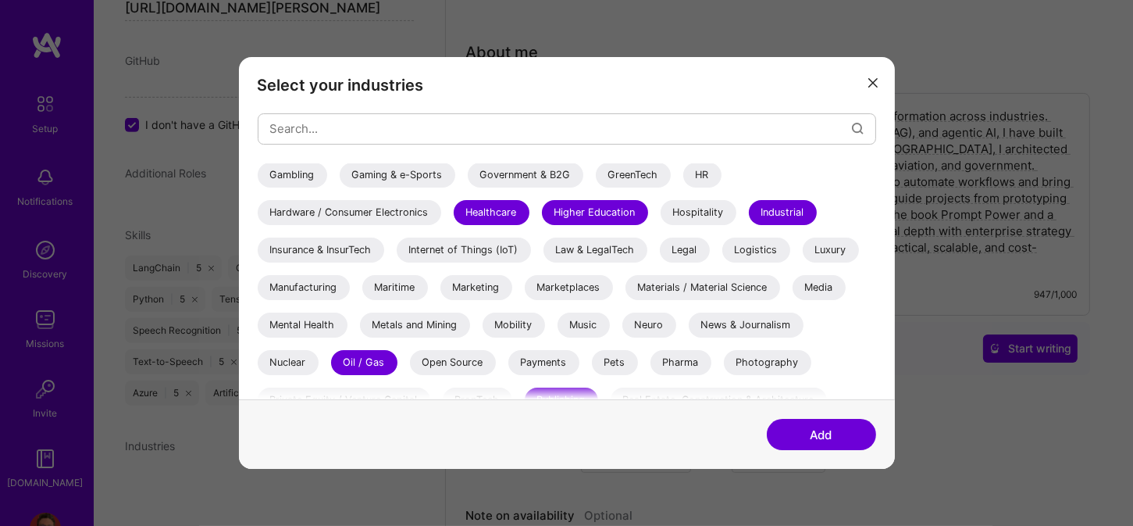
scroll to position [387, 0]
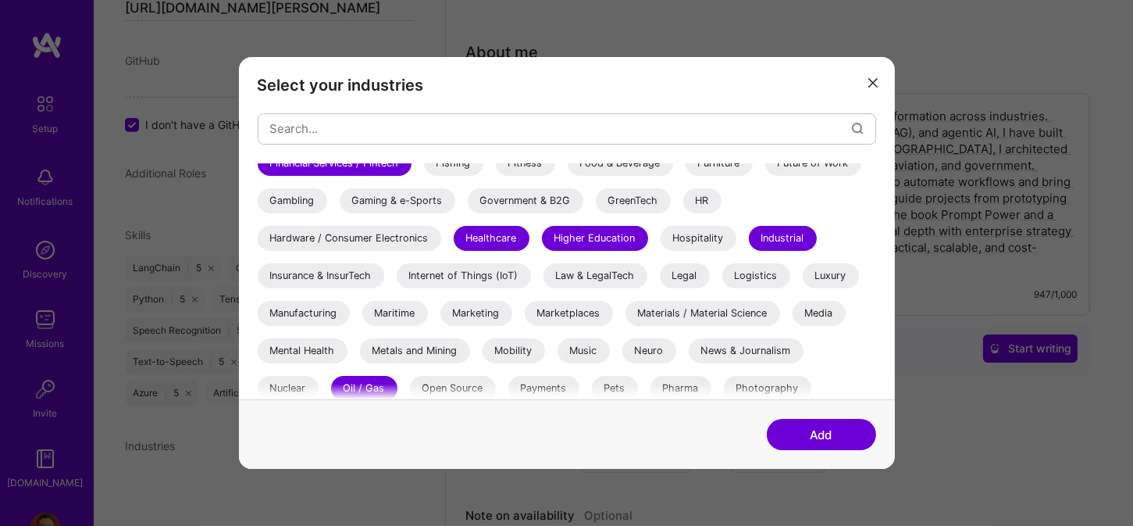
click at [313, 312] on div "Manufacturing" at bounding box center [304, 313] width 92 height 25
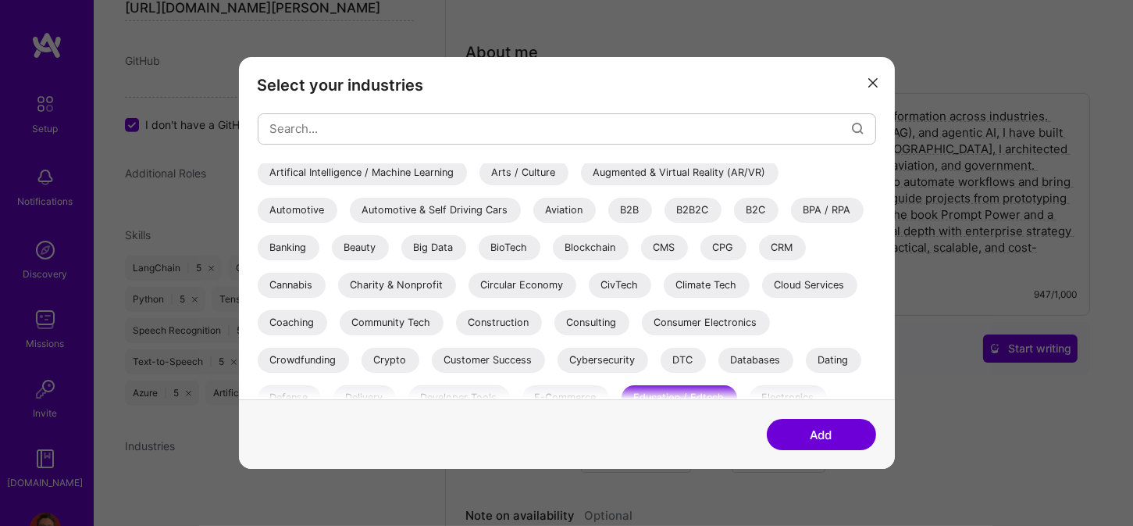
scroll to position [0, 0]
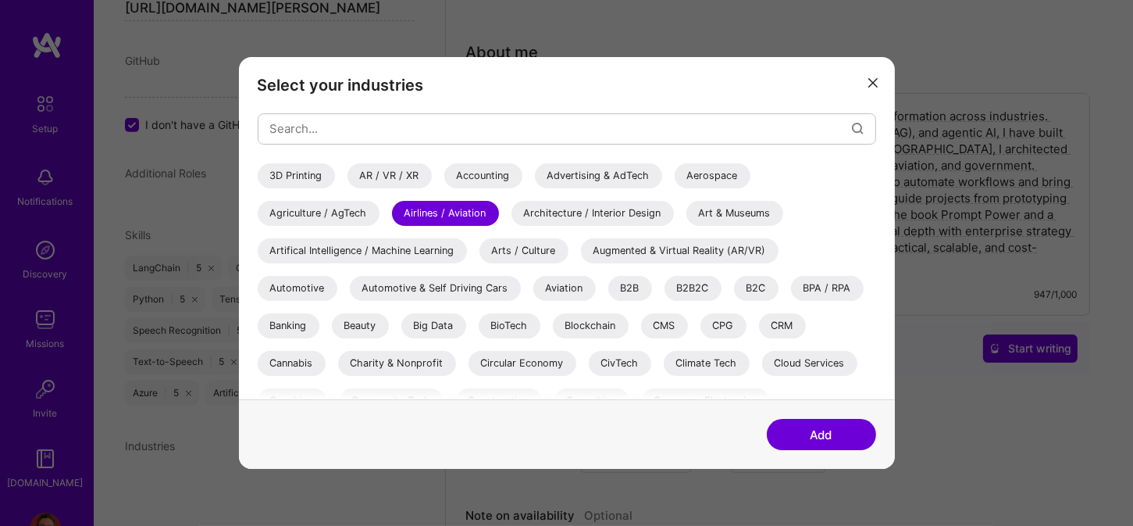
click at [633, 285] on div "B2B" at bounding box center [630, 288] width 44 height 25
click at [761, 287] on div "B2C" at bounding box center [756, 288] width 45 height 25
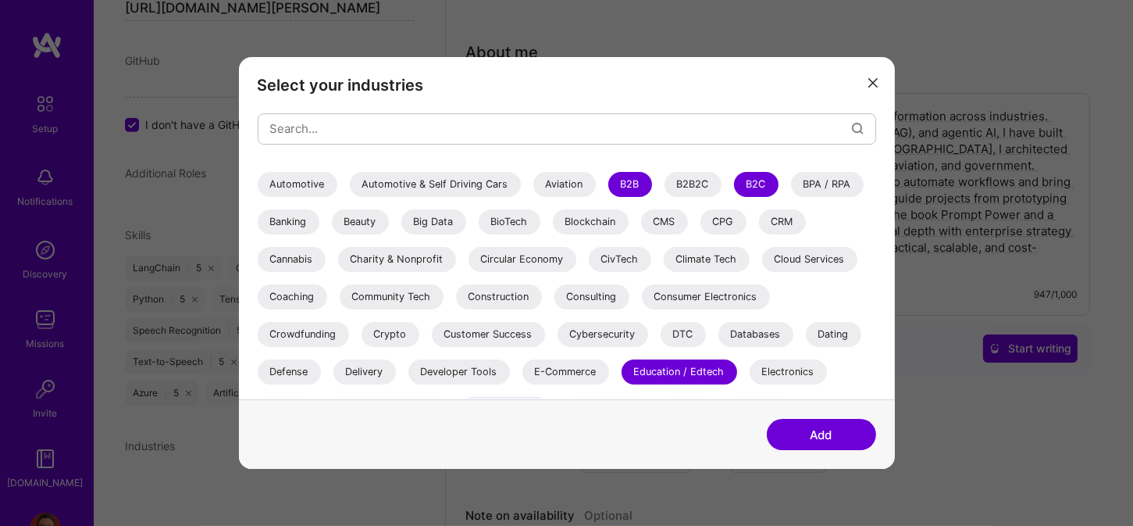
scroll to position [78, 0]
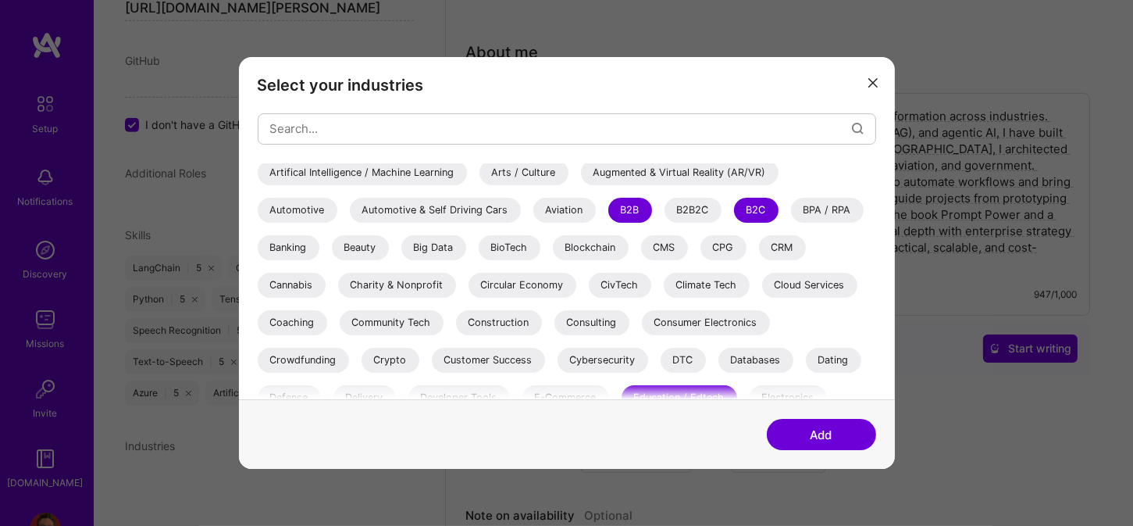
click at [305, 245] on div "Banking" at bounding box center [289, 247] width 62 height 25
click at [505, 245] on div "BioTech" at bounding box center [510, 247] width 62 height 25
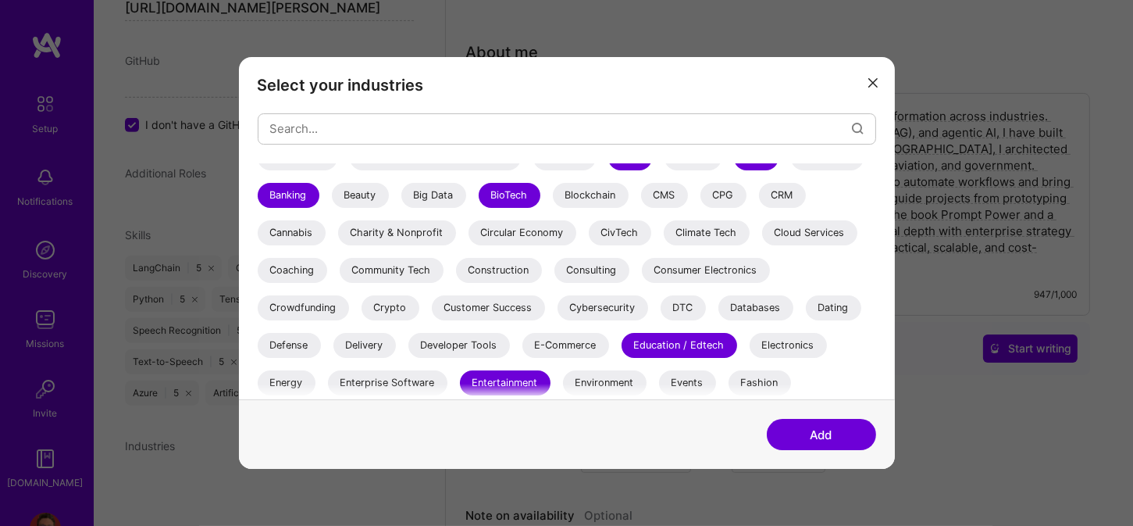
scroll to position [156, 0]
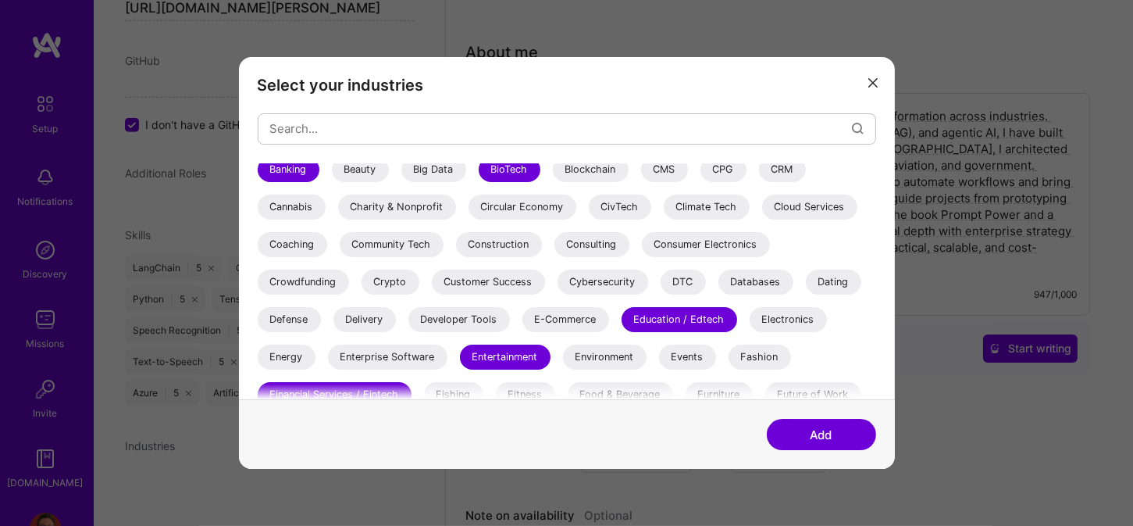
click at [599, 246] on div "Consulting" at bounding box center [592, 244] width 75 height 25
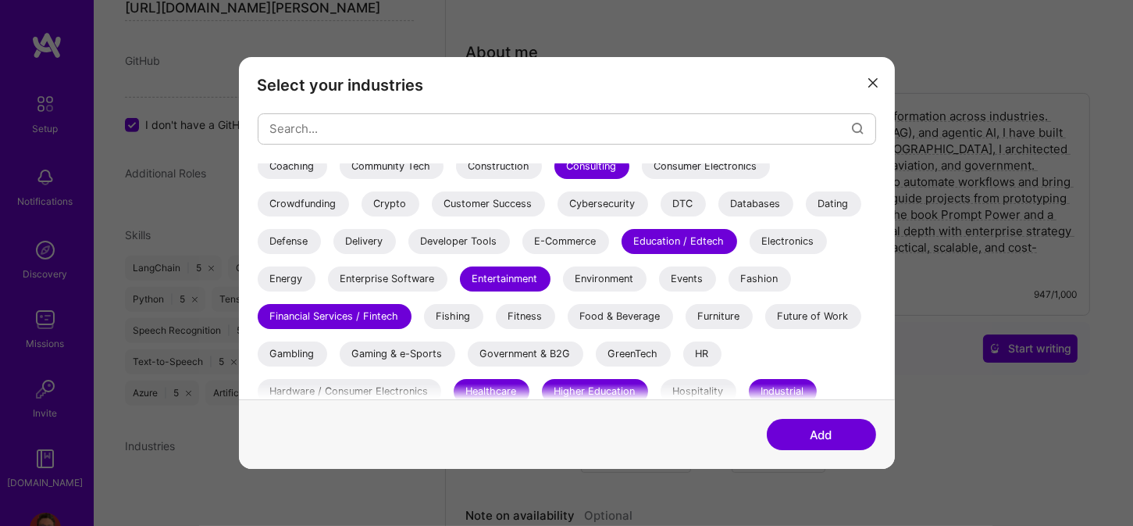
scroll to position [312, 0]
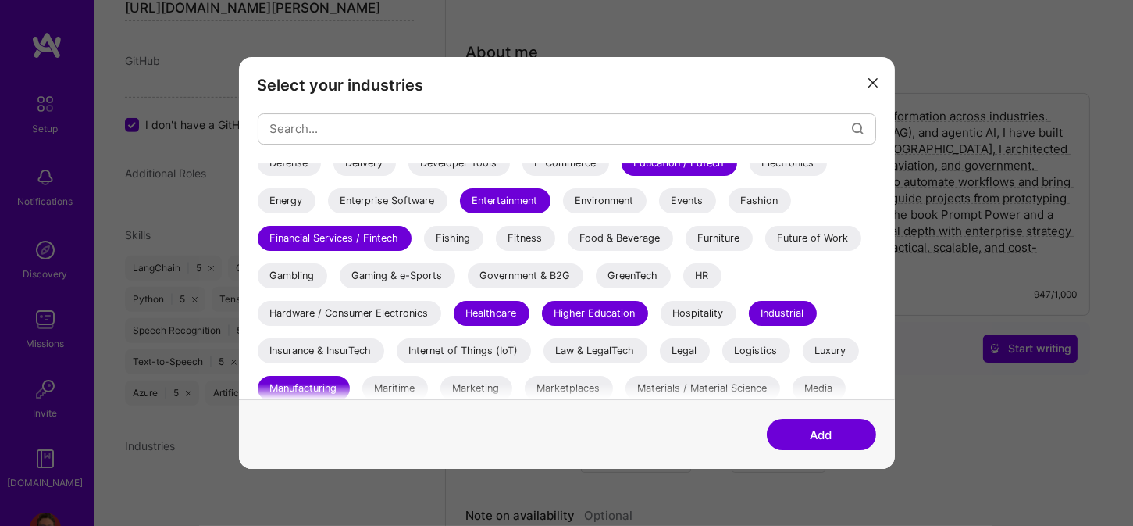
click at [629, 235] on div "Food & Beverage" at bounding box center [620, 238] width 105 height 25
click at [299, 271] on div "Gambling" at bounding box center [293, 275] width 70 height 25
click at [501, 194] on div "Entertainment" at bounding box center [505, 200] width 91 height 25
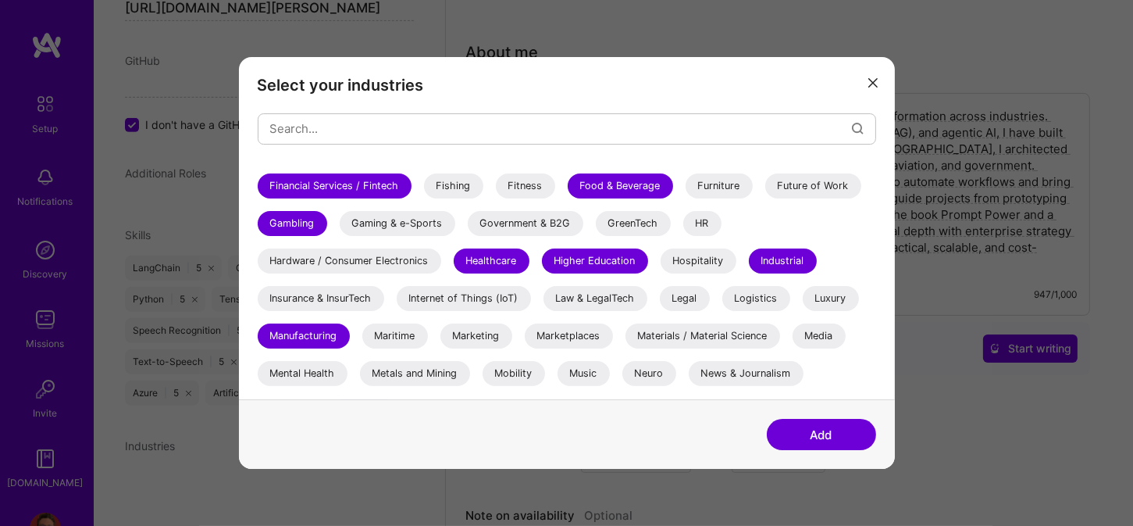
scroll to position [391, 0]
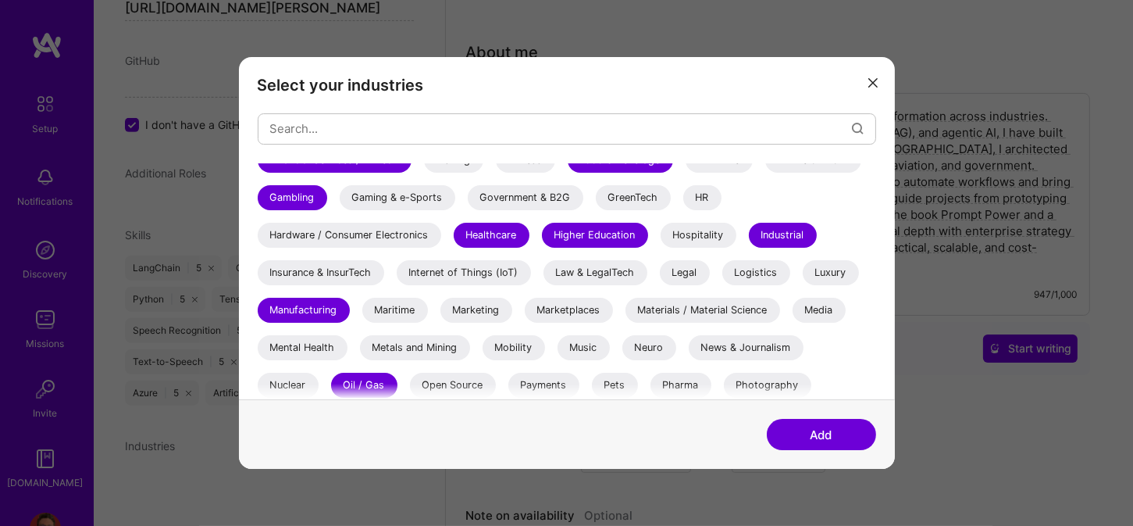
click at [329, 274] on div "Insurance & InsurTech" at bounding box center [321, 272] width 127 height 25
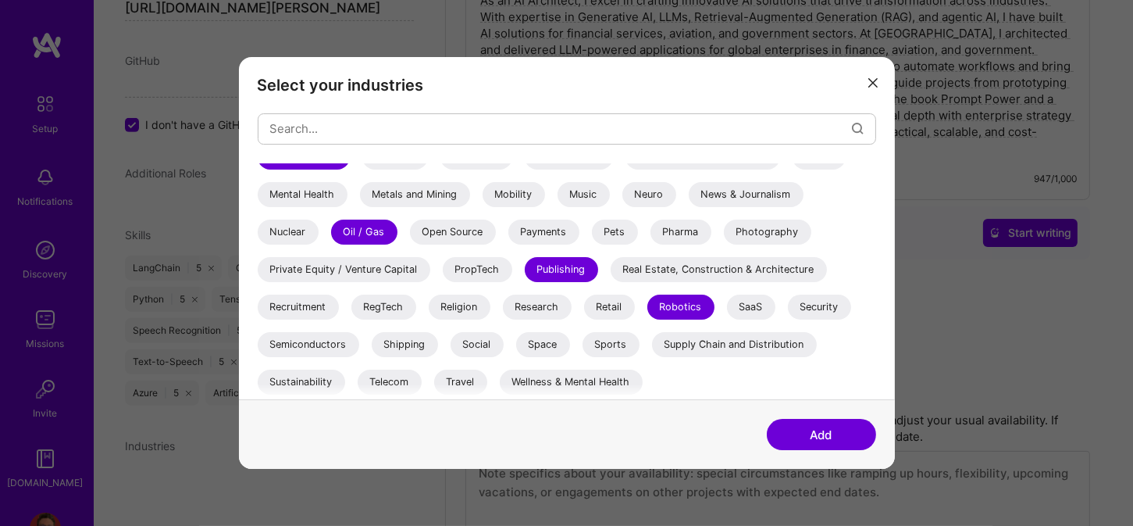
scroll to position [469, 0]
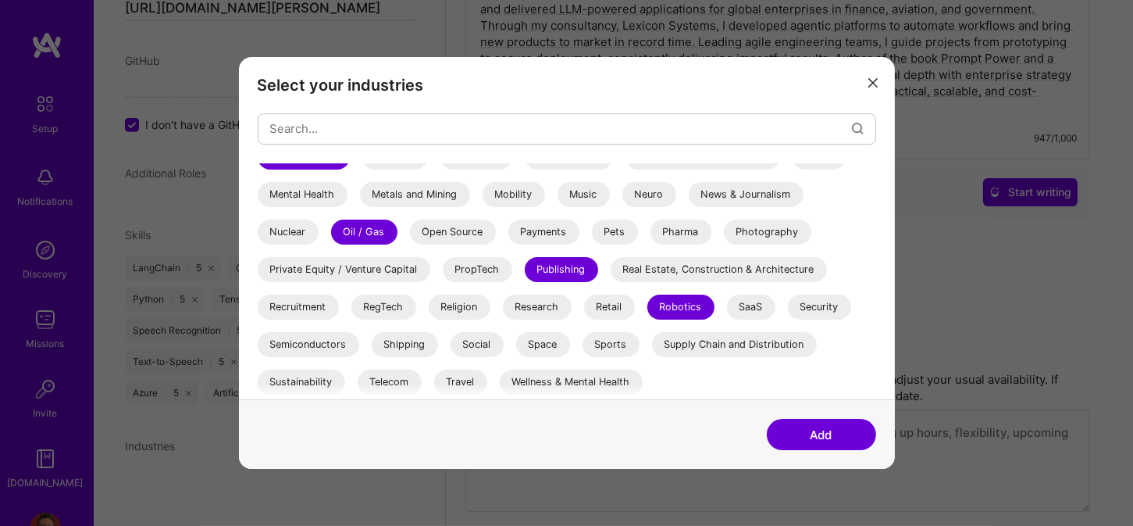
click at [680, 268] on div "Real Estate, Construction & Architecture" at bounding box center [719, 269] width 216 height 25
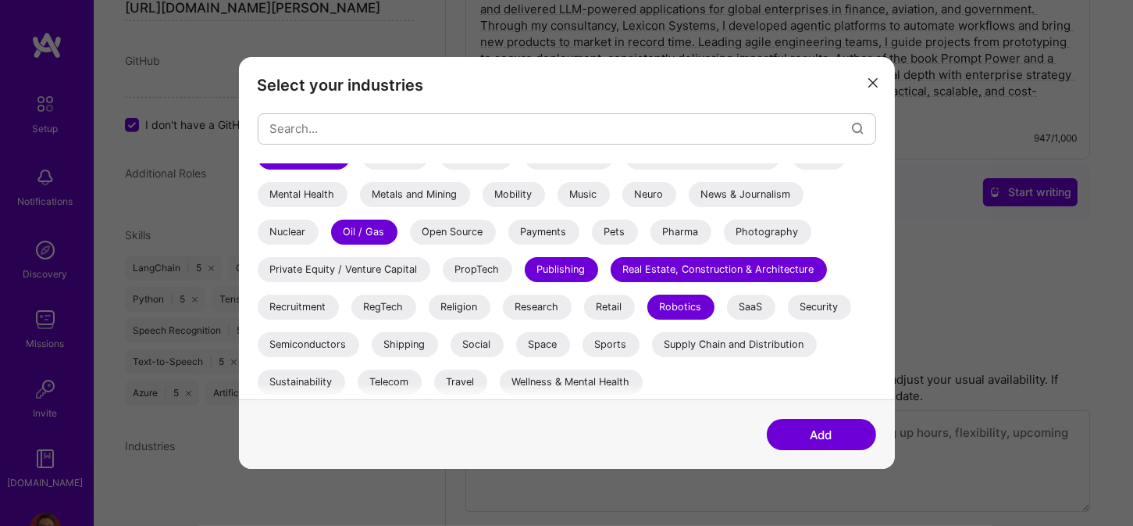
click at [812, 434] on button "Add" at bounding box center [821, 434] width 109 height 31
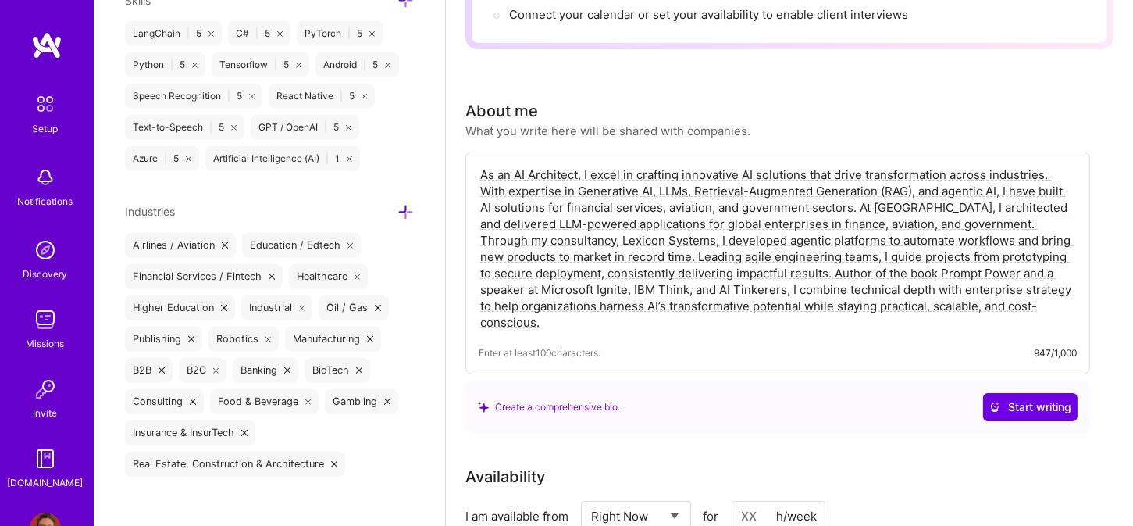
scroll to position [0, 0]
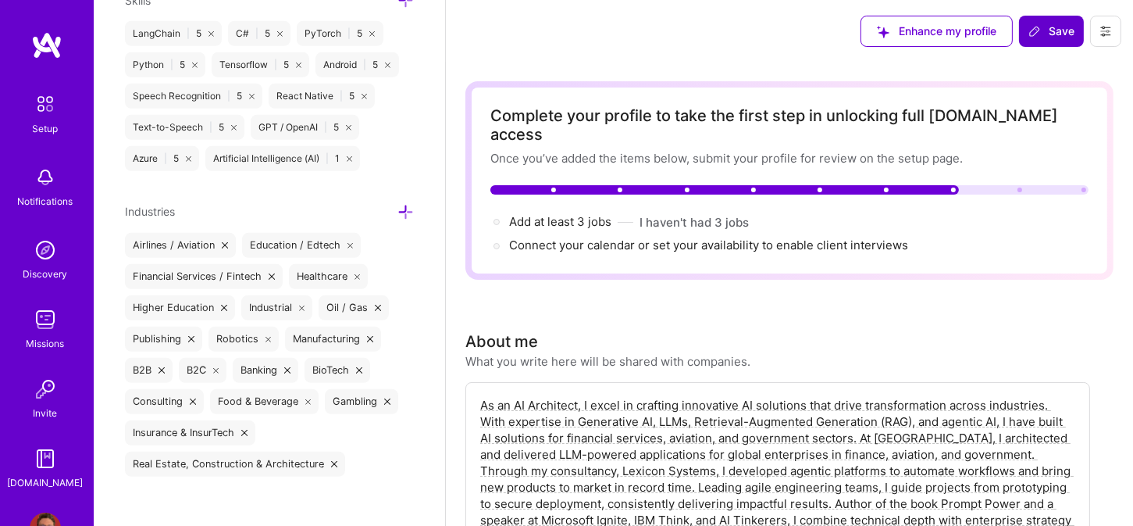
click at [1045, 37] on span "Save" at bounding box center [1052, 31] width 46 height 16
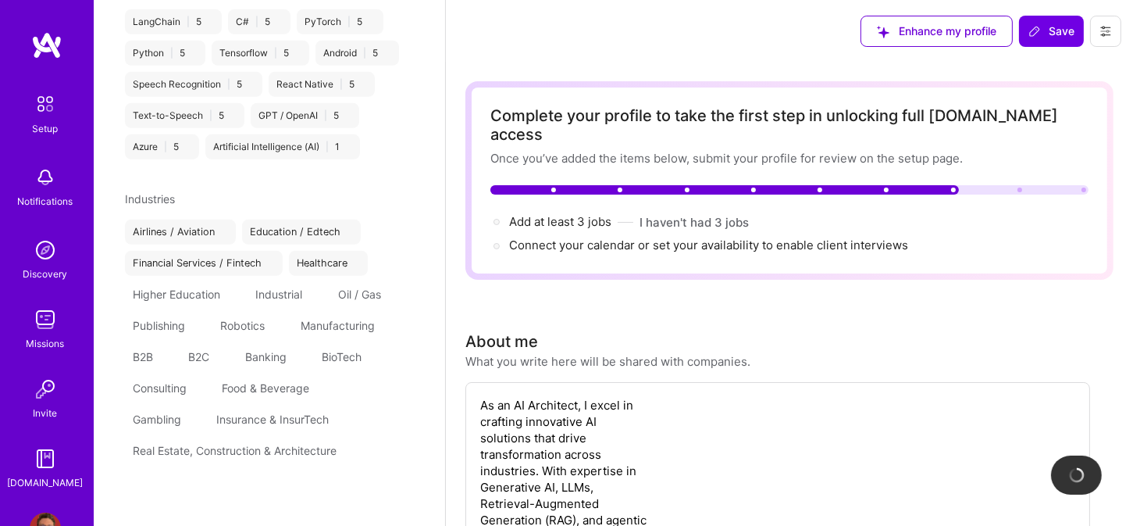
scroll to position [355, 0]
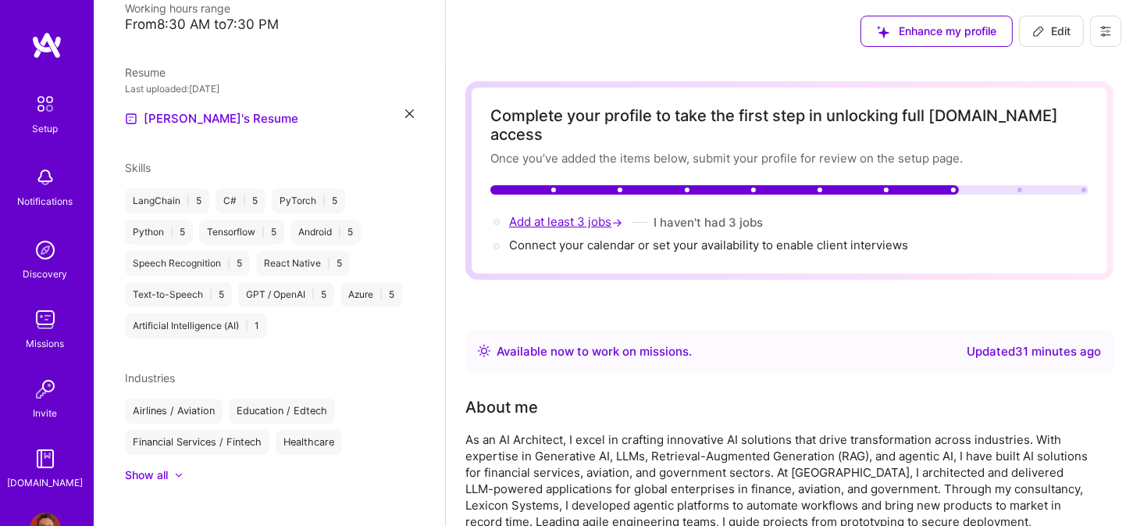
click at [551, 214] on span "Add at least 3 jobs →" at bounding box center [567, 221] width 116 height 15
select select "US"
select select "Right Now"
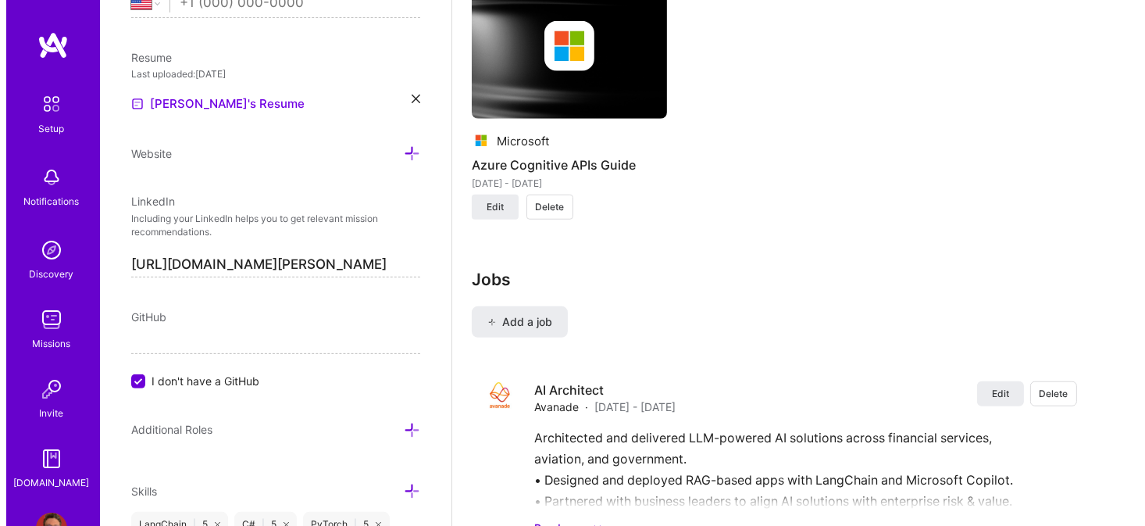
scroll to position [1767, 0]
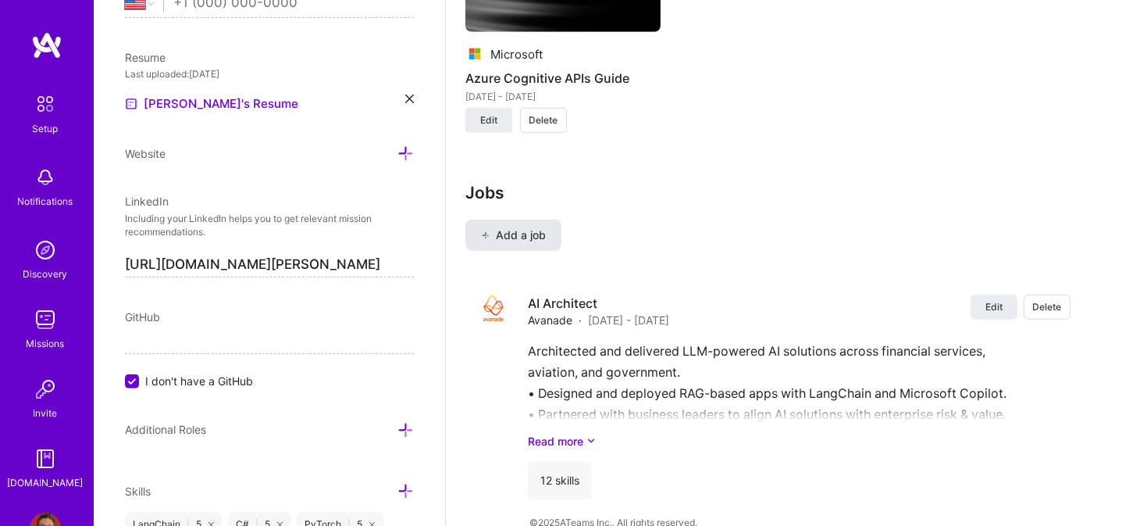
click at [508, 227] on span "Add a job" at bounding box center [513, 235] width 65 height 16
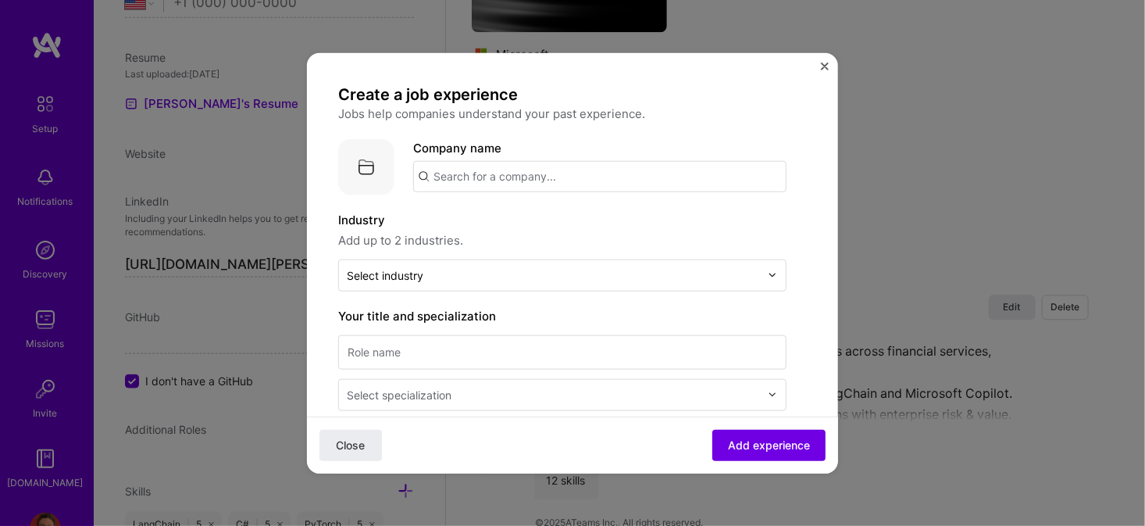
click at [472, 176] on input "text" at bounding box center [599, 175] width 373 height 31
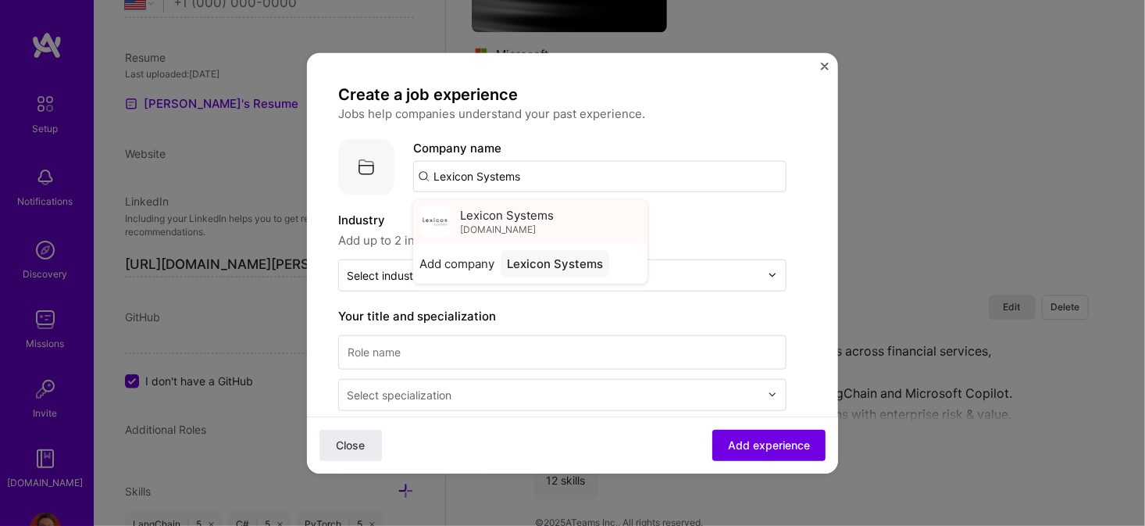
type input "Lexicon Systems"
click at [476, 218] on span "Lexicon Systems" at bounding box center [507, 215] width 94 height 16
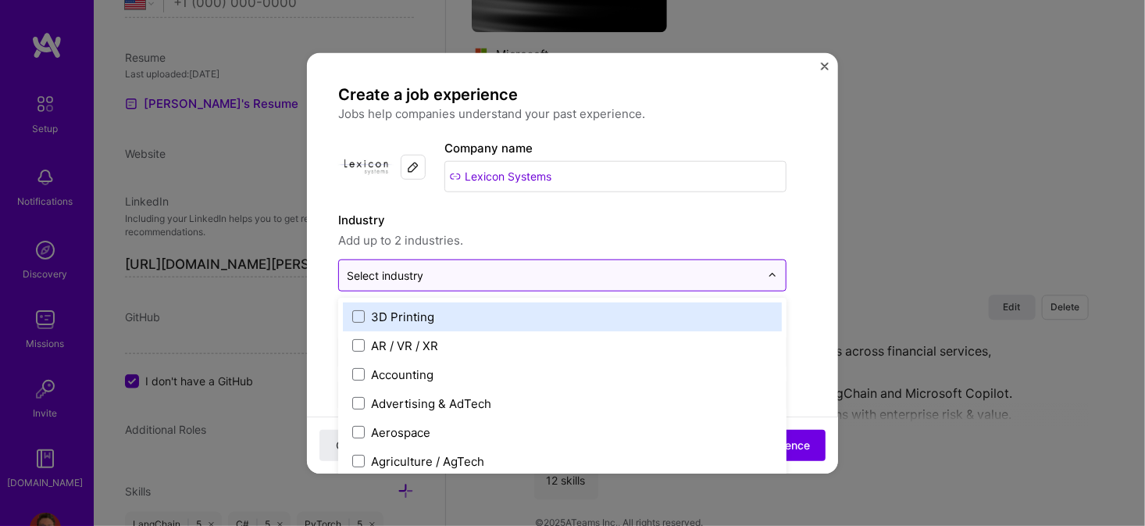
click at [428, 280] on input "text" at bounding box center [553, 274] width 413 height 16
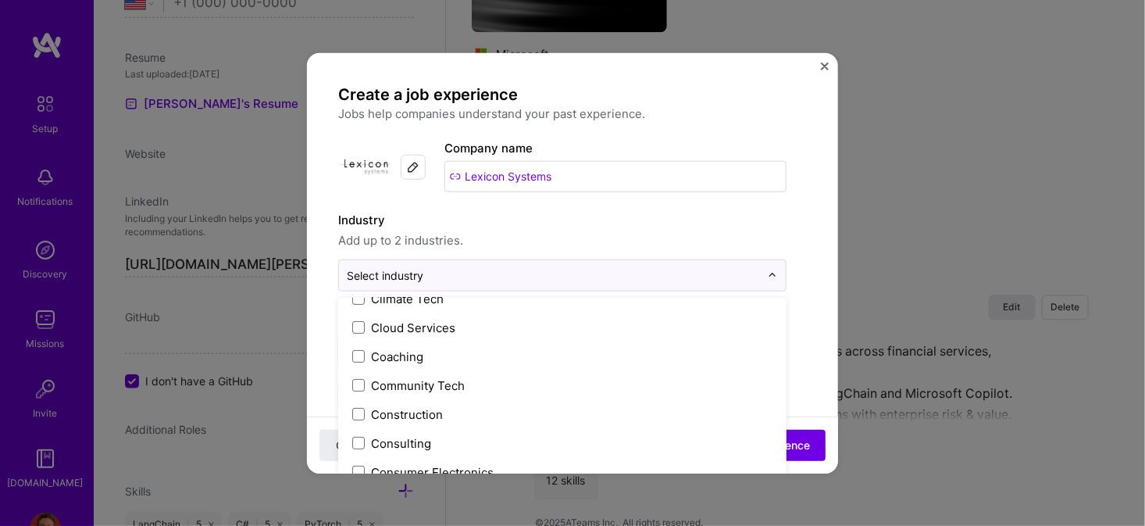
scroll to position [937, 0]
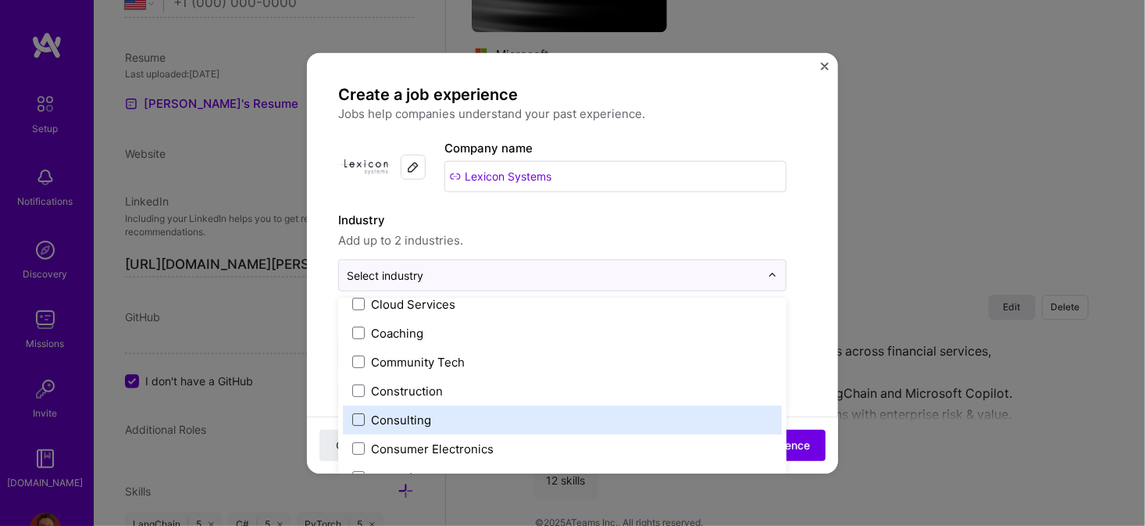
click at [361, 415] on span at bounding box center [358, 419] width 12 height 12
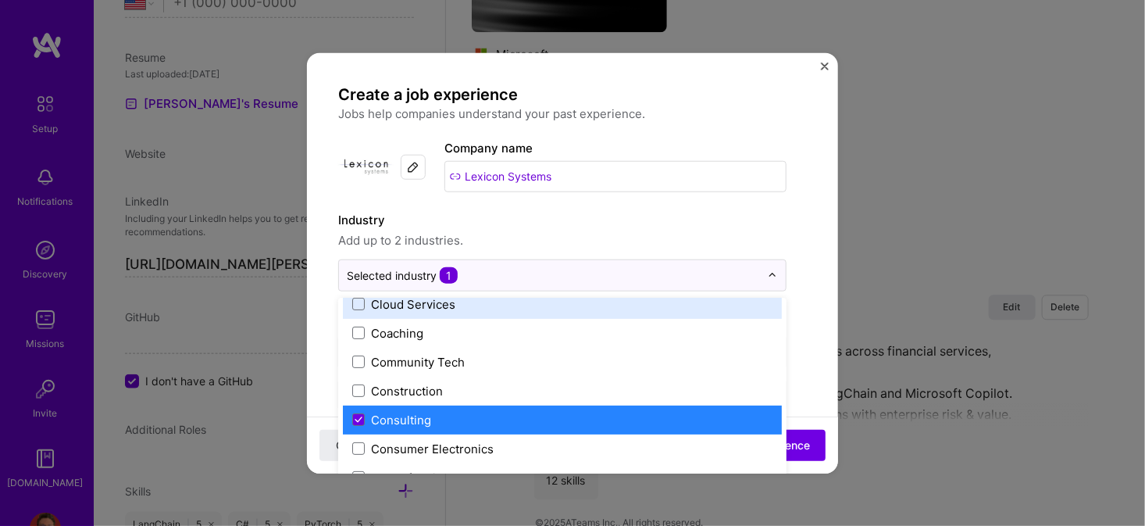
click at [515, 225] on label "Industry" at bounding box center [562, 219] width 448 height 19
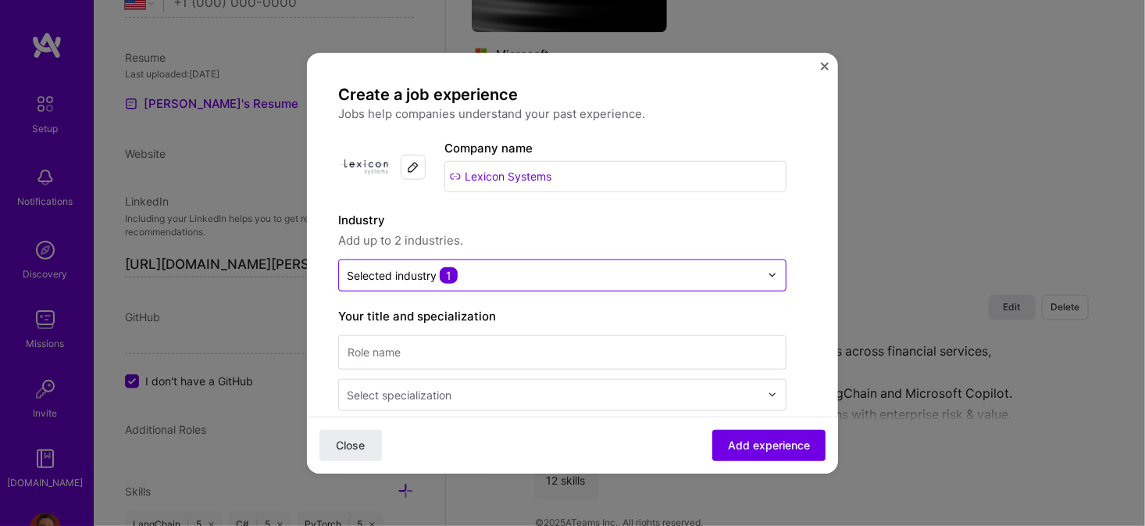
click at [486, 276] on input "text" at bounding box center [553, 274] width 413 height 16
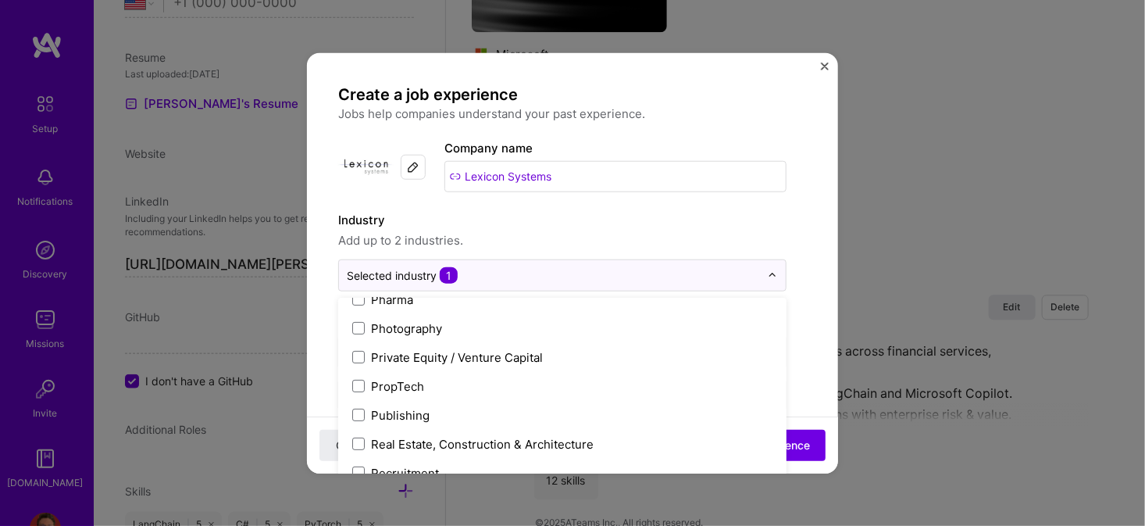
scroll to position [3260, 0]
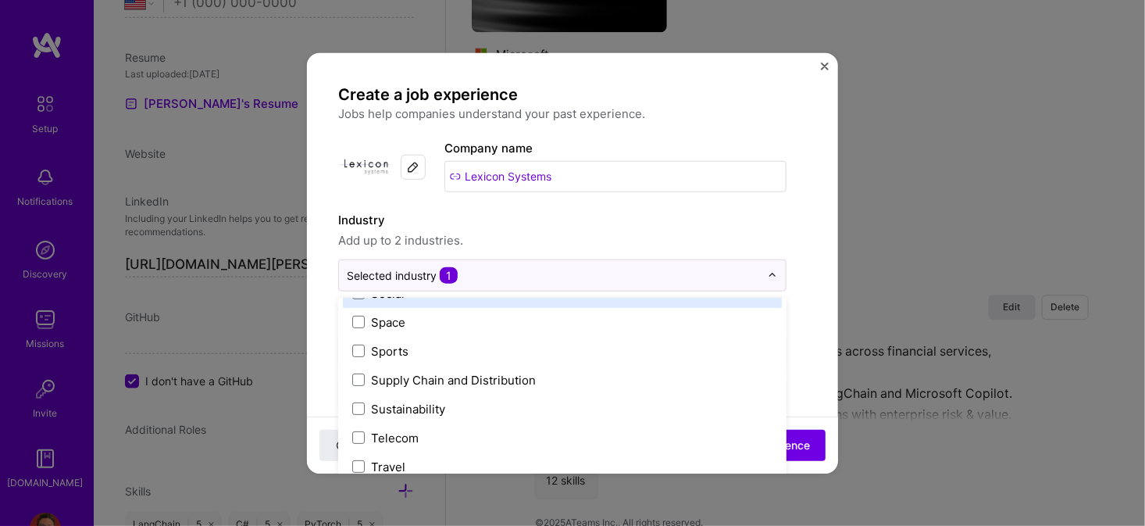
click at [507, 227] on label "Industry" at bounding box center [562, 219] width 448 height 19
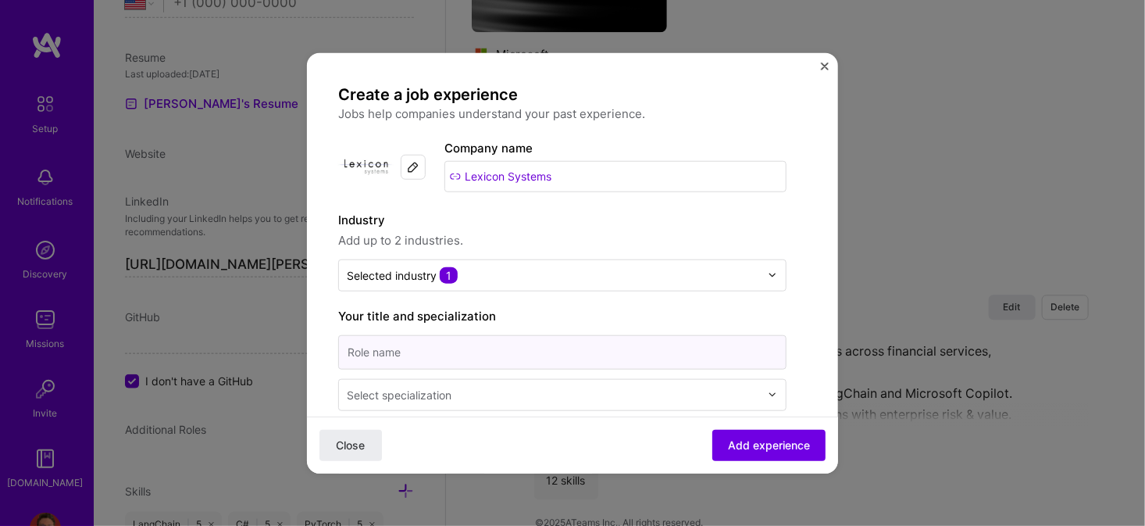
click at [451, 348] on input at bounding box center [562, 351] width 448 height 34
click at [470, 351] on input at bounding box center [562, 351] width 448 height 34
paste input "Founder, AI Architect, Lead Consultant"
type input "Founder, AI Architect, Lead Consultant"
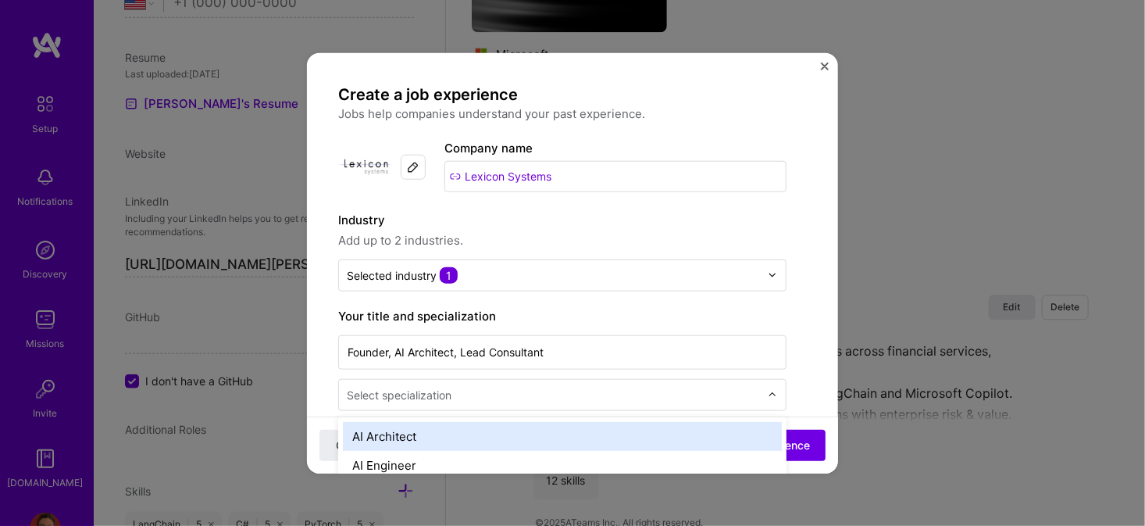
click at [534, 395] on input "text" at bounding box center [555, 394] width 416 height 16
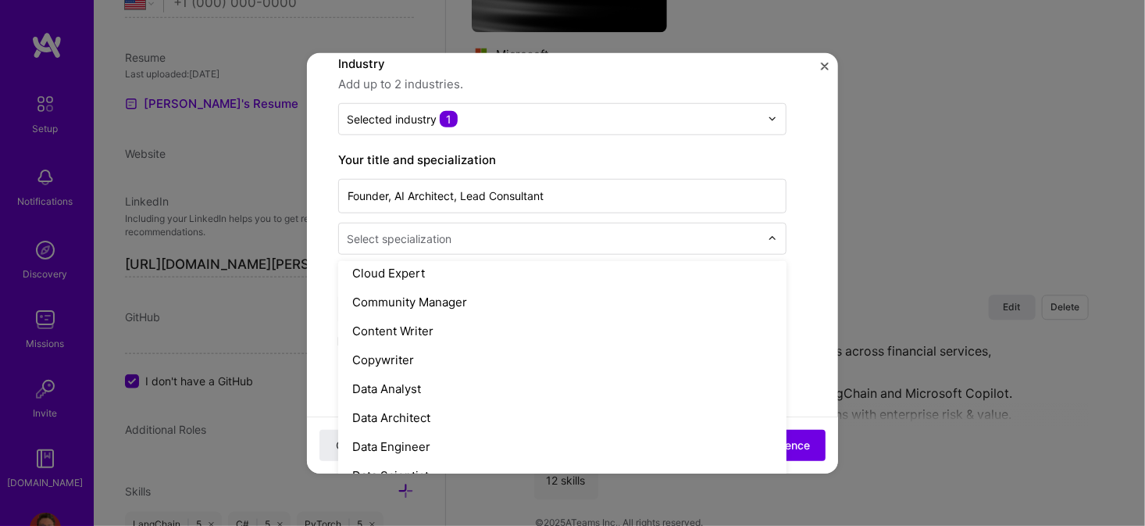
scroll to position [0, 0]
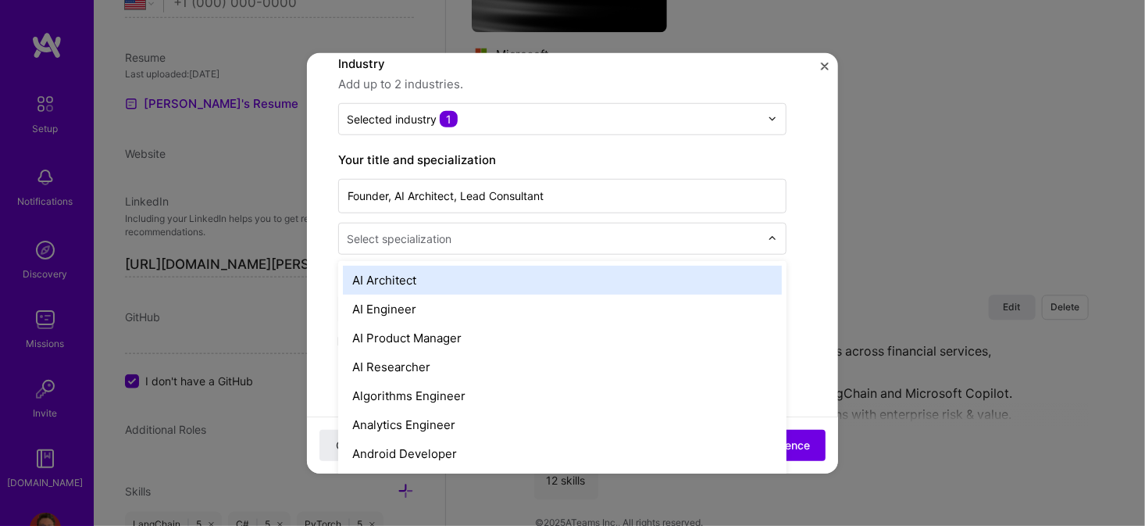
click at [405, 273] on div "AI Architect" at bounding box center [562, 279] width 439 height 29
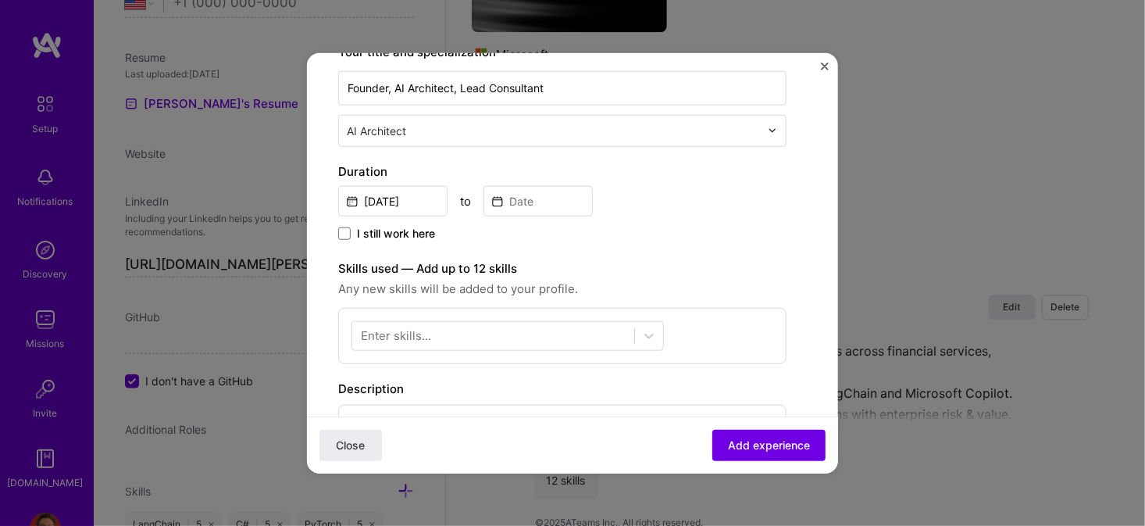
scroll to position [312, 0]
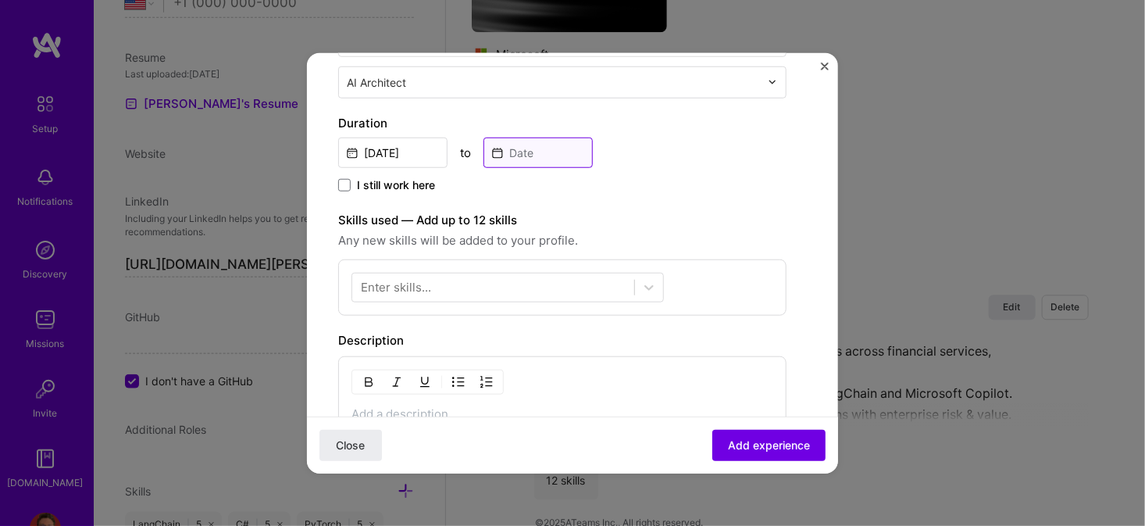
click at [519, 155] on input at bounding box center [537, 152] width 109 height 30
click at [344, 181] on span at bounding box center [344, 184] width 12 height 12
click at [0, 0] on input "I still work here" at bounding box center [0, 0] width 0 height 0
click at [451, 280] on div at bounding box center [493, 288] width 282 height 26
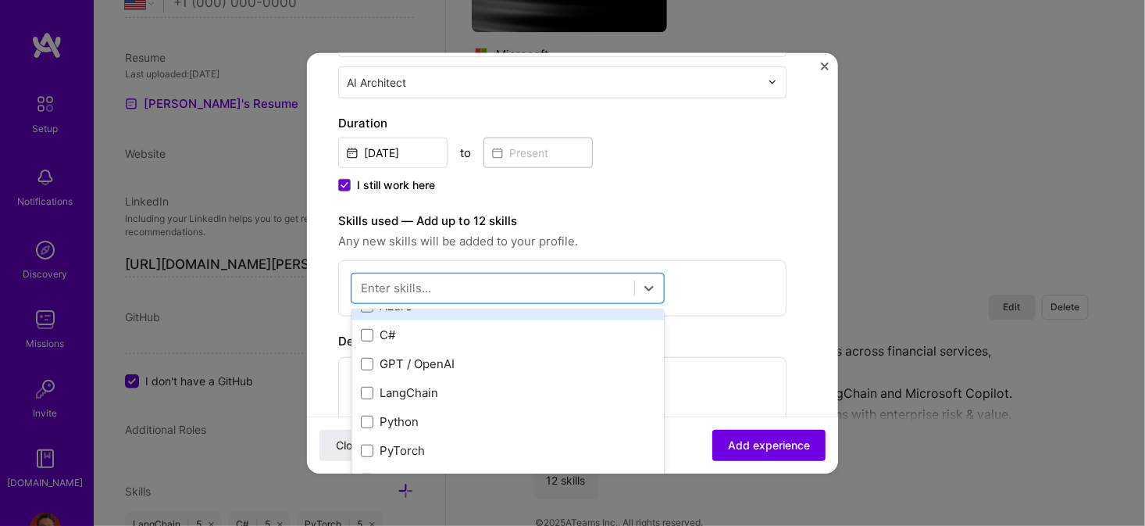
scroll to position [0, 0]
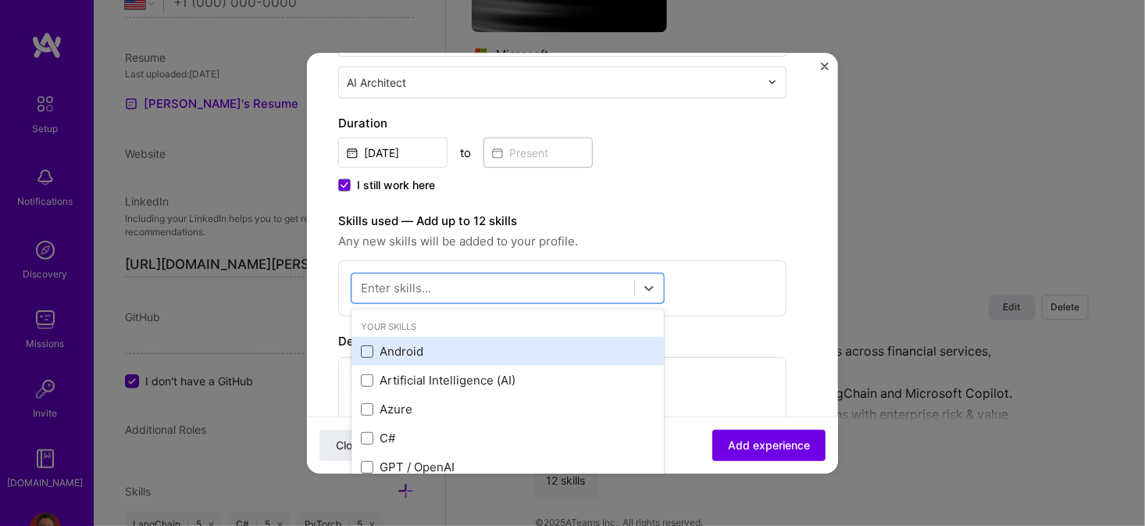
click at [366, 350] on span at bounding box center [367, 351] width 12 height 12
click at [0, 0] on input "checkbox" at bounding box center [0, 0] width 0 height 0
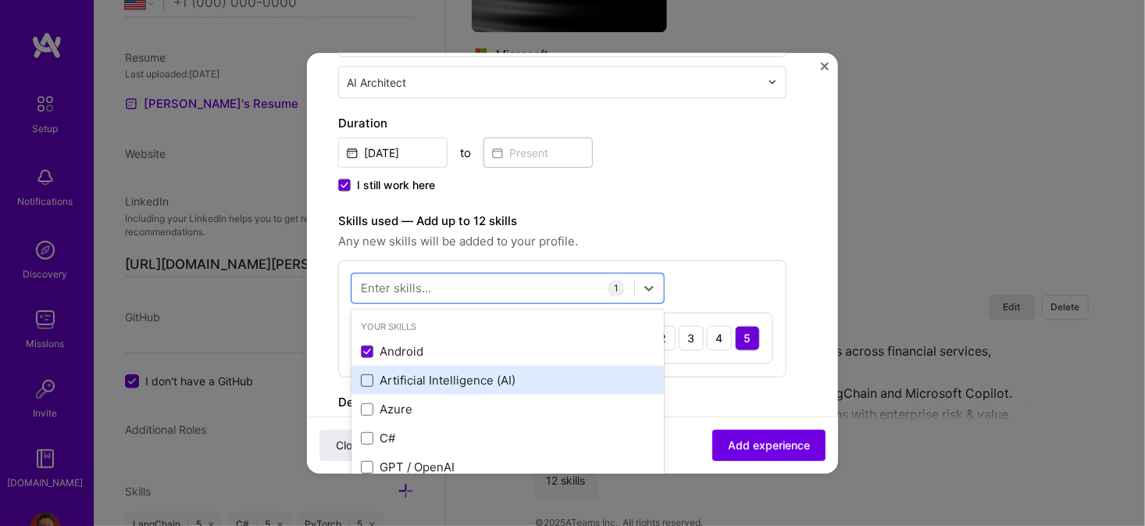
click at [368, 374] on span at bounding box center [367, 380] width 12 height 12
click at [0, 0] on input "checkbox" at bounding box center [0, 0] width 0 height 0
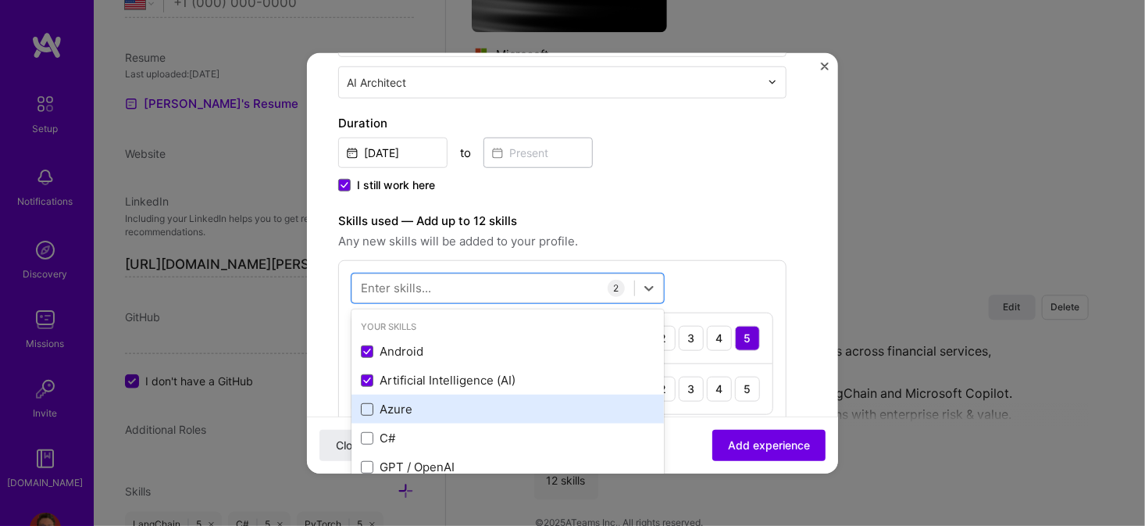
click at [365, 403] on span at bounding box center [367, 409] width 12 height 12
click at [0, 0] on input "checkbox" at bounding box center [0, 0] width 0 height 0
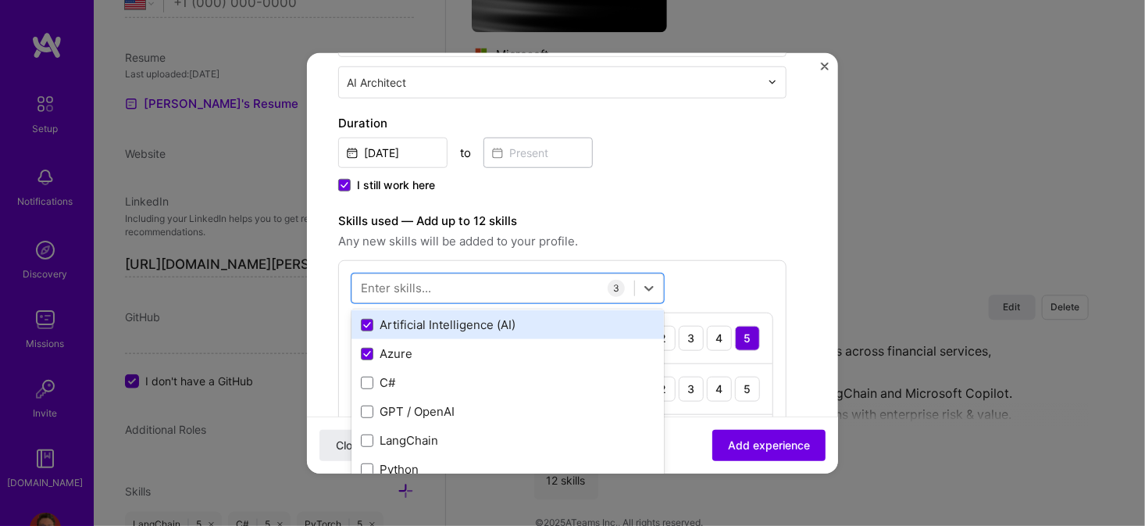
scroll to position [78, 0]
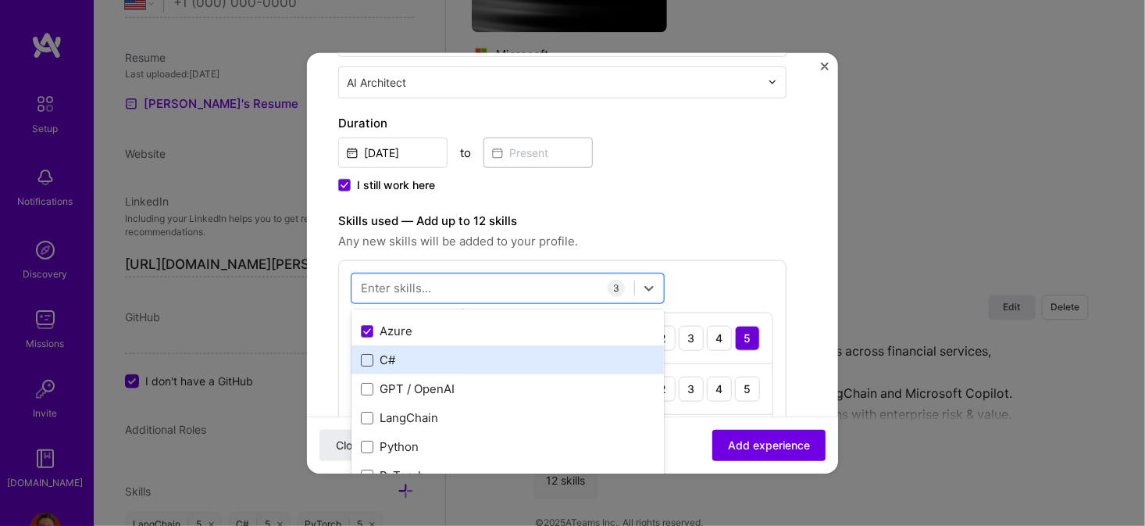
click at [370, 361] on span at bounding box center [367, 360] width 12 height 12
click at [0, 0] on input "checkbox" at bounding box center [0, 0] width 0 height 0
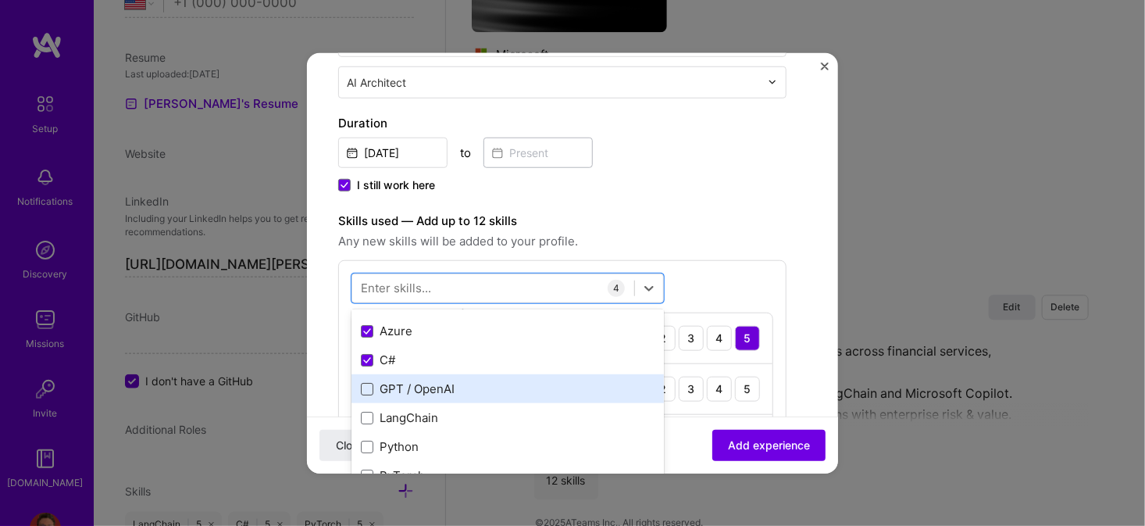
click at [369, 387] on span at bounding box center [367, 389] width 12 height 12
click at [0, 0] on input "checkbox" at bounding box center [0, 0] width 0 height 0
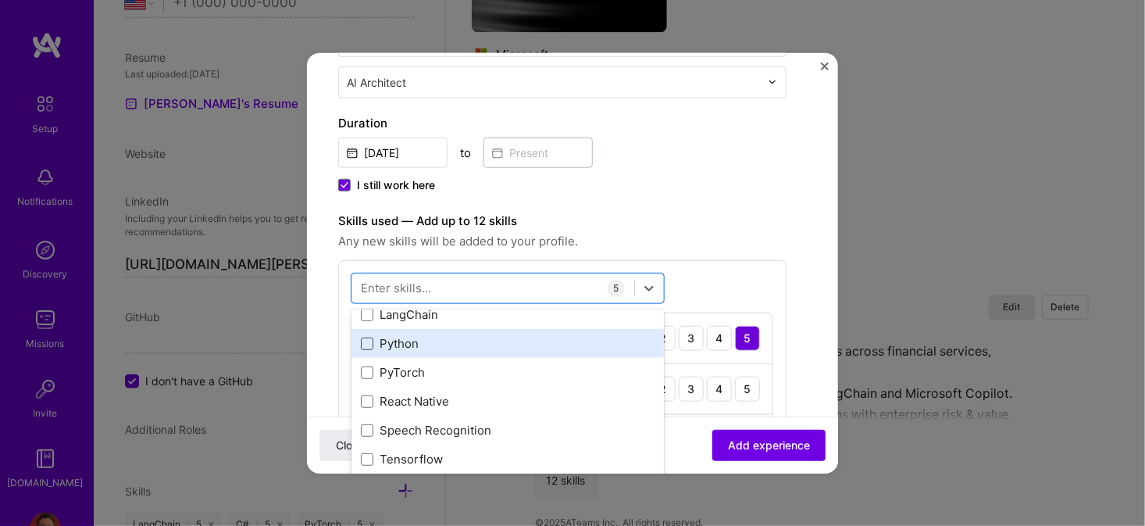
scroll to position [156, 0]
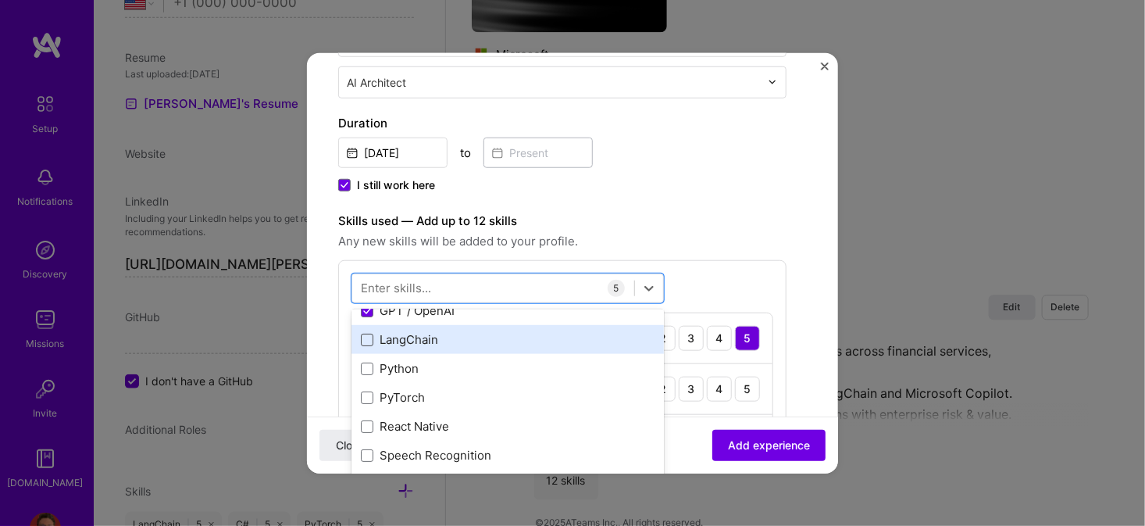
click at [367, 341] on span at bounding box center [367, 339] width 12 height 12
click at [0, 0] on input "checkbox" at bounding box center [0, 0] width 0 height 0
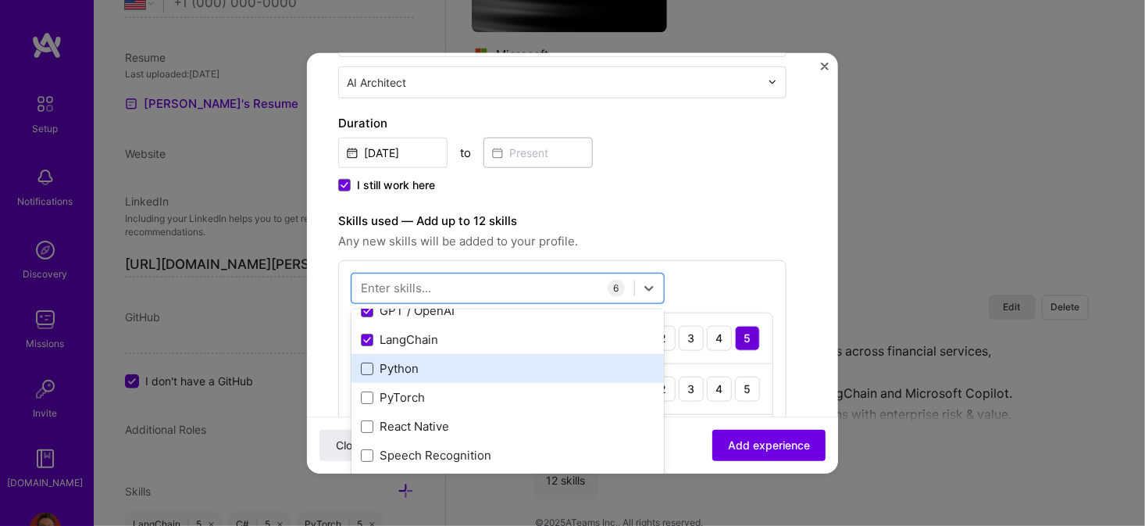
click at [366, 369] on span at bounding box center [367, 368] width 12 height 12
click at [0, 0] on input "checkbox" at bounding box center [0, 0] width 0 height 0
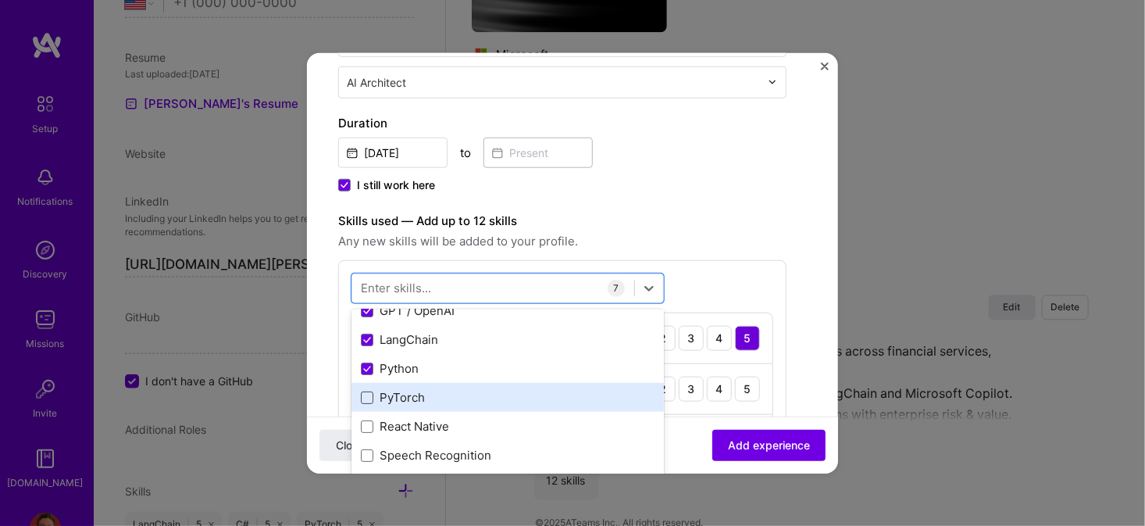
click at [365, 394] on span at bounding box center [367, 397] width 12 height 12
click at [0, 0] on input "checkbox" at bounding box center [0, 0] width 0 height 0
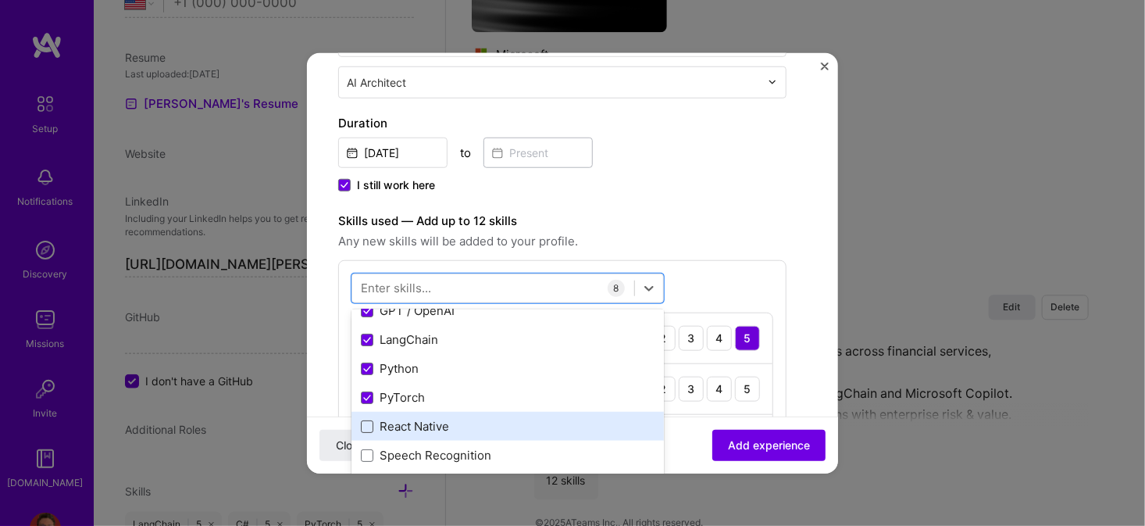
click at [368, 427] on span at bounding box center [367, 426] width 12 height 12
click at [0, 0] on input "checkbox" at bounding box center [0, 0] width 0 height 0
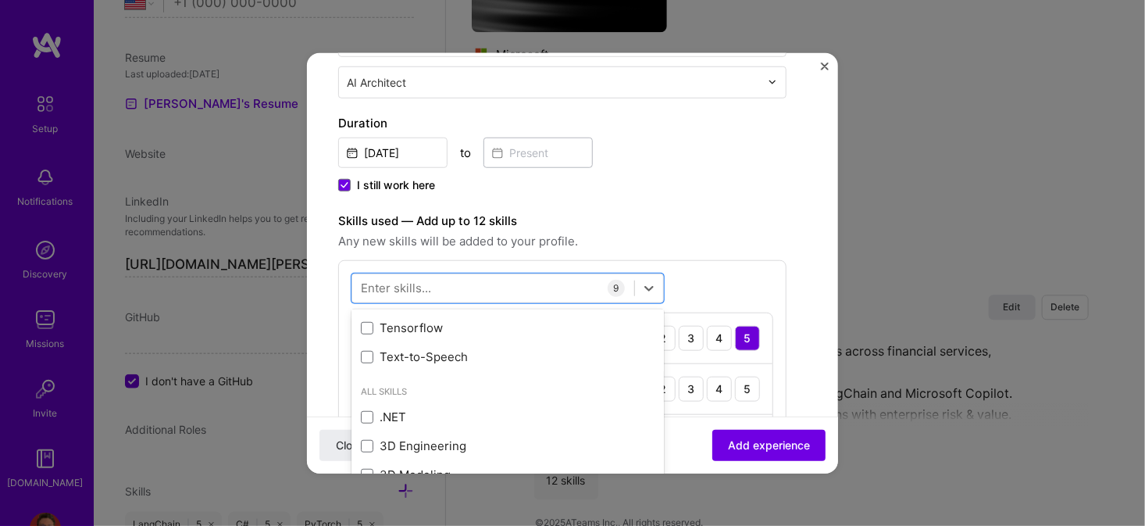
scroll to position [234, 0]
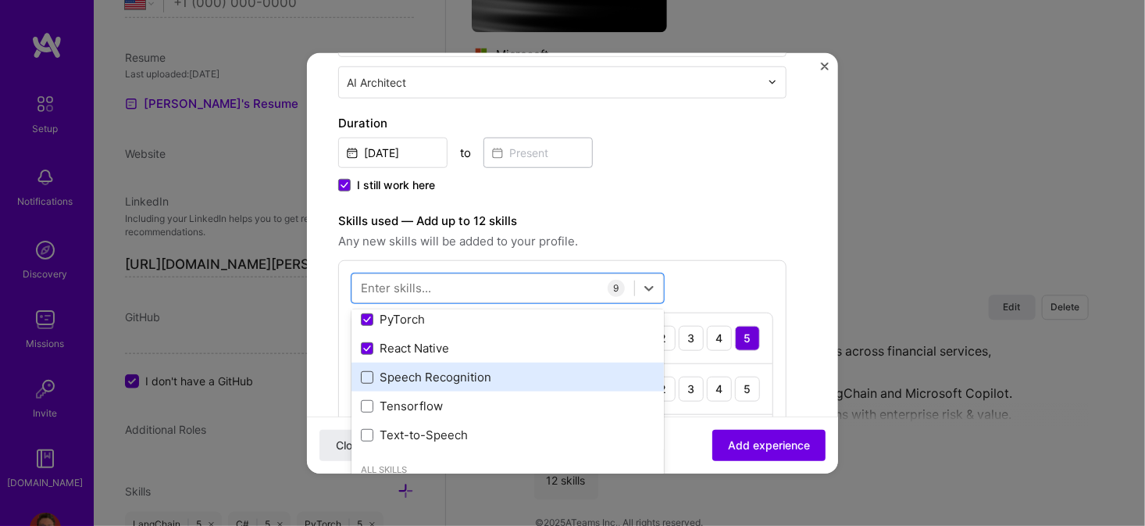
click at [364, 379] on span at bounding box center [367, 377] width 12 height 12
click at [0, 0] on input "checkbox" at bounding box center [0, 0] width 0 height 0
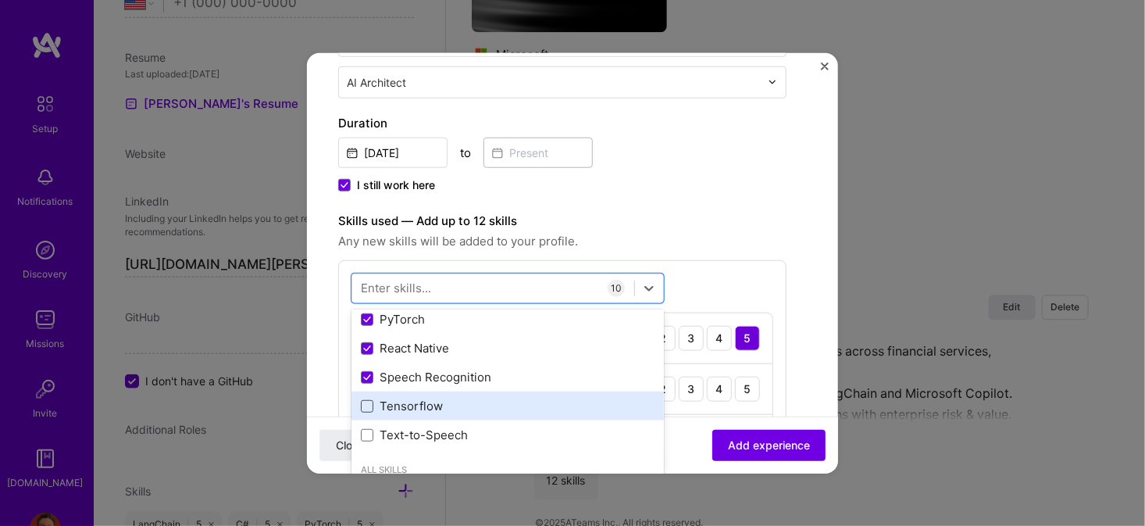
click at [369, 400] on span at bounding box center [367, 406] width 12 height 12
click at [0, 0] on input "checkbox" at bounding box center [0, 0] width 0 height 0
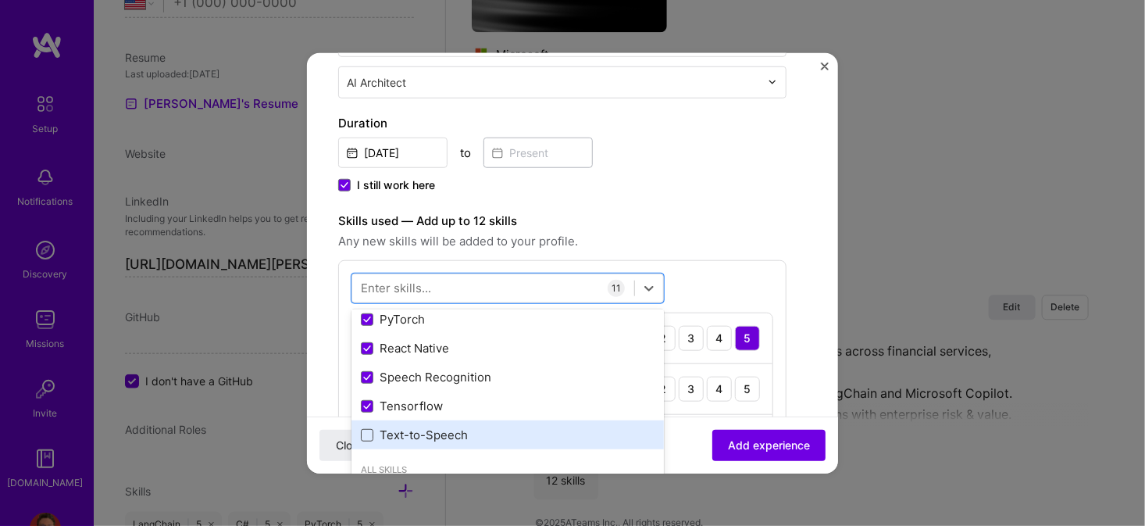
click at [367, 432] on span at bounding box center [367, 435] width 12 height 12
click at [0, 0] on input "checkbox" at bounding box center [0, 0] width 0 height 0
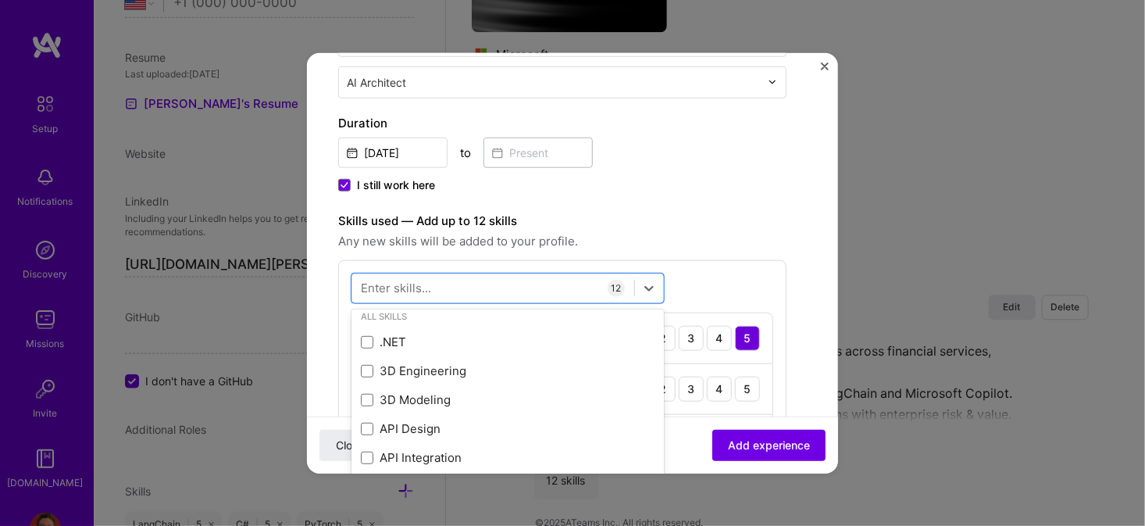
scroll to position [391, 0]
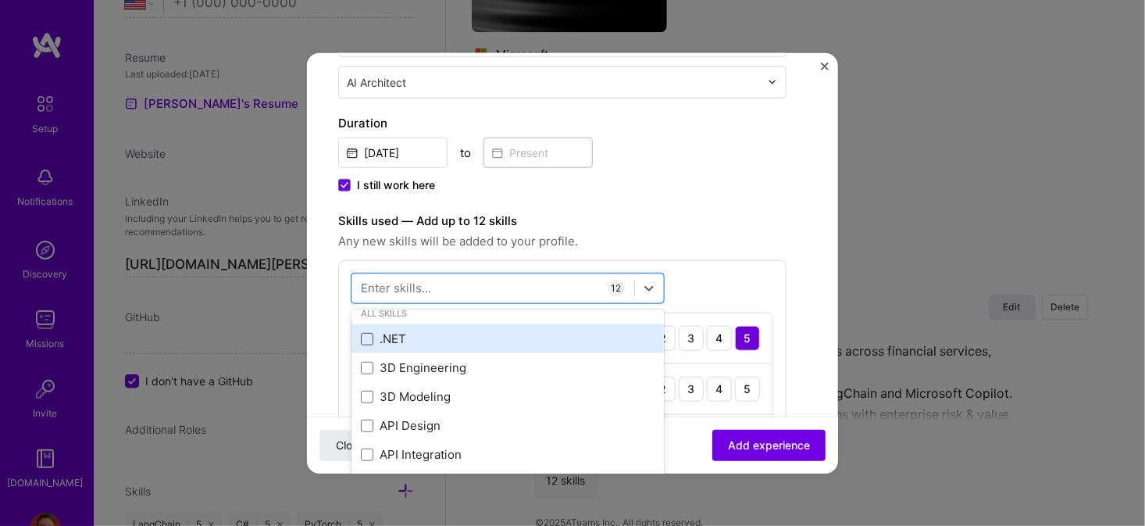
click at [366, 336] on span at bounding box center [367, 338] width 12 height 12
click at [0, 0] on input "checkbox" at bounding box center [0, 0] width 0 height 0
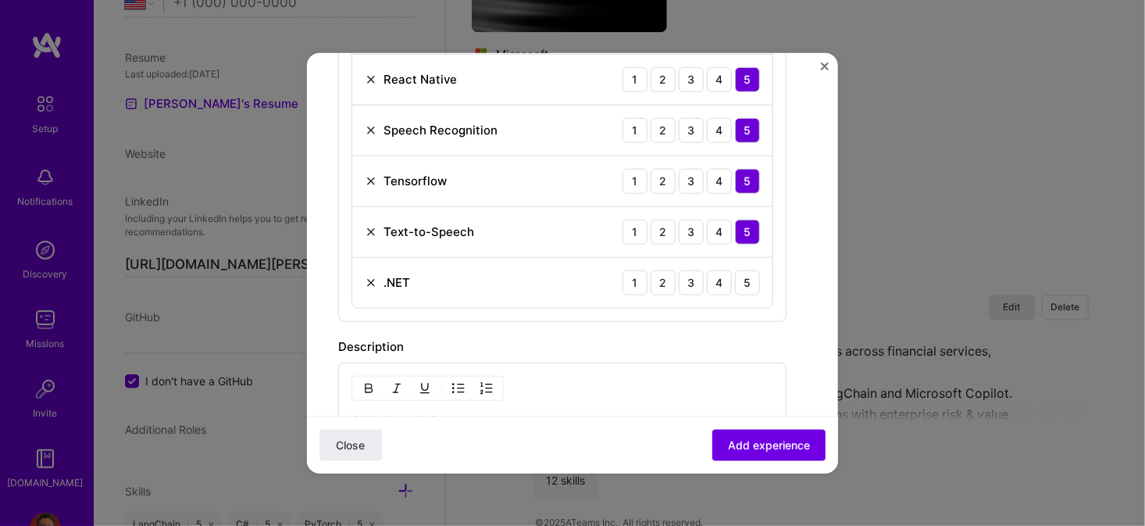
scroll to position [1015, 0]
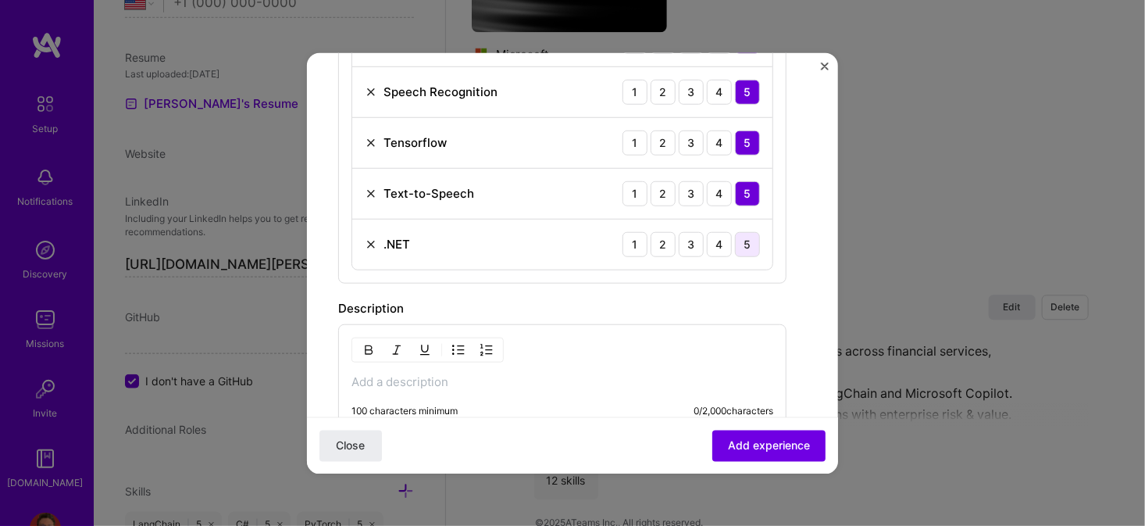
click at [745, 237] on div "5" at bounding box center [747, 243] width 25 height 25
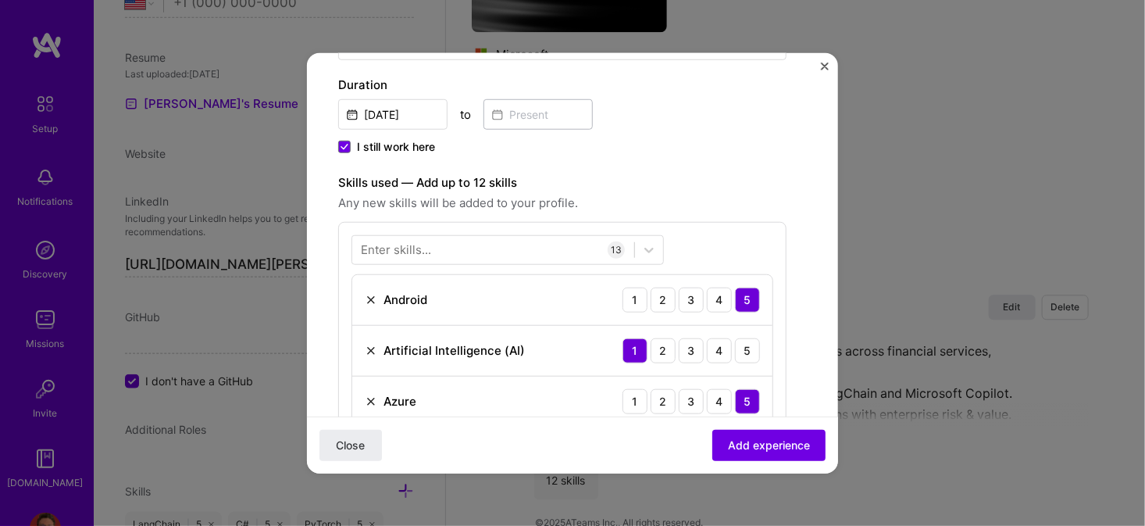
scroll to position [312, 0]
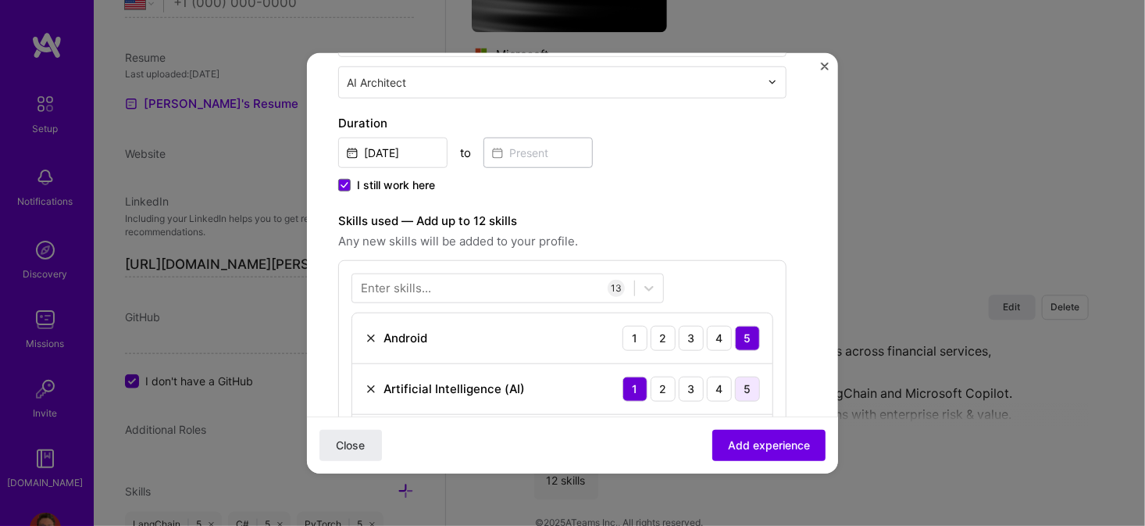
click at [744, 385] on div "5" at bounding box center [747, 388] width 25 height 25
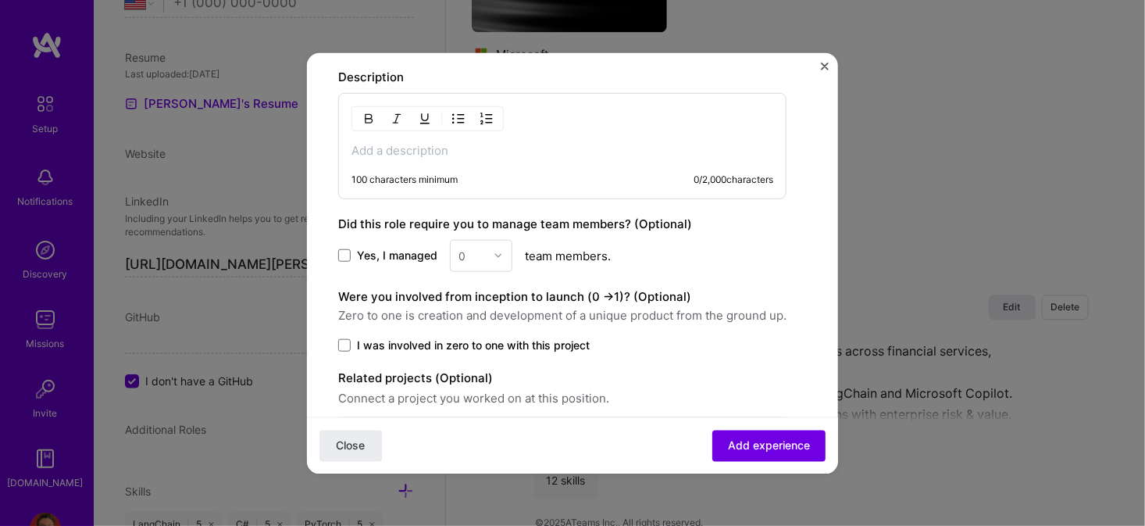
scroll to position [1250, 0]
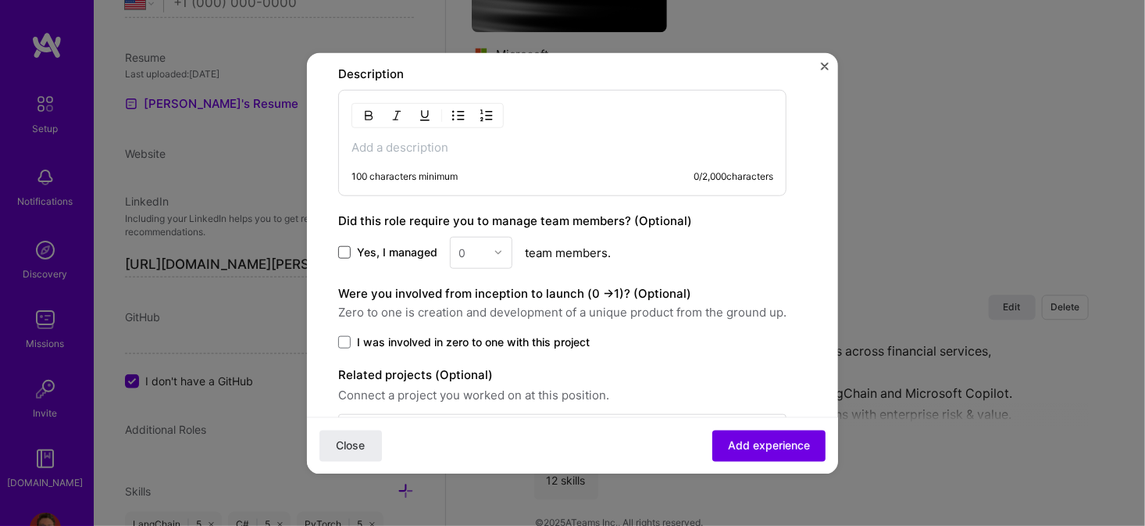
click at [348, 246] on span at bounding box center [344, 252] width 12 height 12
click at [0, 0] on input "Yes, I managed" at bounding box center [0, 0] width 0 height 0
click at [496, 248] on img at bounding box center [498, 252] width 9 height 9
click at [470, 452] on div "25" at bounding box center [481, 461] width 53 height 29
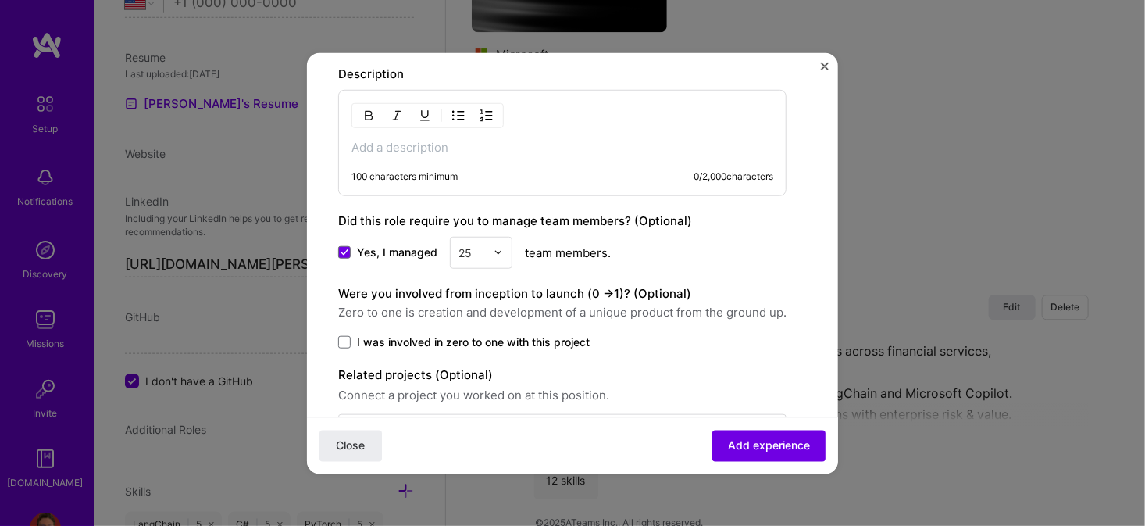
click at [347, 337] on span at bounding box center [344, 341] width 12 height 12
click at [0, 0] on input "I was involved in zero to one with this project" at bounding box center [0, 0] width 0 height 0
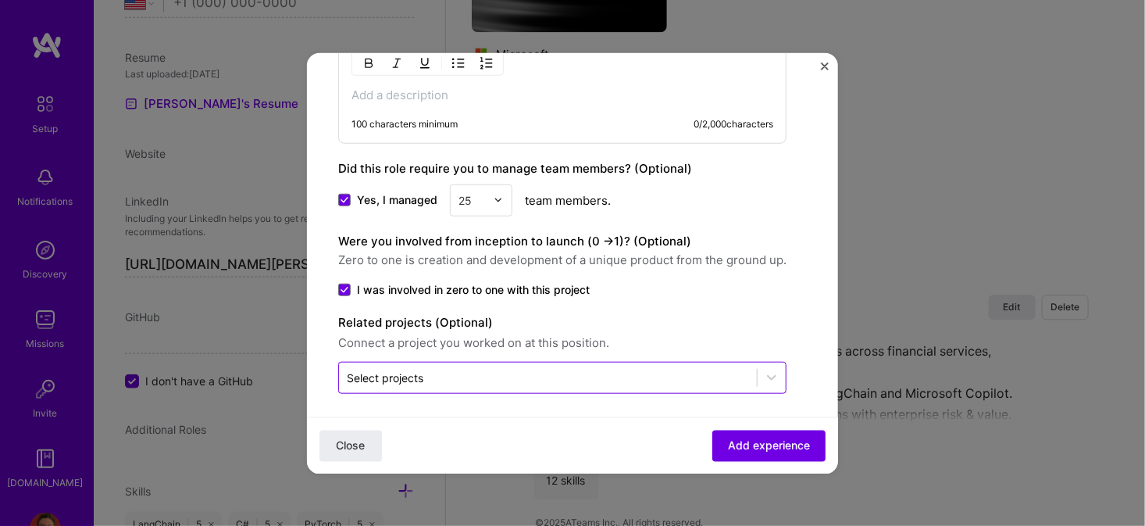
click at [458, 376] on input "text" at bounding box center [548, 377] width 402 height 16
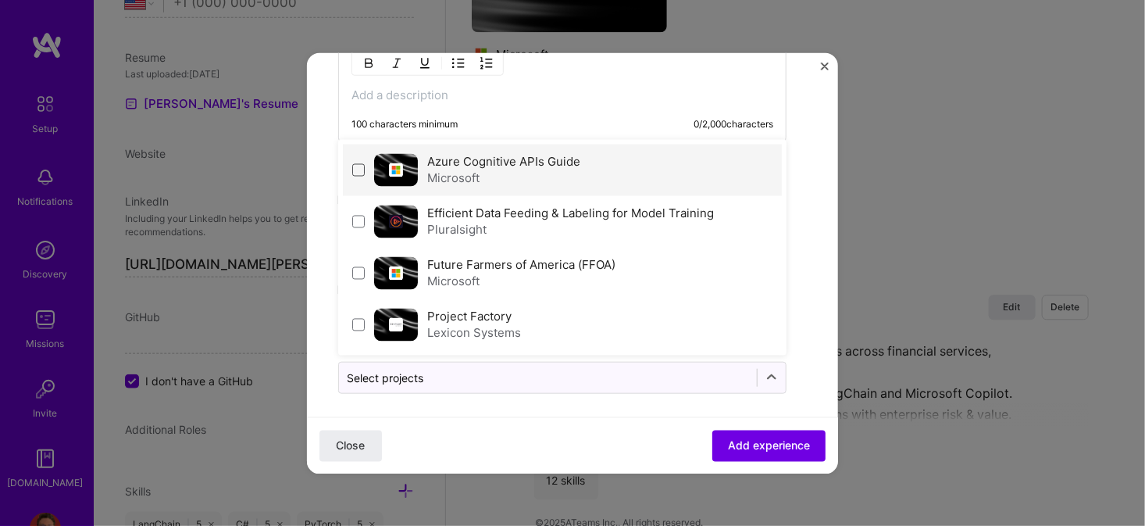
click at [360, 163] on span at bounding box center [358, 169] width 12 height 12
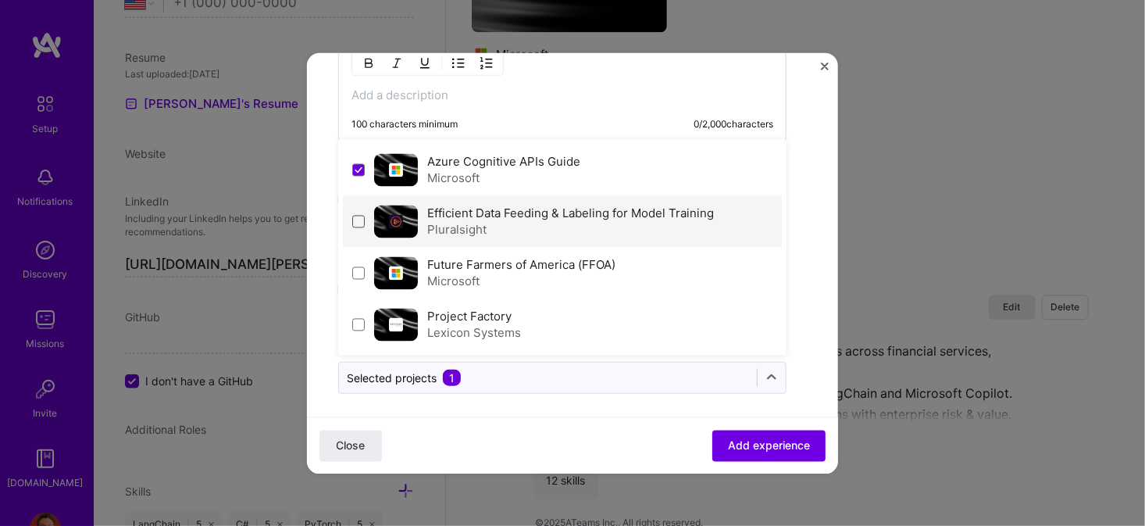
click at [356, 215] on span at bounding box center [358, 221] width 12 height 12
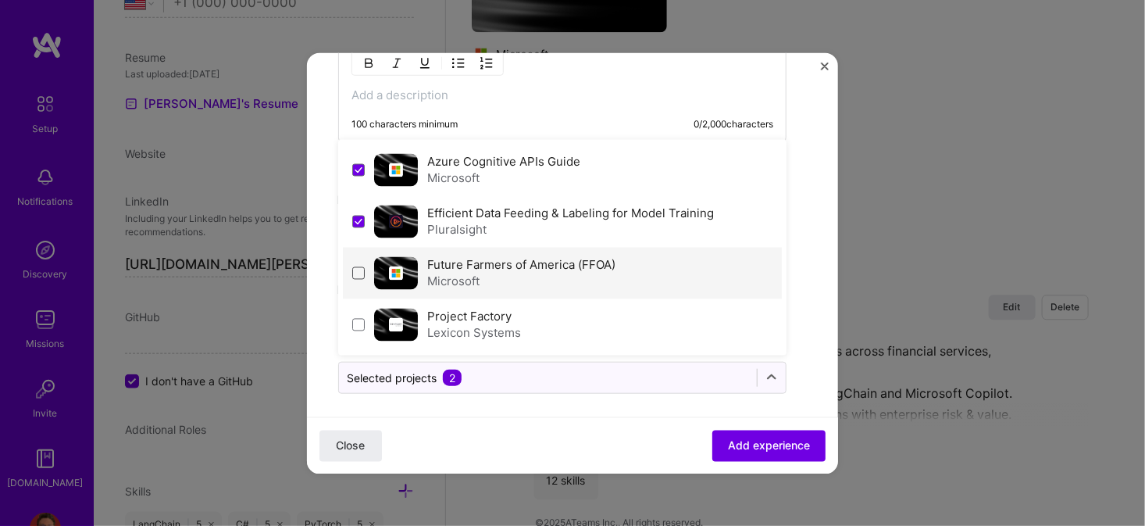
click at [360, 266] on span at bounding box center [358, 272] width 12 height 12
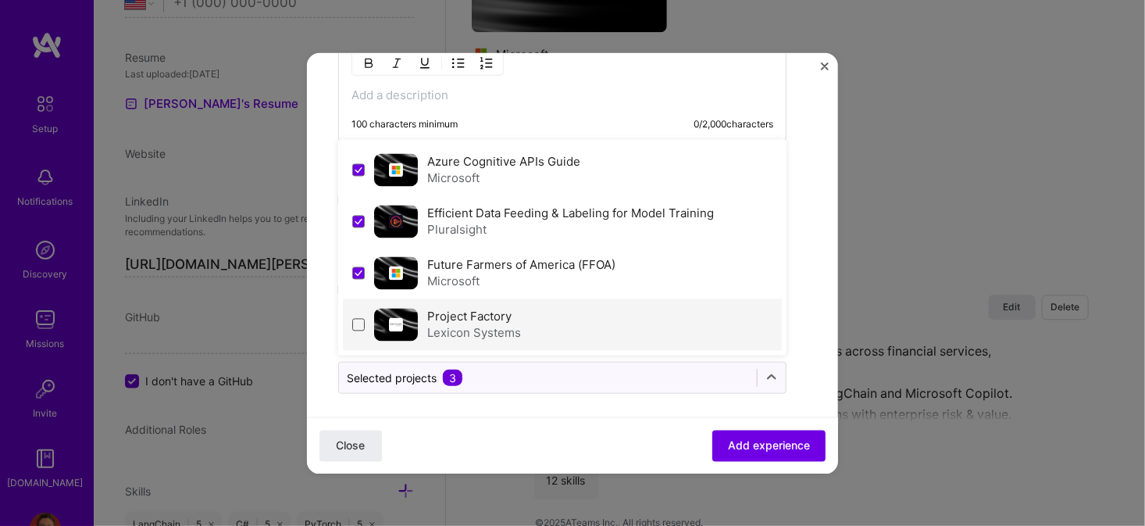
click at [357, 318] on span at bounding box center [358, 324] width 12 height 12
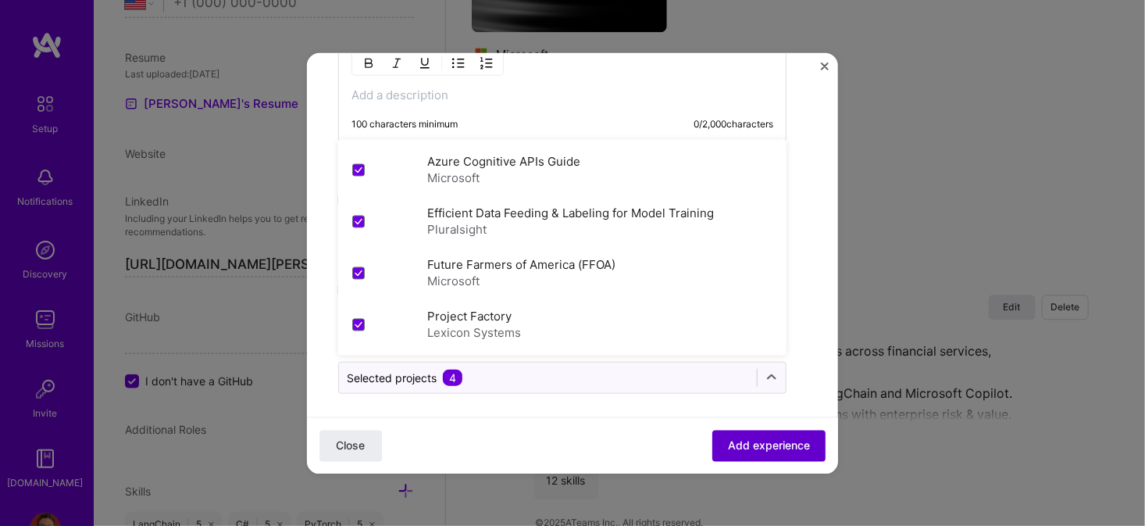
click at [758, 444] on span "Add experience" at bounding box center [769, 445] width 82 height 16
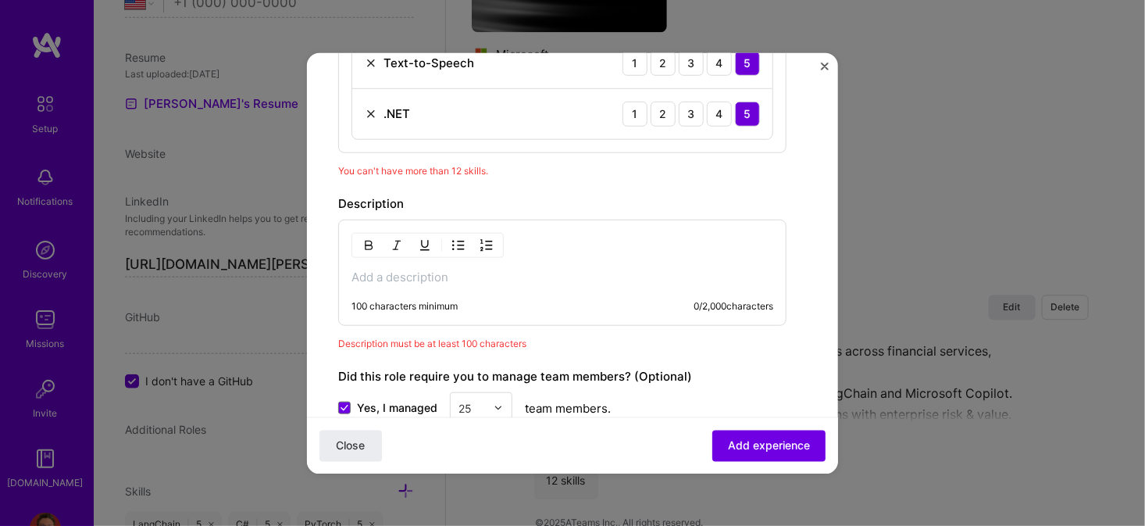
scroll to position [1172, 0]
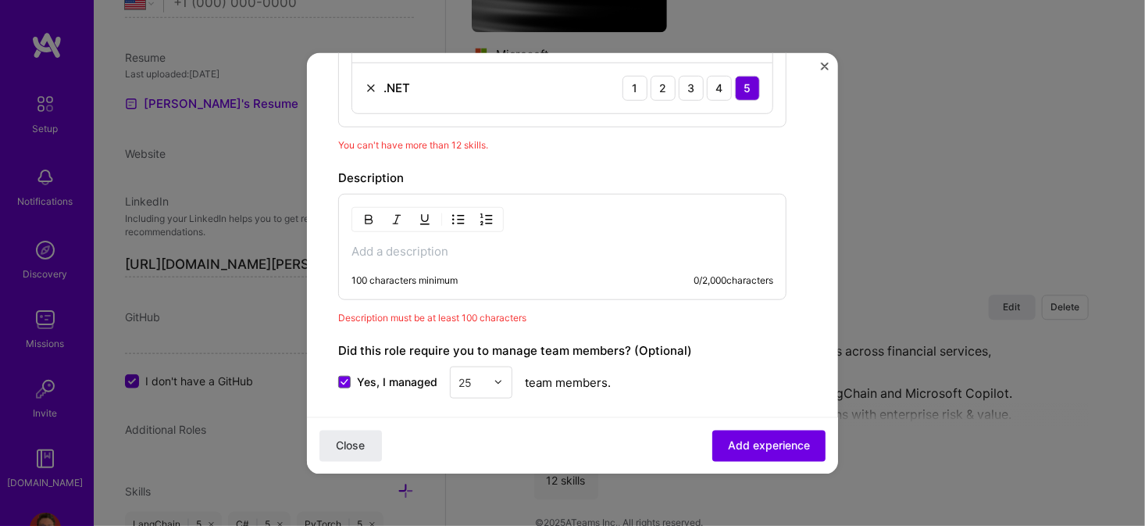
click at [498, 236] on div "100 characters minimum 0 / 2,000 characters" at bounding box center [562, 246] width 448 height 106
click at [444, 246] on p at bounding box center [562, 251] width 422 height 16
click at [471, 244] on p at bounding box center [562, 251] width 422 height 16
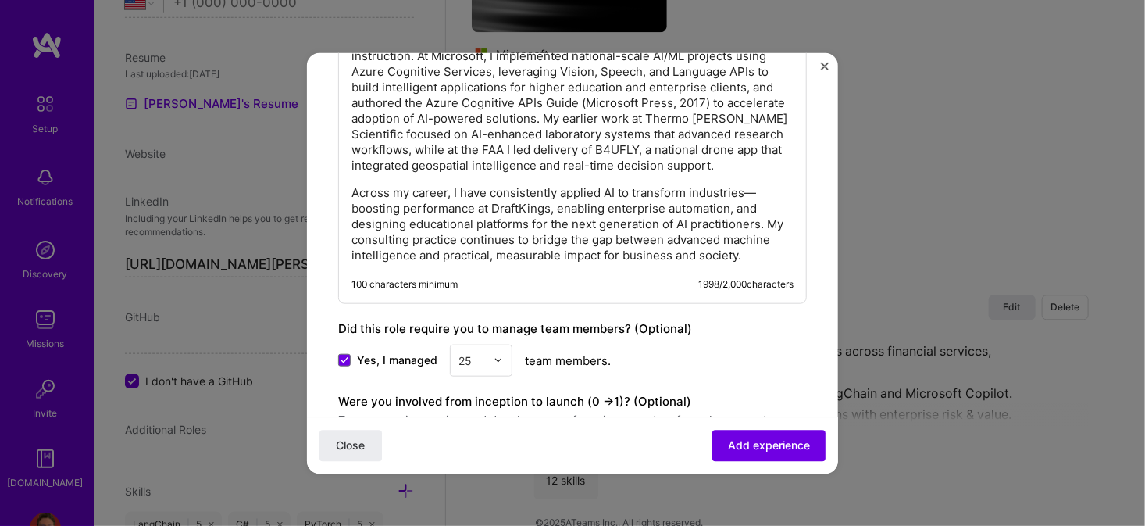
scroll to position [1562, 0]
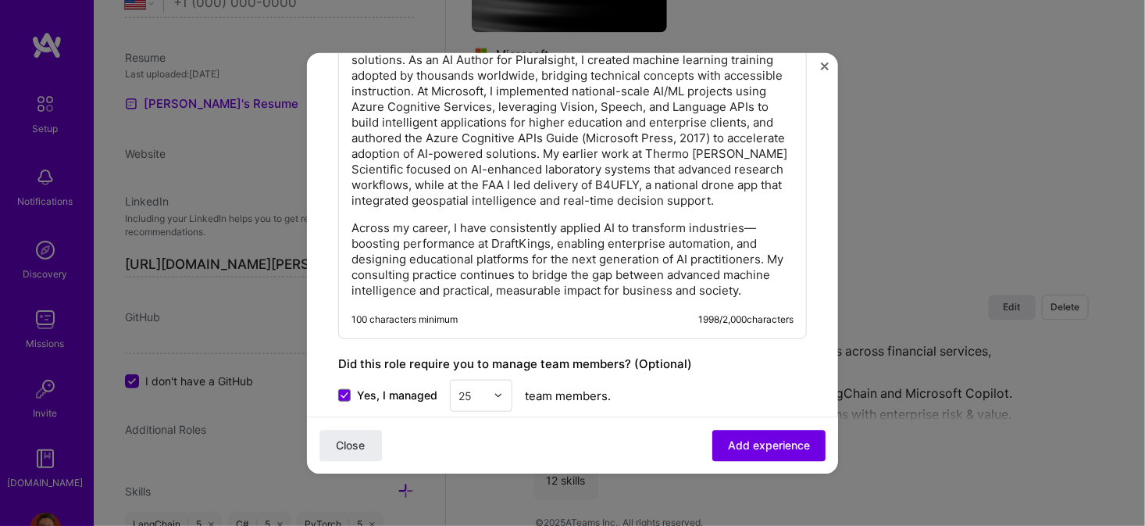
click at [746, 241] on p "Across my career, I have consistently applied AI to transform industries—boosti…" at bounding box center [572, 258] width 442 height 78
click at [508, 255] on p "Across my career, I have consistently applied AI to transform industries-boosti…" at bounding box center [572, 258] width 442 height 78
click at [744, 237] on p "Across my career, I have consistently applied AI to transform industries-boosti…" at bounding box center [572, 258] width 442 height 78
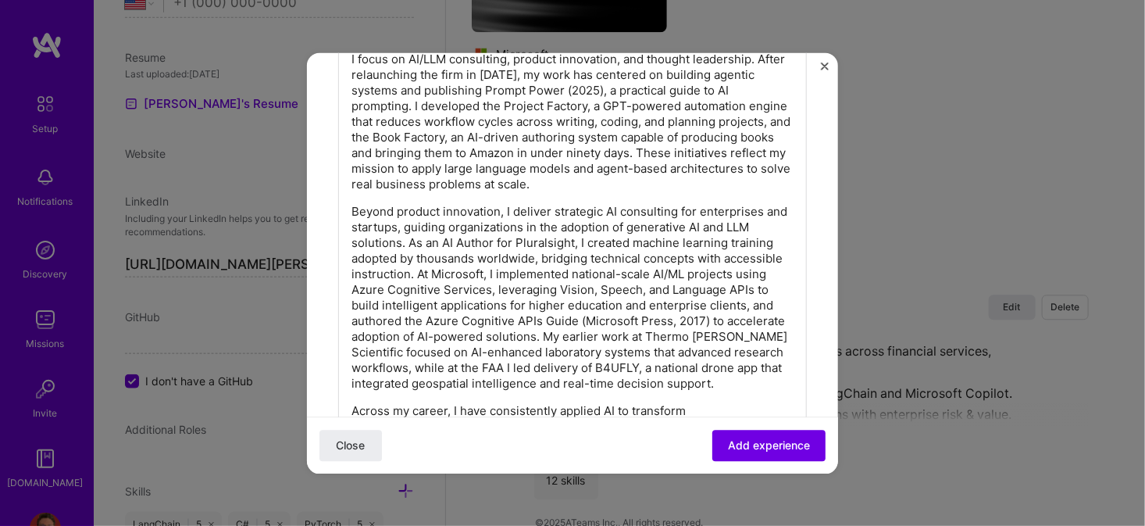
scroll to position [1406, 0]
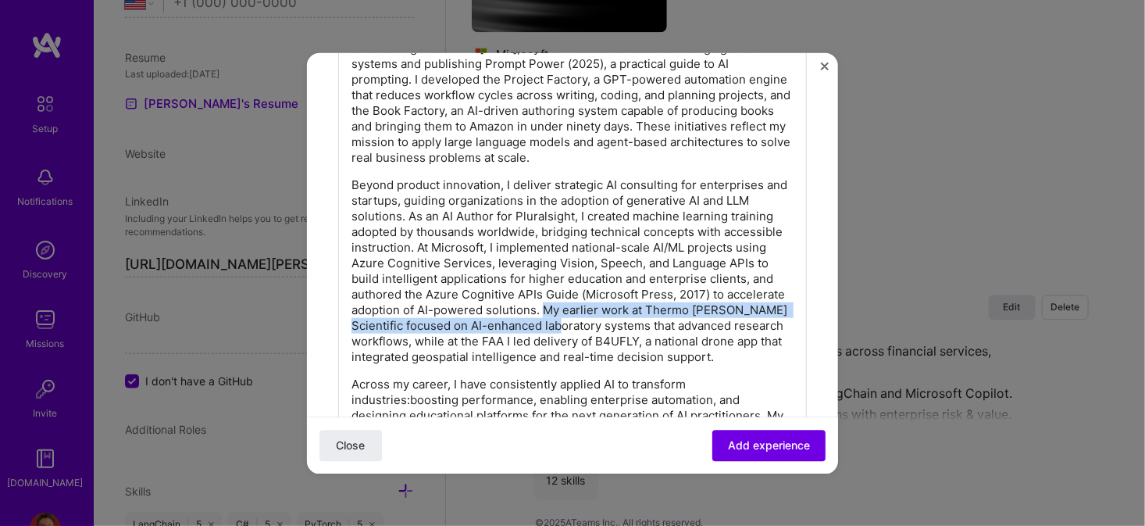
drag, startPoint x: 689, startPoint y: 298, endPoint x: 696, endPoint y: 326, distance: 29.0
click at [696, 326] on p "Beyond product innovation, I deliver strategic AI consulting for enterprises an…" at bounding box center [572, 270] width 442 height 187
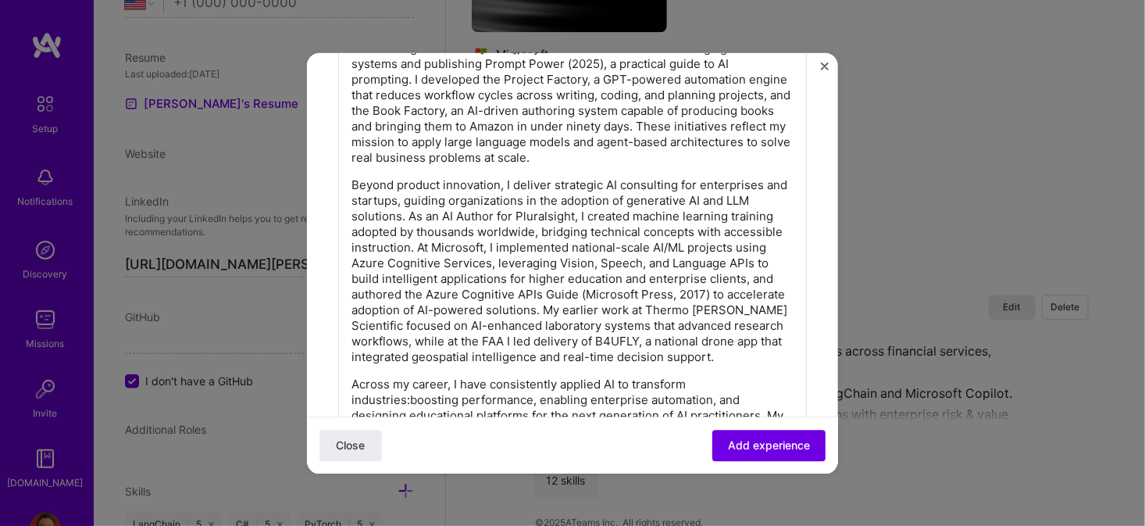
click at [579, 328] on p "Beyond product innovation, I deliver strategic AI consulting for enterprises an…" at bounding box center [572, 270] width 442 height 187
drag, startPoint x: 642, startPoint y: 319, endPoint x: 572, endPoint y: 316, distance: 70.4
click at [572, 316] on p "Beyond product innovation, I deliver strategic AI consulting for enterprises an…" at bounding box center [572, 270] width 442 height 187
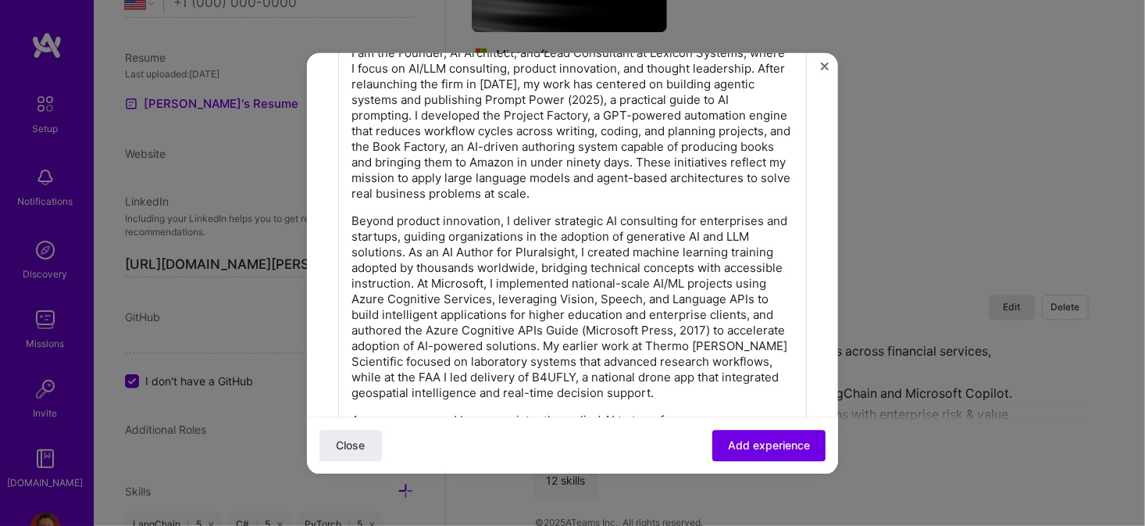
scroll to position [1250, 0]
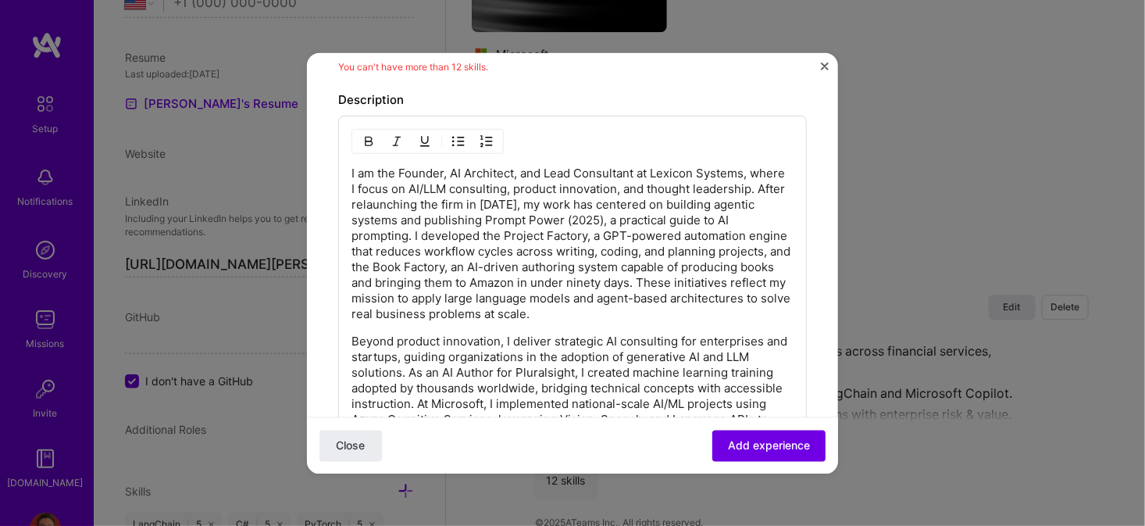
click at [375, 293] on p "I am the Founder, AI Architect, and Lead Consultant at Lexicon Systems, where I…" at bounding box center [572, 243] width 442 height 156
click at [732, 442] on span "Add experience" at bounding box center [769, 445] width 82 height 16
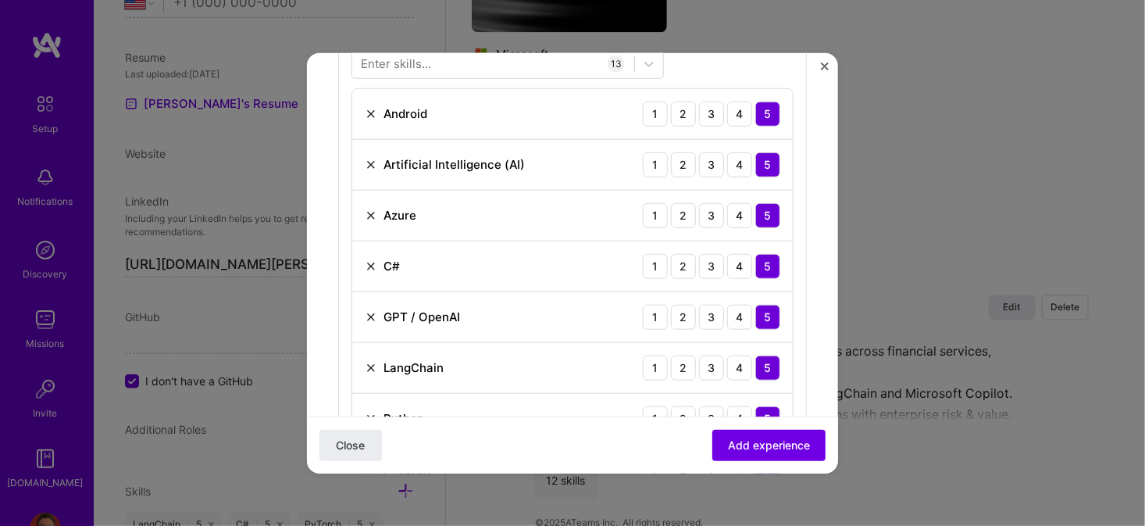
scroll to position [469, 0]
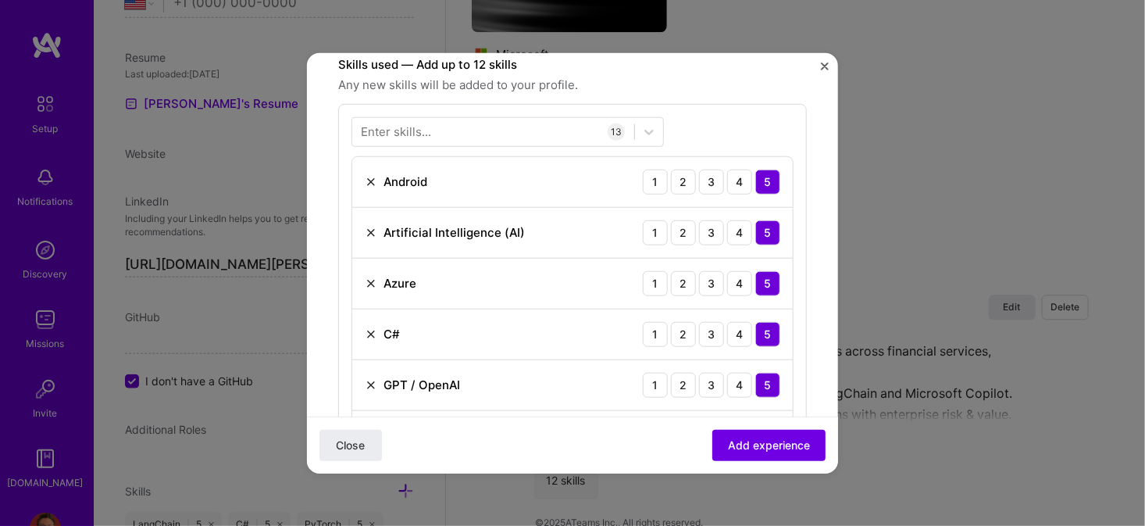
click at [365, 177] on img at bounding box center [371, 181] width 12 height 12
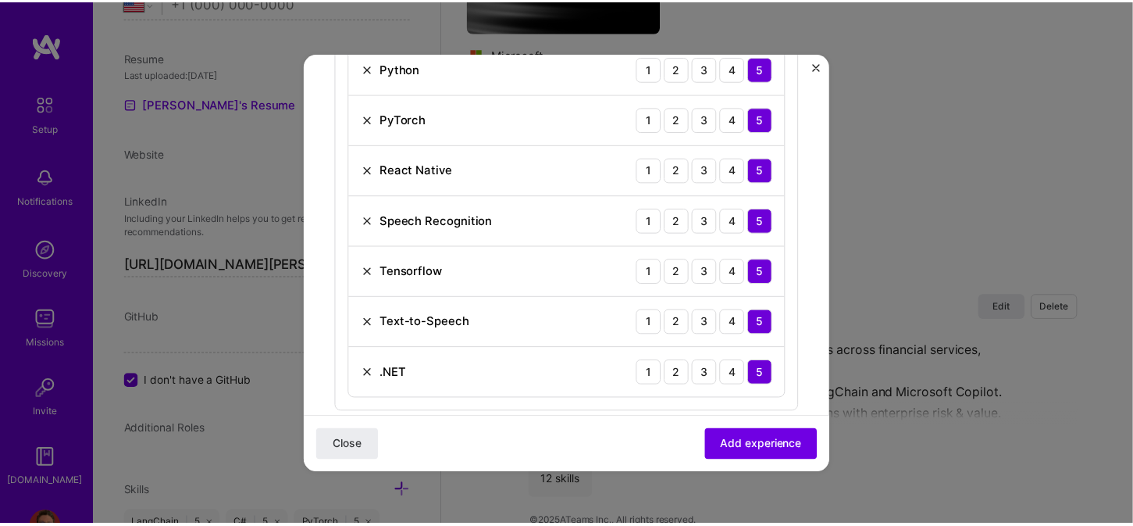
scroll to position [859, 0]
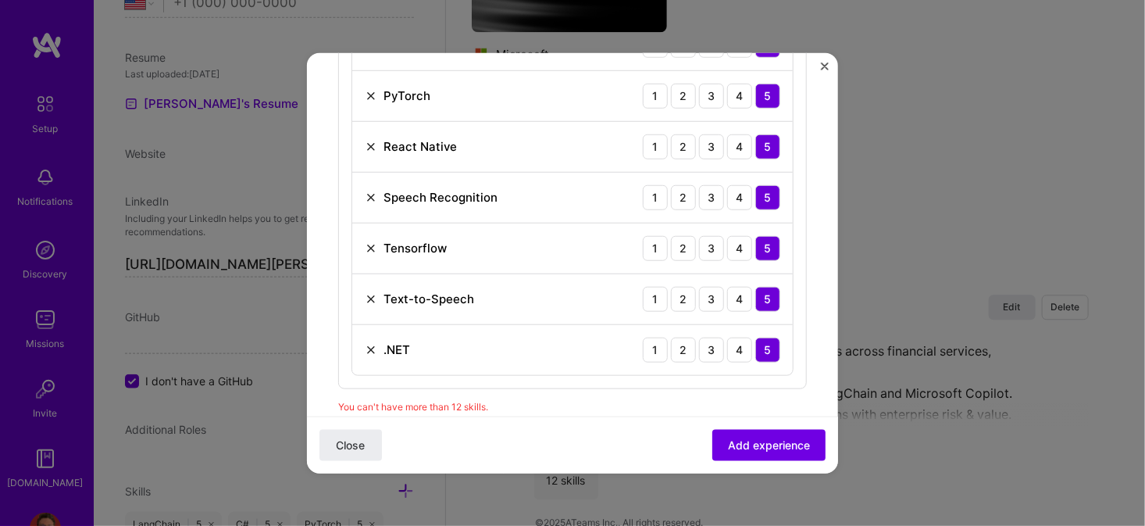
click at [369, 142] on img at bounding box center [371, 146] width 12 height 12
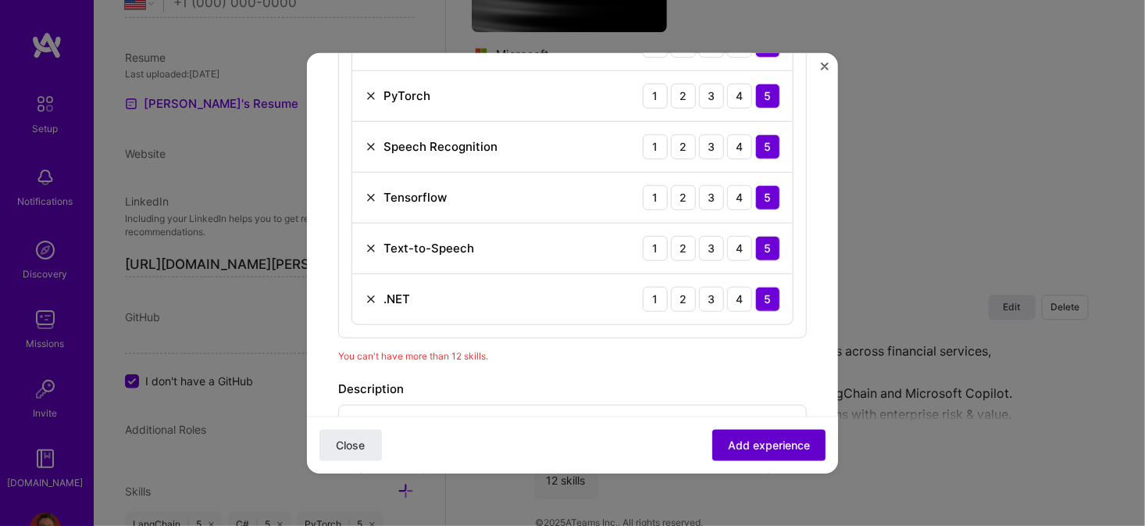
click at [745, 448] on span "Add experience" at bounding box center [769, 445] width 82 height 16
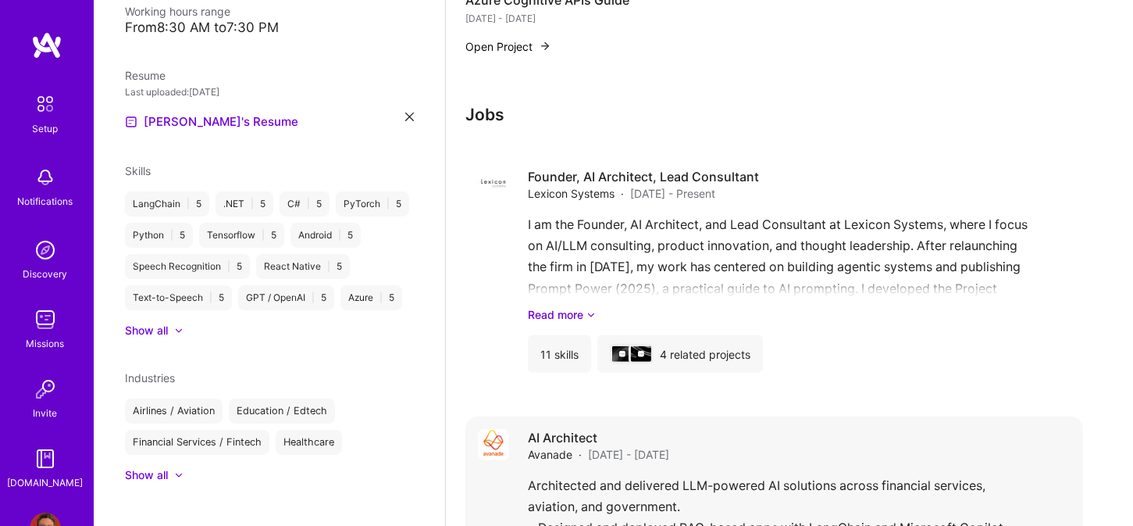
scroll to position [1136, 0]
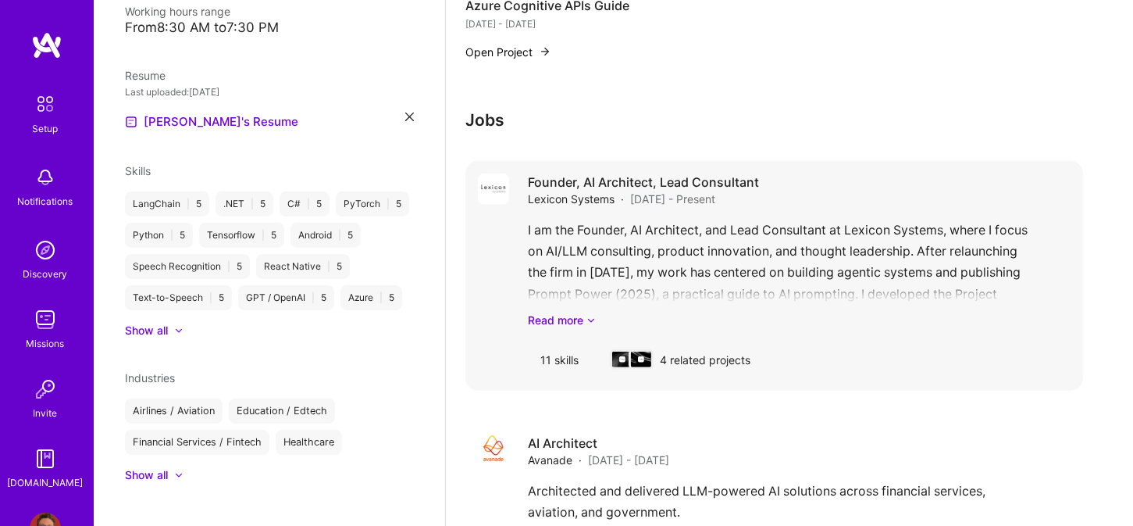
click at [771, 219] on div "I am the Founder, AI Architect, and Lead Consultant at Lexicon Systems, where I…" at bounding box center [799, 273] width 543 height 109
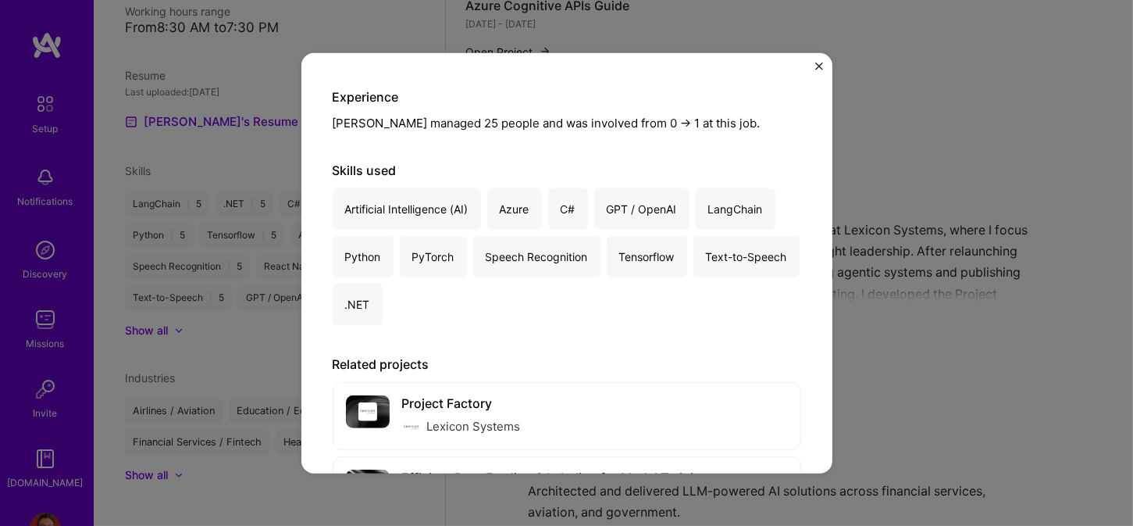
scroll to position [1036, 0]
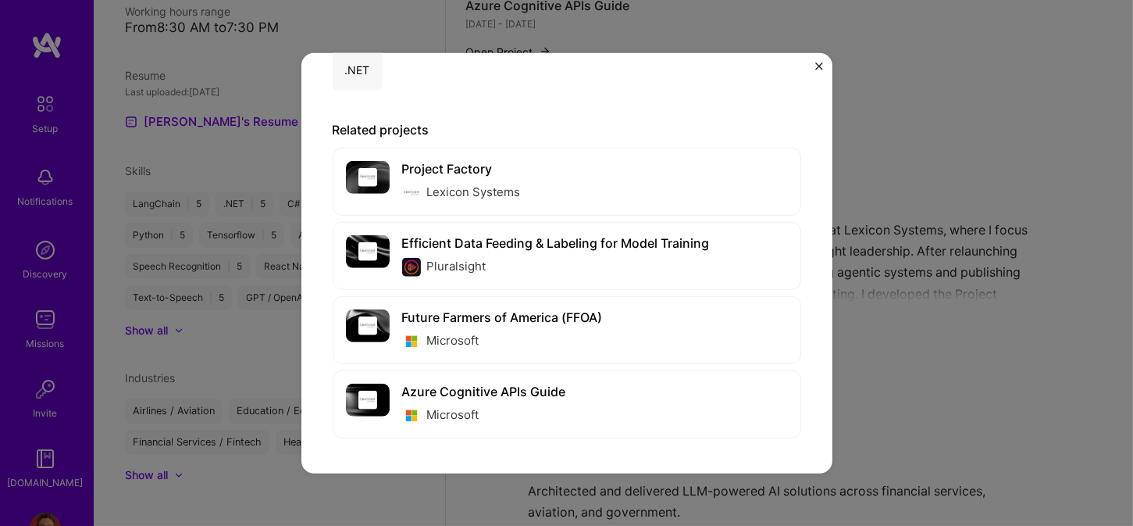
click at [819, 66] on img "Close" at bounding box center [819, 66] width 8 height 8
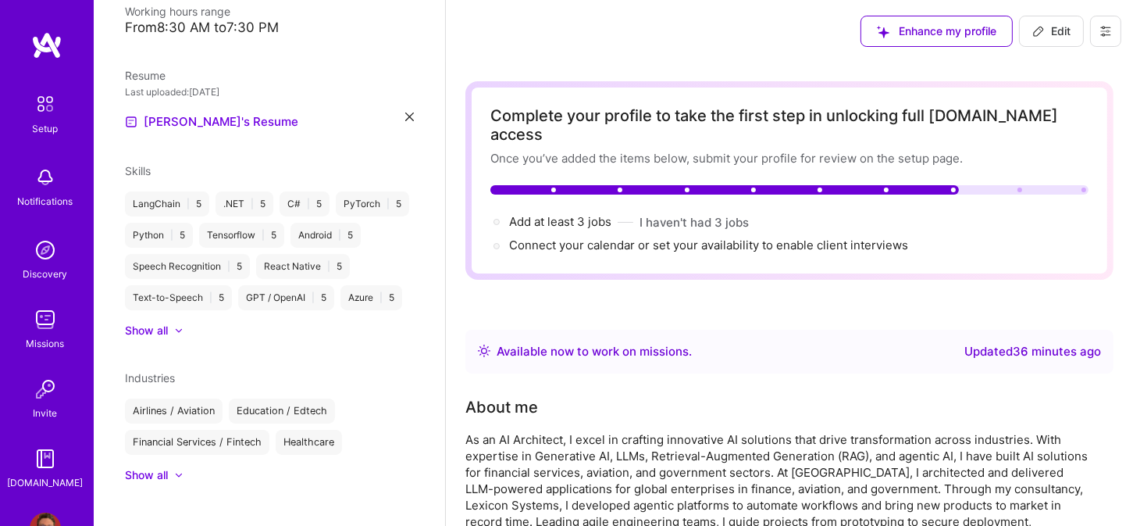
click at [1047, 30] on span "Edit" at bounding box center [1052, 31] width 38 height 16
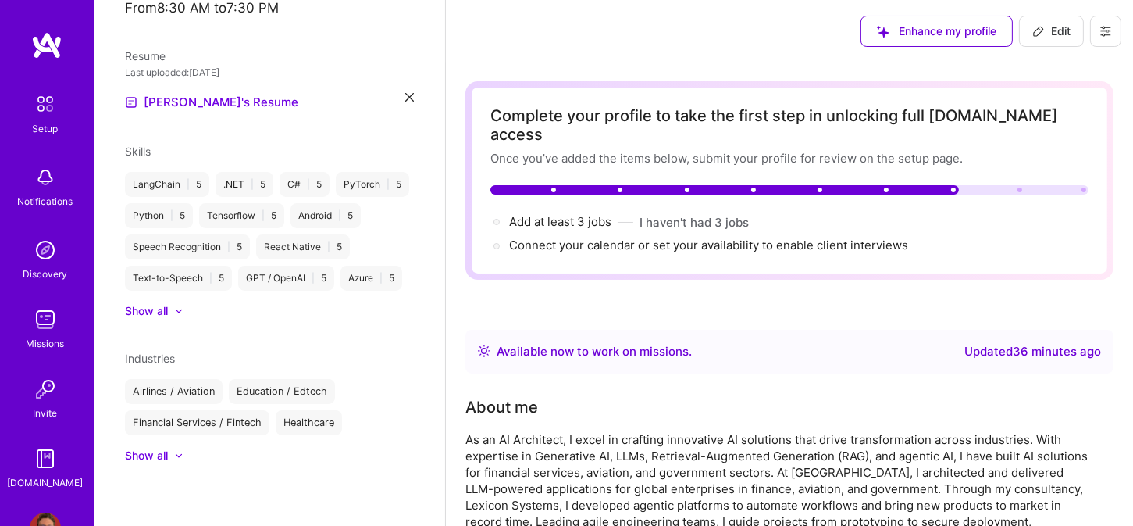
select select "US"
select select "Right Now"
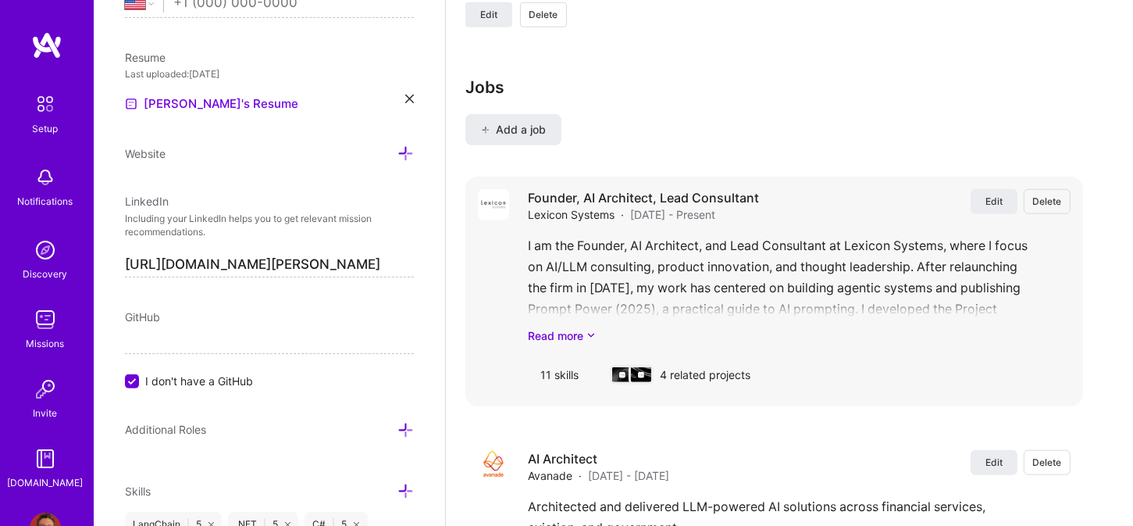
scroll to position [1874, 0]
click at [1000, 193] on span "Edit" at bounding box center [994, 199] width 17 height 13
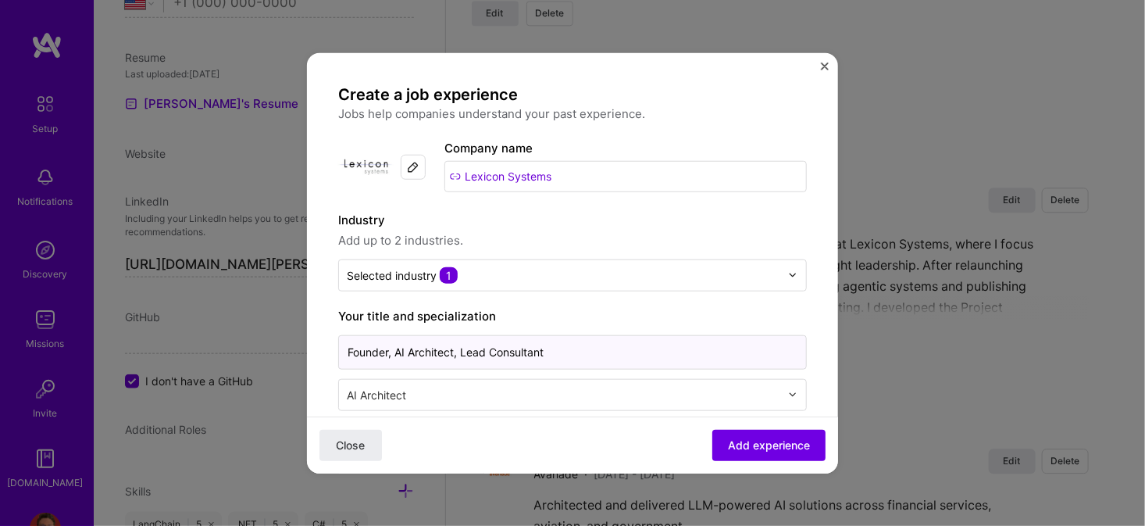
drag, startPoint x: 562, startPoint y: 350, endPoint x: 454, endPoint y: 359, distance: 108.2
click at [454, 359] on input "Founder, AI Architect, Lead Consultant" at bounding box center [572, 351] width 469 height 34
type input "Founder, AI Architect"
click at [736, 439] on span "Add experience" at bounding box center [769, 445] width 82 height 16
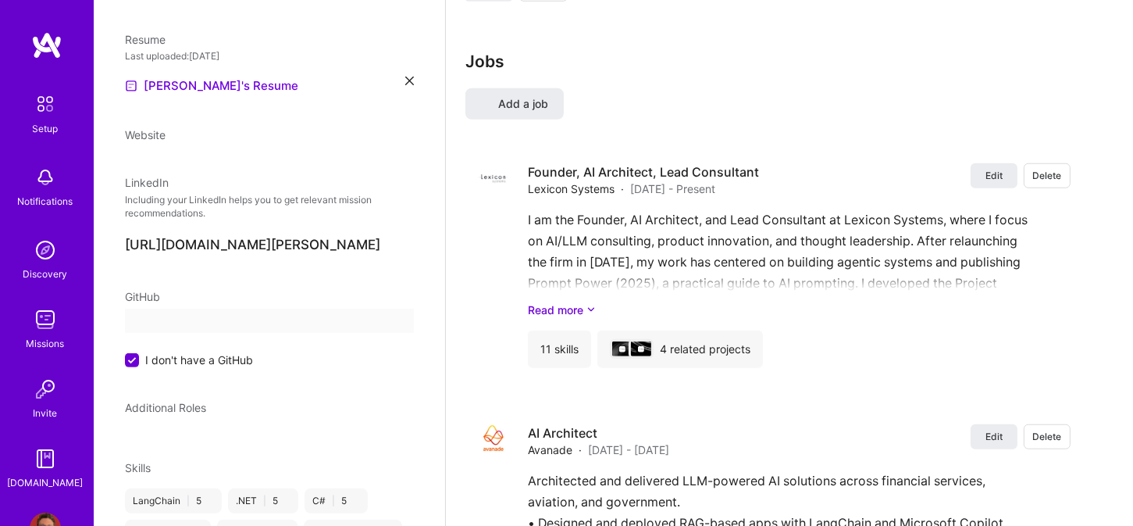
select select "US"
select select "Right Now"
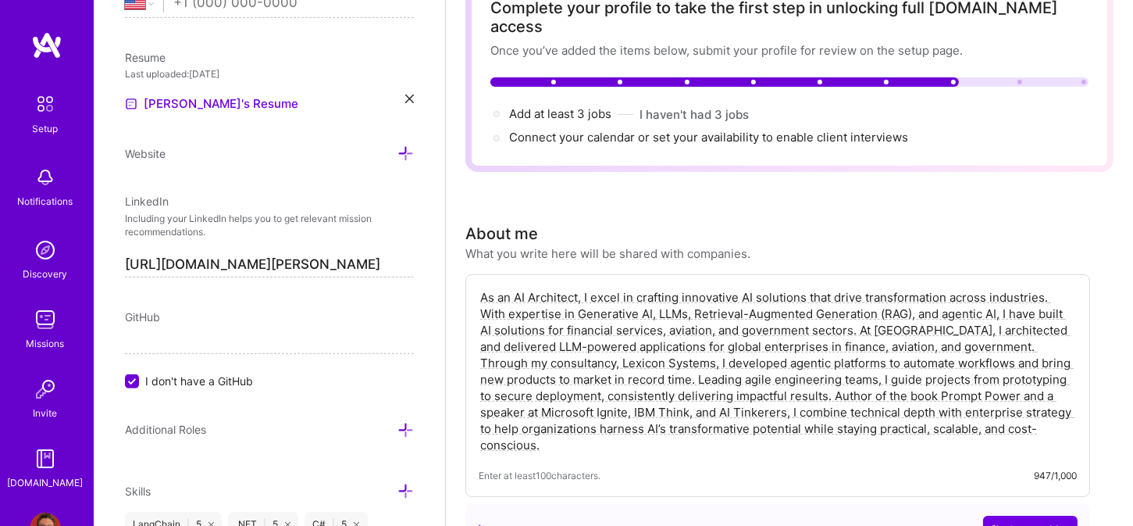
scroll to position [0, 0]
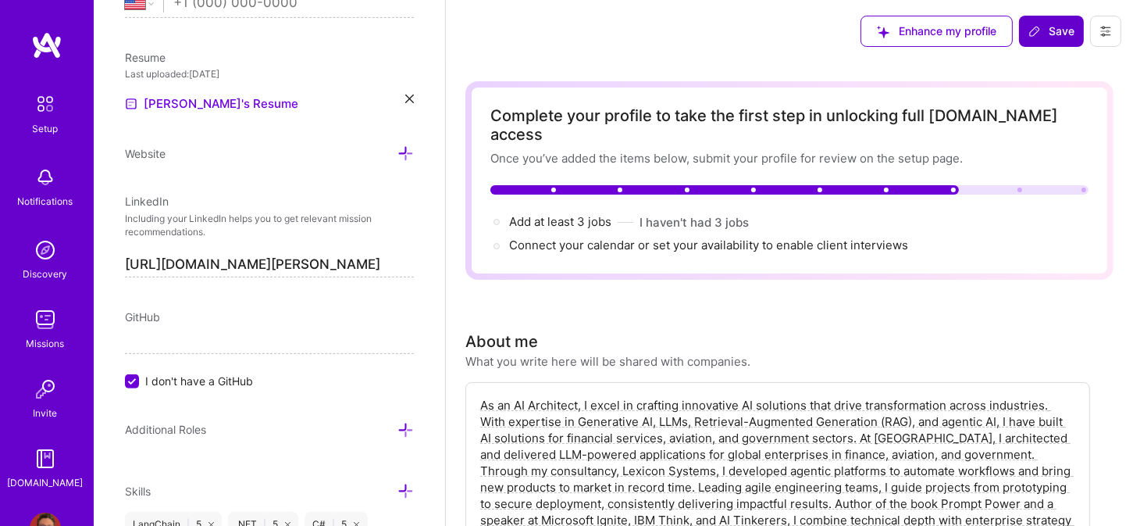
click at [1048, 26] on span "Save" at bounding box center [1052, 31] width 46 height 16
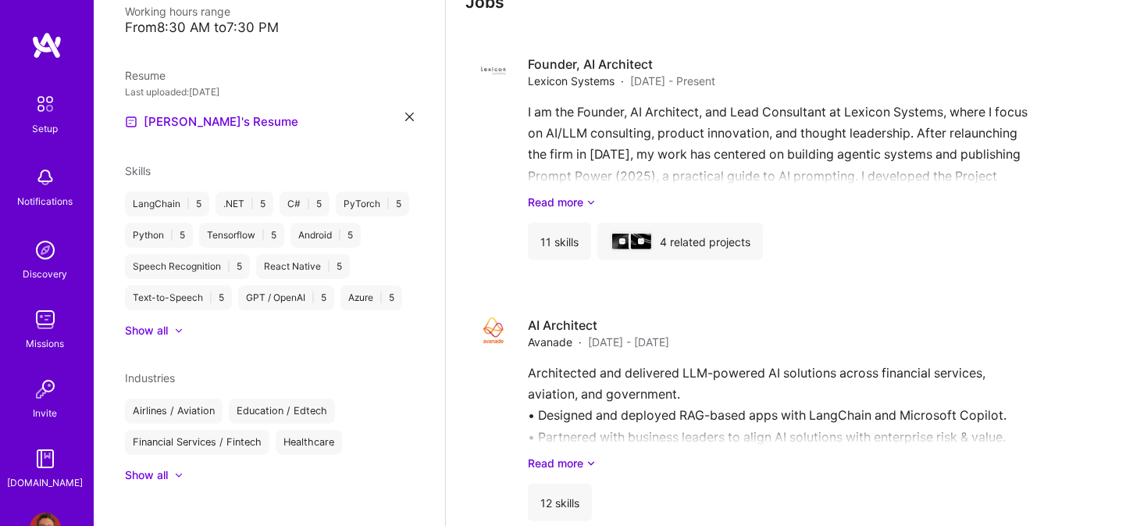
scroll to position [1214, 0]
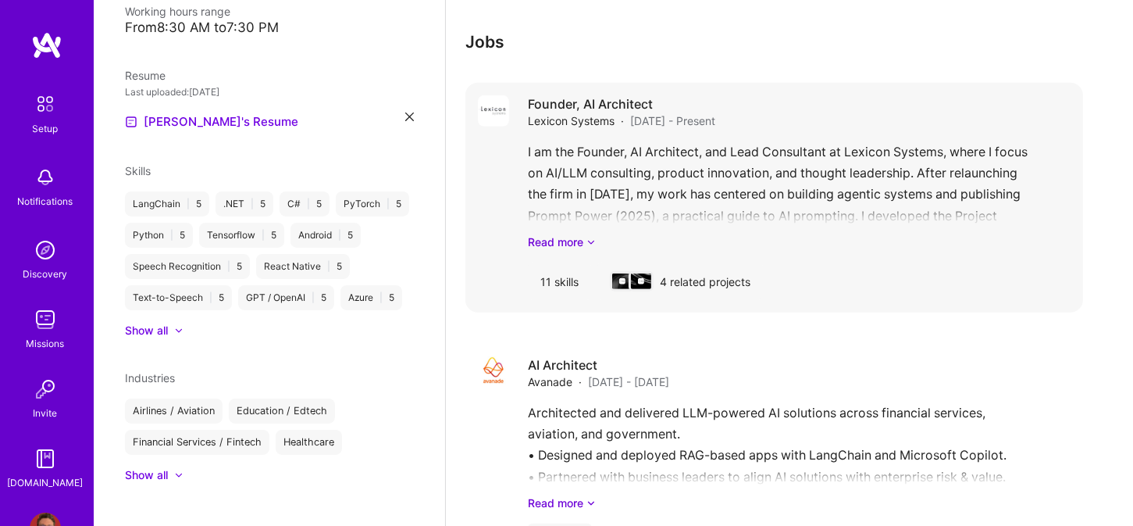
click at [585, 112] on span "Lexicon Systems" at bounding box center [571, 120] width 87 height 16
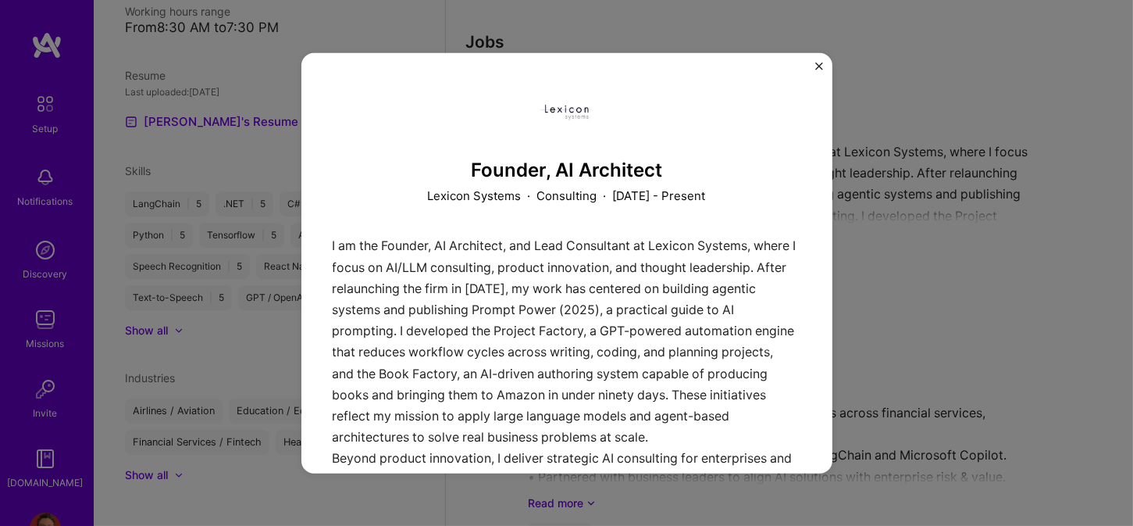
click at [816, 62] on img "Close" at bounding box center [819, 66] width 8 height 8
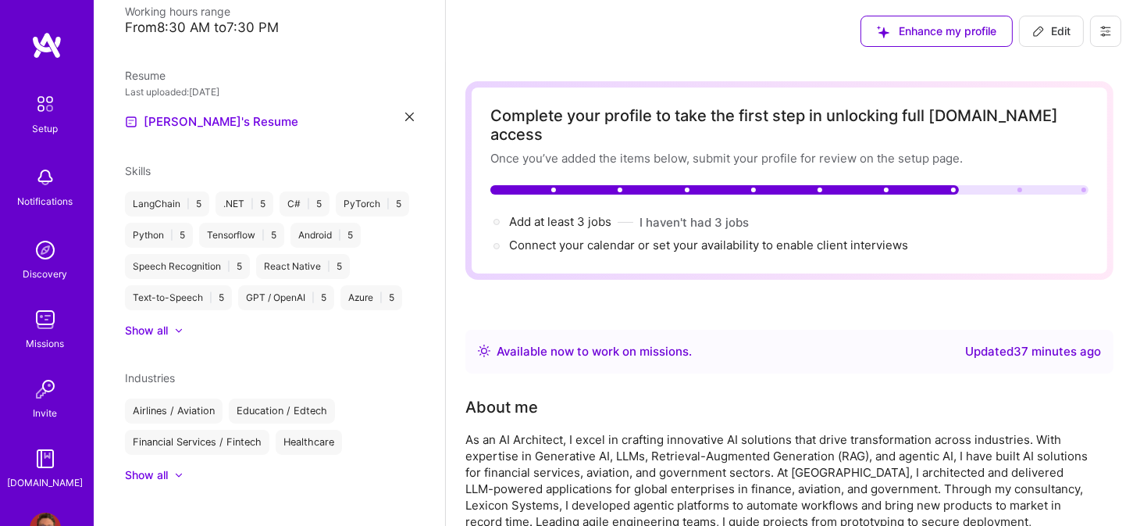
click at [1035, 27] on icon at bounding box center [1039, 31] width 12 height 12
select select "US"
select select "Right Now"
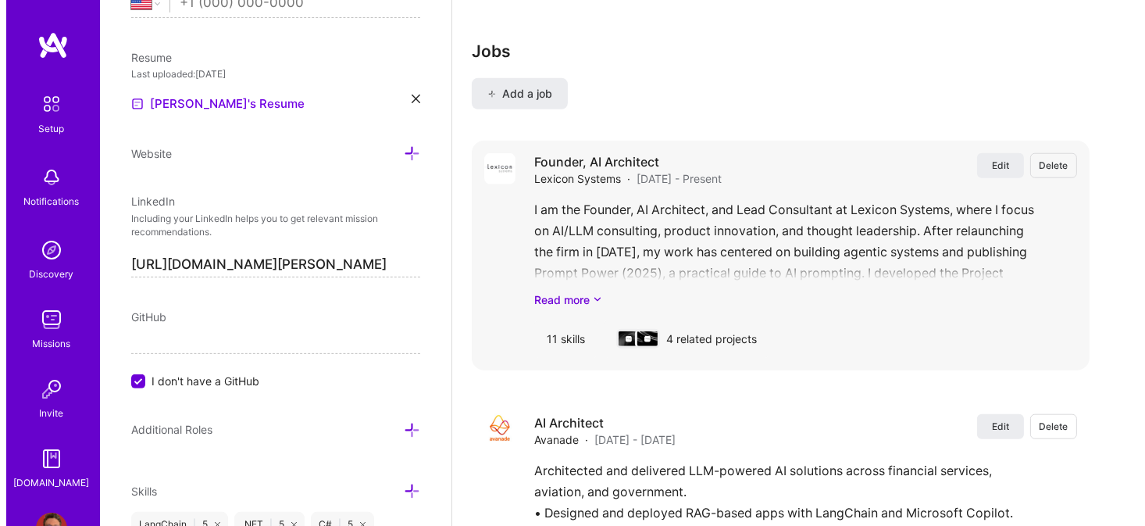
scroll to position [1874, 0]
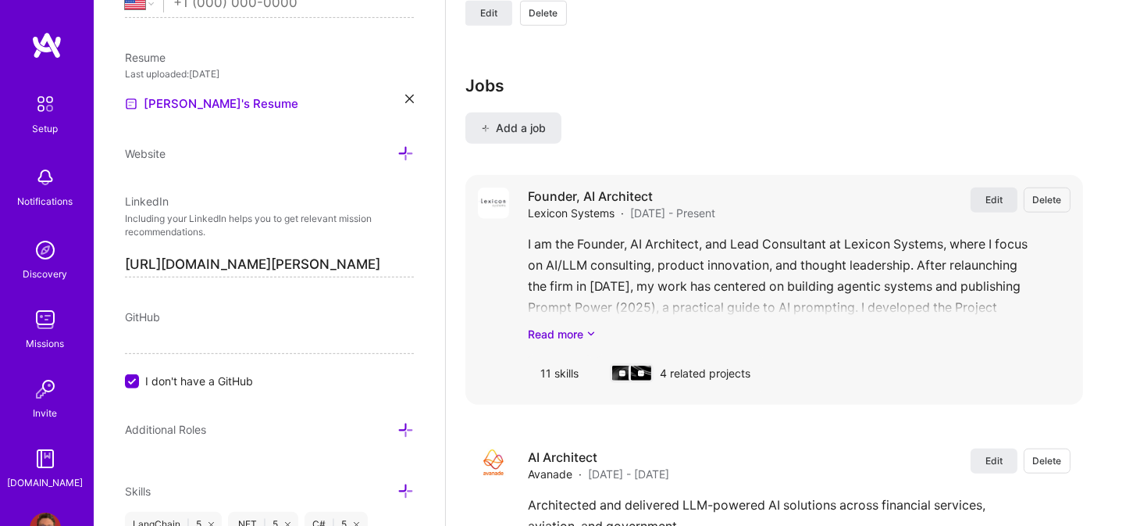
click at [1003, 193] on span "Edit" at bounding box center [994, 199] width 17 height 13
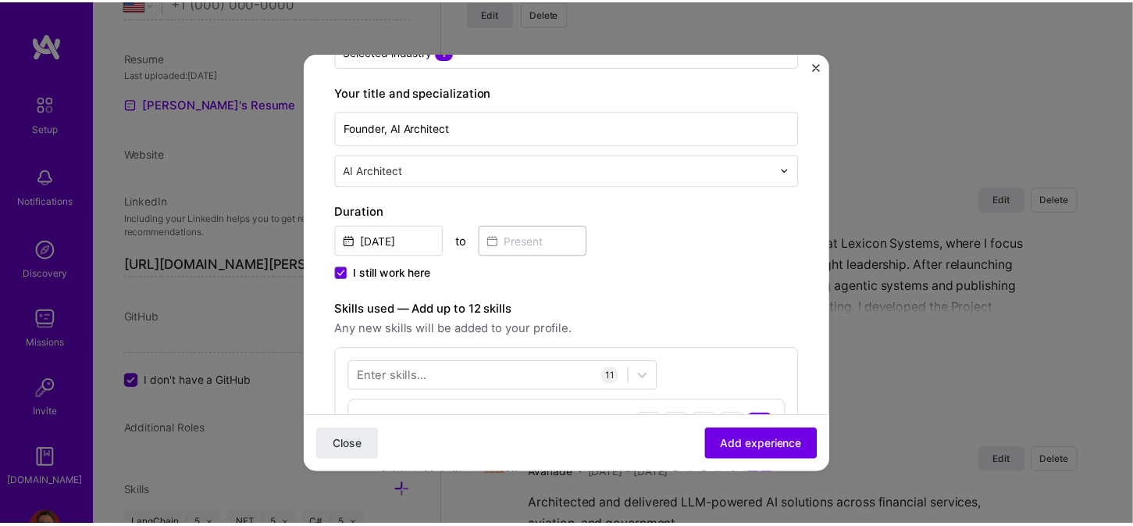
scroll to position [234, 0]
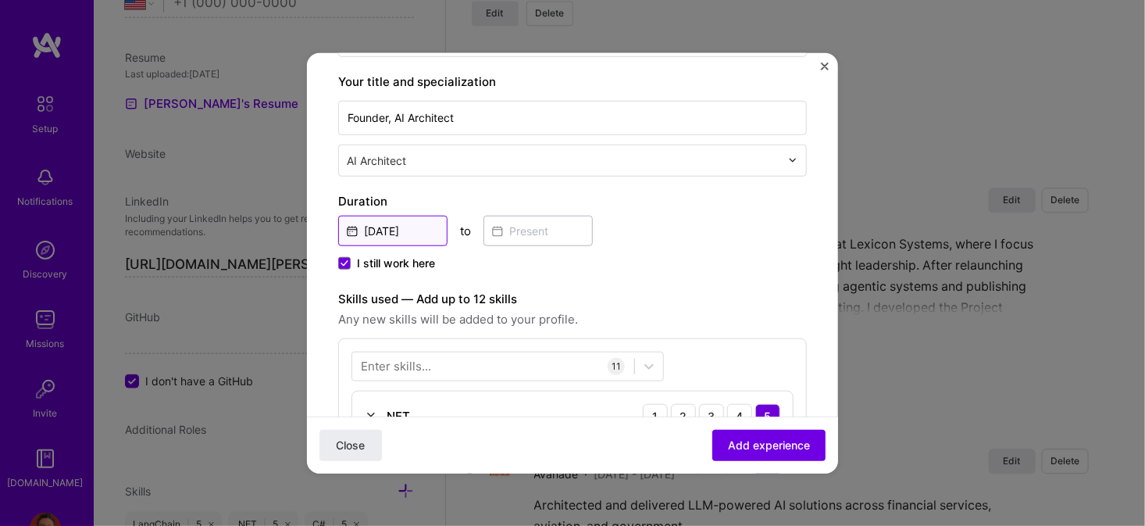
click at [400, 229] on input "[DATE]" at bounding box center [392, 230] width 109 height 30
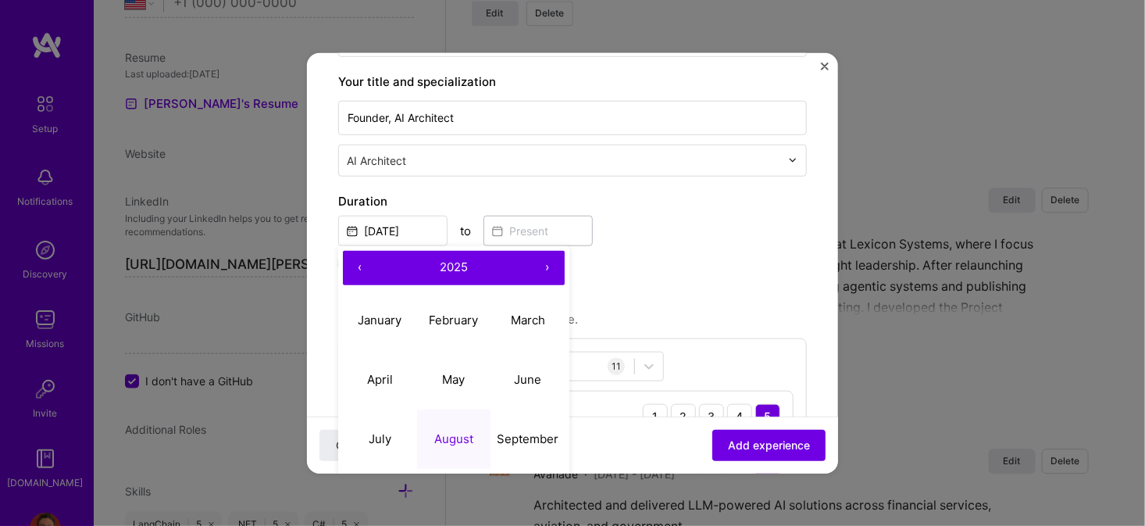
click at [363, 265] on button "‹" at bounding box center [360, 267] width 34 height 34
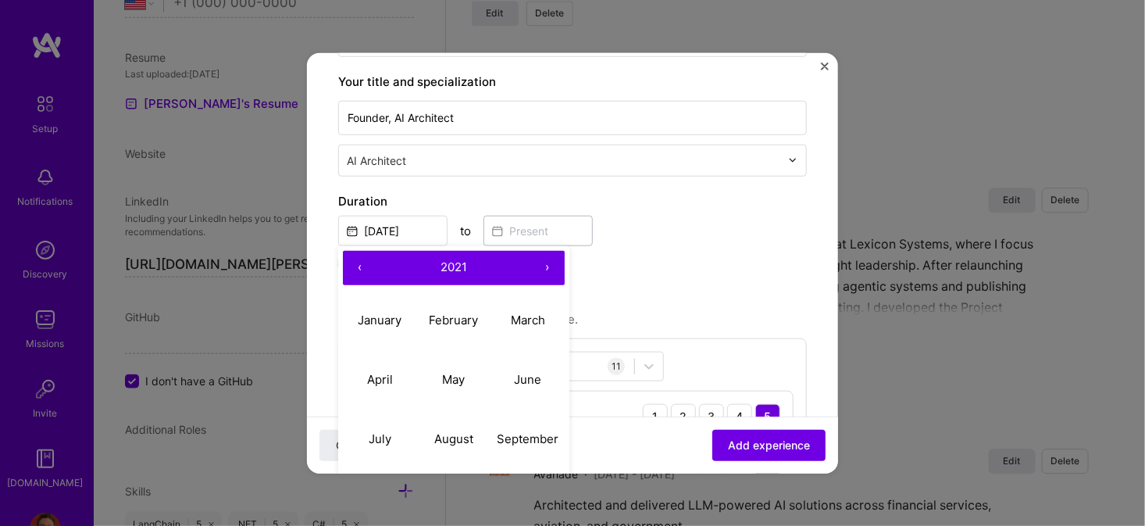
click at [363, 265] on button "‹" at bounding box center [360, 267] width 34 height 34
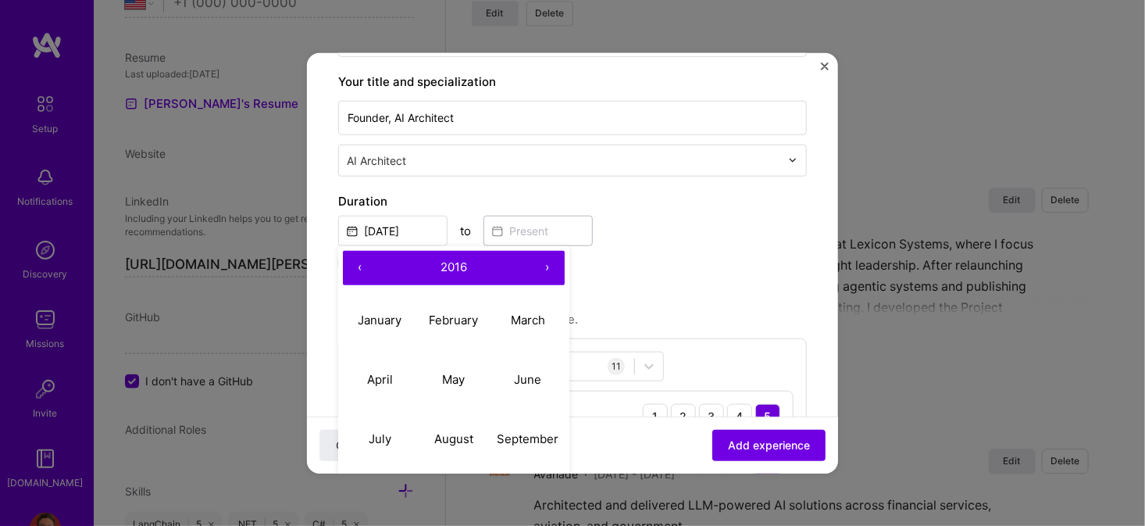
click at [363, 265] on button "‹" at bounding box center [360, 267] width 34 height 34
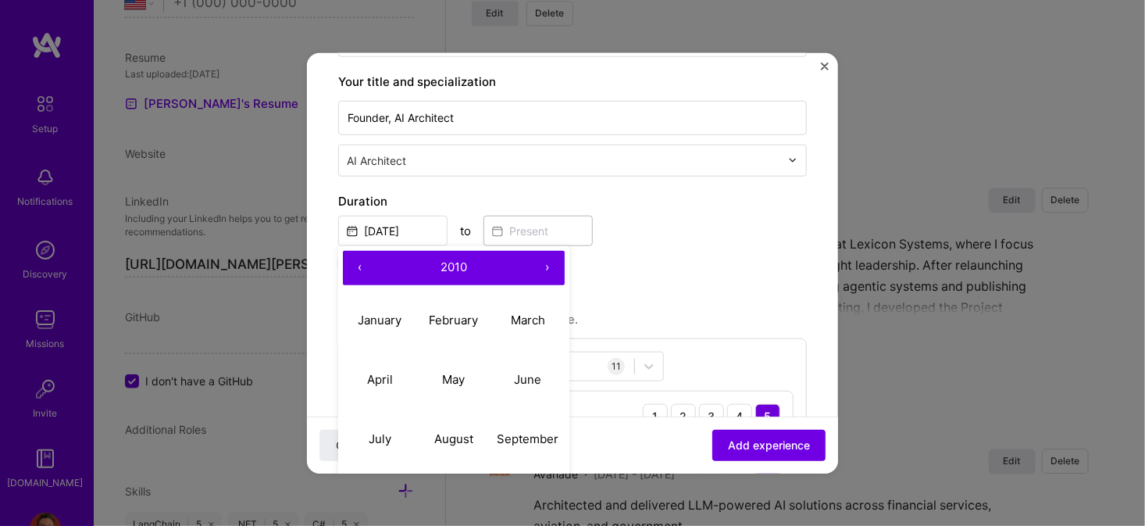
click at [363, 265] on button "‹" at bounding box center [360, 267] width 34 height 34
click at [548, 265] on button "›" at bounding box center [547, 267] width 34 height 34
click at [384, 314] on abbr "January" at bounding box center [380, 319] width 44 height 15
type input "[DATE]"
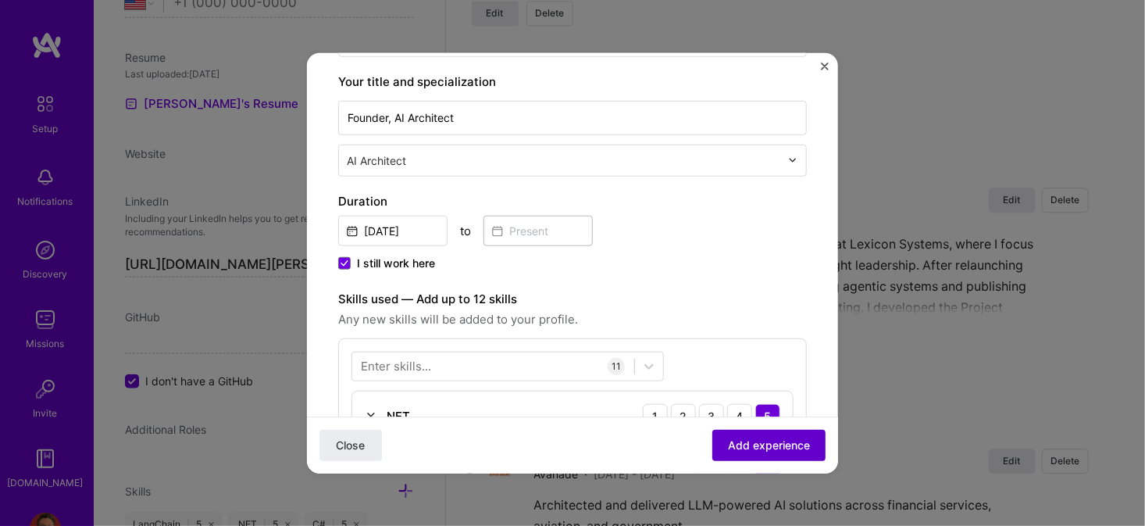
click at [734, 440] on span "Add experience" at bounding box center [769, 445] width 82 height 16
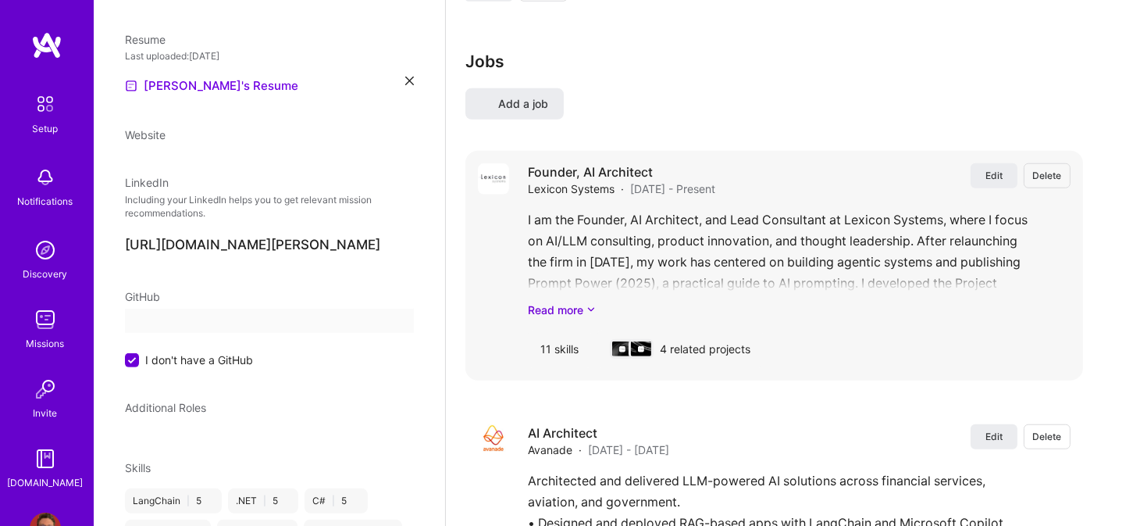
scroll to position [120, 0]
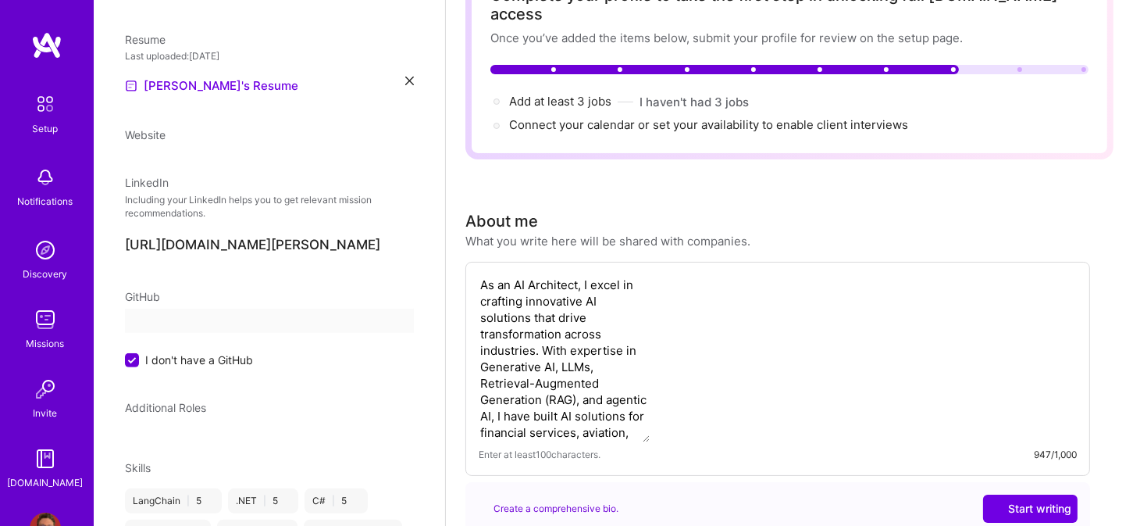
select select "US"
select select "Right Now"
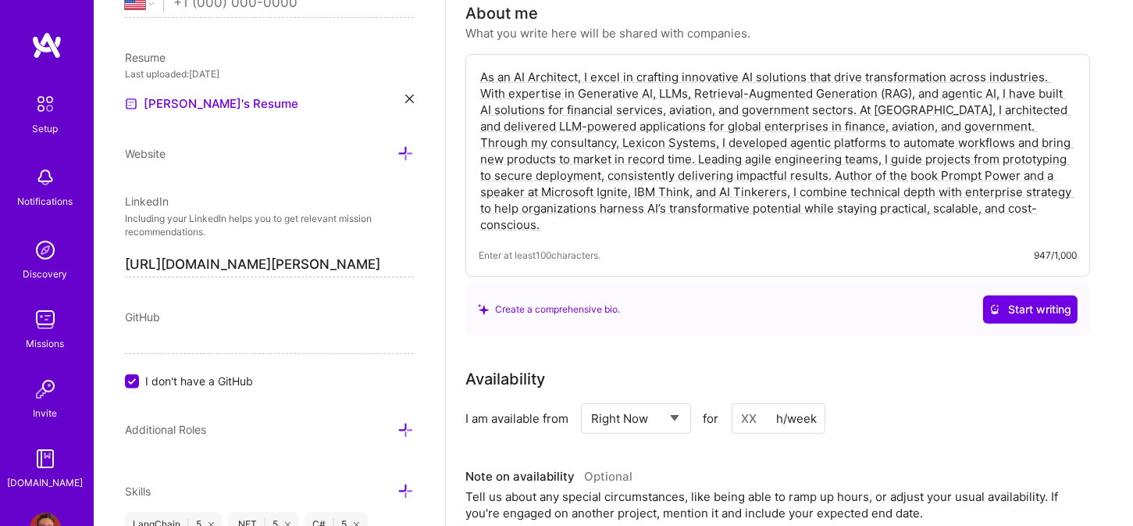
scroll to position [0, 0]
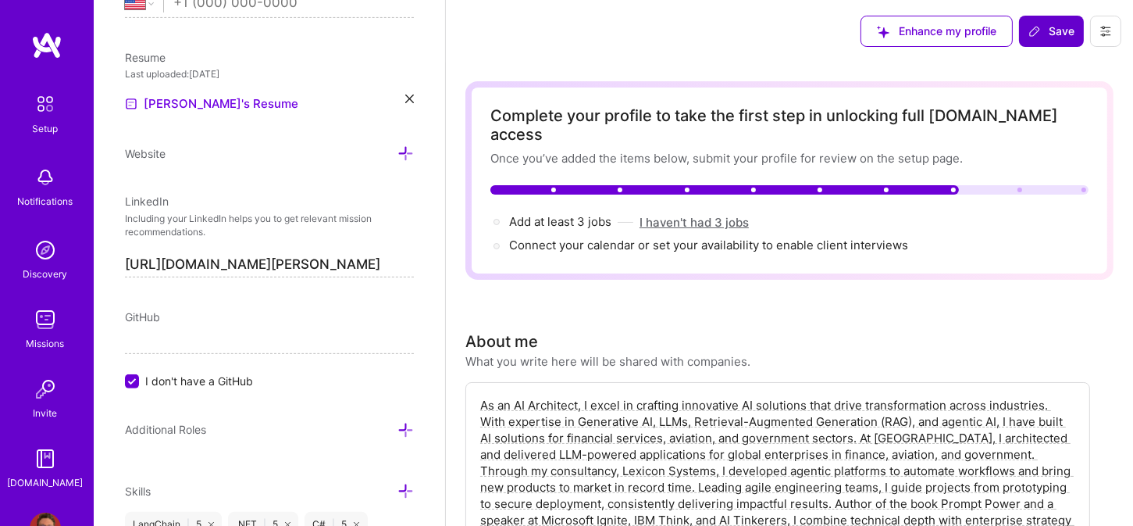
click at [683, 214] on button "I haven't had 3 jobs" at bounding box center [694, 222] width 109 height 16
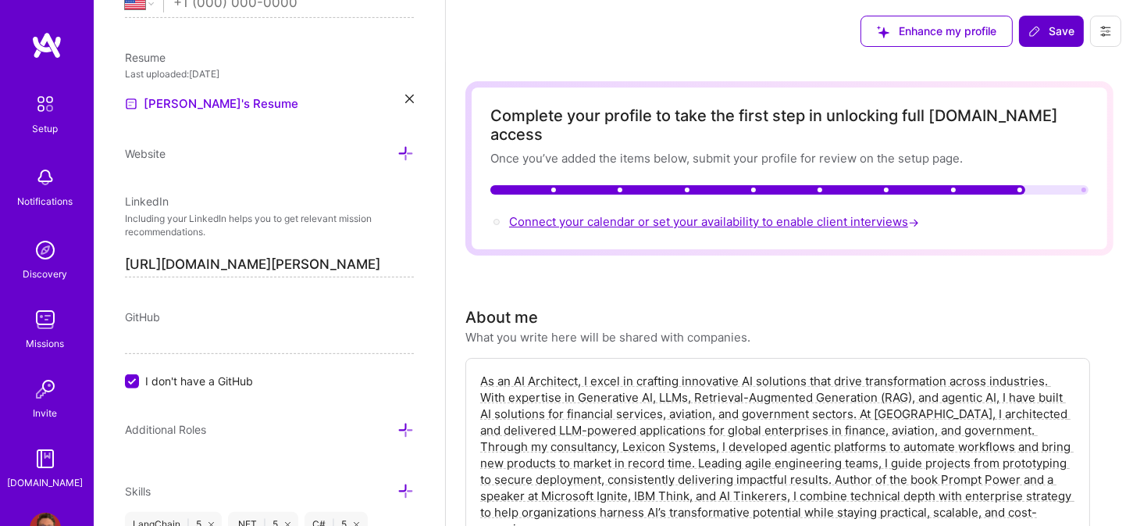
click at [690, 214] on span "Connect your calendar or set your availability to enable client interviews →" at bounding box center [715, 221] width 413 height 15
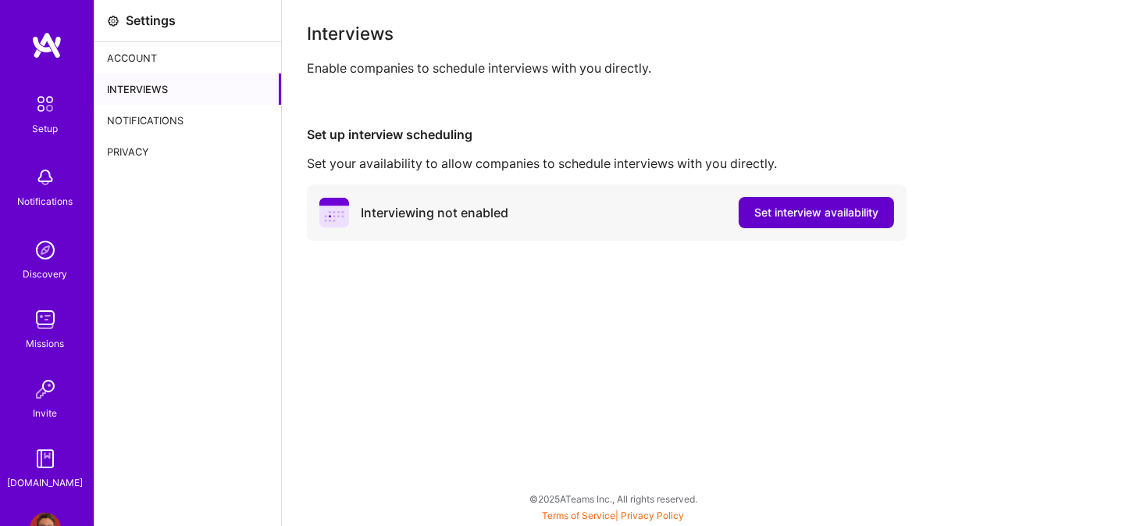
click at [789, 214] on span "Set interview availability" at bounding box center [816, 213] width 124 height 16
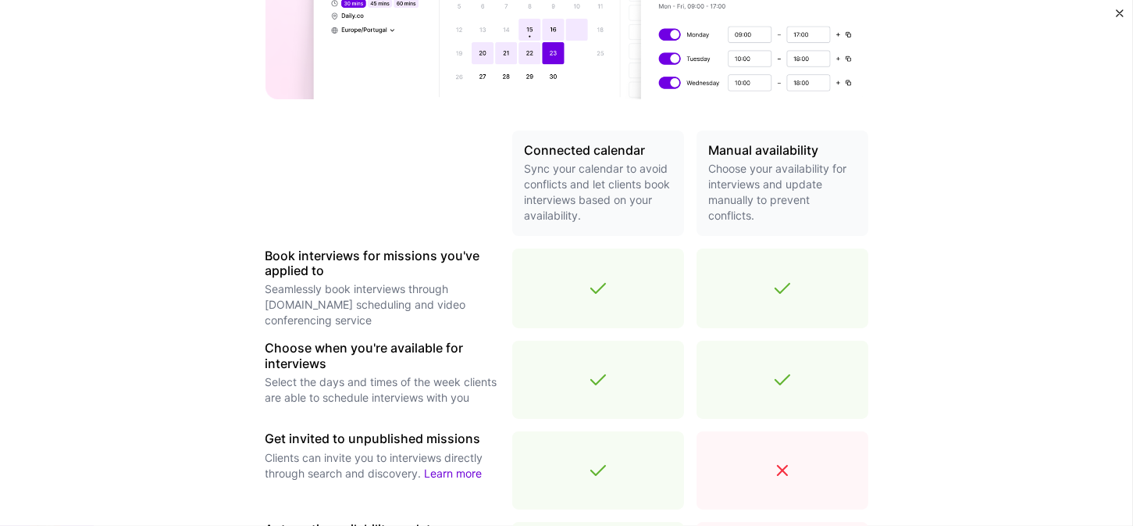
scroll to position [569, 0]
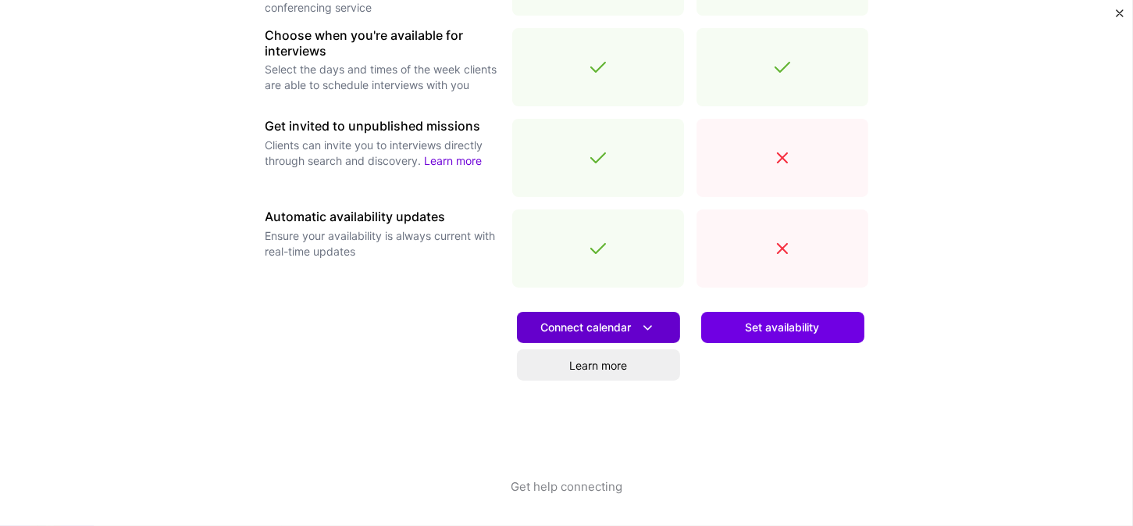
click at [640, 327] on icon at bounding box center [648, 327] width 16 height 16
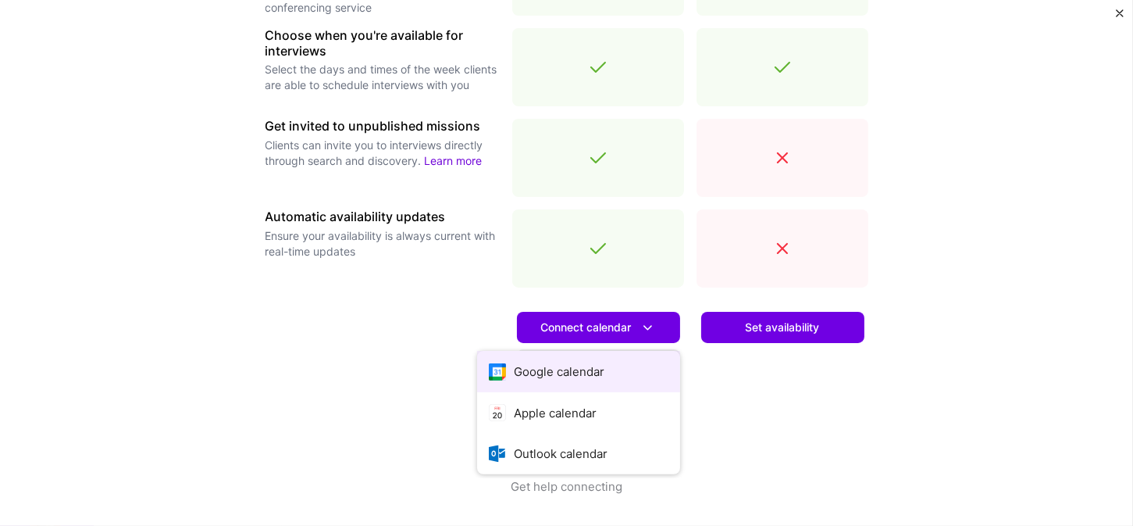
click at [590, 373] on button "Google calendar" at bounding box center [578, 371] width 203 height 41
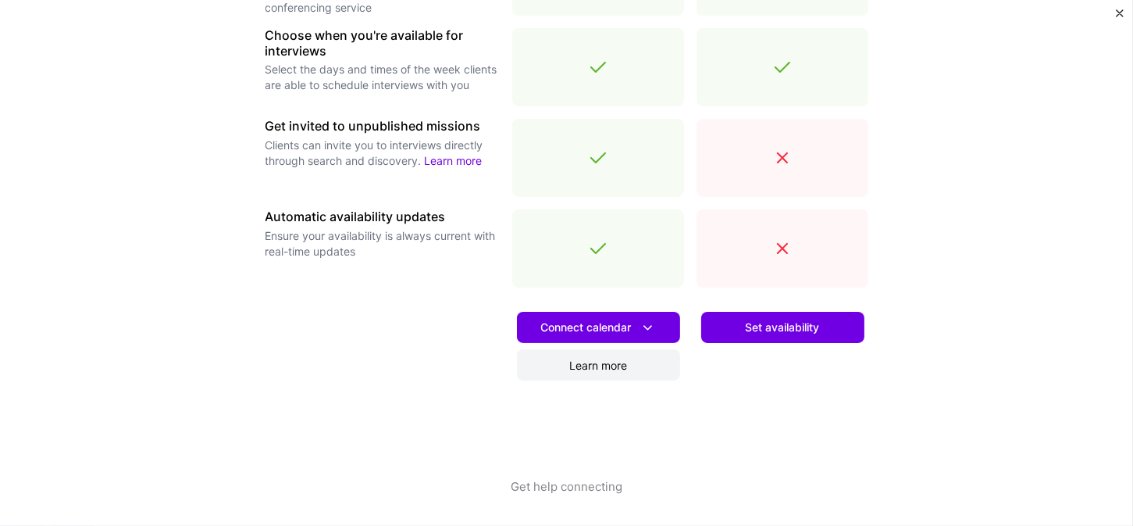
click at [629, 364] on link "Learn more" at bounding box center [598, 364] width 163 height 31
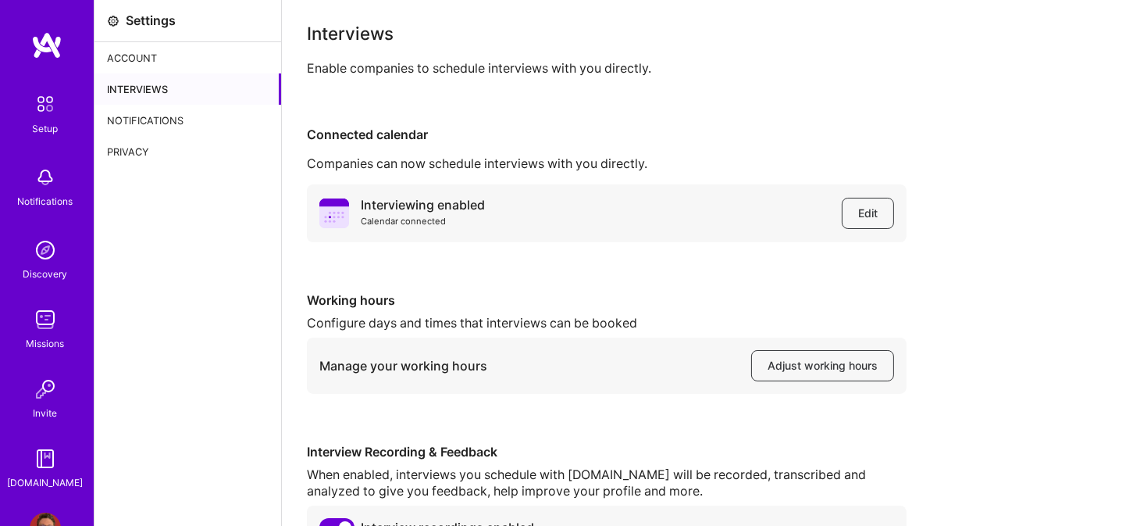
click at [151, 116] on div "Notifications" at bounding box center [188, 120] width 187 height 31
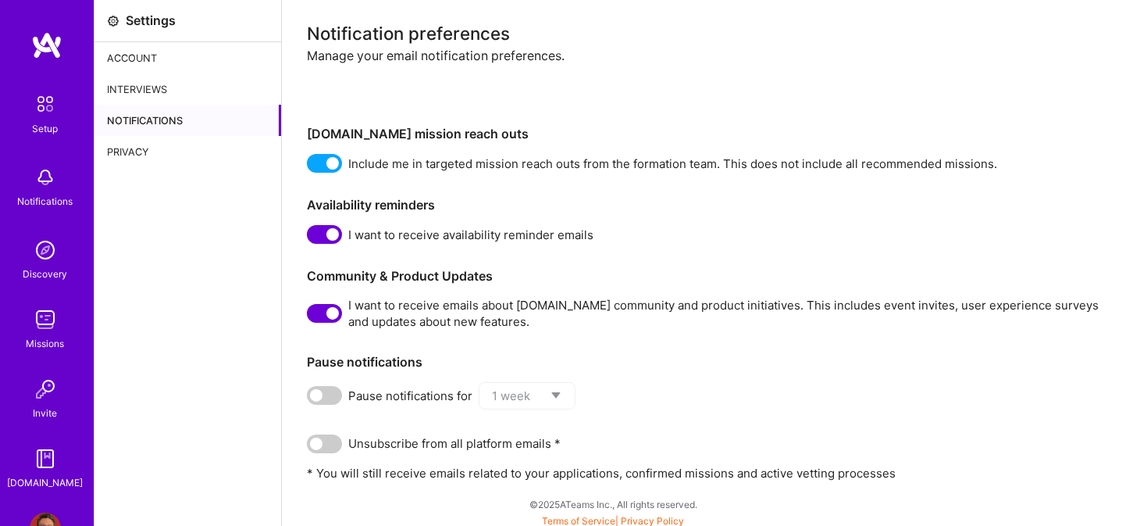
click at [136, 145] on div "Privacy" at bounding box center [188, 151] width 187 height 31
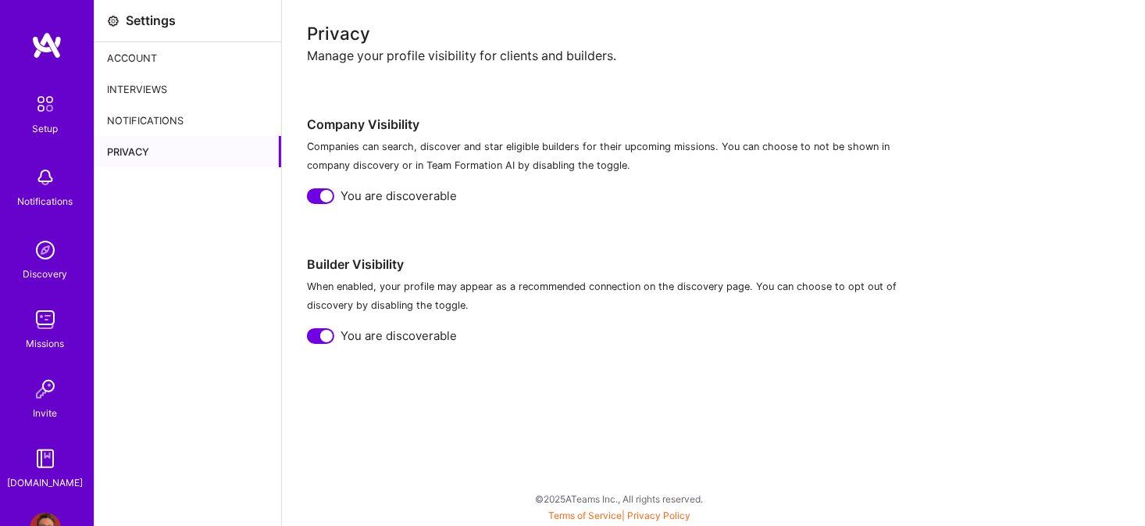
click at [42, 112] on img at bounding box center [45, 103] width 33 height 33
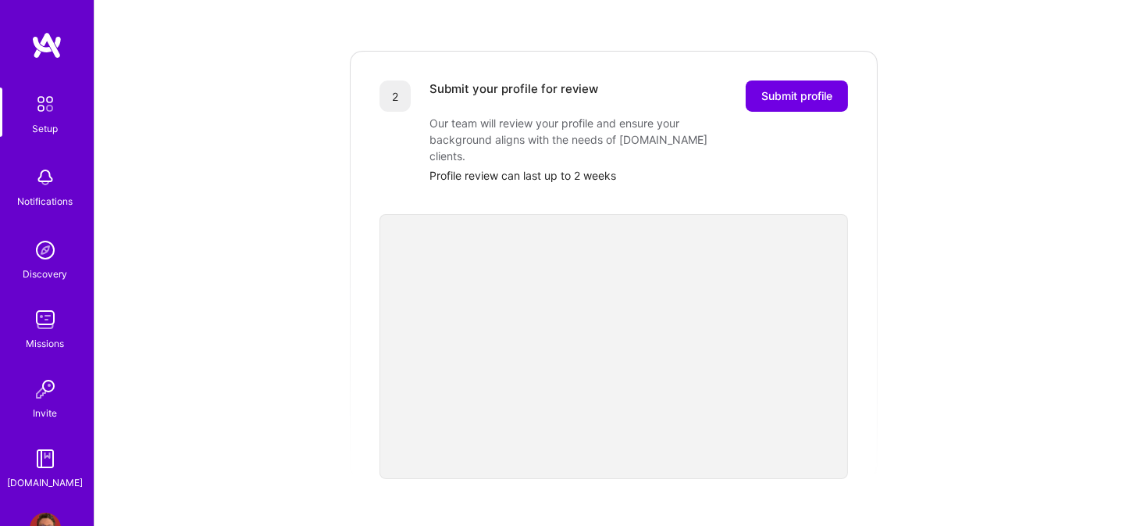
scroll to position [312, 0]
click at [774, 87] on button "Submit profile" at bounding box center [797, 95] width 102 height 31
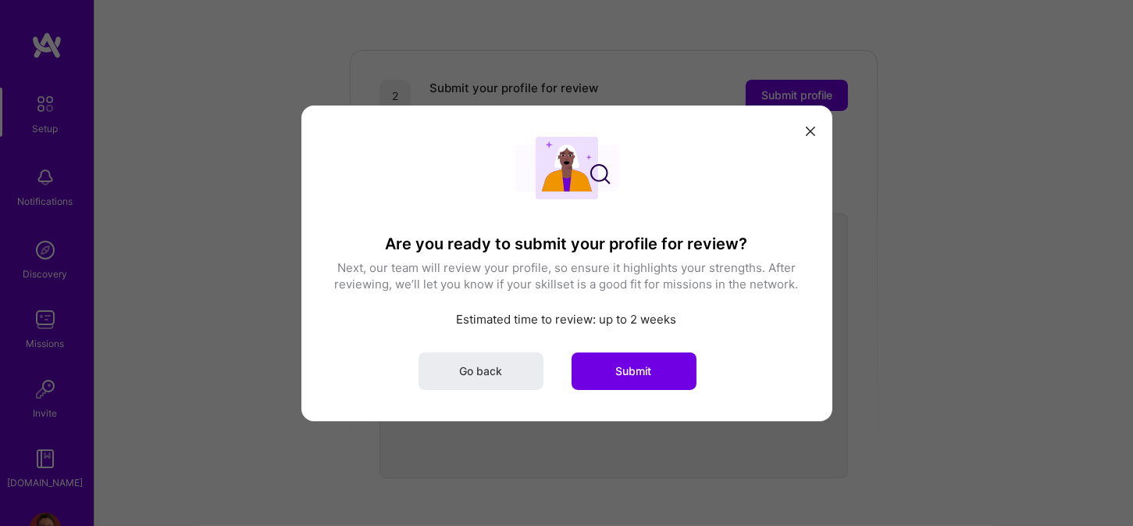
click at [816, 130] on button "modal" at bounding box center [810, 130] width 19 height 26
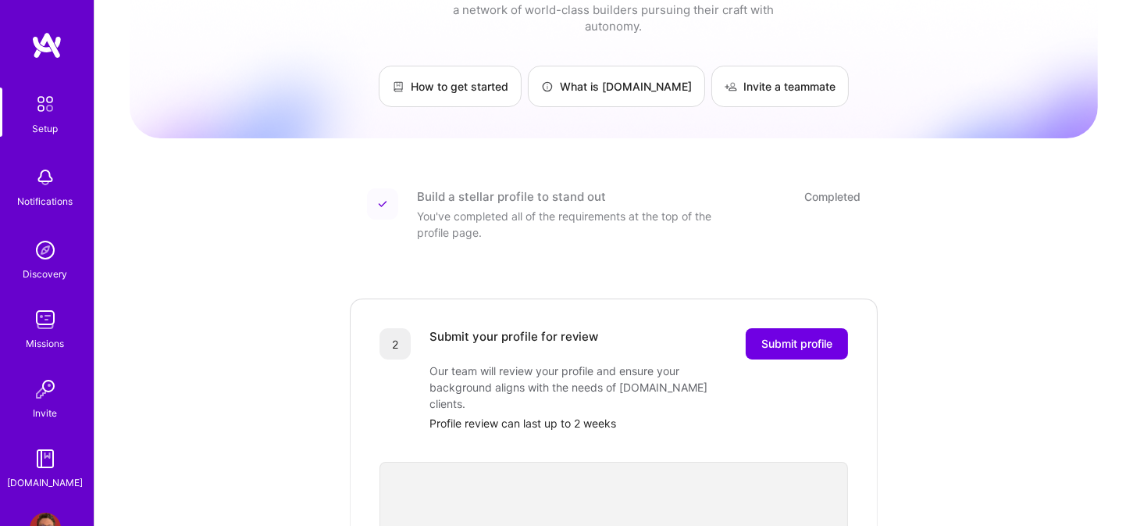
scroll to position [0, 0]
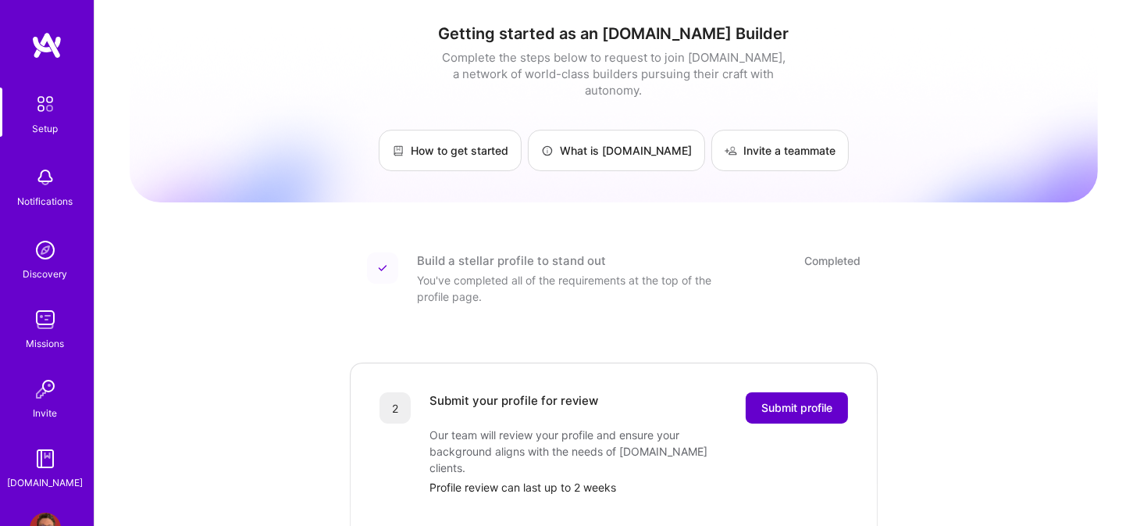
click at [787, 400] on span "Submit profile" at bounding box center [796, 408] width 71 height 16
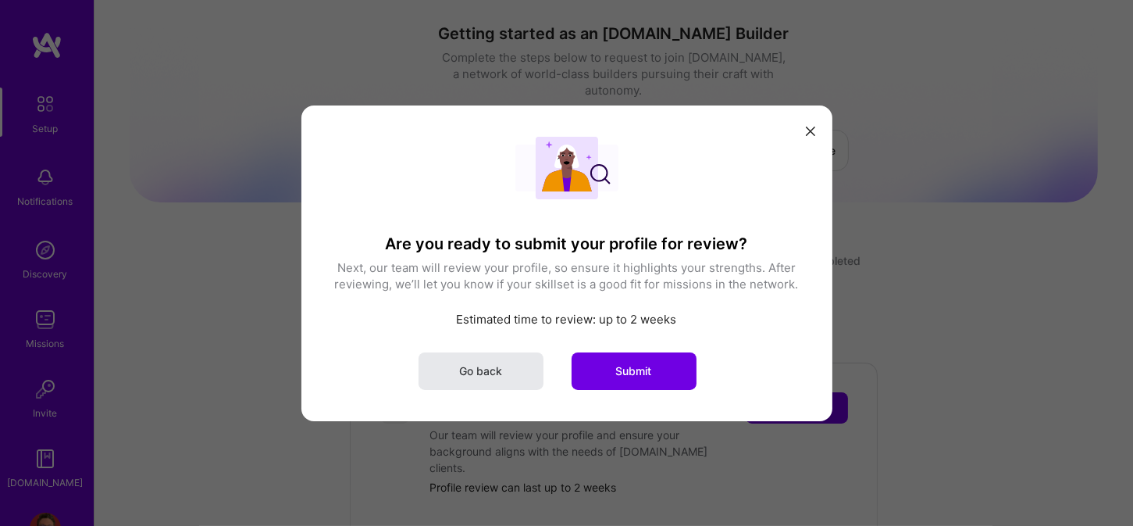
click at [478, 379] on button "Go back" at bounding box center [481, 369] width 125 height 37
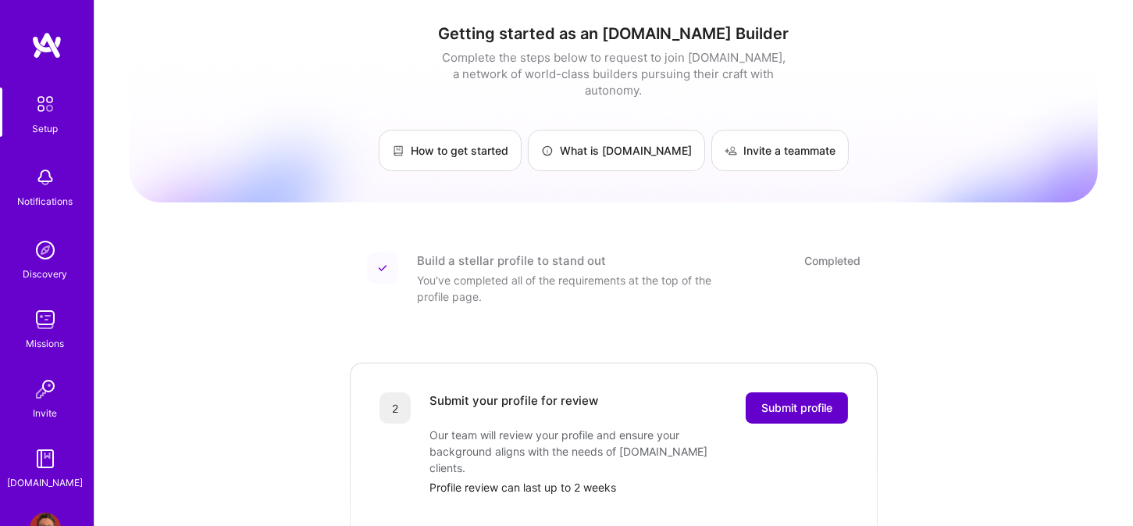
click at [777, 400] on span "Submit profile" at bounding box center [796, 408] width 71 height 16
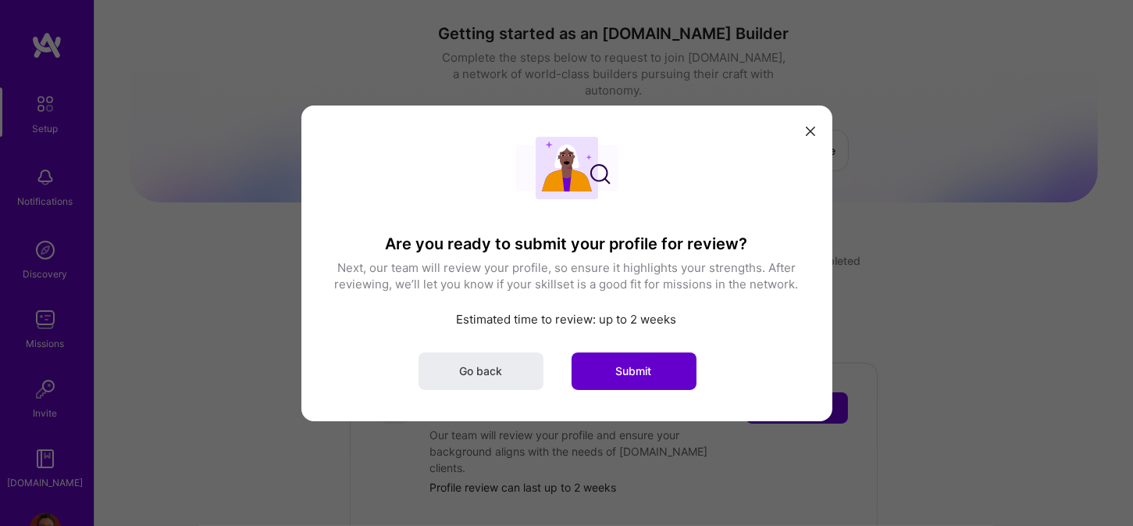
click at [651, 370] on span "Submit" at bounding box center [634, 370] width 36 height 16
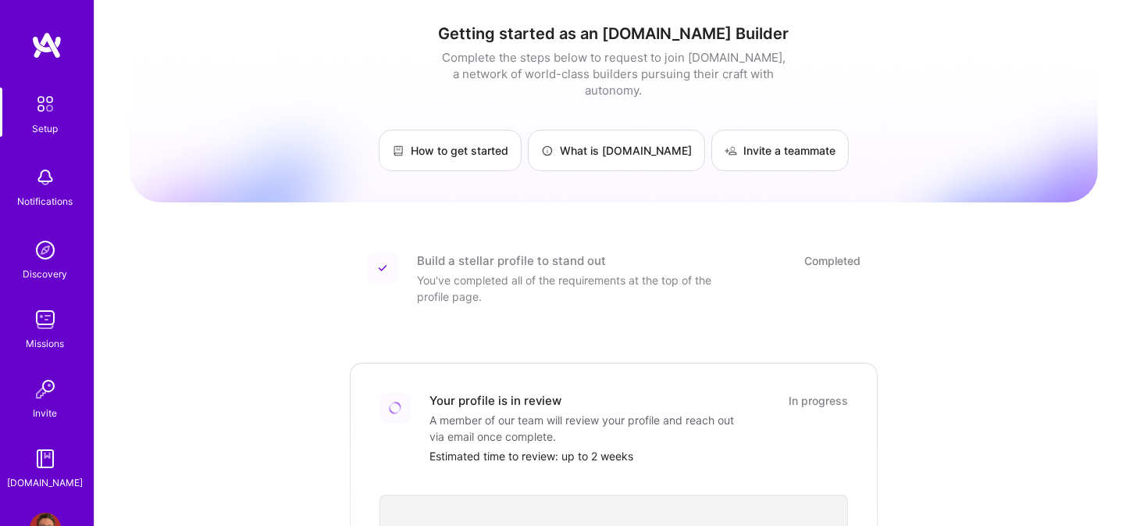
click at [39, 48] on img at bounding box center [46, 45] width 31 height 28
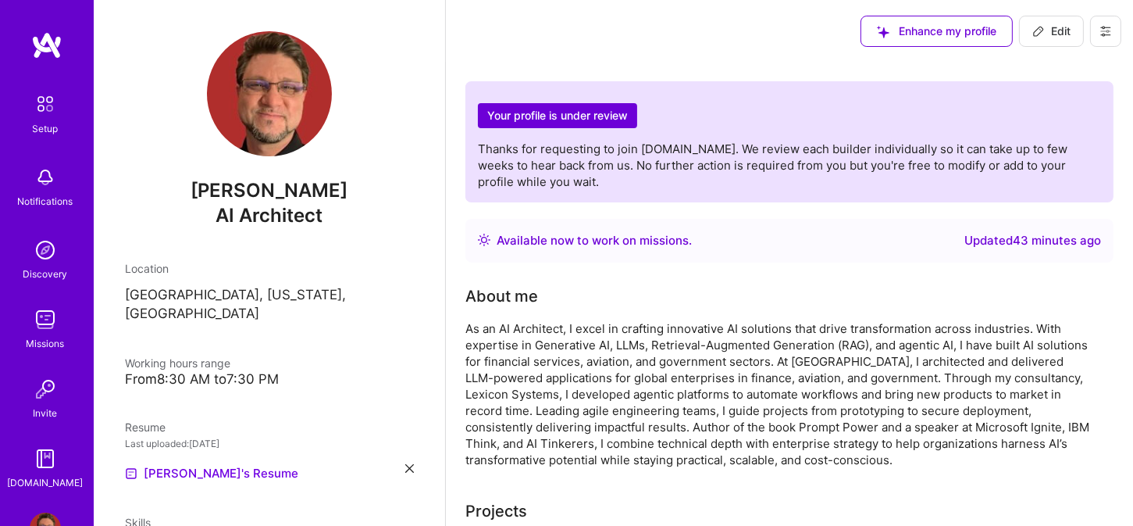
click at [1034, 34] on icon at bounding box center [1039, 31] width 12 height 12
select select "US"
select select "Right Now"
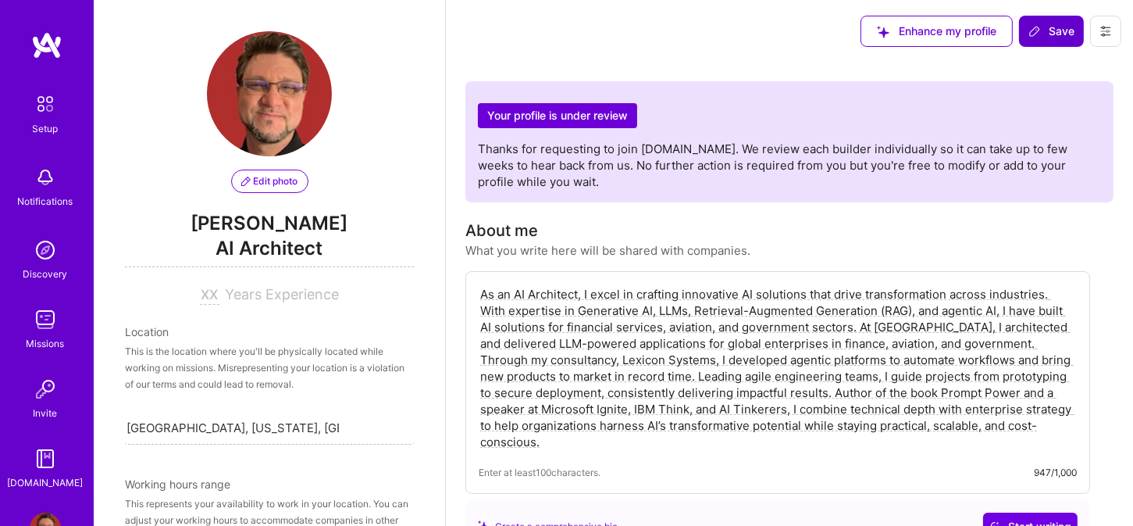
scroll to position [650, 0]
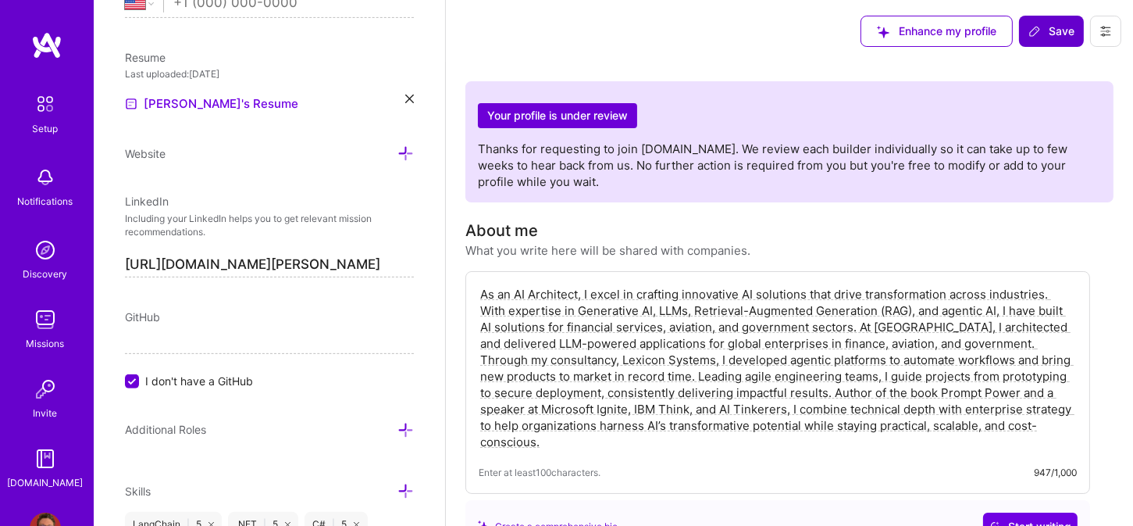
click at [773, 462] on div "As an AI Architect, I excel in crafting innovative AI solutions that drive tran…" at bounding box center [777, 382] width 625 height 223
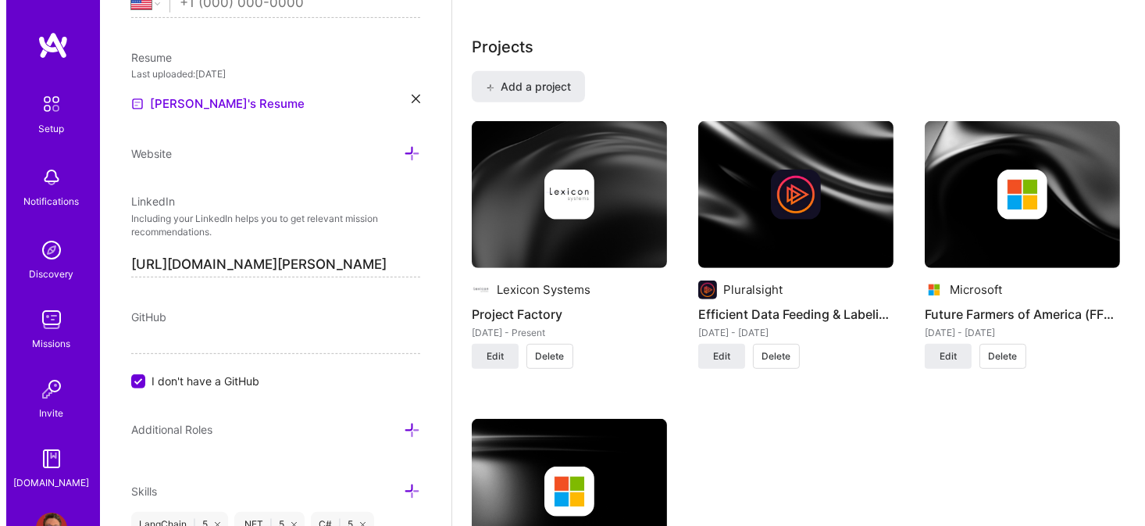
scroll to position [1093, 0]
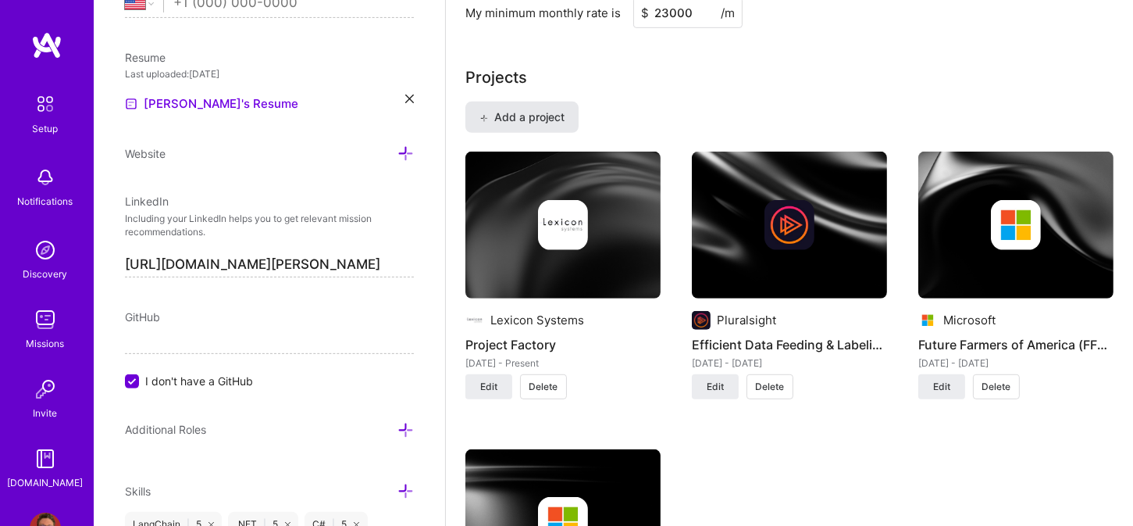
click at [519, 120] on span "Add a project" at bounding box center [522, 117] width 85 height 16
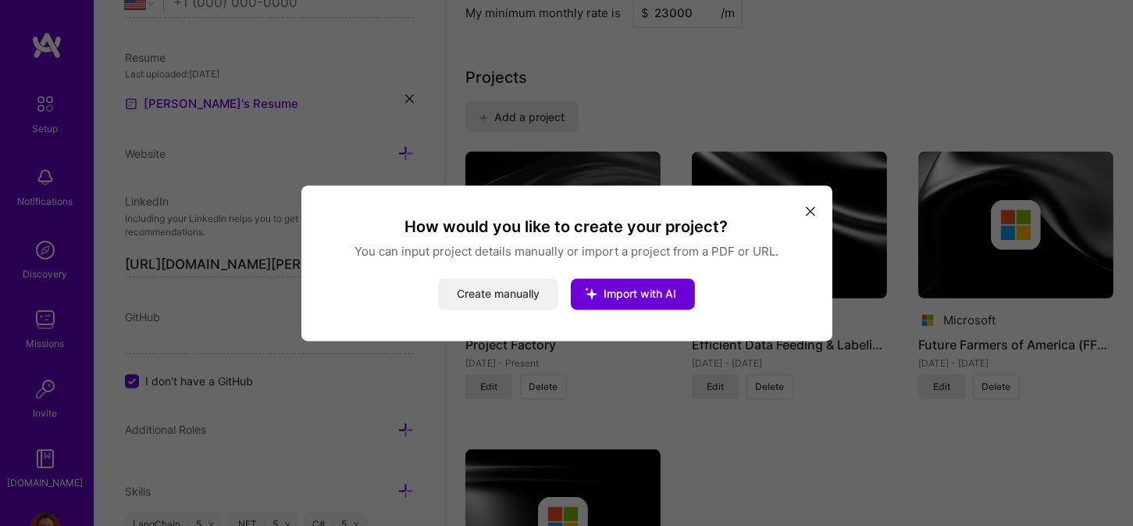
click at [512, 295] on button "Create manually" at bounding box center [498, 293] width 120 height 31
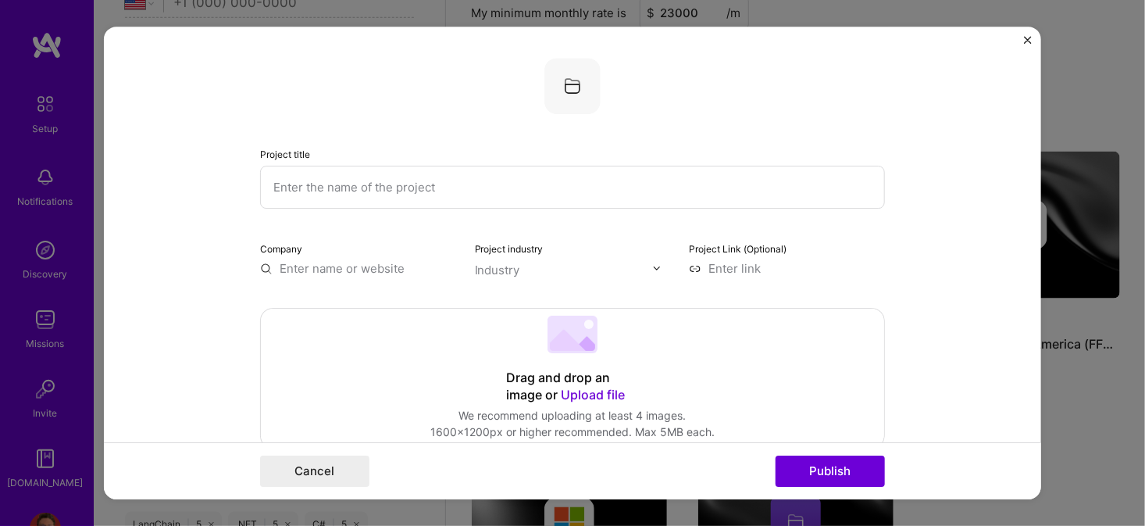
click at [400, 188] on input "text" at bounding box center [572, 187] width 625 height 43
type input "Book Factory"
click at [348, 268] on input "text" at bounding box center [358, 268] width 196 height 16
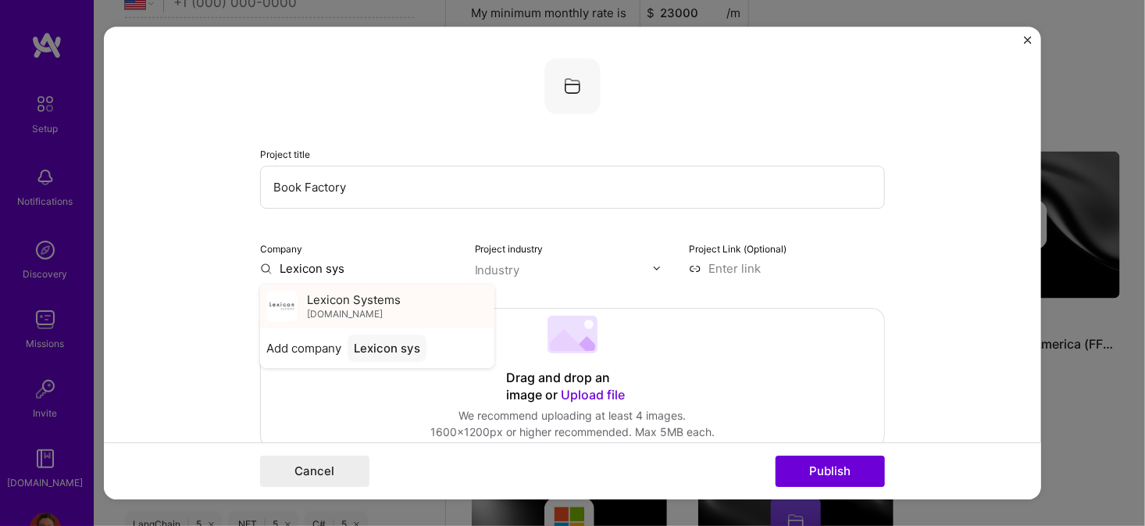
click at [339, 308] on span "[DOMAIN_NAME]" at bounding box center [345, 314] width 76 height 12
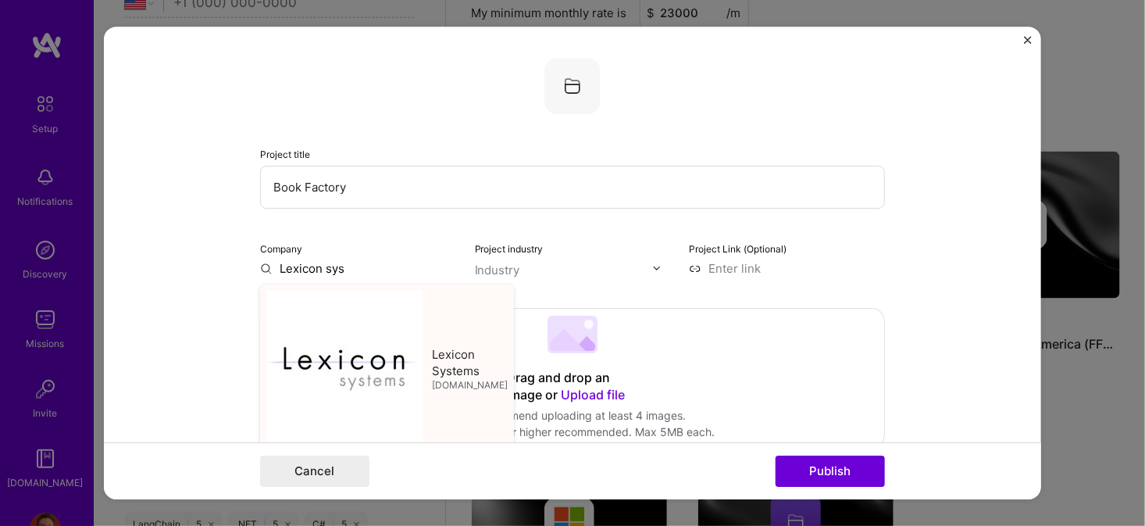
type input "Lexicon Systems"
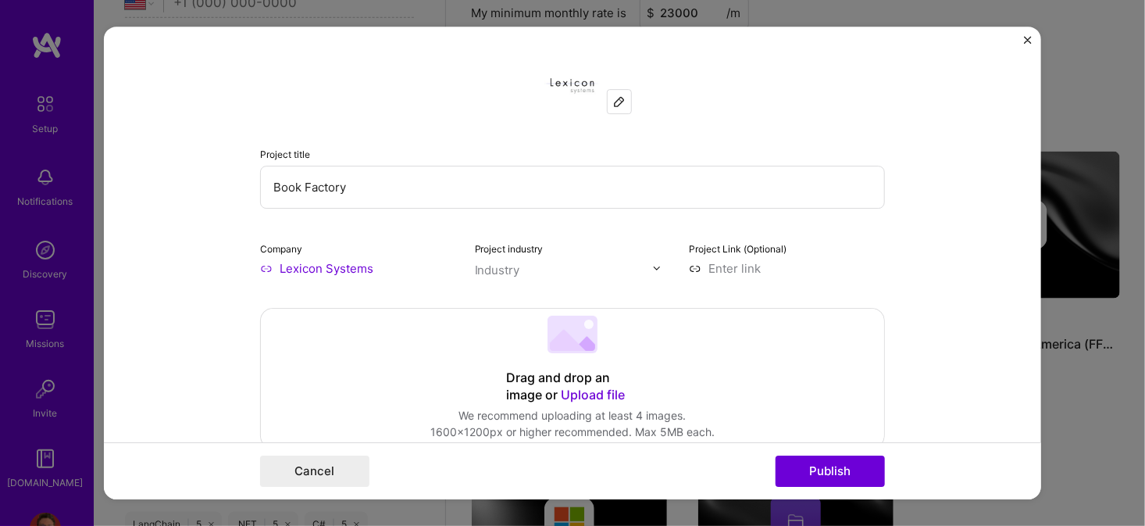
click at [535, 262] on input "text" at bounding box center [564, 270] width 178 height 16
type input "Publi"
click at [491, 296] on span at bounding box center [495, 301] width 12 height 12
click at [982, 222] on form "Project title Book Factory Company Lexicon Systems Project industry Industry 1 …" at bounding box center [572, 263] width 937 height 473
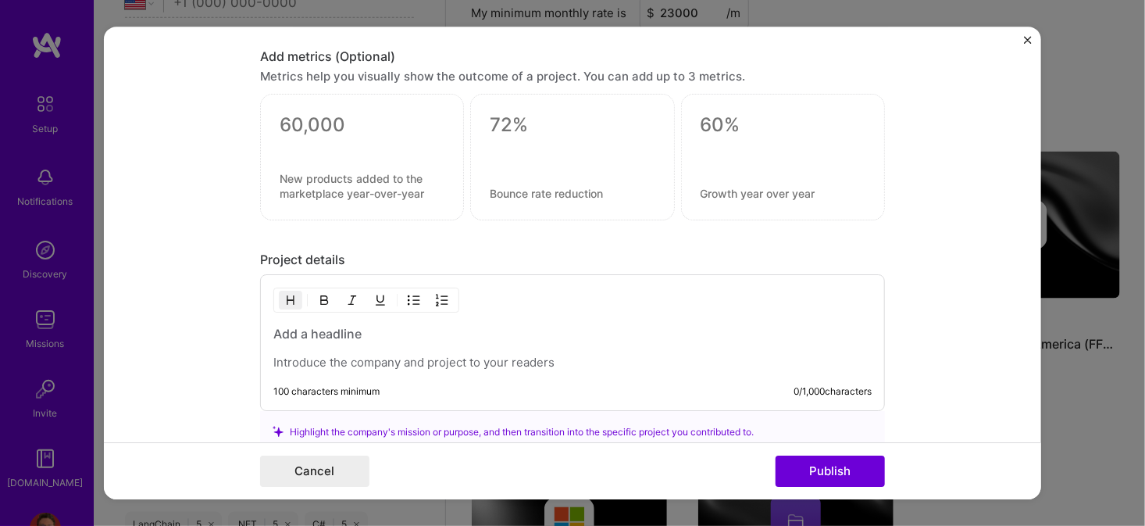
scroll to position [1161, 0]
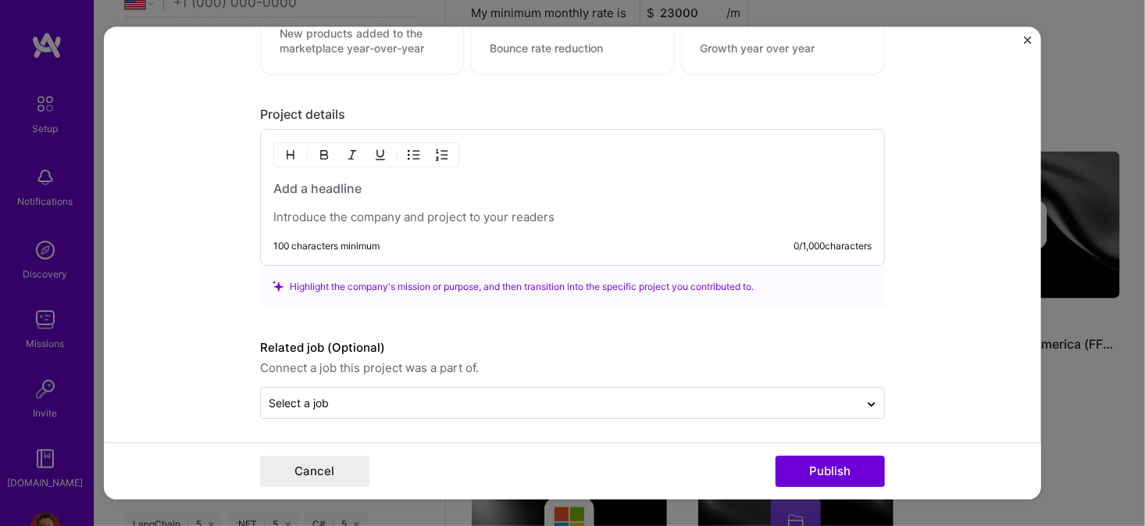
click at [337, 214] on p at bounding box center [572, 217] width 598 height 16
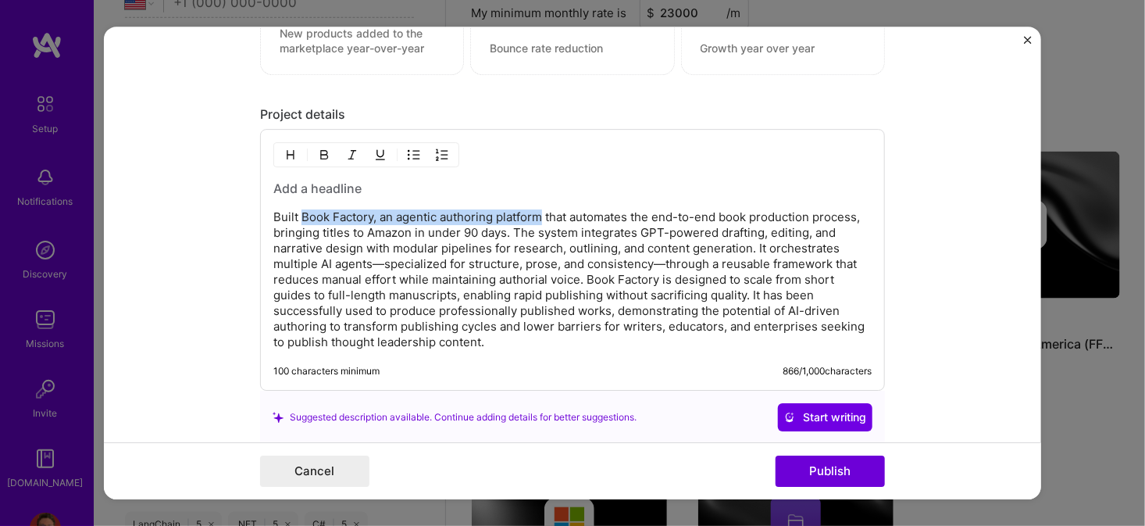
drag, startPoint x: 296, startPoint y: 211, endPoint x: 535, endPoint y: 212, distance: 239.0
click at [535, 212] on p "Built Book Factory, an agentic authoring platform that automates the end-to-end…" at bounding box center [572, 279] width 598 height 141
copy p "Book Factory, an agentic authoring platform"
click at [342, 187] on h3 at bounding box center [572, 188] width 598 height 17
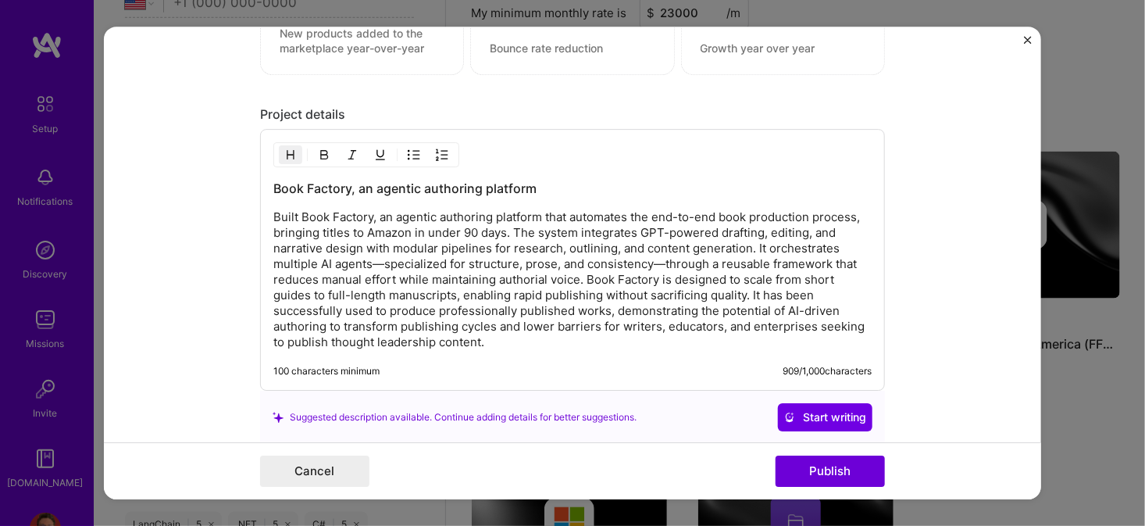
click at [356, 182] on h3 "Book Factory, an agentic authoring platform" at bounding box center [572, 188] width 598 height 17
drag, startPoint x: 544, startPoint y: 182, endPoint x: 245, endPoint y: 182, distance: 299.1
click at [245, 182] on form "Project title Book Factory Company Lexicon Systems Project industry Industry 1 …" at bounding box center [572, 263] width 937 height 473
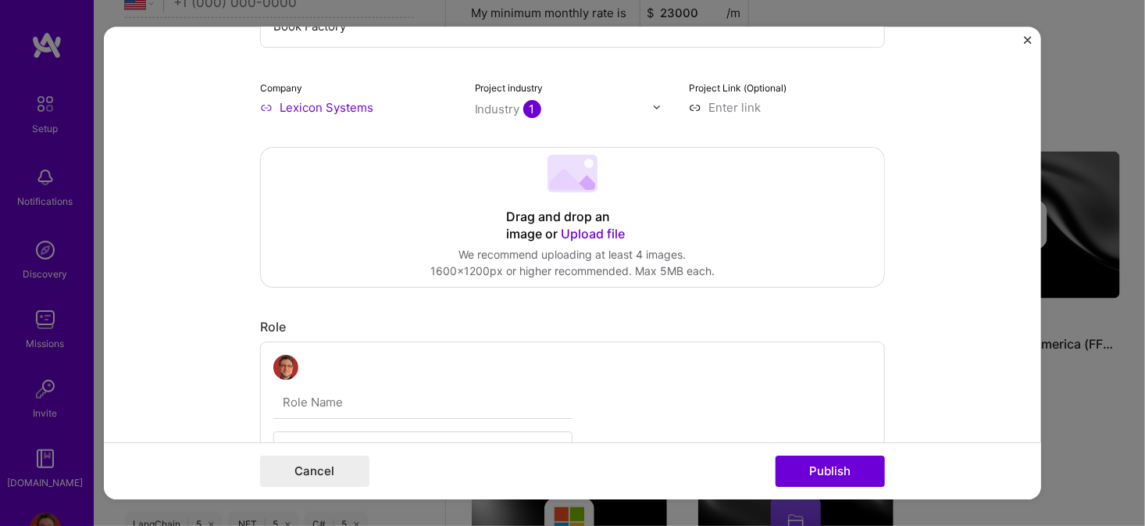
scroll to position [0, 0]
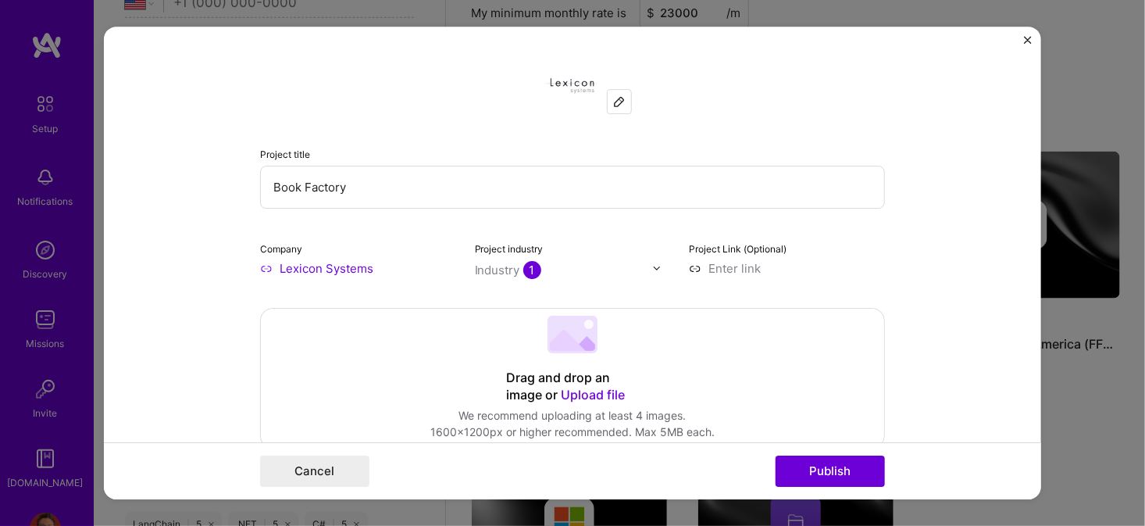
click at [726, 265] on input at bounding box center [787, 268] width 196 height 16
paste input "https://www.linkedin.com/feed/update/urn:li:activity:7366223962969645059/"
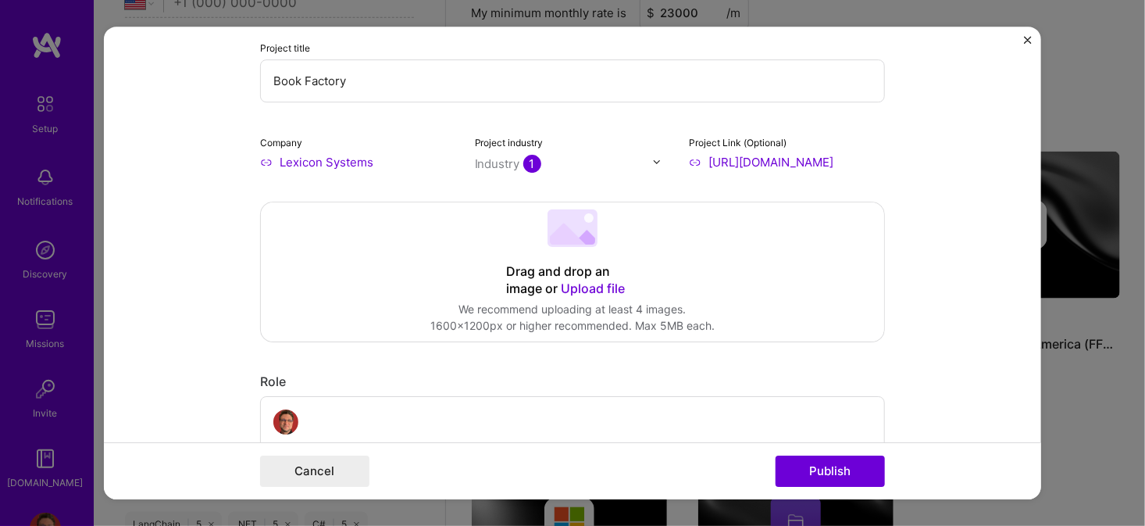
scroll to position [156, 0]
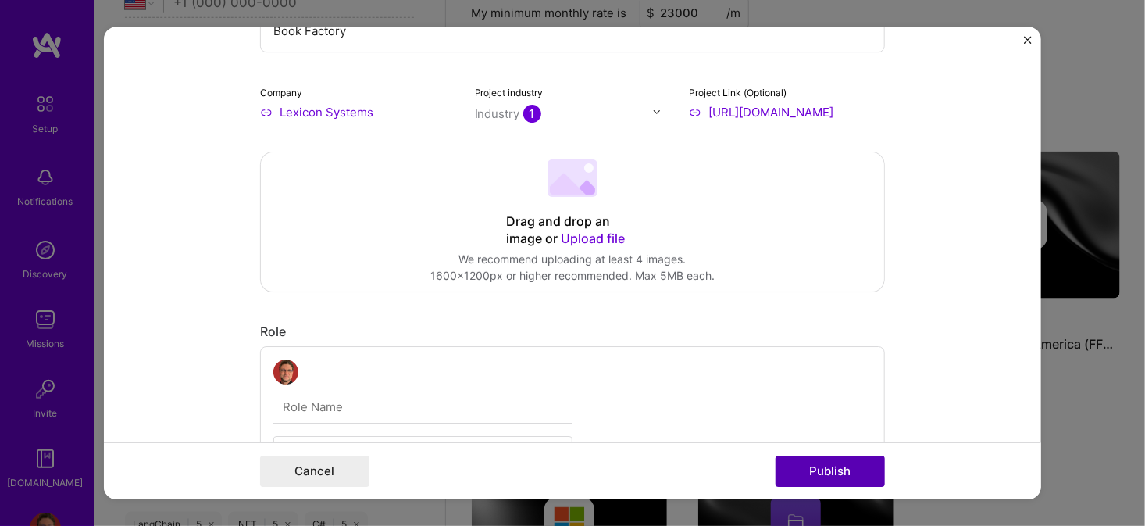
type input "https://www.linkedin.com/feed/update/urn:li:activity:7366223962969645059/"
click at [834, 465] on button "Publish" at bounding box center [830, 470] width 109 height 31
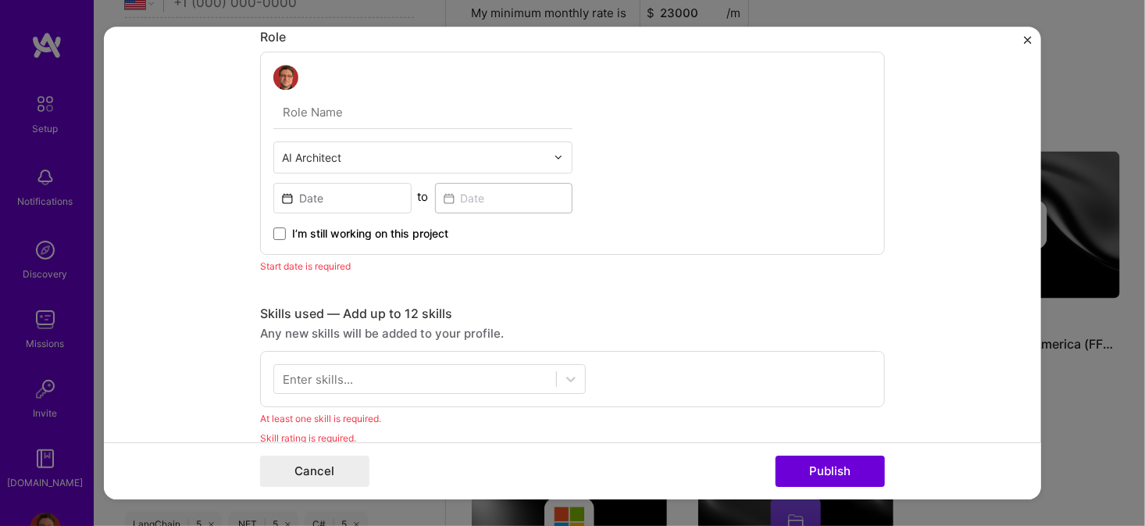
scroll to position [451, 0]
click at [333, 107] on input "text" at bounding box center [422, 111] width 299 height 33
type input "AI Architect"
click at [188, 137] on form "Project title Book Factory Company Lexicon Systems Project industry Industry 1 …" at bounding box center [572, 263] width 937 height 473
click at [316, 190] on input at bounding box center [342, 197] width 138 height 30
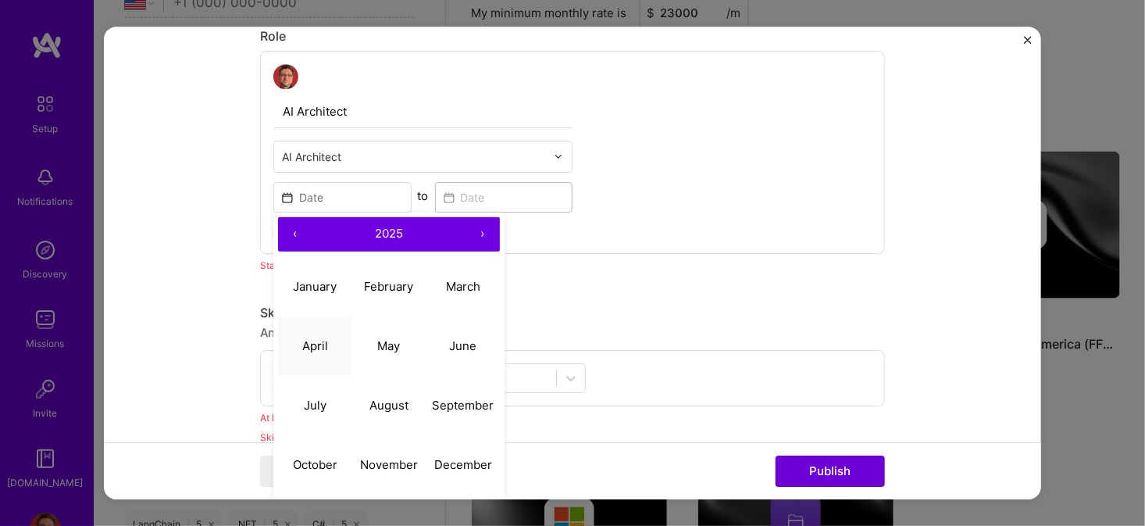
click at [305, 342] on abbr "April" at bounding box center [315, 345] width 26 height 15
type input "Apr, 2025"
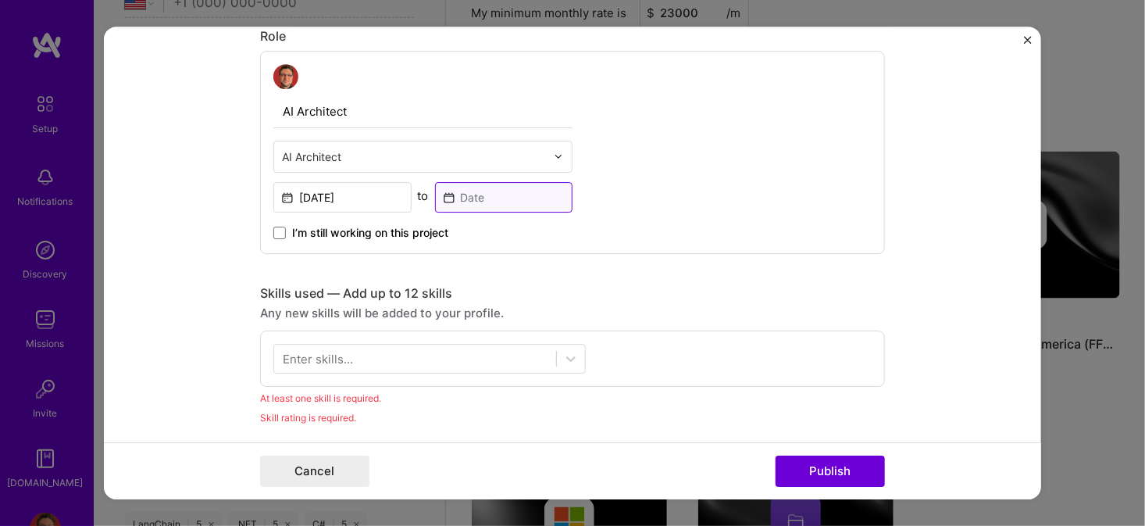
click at [486, 198] on input at bounding box center [504, 197] width 138 height 30
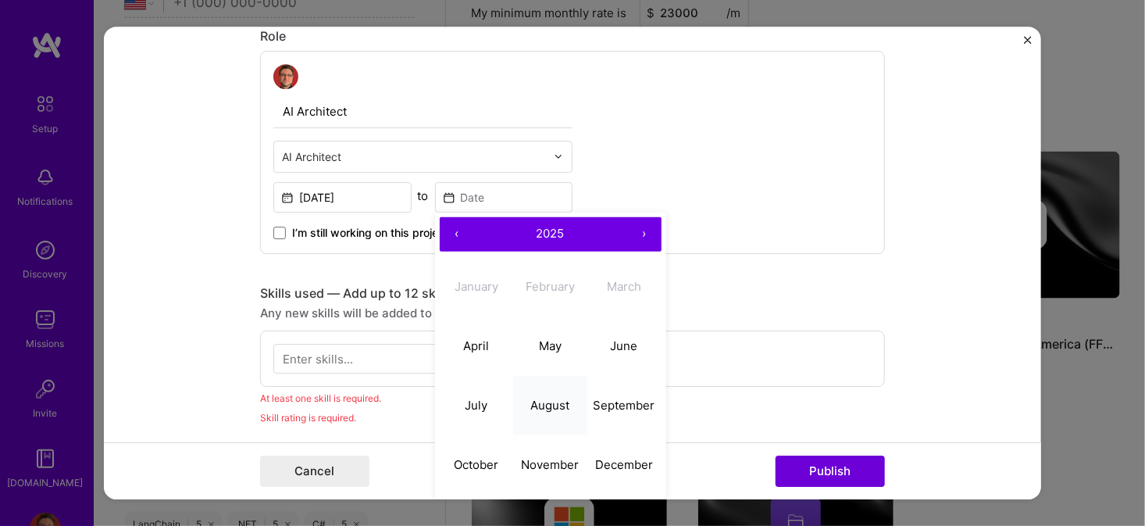
click at [533, 404] on abbr "August" at bounding box center [549, 405] width 39 height 15
type input "[DATE]"
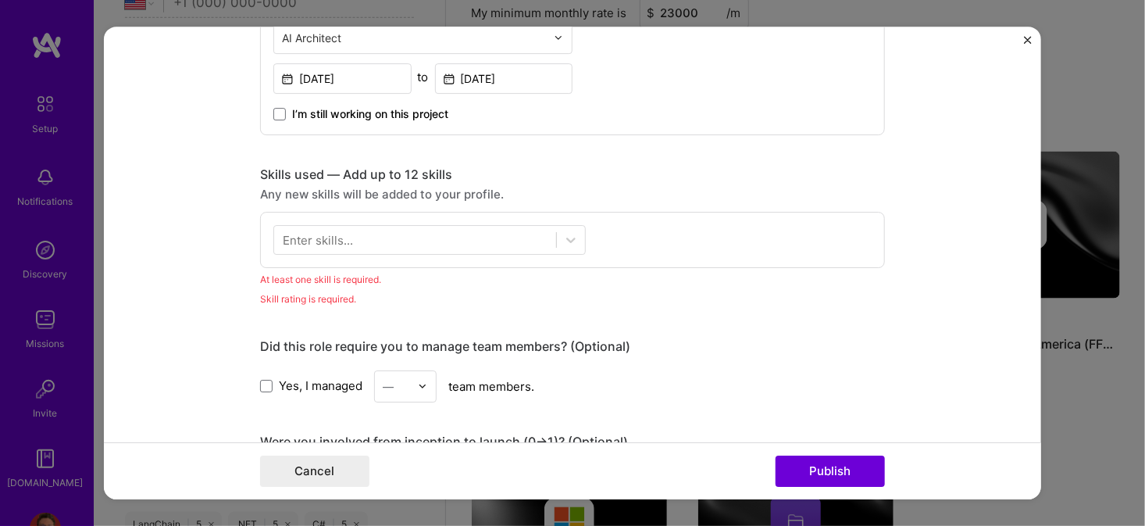
scroll to position [608, 0]
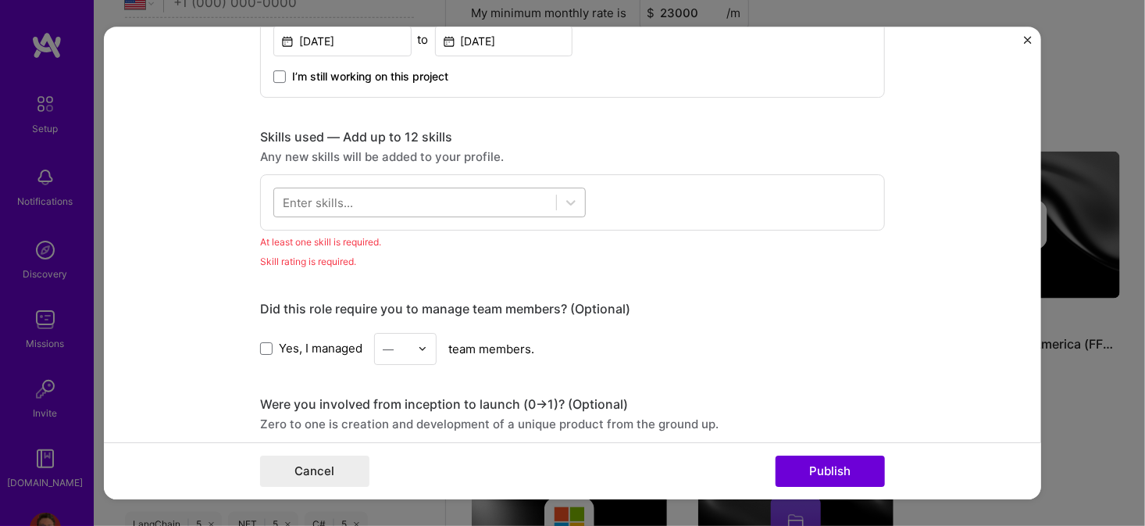
click at [481, 204] on div at bounding box center [415, 202] width 282 height 26
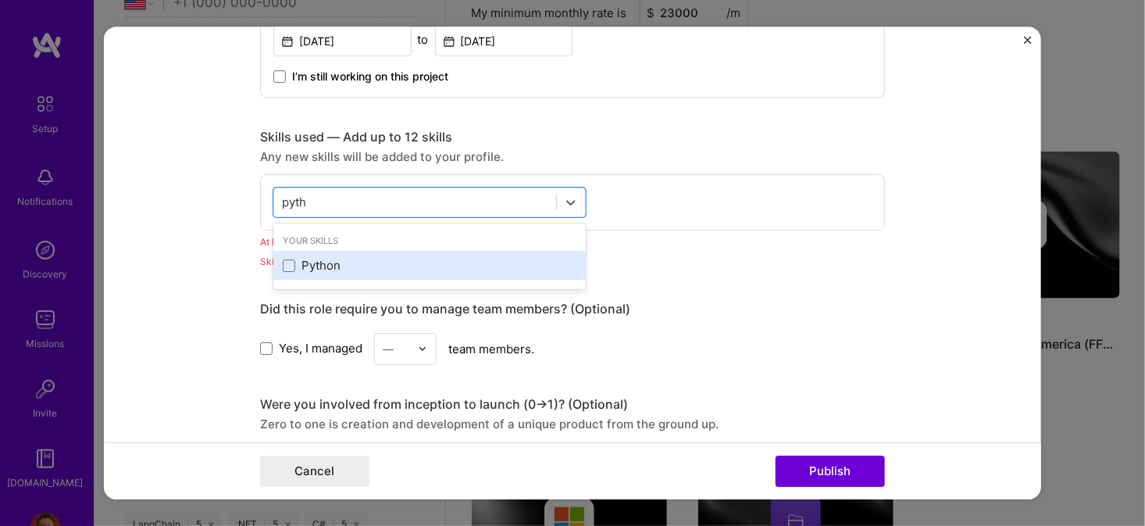
click at [292, 263] on div "Python" at bounding box center [430, 265] width 294 height 16
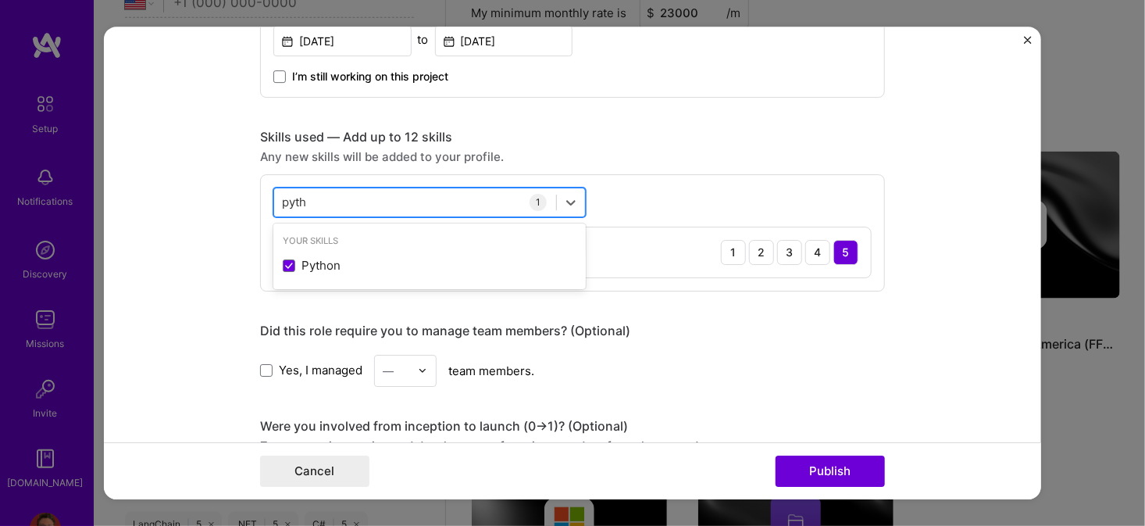
click at [344, 198] on div "pyth pyth" at bounding box center [415, 202] width 282 height 26
drag, startPoint x: 344, startPoint y: 198, endPoint x: 241, endPoint y: 193, distance: 104.0
click at [241, 193] on form "Project title Book Factory Company Lexicon Systems Project industry Industry 1 …" at bounding box center [572, 263] width 937 height 473
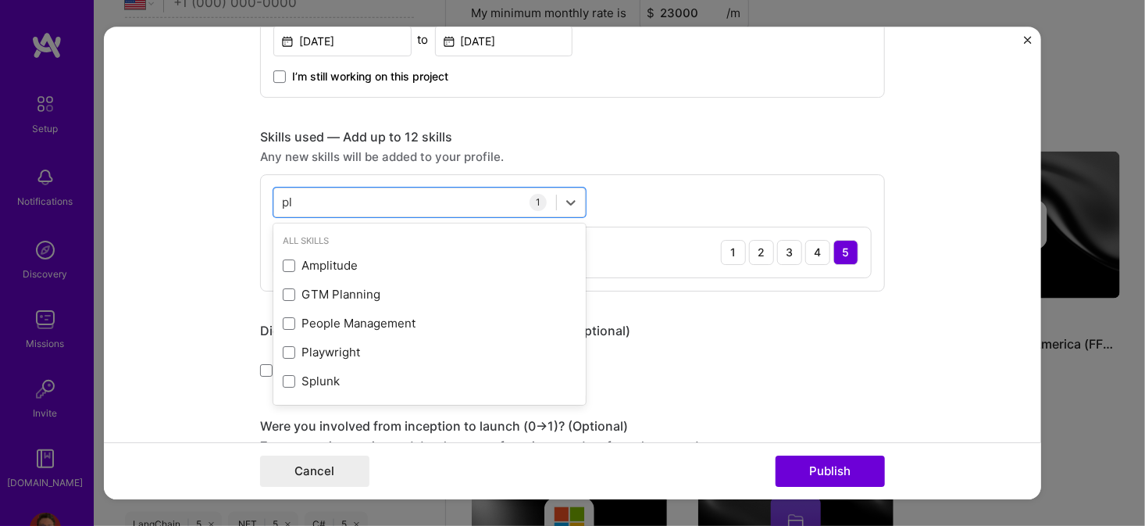
type input "p"
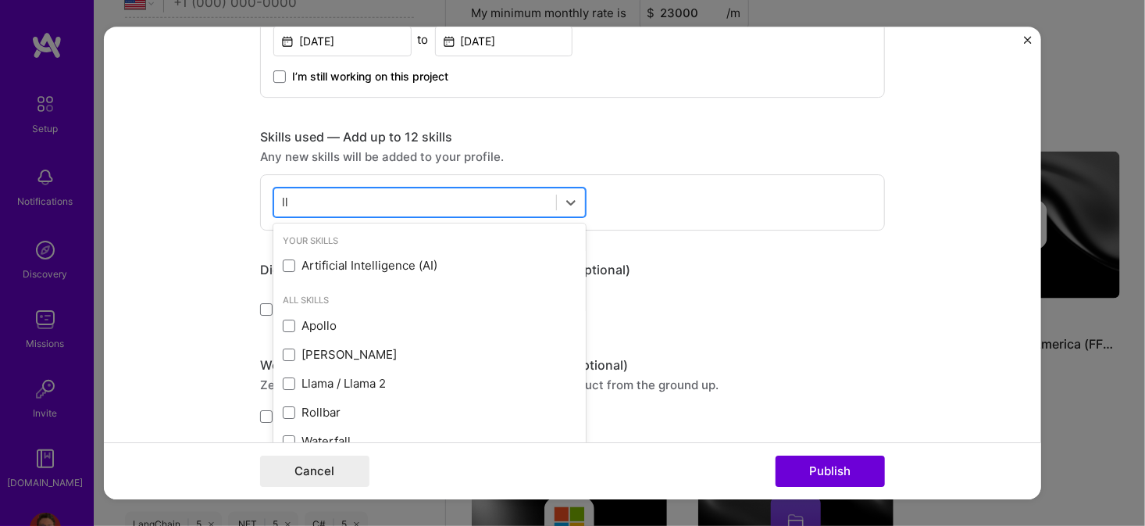
type input "l"
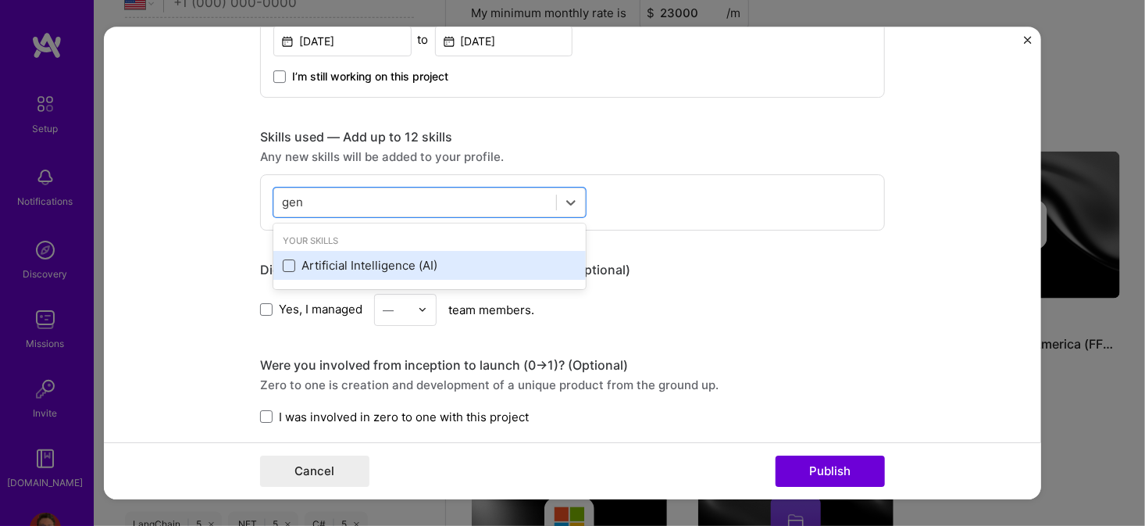
click at [284, 262] on span at bounding box center [289, 265] width 12 height 12
click at [0, 0] on input "checkbox" at bounding box center [0, 0] width 0 height 0
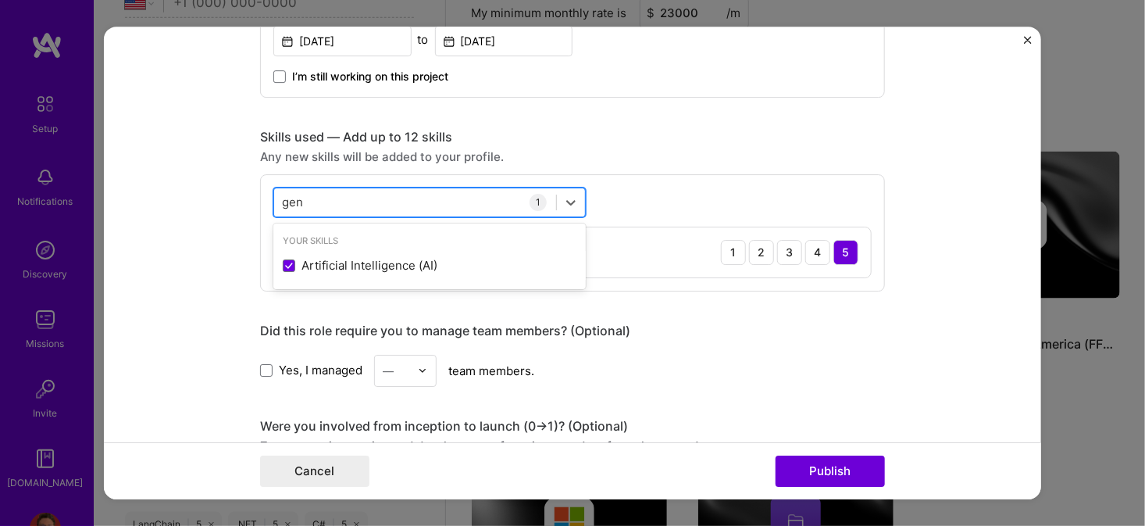
click at [426, 202] on div "gen gen" at bounding box center [415, 202] width 282 height 26
click at [563, 204] on icon at bounding box center [571, 202] width 16 height 16
type input "g"
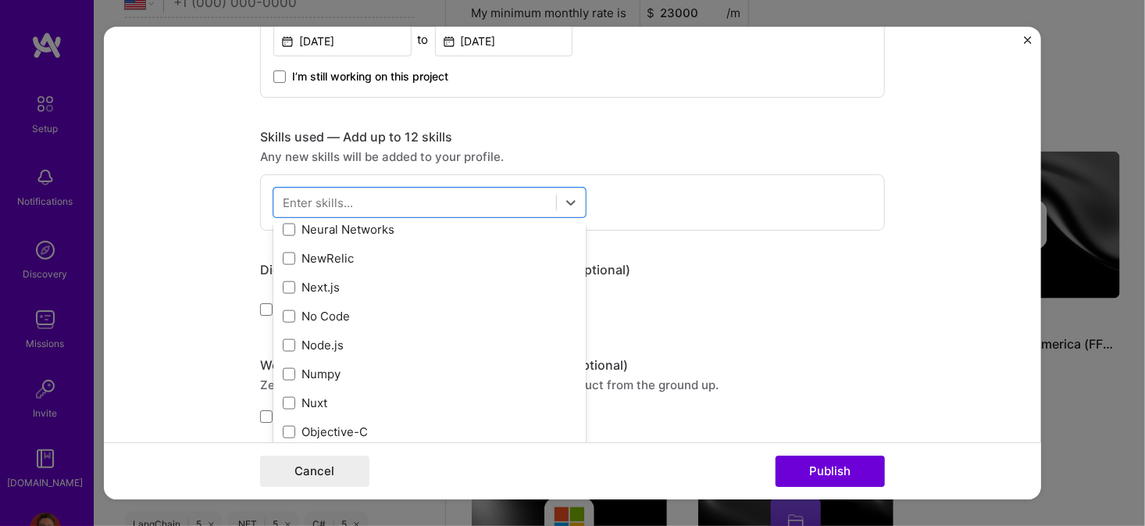
scroll to position [6639, 0]
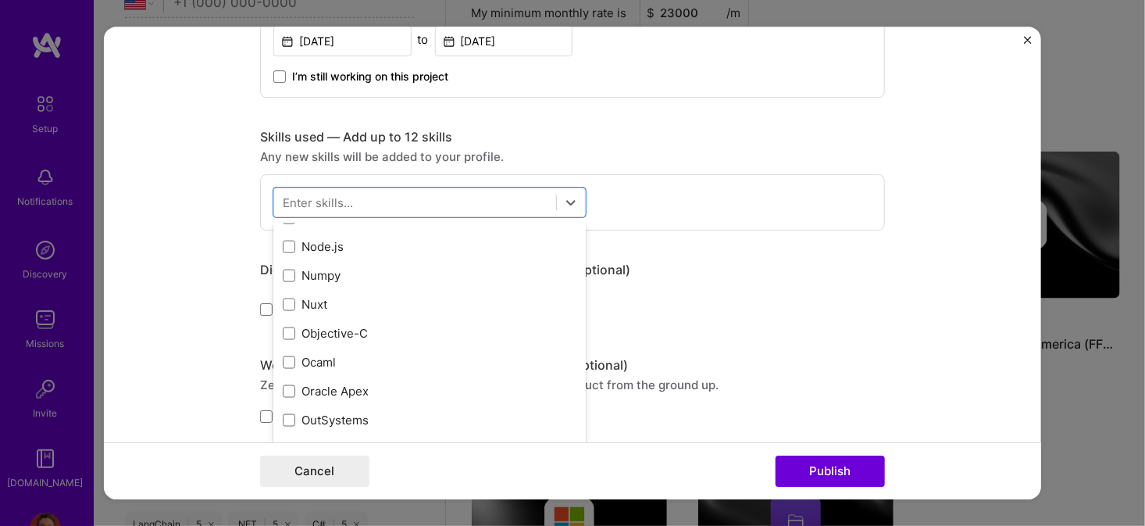
click at [609, 123] on div "Project title Book Factory Company Lexicon Systems Project industry Industry 1 …" at bounding box center [572, 279] width 625 height 1658
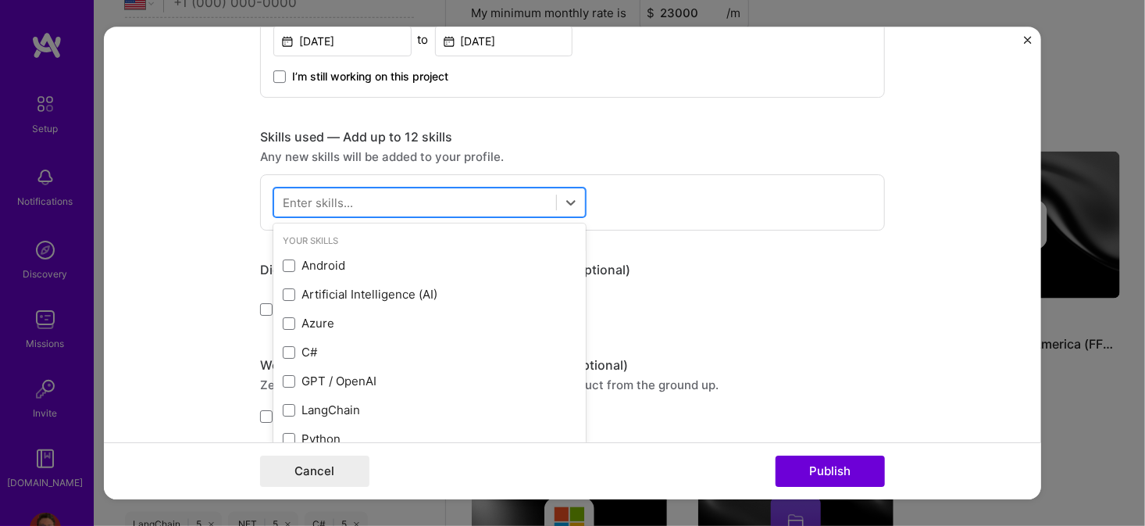
click at [471, 200] on div at bounding box center [415, 202] width 282 height 26
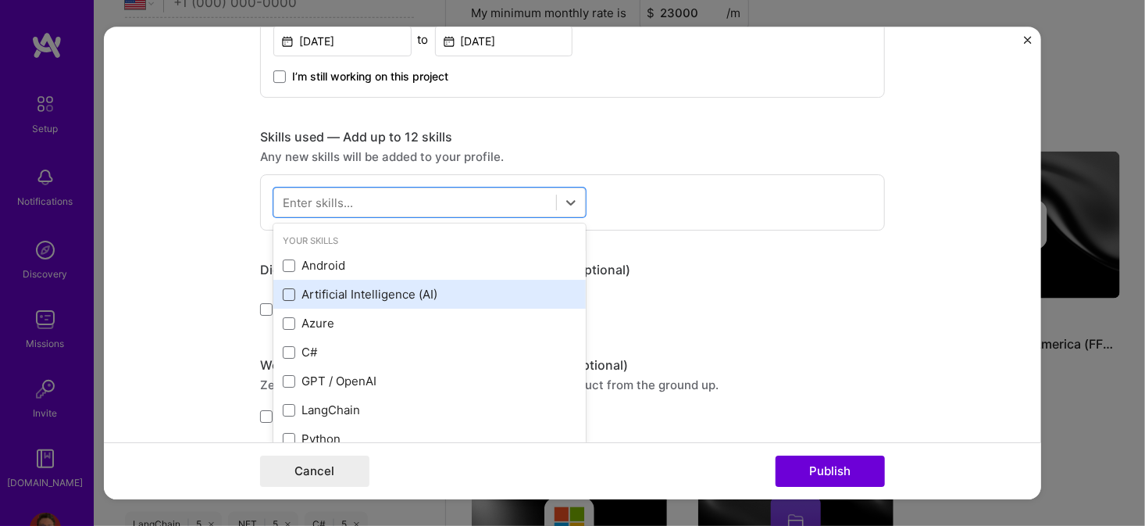
click at [283, 289] on span at bounding box center [289, 294] width 12 height 12
click at [0, 0] on input "checkbox" at bounding box center [0, 0] width 0 height 0
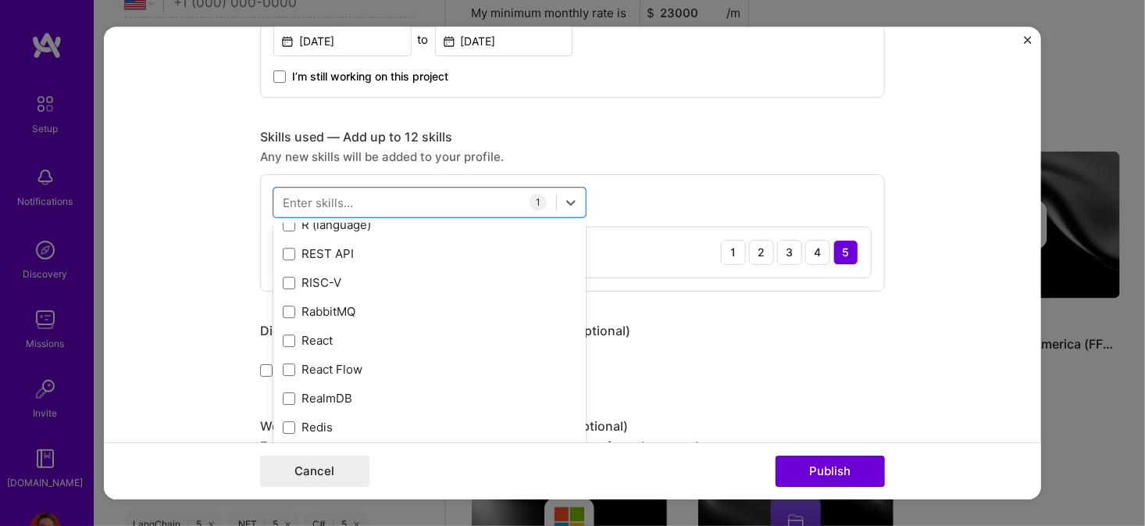
scroll to position [7810, 0]
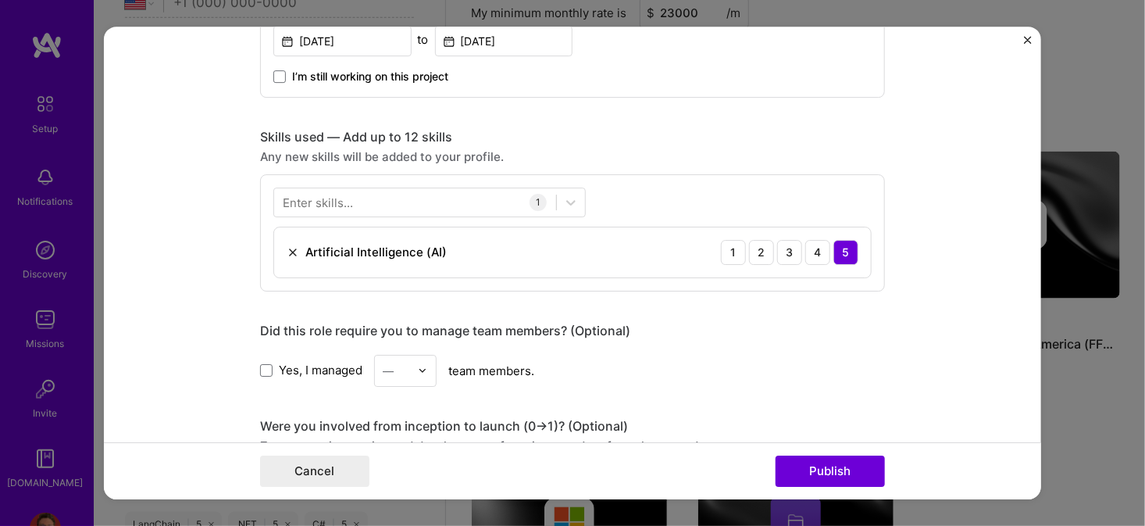
click at [326, 204] on div "Enter skills..." at bounding box center [318, 202] width 70 height 16
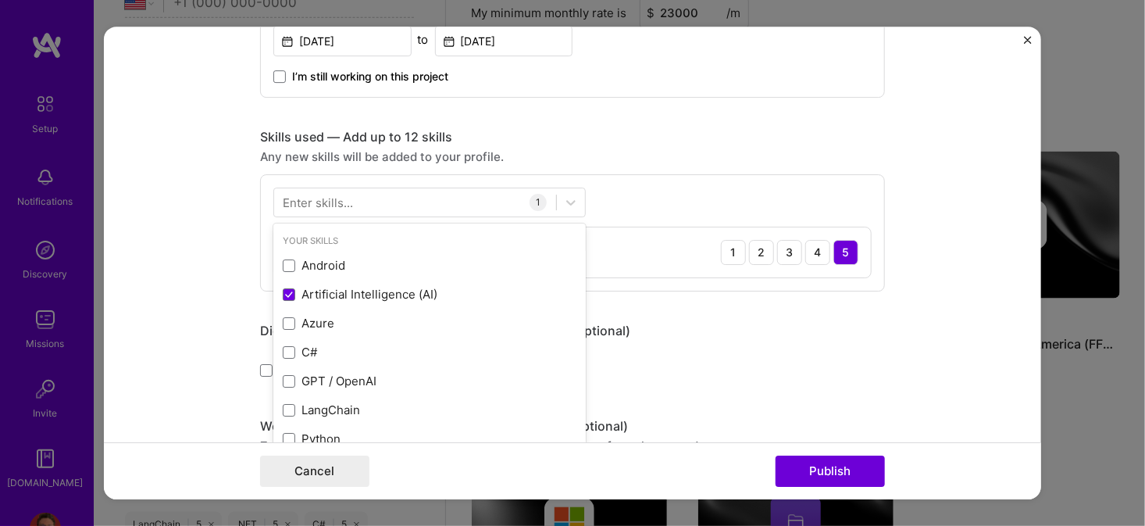
click at [326, 204] on div "Enter skills..." at bounding box center [318, 202] width 70 height 16
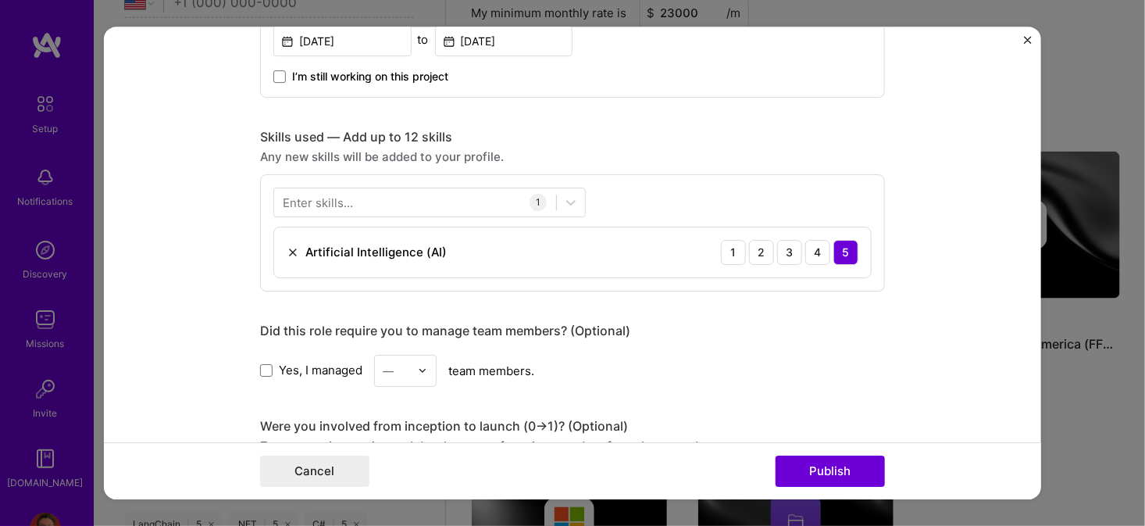
click at [291, 194] on div "Enter skills..." at bounding box center [318, 202] width 70 height 16
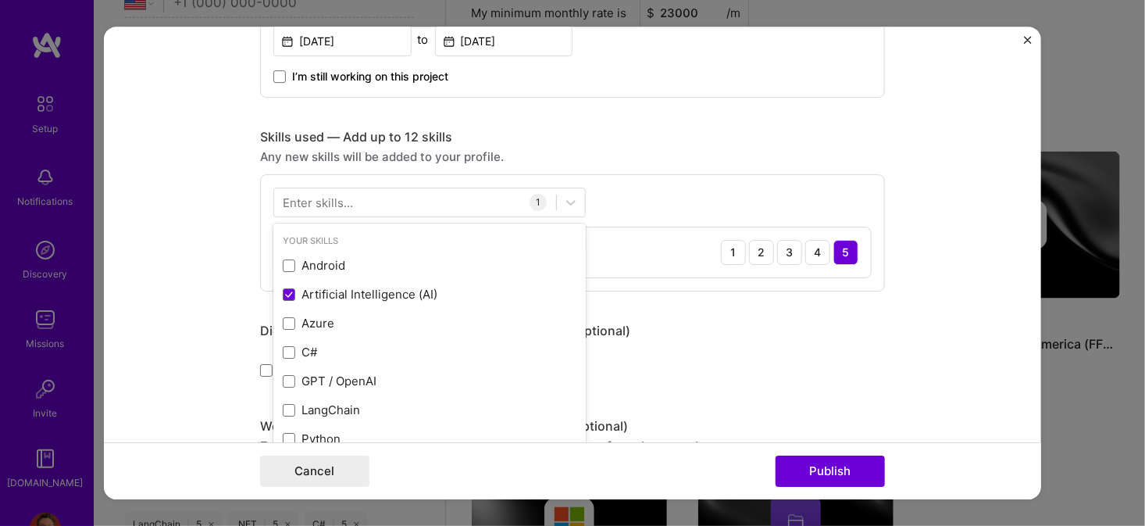
click at [283, 198] on div "Enter skills..." at bounding box center [318, 202] width 70 height 16
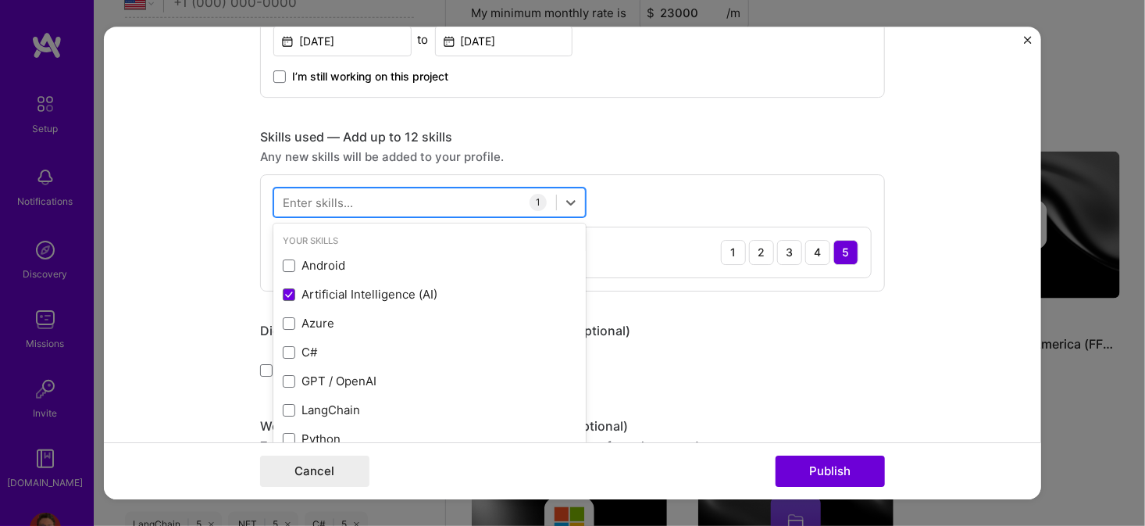
click at [437, 196] on div at bounding box center [415, 202] width 282 height 26
type input "f"
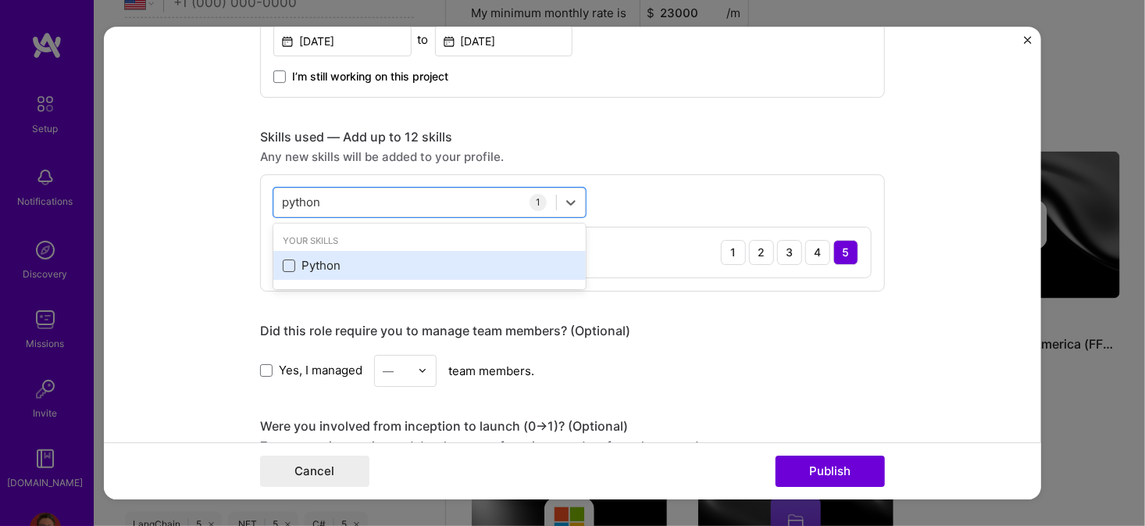
click at [284, 264] on span at bounding box center [289, 265] width 12 height 12
click at [0, 0] on input "checkbox" at bounding box center [0, 0] width 0 height 0
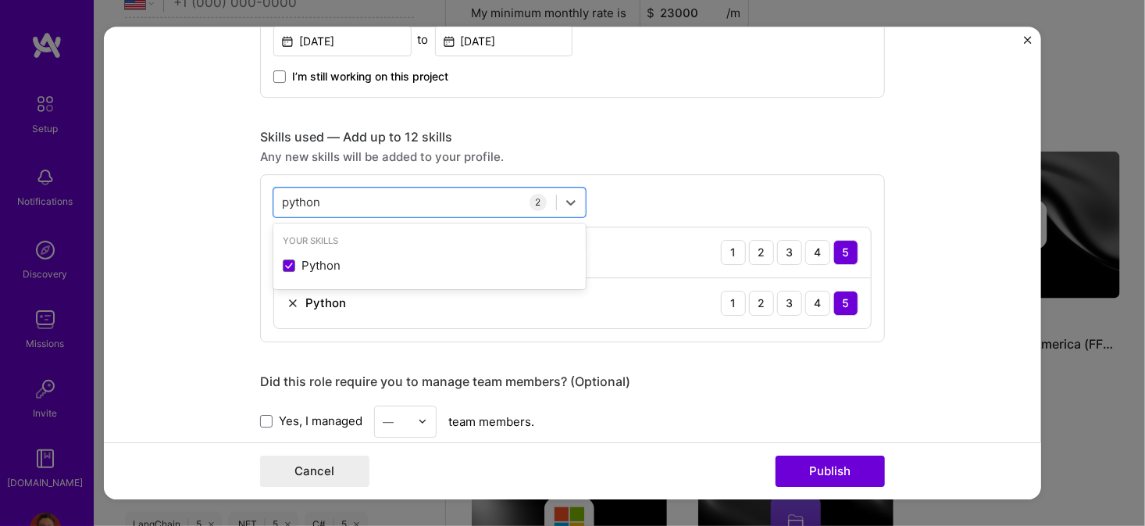
type input "python"
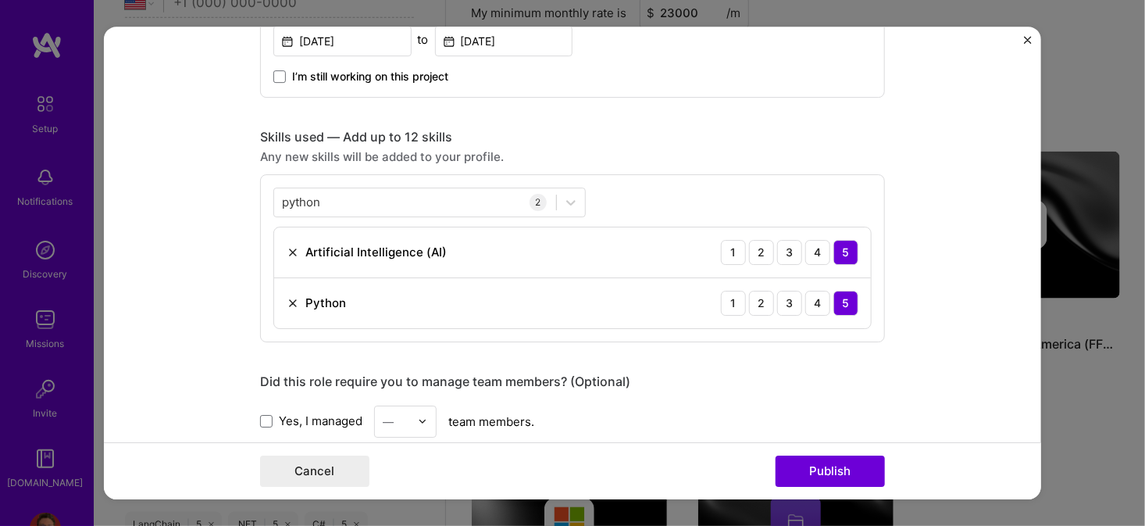
click at [629, 129] on div "Skills used — Add up to 12 skills" at bounding box center [572, 137] width 625 height 16
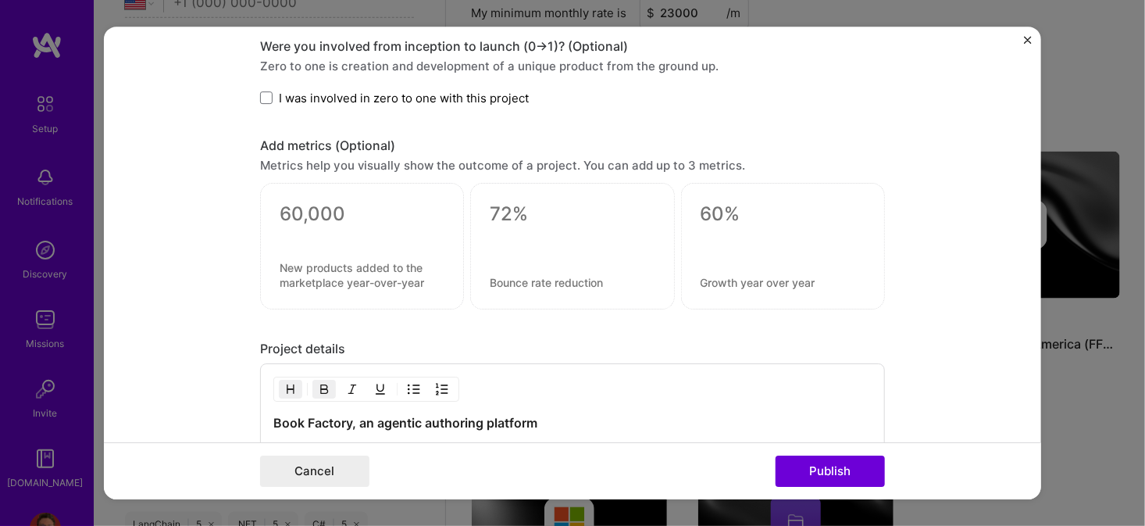
scroll to position [998, 0]
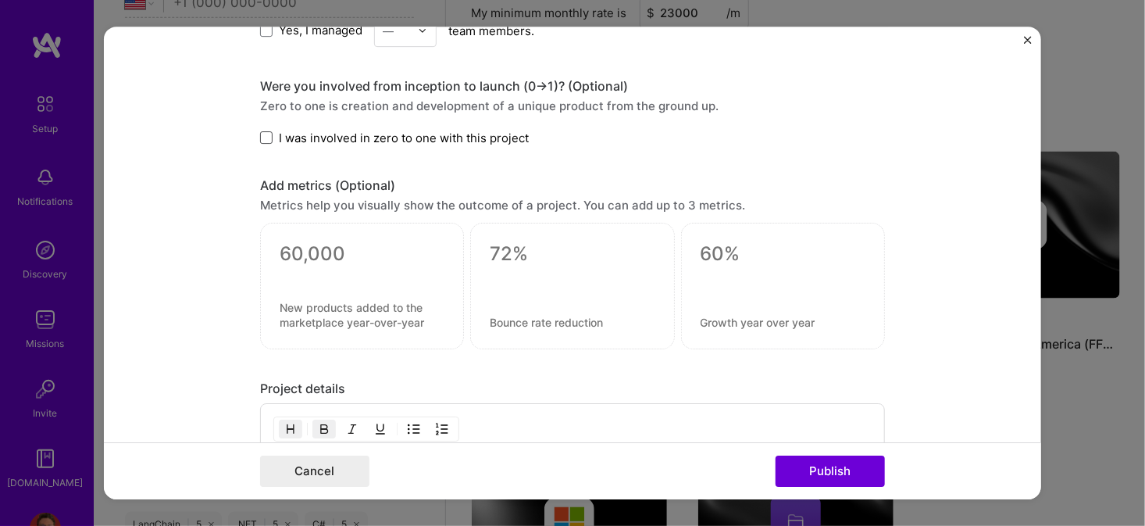
click at [260, 131] on span at bounding box center [266, 137] width 12 height 12
click at [0, 0] on input "I was involved in zero to one with this project" at bounding box center [0, 0] width 0 height 0
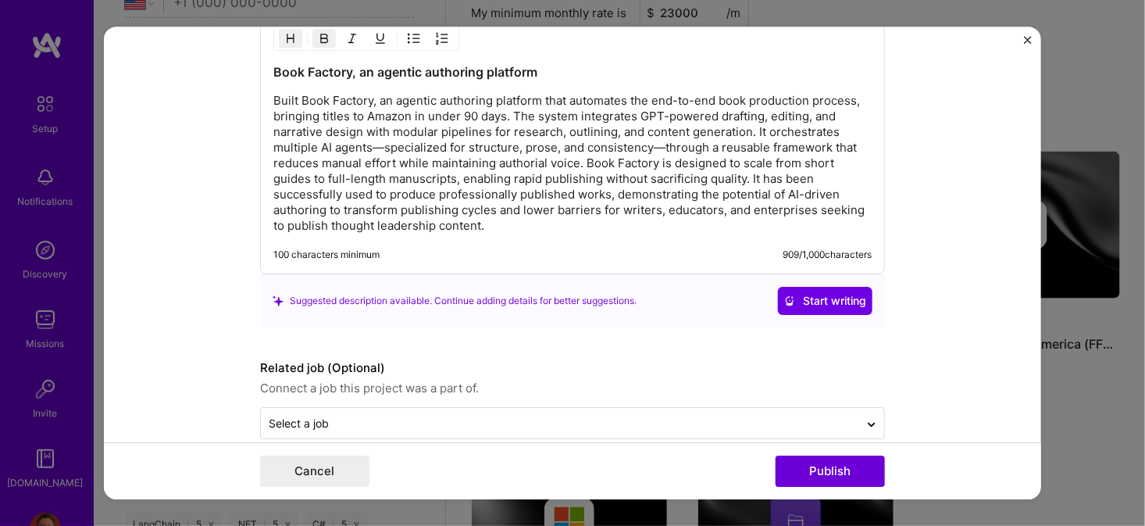
scroll to position [1408, 0]
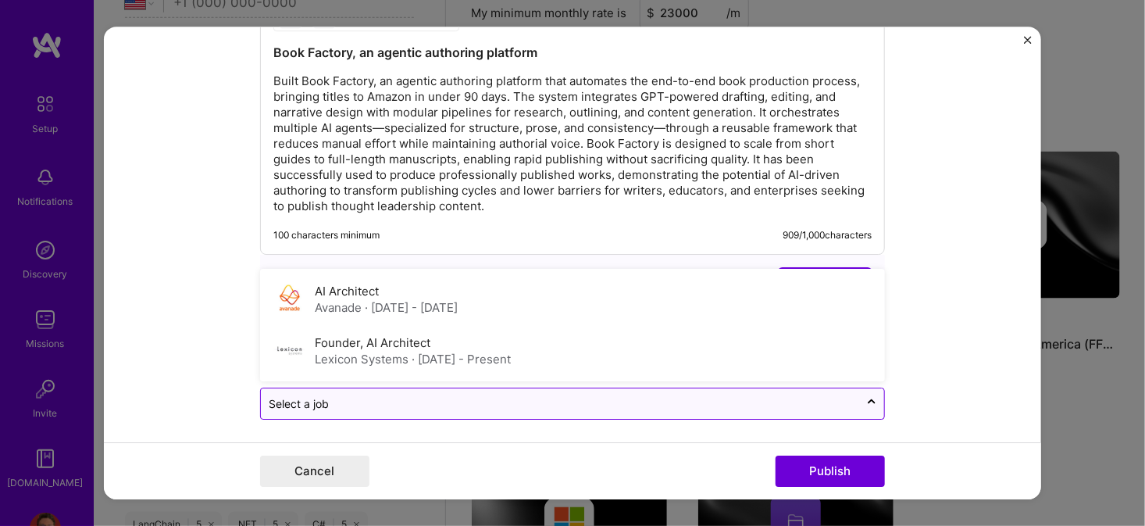
click at [358, 400] on input "text" at bounding box center [560, 403] width 583 height 16
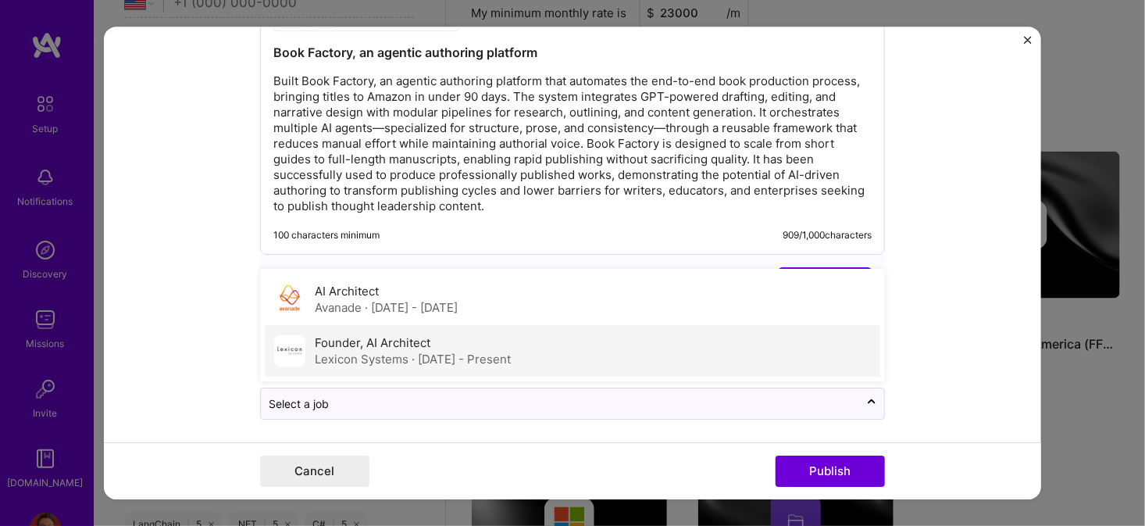
click at [334, 351] on div "Lexicon Systems · Jan 2010 - Present" at bounding box center [413, 359] width 196 height 16
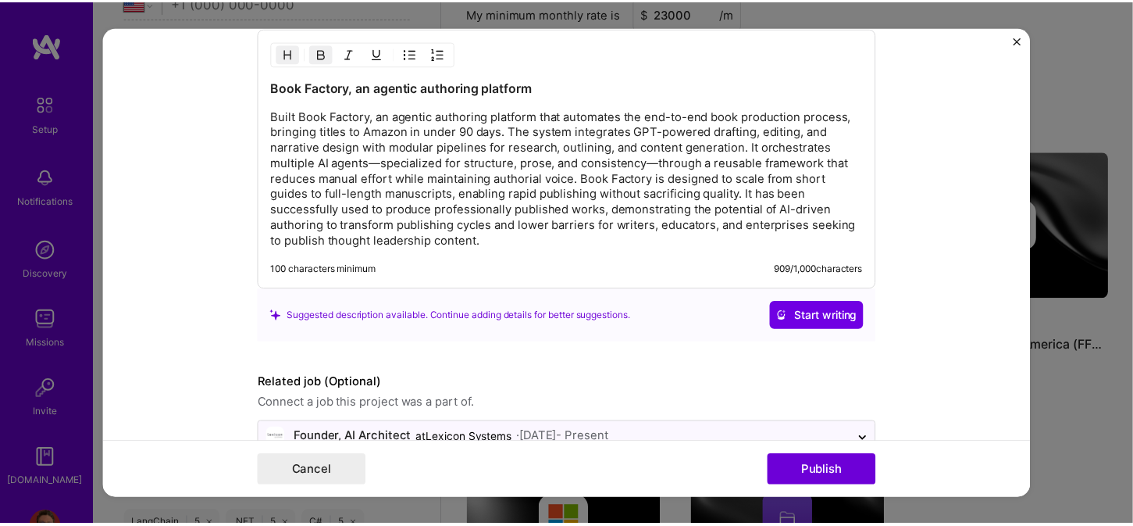
scroll to position [1406, 0]
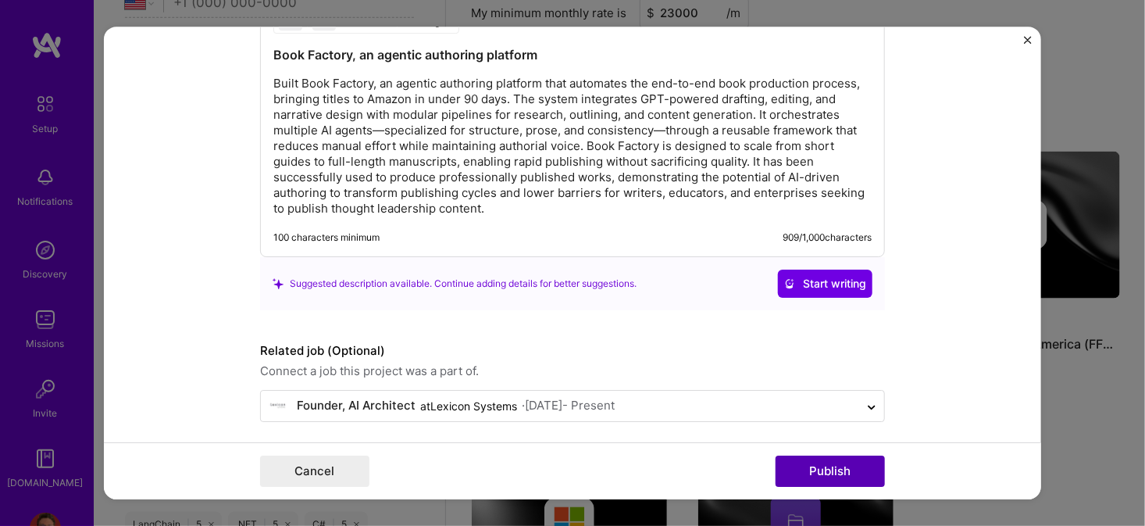
click at [843, 468] on button "Publish" at bounding box center [830, 470] width 109 height 31
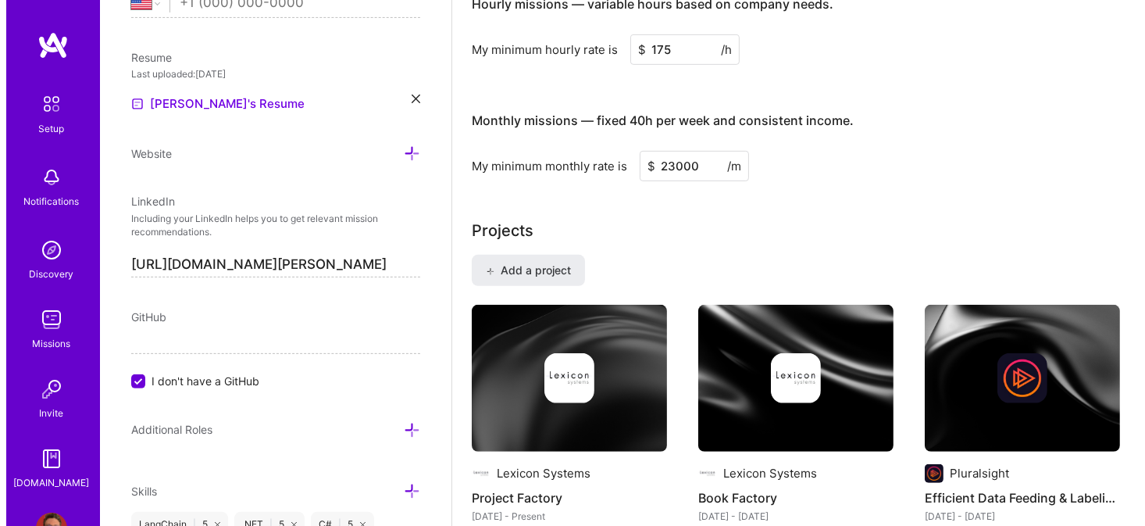
scroll to position [937, 0]
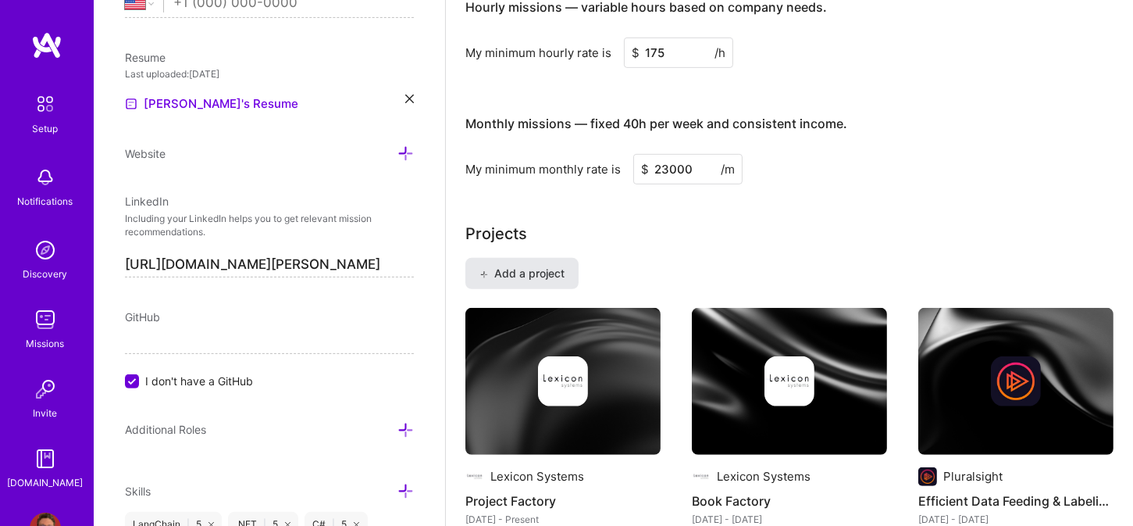
click at [525, 273] on span "Add a project" at bounding box center [522, 274] width 85 height 16
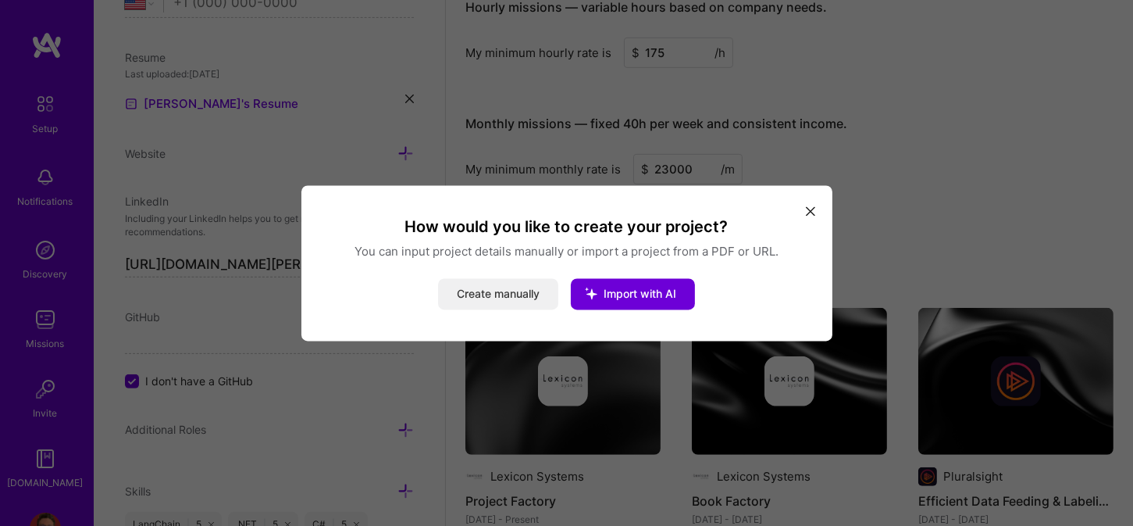
click at [480, 300] on button "Create manually" at bounding box center [498, 293] width 120 height 31
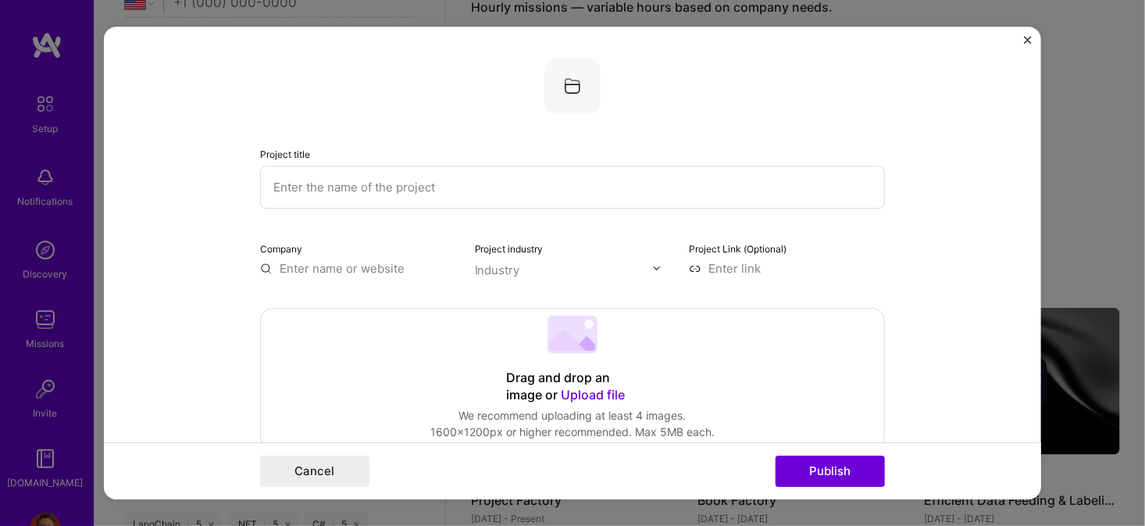
click at [385, 189] on input "text" at bounding box center [572, 187] width 625 height 43
click at [346, 190] on input "Prompt Power, book" at bounding box center [572, 187] width 625 height 43
type input "Prompt Power Book"
click at [312, 263] on input "text" at bounding box center [358, 268] width 196 height 16
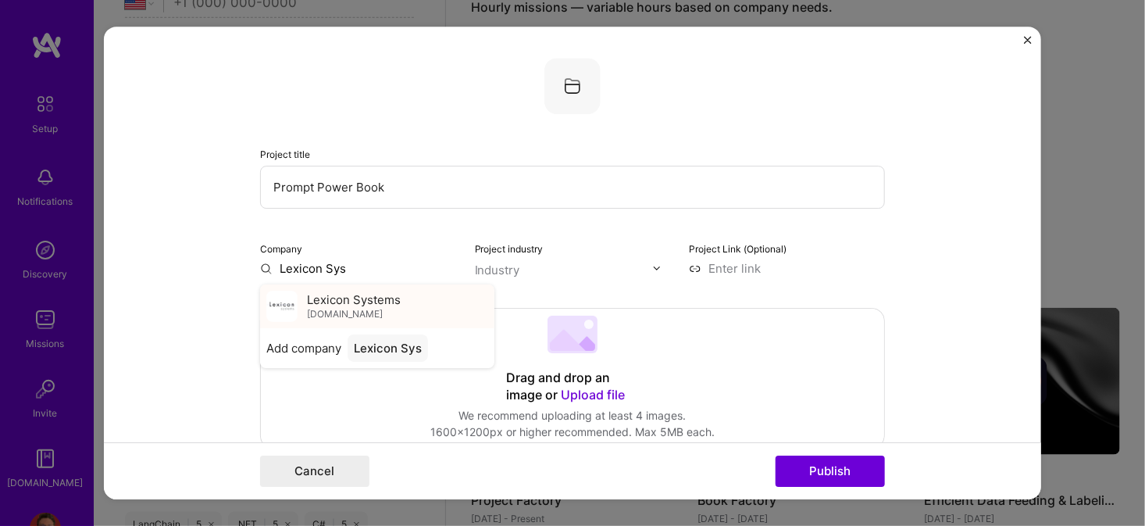
click at [331, 304] on span "Lexicon Systems" at bounding box center [354, 299] width 94 height 16
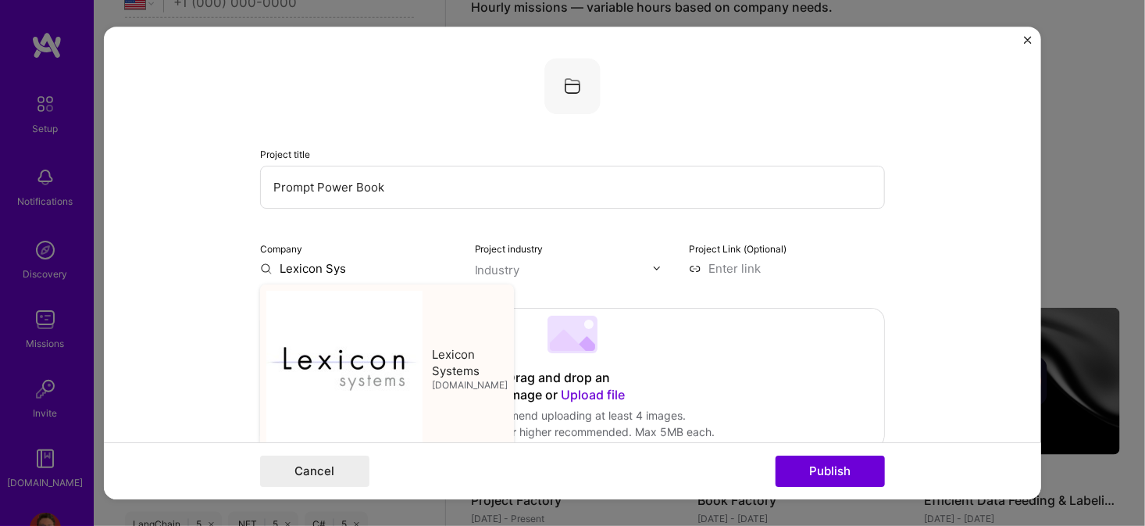
type input "Lexicon Systems"
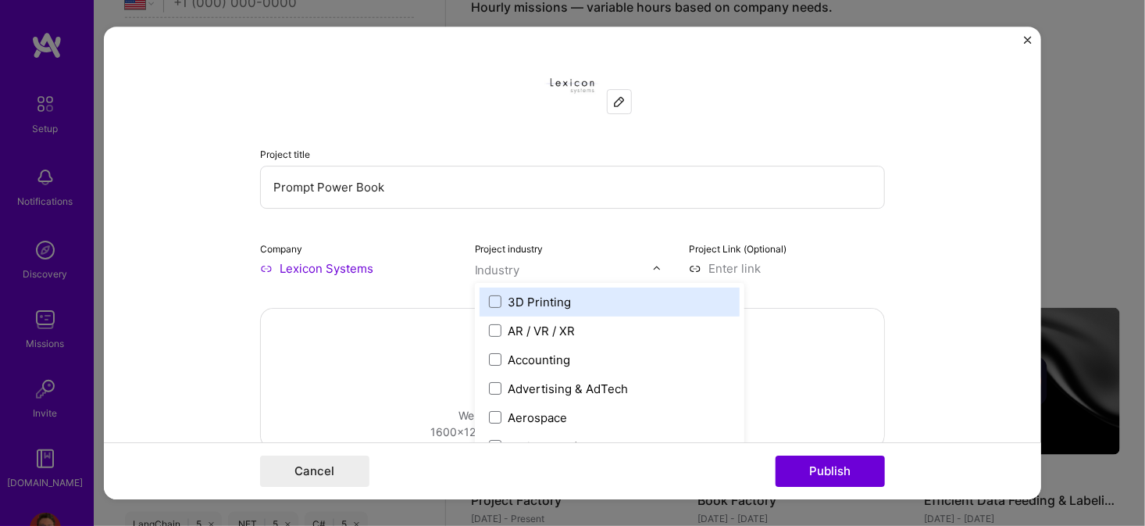
click at [519, 263] on input "text" at bounding box center [564, 270] width 178 height 16
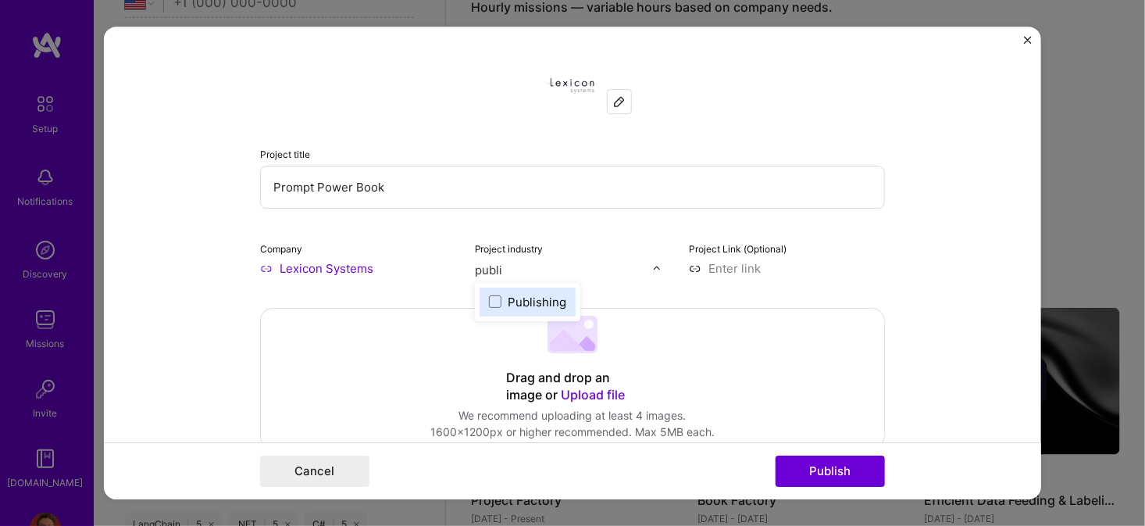
type input "publis"
click at [489, 302] on span at bounding box center [495, 301] width 12 height 12
click at [755, 262] on input at bounding box center [787, 268] width 196 height 16
paste input "https://www.amazon.com/Prompt-Power-Create-ChatGPT-Prompts"
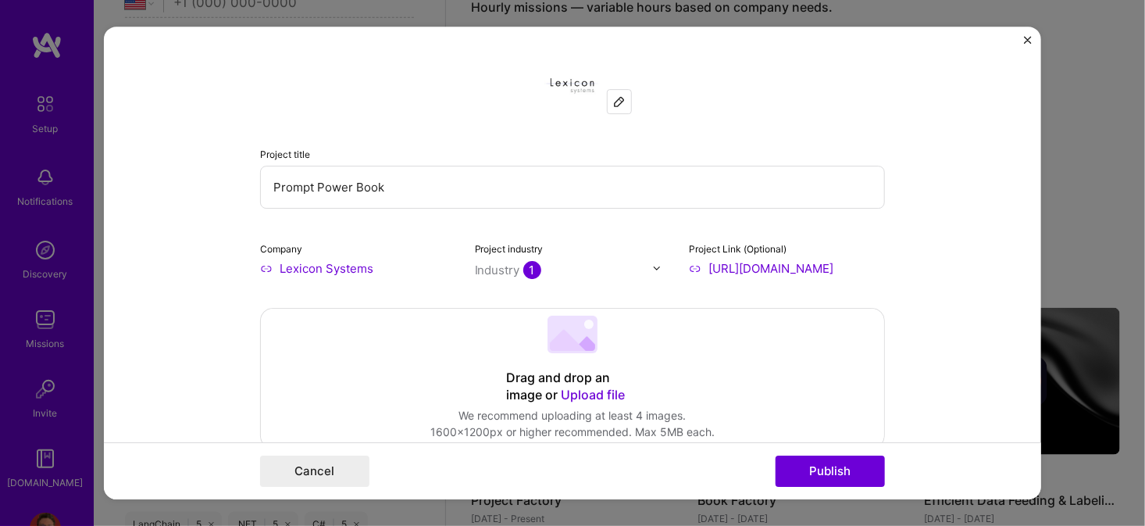
type input "https://www.amazon.com/Prompt-Power-Create-ChatGPT-Prompts"
click at [975, 169] on form "Project title Prompt Power Book Company Lexicon Systems Project industry Indust…" at bounding box center [572, 263] width 937 height 473
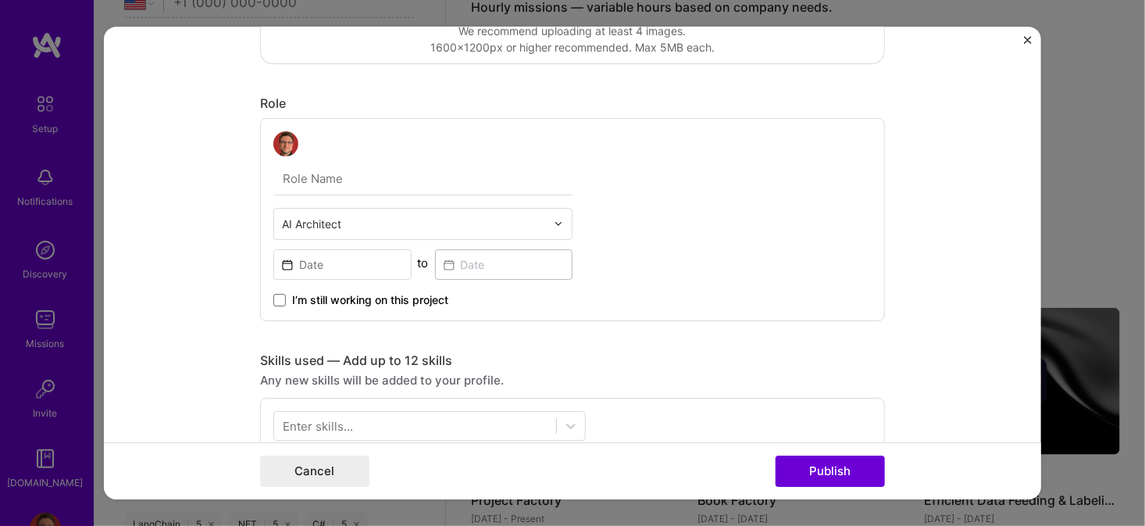
scroll to position [391, 0]
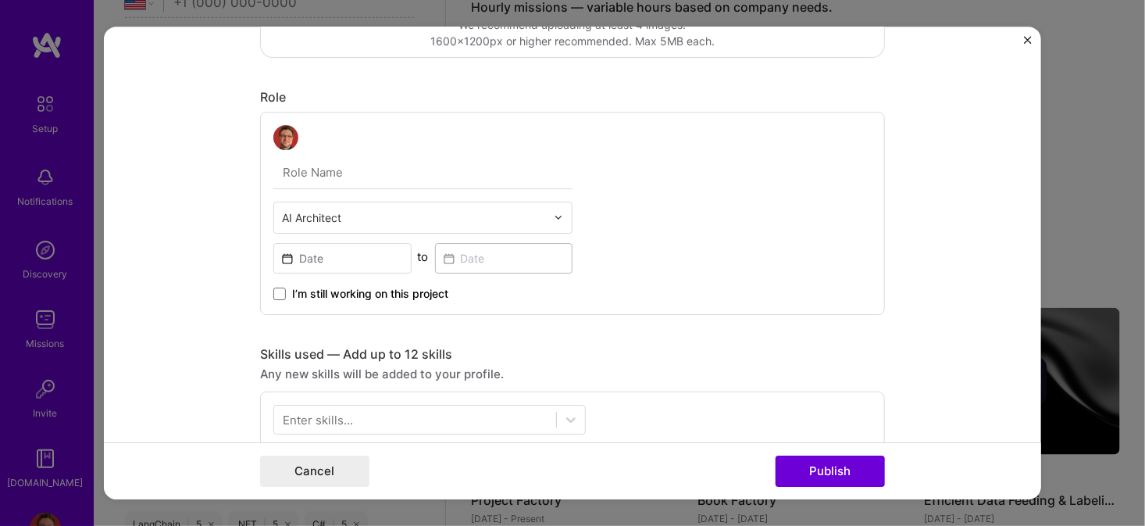
click at [368, 173] on input "text" at bounding box center [422, 172] width 299 height 33
type input "AI Architect / Author"
click at [353, 262] on input at bounding box center [342, 258] width 138 height 30
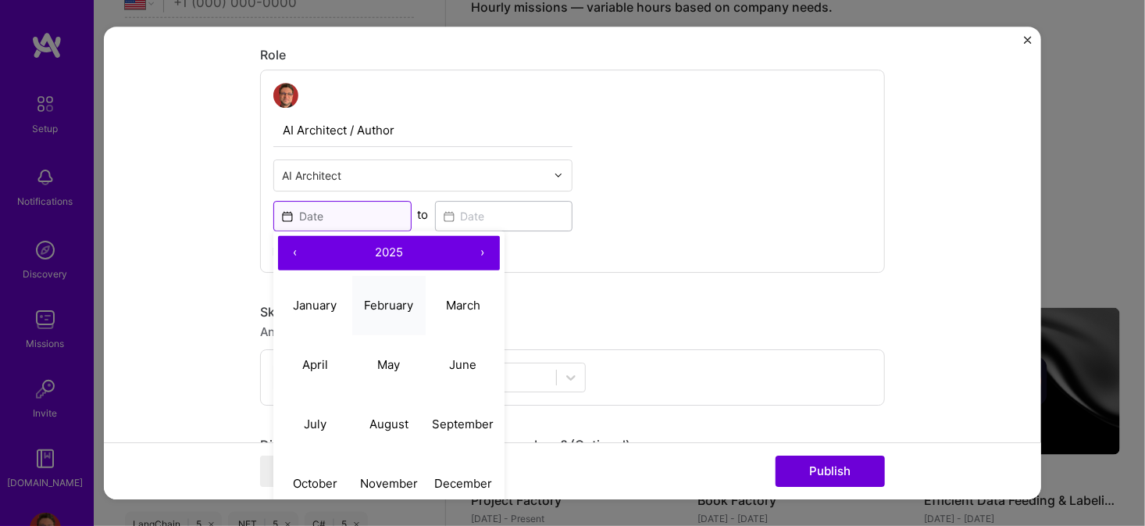
scroll to position [469, 0]
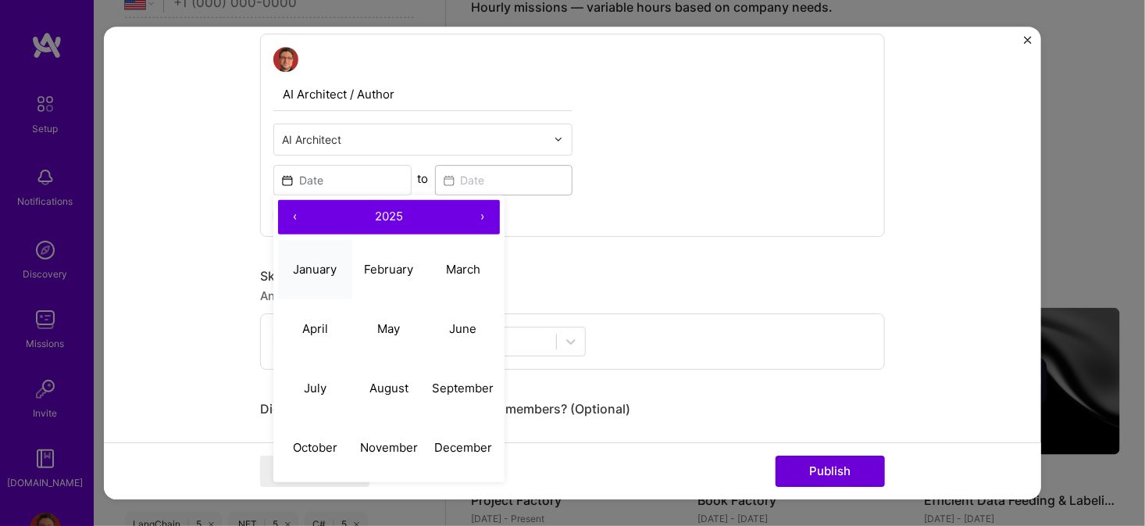
click at [305, 265] on abbr "January" at bounding box center [315, 269] width 44 height 15
type input "Jan, 2025"
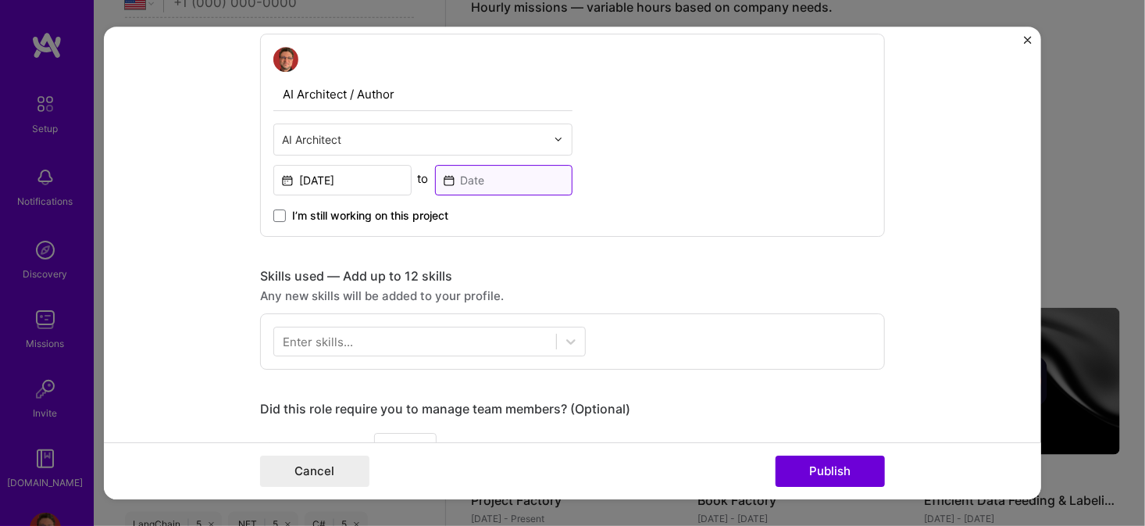
click at [483, 180] on input at bounding box center [504, 180] width 138 height 30
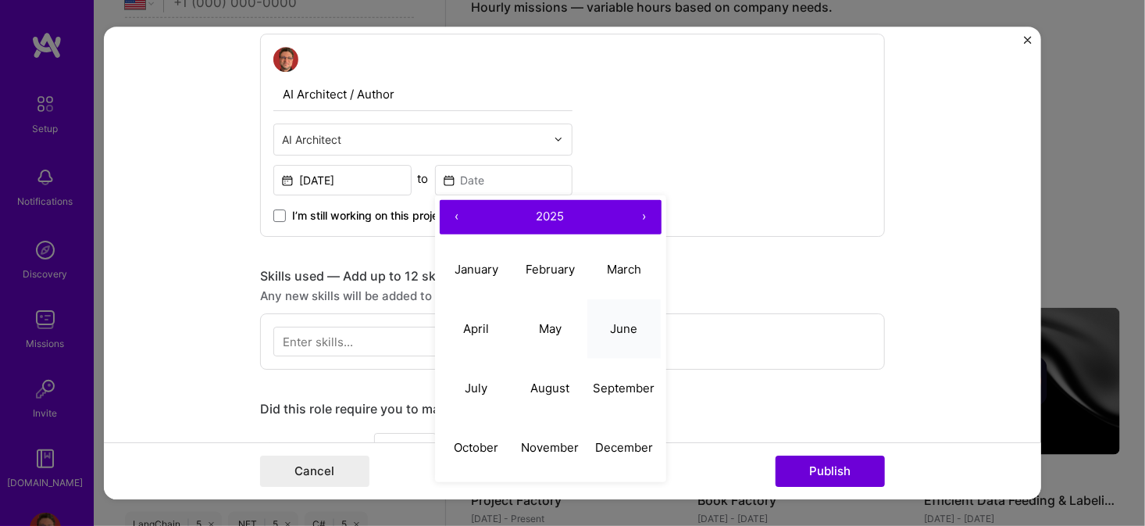
click at [617, 331] on abbr "June" at bounding box center [624, 328] width 27 height 15
type input "Jun, 2025"
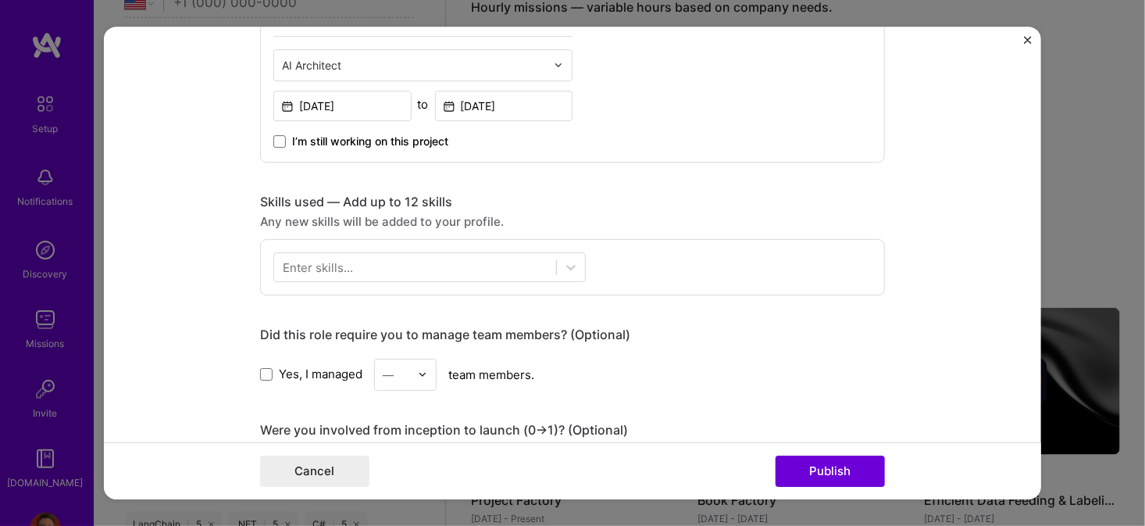
scroll to position [625, 0]
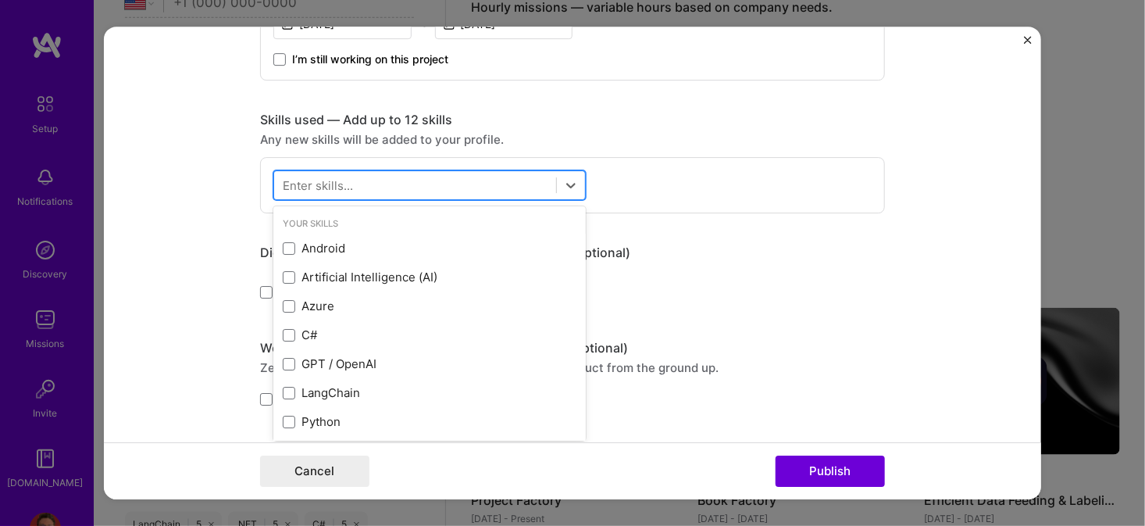
click at [490, 182] on div at bounding box center [415, 185] width 282 height 26
type input "p"
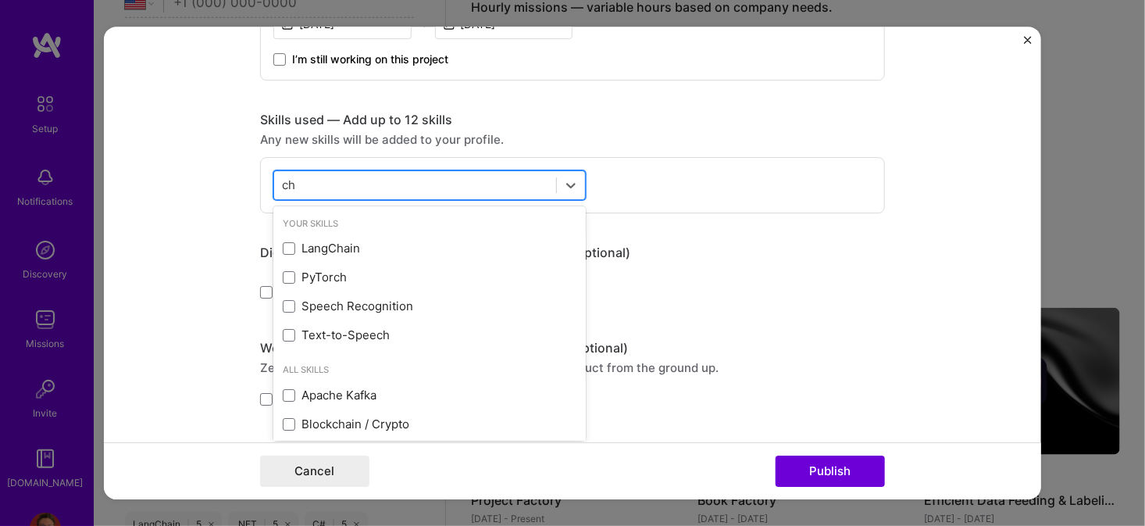
type input "c"
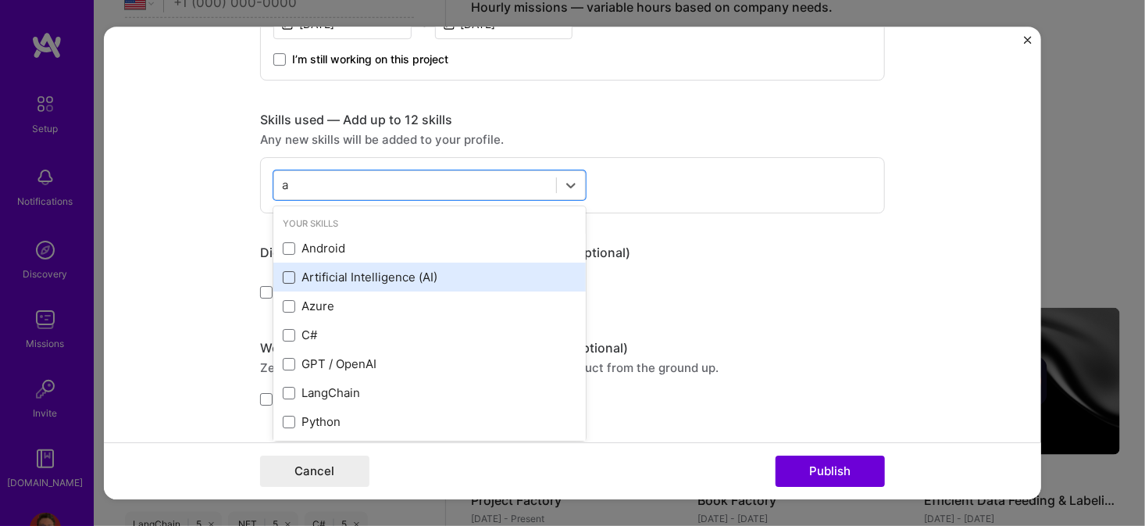
click at [283, 271] on span at bounding box center [289, 277] width 12 height 12
click at [0, 0] on input "checkbox" at bounding box center [0, 0] width 0 height 0
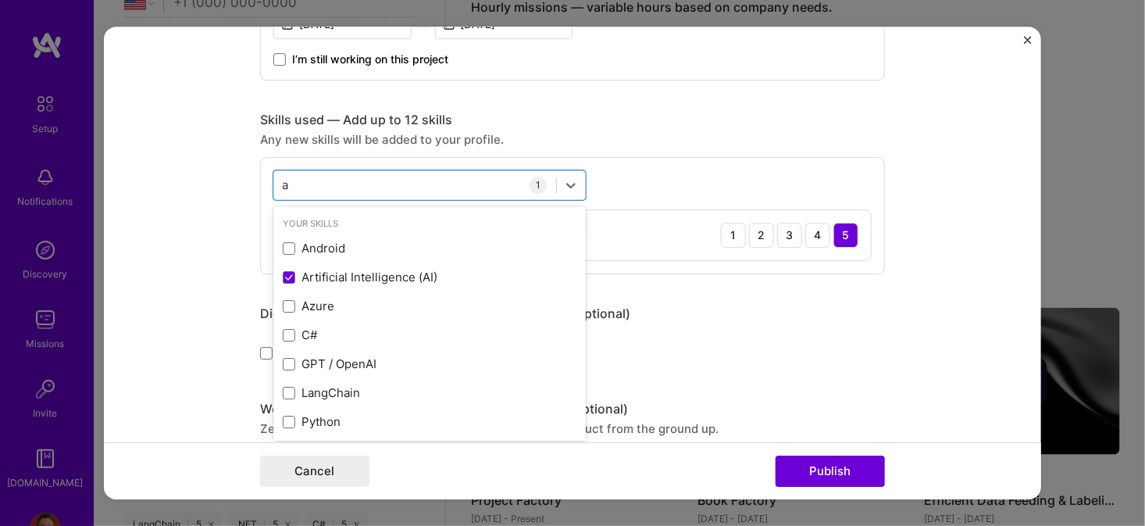
type input "a"
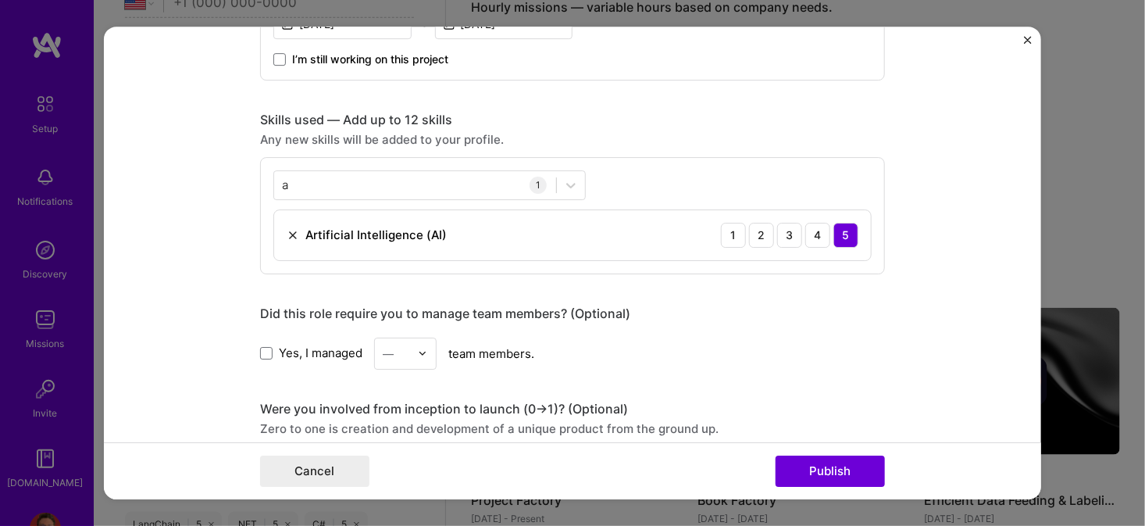
click at [209, 205] on form "Project title Prompt Power Book Company Lexicon Systems Project industry Indust…" at bounding box center [572, 263] width 937 height 473
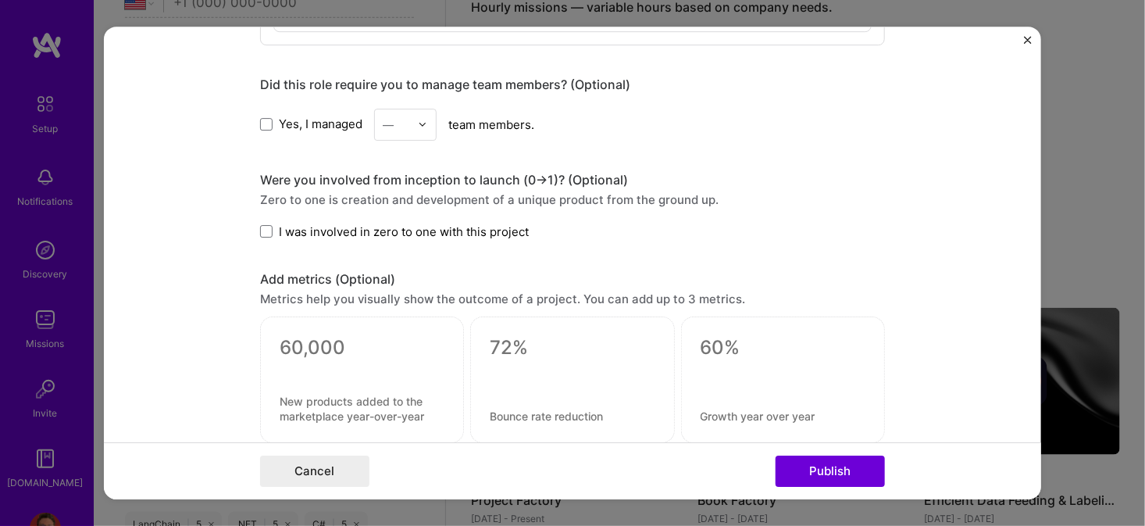
scroll to position [859, 0]
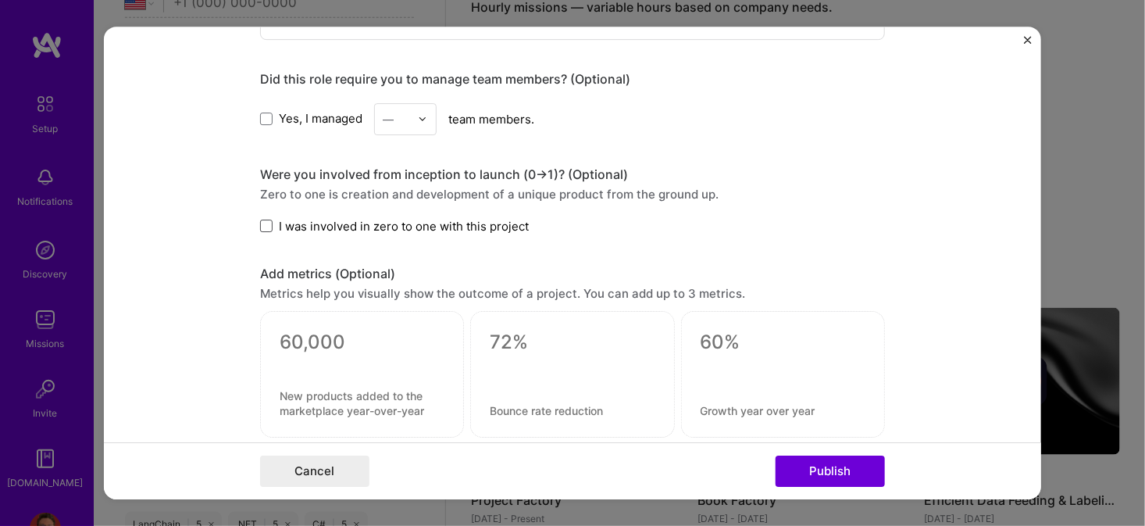
click at [260, 223] on span at bounding box center [266, 225] width 12 height 12
click at [0, 0] on input "I was involved in zero to one with this project" at bounding box center [0, 0] width 0 height 0
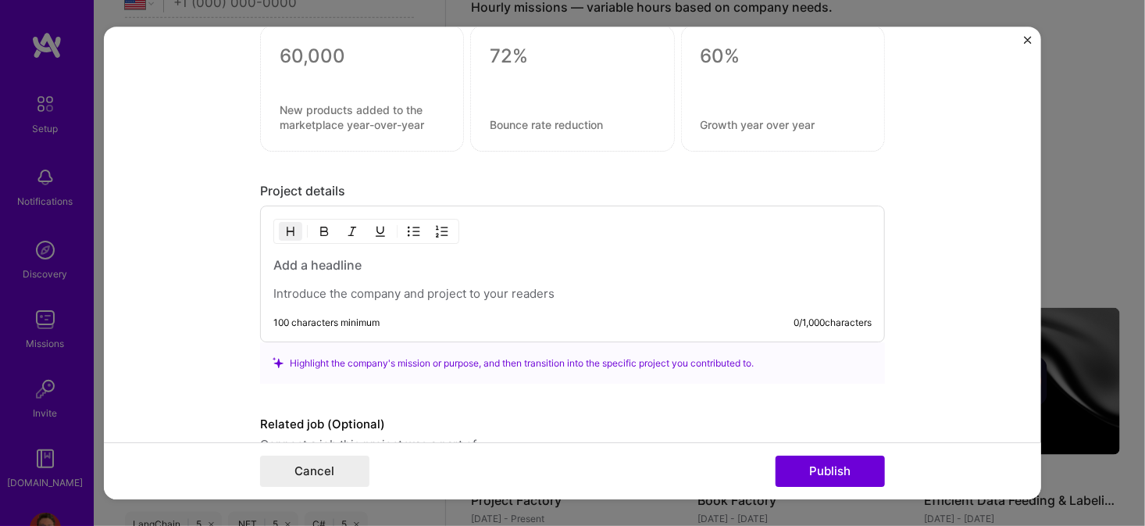
scroll to position [1172, 0]
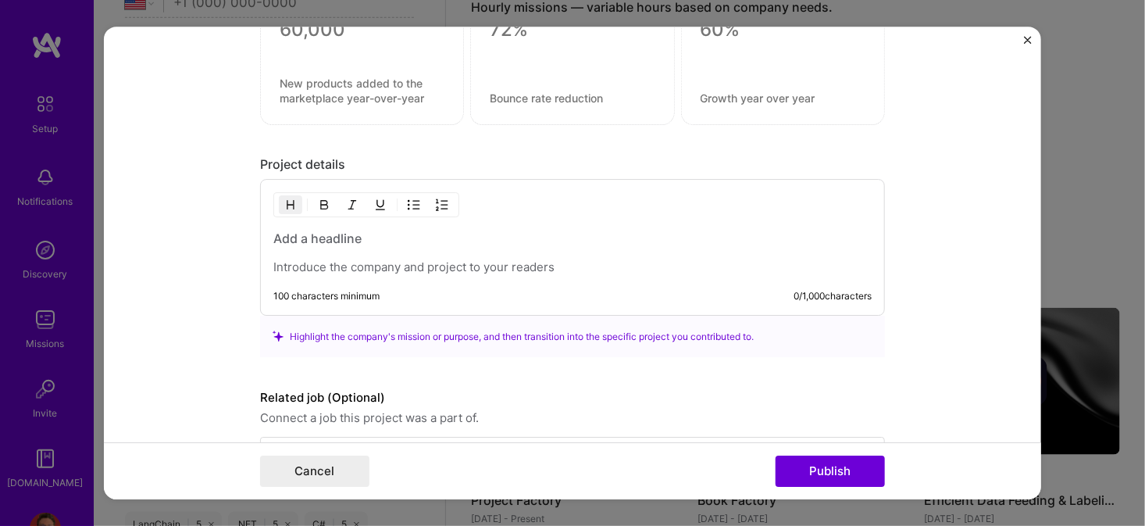
click at [355, 259] on p at bounding box center [572, 267] width 598 height 16
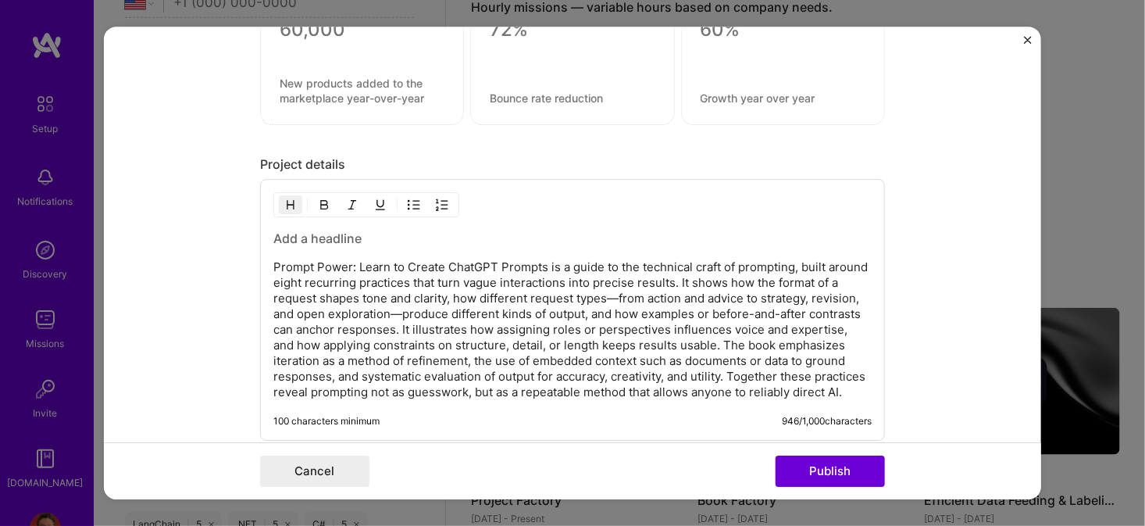
click at [286, 231] on h3 at bounding box center [572, 238] width 598 height 17
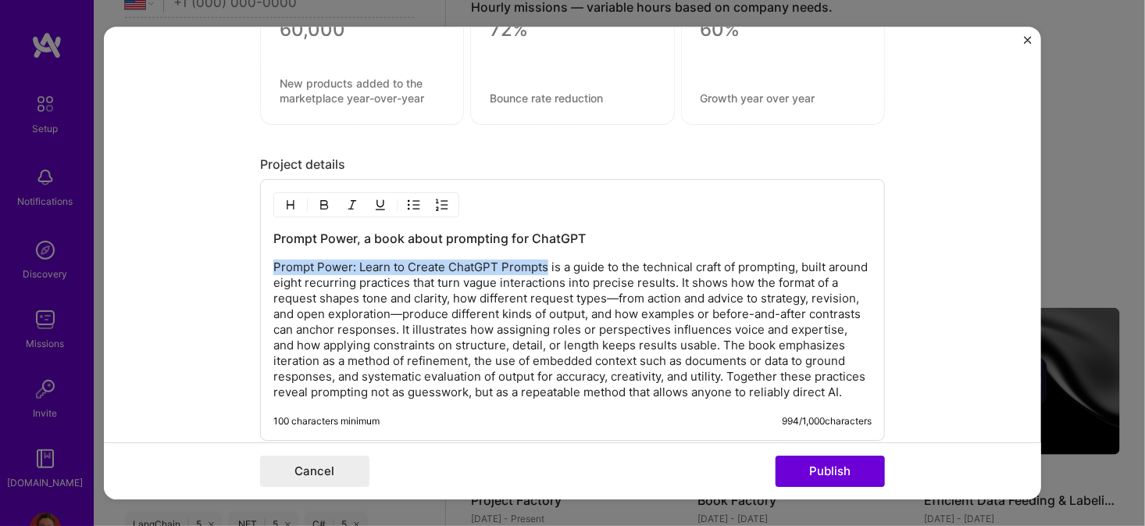
drag, startPoint x: 539, startPoint y: 262, endPoint x: 253, endPoint y: 262, distance: 285.9
click at [253, 262] on form "Project title Prompt Power Book Company Lexicon Systems Project industry Indust…" at bounding box center [572, 263] width 937 height 473
click at [346, 201] on img "button" at bounding box center [352, 204] width 12 height 12
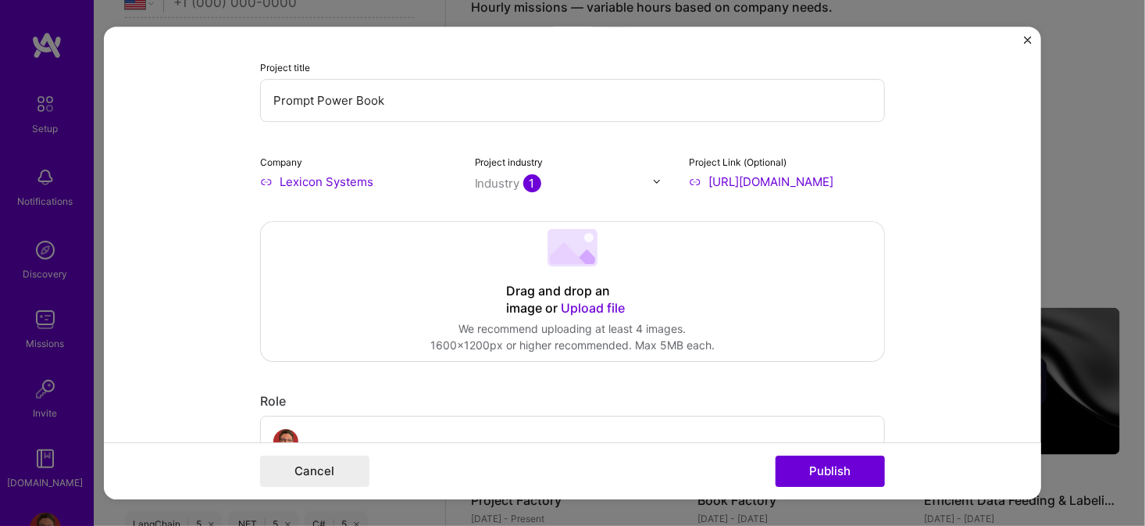
scroll to position [78, 0]
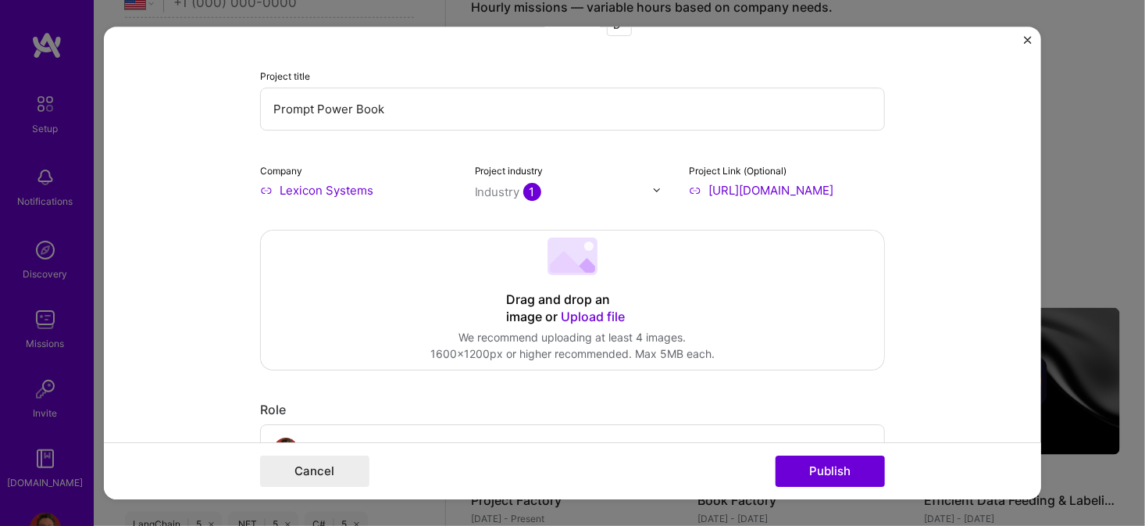
click at [547, 271] on icon at bounding box center [572, 255] width 50 height 37
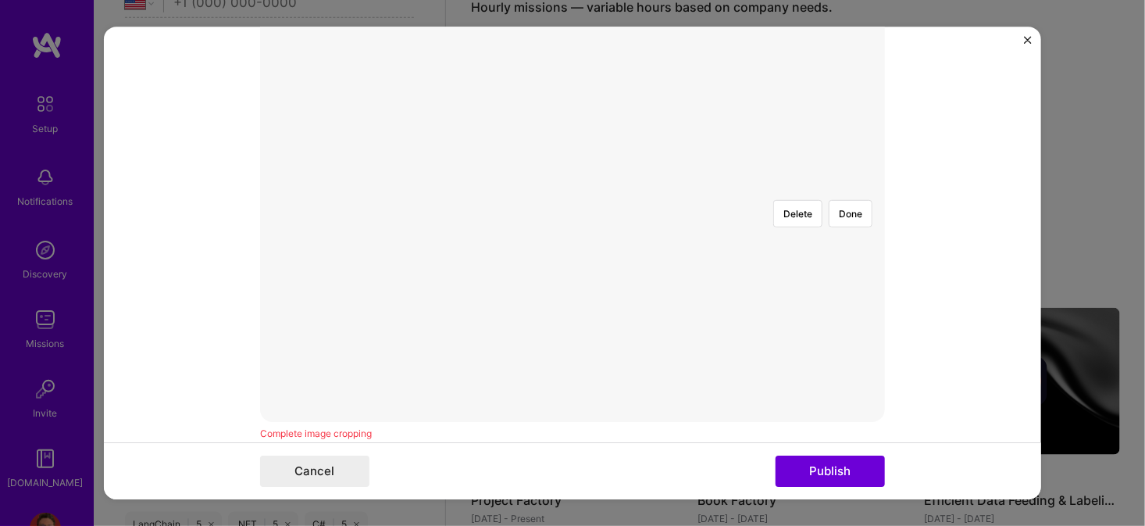
scroll to position [391, 0]
click at [724, 152] on div "Delete Done" at bounding box center [572, 152] width 625 height 0
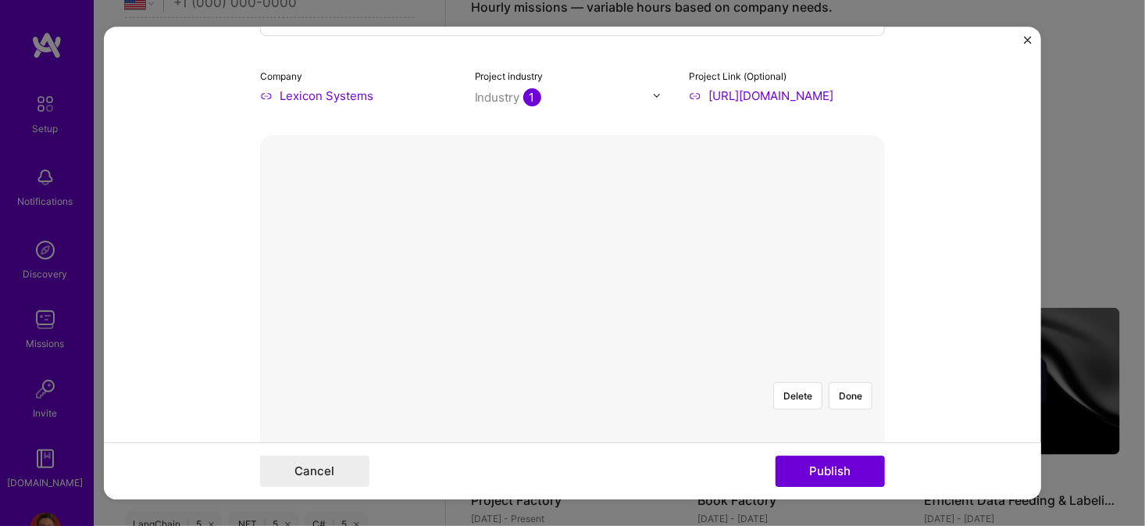
scroll to position [156, 0]
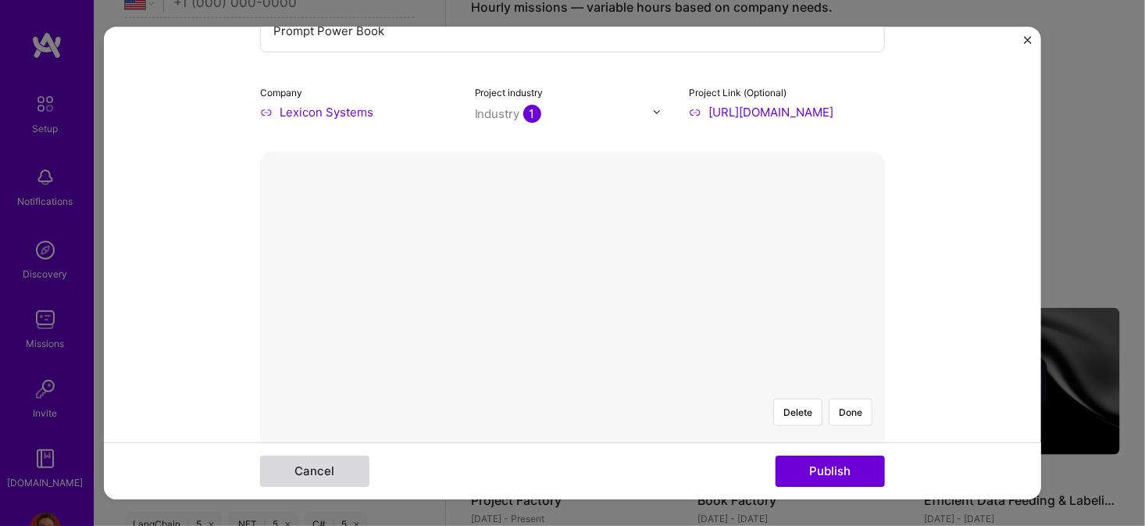
click at [314, 472] on button "Cancel" at bounding box center [314, 470] width 109 height 31
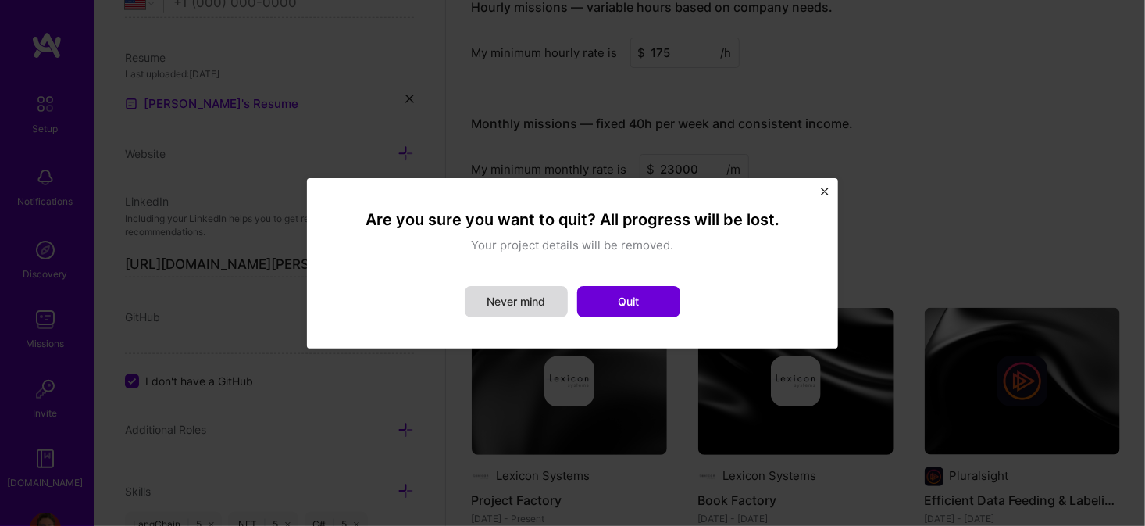
click at [535, 299] on button "Never mind" at bounding box center [516, 301] width 103 height 31
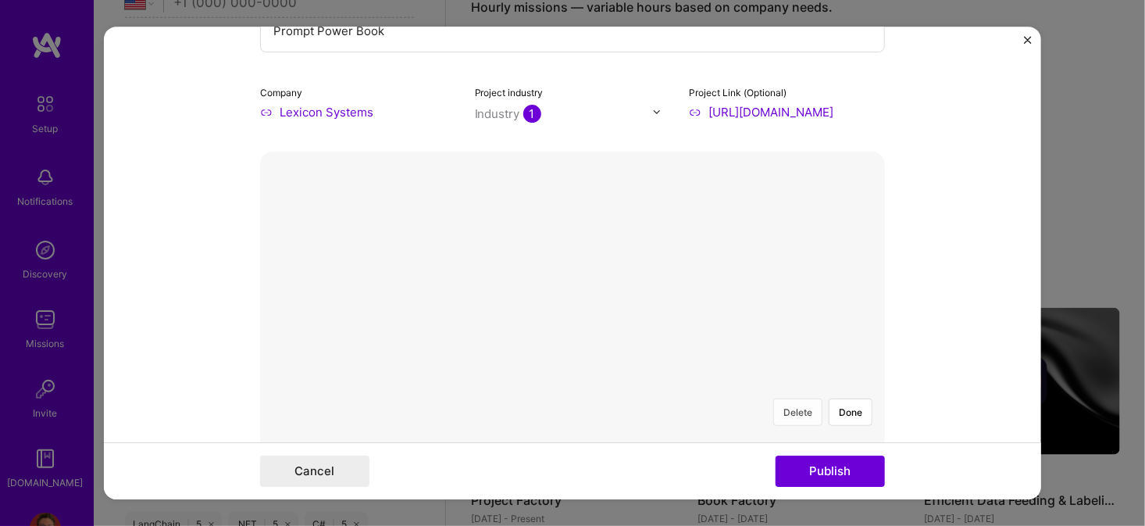
click at [796, 398] on button "Delete" at bounding box center [797, 411] width 49 height 27
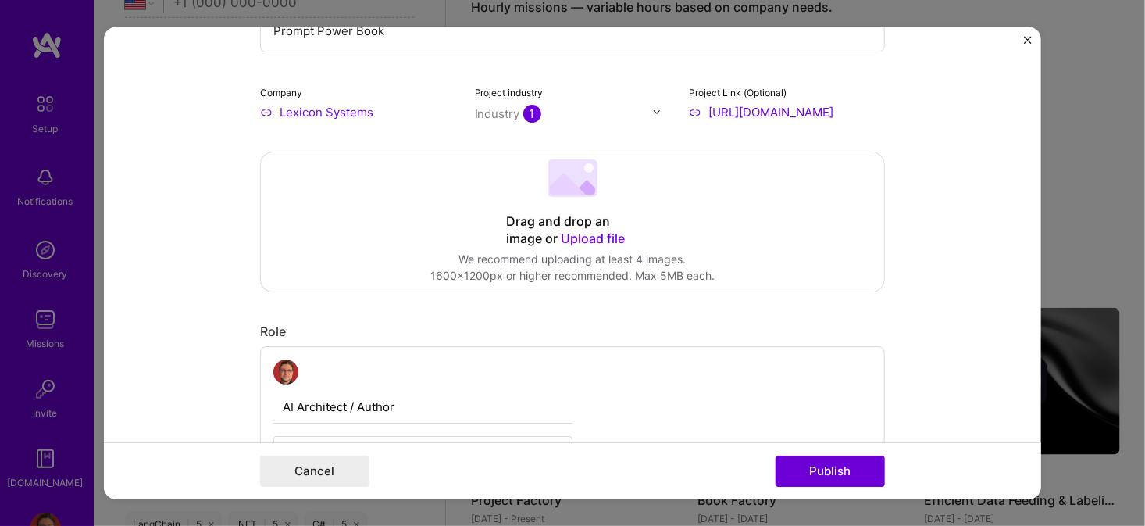
click at [574, 184] on 202 at bounding box center [572, 177] width 50 height 37
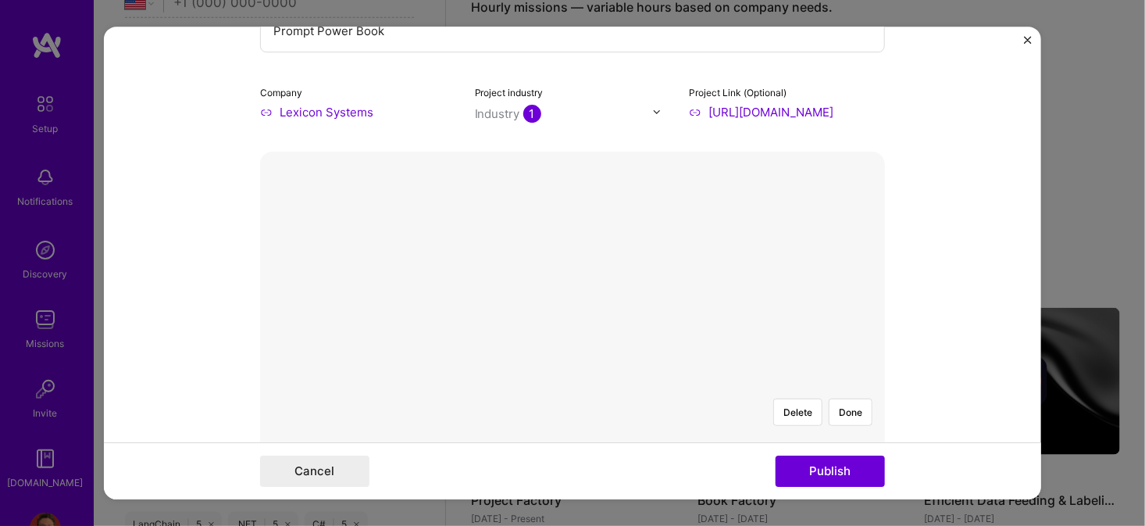
click at [391, 386] on div "Delete Done" at bounding box center [572, 386] width 625 height 0
click at [572, 386] on div at bounding box center [728, 503] width 312 height 235
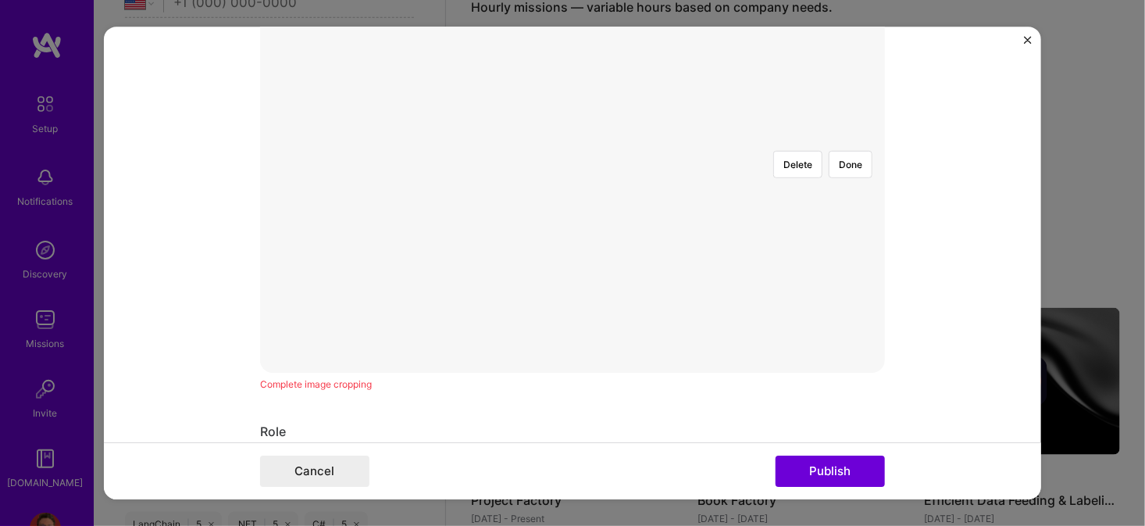
scroll to position [312, 0]
click at [580, 230] on div at bounding box center [728, 347] width 312 height 235
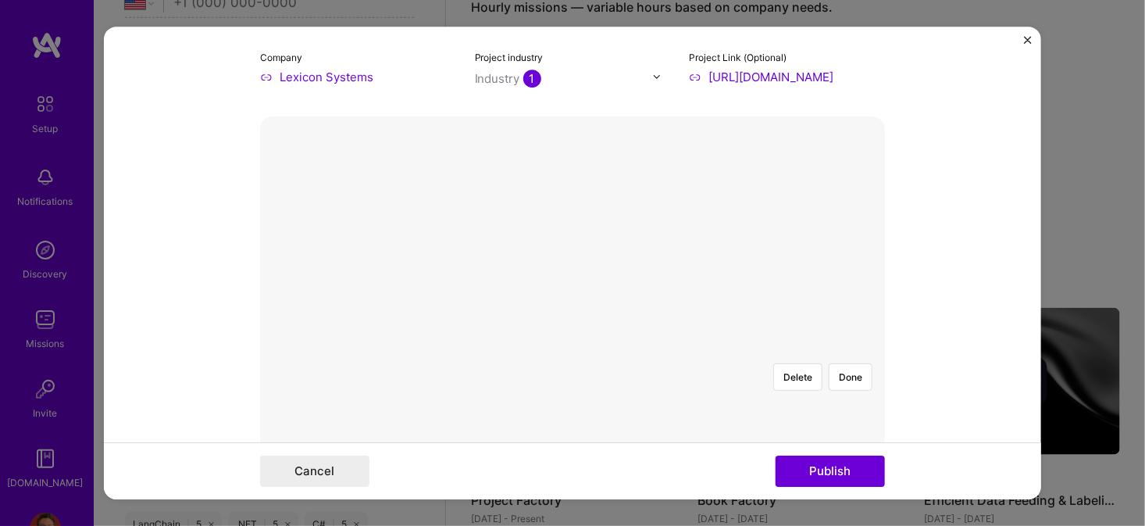
scroll to position [234, 0]
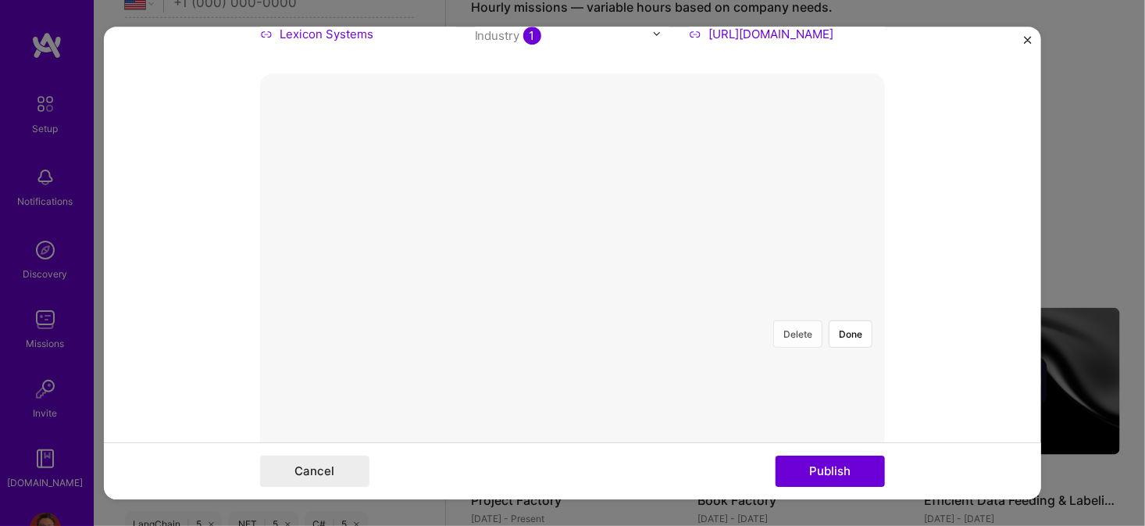
click at [797, 320] on button "Delete" at bounding box center [797, 333] width 49 height 27
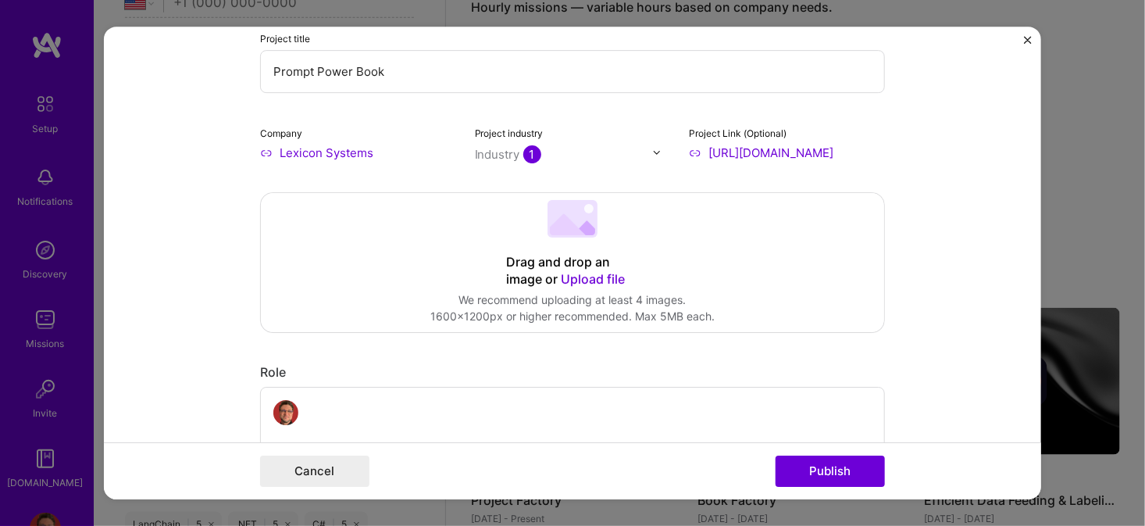
scroll to position [78, 0]
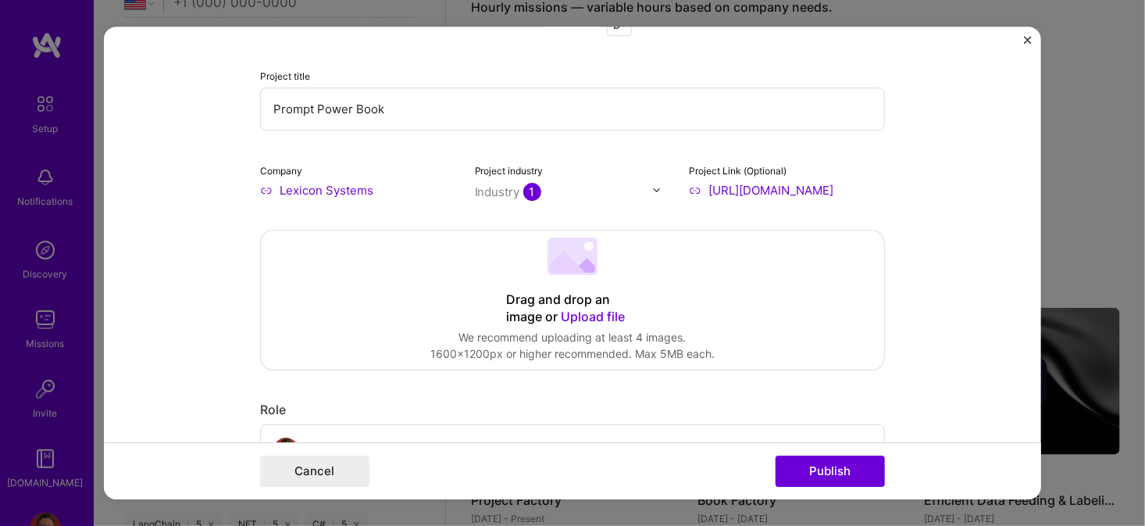
click at [564, 253] on 202 at bounding box center [572, 255] width 50 height 37
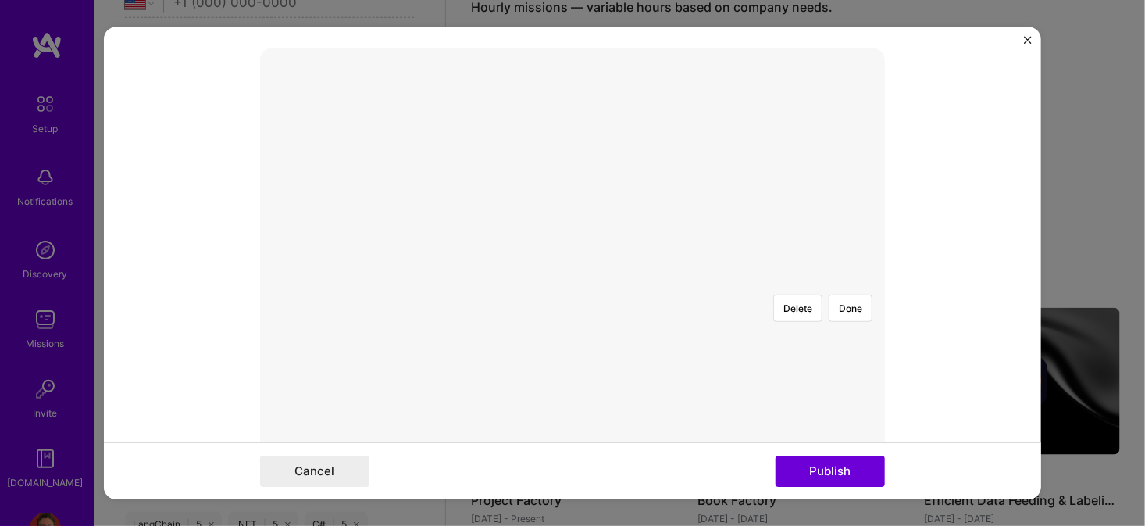
scroll to position [234, 0]
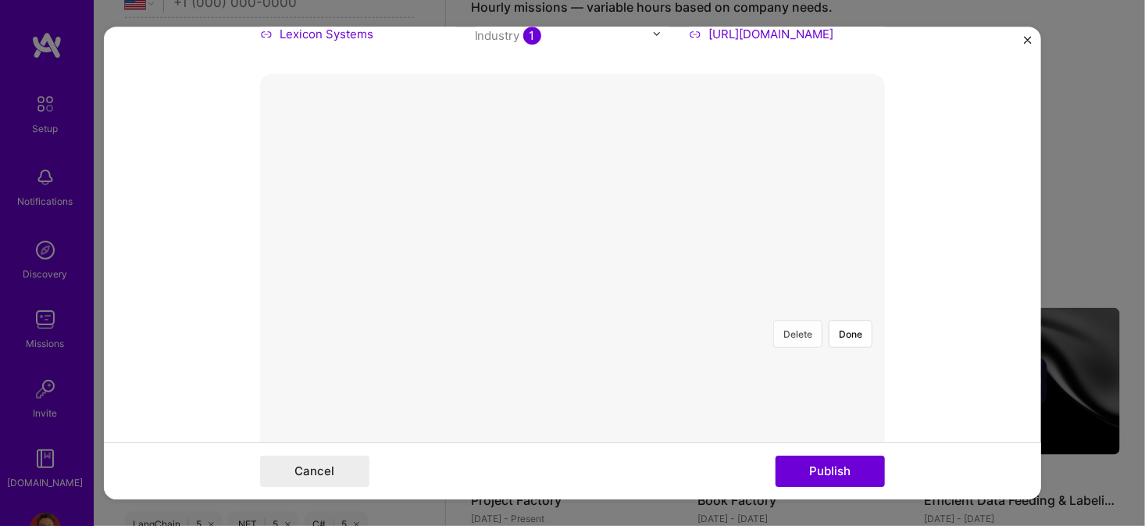
click at [793, 320] on button "Delete" at bounding box center [797, 333] width 49 height 27
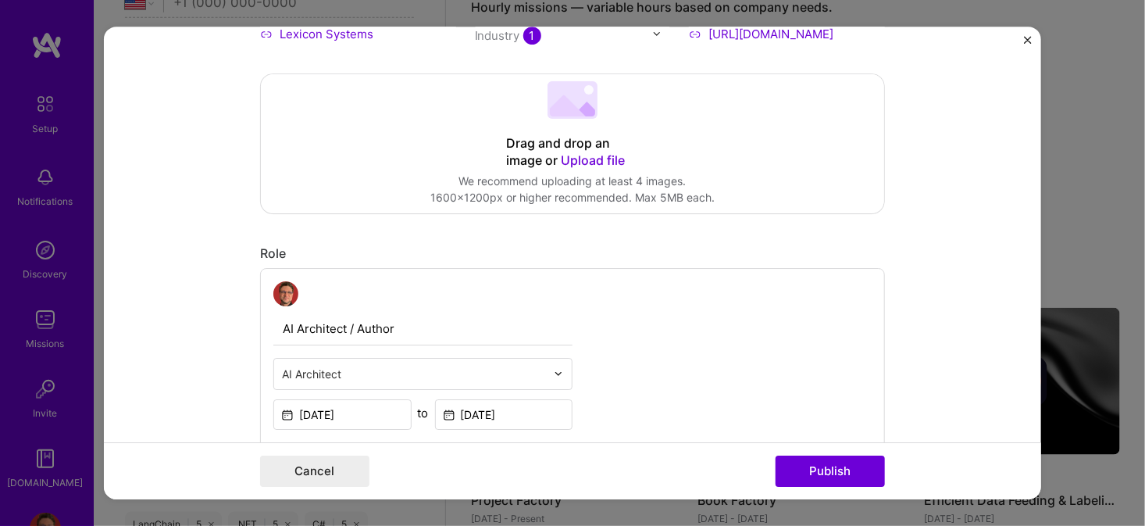
click at [566, 173] on div "We recommend uploading at least 4 images." at bounding box center [572, 181] width 284 height 16
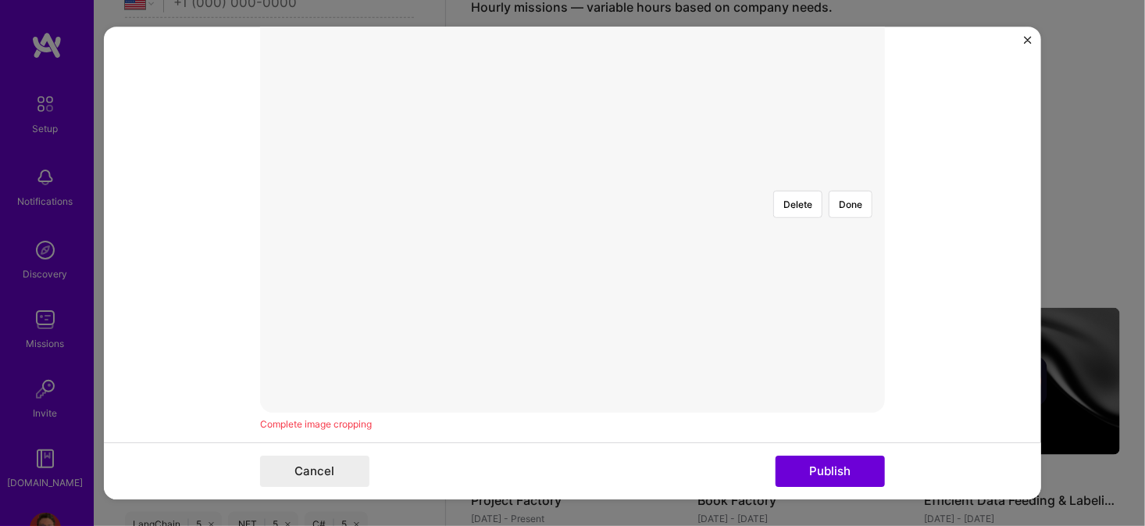
scroll to position [391, 0]
click at [572, 296] on div at bounding box center [870, 396] width 596 height 448
click at [572, 303] on div at bounding box center [870, 464] width 596 height 448
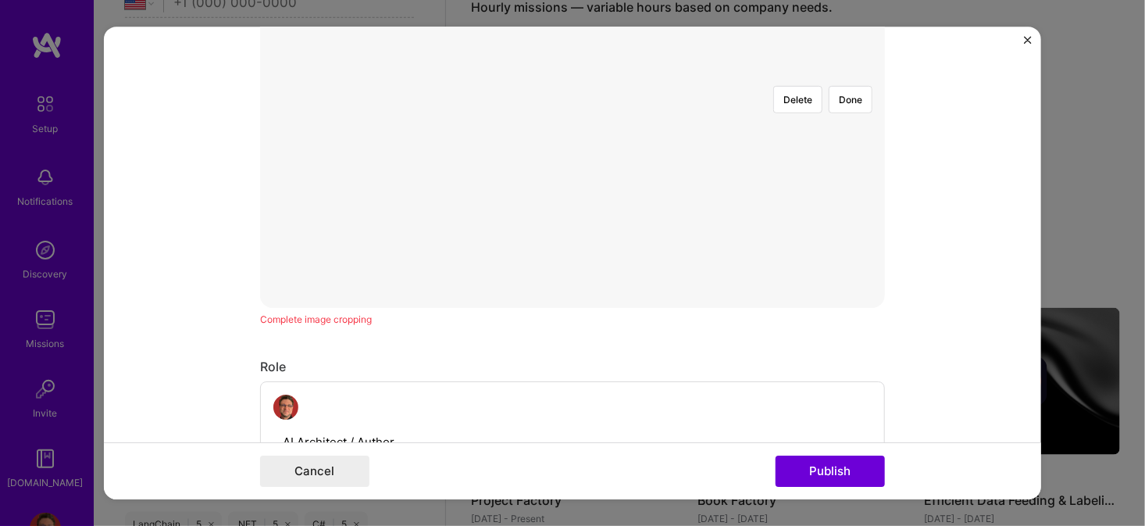
click at [786, 280] on div at bounding box center [870, 307] width 596 height 448
click at [840, 221] on div at bounding box center [870, 389] width 596 height 448
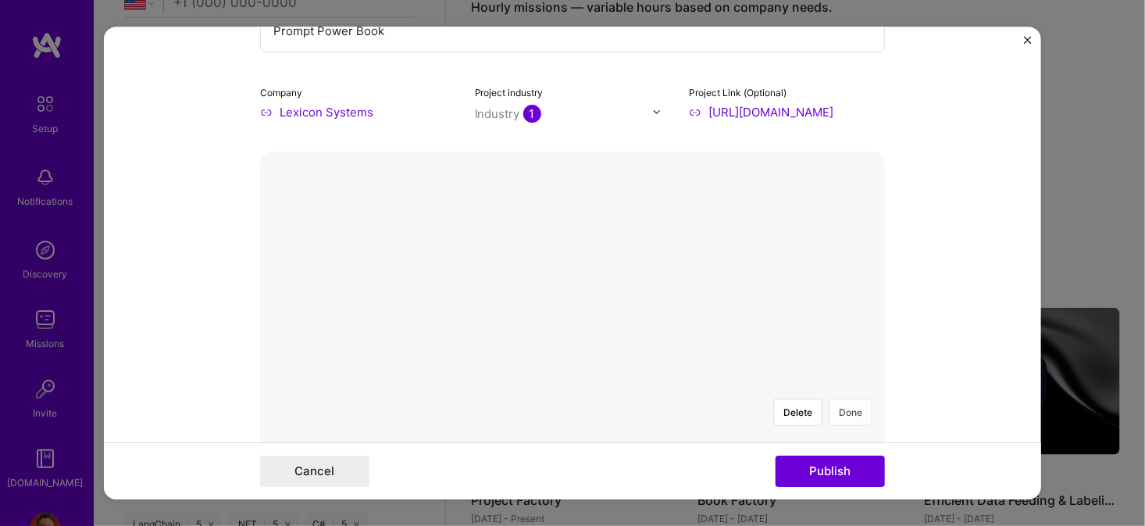
click at [847, 398] on button "Done" at bounding box center [851, 411] width 44 height 27
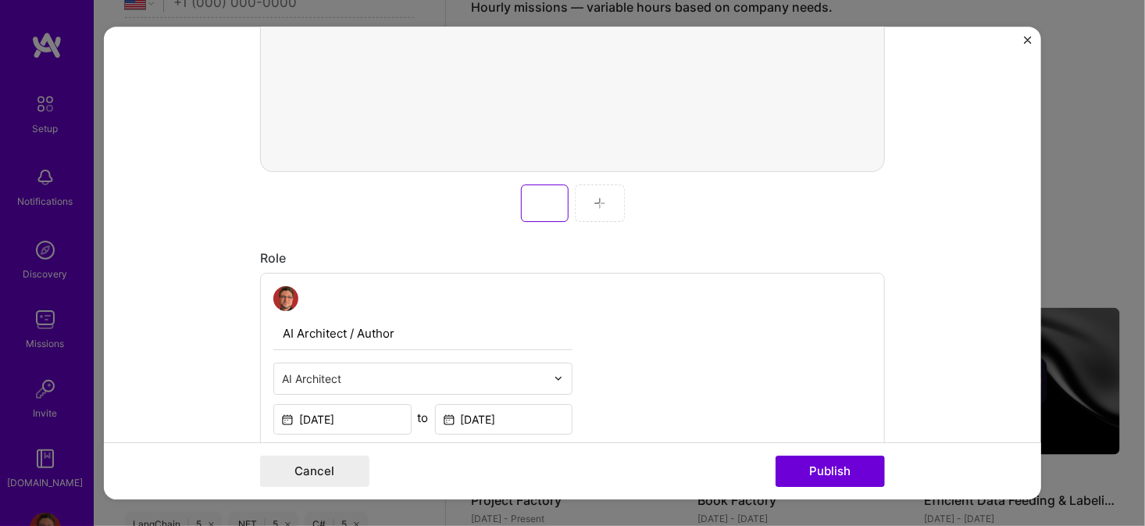
scroll to position [625, 0]
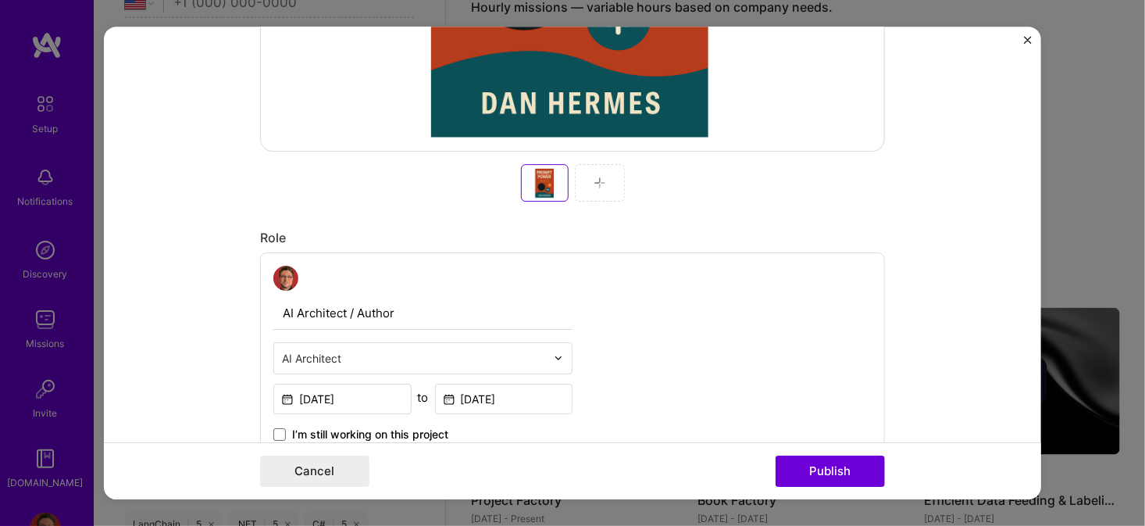
drag, startPoint x: 352, startPoint y: 310, endPoint x: 289, endPoint y: 313, distance: 63.3
click at [289, 313] on input "AI Architect / Author" at bounding box center [422, 313] width 299 height 33
type input "Author"
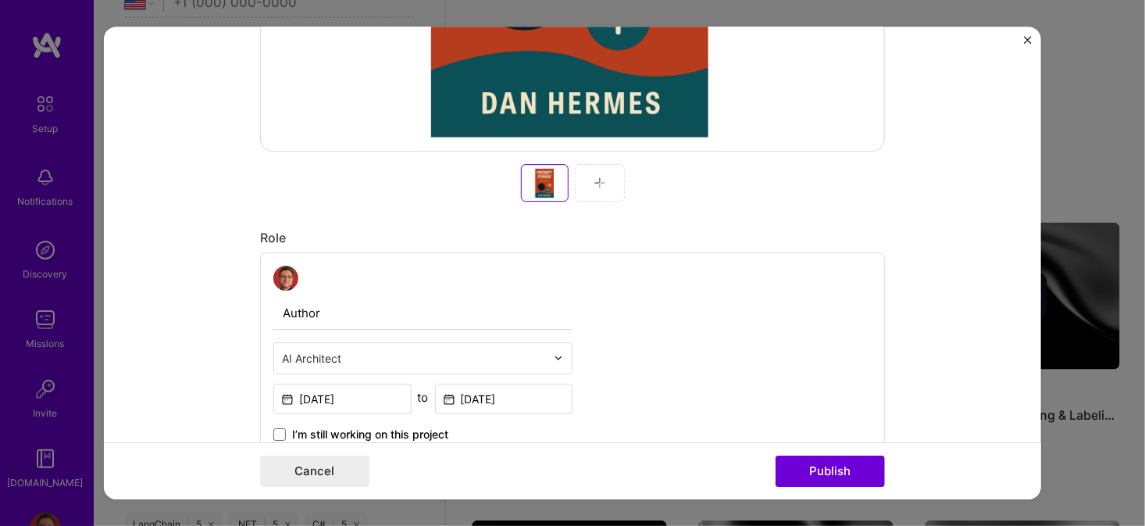
click at [554, 358] on img at bounding box center [558, 357] width 9 height 9
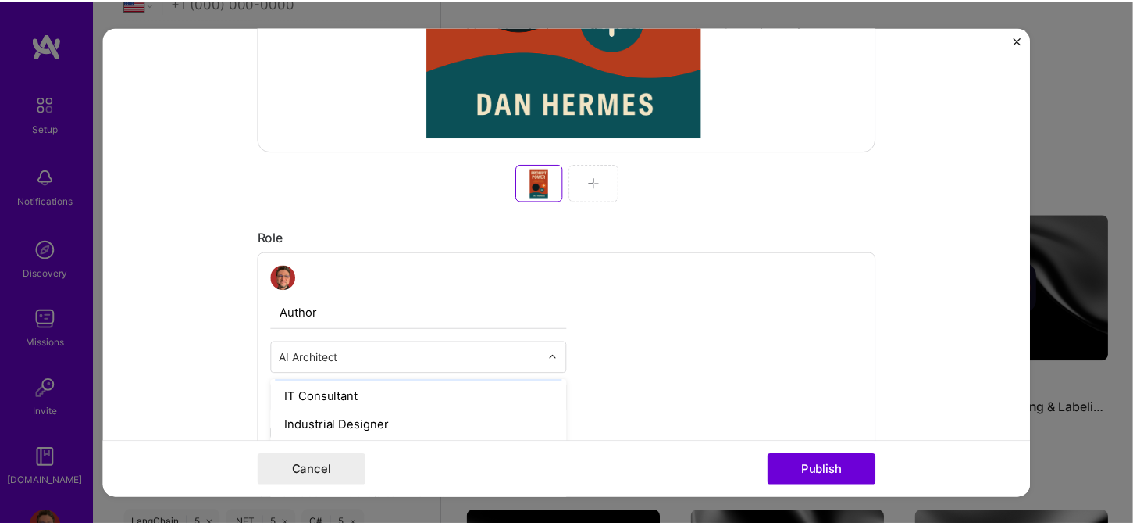
scroll to position [1093, 0]
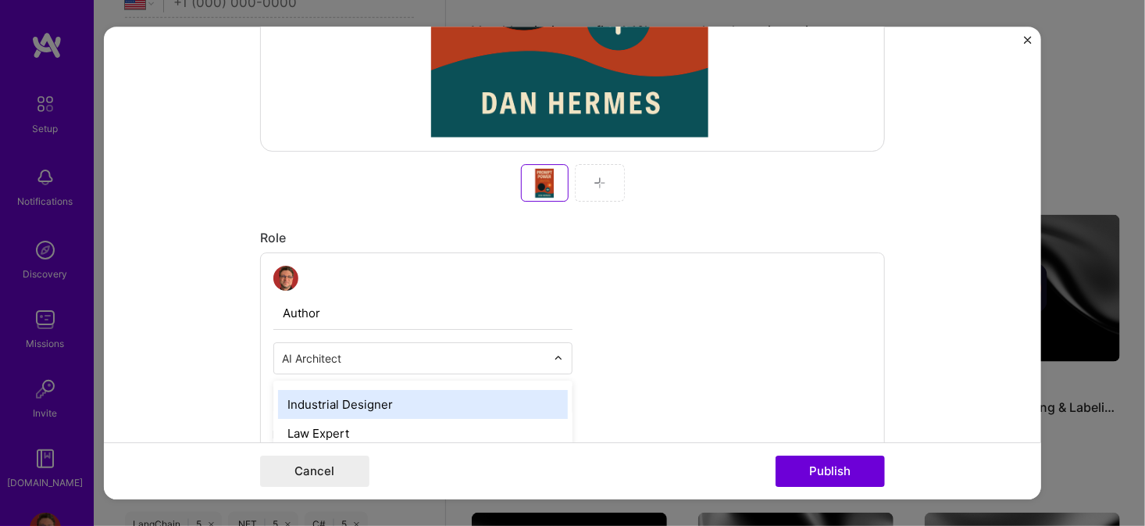
click at [676, 337] on div "Author option Industrial Designer focused, 40 of 70. 69 results available. Use …" at bounding box center [572, 353] width 625 height 203
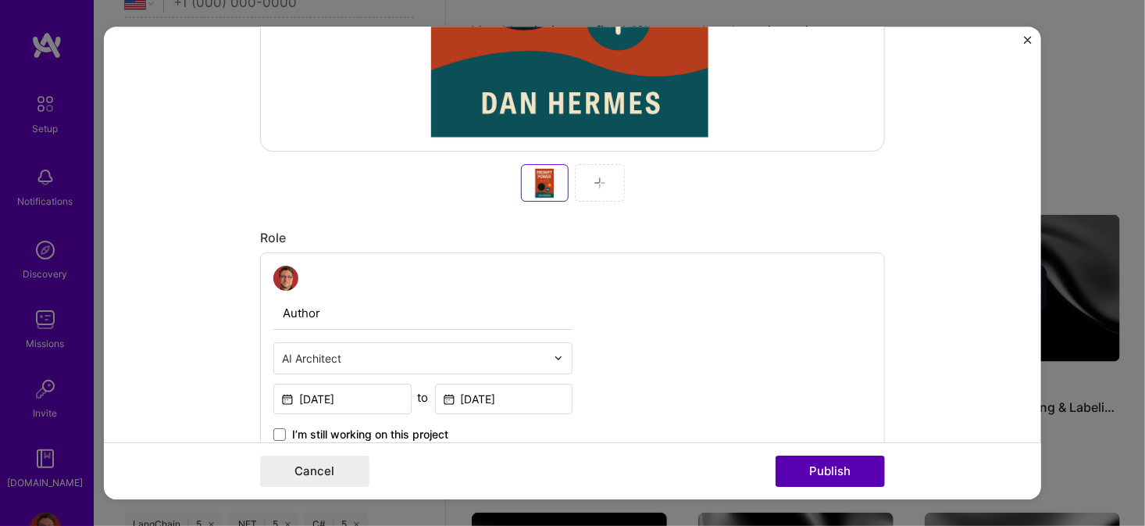
click at [808, 472] on button "Publish" at bounding box center [830, 470] width 109 height 31
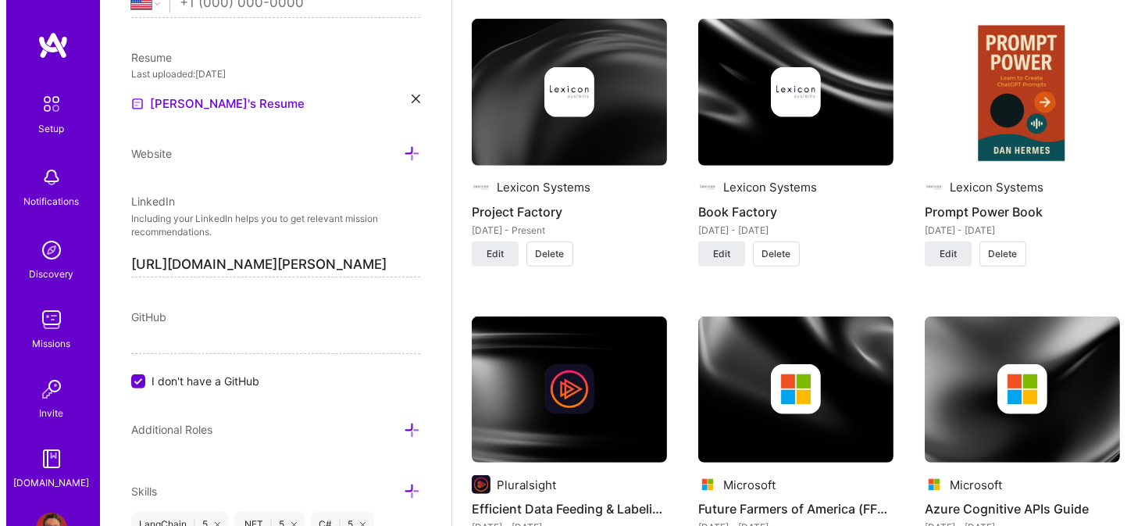
scroll to position [1264, 0]
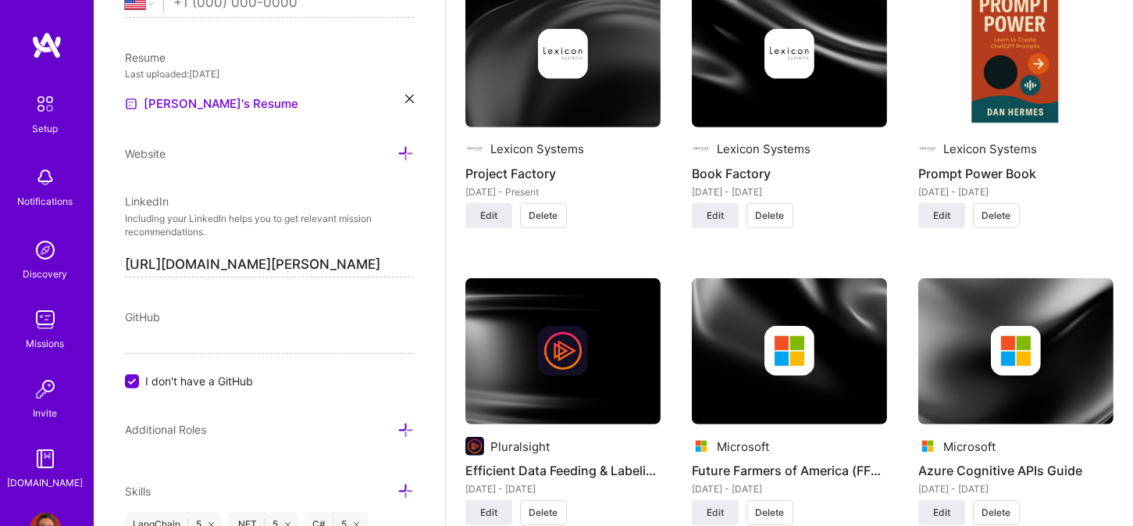
click at [789, 393] on img at bounding box center [789, 351] width 195 height 147
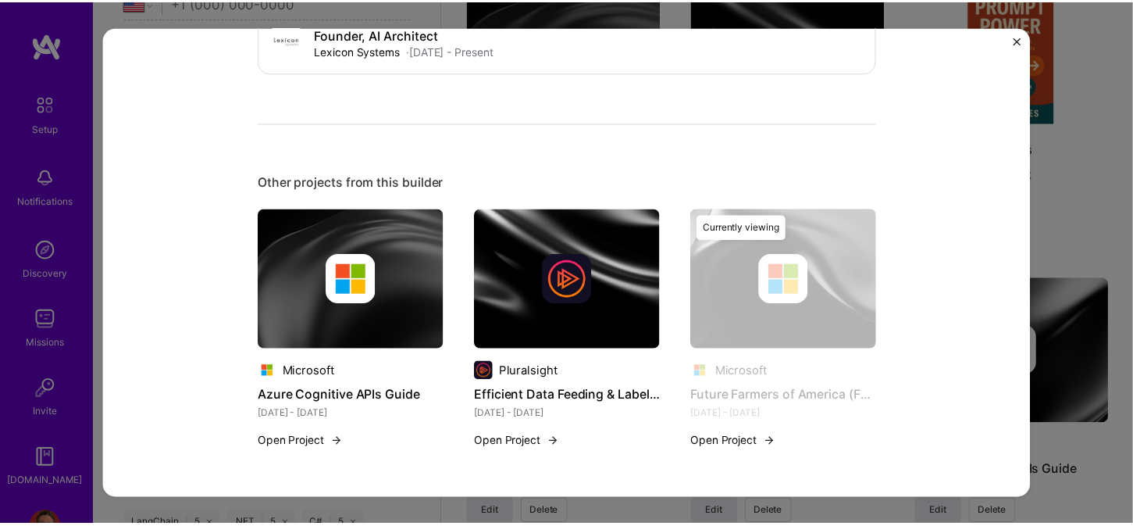
scroll to position [859, 0]
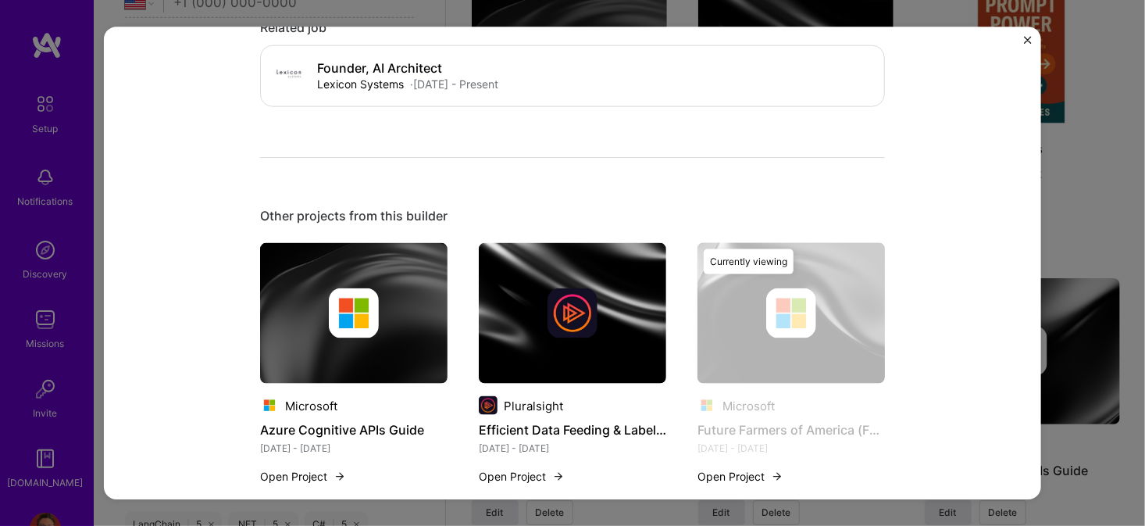
click at [1025, 38] on img "Close" at bounding box center [1028, 40] width 8 height 8
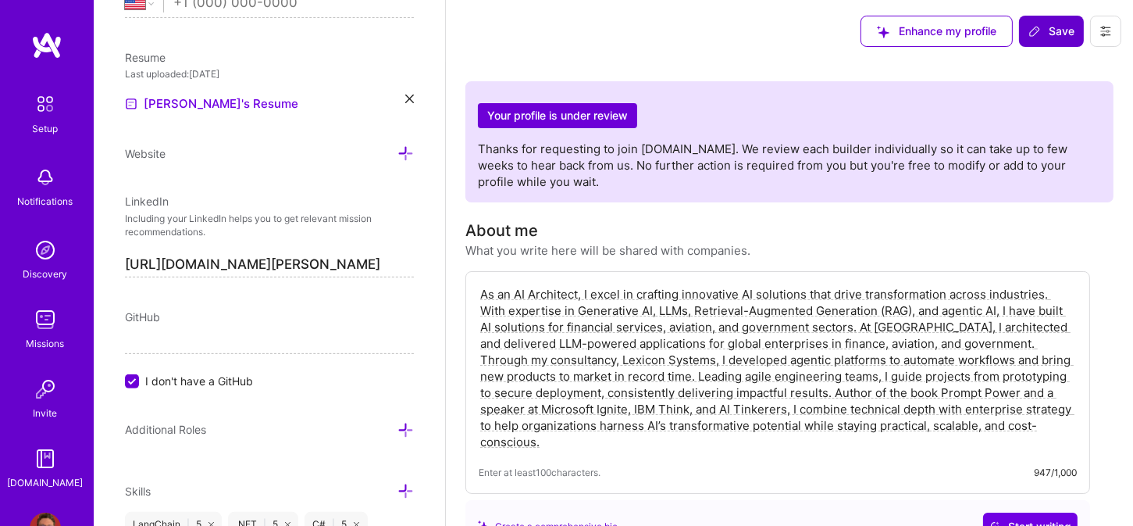
click at [1050, 37] on span "Save" at bounding box center [1052, 31] width 46 height 16
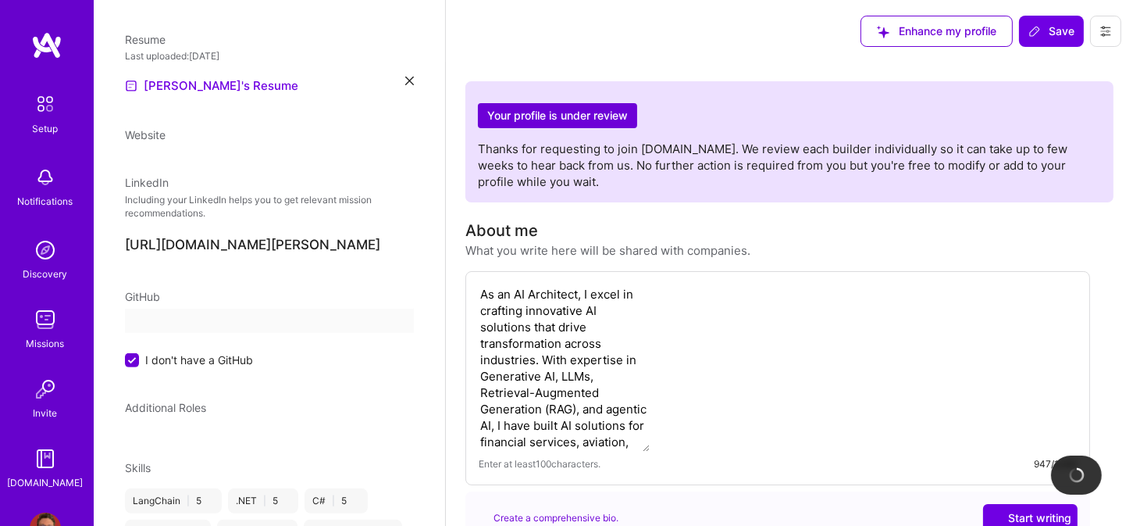
scroll to position [351, 0]
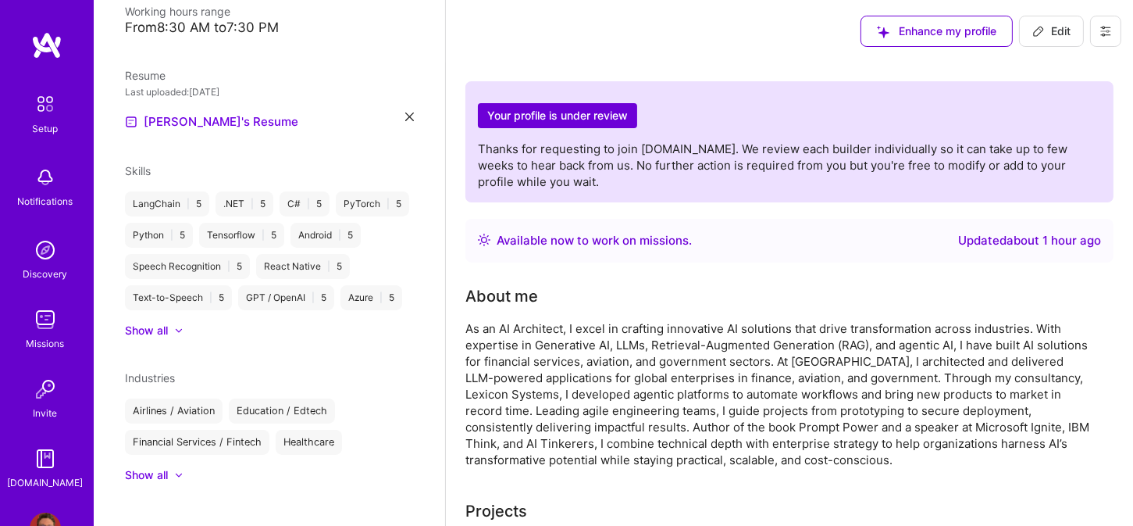
click at [1044, 23] on span "Edit" at bounding box center [1052, 31] width 38 height 16
select select "US"
select select "Right Now"
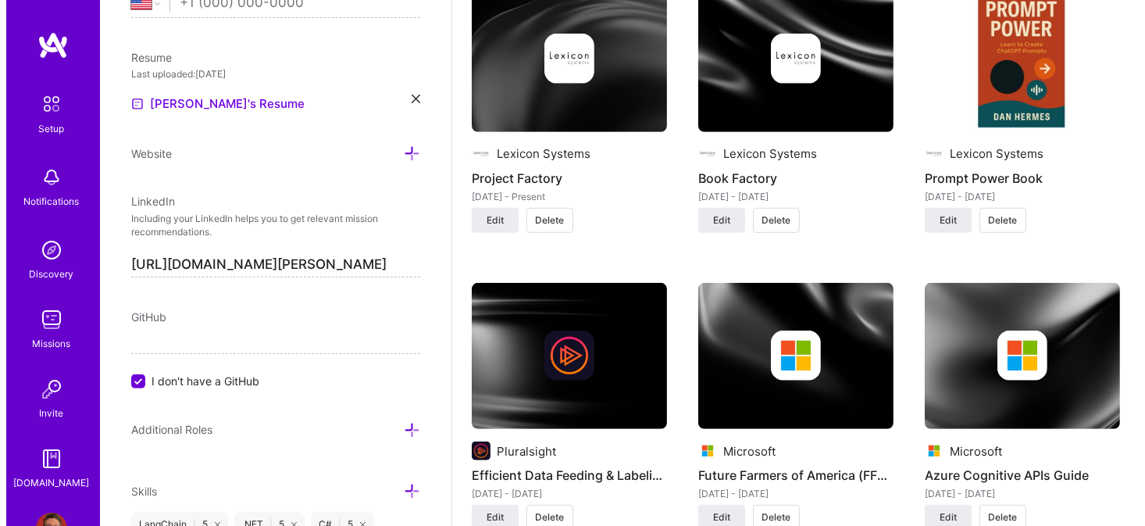
scroll to position [1406, 0]
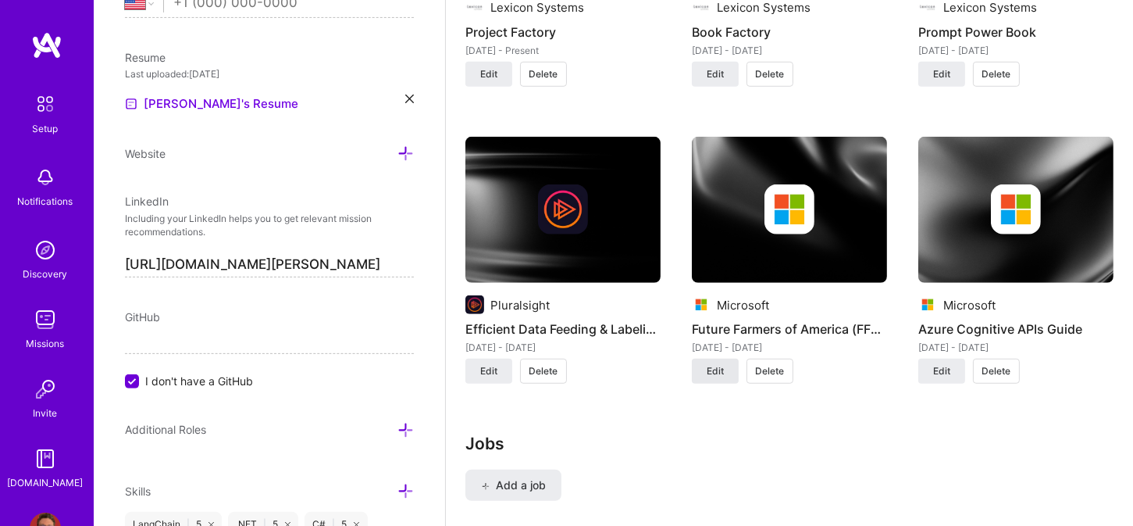
click at [703, 369] on button "Edit" at bounding box center [715, 370] width 47 height 25
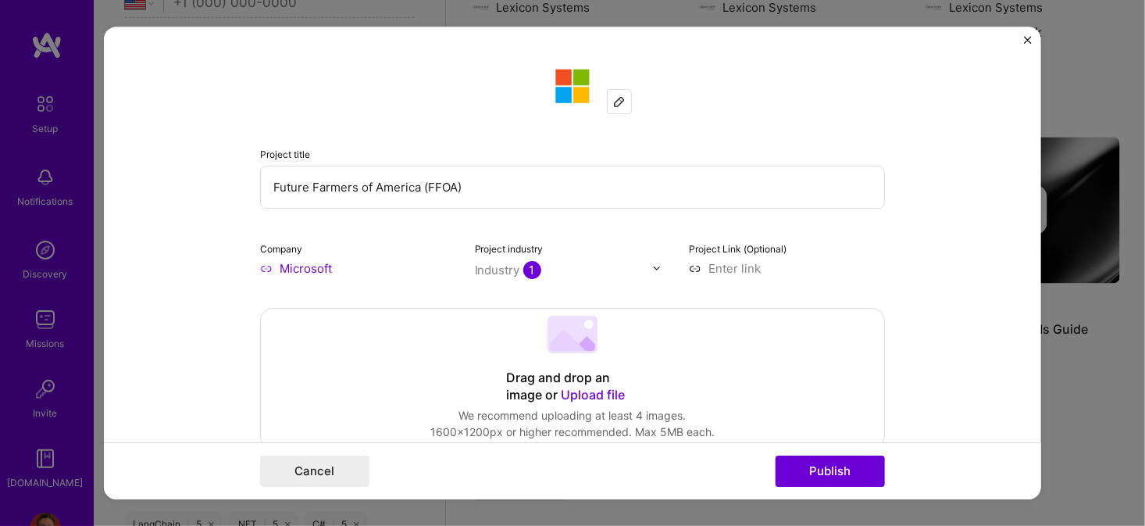
click at [570, 351] on 202 at bounding box center [572, 334] width 50 height 37
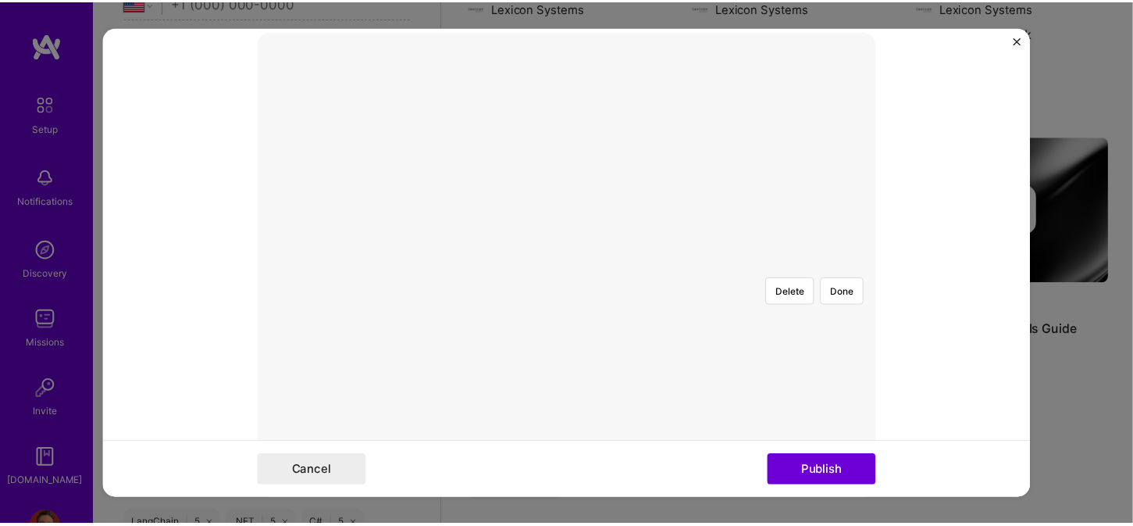
scroll to position [312, 0]
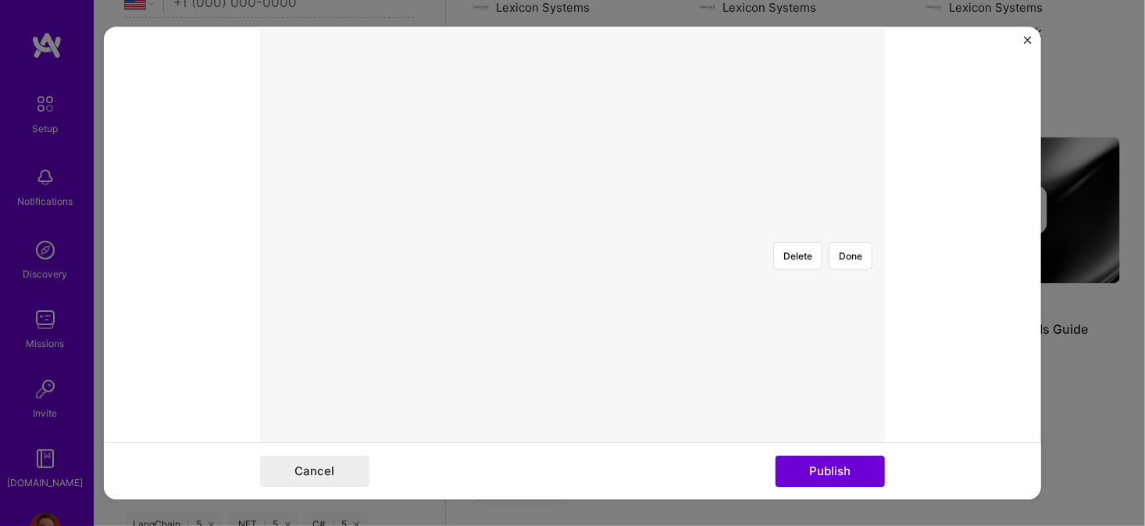
click at [735, 291] on div at bounding box center [959, 398] width 449 height 337
click at [1120, 520] on div at bounding box center [1120, 520] width 0 height 0
click at [794, 321] on div at bounding box center [985, 373] width 383 height 287
click at [793, 321] on div at bounding box center [984, 391] width 383 height 287
click at [836, 242] on button "Done" at bounding box center [851, 255] width 44 height 27
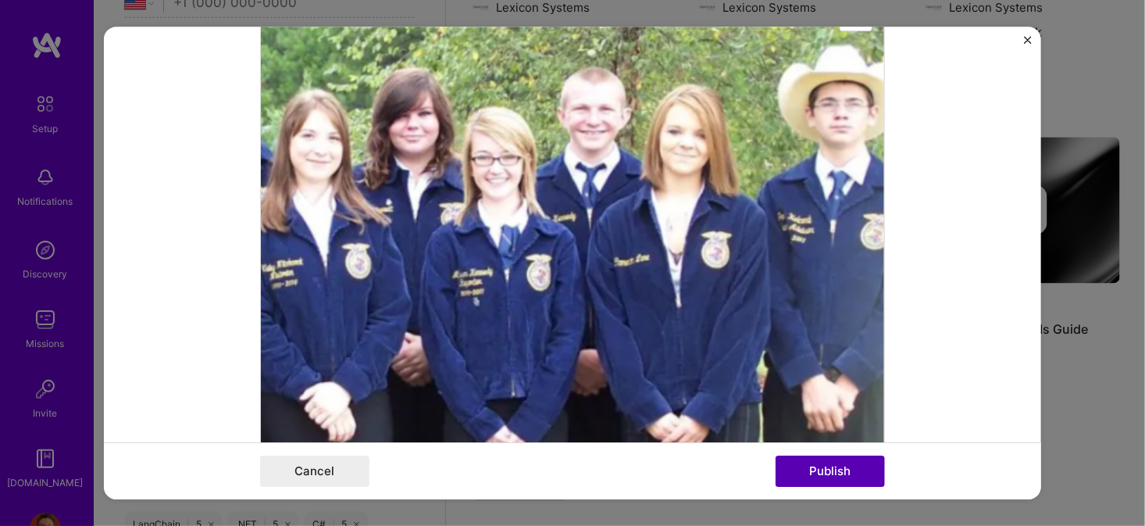
click at [821, 471] on button "Publish" at bounding box center [830, 470] width 109 height 31
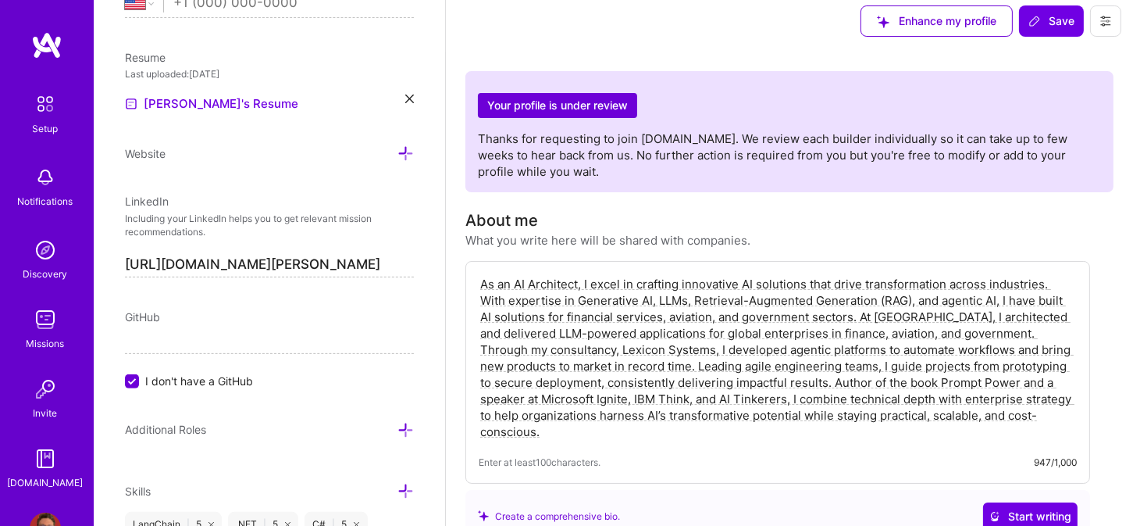
scroll to position [0, 0]
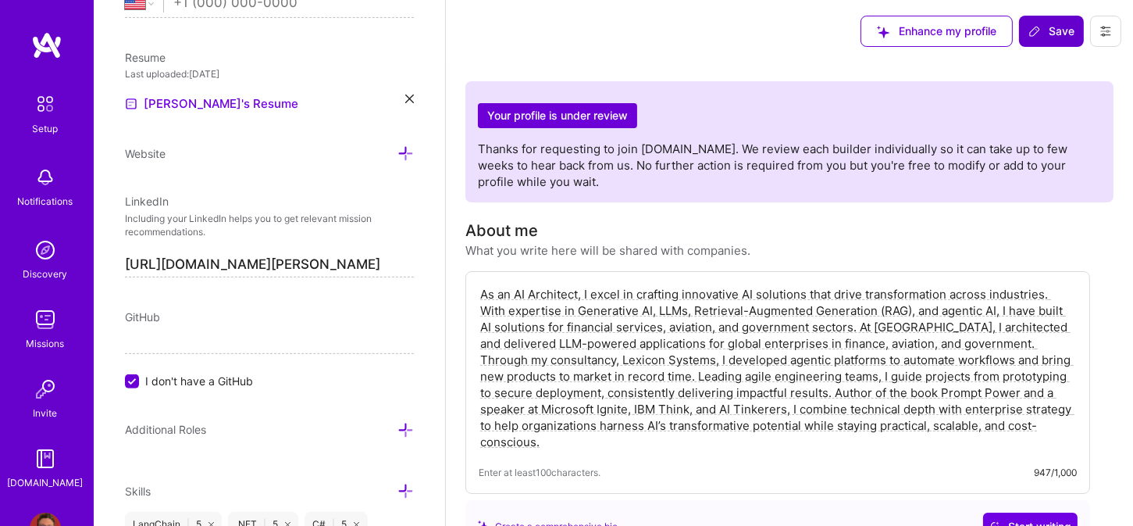
click at [1057, 34] on span "Save" at bounding box center [1052, 31] width 46 height 16
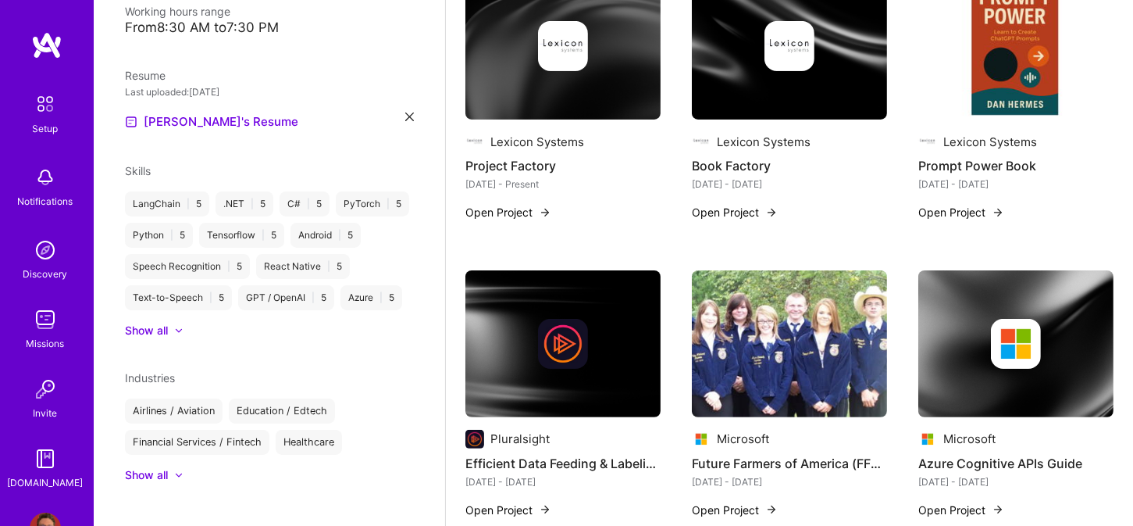
scroll to position [641, 0]
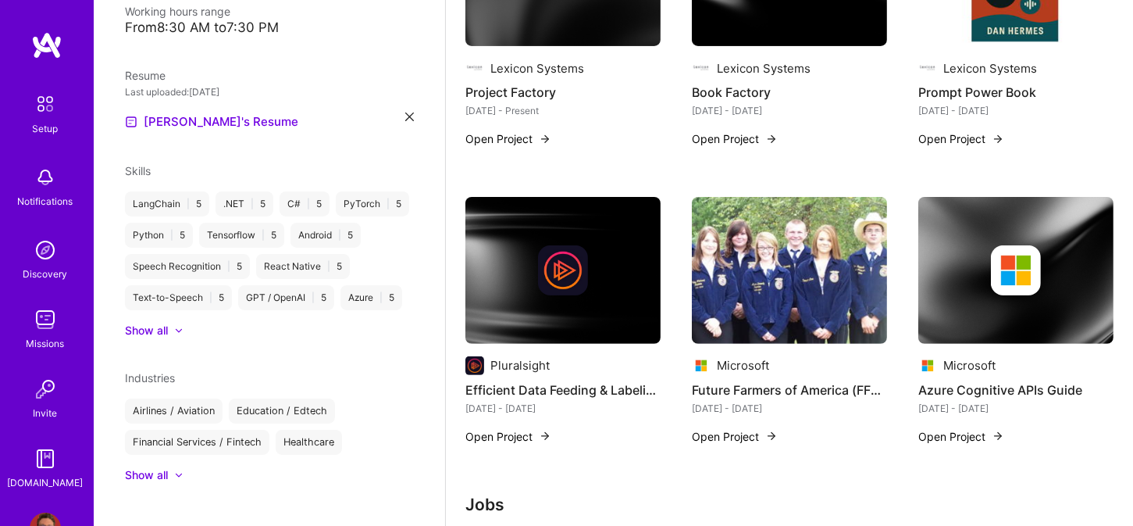
click at [1018, 273] on img at bounding box center [1016, 270] width 50 height 50
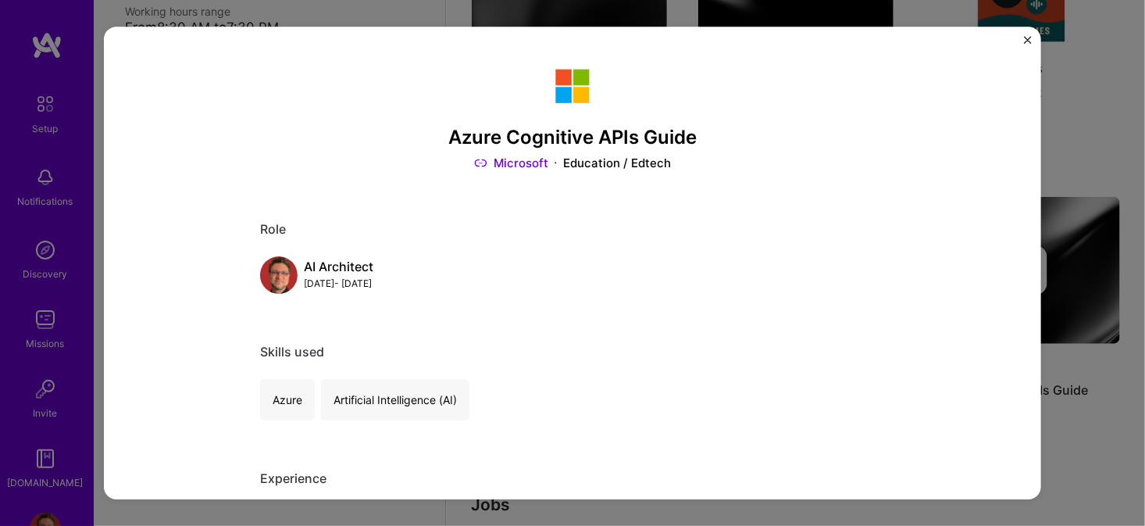
click at [1028, 39] on img "Close" at bounding box center [1028, 40] width 8 height 8
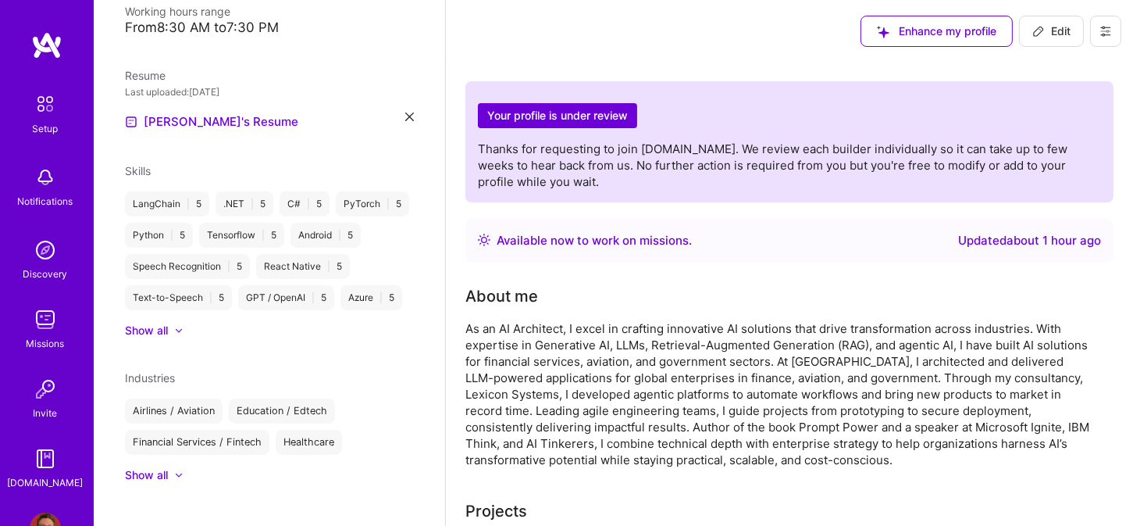
click at [1042, 29] on icon at bounding box center [1039, 31] width 12 height 12
select select "US"
select select "Right Now"
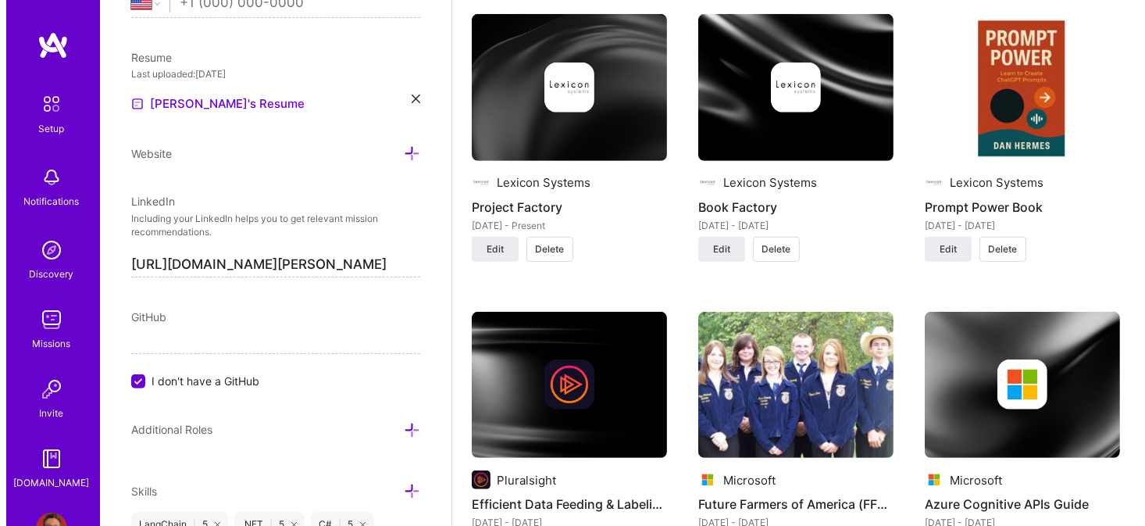
scroll to position [1406, 0]
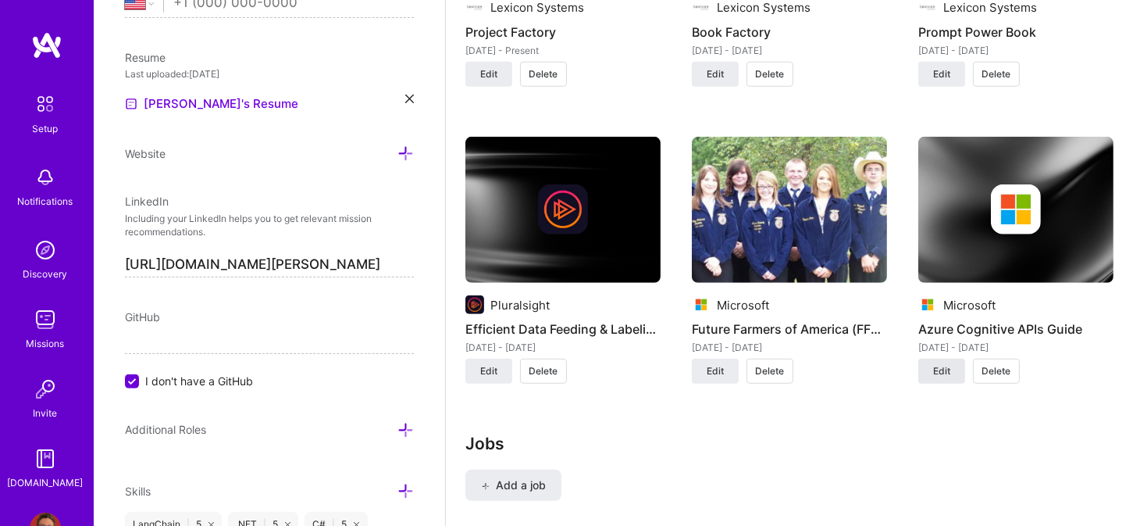
click at [940, 367] on span "Edit" at bounding box center [941, 371] width 17 height 14
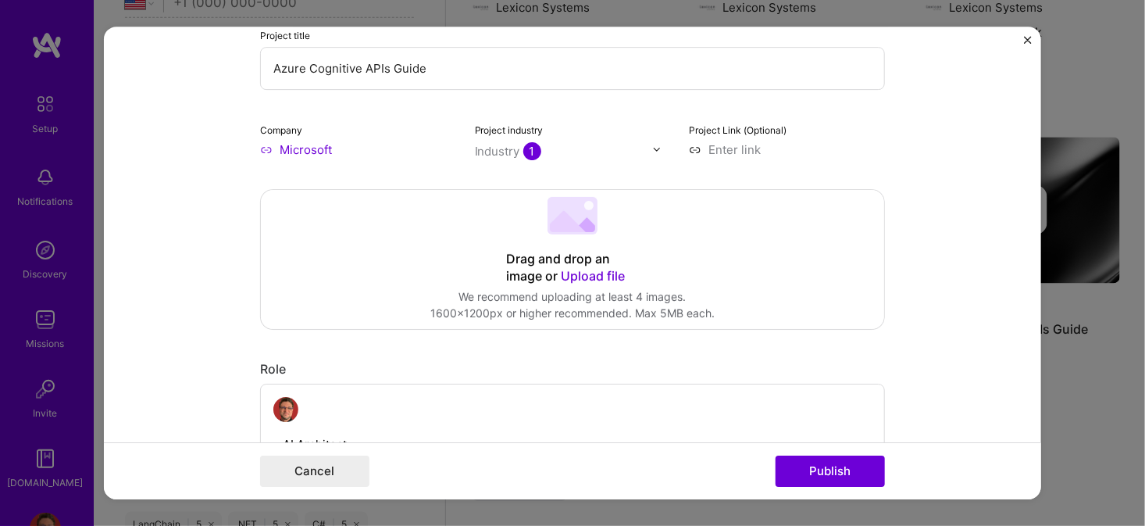
scroll to position [156, 0]
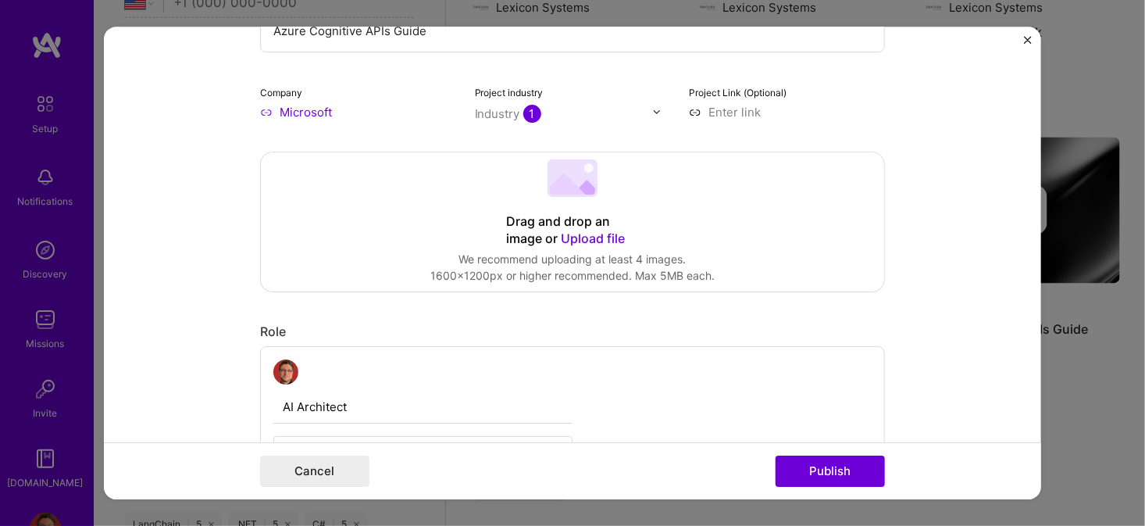
click at [544, 219] on div "Drag and drop an image or Upload file" at bounding box center [572, 230] width 133 height 34
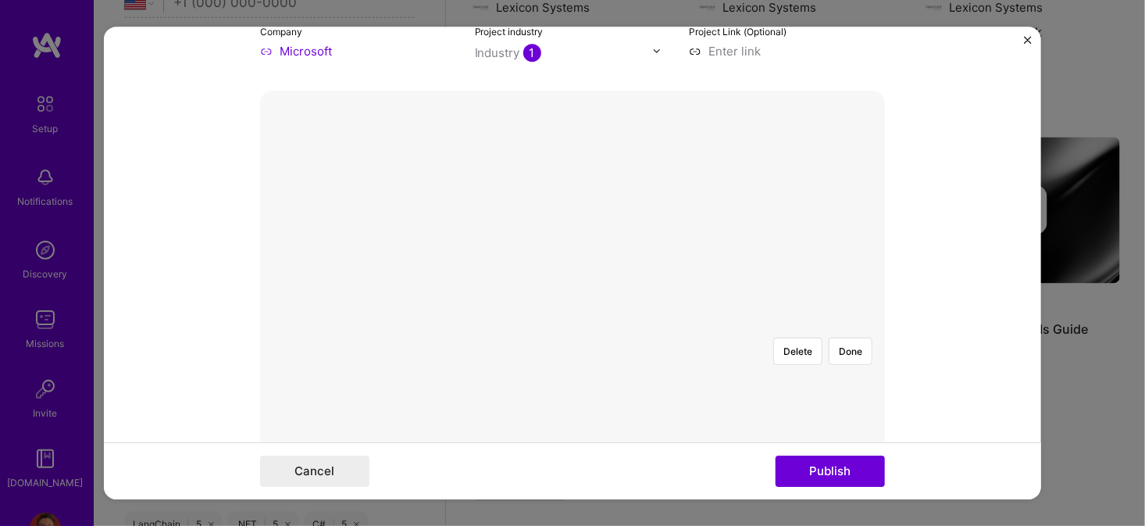
scroll to position [391, 0]
click at [676, 213] on div at bounding box center [746, 308] width 348 height 262
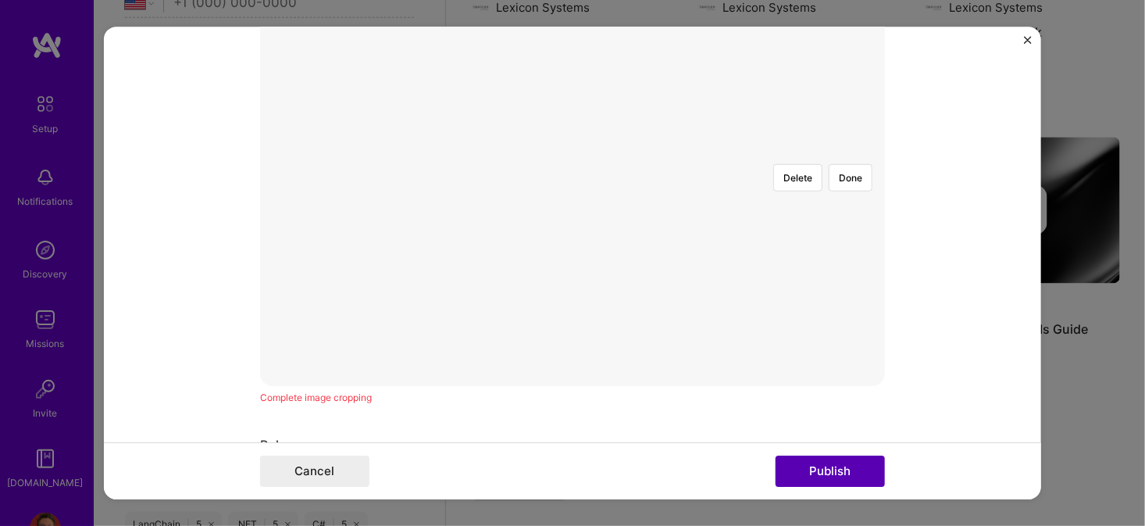
click at [836, 472] on button "Publish" at bounding box center [830, 470] width 109 height 31
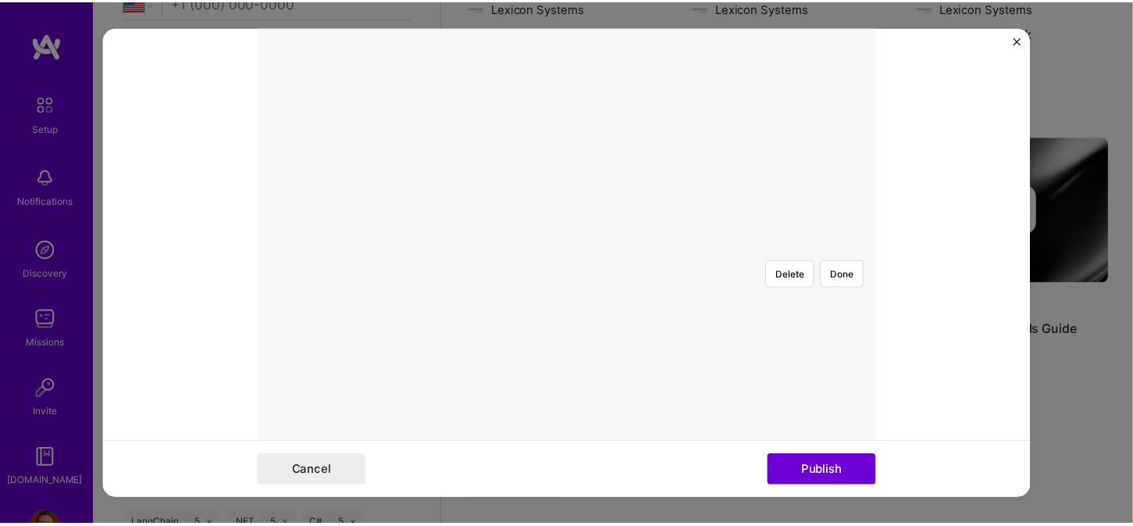
scroll to position [280, 0]
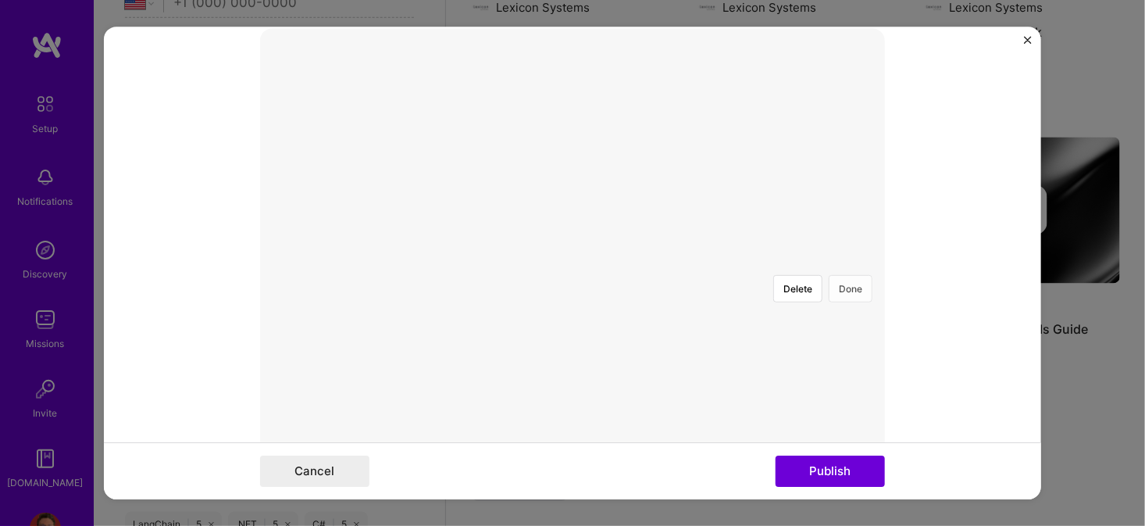
click at [836, 275] on button "Done" at bounding box center [851, 288] width 44 height 27
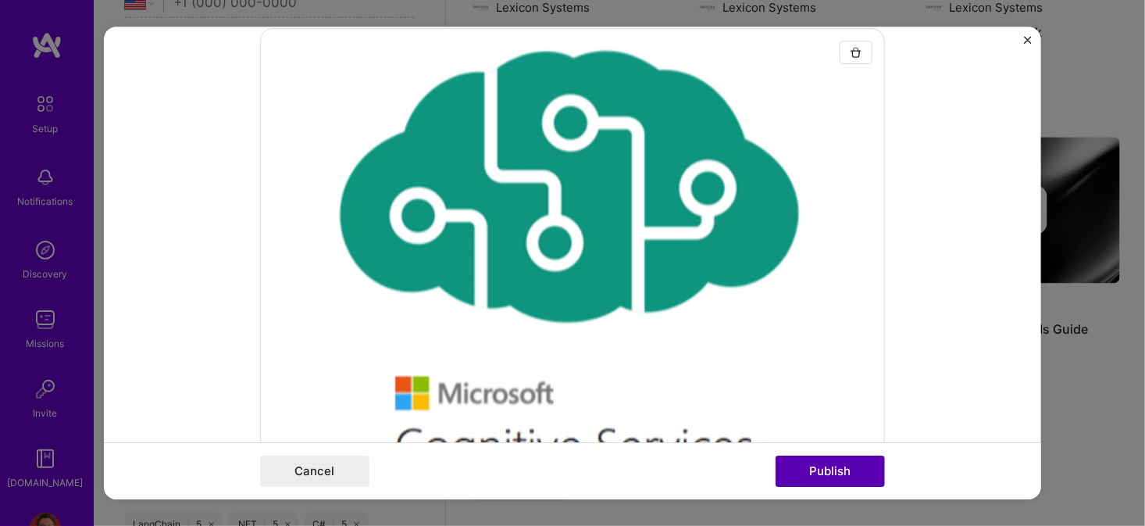
click at [823, 470] on button "Publish" at bounding box center [830, 470] width 109 height 31
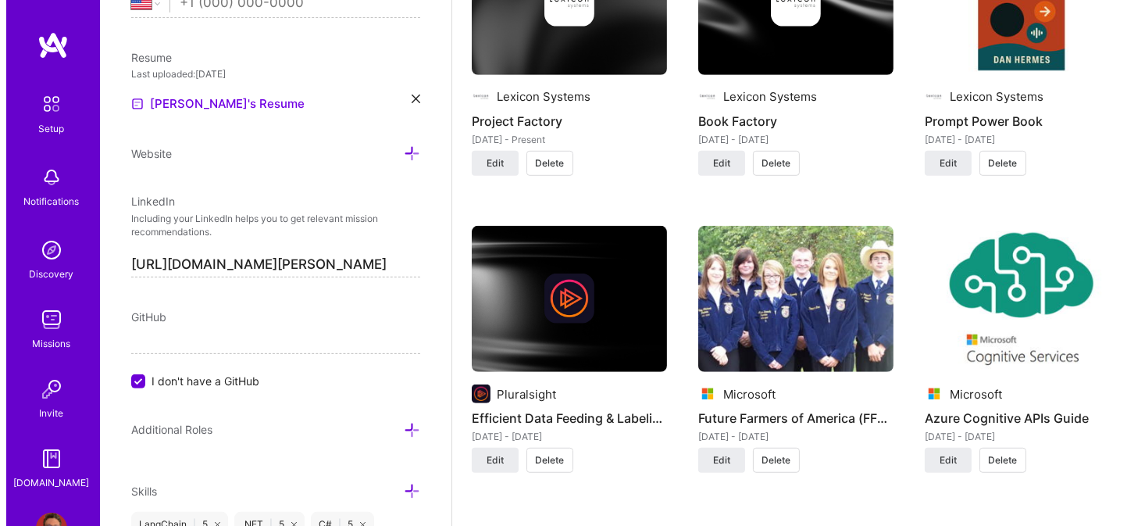
scroll to position [1406, 0]
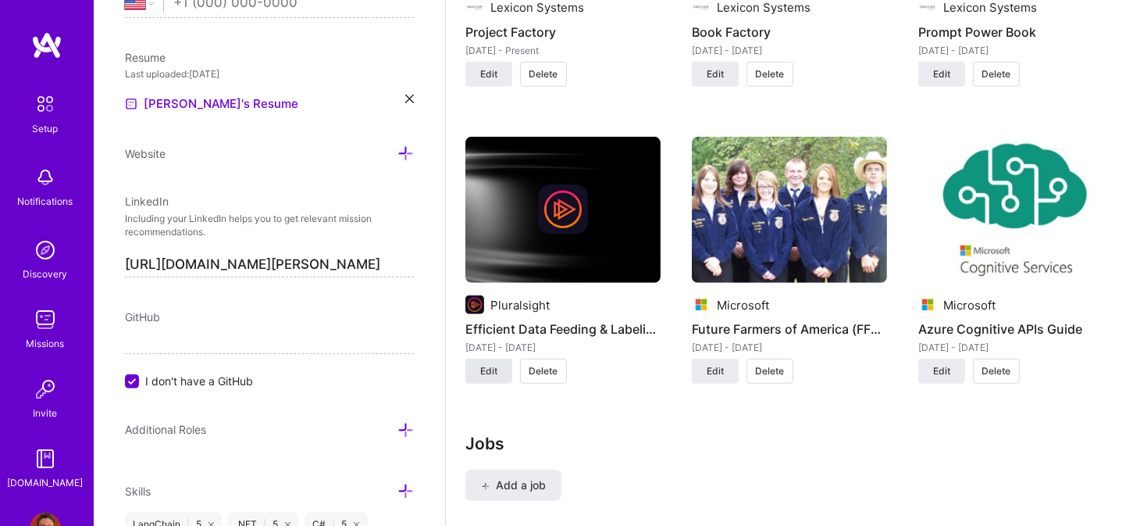
click at [481, 371] on span "Edit" at bounding box center [488, 371] width 17 height 14
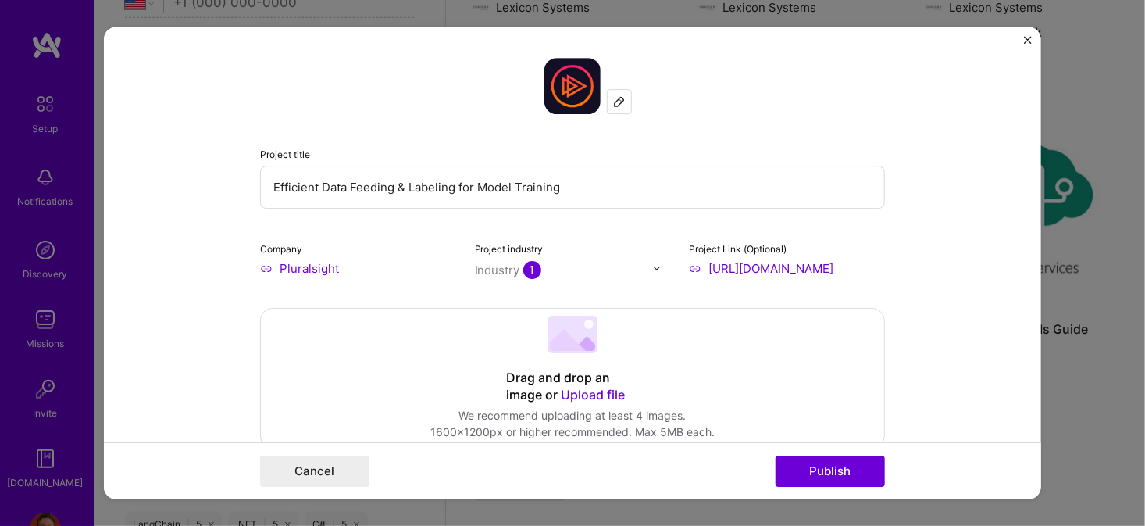
click at [564, 355] on div at bounding box center [572, 336] width 50 height 41
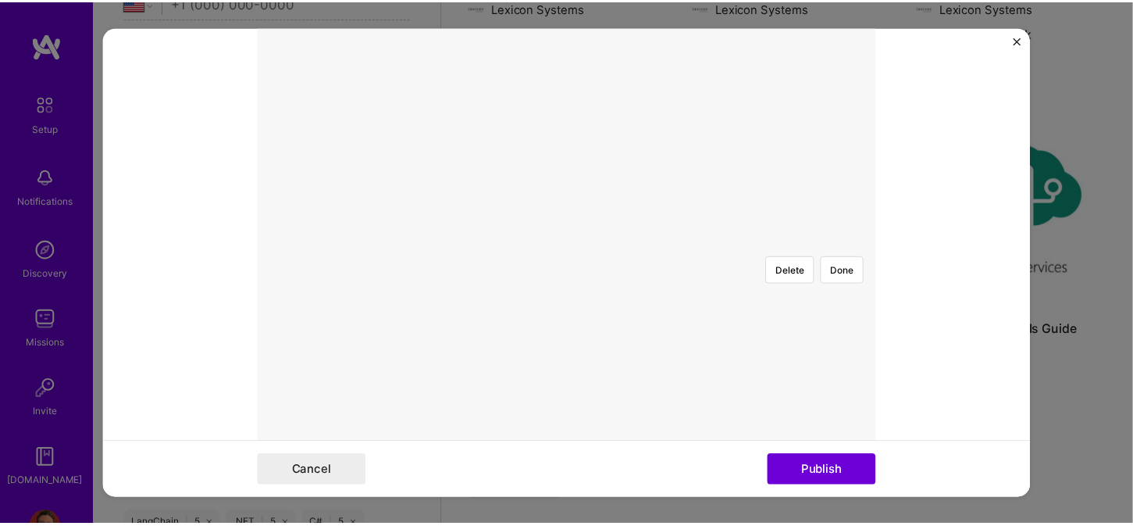
scroll to position [391, 0]
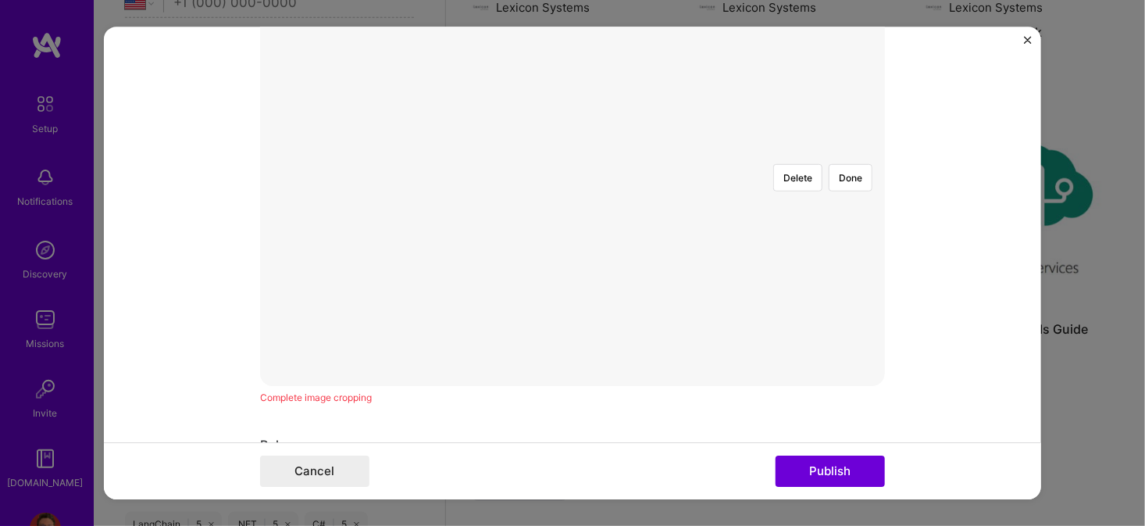
click at [612, 202] on div at bounding box center [743, 267] width 306 height 230
click at [657, 194] on div at bounding box center [716, 247] width 253 height 190
click at [630, 205] on div at bounding box center [756, 271] width 253 height 190
click at [572, 152] on div at bounding box center [572, 152] width 0 height 0
click at [652, 209] on div at bounding box center [758, 268] width 212 height 159
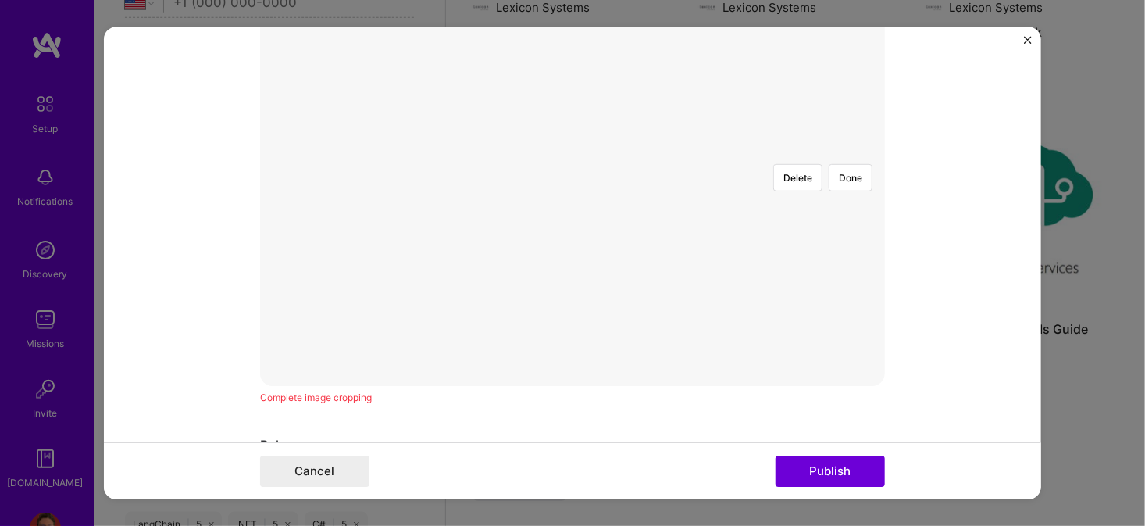
click at [881, 362] on div at bounding box center [881, 362] width 0 height 0
click at [659, 221] on div at bounding box center [756, 268] width 226 height 169
click at [836, 164] on button "Done" at bounding box center [851, 177] width 44 height 27
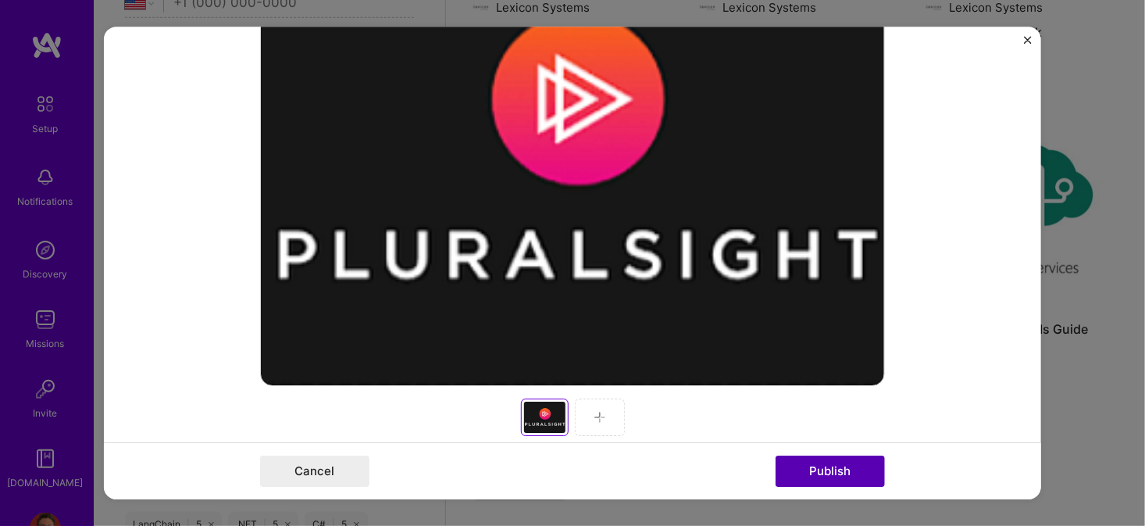
click at [834, 475] on button "Publish" at bounding box center [830, 470] width 109 height 31
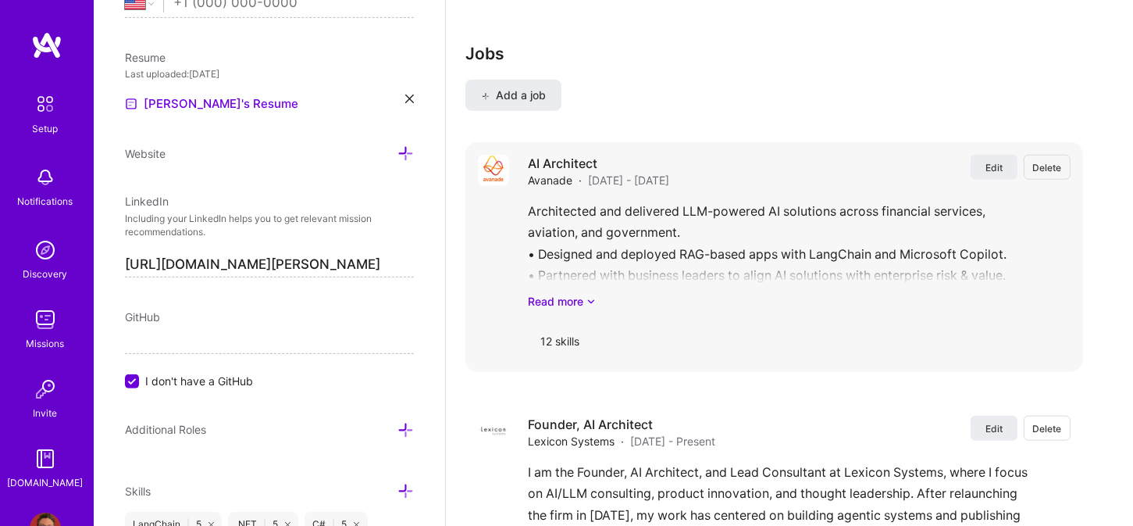
scroll to position [1703, 0]
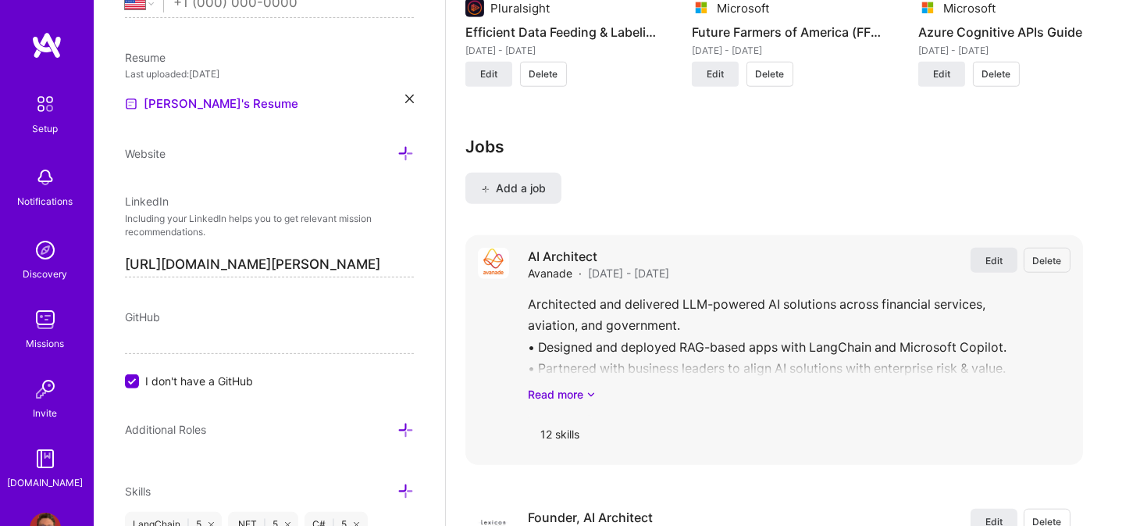
click at [1003, 263] on span "Edit" at bounding box center [994, 260] width 17 height 13
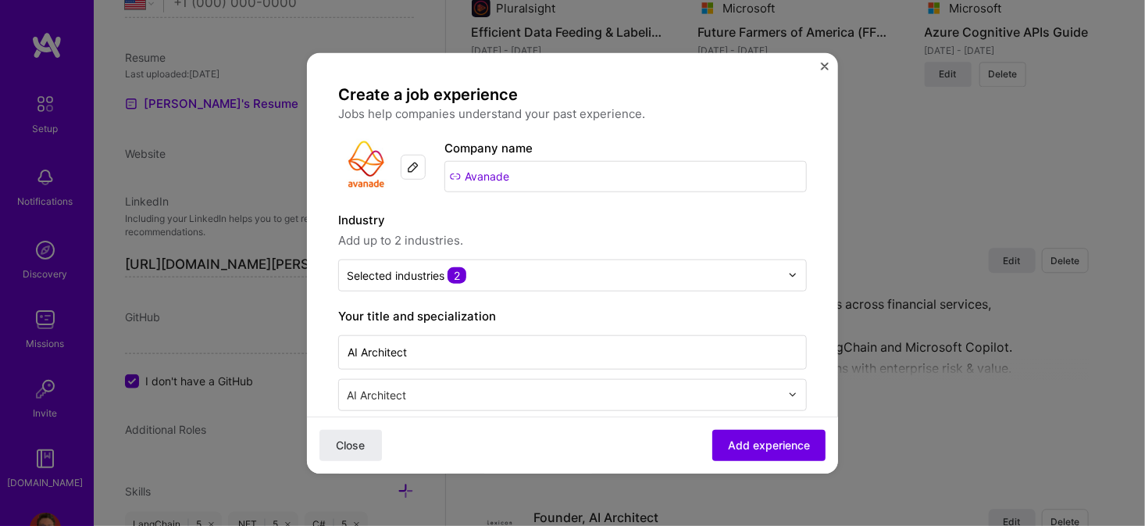
click at [823, 64] on img "Close" at bounding box center [825, 66] width 8 height 8
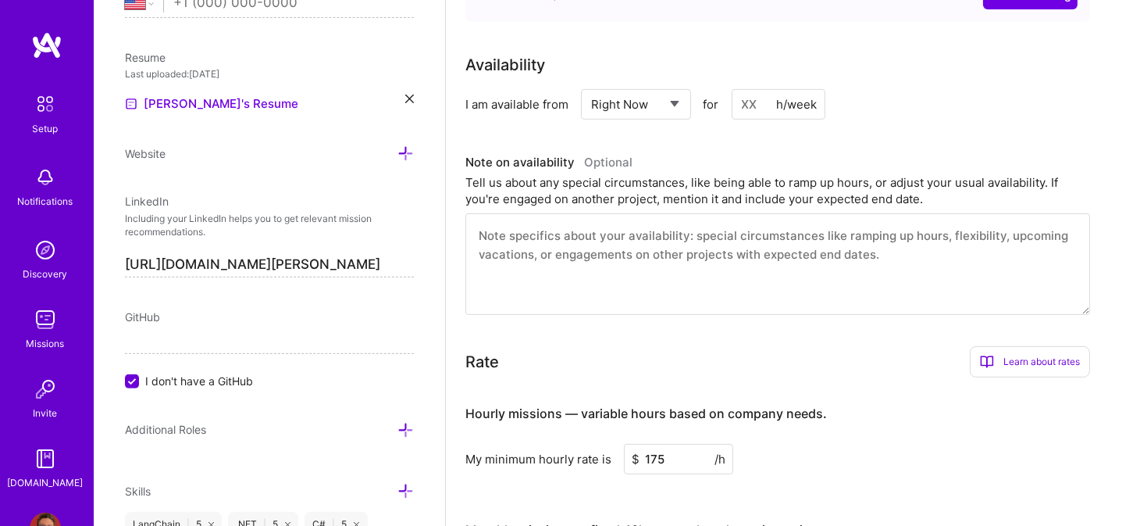
scroll to position [0, 0]
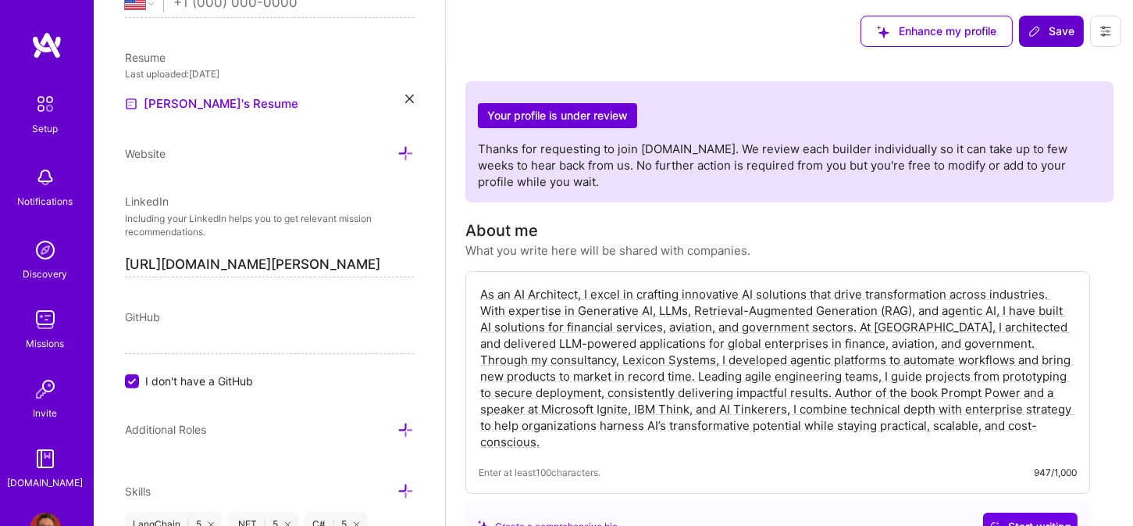
click at [1043, 30] on span "Save" at bounding box center [1052, 31] width 46 height 16
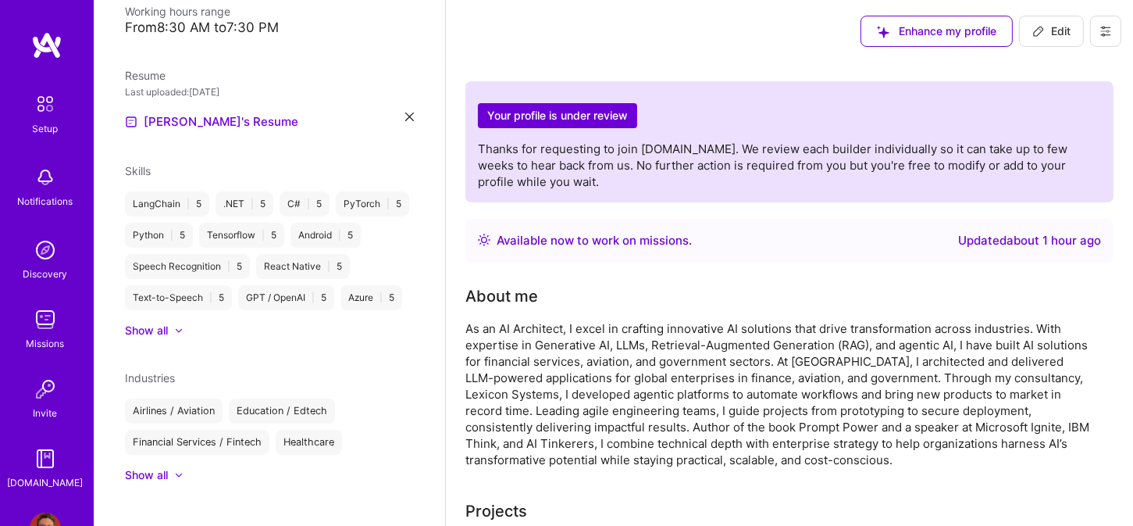
click at [1055, 29] on span "Edit" at bounding box center [1052, 31] width 38 height 16
select select "US"
select select "Right Now"
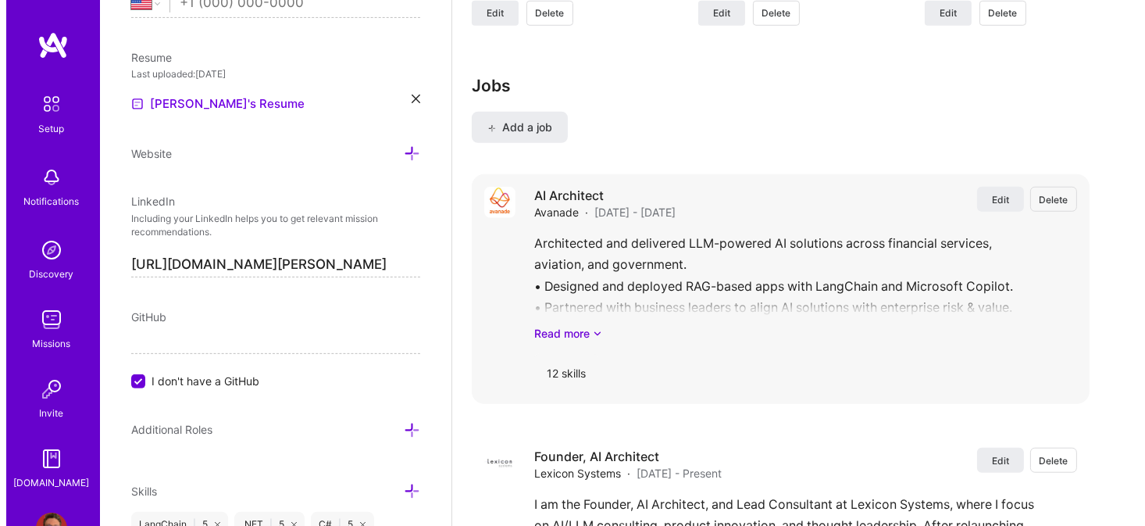
scroll to position [1796, 0]
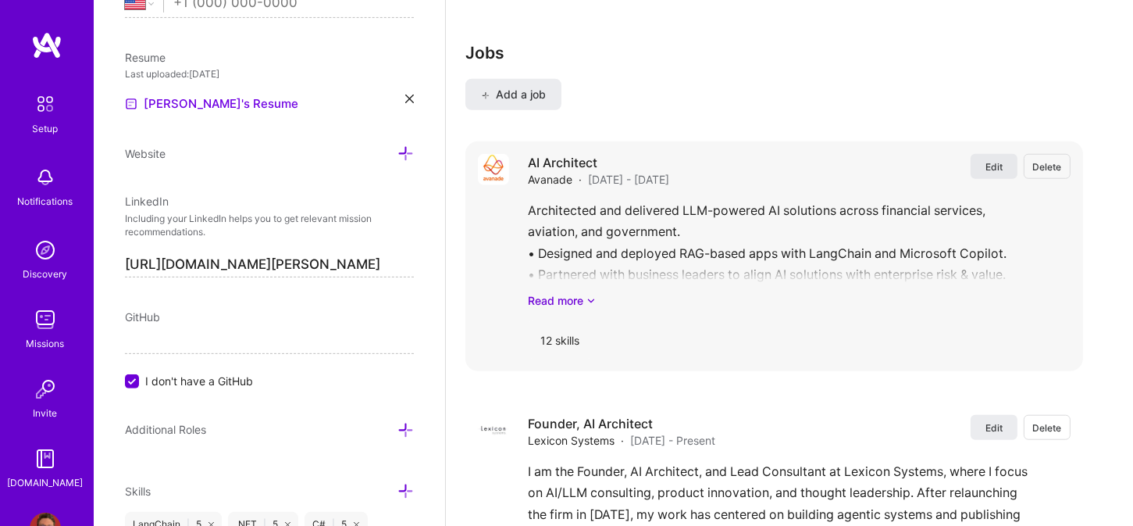
click at [999, 164] on span "Edit" at bounding box center [994, 166] width 17 height 13
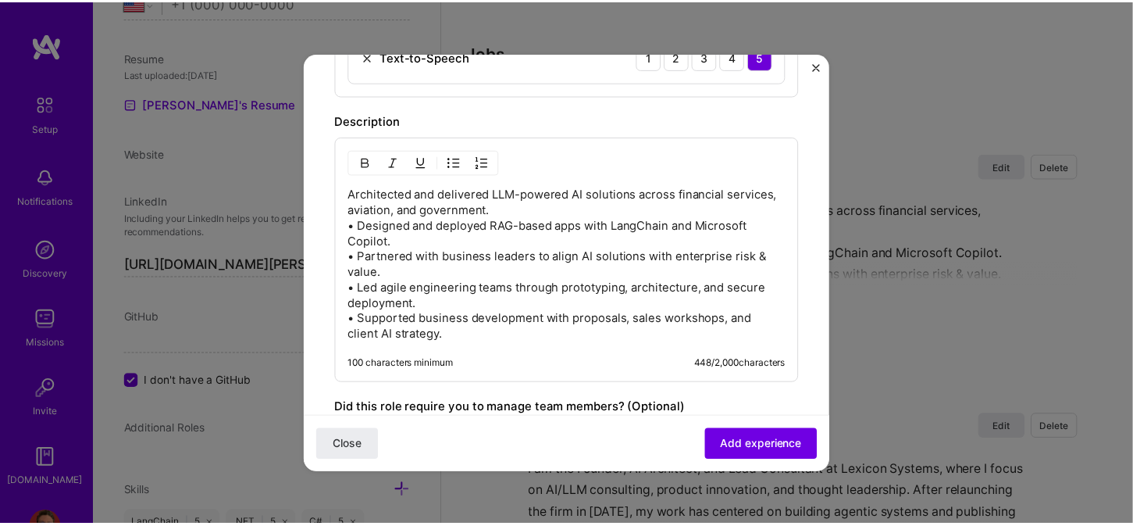
scroll to position [1172, 0]
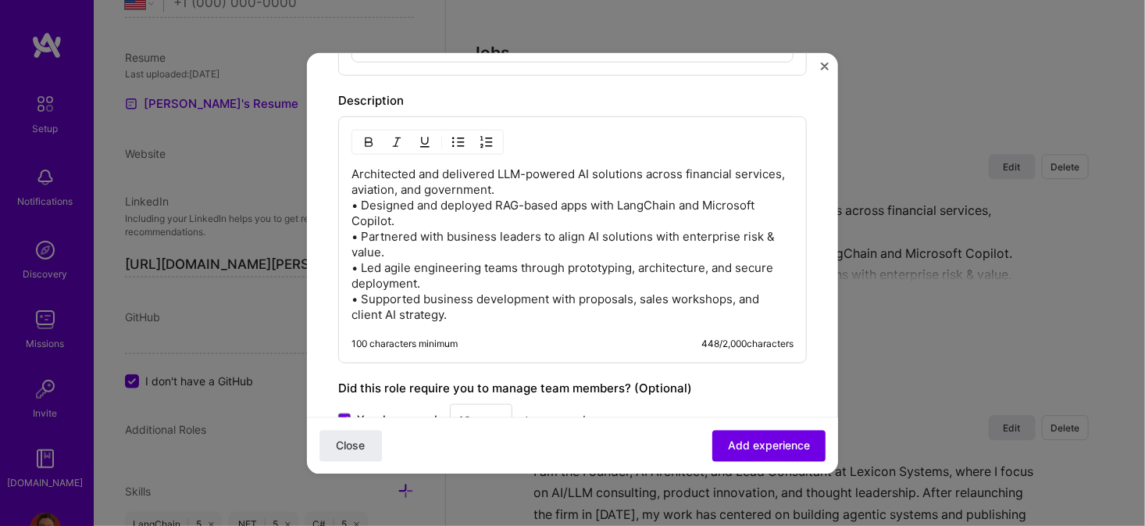
click at [823, 66] on img "Close" at bounding box center [825, 66] width 8 height 8
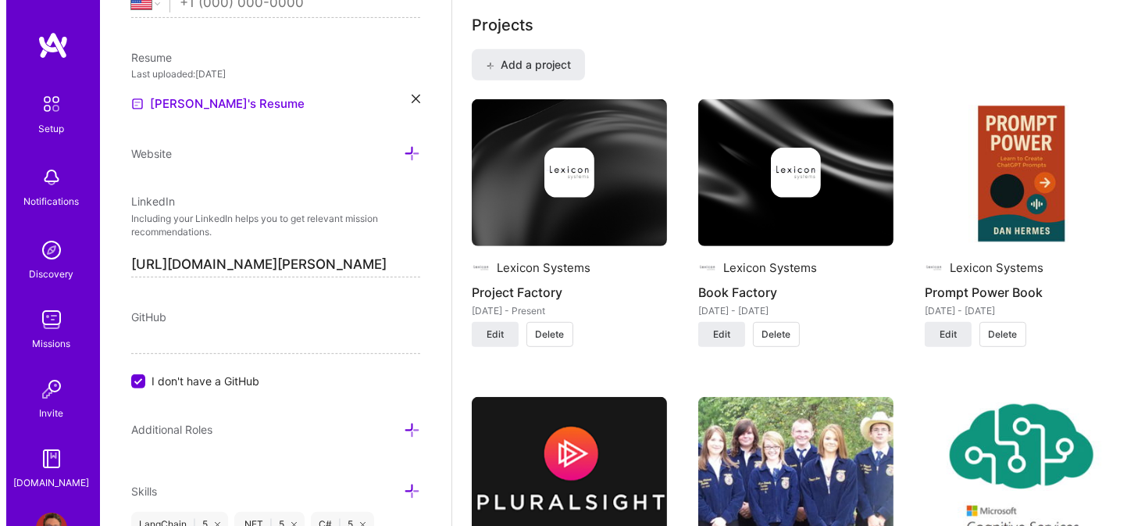
scroll to position [1093, 0]
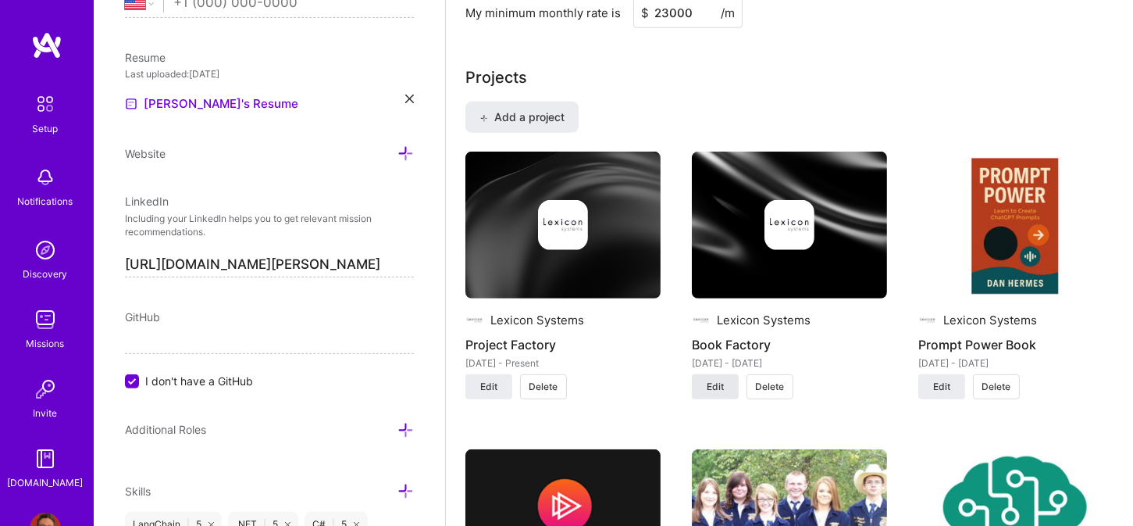
click at [720, 383] on span "Edit" at bounding box center [715, 387] width 17 height 14
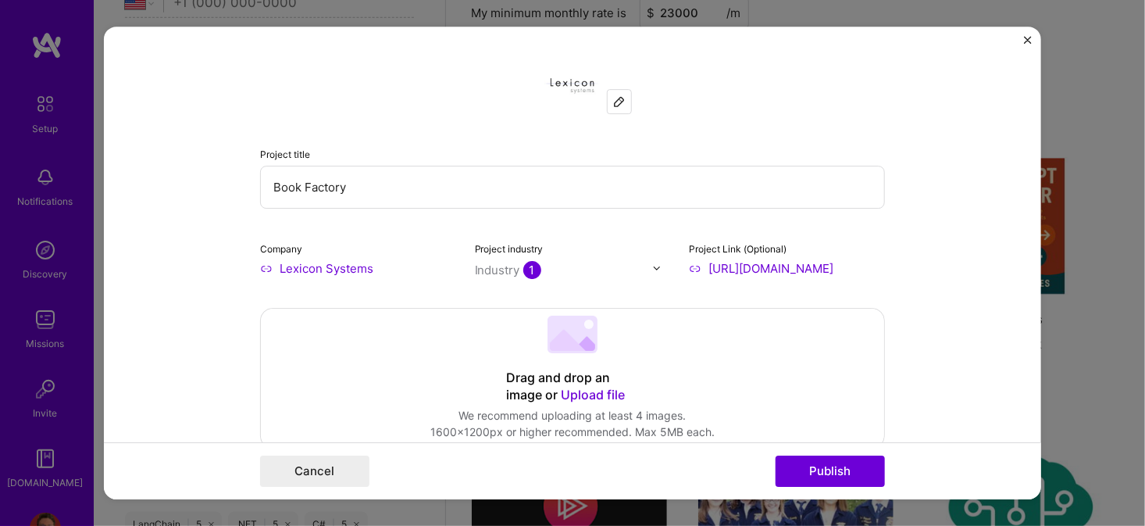
click at [569, 346] on icon at bounding box center [568, 340] width 36 height 21
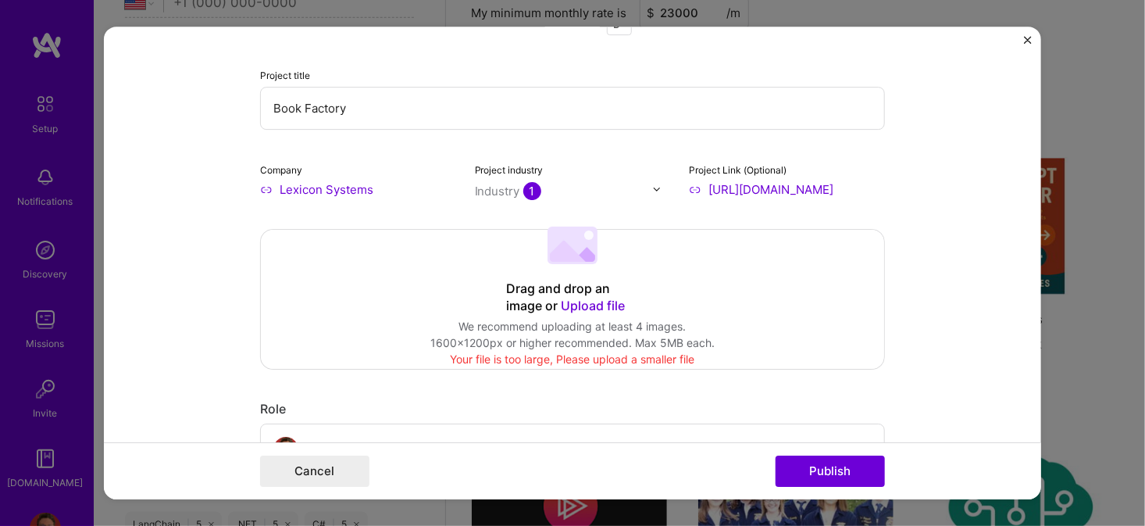
scroll to position [156, 0]
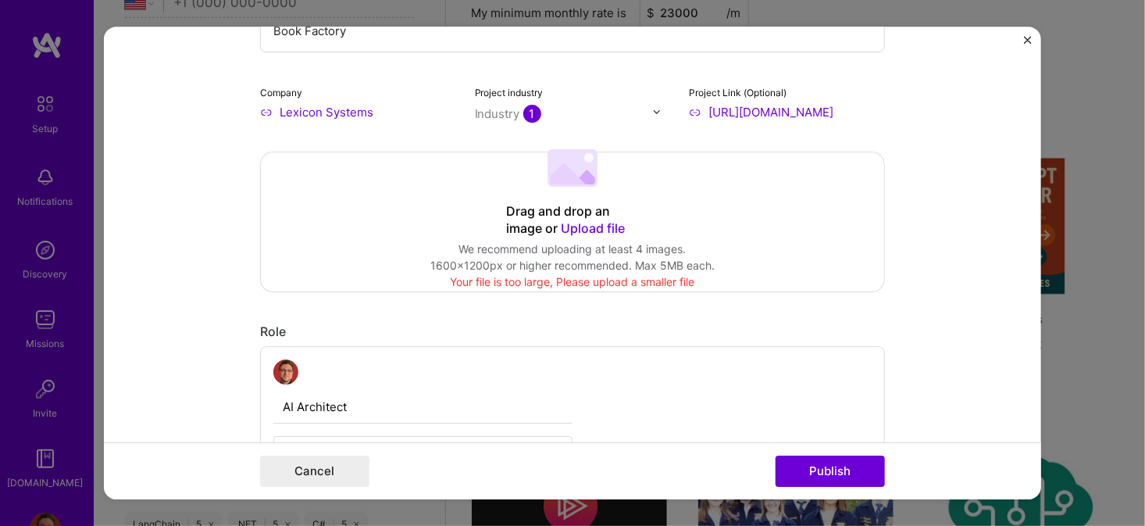
click at [550, 185] on 202 at bounding box center [572, 167] width 50 height 37
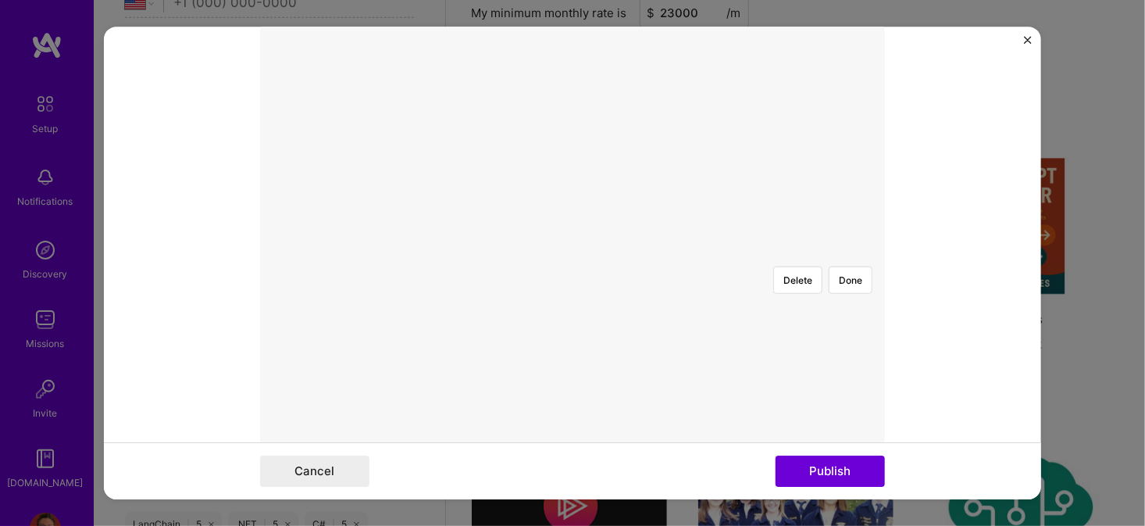
scroll to position [312, 0]
click at [851, 230] on div "Delete Done" at bounding box center [572, 230] width 625 height 0
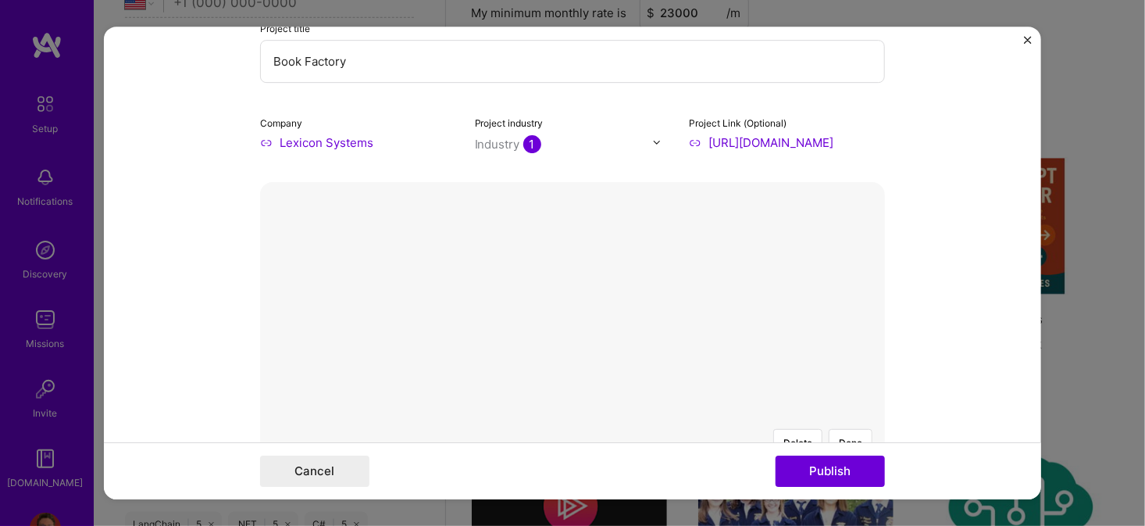
scroll to position [78, 0]
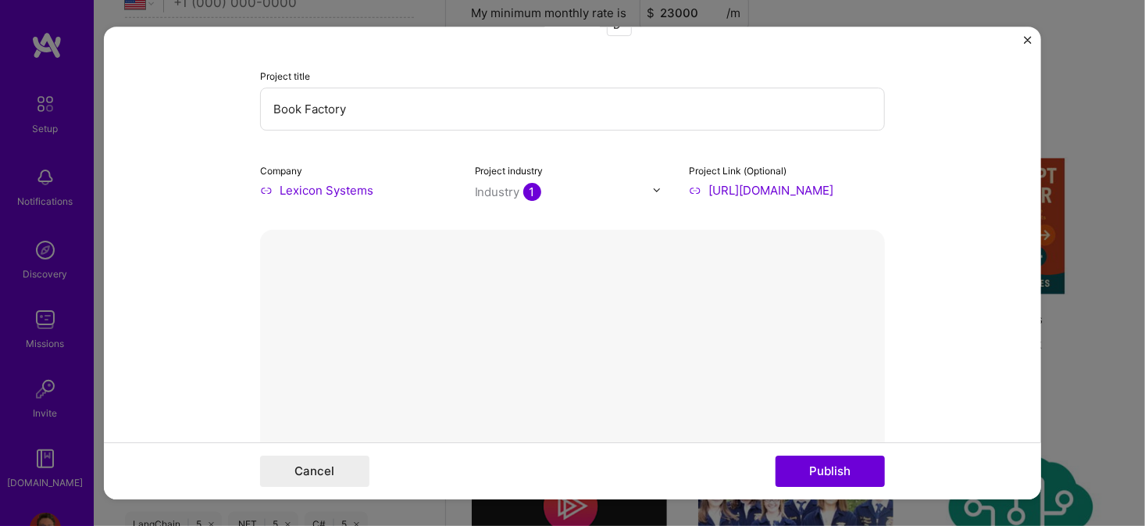
click at [791, 476] on button "Delete" at bounding box center [797, 489] width 49 height 27
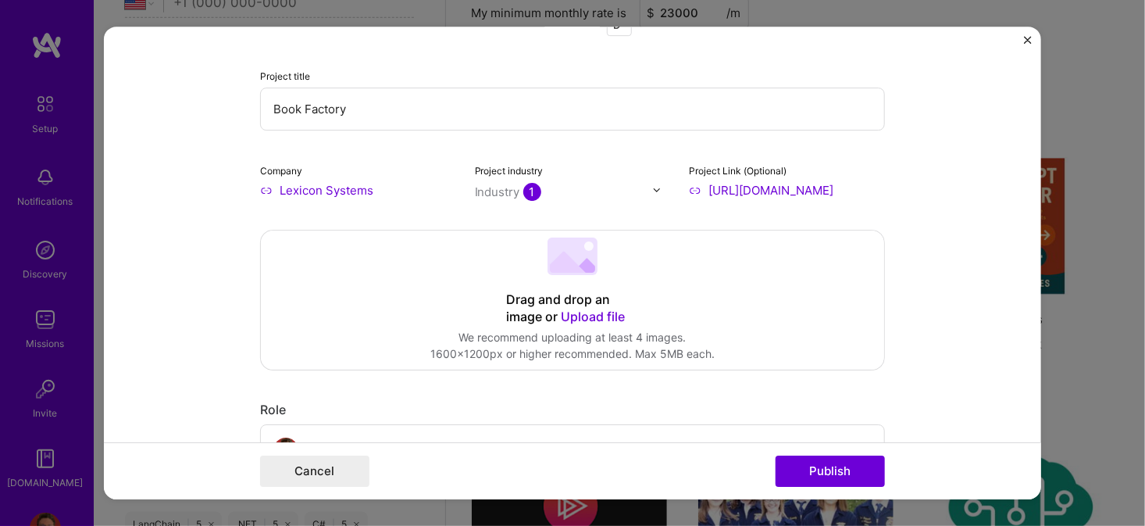
click at [576, 275] on div at bounding box center [572, 257] width 50 height 41
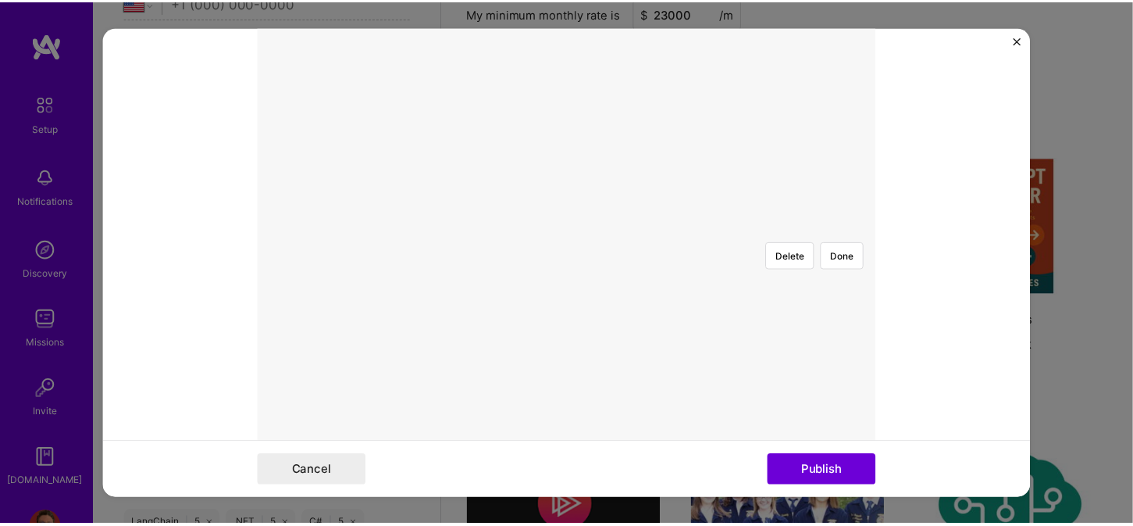
scroll to position [234, 0]
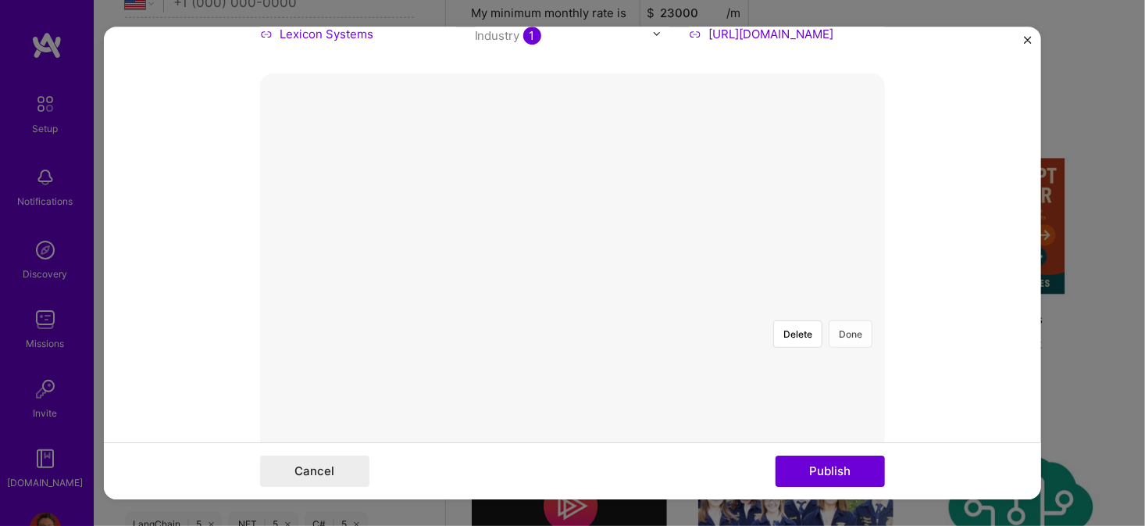
click at [848, 320] on button "Done" at bounding box center [851, 333] width 44 height 27
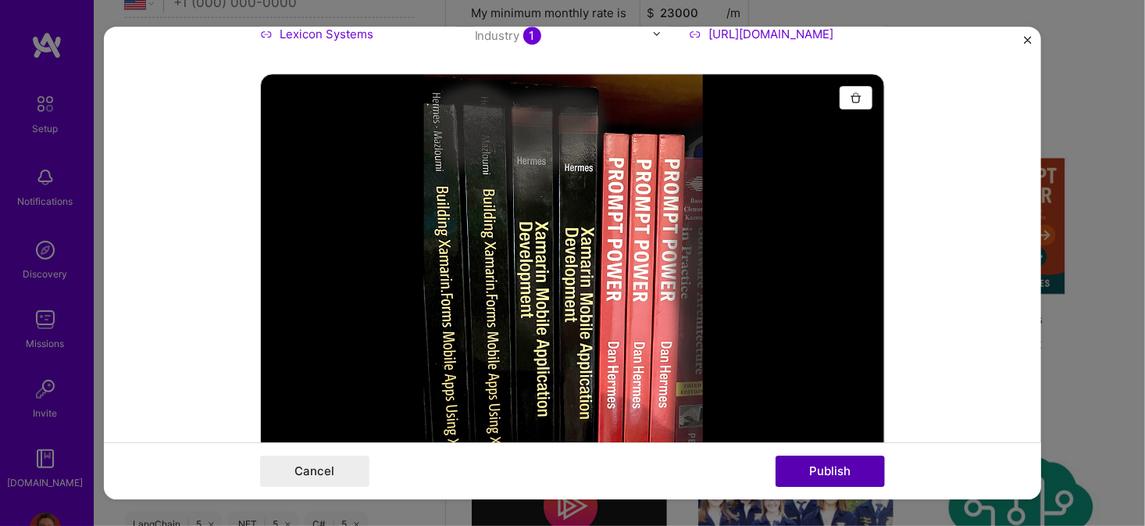
click at [819, 469] on button "Publish" at bounding box center [830, 470] width 109 height 31
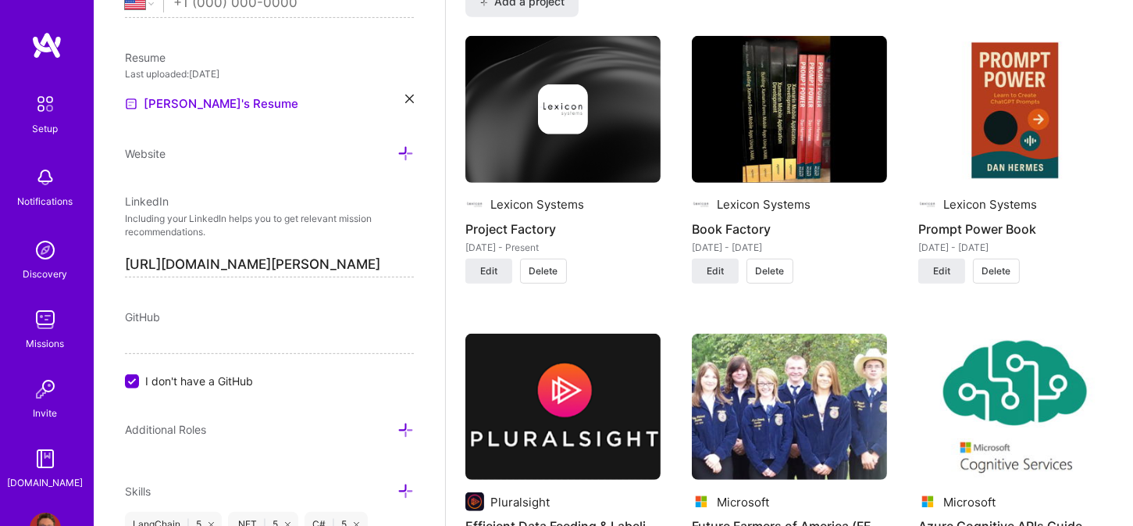
scroll to position [1172, 0]
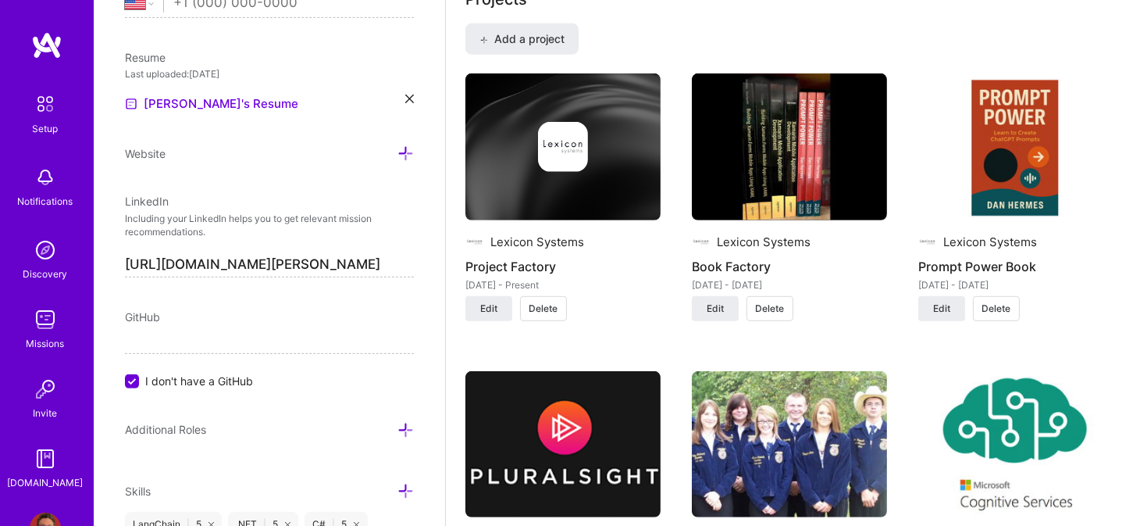
click at [557, 189] on img at bounding box center [562, 146] width 195 height 147
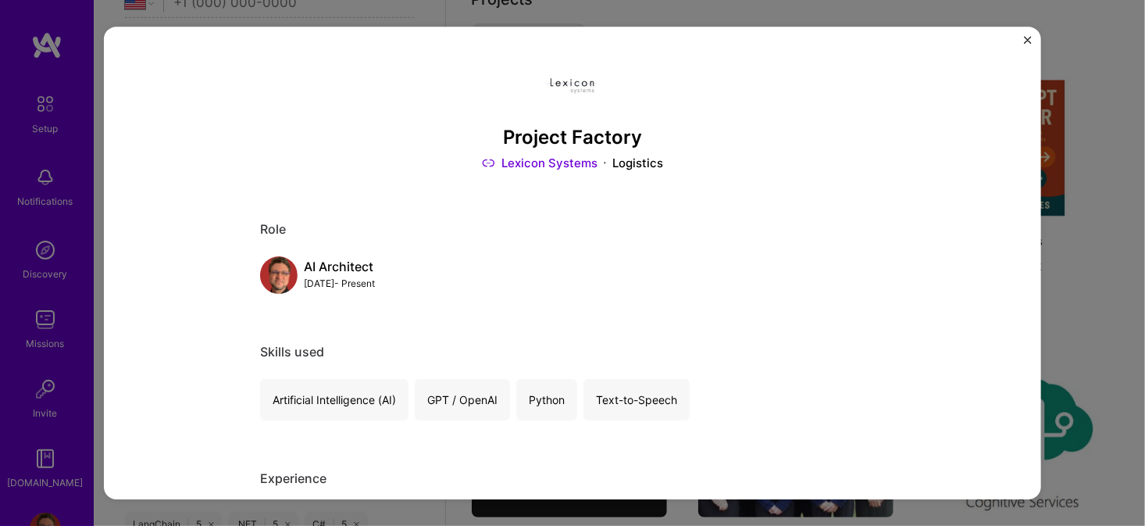
click at [1031, 39] on img "Close" at bounding box center [1028, 40] width 8 height 8
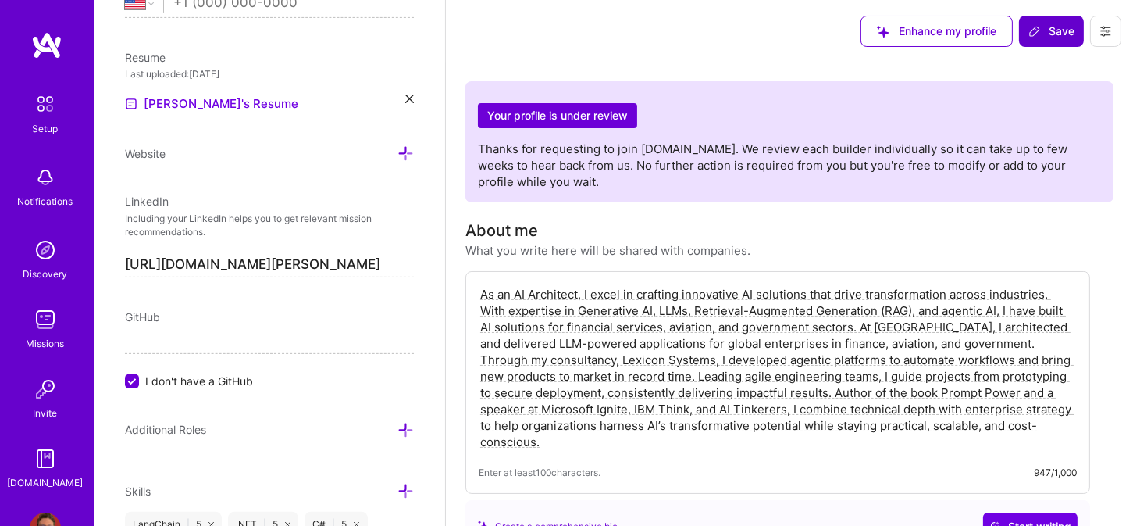
click at [1045, 41] on button "Save" at bounding box center [1051, 31] width 65 height 31
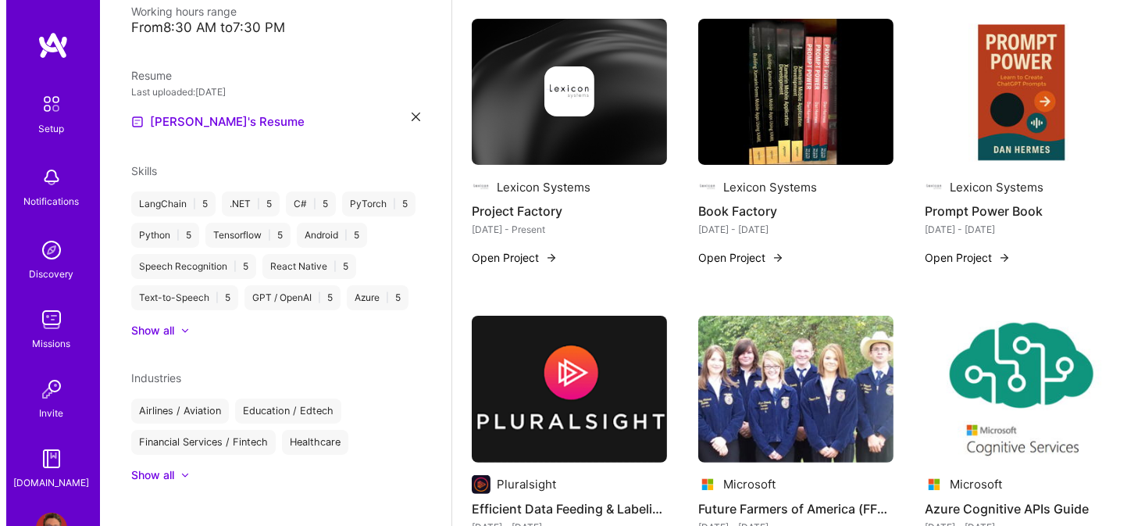
scroll to position [407, 0]
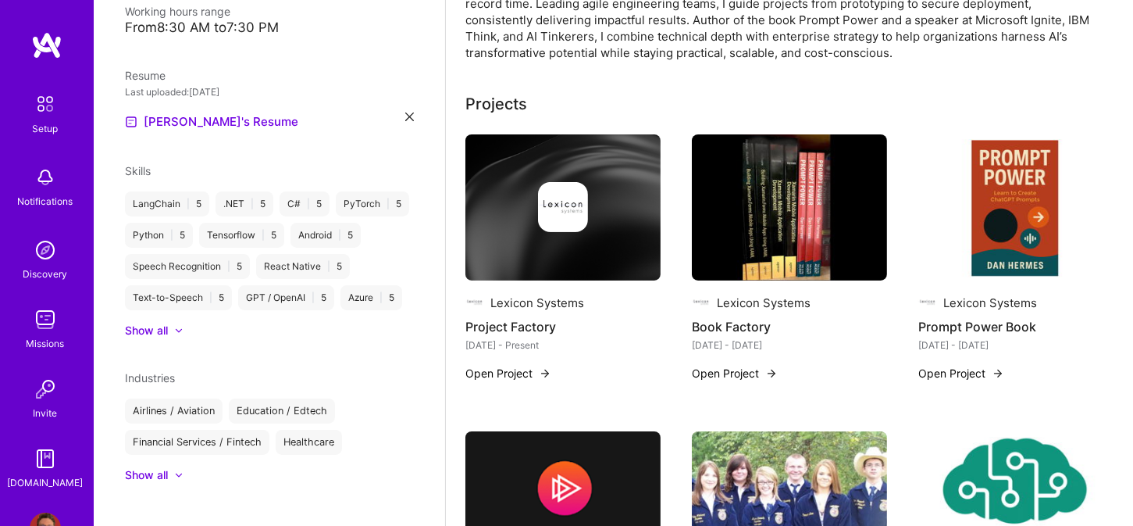
click at [617, 198] on div at bounding box center [562, 207] width 195 height 50
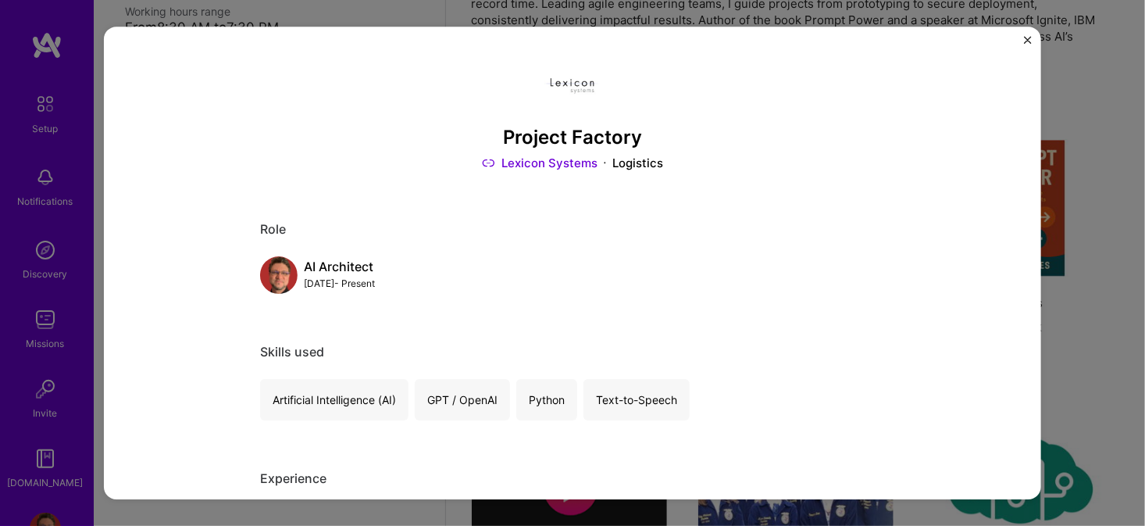
click at [1028, 37] on img "Close" at bounding box center [1028, 40] width 8 height 8
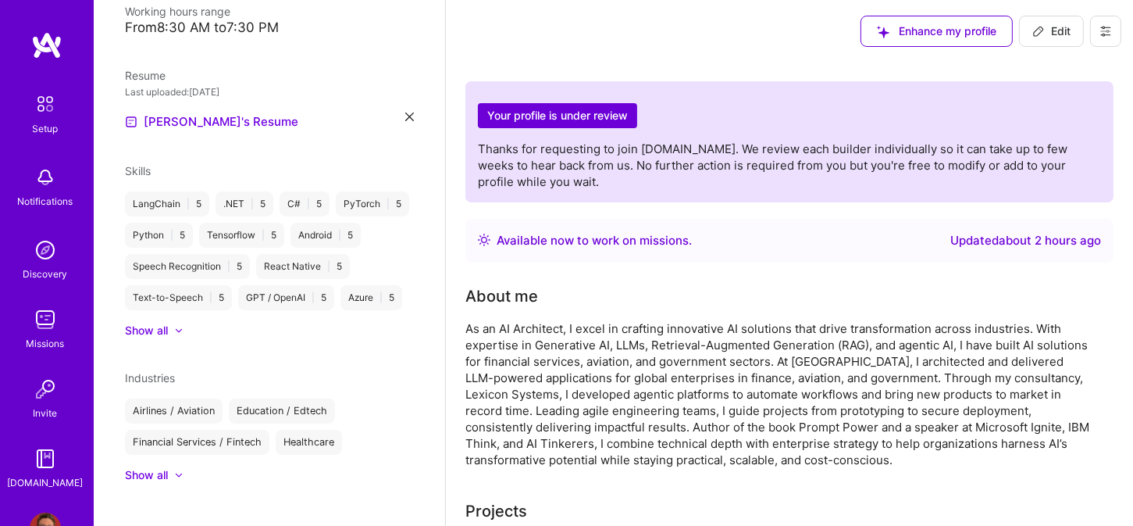
click at [1047, 26] on span "Edit" at bounding box center [1052, 31] width 38 height 16
select select "US"
select select "Right Now"
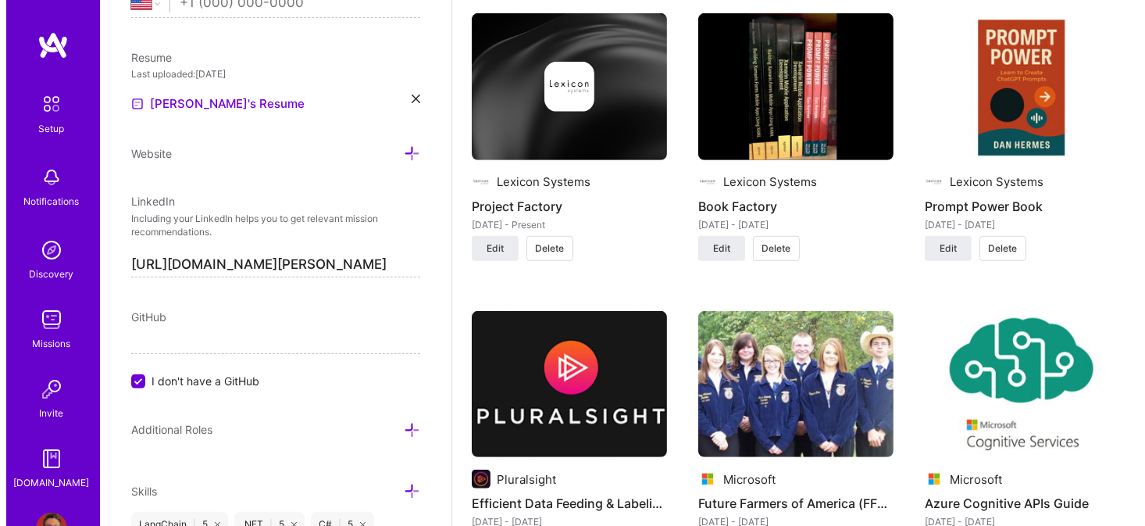
scroll to position [1156, 0]
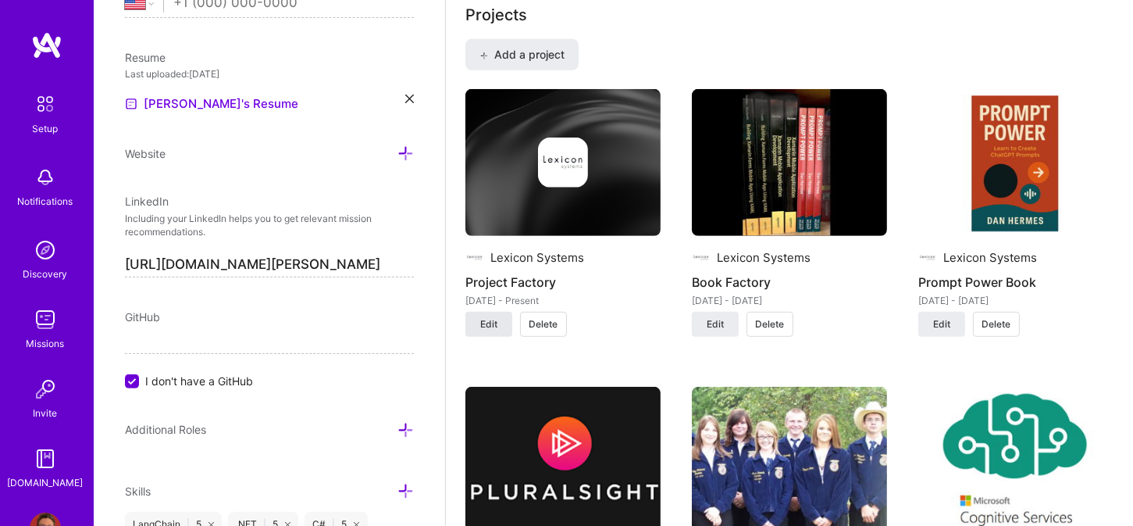
click at [498, 318] on button "Edit" at bounding box center [488, 324] width 47 height 25
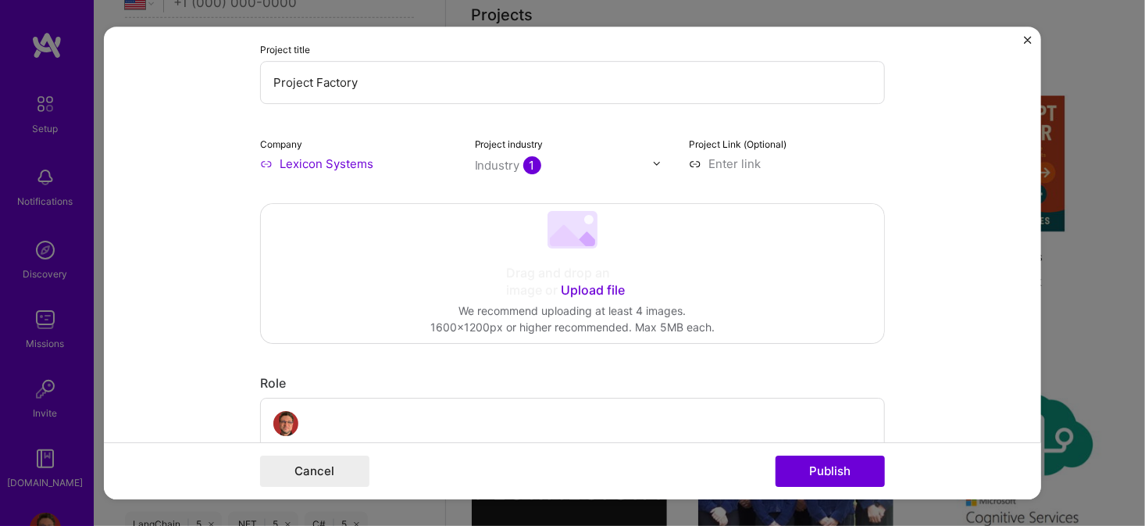
scroll to position [78, 0]
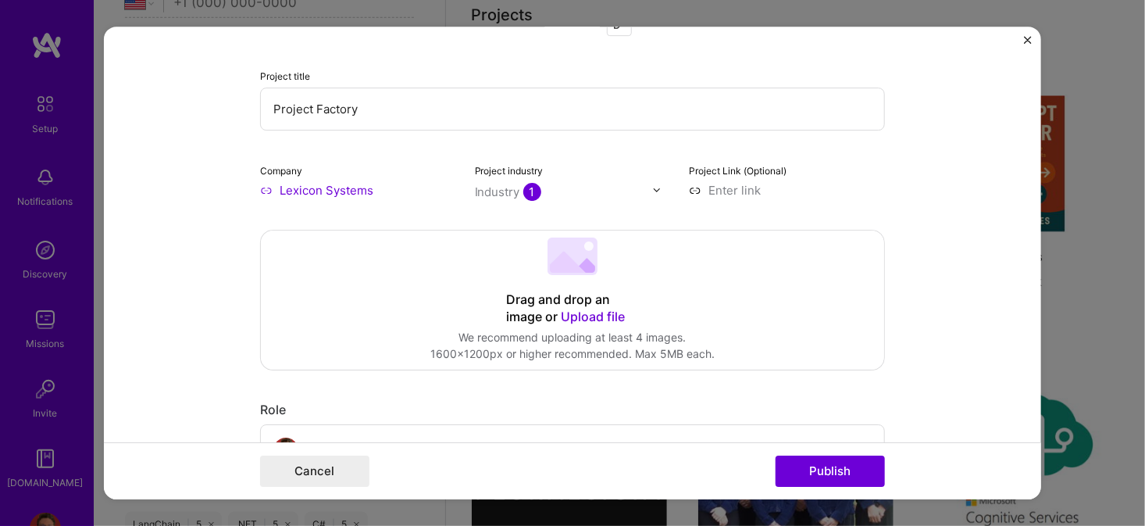
click at [582, 265] on icon at bounding box center [583, 265] width 23 height 15
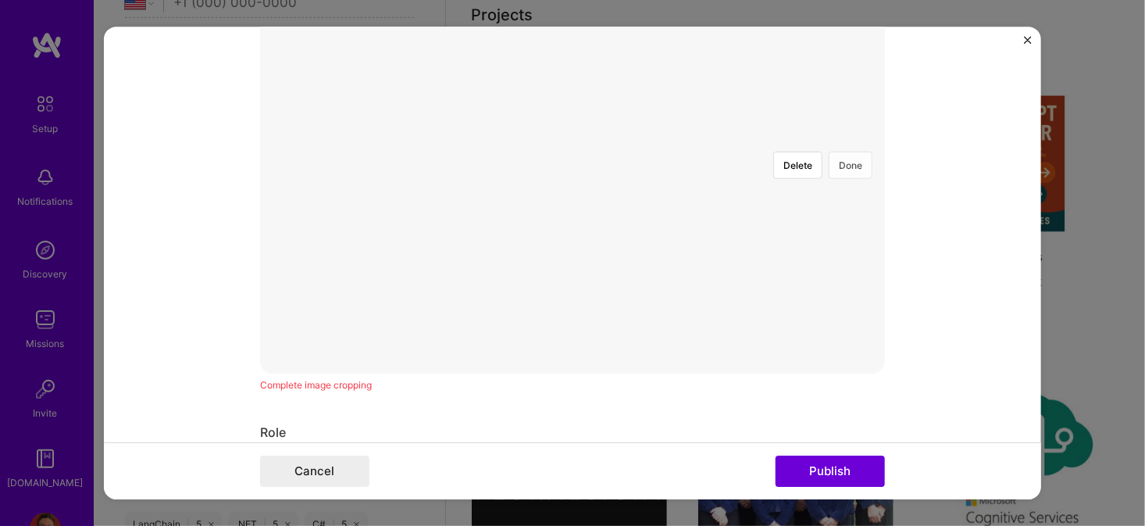
scroll to position [312, 0]
click at [722, 273] on div at bounding box center [798, 347] width 312 height 235
click at [822, 476] on button "Publish" at bounding box center [830, 470] width 109 height 31
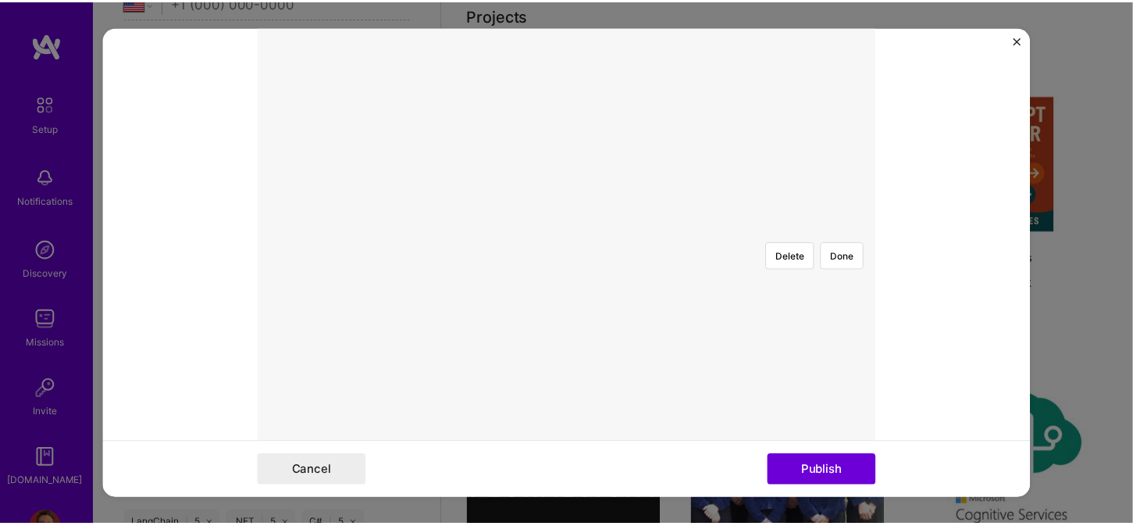
scroll to position [280, 0]
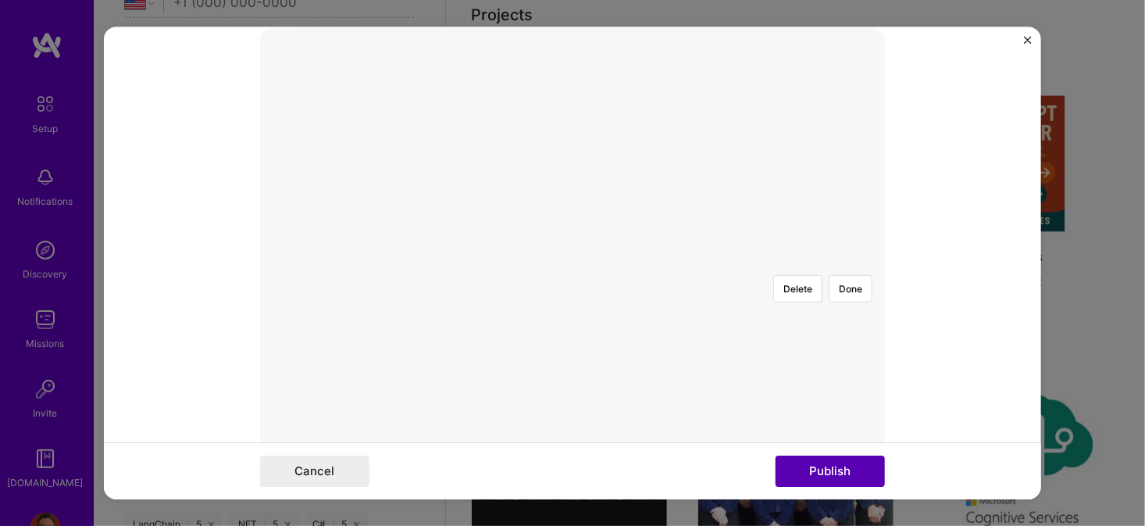
click at [830, 466] on button "Publish" at bounding box center [830, 470] width 109 height 31
click at [839, 275] on button "Done" at bounding box center [851, 288] width 44 height 27
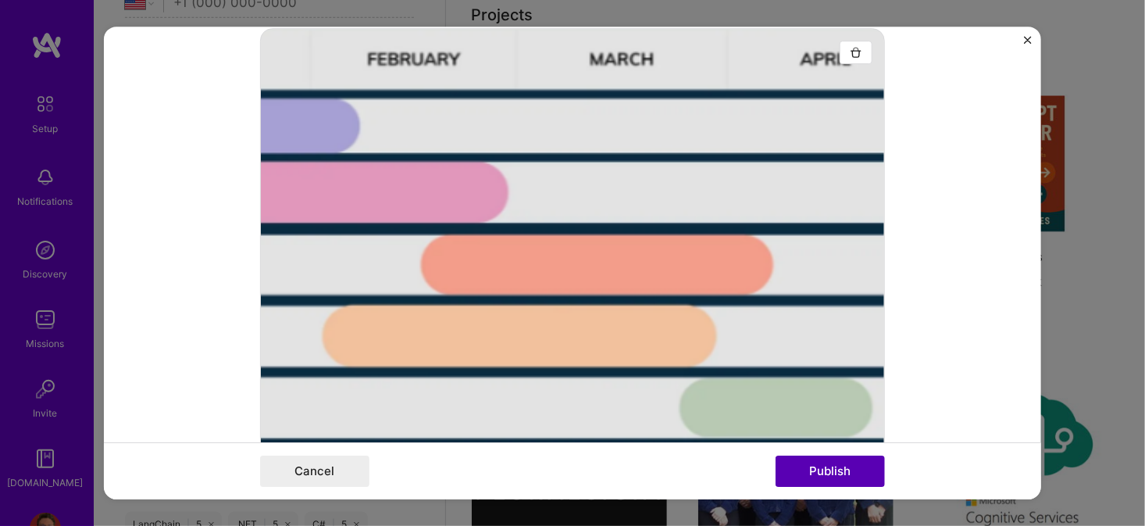
click at [836, 473] on button "Publish" at bounding box center [830, 470] width 109 height 31
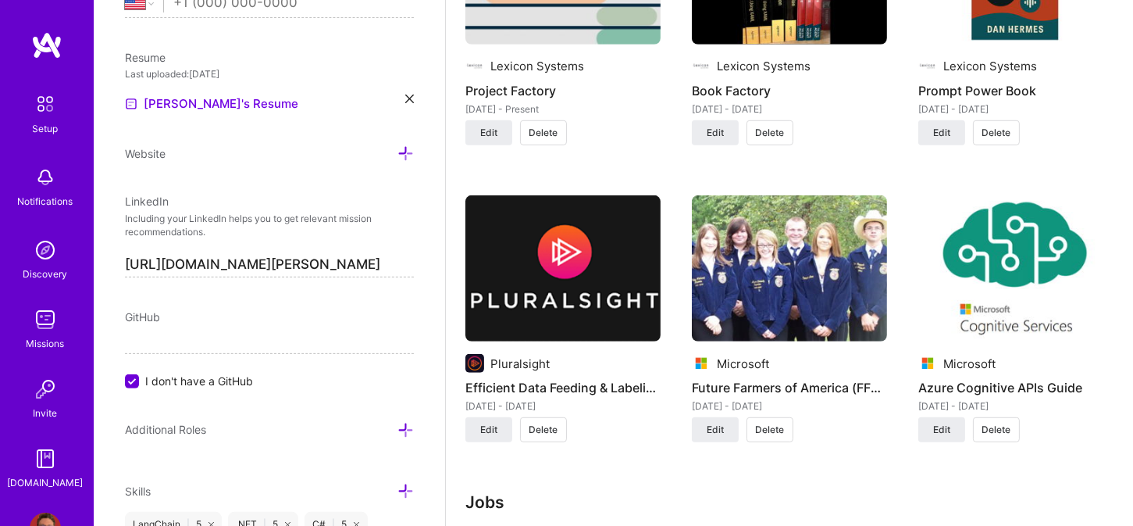
scroll to position [1312, 0]
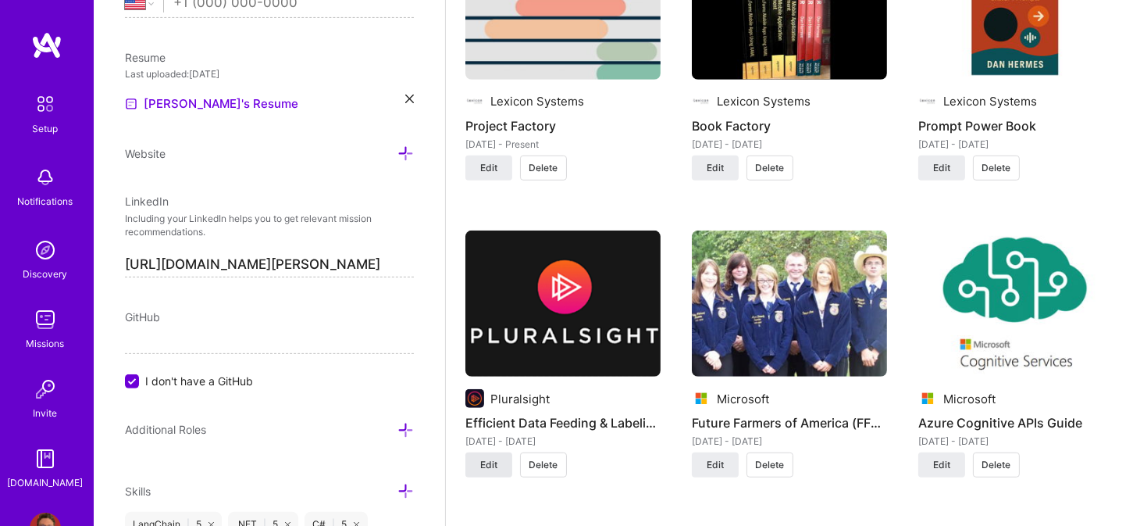
click at [488, 461] on span "Edit" at bounding box center [488, 465] width 17 height 14
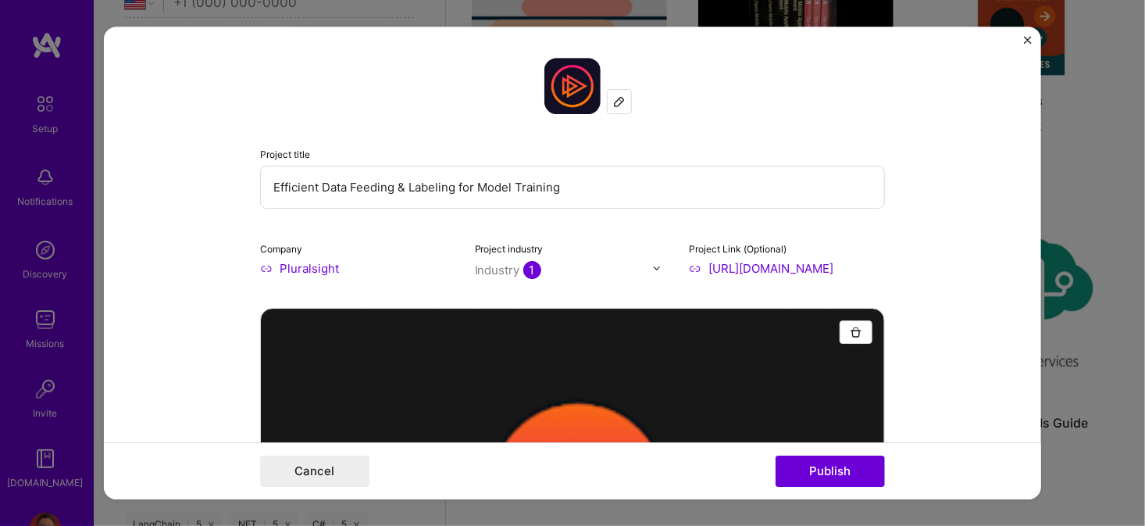
drag, startPoint x: 554, startPoint y: 186, endPoint x: 138, endPoint y: 184, distance: 415.5
click at [138, 184] on form "Project title Efficient Data Feeding & Labeling for Model Training Company Plur…" at bounding box center [572, 263] width 937 height 473
type input "Data Management for AI Course"
click at [838, 472] on button "Publish" at bounding box center [830, 470] width 109 height 31
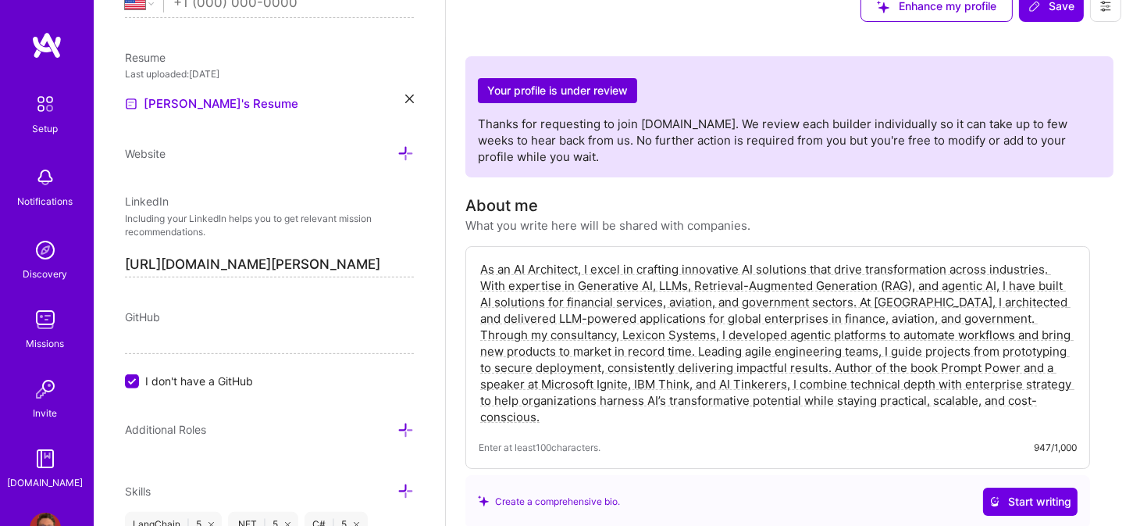
scroll to position [0, 0]
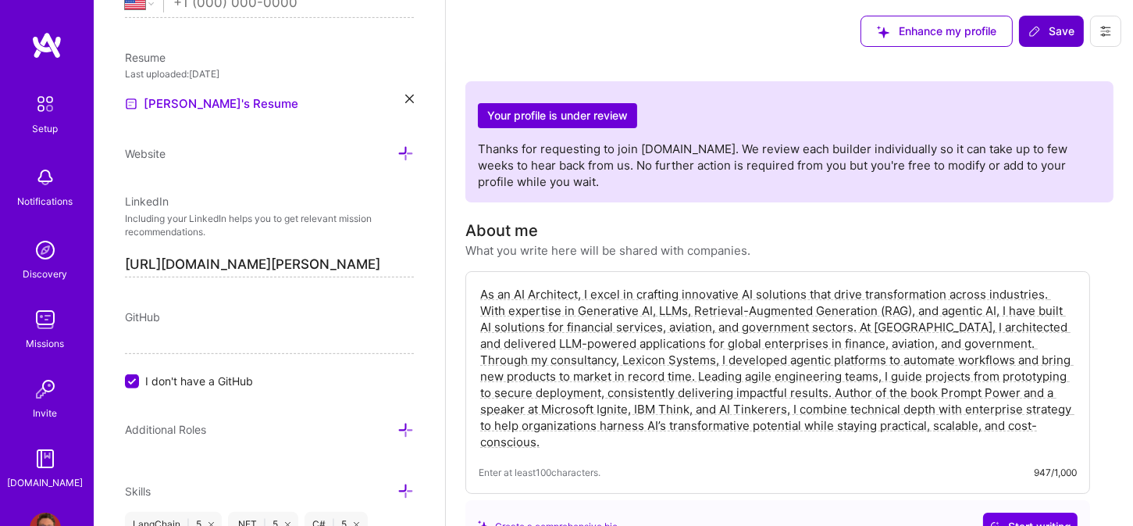
click at [1050, 23] on span "Save" at bounding box center [1052, 31] width 46 height 16
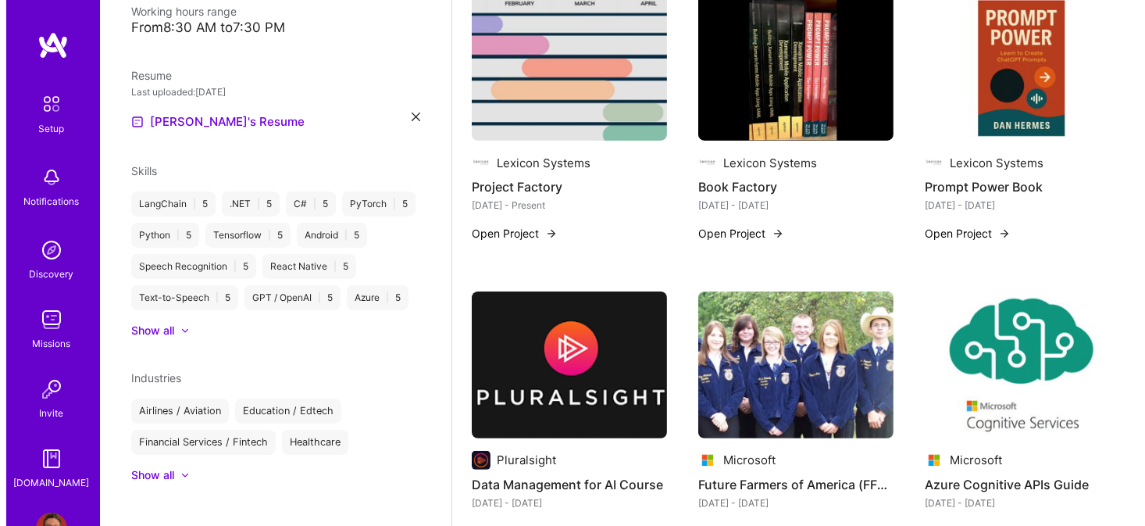
scroll to position [469, 0]
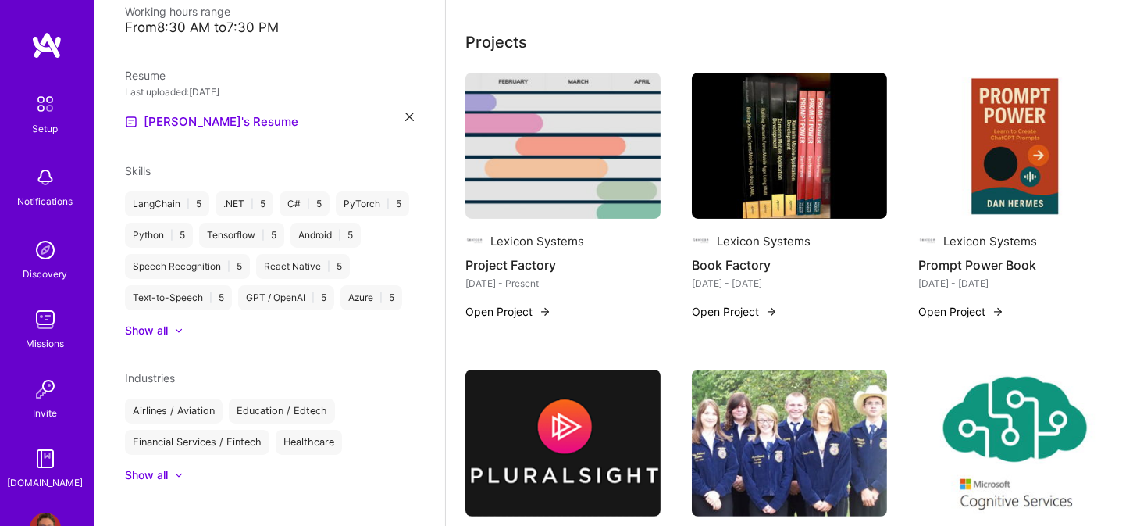
click at [760, 152] on img at bounding box center [789, 146] width 195 height 147
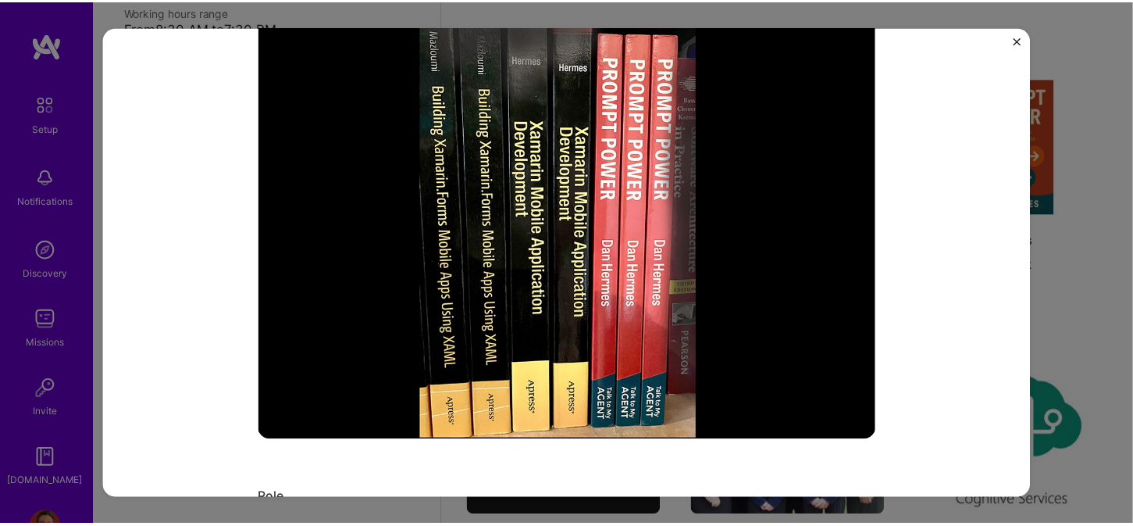
scroll to position [234, 0]
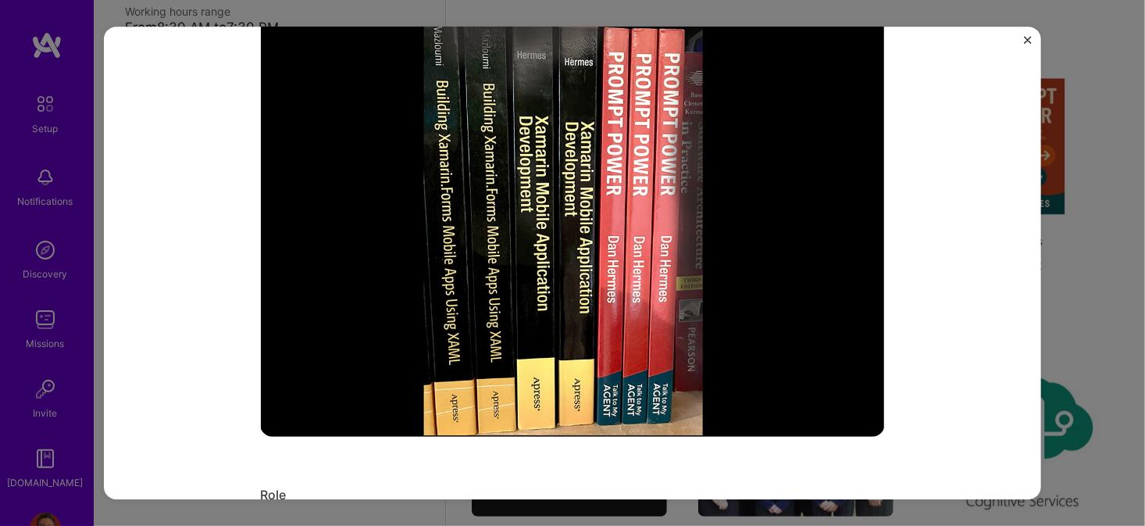
click at [1025, 34] on div "Book Factory Lexicon Systems Publishing Project link Role AI Architect Apr, 202…" at bounding box center [572, 263] width 937 height 473
click at [1025, 40] on img "Close" at bounding box center [1028, 40] width 8 height 8
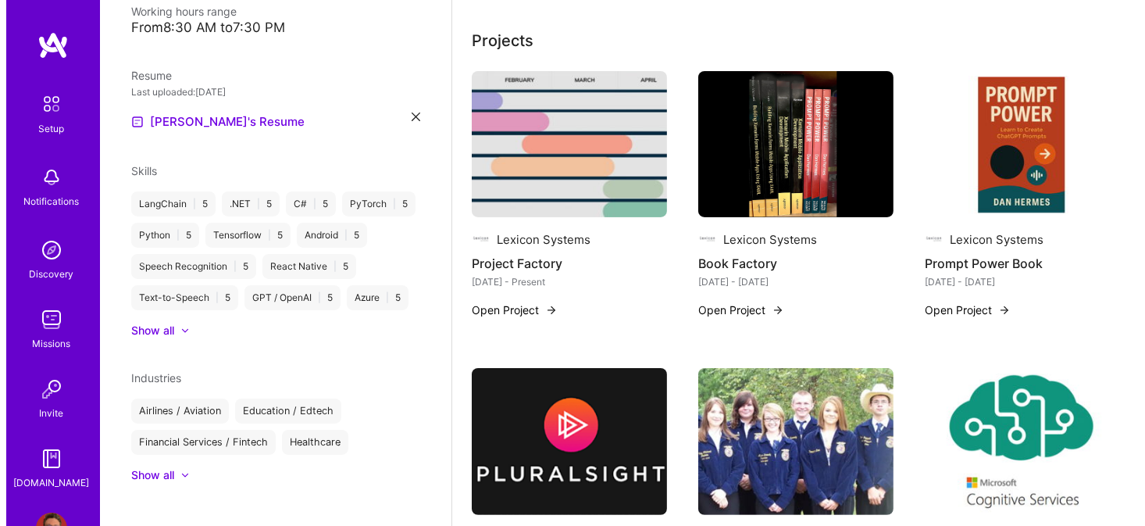
scroll to position [469, 0]
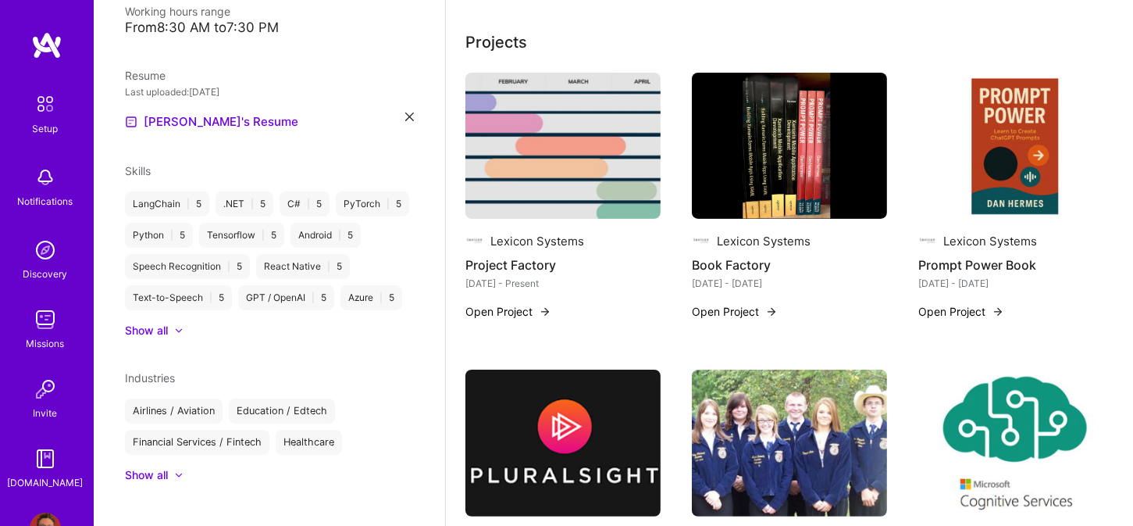
click at [578, 163] on img at bounding box center [562, 146] width 195 height 147
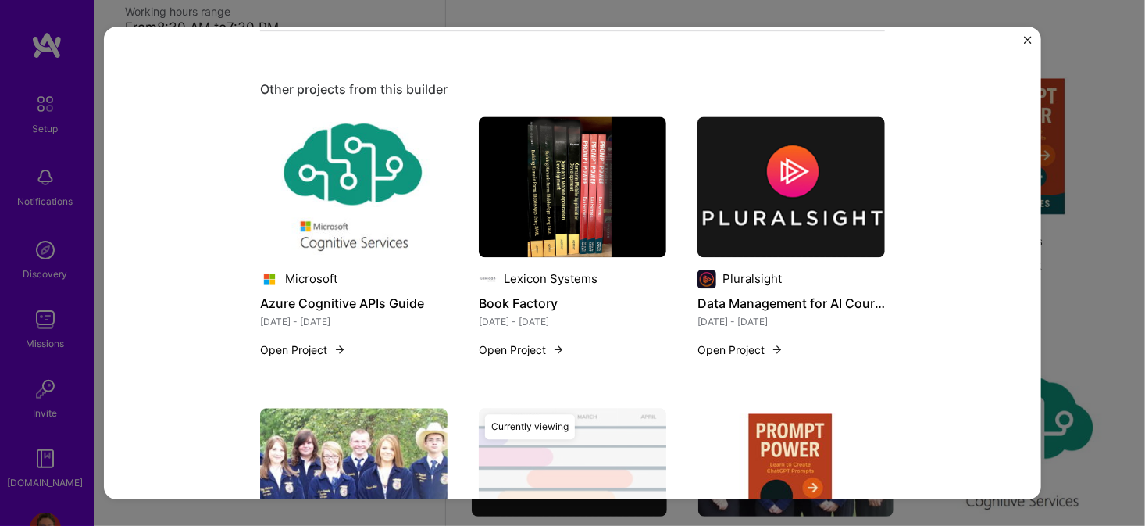
scroll to position [1562, 0]
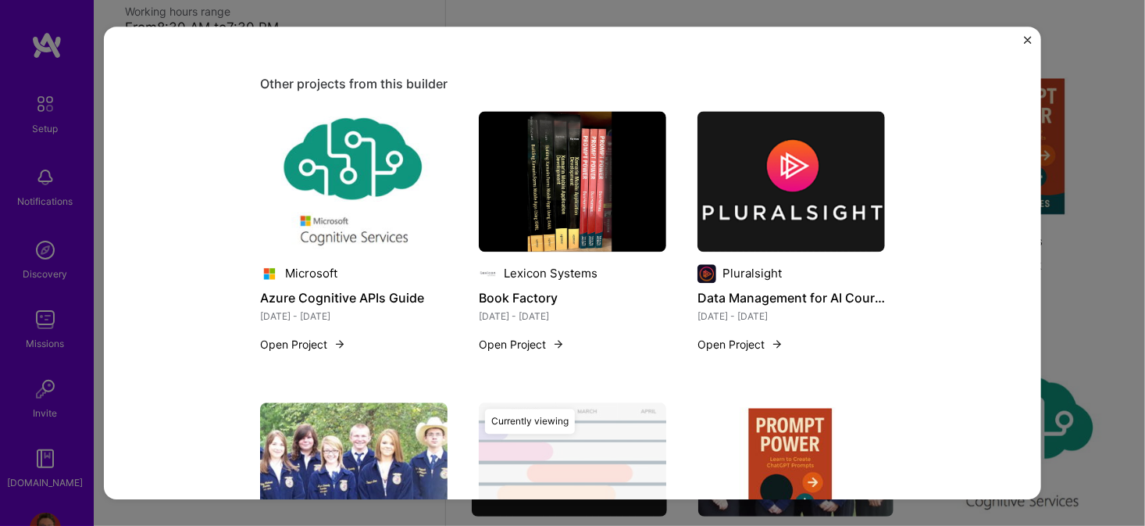
click at [758, 185] on img at bounding box center [790, 181] width 187 height 141
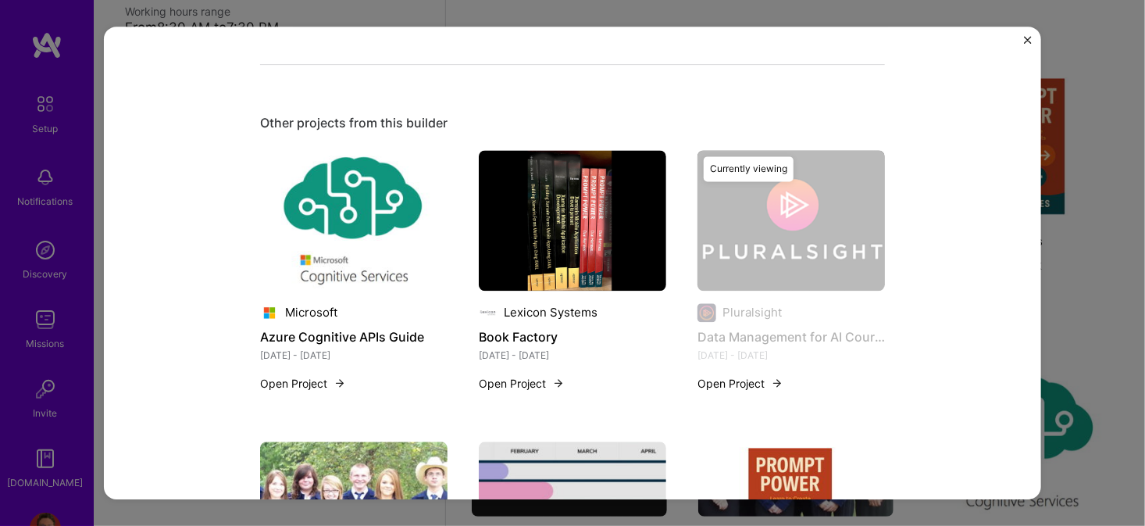
scroll to position [1562, 0]
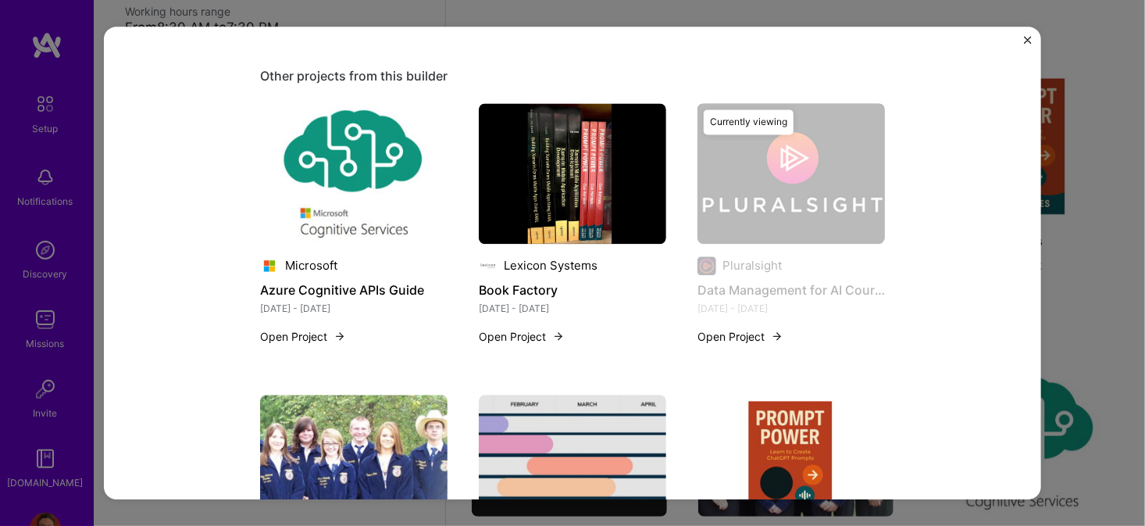
click at [386, 180] on img at bounding box center [353, 173] width 187 height 141
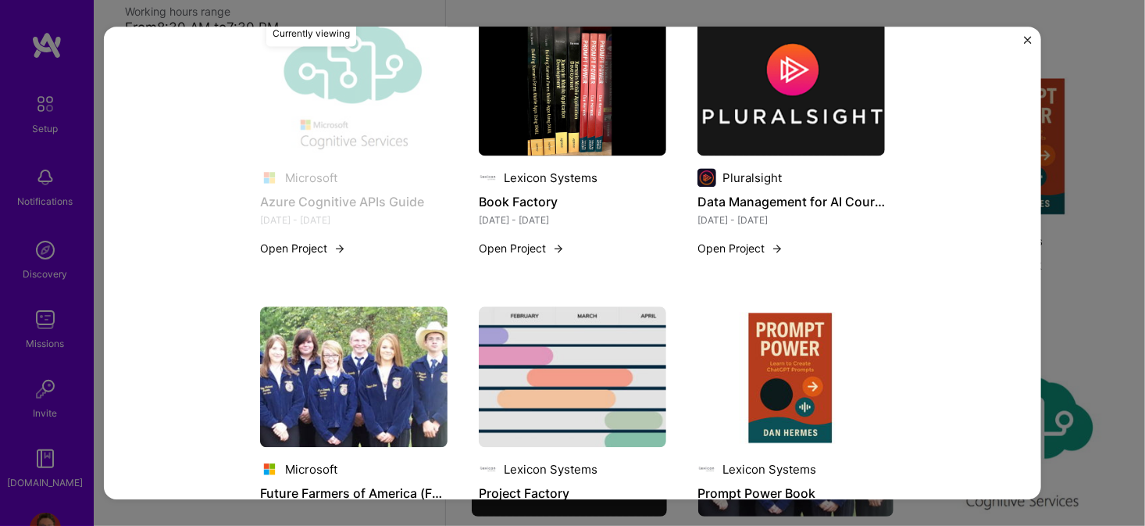
scroll to position [1484, 0]
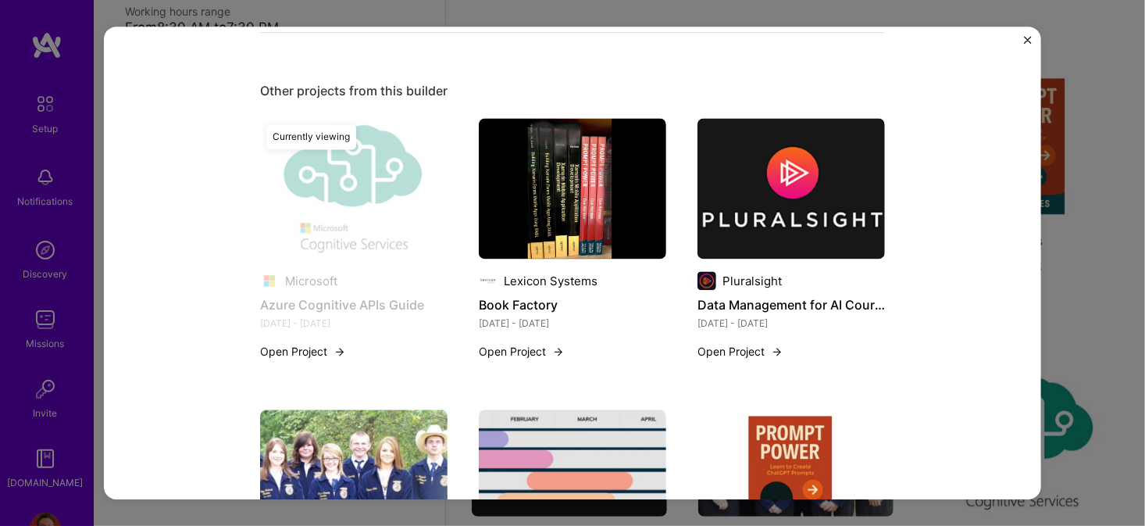
click at [546, 177] on img at bounding box center [572, 188] width 187 height 141
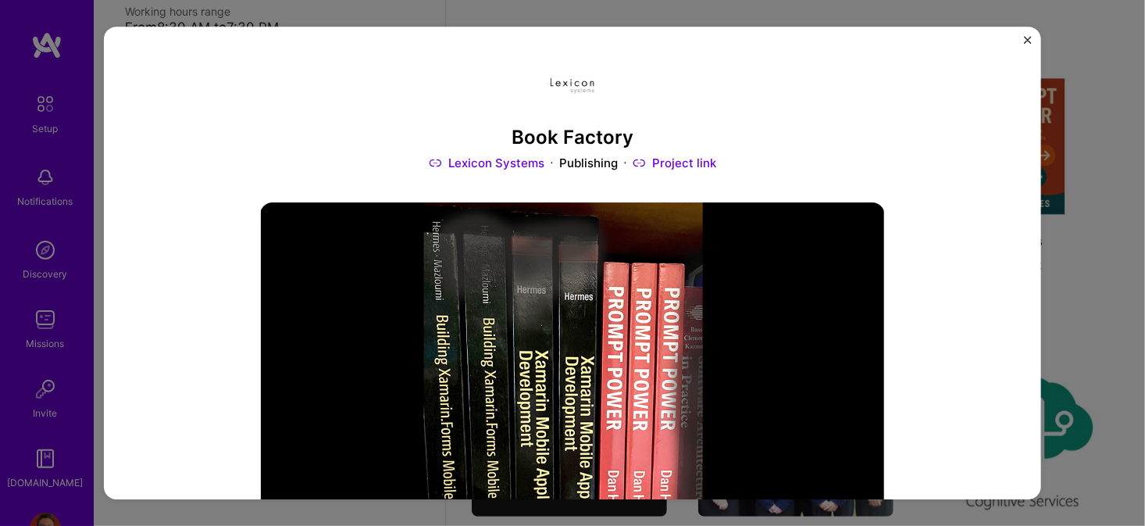
click at [675, 160] on link "Project link" at bounding box center [675, 163] width 84 height 16
click at [1025, 40] on img "Close" at bounding box center [1028, 40] width 8 height 8
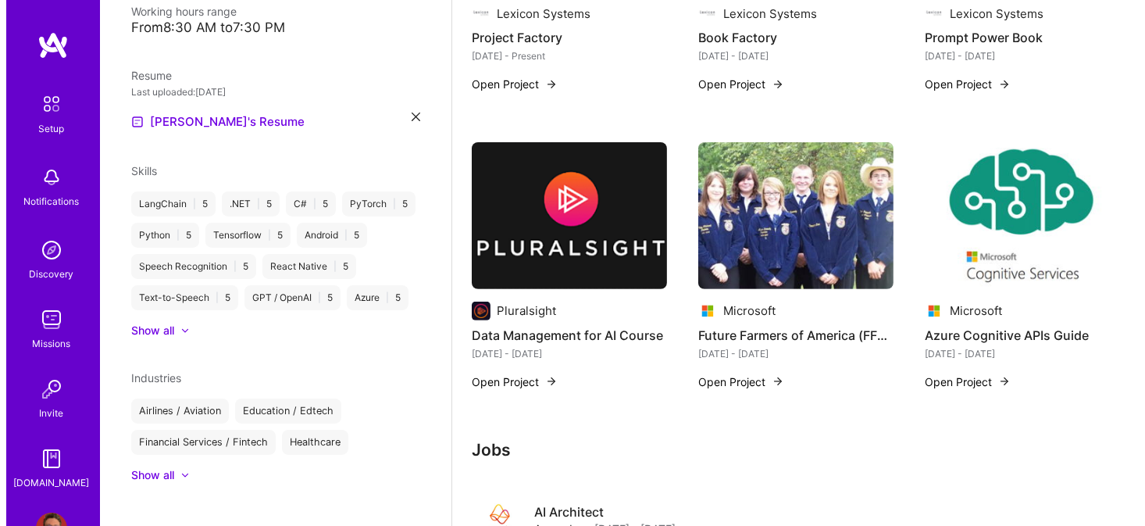
scroll to position [703, 0]
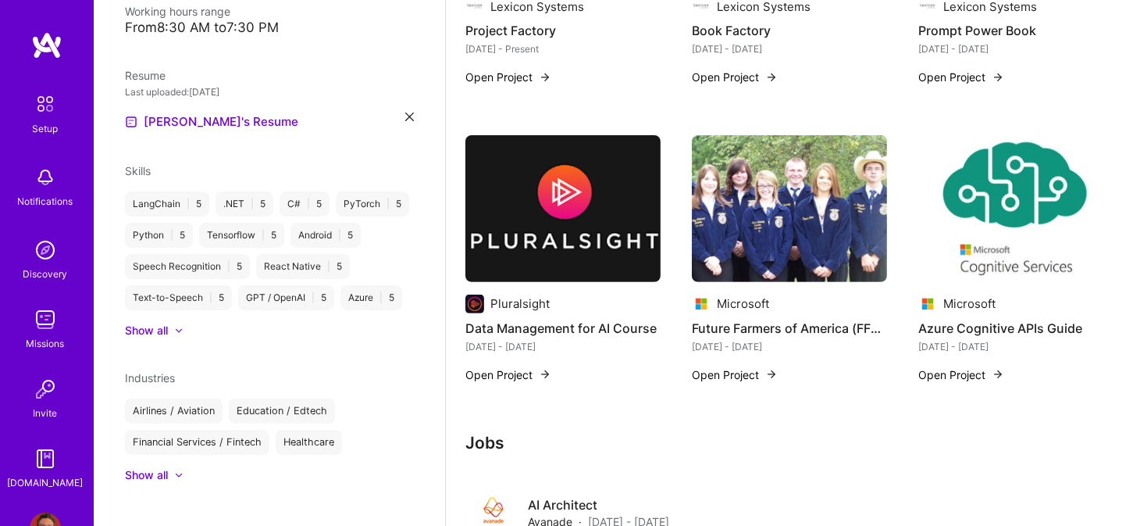
click at [761, 230] on img at bounding box center [789, 208] width 195 height 147
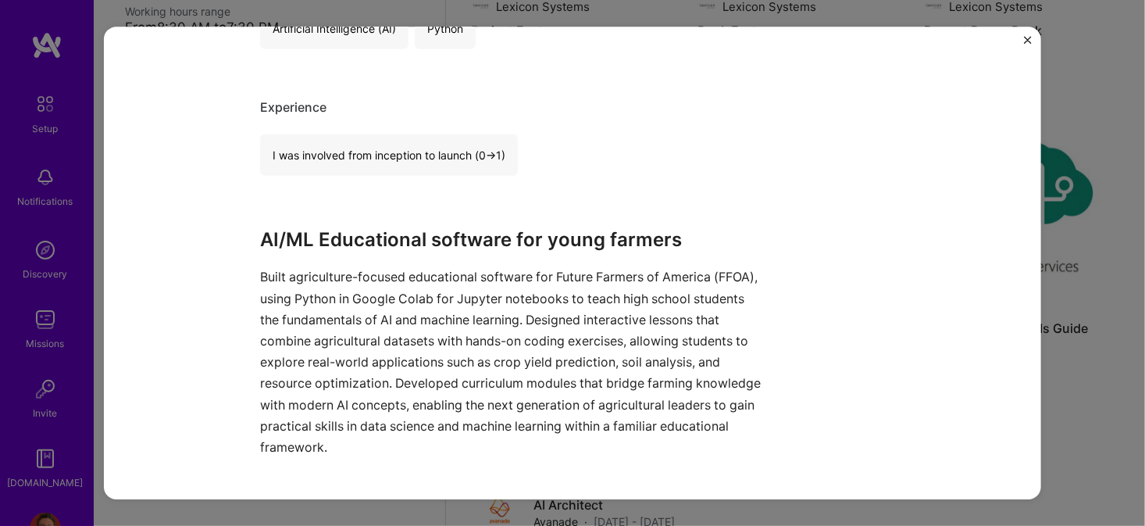
scroll to position [937, 0]
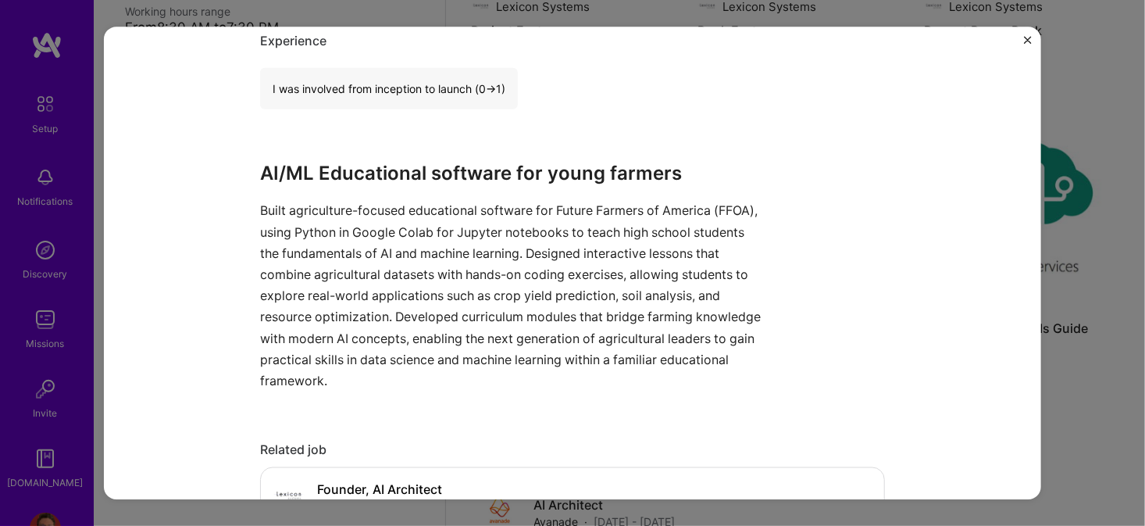
click at [1025, 41] on img "Close" at bounding box center [1028, 40] width 8 height 8
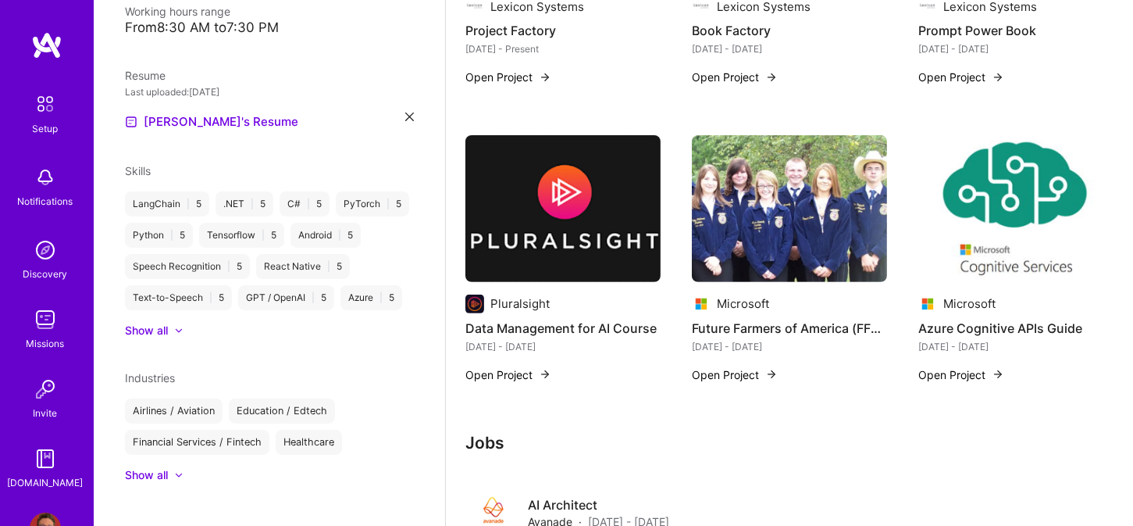
click at [1015, 182] on img at bounding box center [1015, 208] width 195 height 147
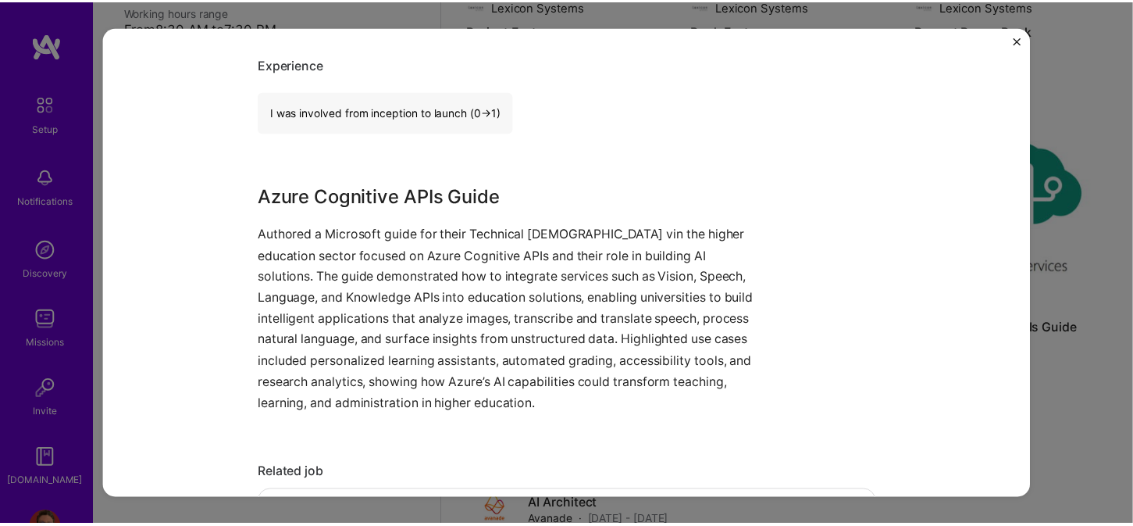
scroll to position [937, 0]
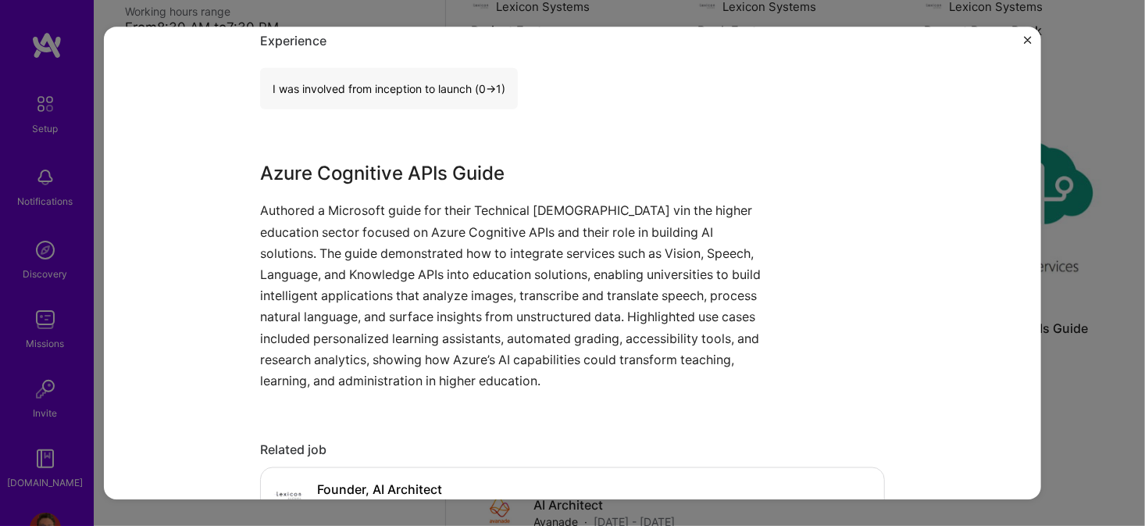
click at [1026, 40] on img "Close" at bounding box center [1028, 40] width 8 height 8
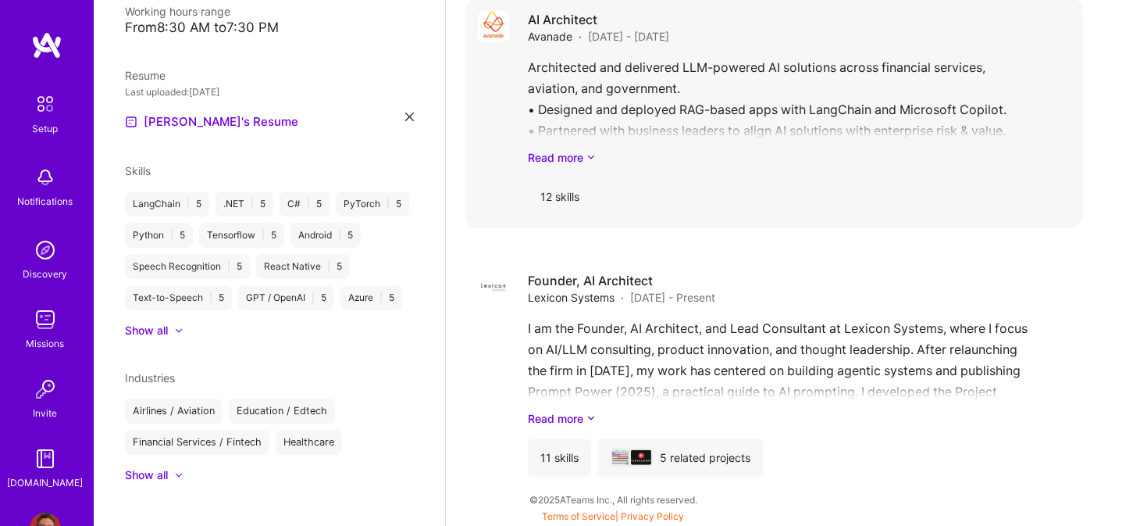
scroll to position [1110, 0]
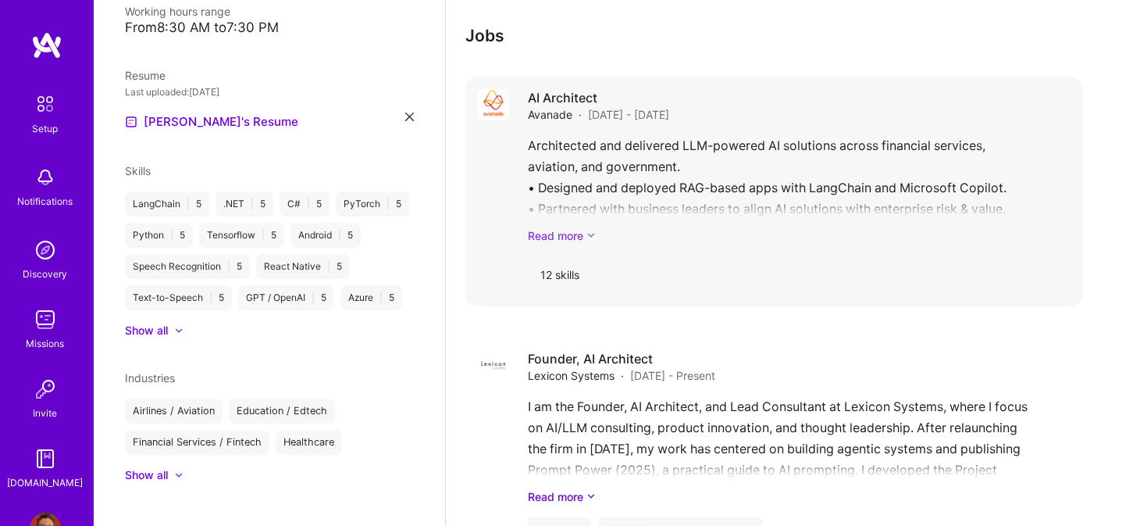
click at [563, 235] on link "Read more" at bounding box center [799, 235] width 543 height 16
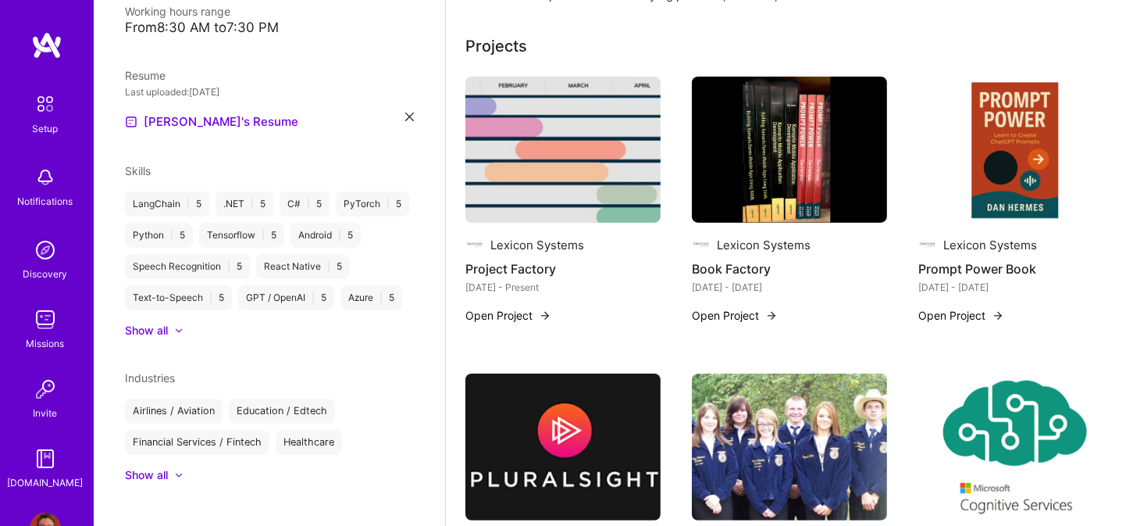
scroll to position [498, 0]
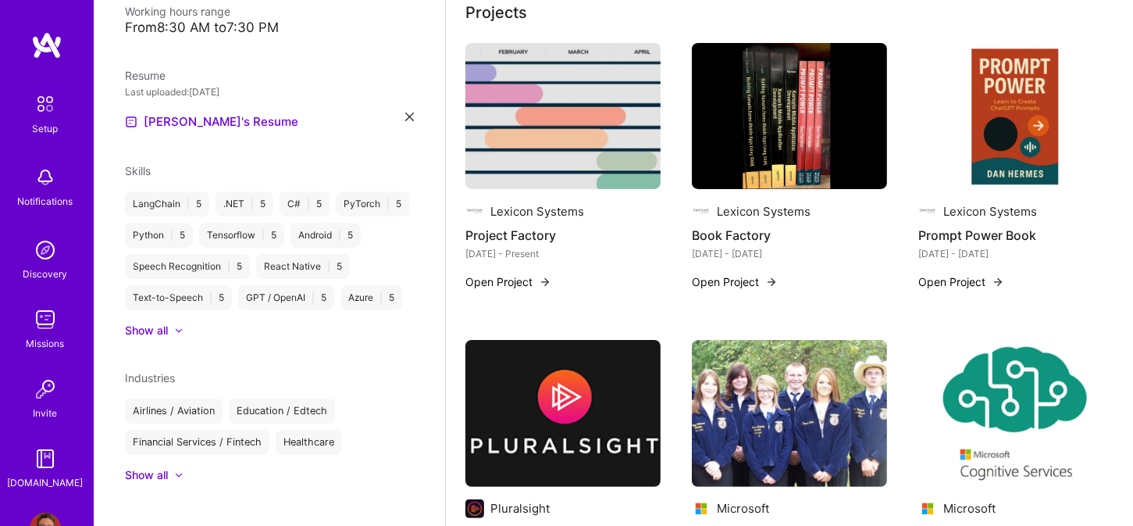
click at [1017, 145] on img at bounding box center [1015, 116] width 195 height 147
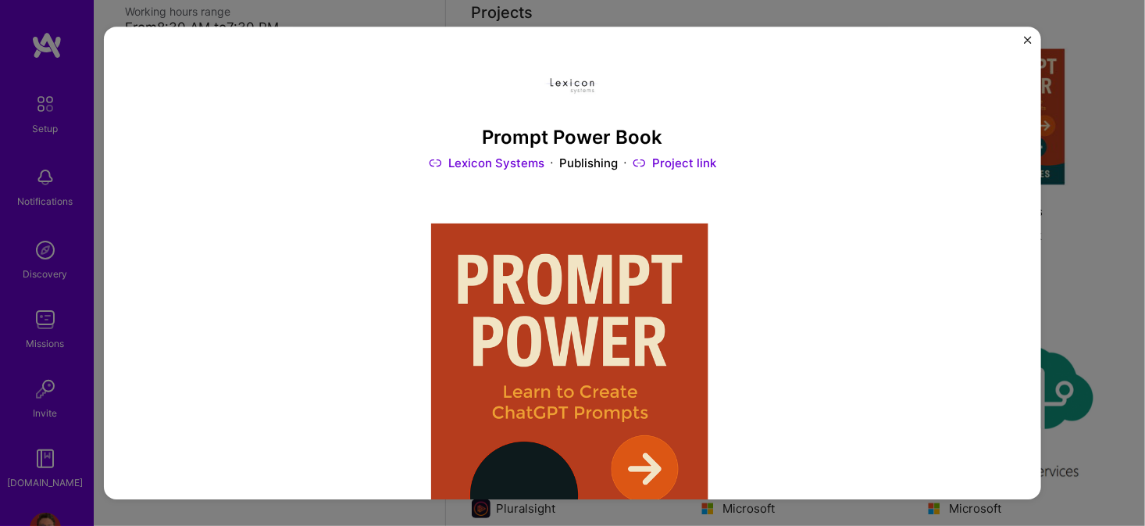
click at [676, 160] on link "Project link" at bounding box center [675, 163] width 84 height 16
click at [1029, 41] on img "Close" at bounding box center [1028, 40] width 8 height 8
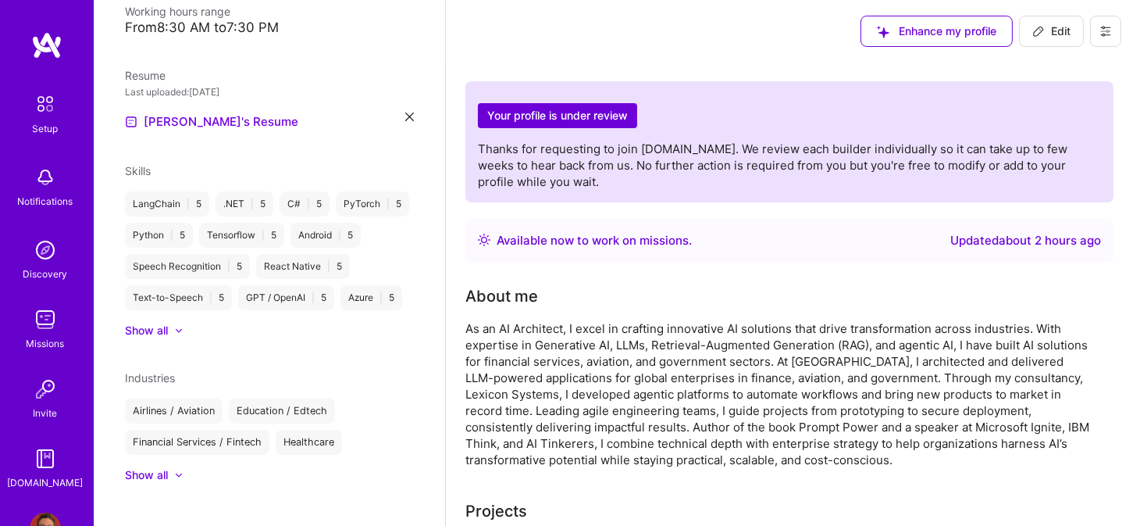
click at [1035, 36] on icon at bounding box center [1038, 31] width 9 height 9
select select "US"
select select "Right Now"
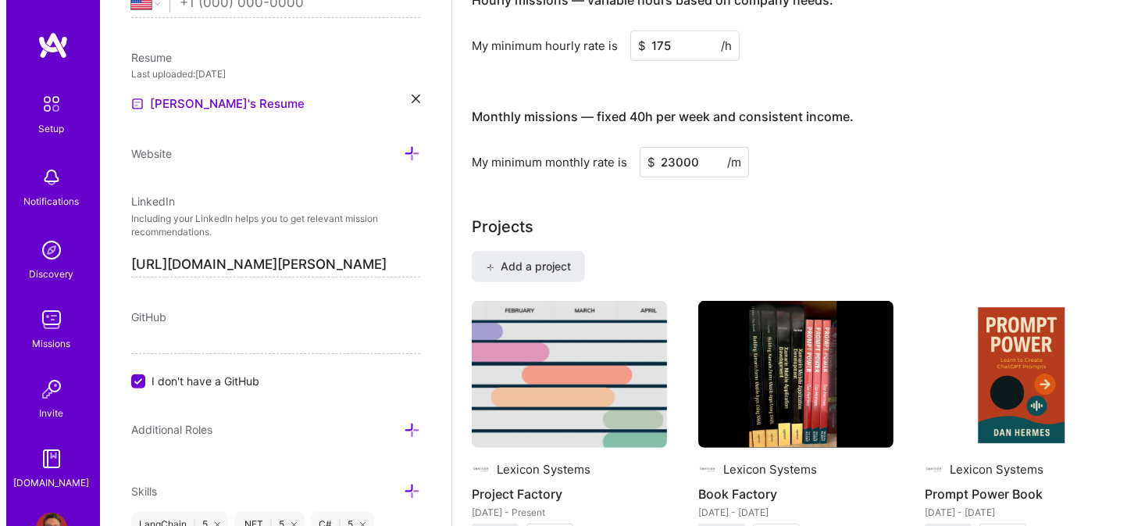
scroll to position [1093, 0]
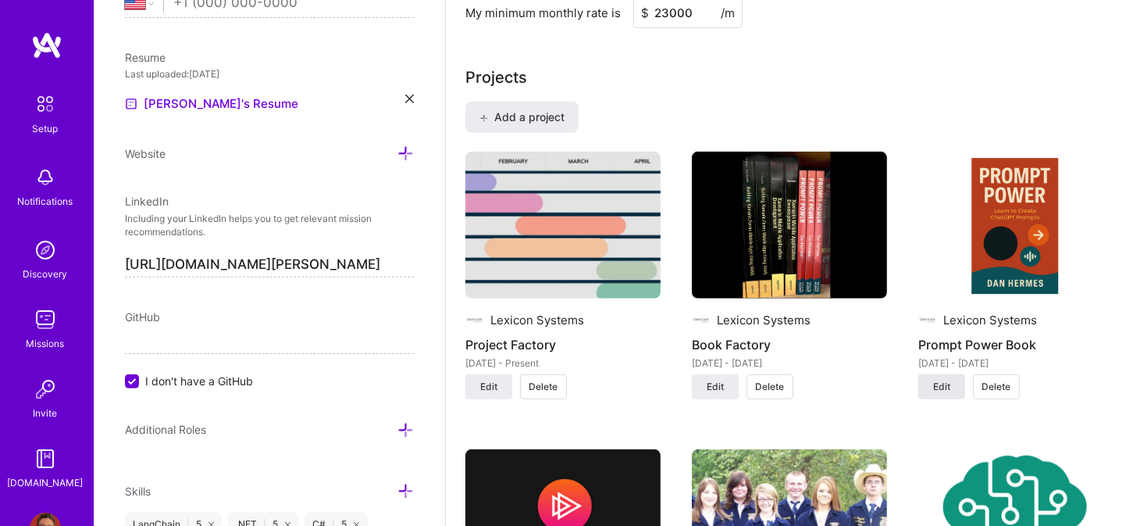
click at [945, 387] on span "Edit" at bounding box center [941, 387] width 17 height 14
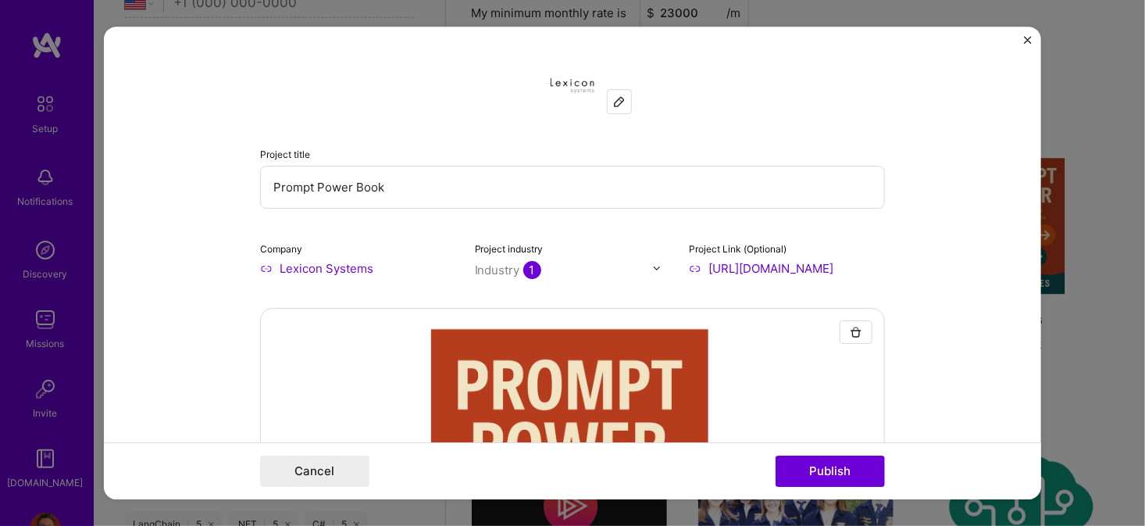
click at [712, 265] on input "https://www.amazon.com/Prompt-Power-Create-ChatGPT-Prompts" at bounding box center [787, 268] width 196 height 16
drag, startPoint x: 702, startPoint y: 268, endPoint x: 992, endPoint y: 298, distance: 291.3
click at [992, 298] on form "Project title Prompt Power Book Company Lexicon Systems Project industry Indust…" at bounding box center [572, 263] width 937 height 473
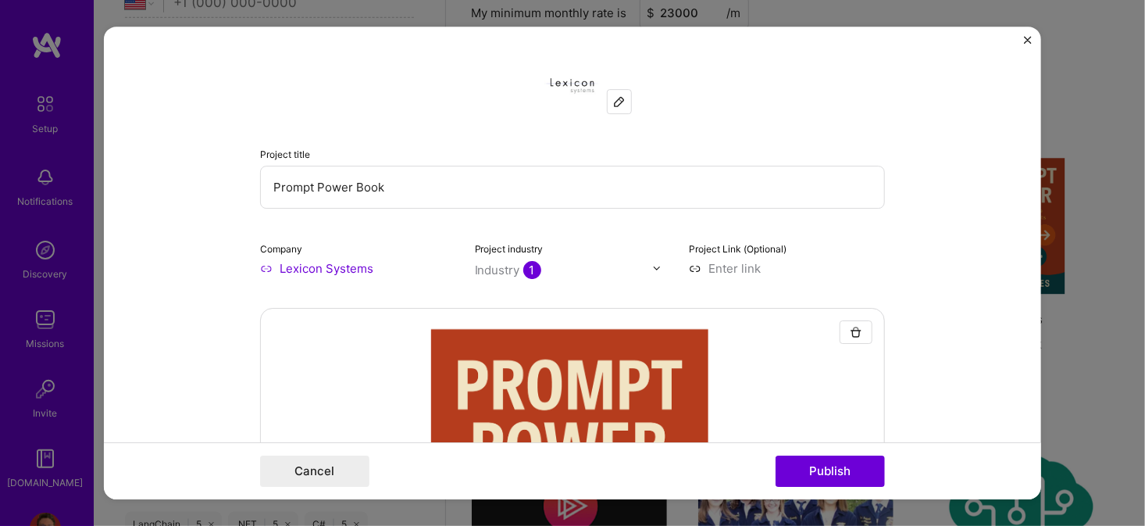
paste input "https://www.amazon.com/Prompt-Power-Create-ChatGPT-Prompts/dp/B0FGDHXSC9"
type input "https://www.amazon.com/Prompt-Power-Create-ChatGPT-Prompts/dp/B0FGDHXSC9"
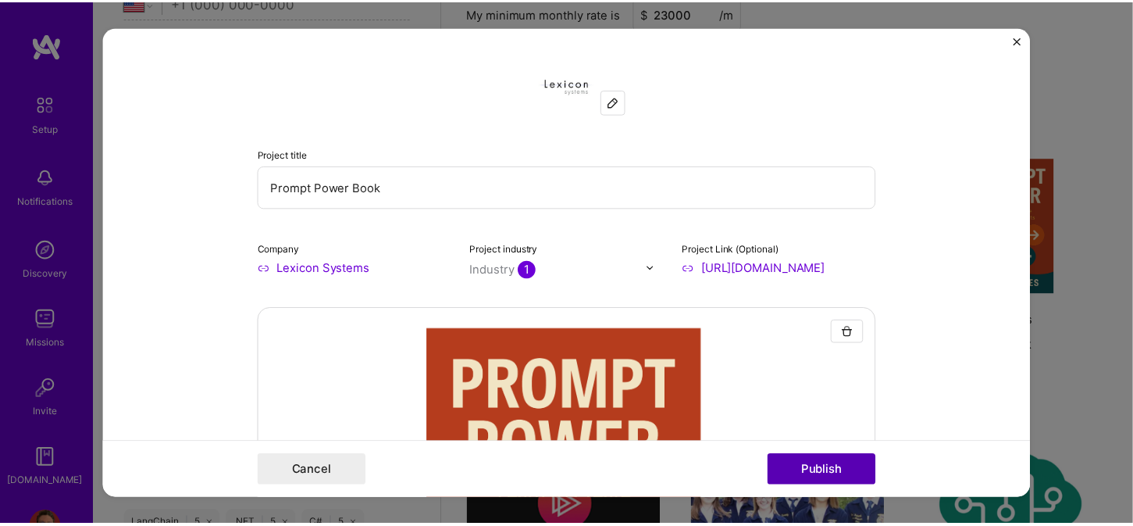
scroll to position [0, 0]
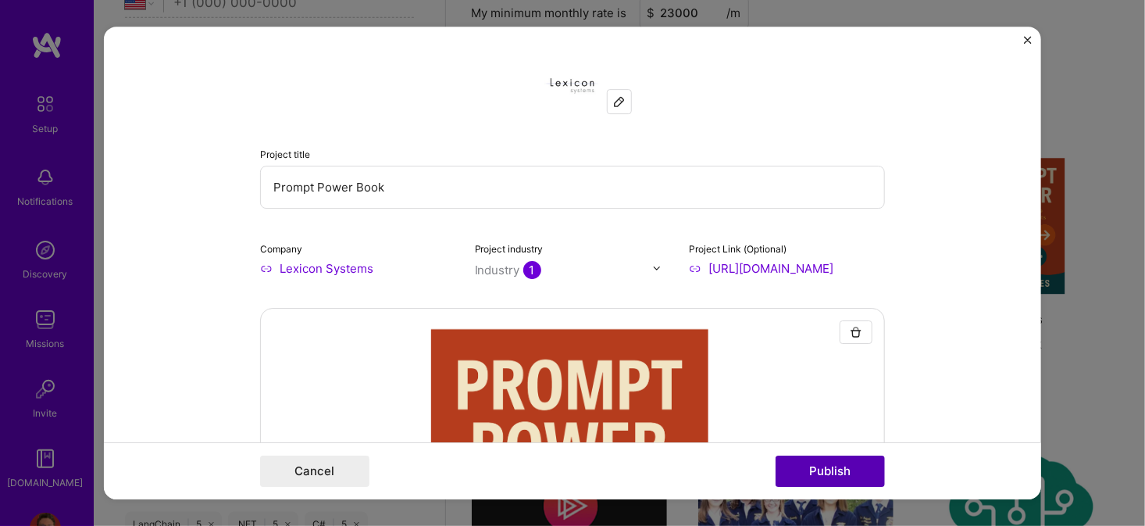
click at [801, 469] on button "Publish" at bounding box center [830, 470] width 109 height 31
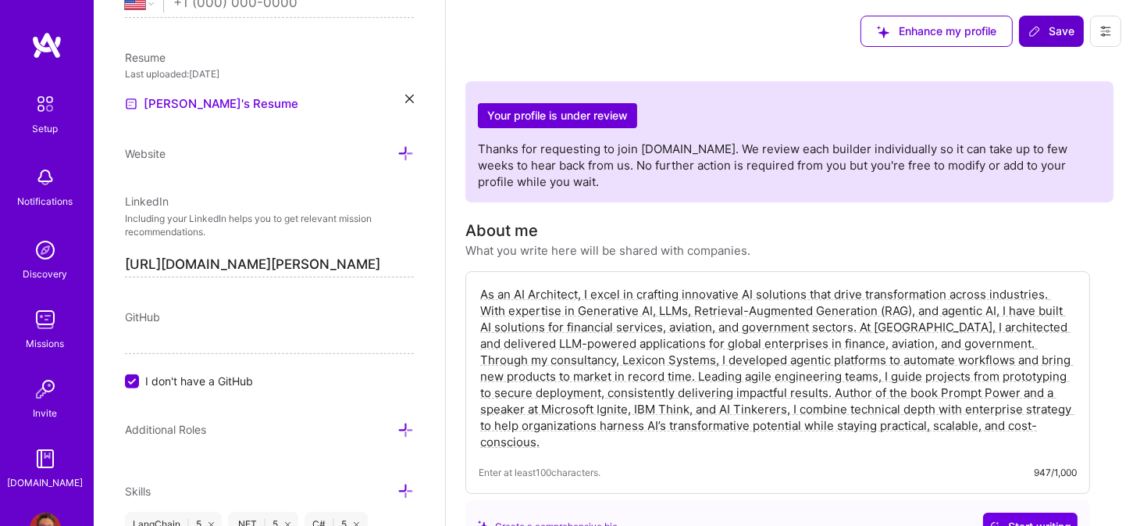
click at [1036, 36] on icon at bounding box center [1035, 31] width 12 height 12
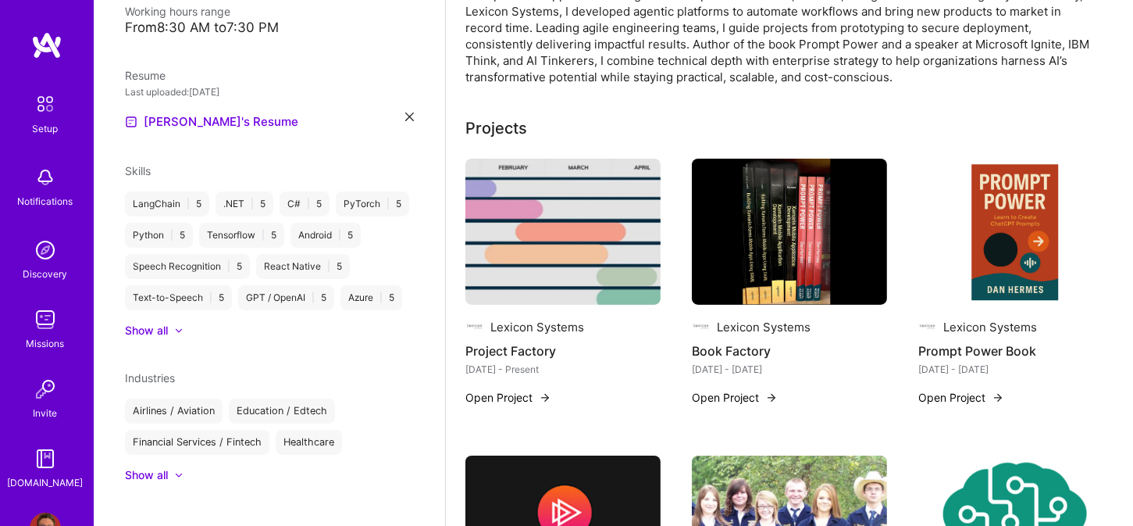
scroll to position [469, 0]
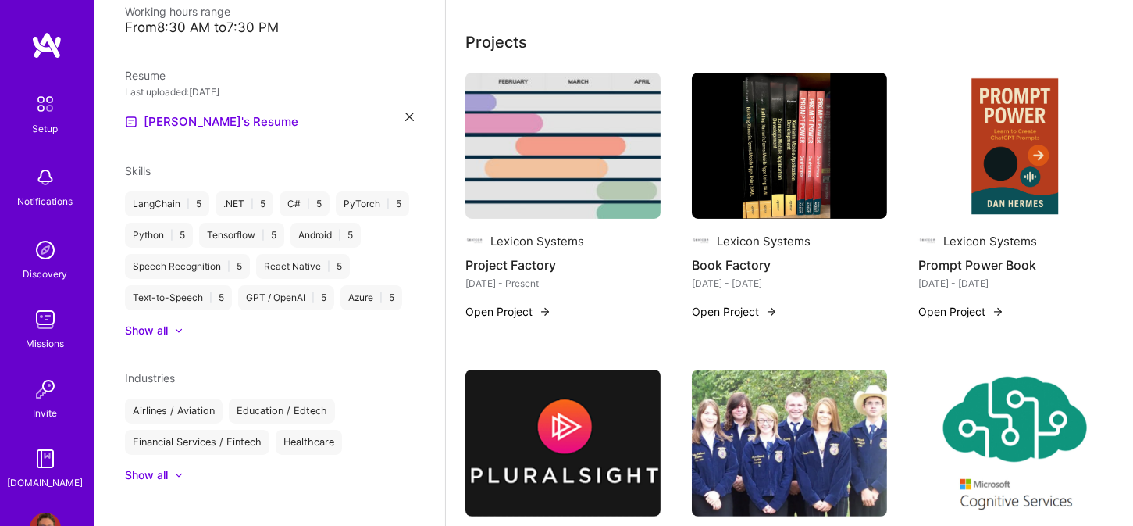
click at [1006, 177] on img at bounding box center [1015, 146] width 195 height 147
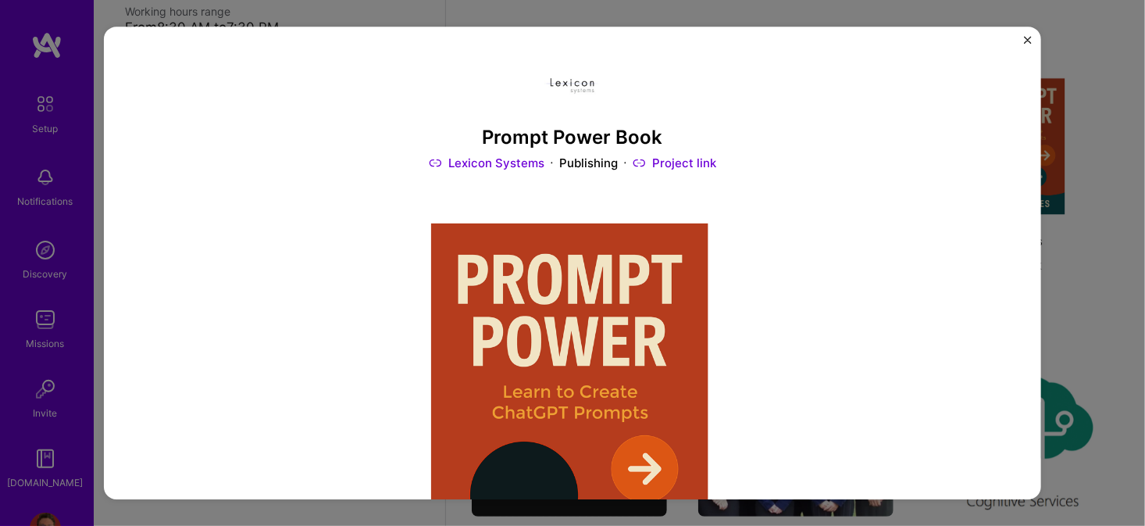
click at [679, 167] on link "Project link" at bounding box center [675, 163] width 84 height 16
click at [1031, 37] on img "Close" at bounding box center [1028, 40] width 8 height 8
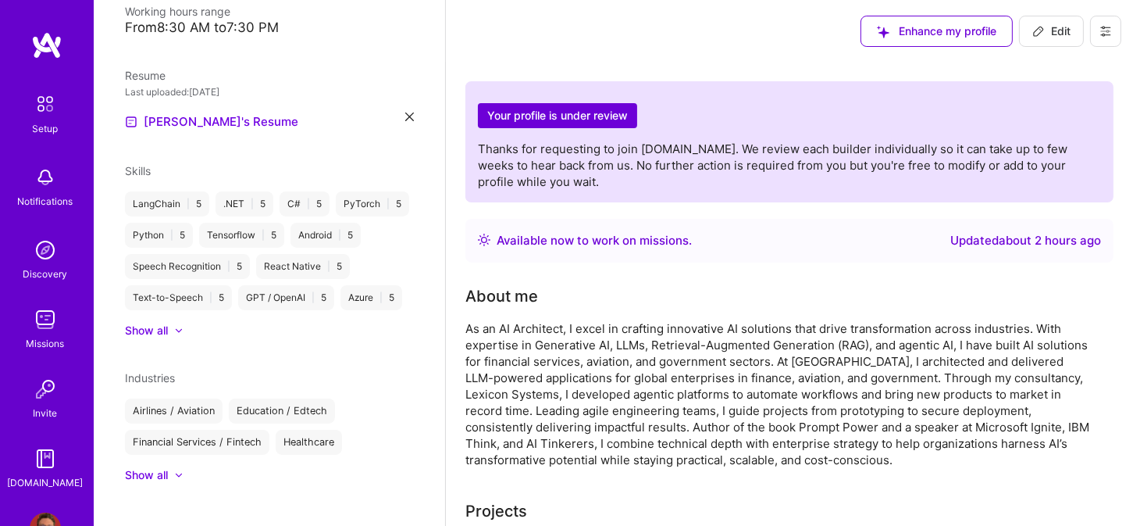
click at [1046, 35] on span "Edit" at bounding box center [1052, 31] width 38 height 16
select select "US"
select select "Right Now"
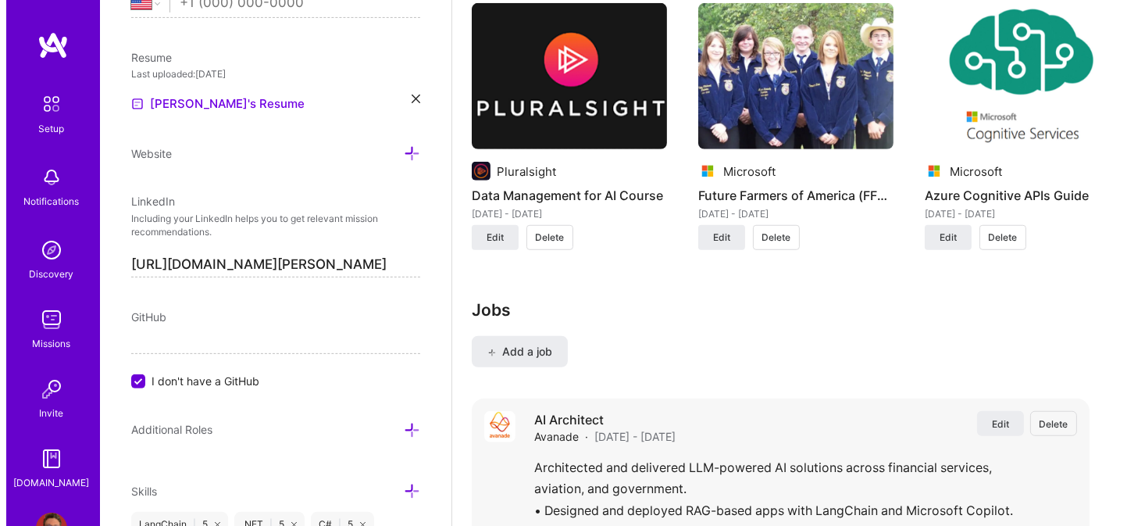
scroll to position [1562, 0]
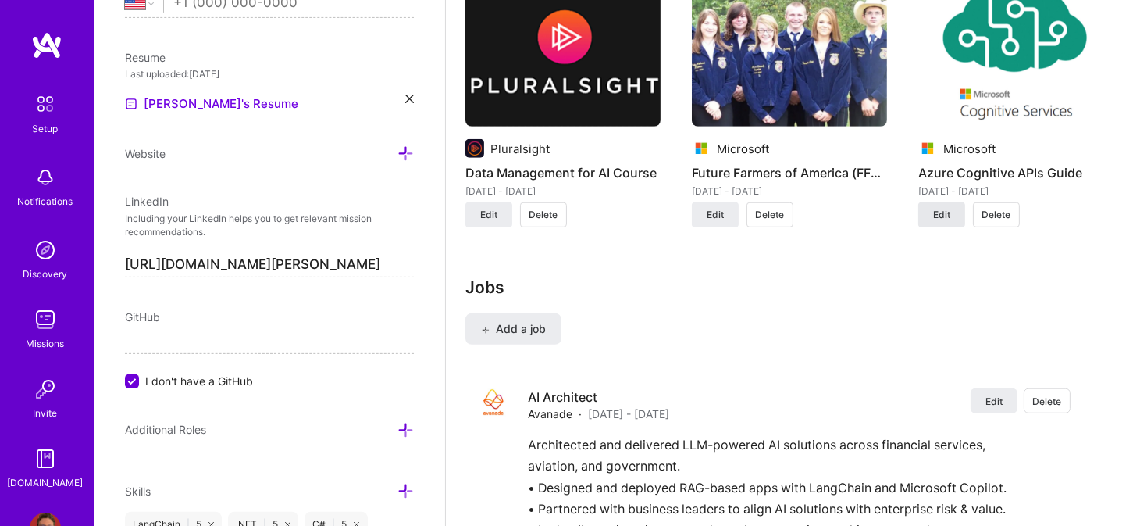
click at [943, 212] on span "Edit" at bounding box center [941, 215] width 17 height 14
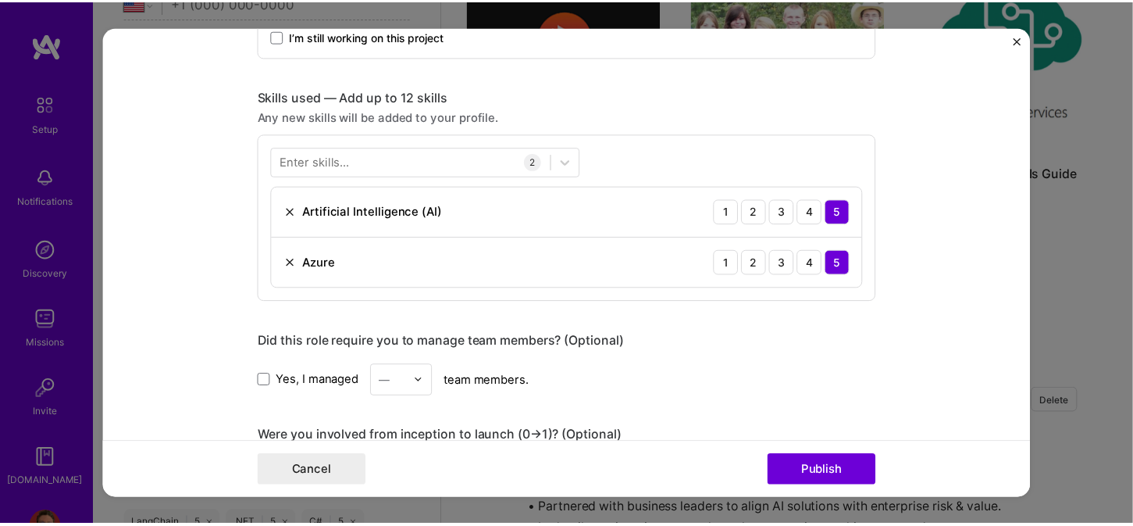
scroll to position [859, 0]
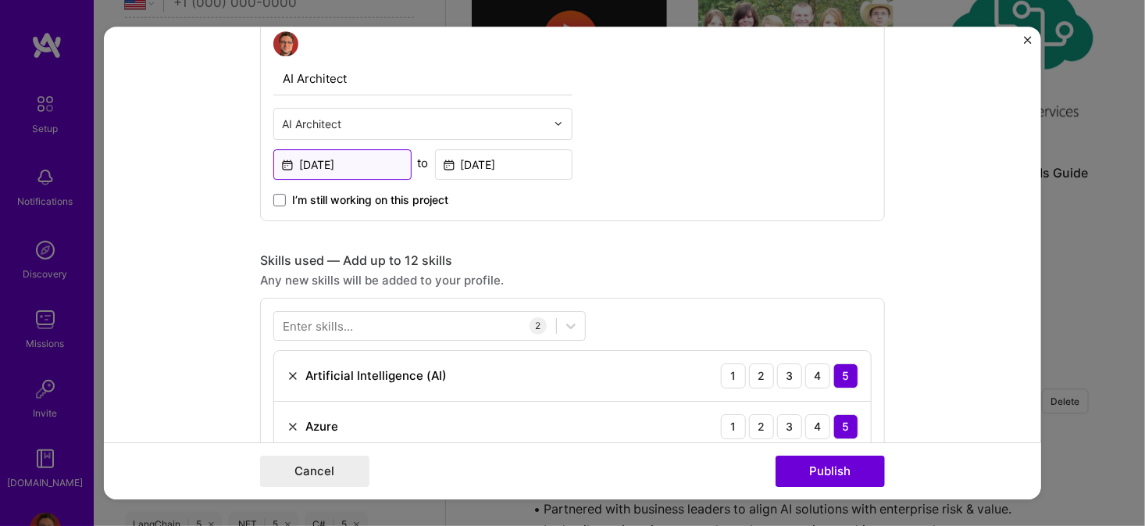
click at [331, 162] on input "[DATE]" at bounding box center [342, 164] width 138 height 30
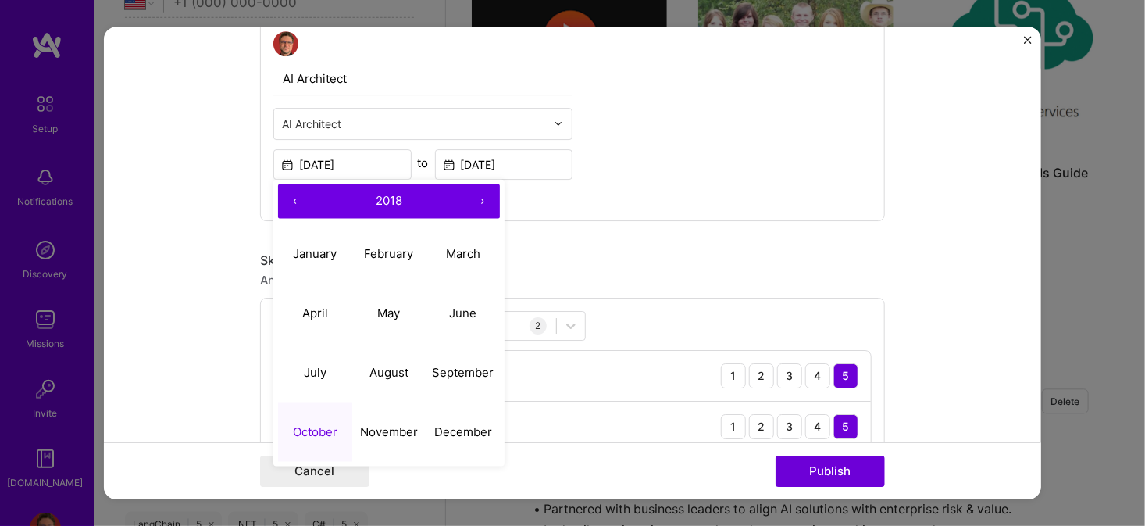
click at [284, 198] on button "‹" at bounding box center [295, 201] width 34 height 34
drag, startPoint x: 309, startPoint y: 309, endPoint x: 322, endPoint y: 302, distance: 14.0
click at [309, 307] on abbr "April" at bounding box center [315, 312] width 26 height 15
type input "Apr, 2017"
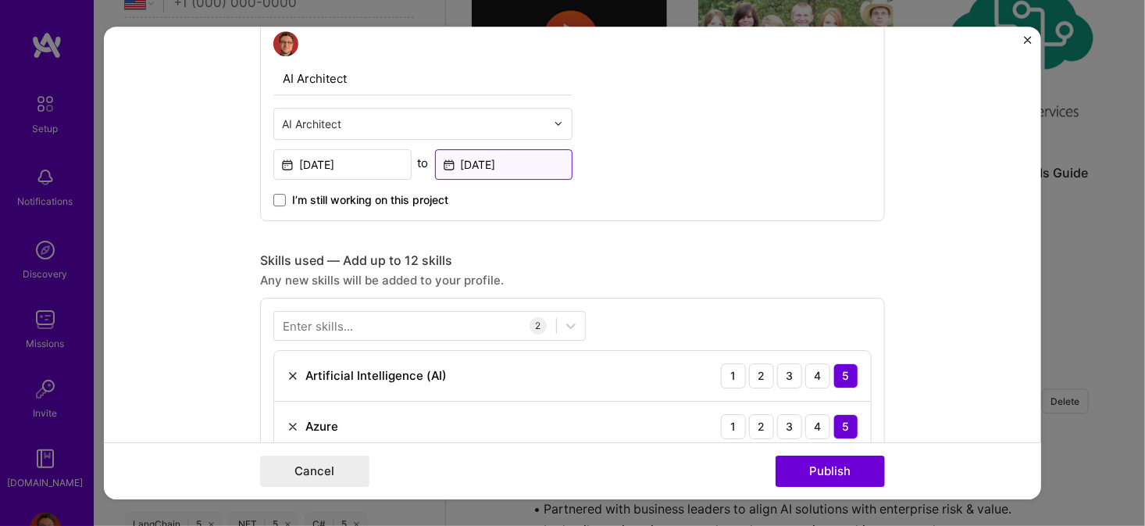
click at [491, 164] on input "[DATE]" at bounding box center [504, 164] width 138 height 30
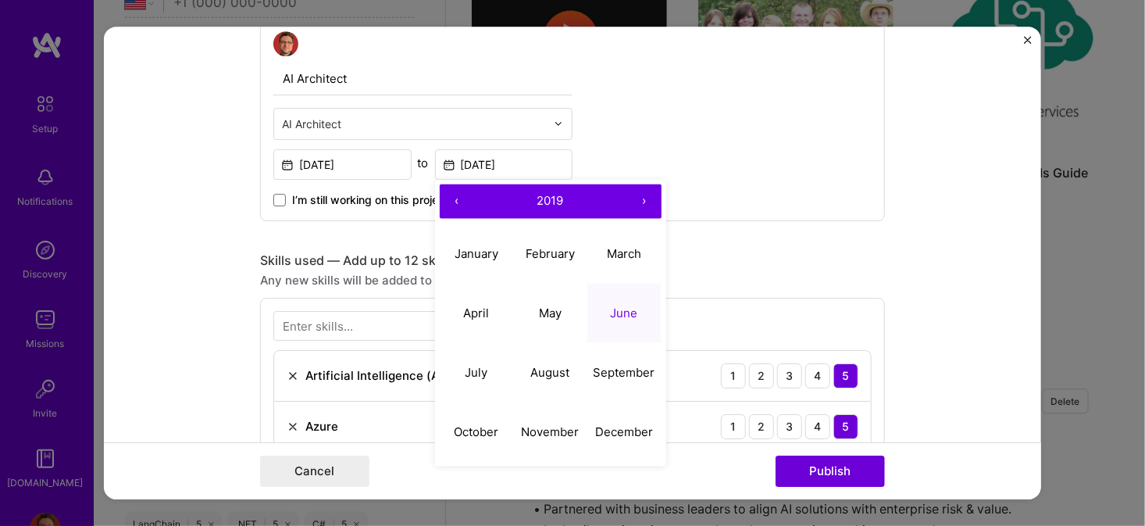
click at [451, 200] on button "‹" at bounding box center [457, 201] width 34 height 34
click at [468, 305] on abbr "April" at bounding box center [476, 312] width 26 height 15
type input "Apr, 2018"
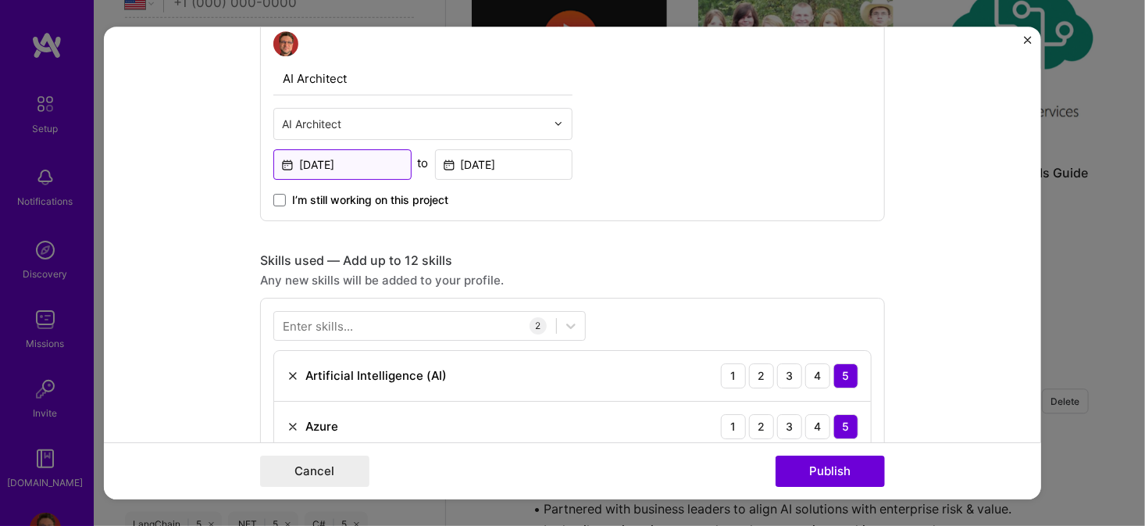
click at [287, 157] on input "Apr, 2017" at bounding box center [342, 164] width 138 height 30
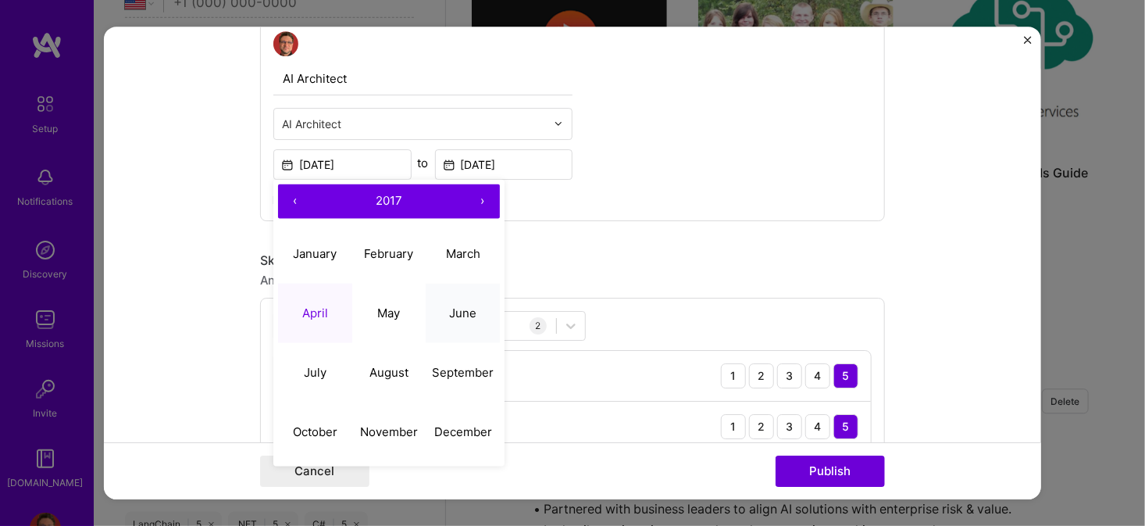
click at [449, 313] on abbr "June" at bounding box center [462, 312] width 27 height 15
type input "Jun, 2017"
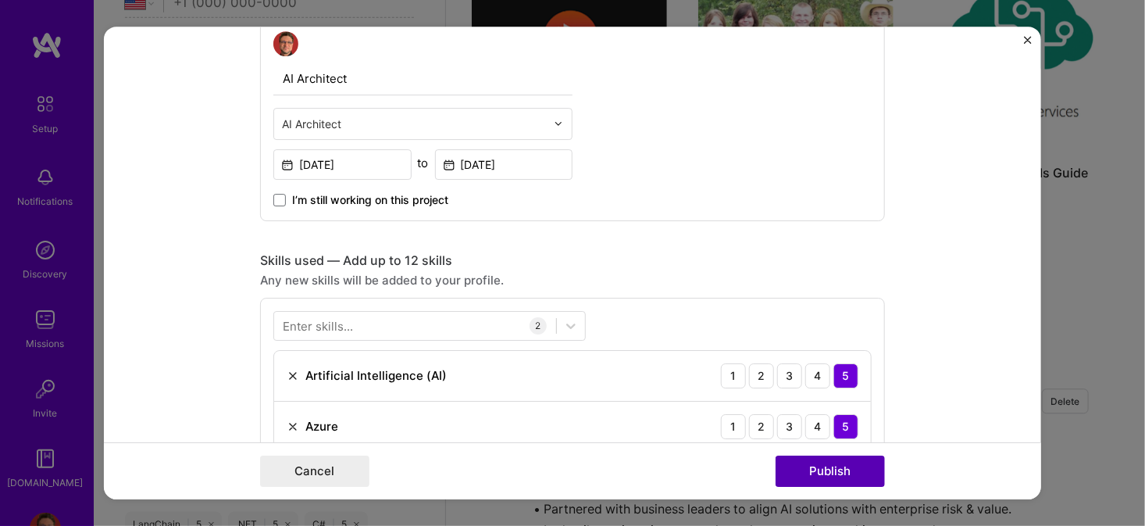
click at [813, 467] on button "Publish" at bounding box center [830, 470] width 109 height 31
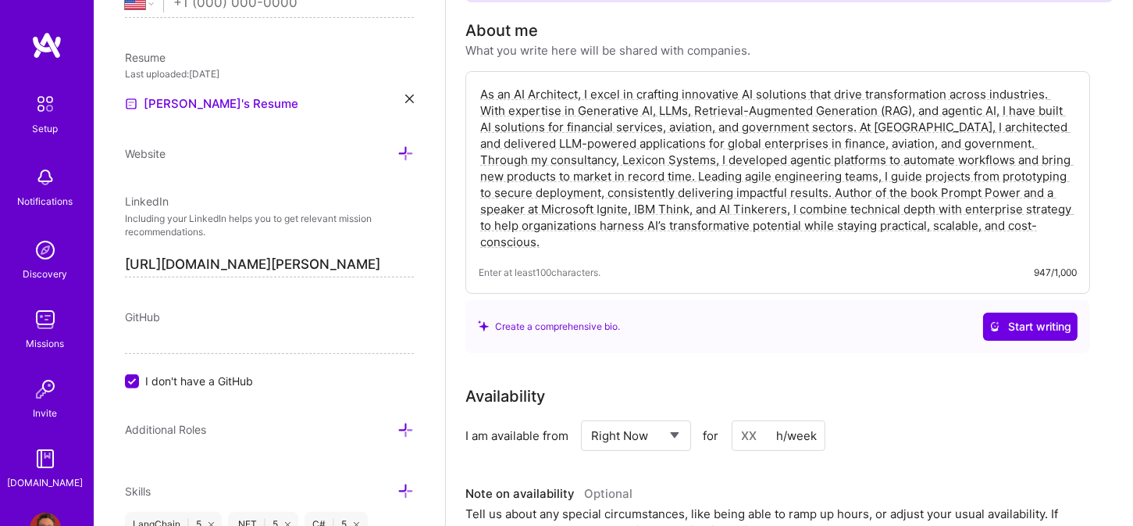
scroll to position [0, 0]
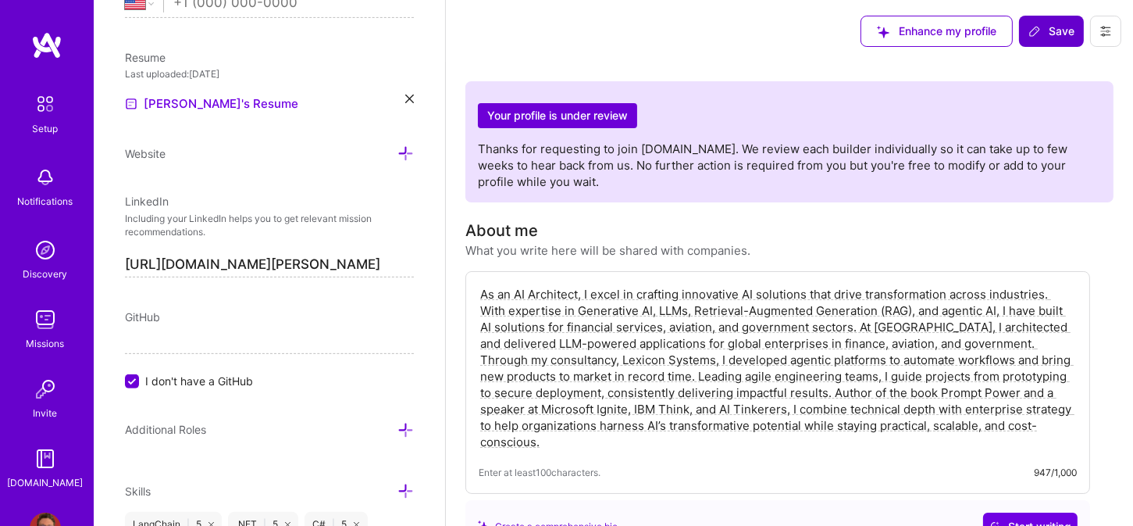
click at [1047, 30] on span "Save" at bounding box center [1052, 31] width 46 height 16
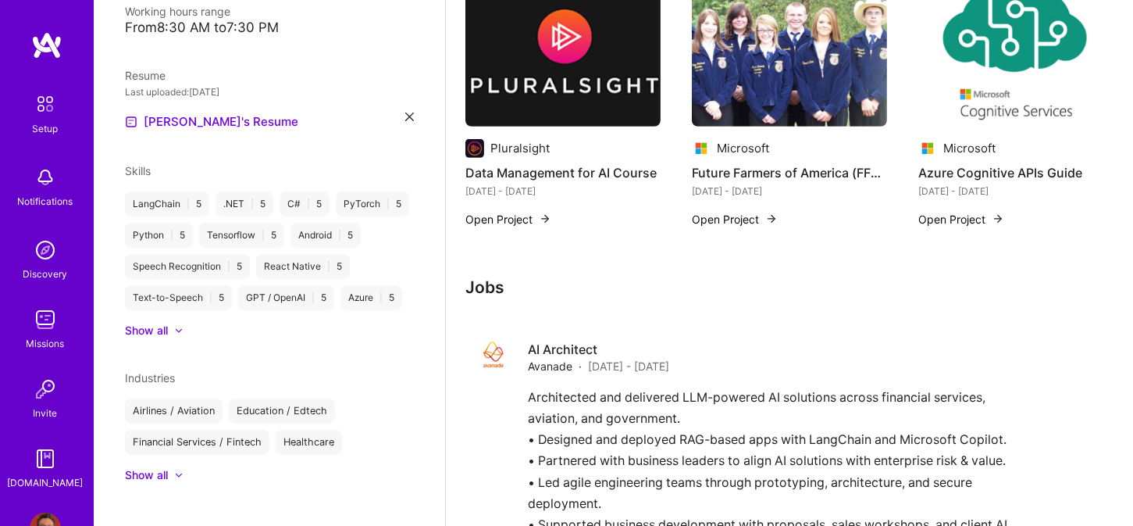
scroll to position [859, 0]
click at [559, 91] on img at bounding box center [562, 52] width 195 height 147
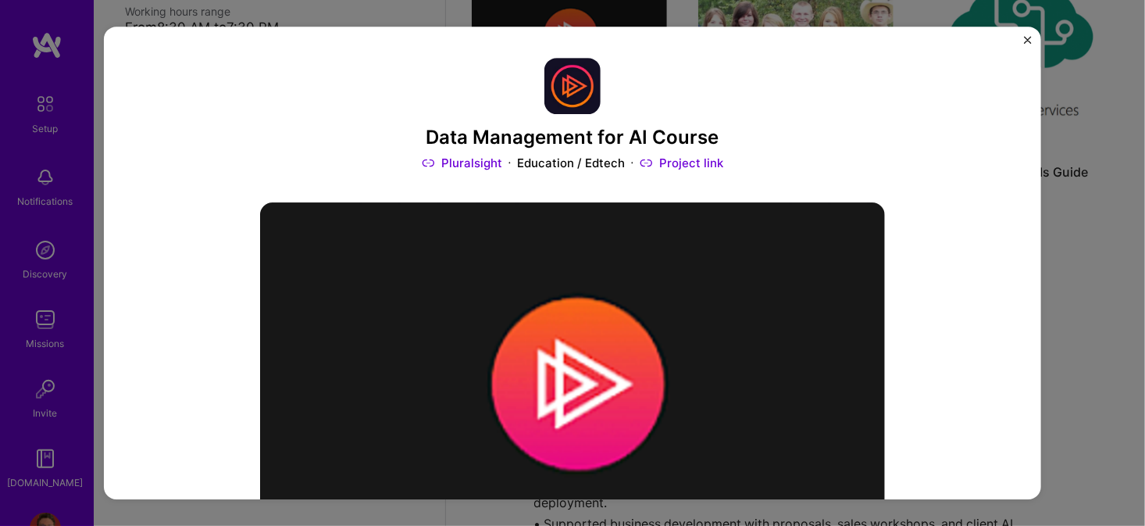
click at [1025, 34] on div "Data Management for AI Course Pluralsight Education / Edtech Project link Role …" at bounding box center [572, 263] width 937 height 473
click at [1025, 37] on img "Close" at bounding box center [1028, 40] width 8 height 8
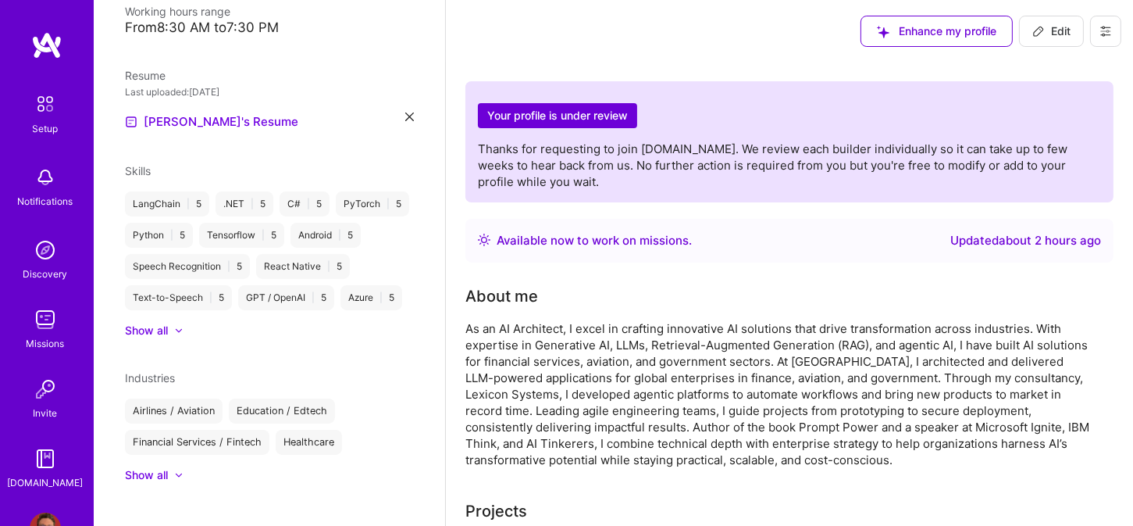
click at [1053, 30] on span "Edit" at bounding box center [1052, 31] width 38 height 16
select select "US"
select select "Right Now"
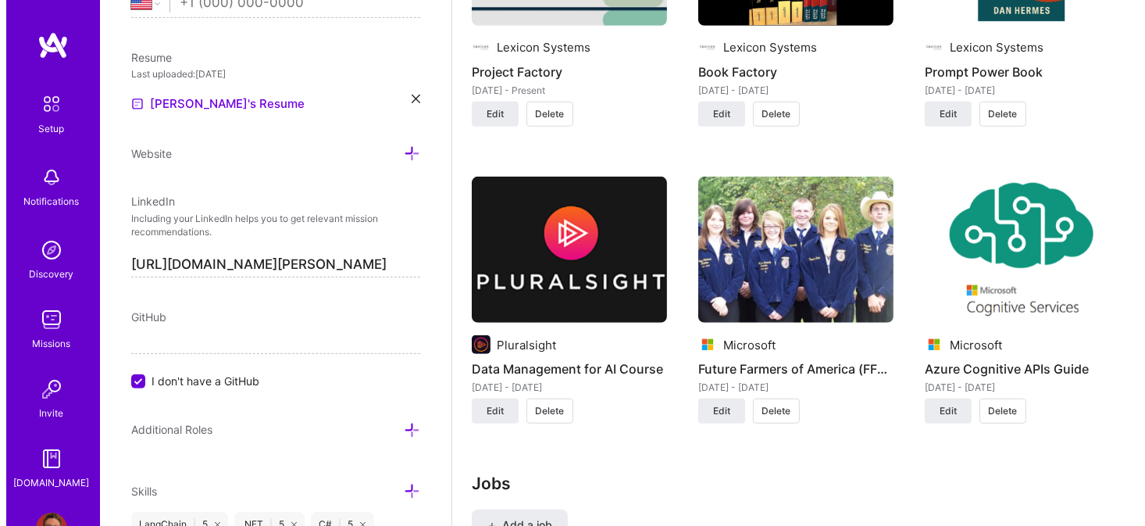
scroll to position [1406, 0]
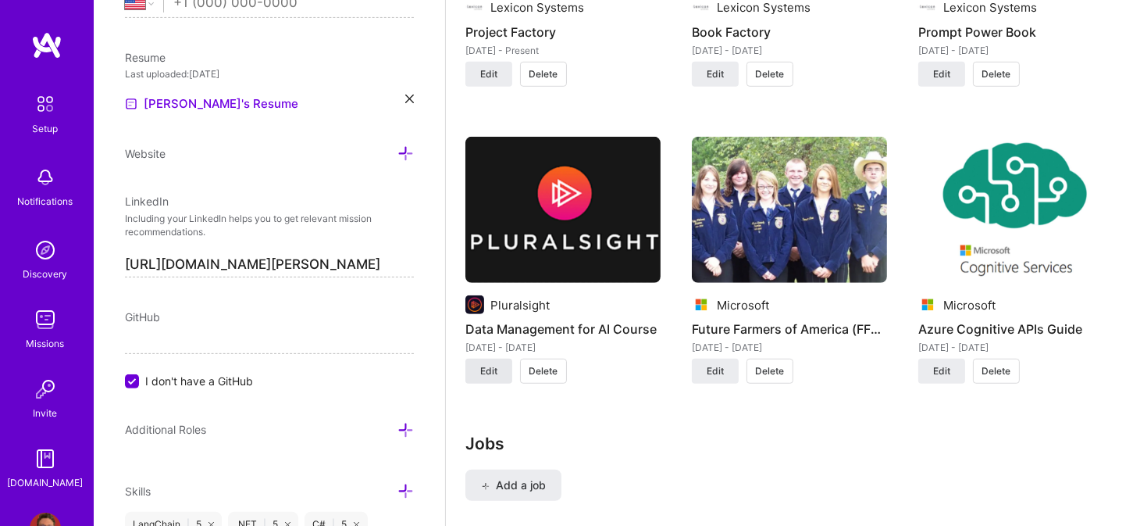
click at [481, 366] on span "Edit" at bounding box center [488, 371] width 17 height 14
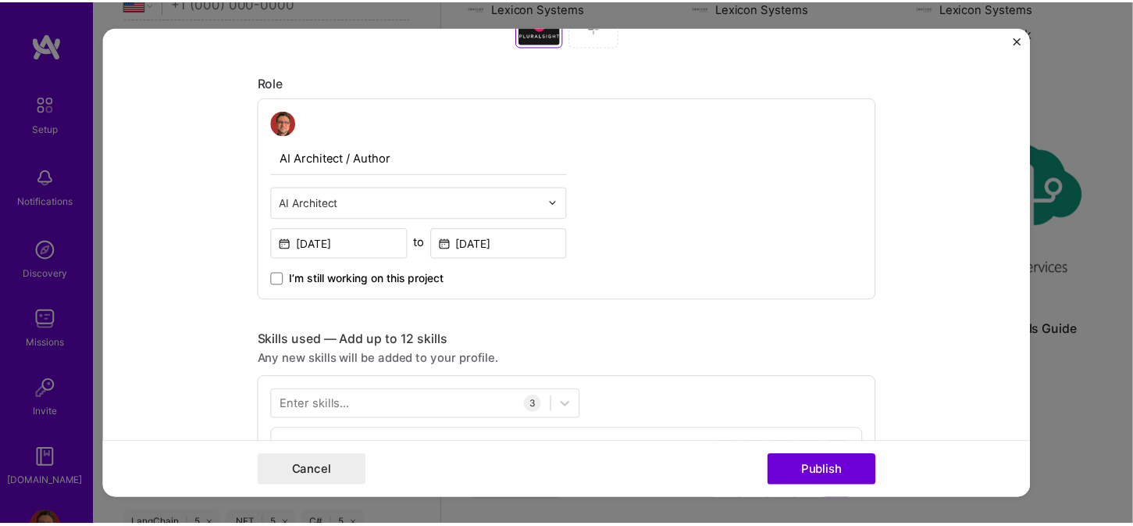
scroll to position [781, 0]
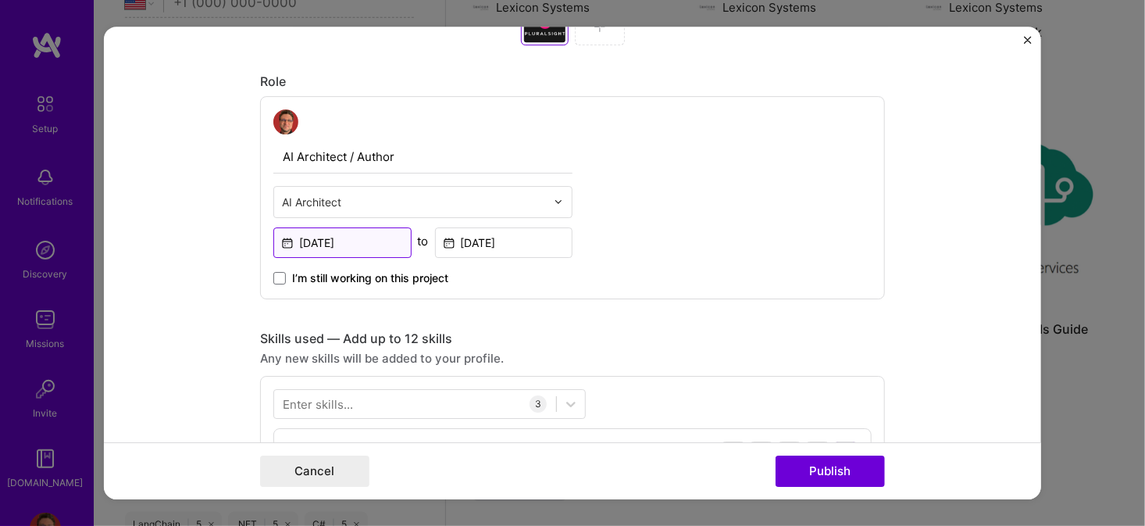
click at [329, 244] on input "[DATE]" at bounding box center [342, 242] width 138 height 30
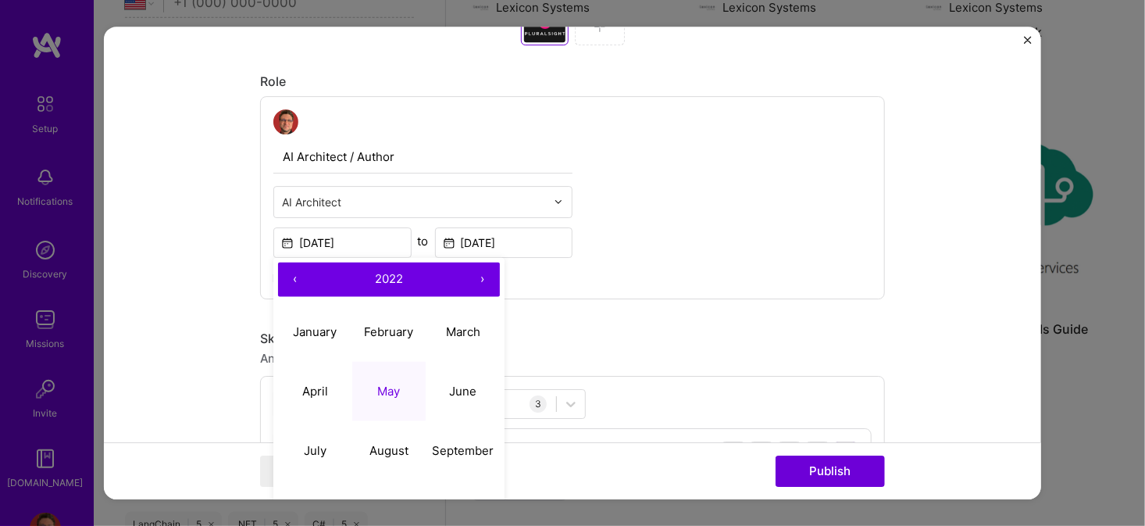
click at [295, 276] on button "‹" at bounding box center [295, 279] width 34 height 34
click at [477, 284] on button "›" at bounding box center [482, 279] width 34 height 34
click at [317, 391] on abbr "April" at bounding box center [315, 390] width 26 height 15
type input "[DATE]"
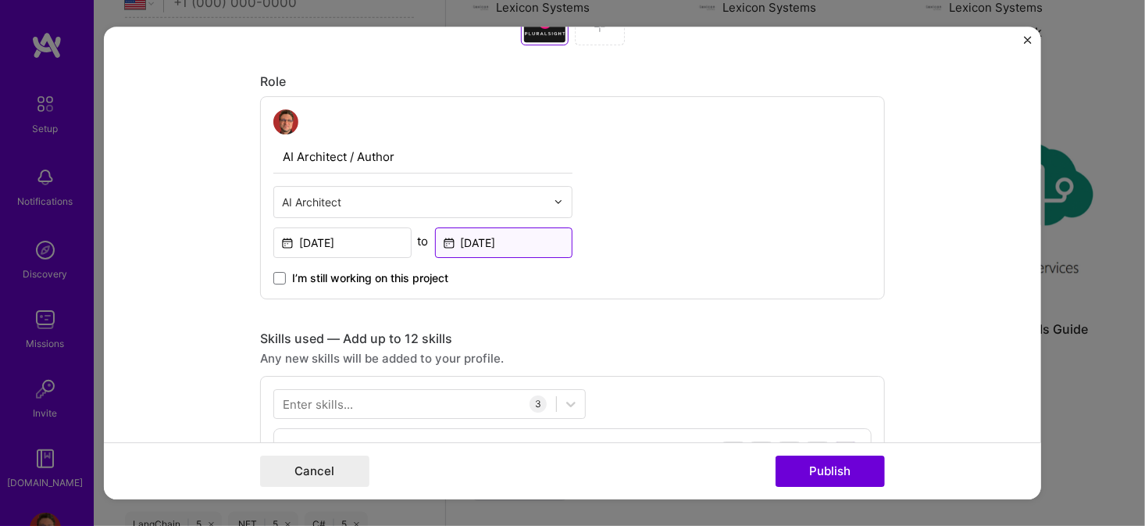
click at [540, 237] on input "[DATE]" at bounding box center [504, 242] width 138 height 30
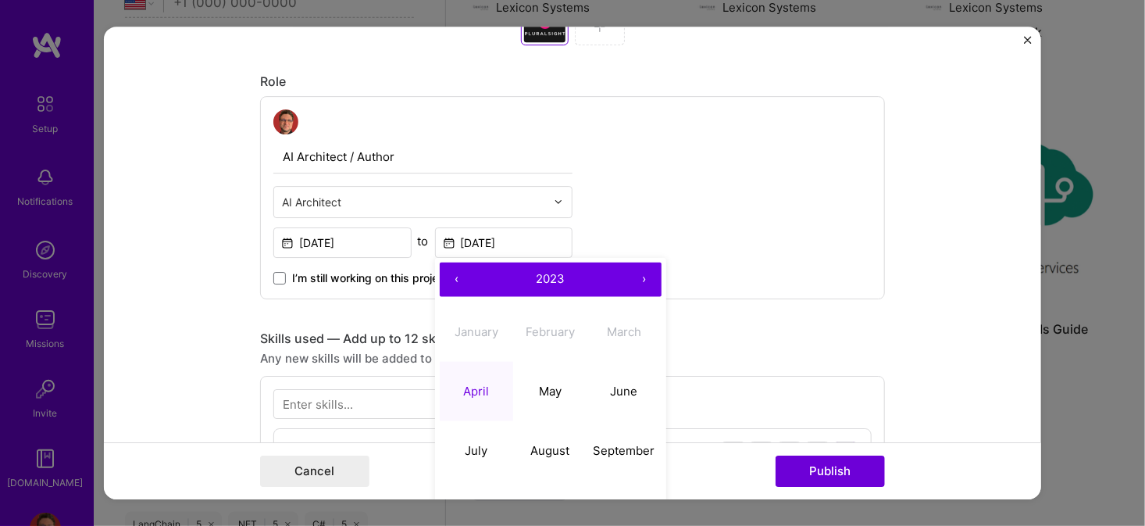
click at [634, 280] on button "›" at bounding box center [644, 279] width 34 height 34
click at [619, 328] on abbr "March" at bounding box center [624, 331] width 34 height 15
type input "Mar, 2024"
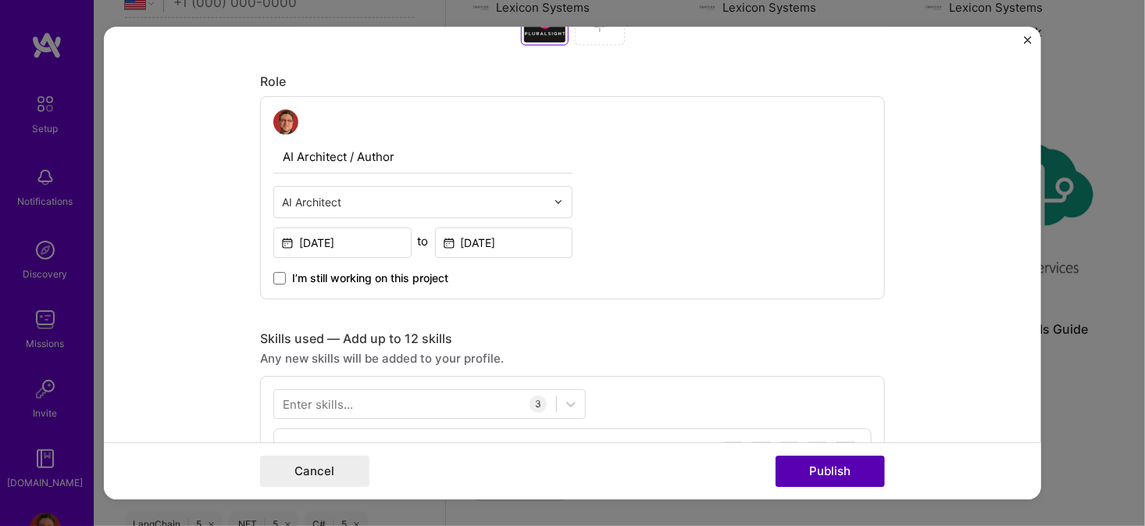
click at [833, 469] on button "Publish" at bounding box center [830, 470] width 109 height 31
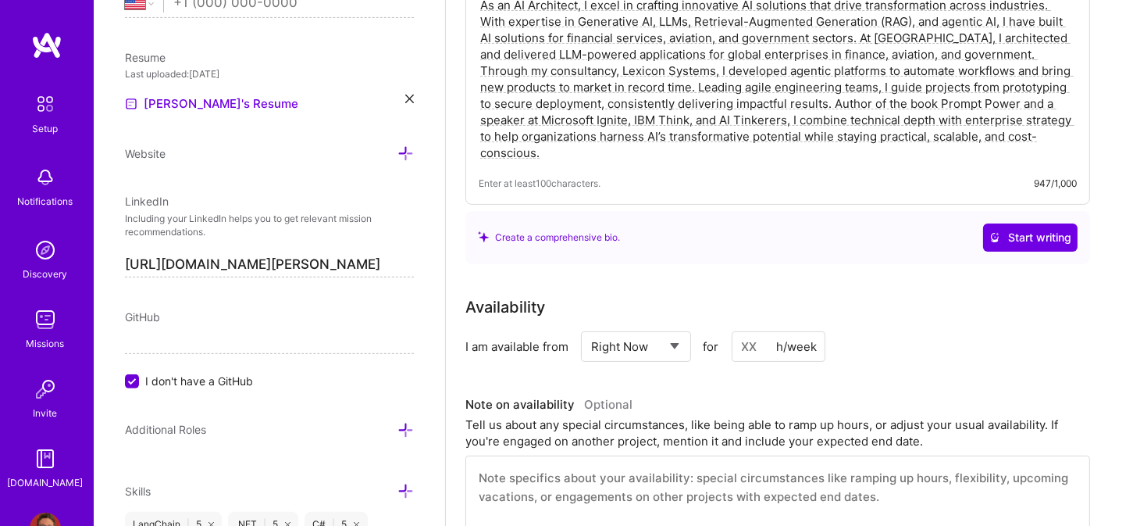
scroll to position [0, 0]
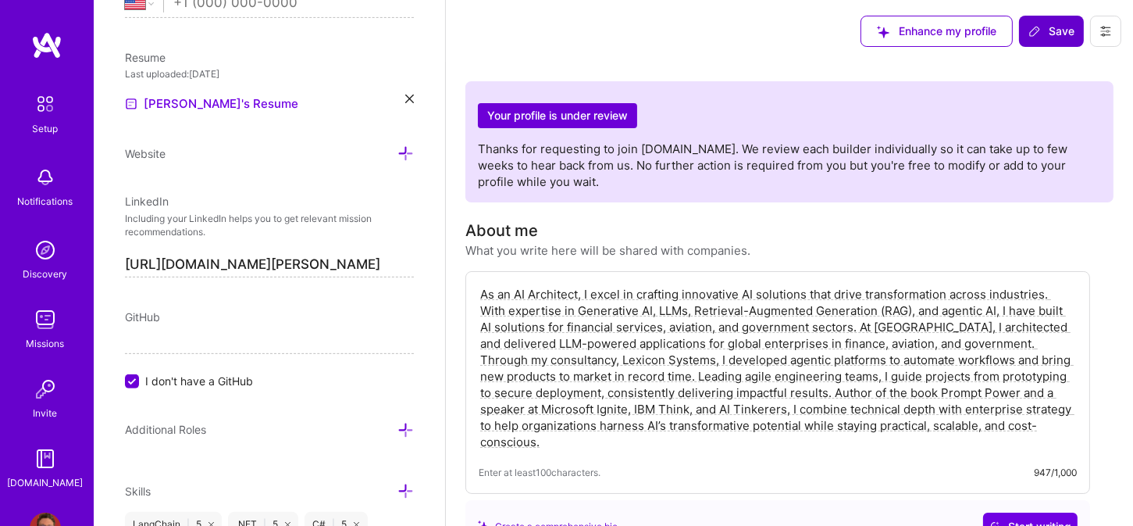
click at [1031, 36] on icon at bounding box center [1034, 31] width 9 height 9
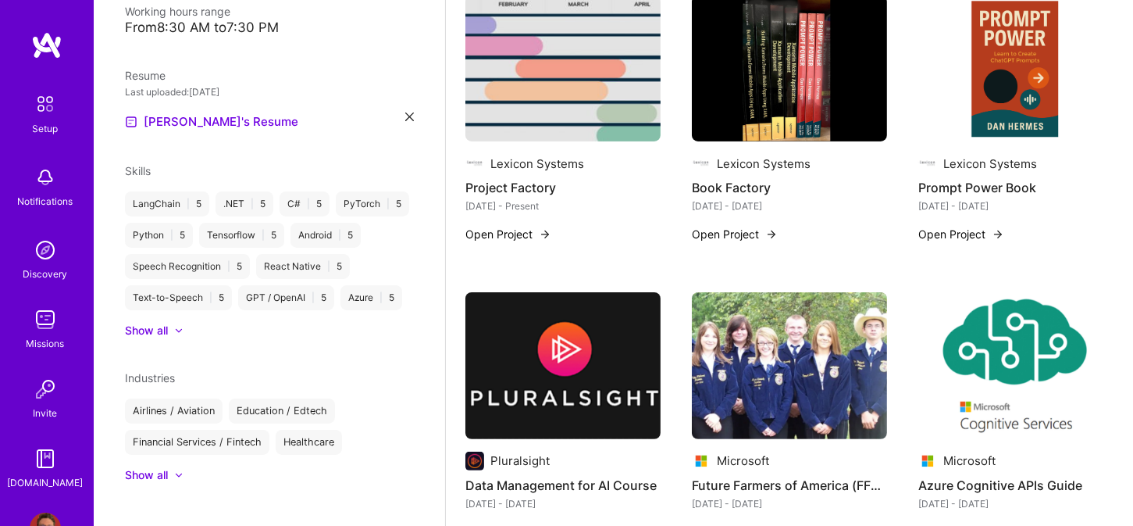
scroll to position [547, 0]
